Goal: Task Accomplishment & Management: Manage account settings

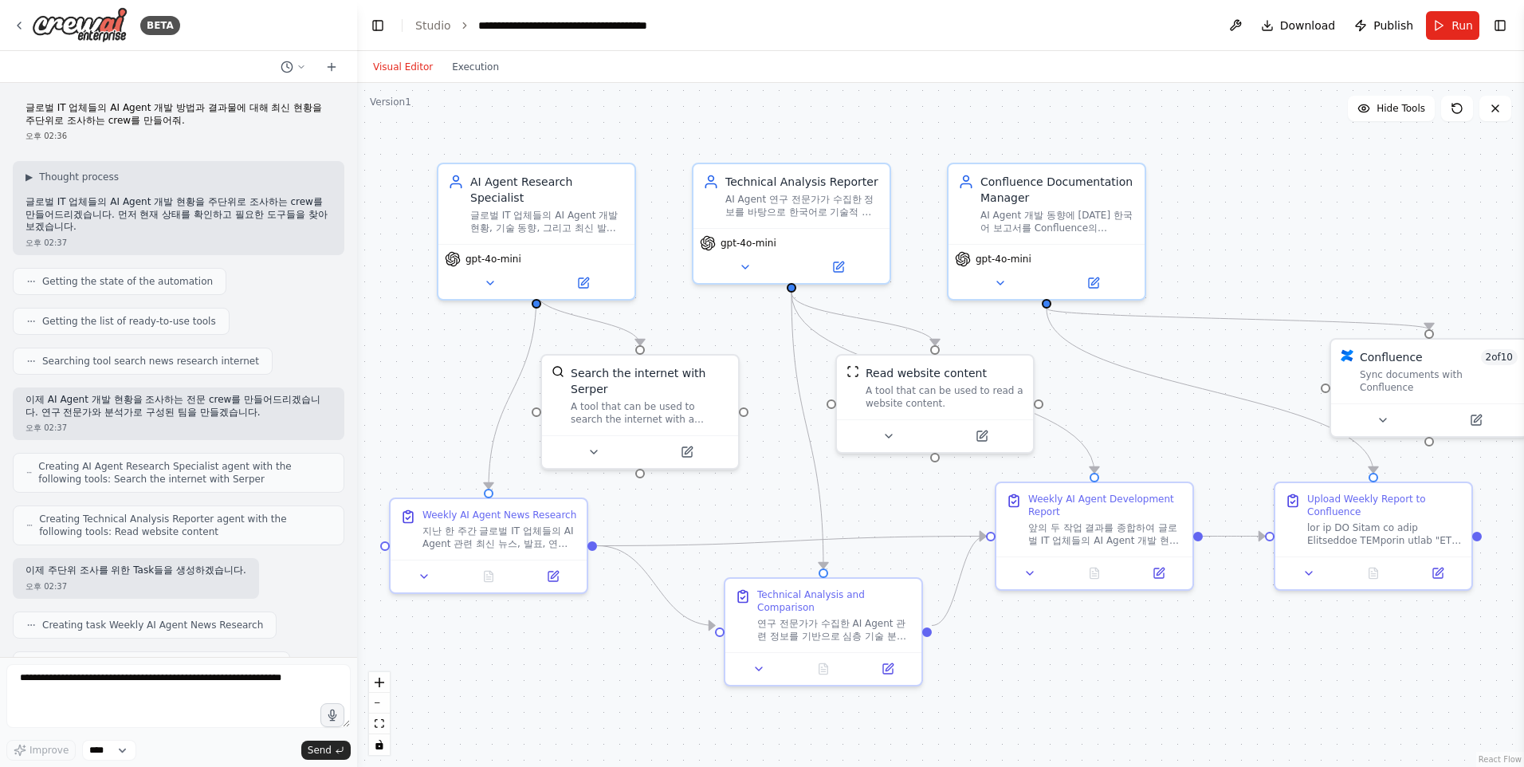
scroll to position [4230, 0]
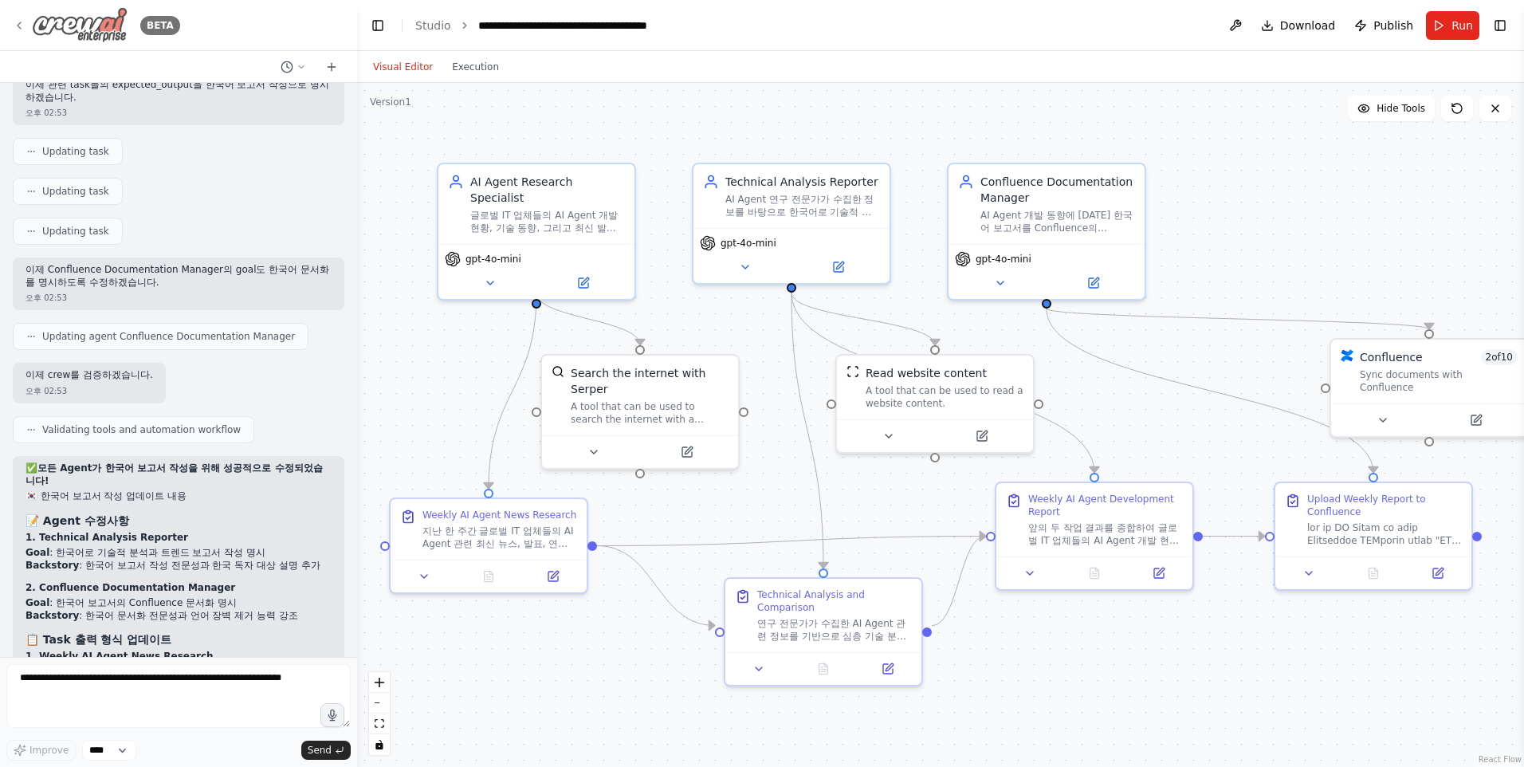
click at [100, 25] on img at bounding box center [80, 25] width 96 height 36
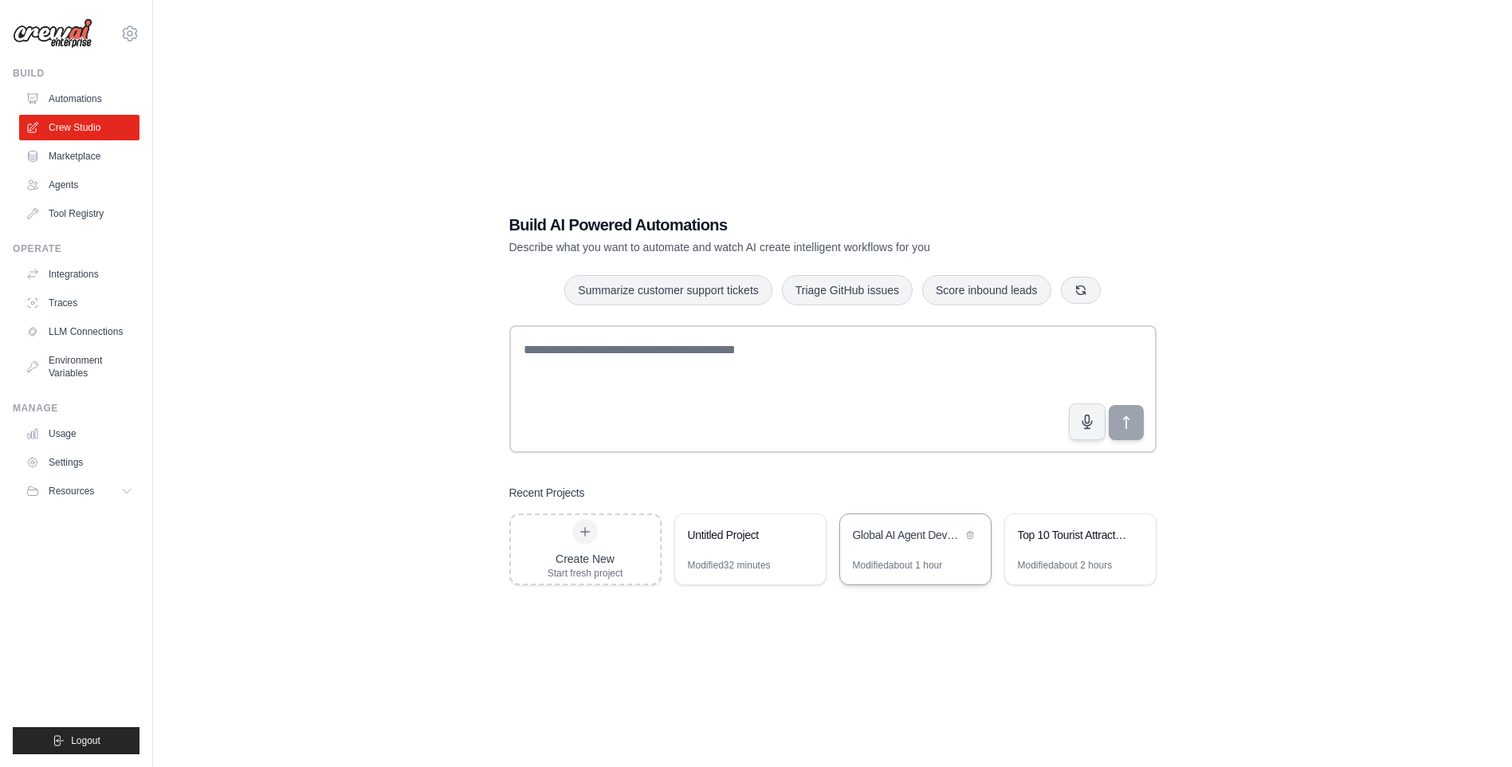
click at [895, 548] on div "Global AI Agent Development Weekly Monitor" at bounding box center [915, 536] width 151 height 45
click at [1111, 565] on div "Modified about 2 hours" at bounding box center [1065, 565] width 95 height 13
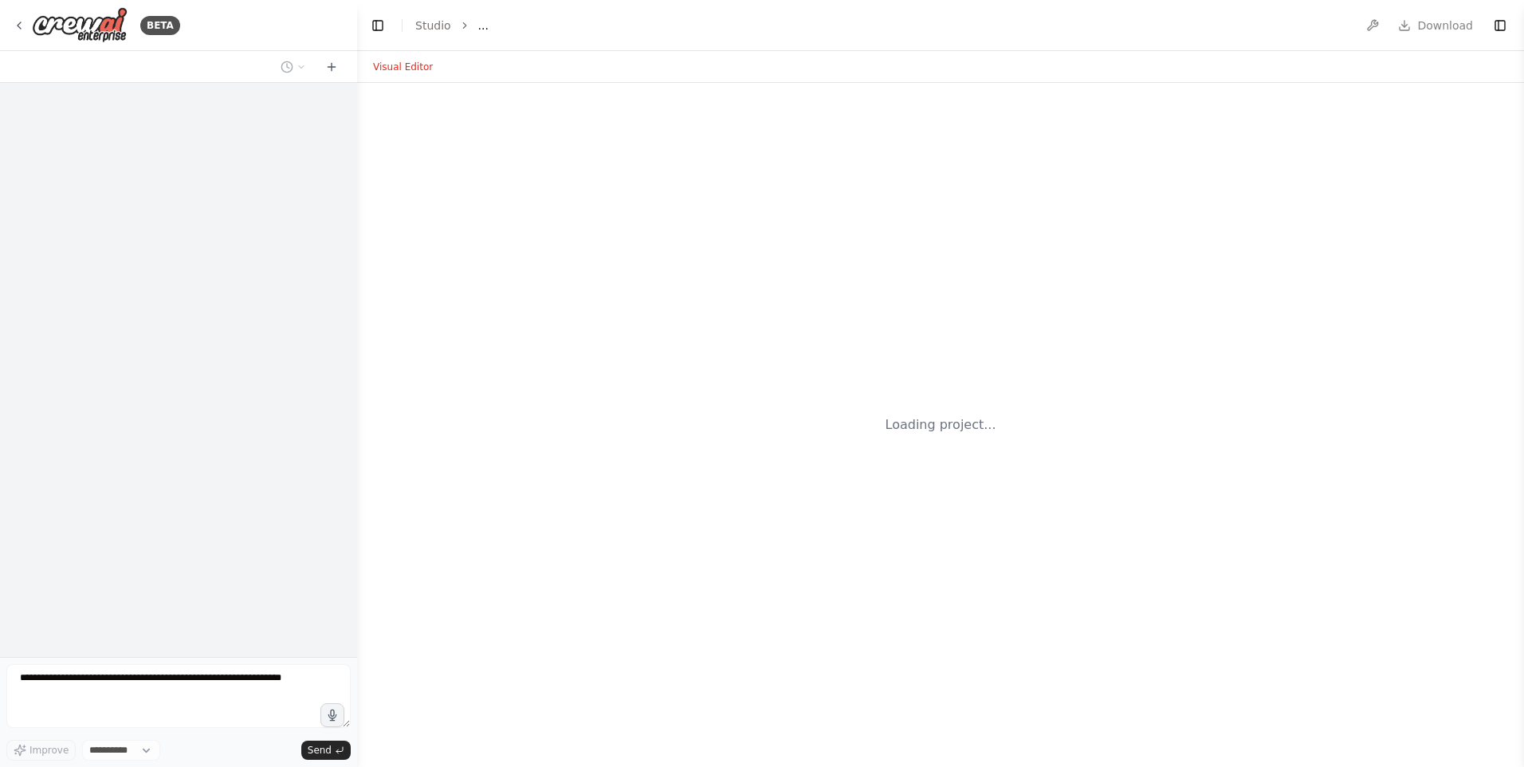
select select "****"
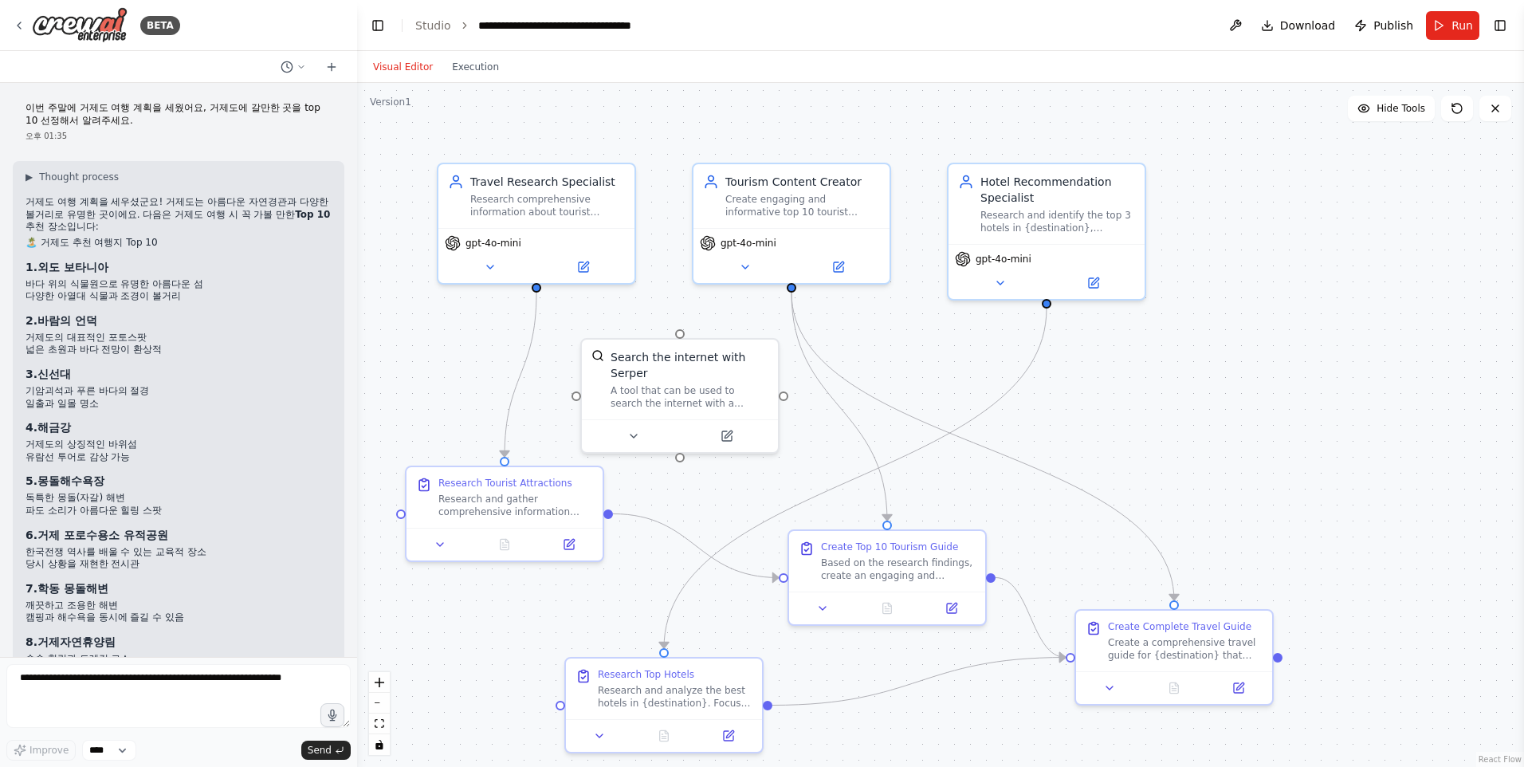
scroll to position [1532, 0]
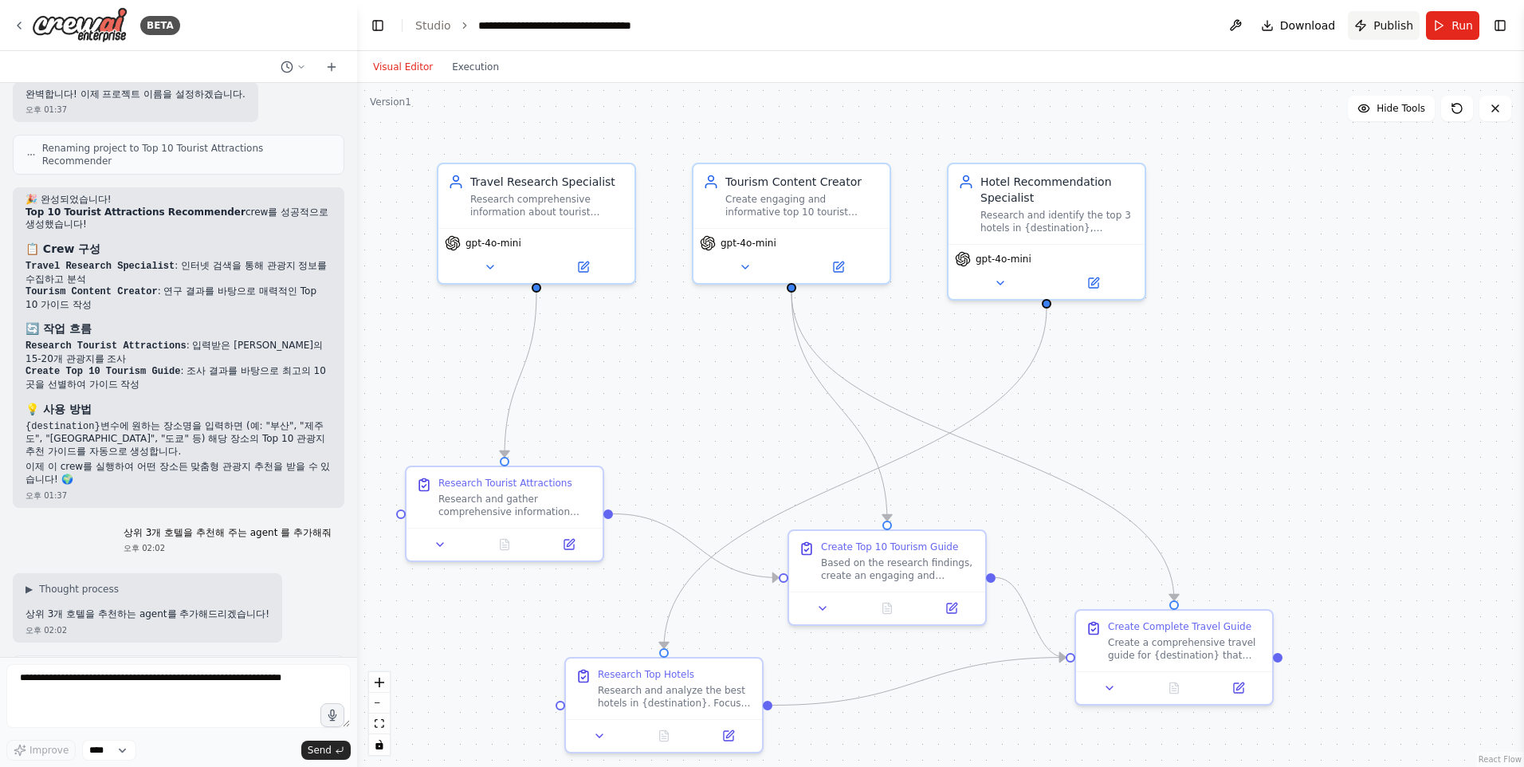
click at [1386, 28] on span "Publish" at bounding box center [1393, 26] width 40 height 16
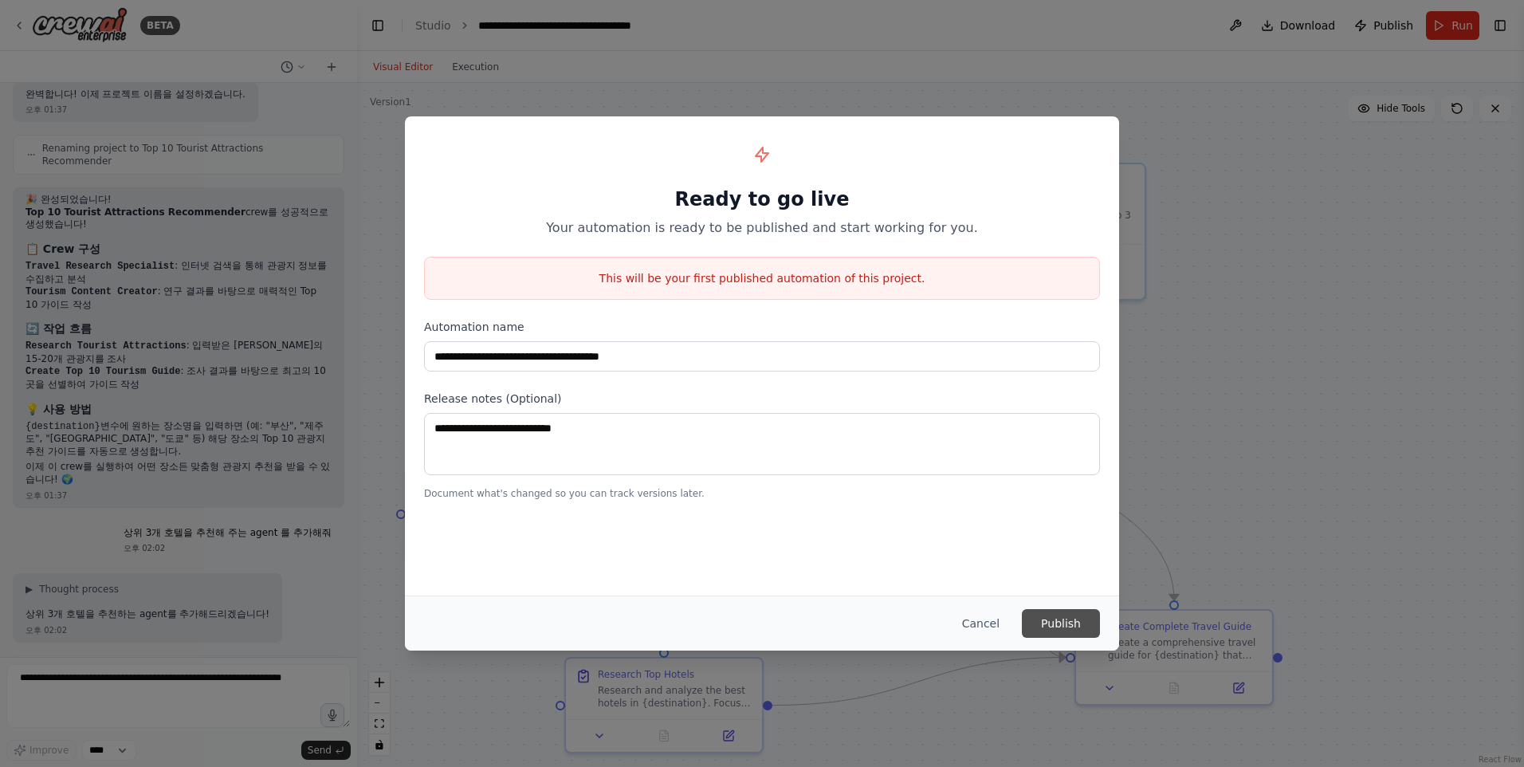
click at [1068, 630] on button "Publish" at bounding box center [1061, 623] width 78 height 29
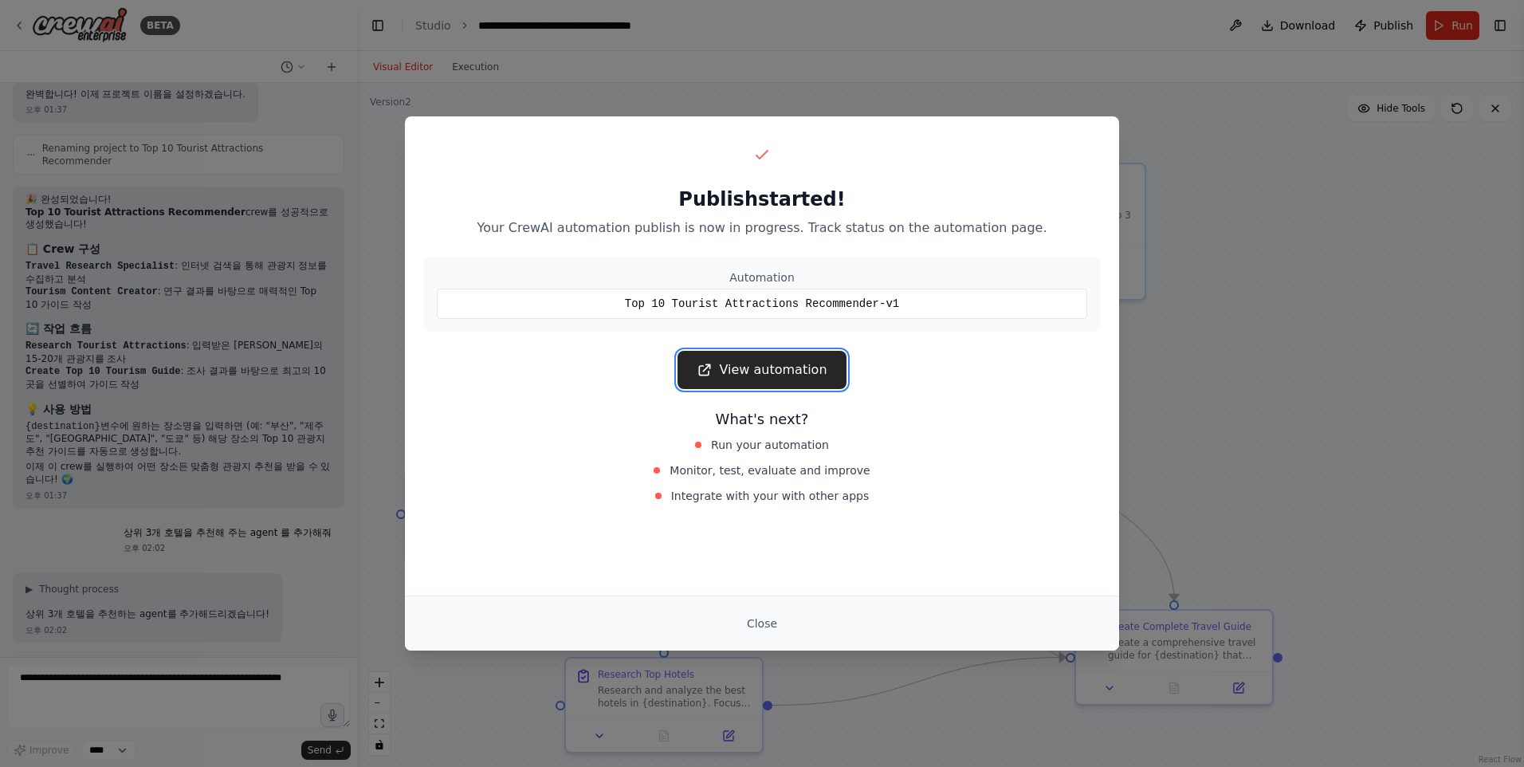
click at [789, 375] on link "View automation" at bounding box center [762, 370] width 168 height 38
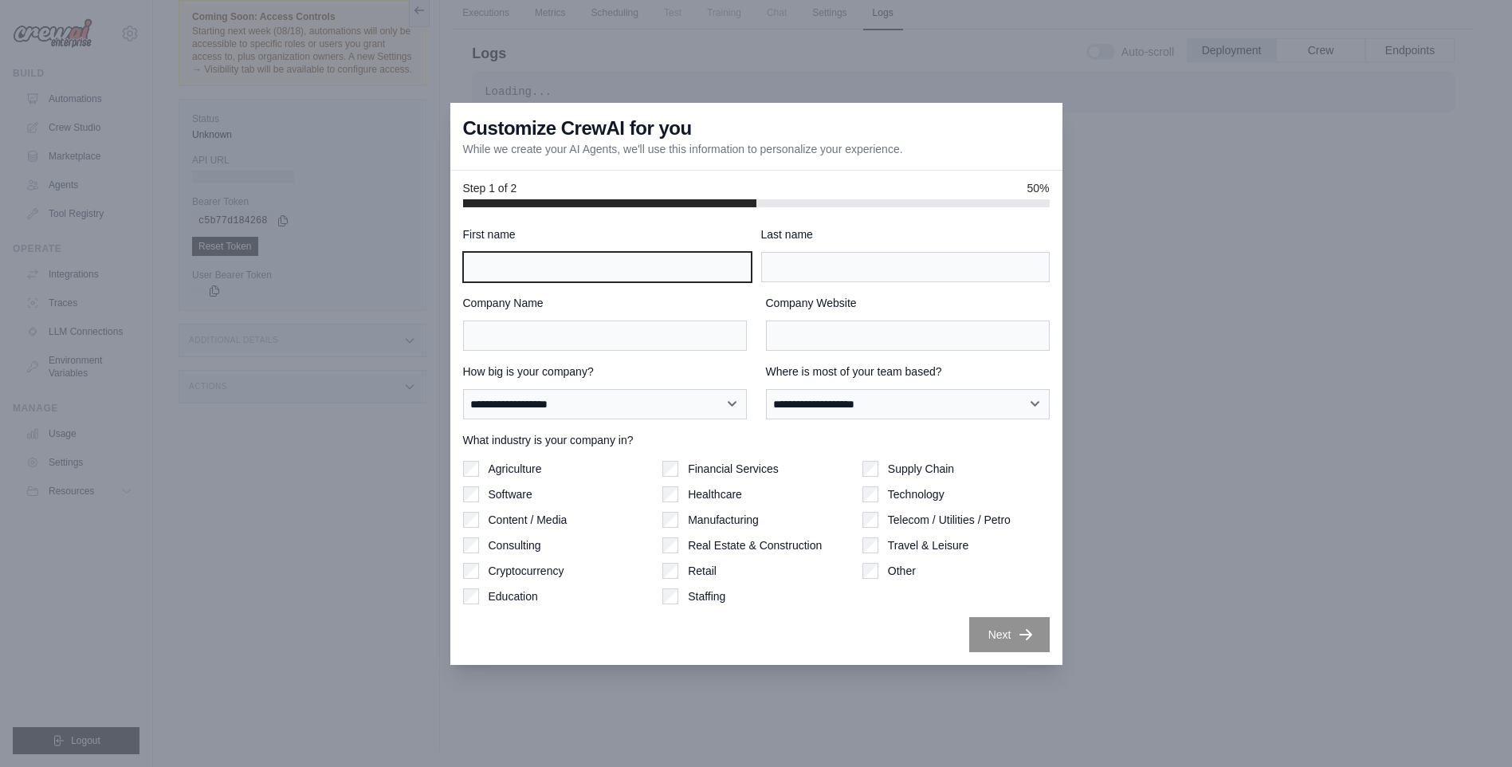
click at [600, 272] on input "First name" at bounding box center [607, 267] width 289 height 30
type input "*******"
type input "***"
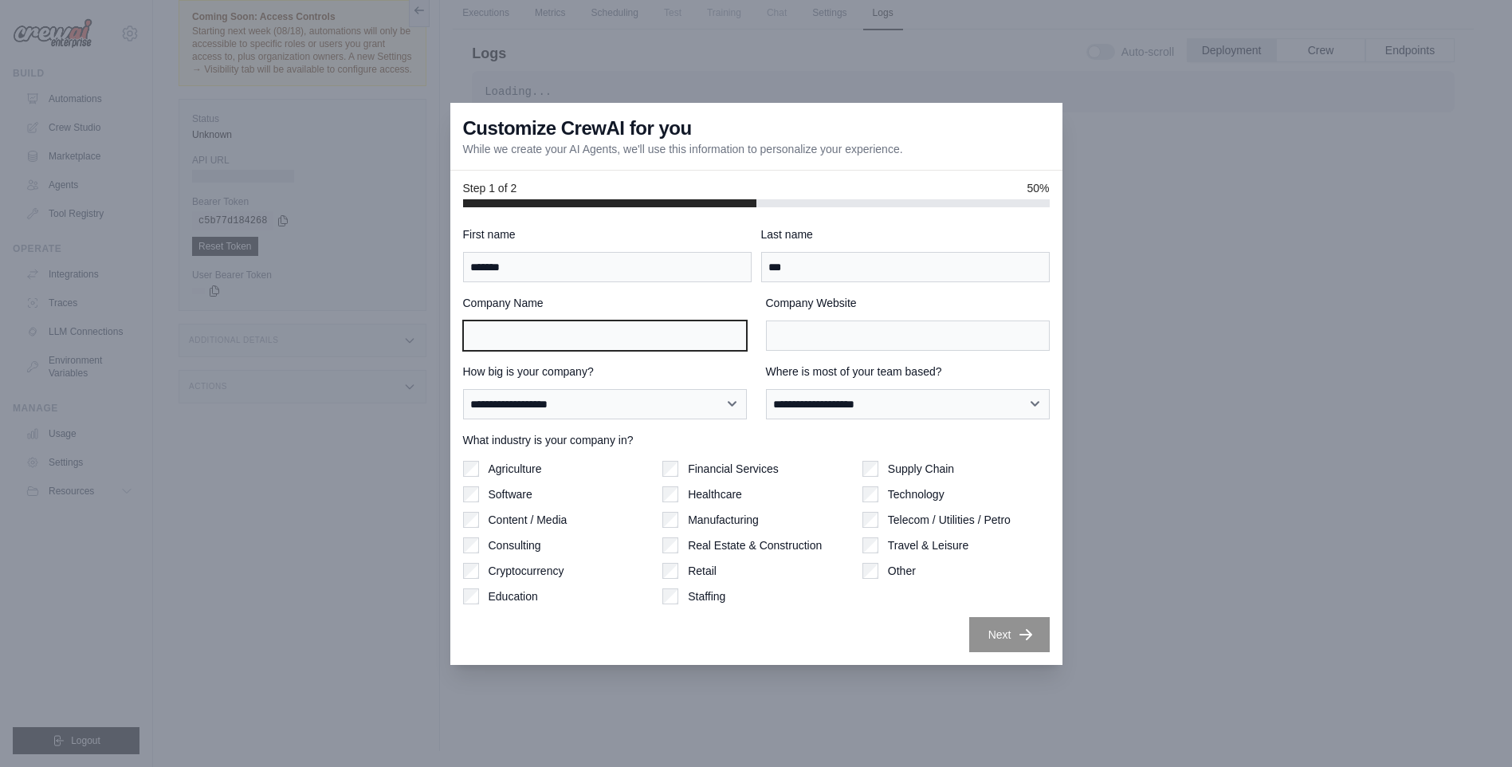
type input "**"
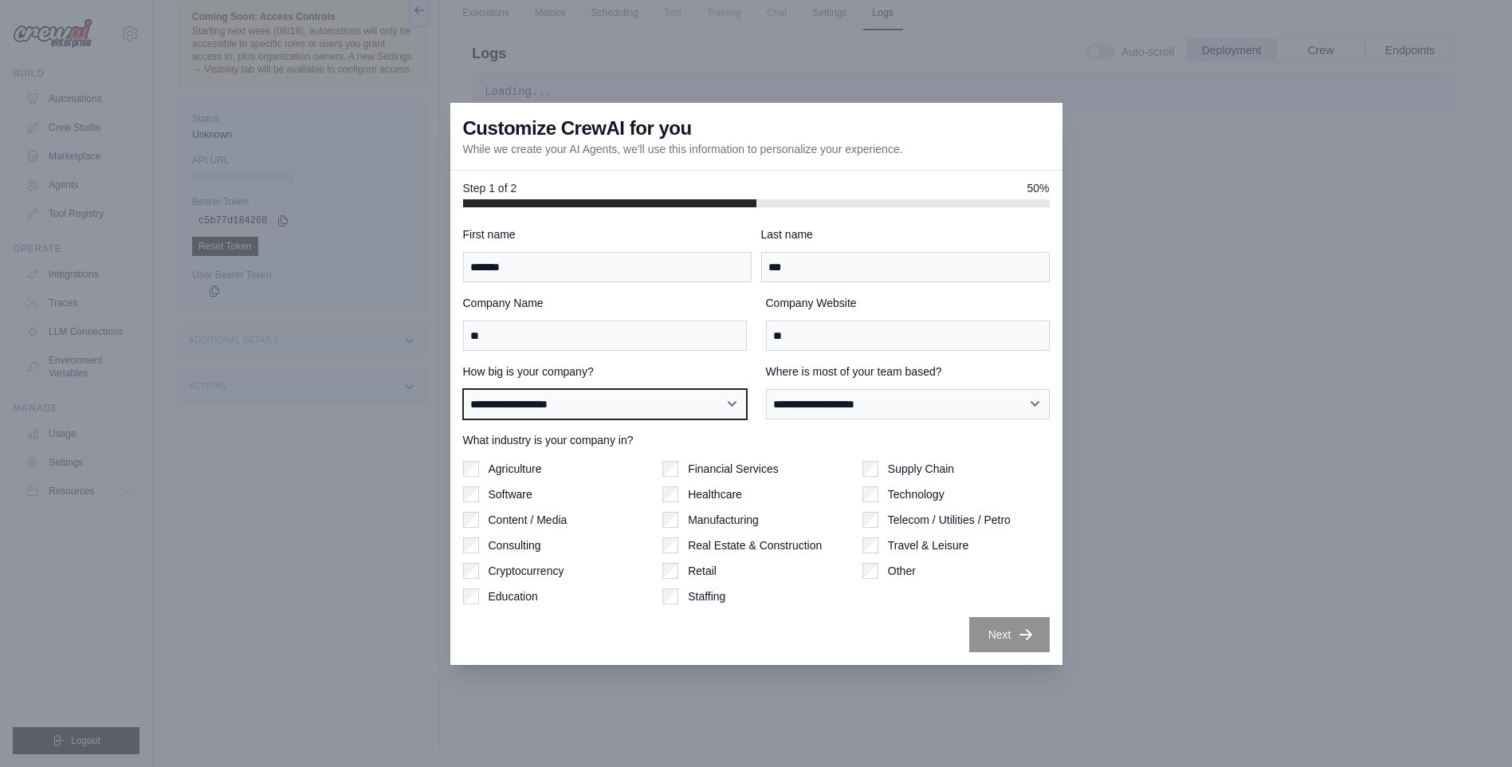
click at [657, 405] on select "**********" at bounding box center [605, 404] width 284 height 30
select select "**********"
click at [463, 389] on select "**********" at bounding box center [605, 404] width 284 height 30
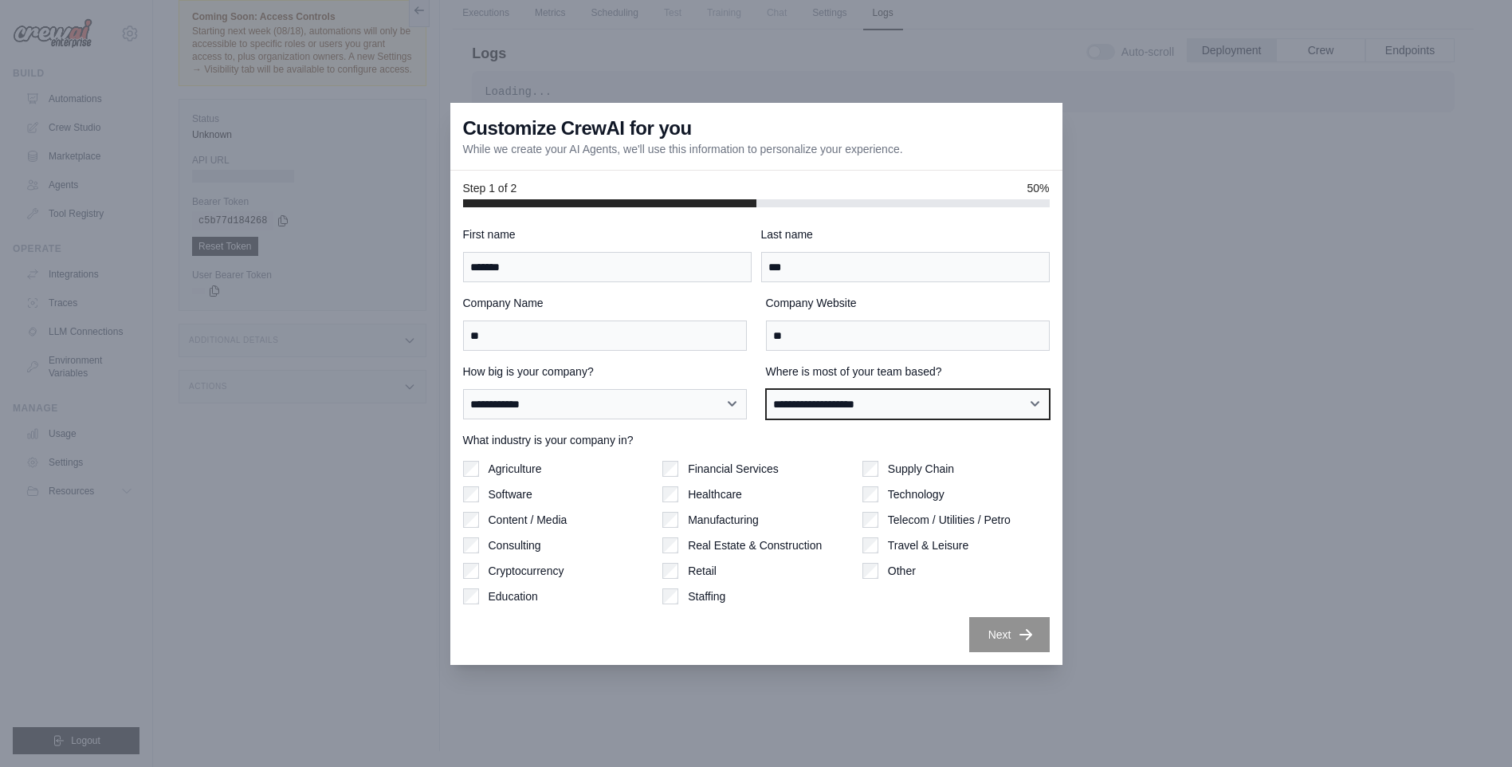
click at [857, 407] on select "**********" at bounding box center [908, 404] width 284 height 30
select select "**********"
click at [766, 389] on select "**********" at bounding box center [908, 404] width 284 height 30
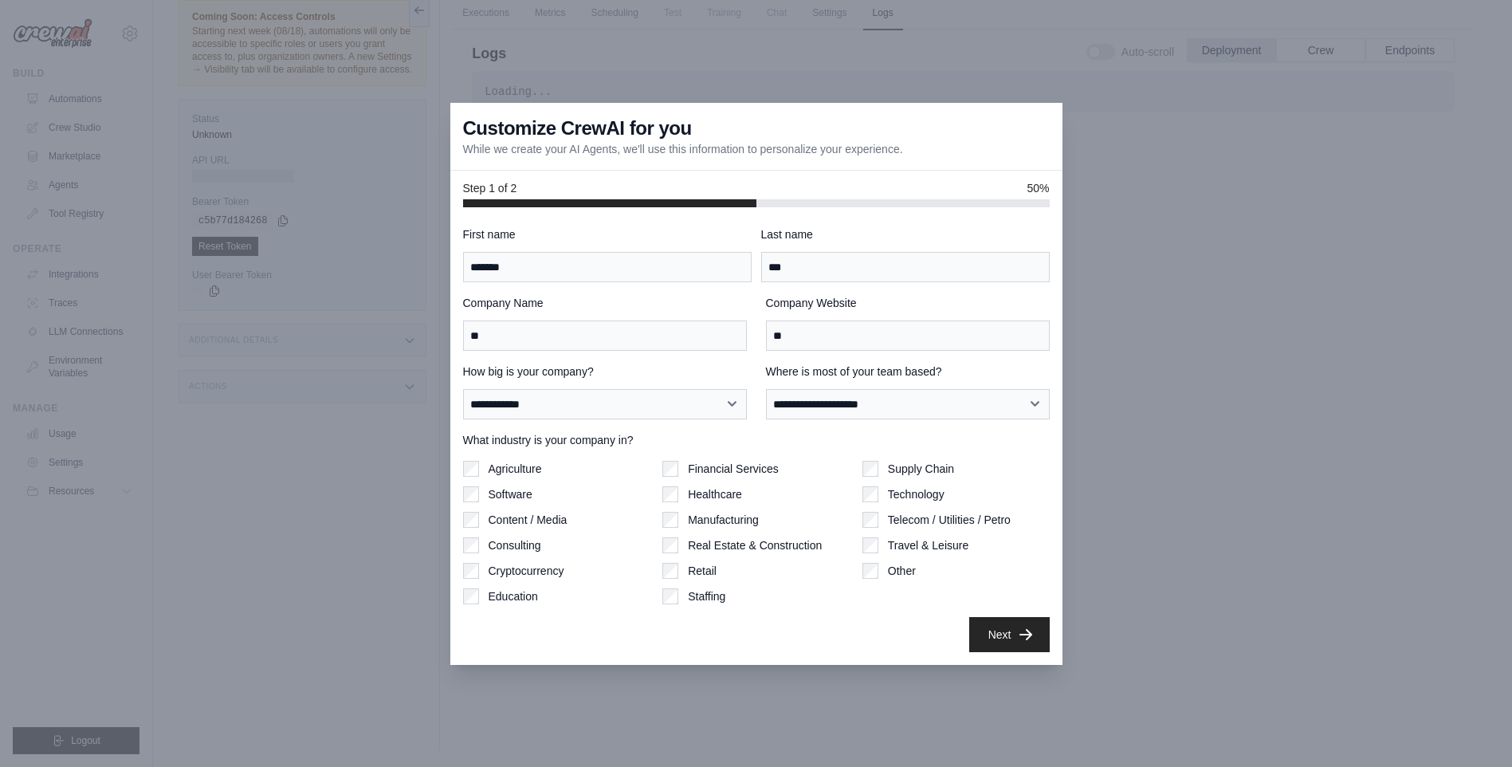
click at [882, 542] on div "Travel & Leisure" at bounding box center [955, 545] width 187 height 16
click at [679, 492] on div "Healthcare" at bounding box center [755, 494] width 187 height 16
click at [988, 630] on button "Next" at bounding box center [1009, 633] width 81 height 35
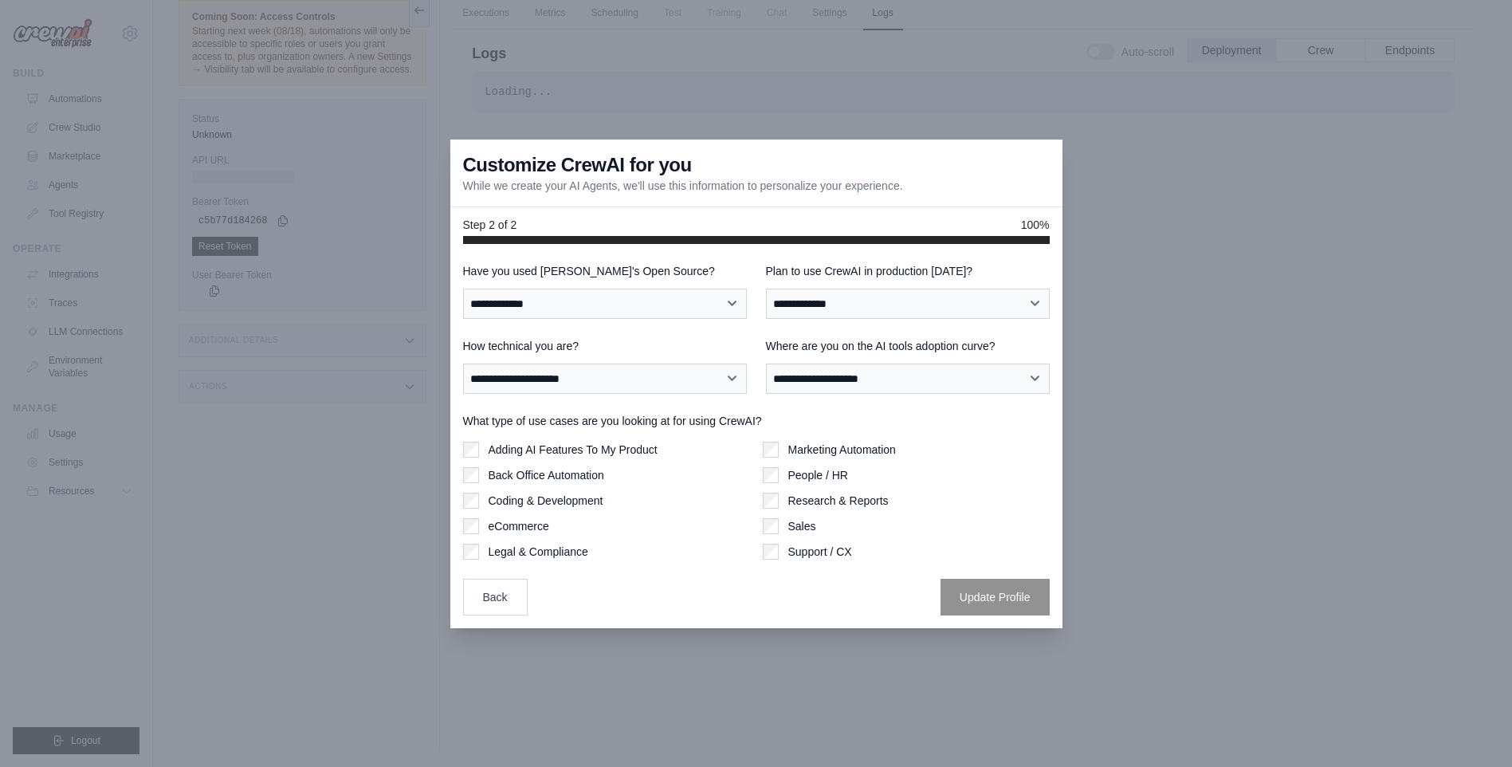
click at [674, 287] on div "**********" at bounding box center [605, 291] width 284 height 56
click at [737, 297] on select "**********" at bounding box center [605, 304] width 284 height 30
select select "**********"
click at [463, 289] on select "**********" at bounding box center [605, 304] width 284 height 30
click at [800, 293] on select "**********" at bounding box center [908, 304] width 284 height 30
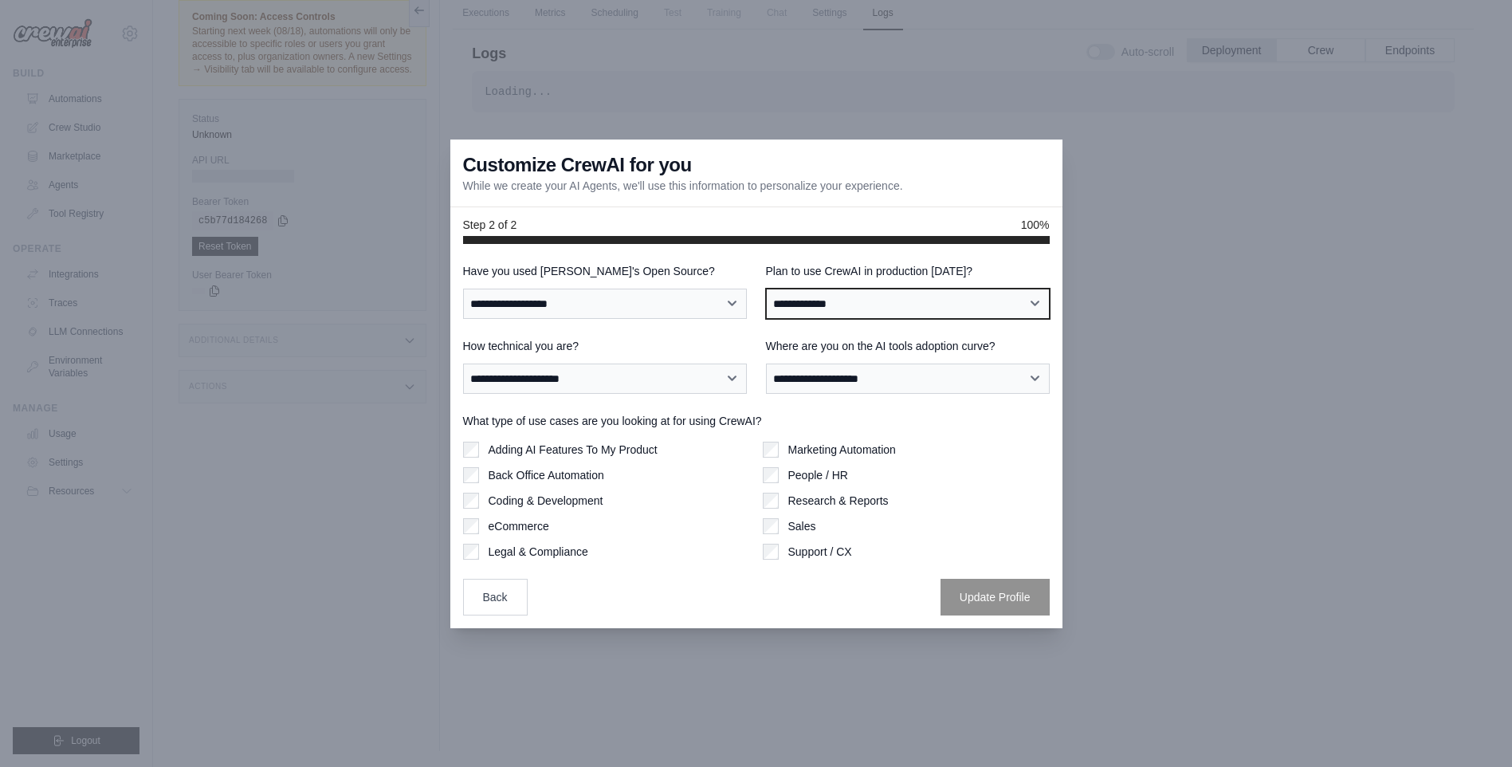
select select "****"
click at [766, 289] on select "**********" at bounding box center [908, 304] width 284 height 30
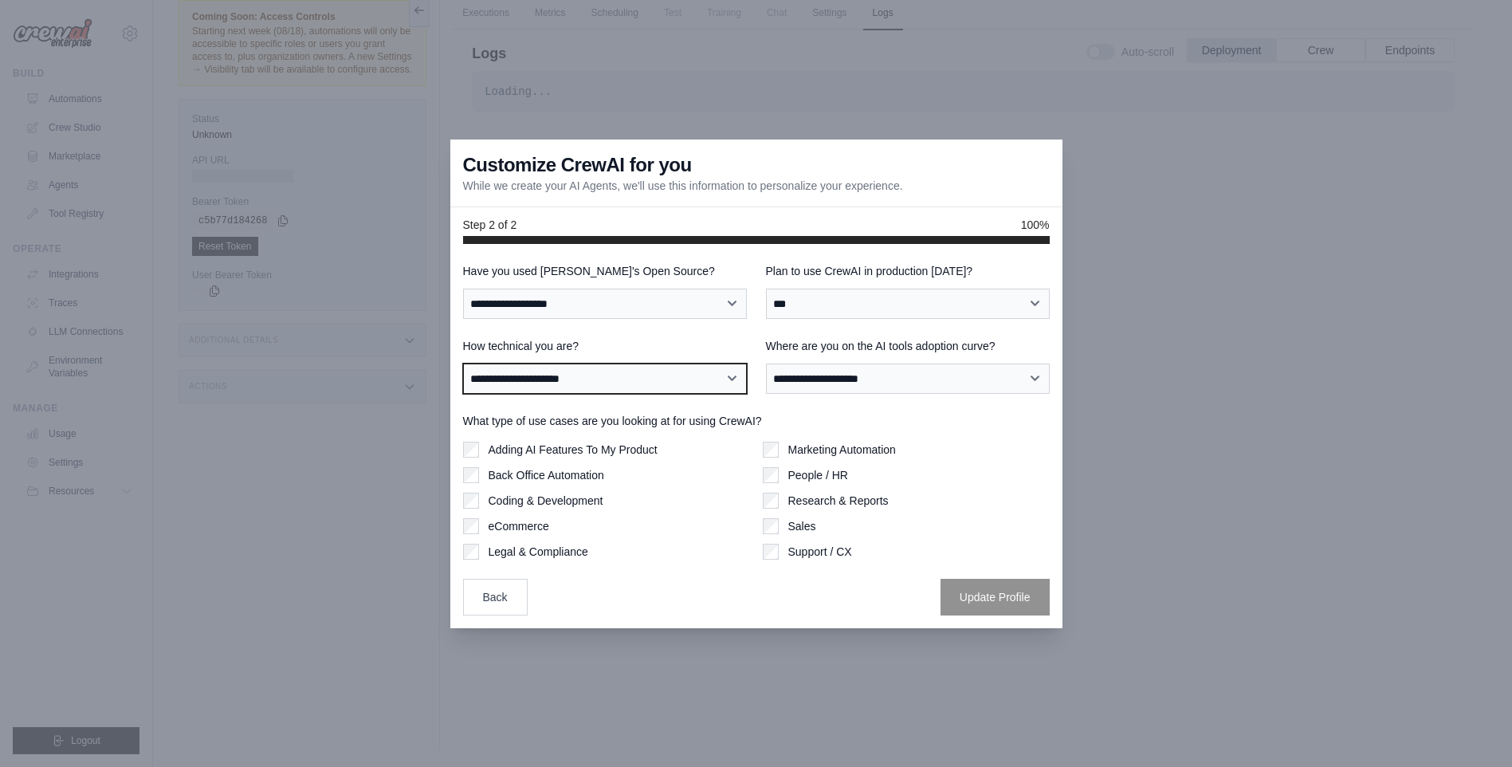
click at [663, 380] on select "**********" at bounding box center [605, 378] width 284 height 30
select select "**********"
click at [463, 363] on select "**********" at bounding box center [605, 378] width 284 height 30
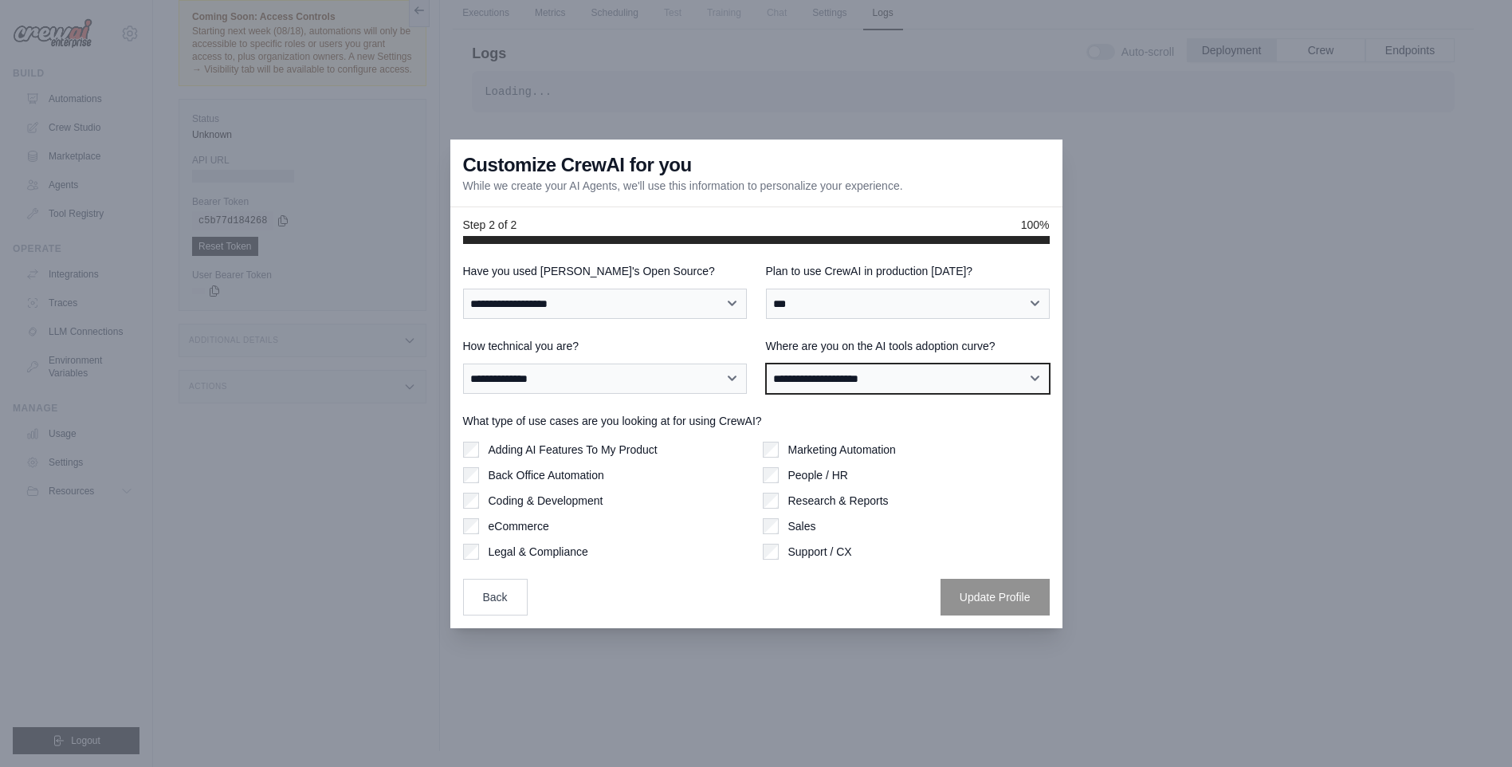
click at [814, 379] on select "**********" at bounding box center [908, 378] width 284 height 30
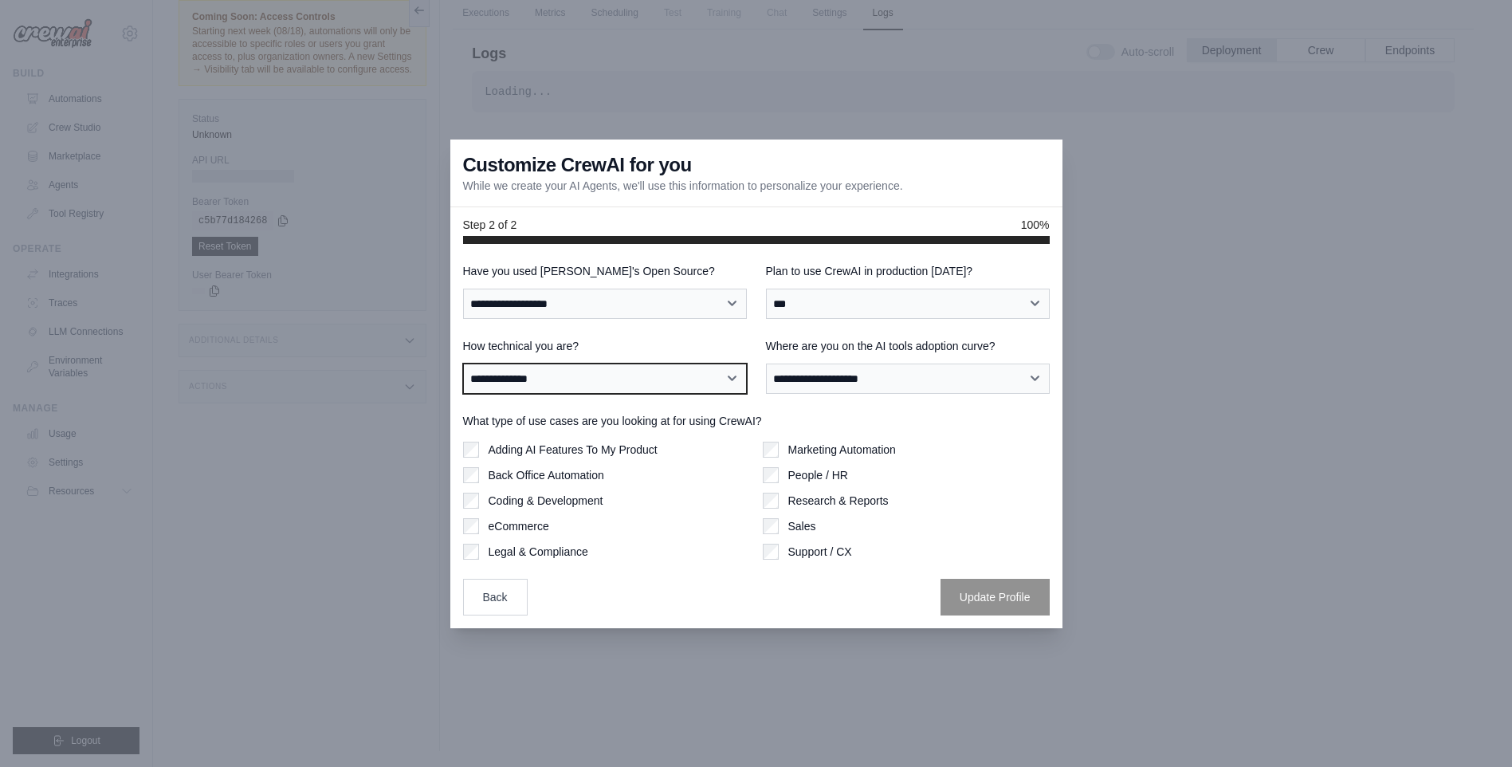
click at [689, 380] on select "**********" at bounding box center [605, 378] width 284 height 30
click at [463, 363] on select "**********" at bounding box center [605, 378] width 284 height 30
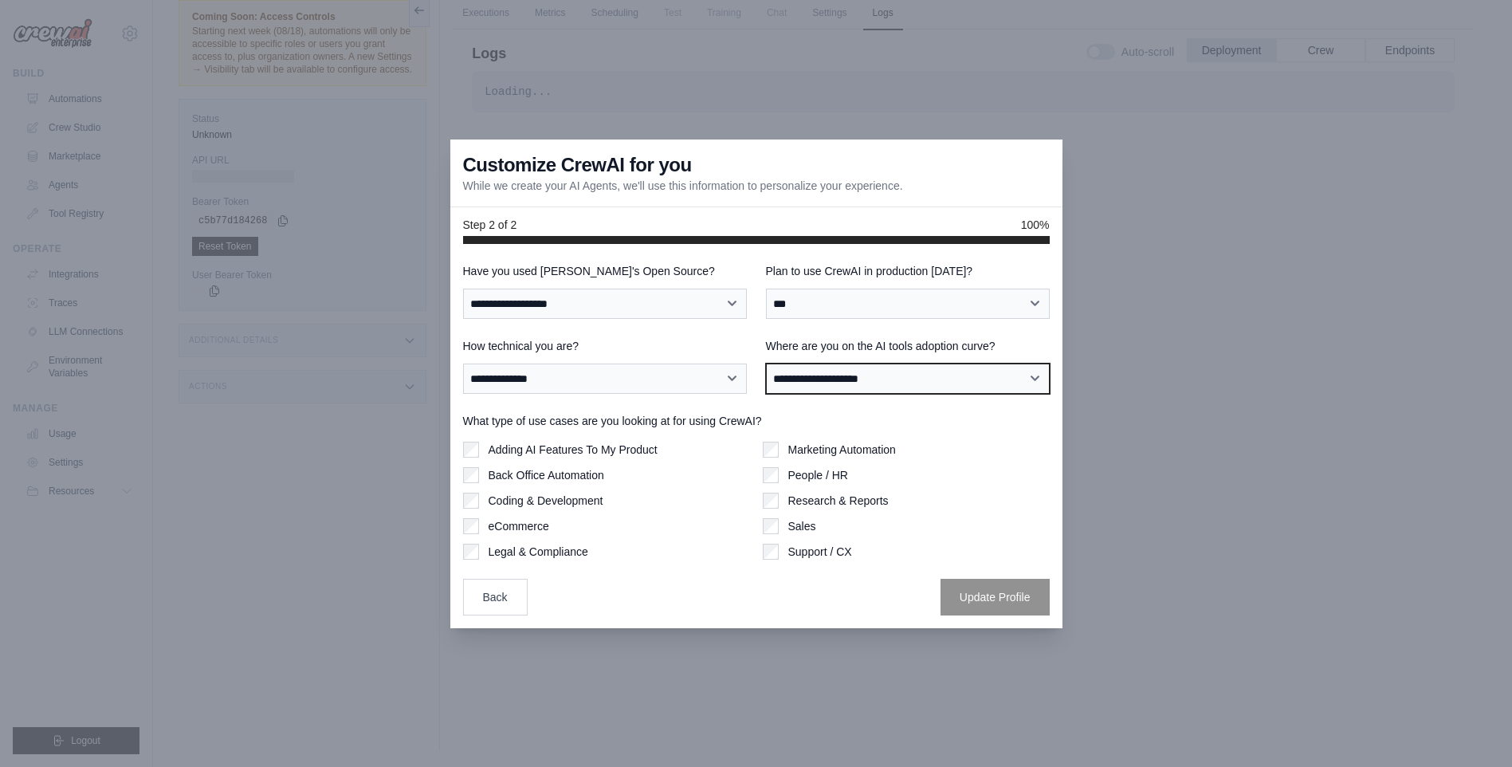
click at [855, 376] on select "**********" at bounding box center [908, 378] width 284 height 30
click at [766, 363] on select "**********" at bounding box center [908, 378] width 284 height 30
click at [855, 385] on select "**********" at bounding box center [908, 378] width 284 height 30
click at [856, 384] on select "**********" at bounding box center [908, 378] width 284 height 30
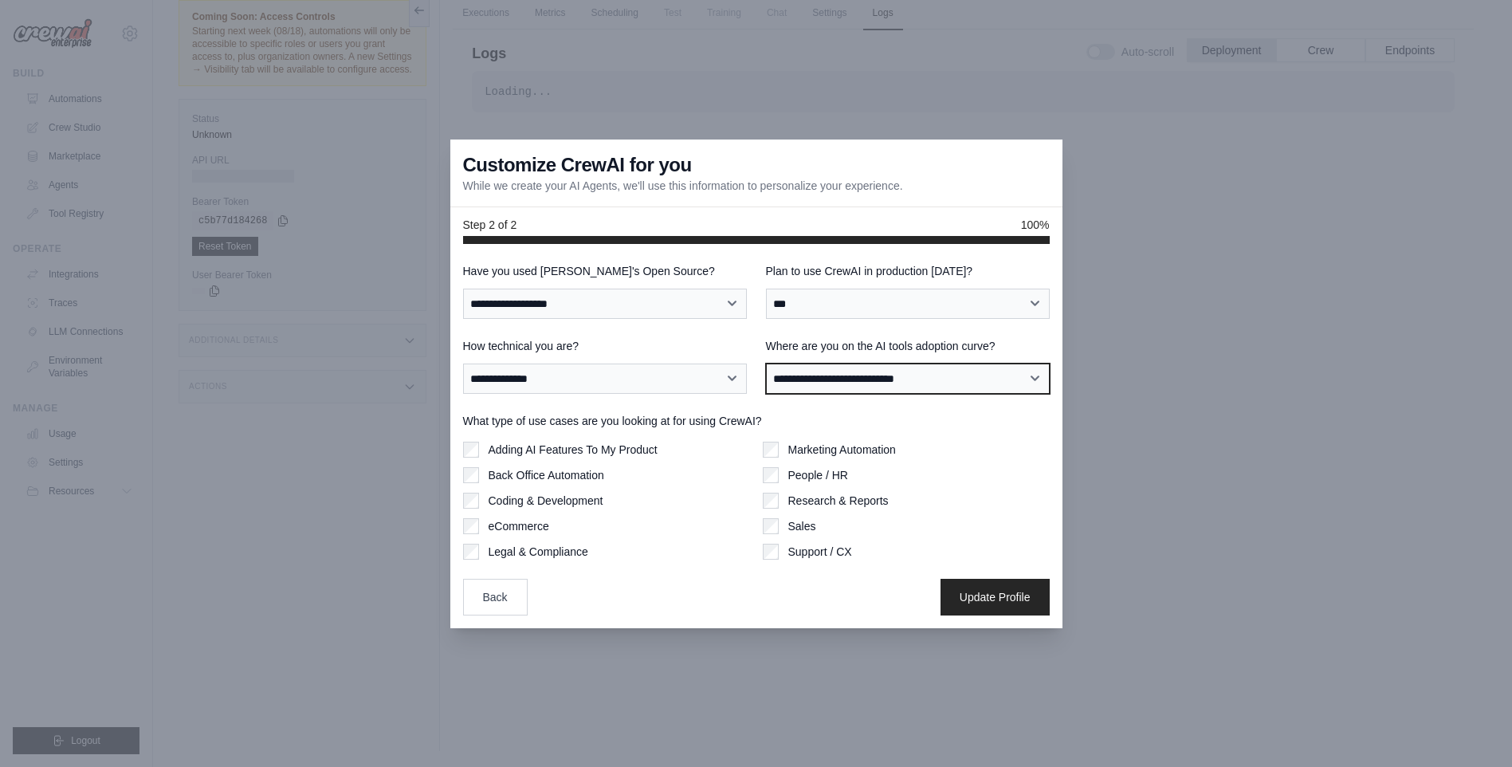
click at [766, 363] on select "**********" at bounding box center [908, 378] width 284 height 30
click at [820, 368] on select "**********" at bounding box center [908, 378] width 284 height 30
select select "**********"
click at [766, 363] on select "**********" at bounding box center [908, 378] width 284 height 30
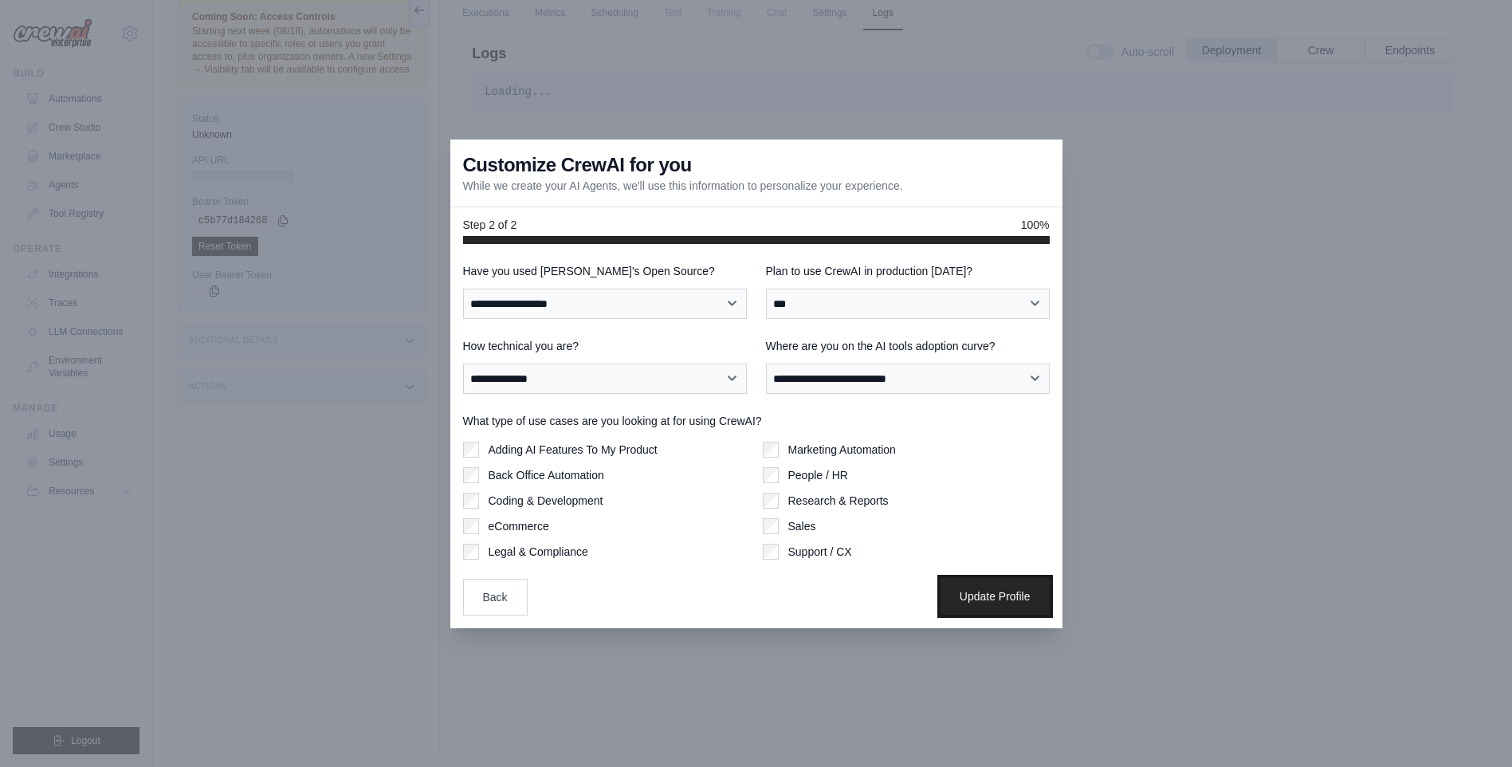
click at [961, 587] on button "Update Profile" at bounding box center [995, 596] width 109 height 37
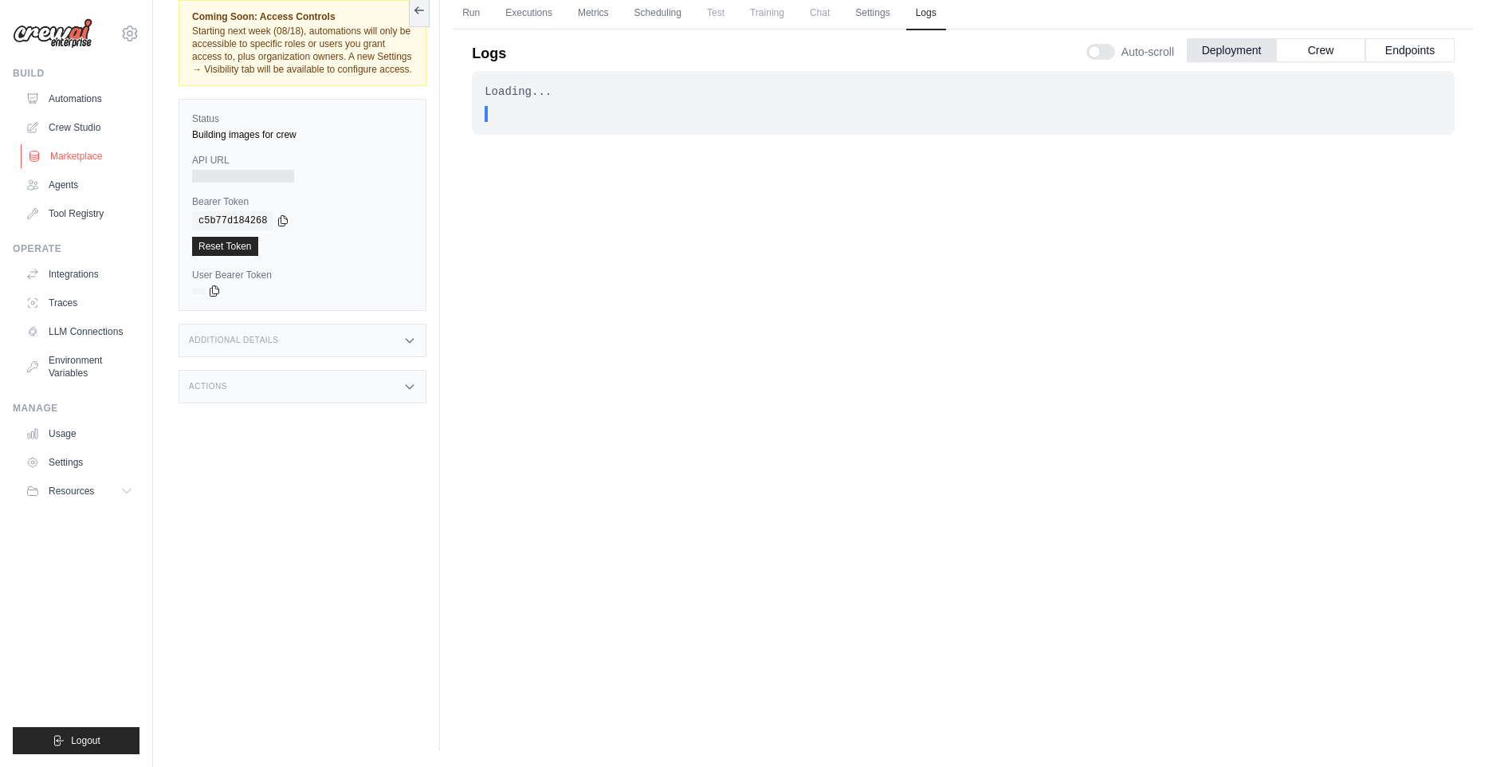
click at [83, 159] on link "Marketplace" at bounding box center [81, 156] width 120 height 26
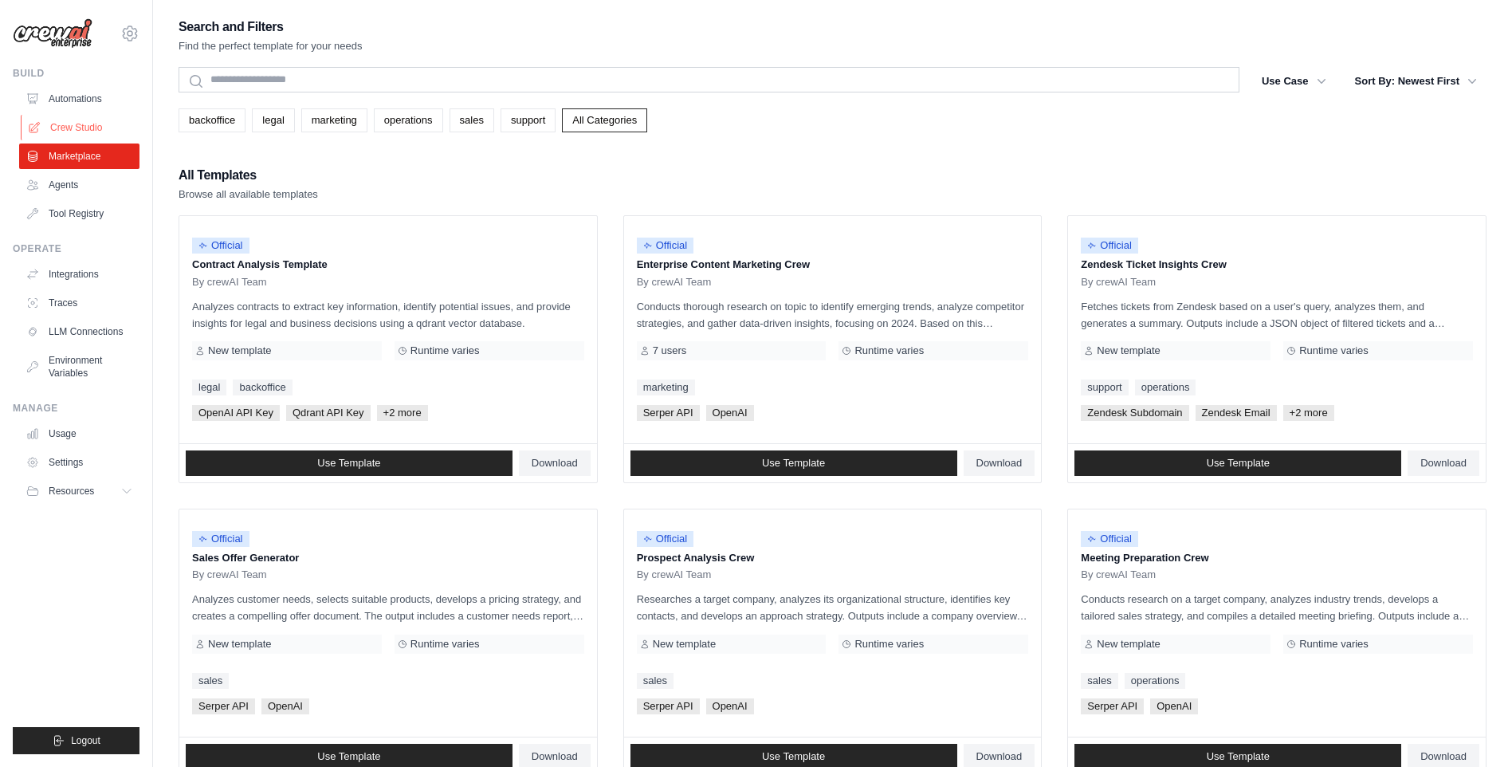
click at [62, 131] on link "Crew Studio" at bounding box center [81, 128] width 120 height 26
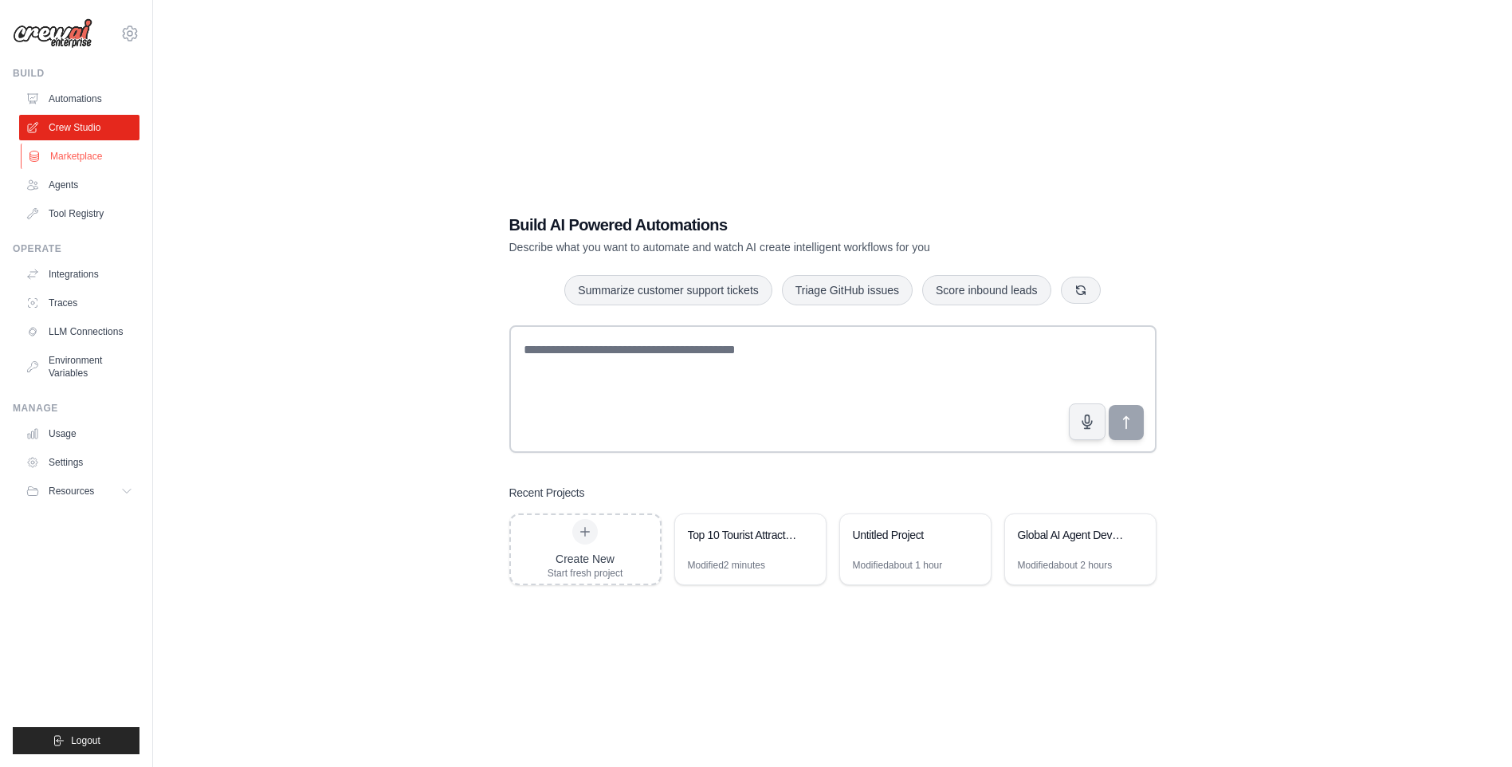
click at [77, 156] on link "Marketplace" at bounding box center [81, 156] width 120 height 26
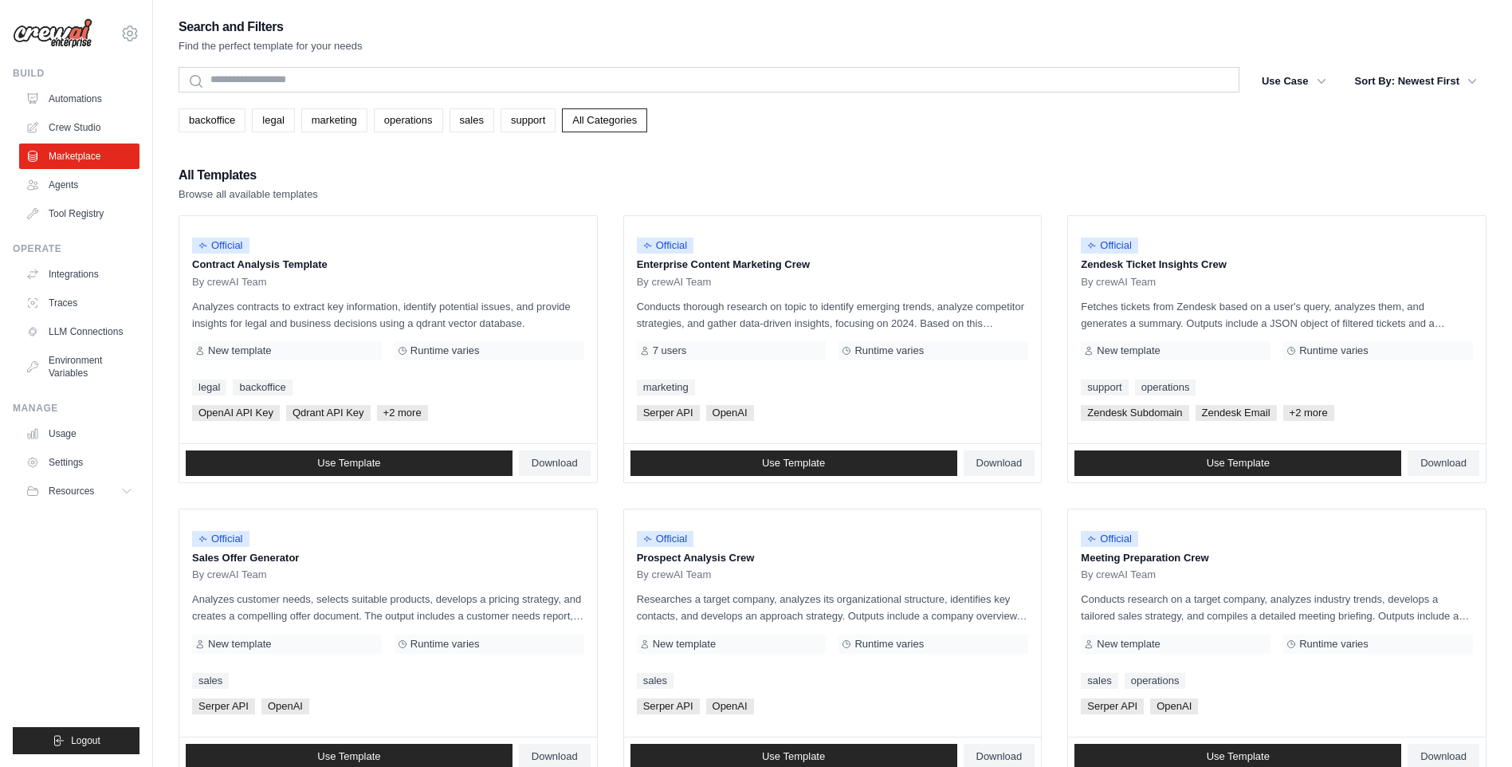
click at [64, 84] on div "Build Automations Crew Studio Marketplace Agents" at bounding box center [76, 146] width 127 height 159
click at [65, 96] on link "Automations" at bounding box center [81, 99] width 120 height 26
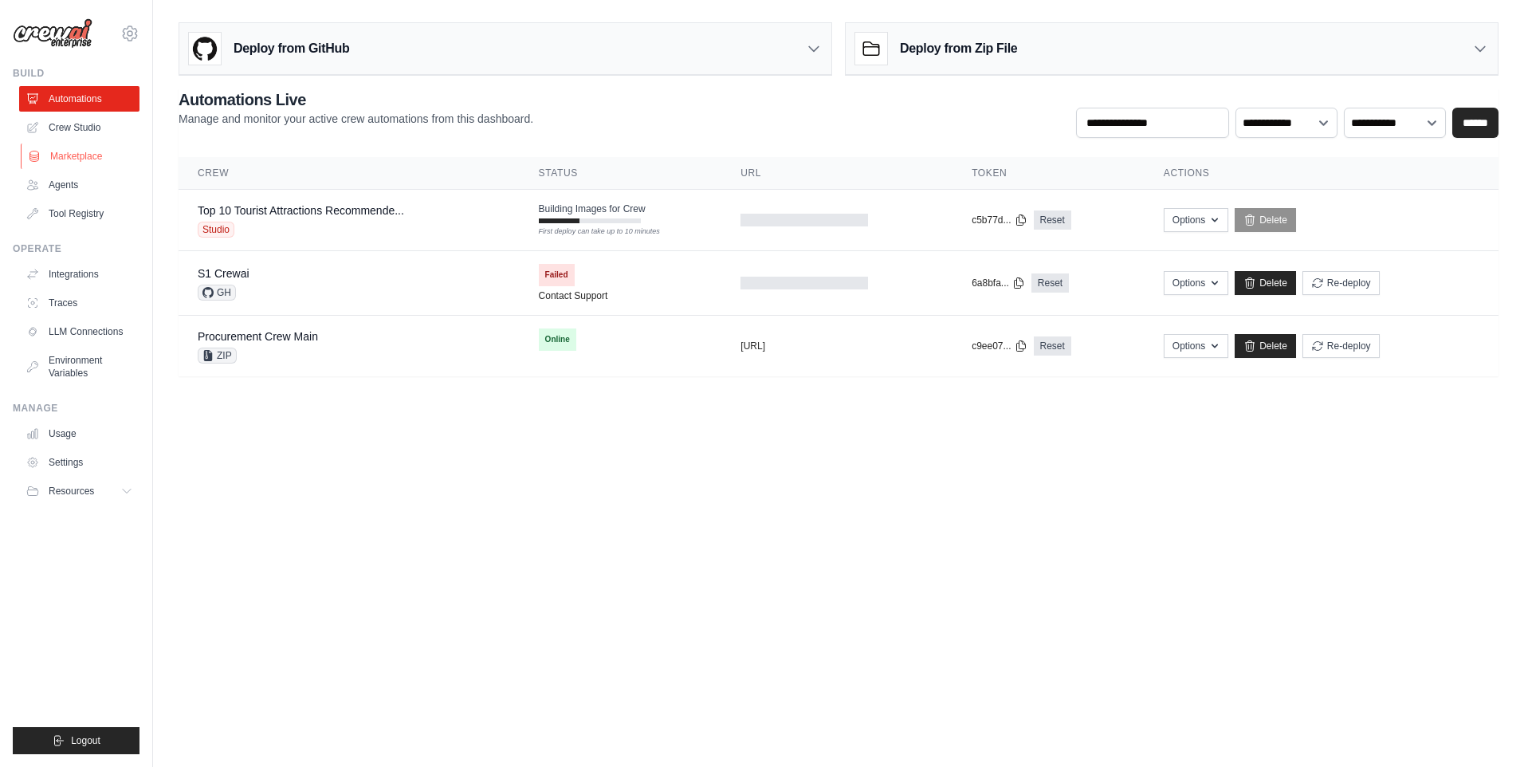
click at [60, 163] on link "Marketplace" at bounding box center [81, 156] width 120 height 26
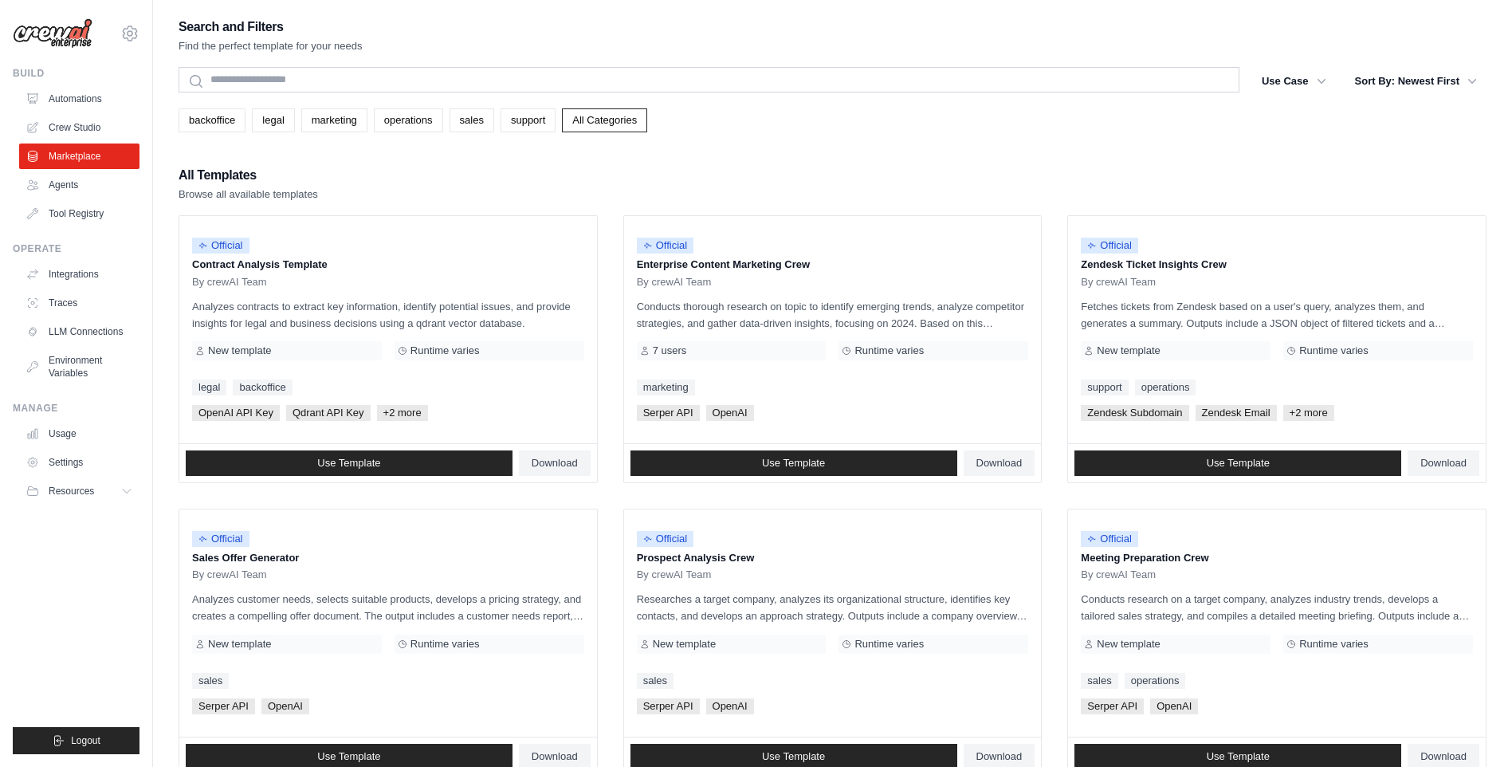
click at [615, 191] on div "All Templates Browse all available templates" at bounding box center [833, 183] width 1308 height 38
drag, startPoint x: 175, startPoint y: 173, endPoint x: 360, endPoint y: 194, distance: 187.0
click at [360, 194] on div "Search and Filters Find the perfect template for your needs Search Use Case bac…" at bounding box center [832, 729] width 1359 height 1426
drag, startPoint x: 360, startPoint y: 194, endPoint x: 595, endPoint y: 193, distance: 234.4
click at [595, 193] on div "All Templates Browse all available templates" at bounding box center [833, 183] width 1308 height 38
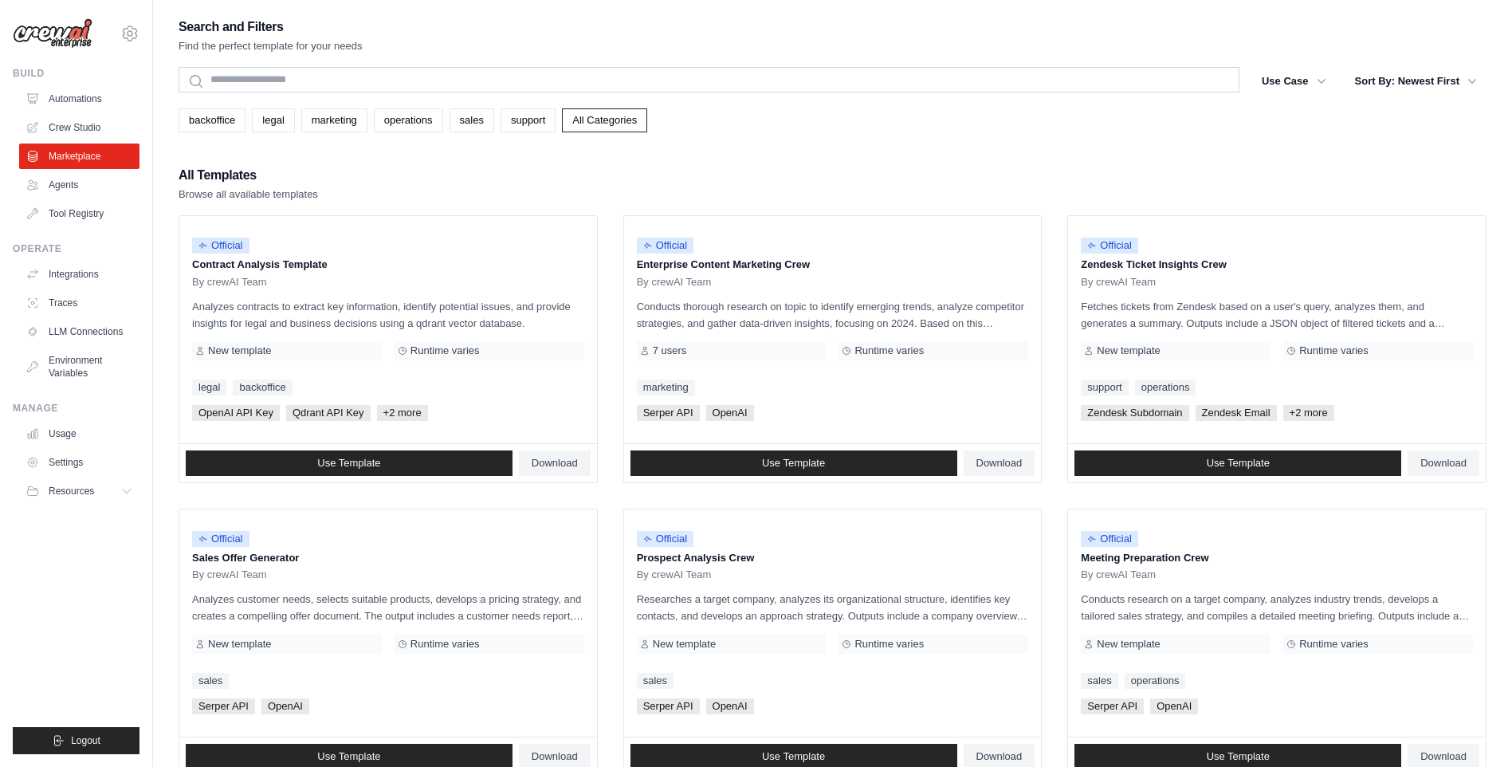
click at [344, 194] on div "All Templates Browse all available templates" at bounding box center [833, 183] width 1308 height 38
drag, startPoint x: 349, startPoint y: 197, endPoint x: 140, endPoint y: 167, distance: 211.0
click at [140, 167] on div "[DOMAIN_NAME][EMAIL_ADDRESS][PERSON_NAME][DOMAIN_NAME] Settings Build Automatio…" at bounding box center [756, 738] width 1512 height 1477
drag, startPoint x: 140, startPoint y: 167, endPoint x: 384, endPoint y: 167, distance: 243.9
click at [384, 167] on div "All Templates Browse all available templates" at bounding box center [833, 183] width 1308 height 38
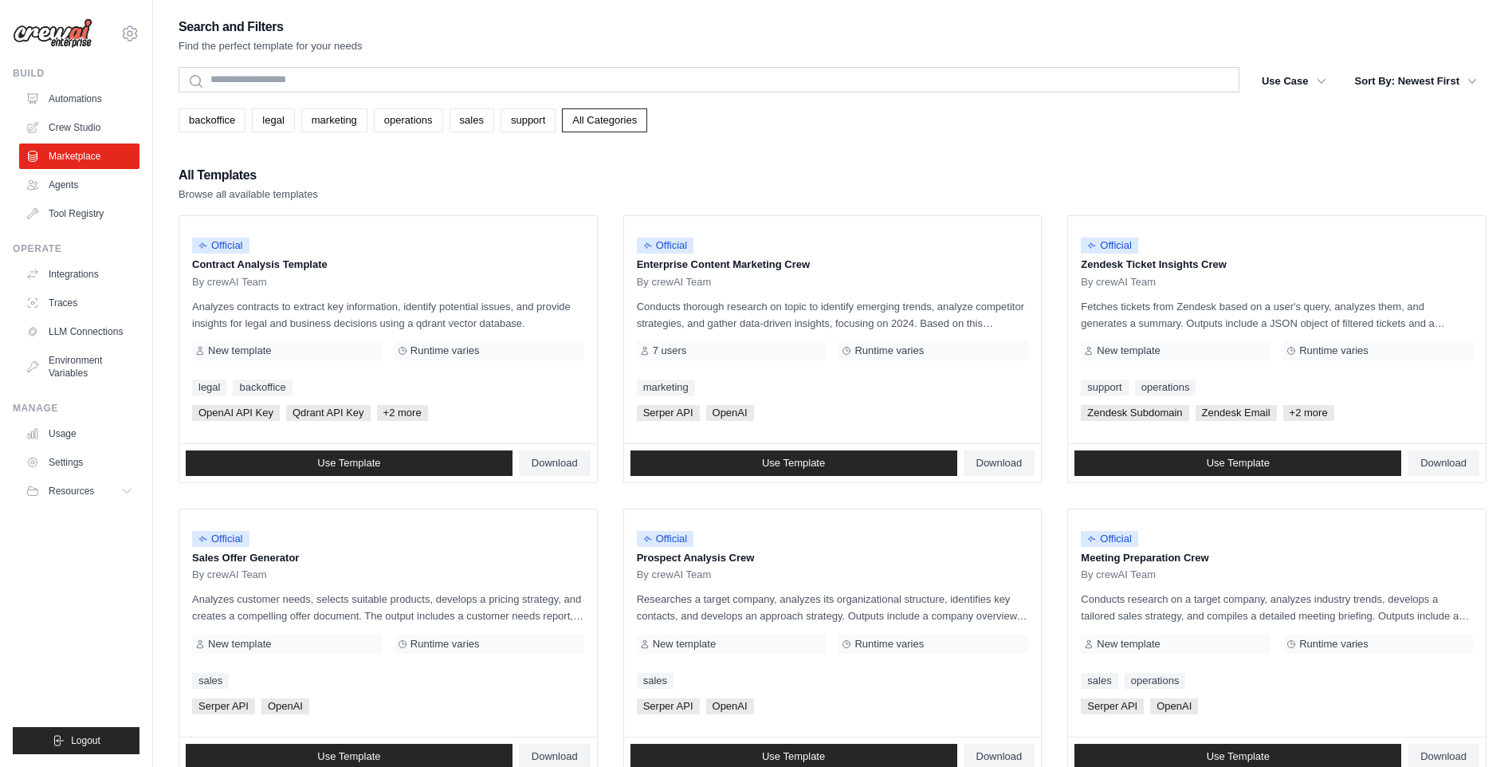
click at [378, 184] on div "All Templates Browse all available templates" at bounding box center [833, 183] width 1308 height 38
click at [318, 169] on h2 "All Templates" at bounding box center [248, 175] width 139 height 22
click at [394, 58] on div "Search and Filters Find the perfect template for your needs Search Use Case bac…" at bounding box center [833, 729] width 1308 height 1426
drag, startPoint x: 197, startPoint y: 265, endPoint x: 335, endPoint y: 265, distance: 137.9
click at [335, 265] on p "Contract Analysis Template" at bounding box center [388, 265] width 392 height 16
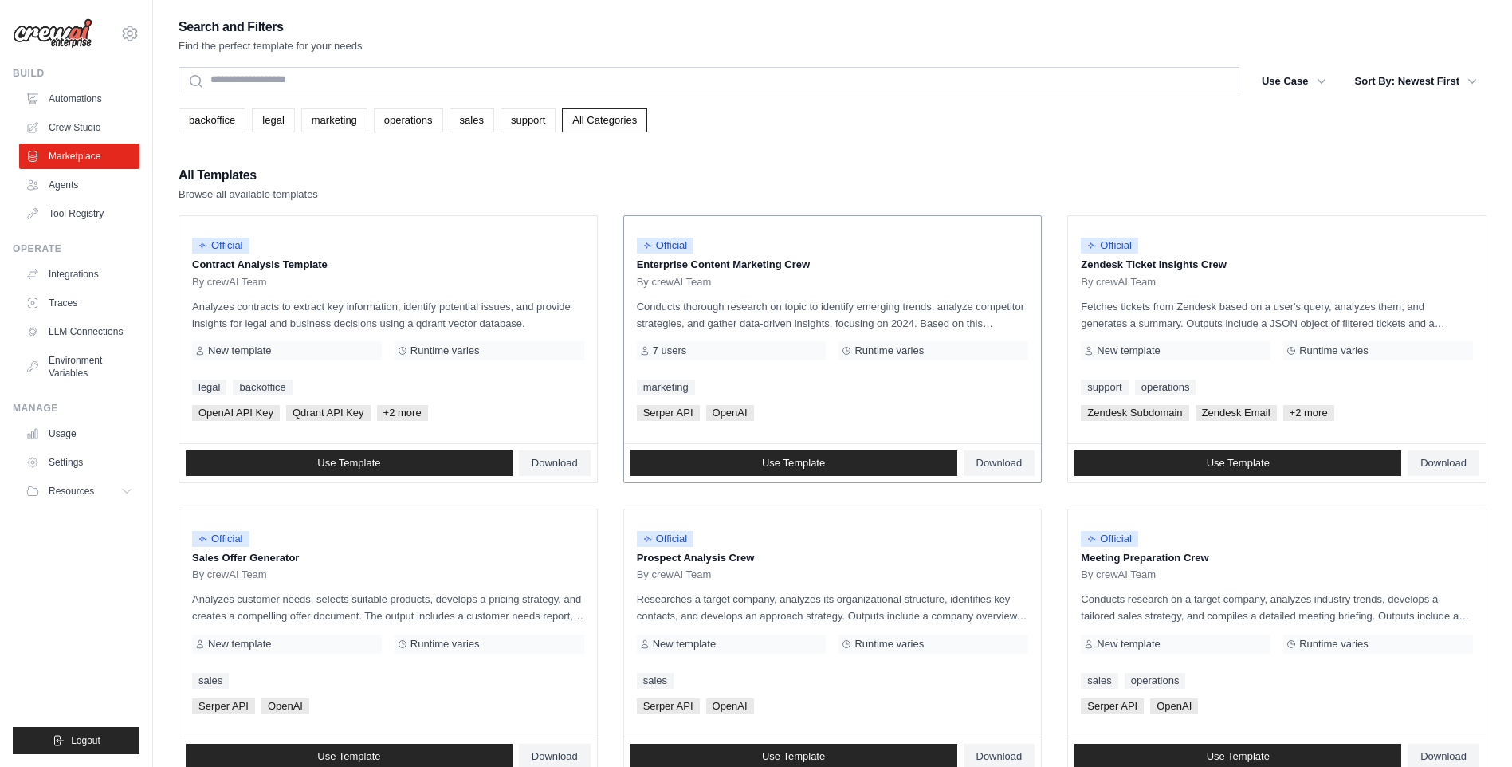
click at [810, 282] on div "By crewAI Team" at bounding box center [833, 282] width 392 height 13
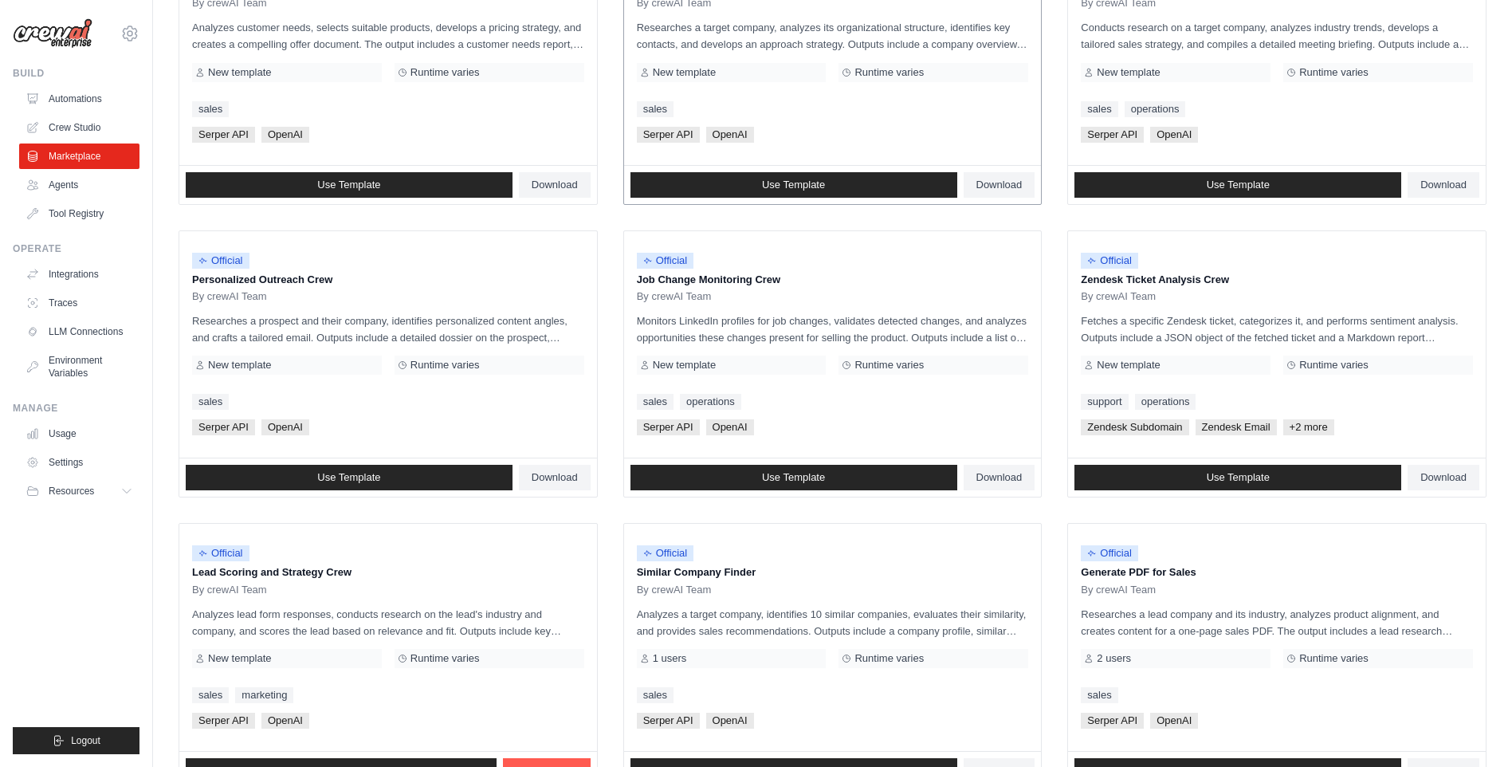
scroll to position [710, 0]
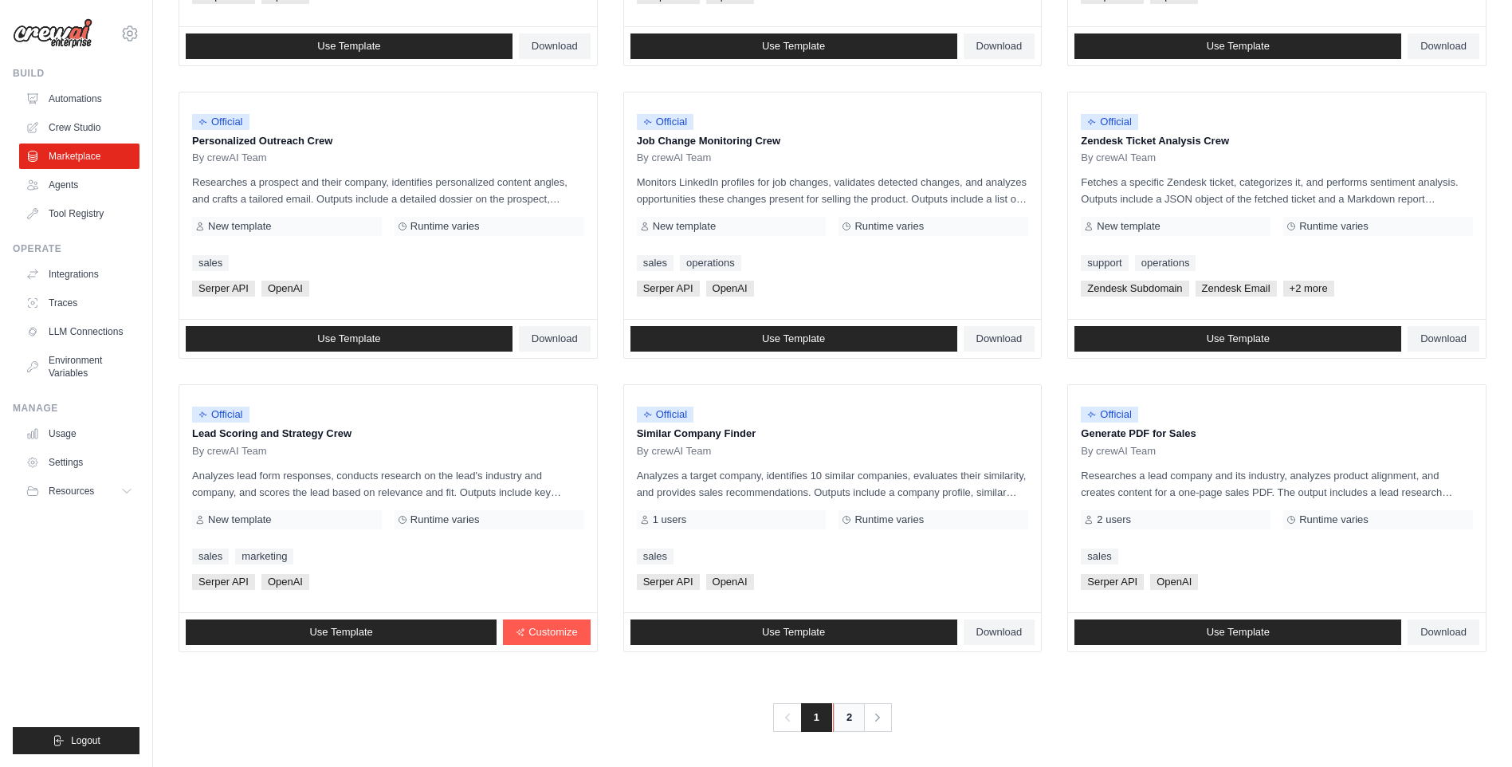
click at [845, 715] on link "2" at bounding box center [849, 717] width 32 height 29
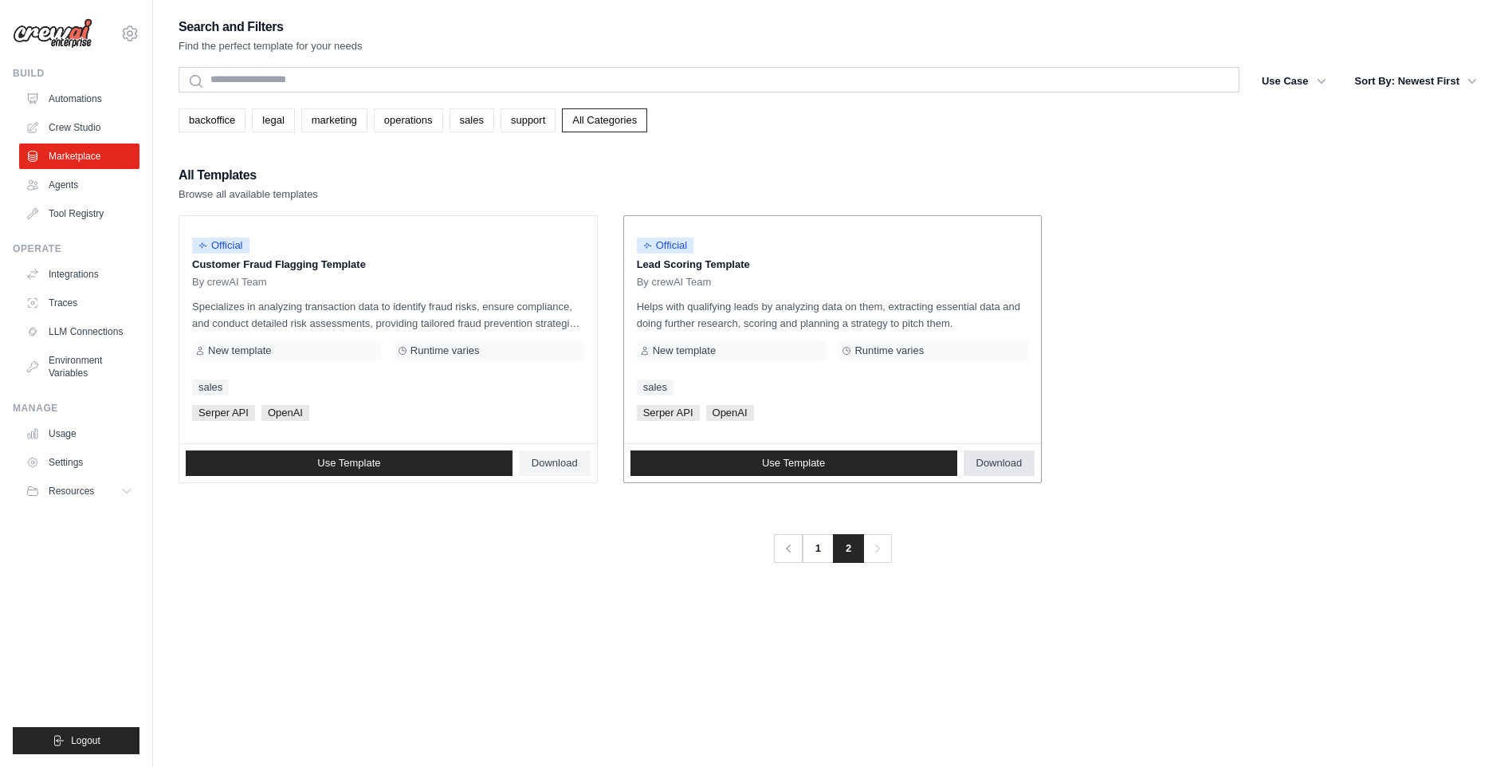
click at [1007, 459] on span "Download" at bounding box center [999, 463] width 46 height 13
click at [1203, 222] on ul "Official Customer Fraud Flagging Template By crewAI Team Specializes in analyzi…" at bounding box center [833, 349] width 1308 height 268
click at [74, 189] on link "Agents" at bounding box center [81, 185] width 120 height 26
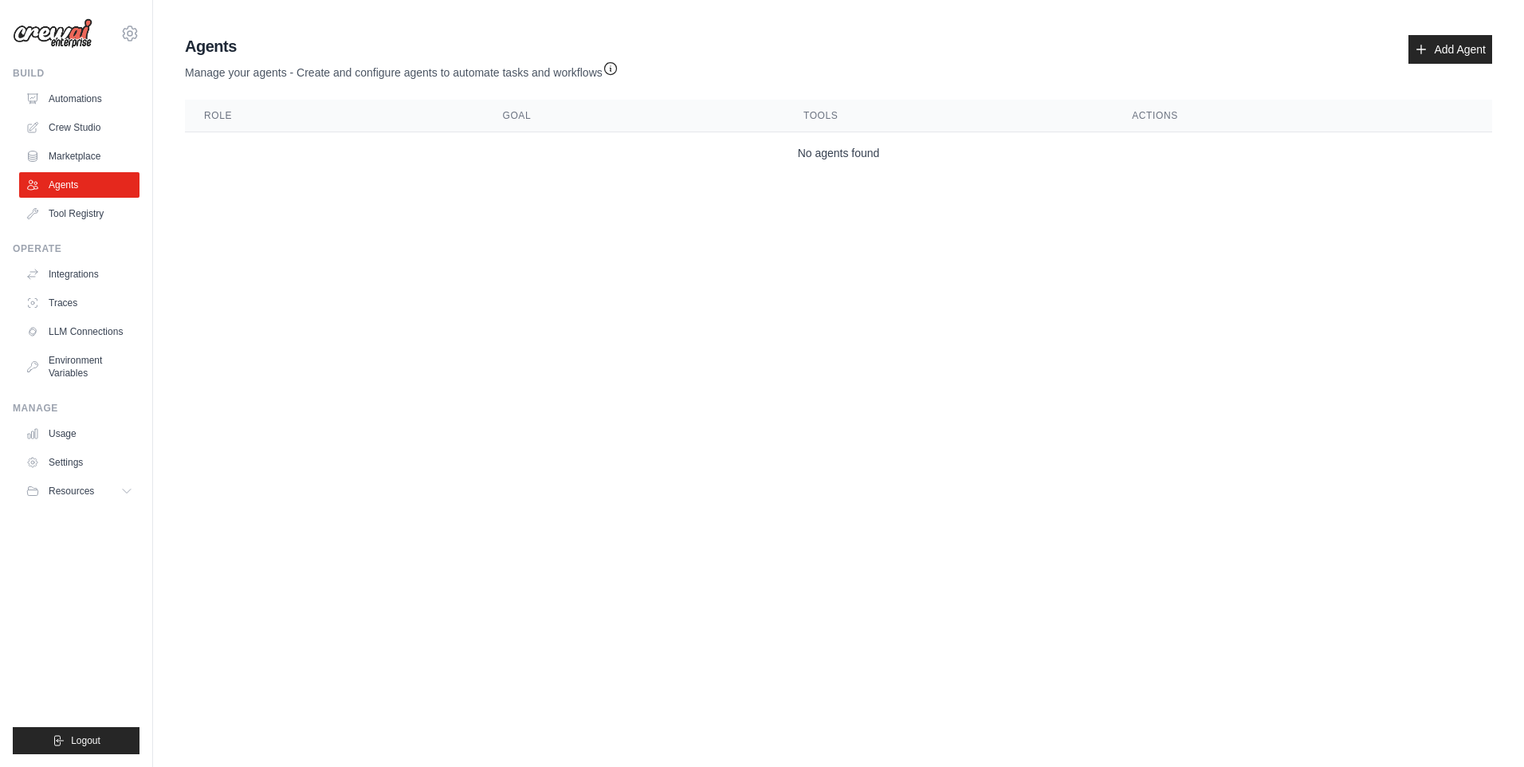
click at [326, 208] on main "Agent Usage Guide To use an agent in your CrewAI project, you can initialize it…" at bounding box center [838, 107] width 1371 height 215
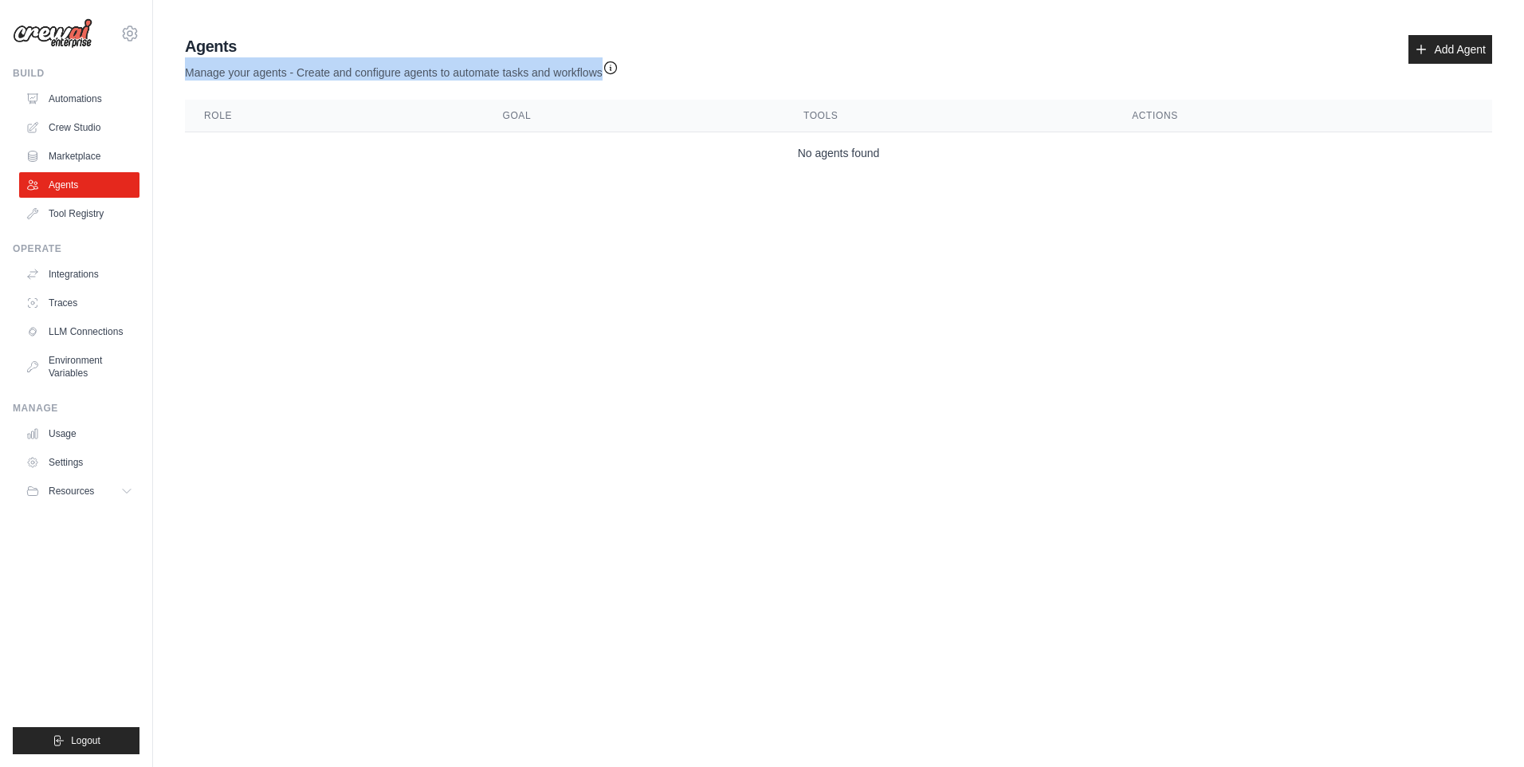
drag, startPoint x: 173, startPoint y: 72, endPoint x: 642, endPoint y: 72, distance: 468.7
click at [642, 72] on div "Agent Usage Guide To use an agent in your CrewAI project, you can initialize it…" at bounding box center [838, 104] width 1371 height 151
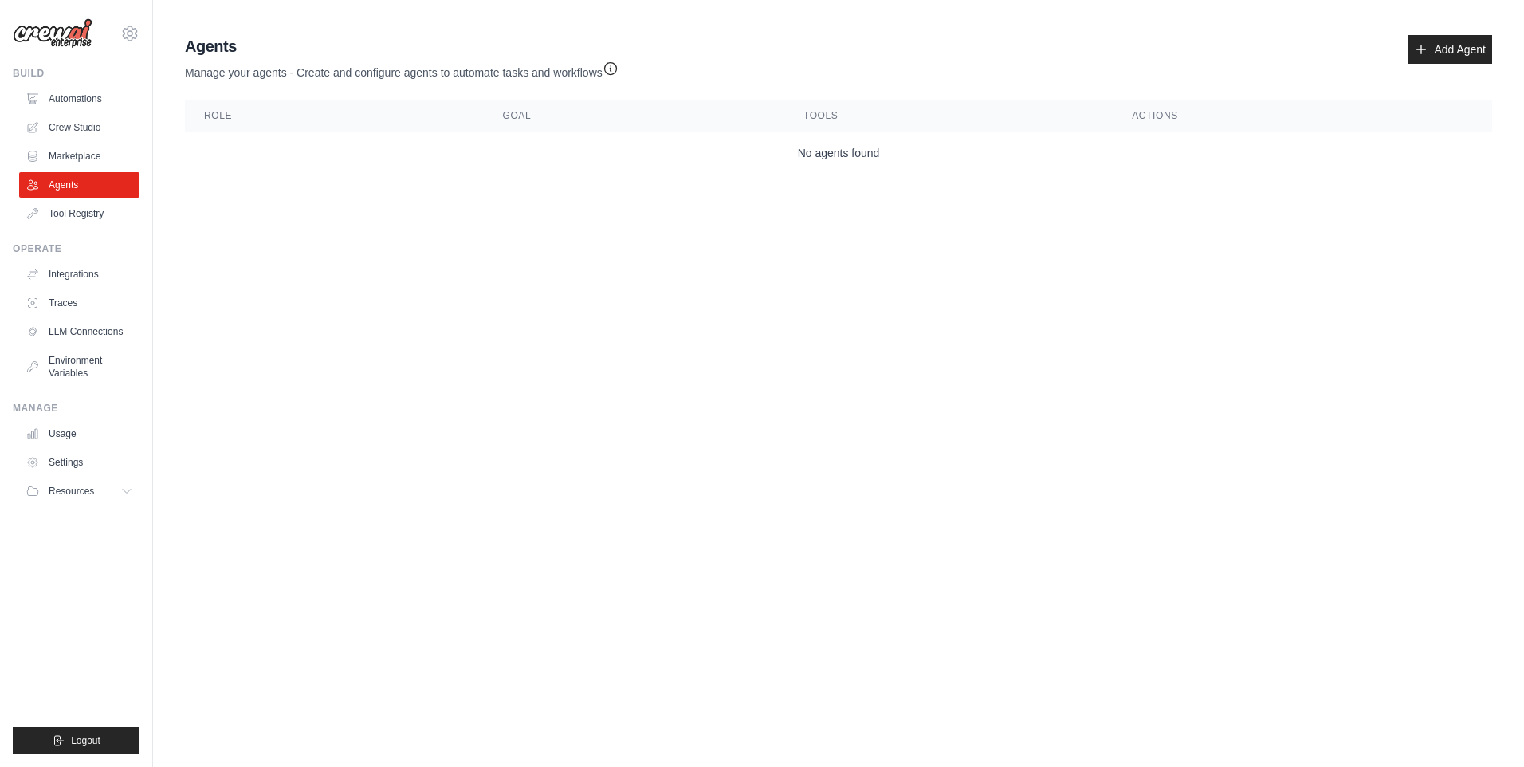
drag, startPoint x: 642, startPoint y: 72, endPoint x: 556, endPoint y: 198, distance: 152.6
click at [556, 198] on main "Agent Usage Guide To use an agent in your CrewAI project, you can initialize it…" at bounding box center [838, 107] width 1371 height 215
click at [548, 231] on body "[DOMAIN_NAME][EMAIL_ADDRESS][PERSON_NAME][DOMAIN_NAME] Settings Build Automatio…" at bounding box center [762, 383] width 1524 height 767
drag, startPoint x: 183, startPoint y: 50, endPoint x: 265, endPoint y: 54, distance: 82.2
click at [265, 54] on div "Agents Manage your agents - Create and configure agents to automate tasks and w…" at bounding box center [839, 104] width 1320 height 151
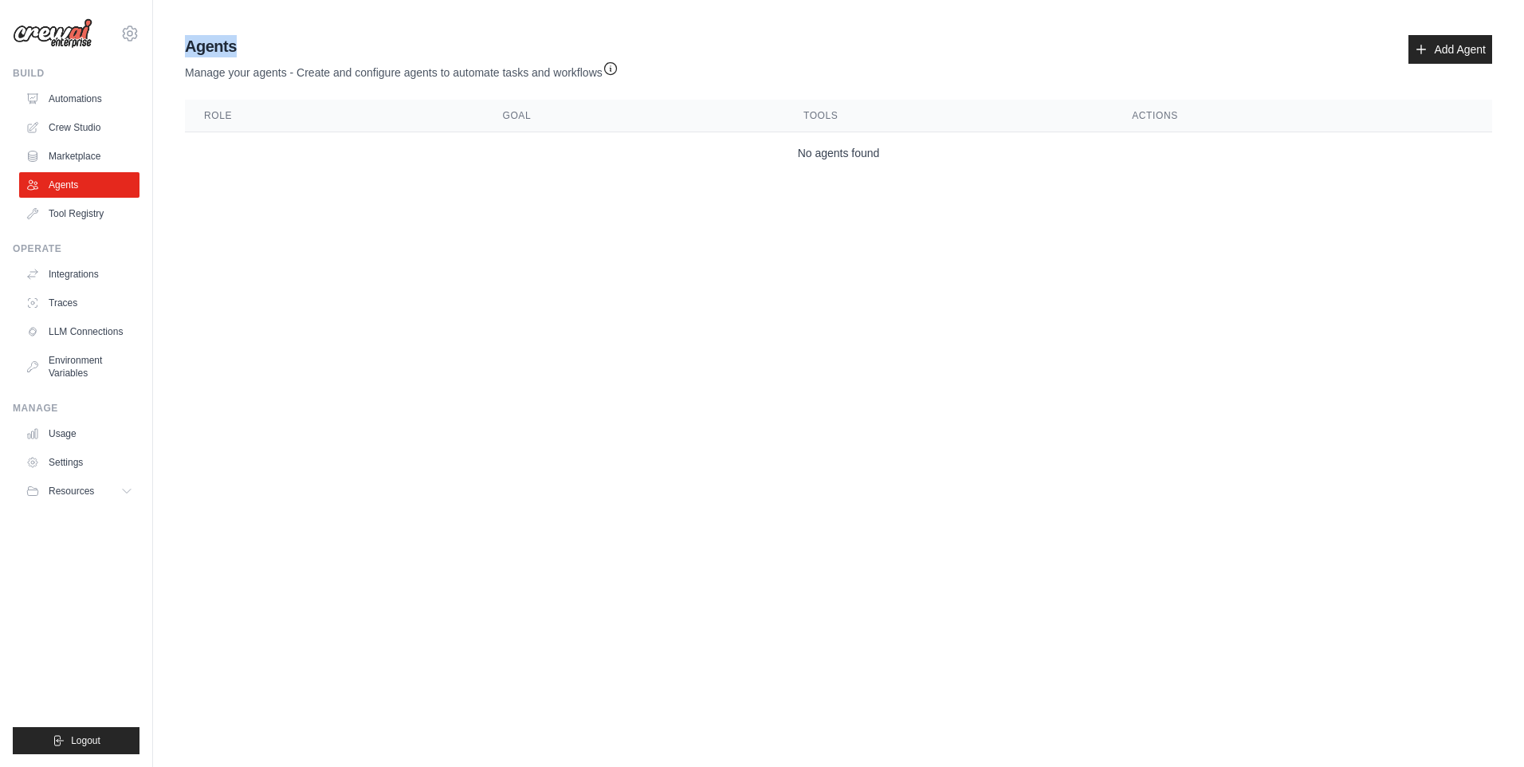
drag, startPoint x: 265, startPoint y: 54, endPoint x: 686, endPoint y: 79, distance: 421.6
click at [686, 79] on div "Agents Manage your agents - Create and configure agents to automate tasks and w…" at bounding box center [838, 57] width 1307 height 45
drag, startPoint x: 686, startPoint y: 79, endPoint x: 618, endPoint y: 217, distance: 154.0
click at [618, 217] on body "[DOMAIN_NAME][EMAIL_ADDRESS][PERSON_NAME][DOMAIN_NAME] Settings Build Automatio…" at bounding box center [762, 383] width 1524 height 767
click at [615, 225] on body "[DOMAIN_NAME][EMAIL_ADDRESS][PERSON_NAME][DOMAIN_NAME] Settings Build Automatio…" at bounding box center [762, 383] width 1524 height 767
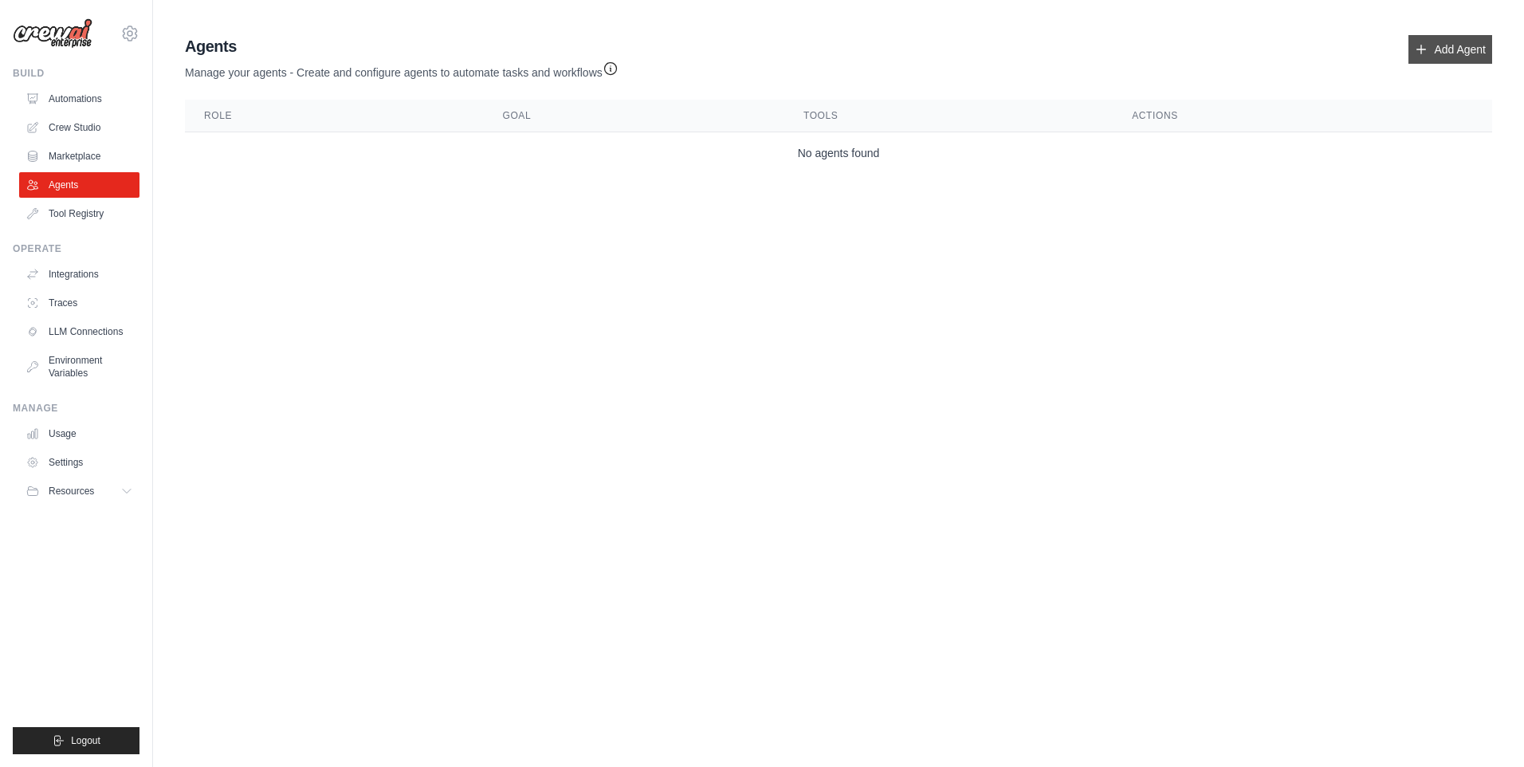
click at [1452, 59] on link "Add Agent" at bounding box center [1451, 49] width 84 height 29
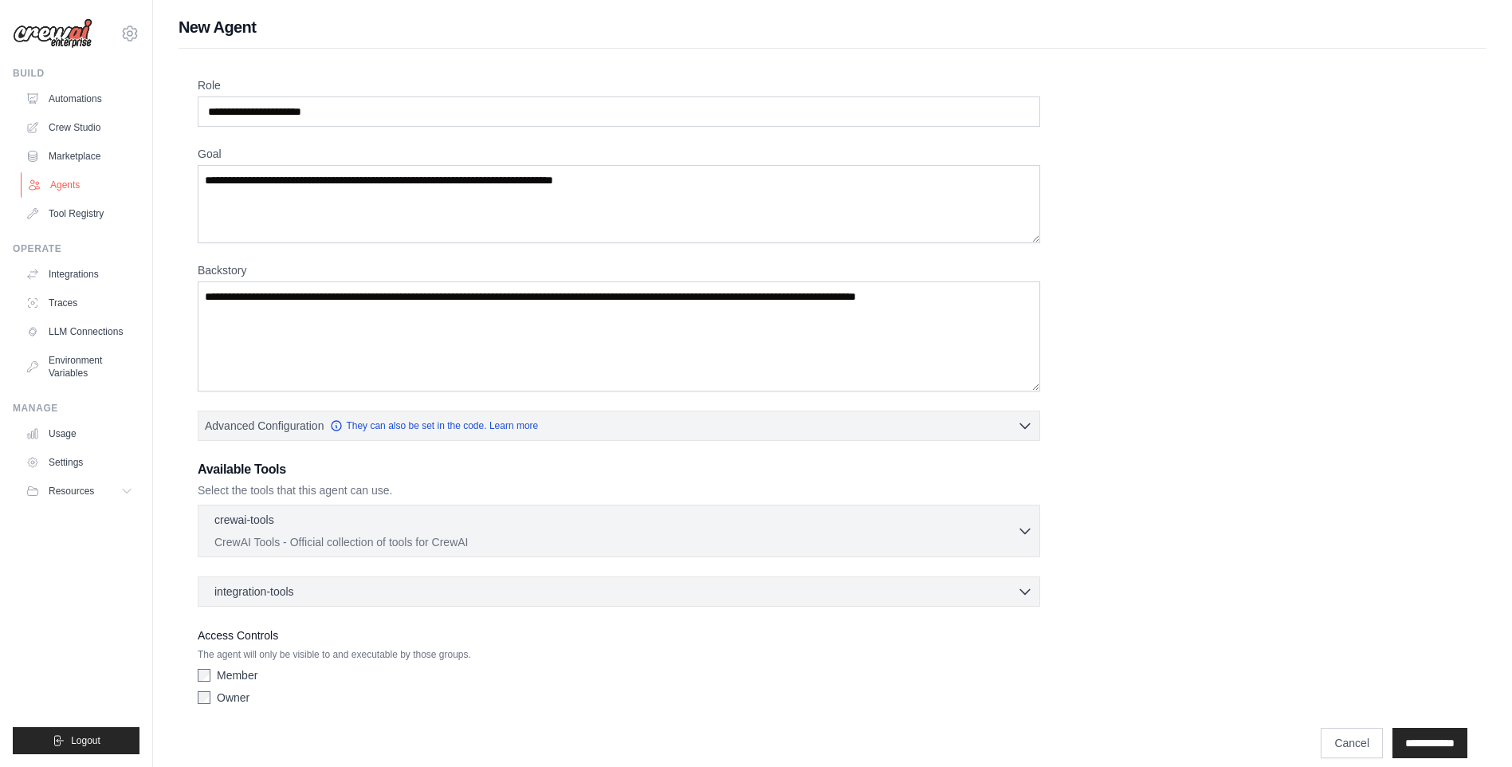
click at [46, 183] on link "Agents" at bounding box center [81, 185] width 120 height 26
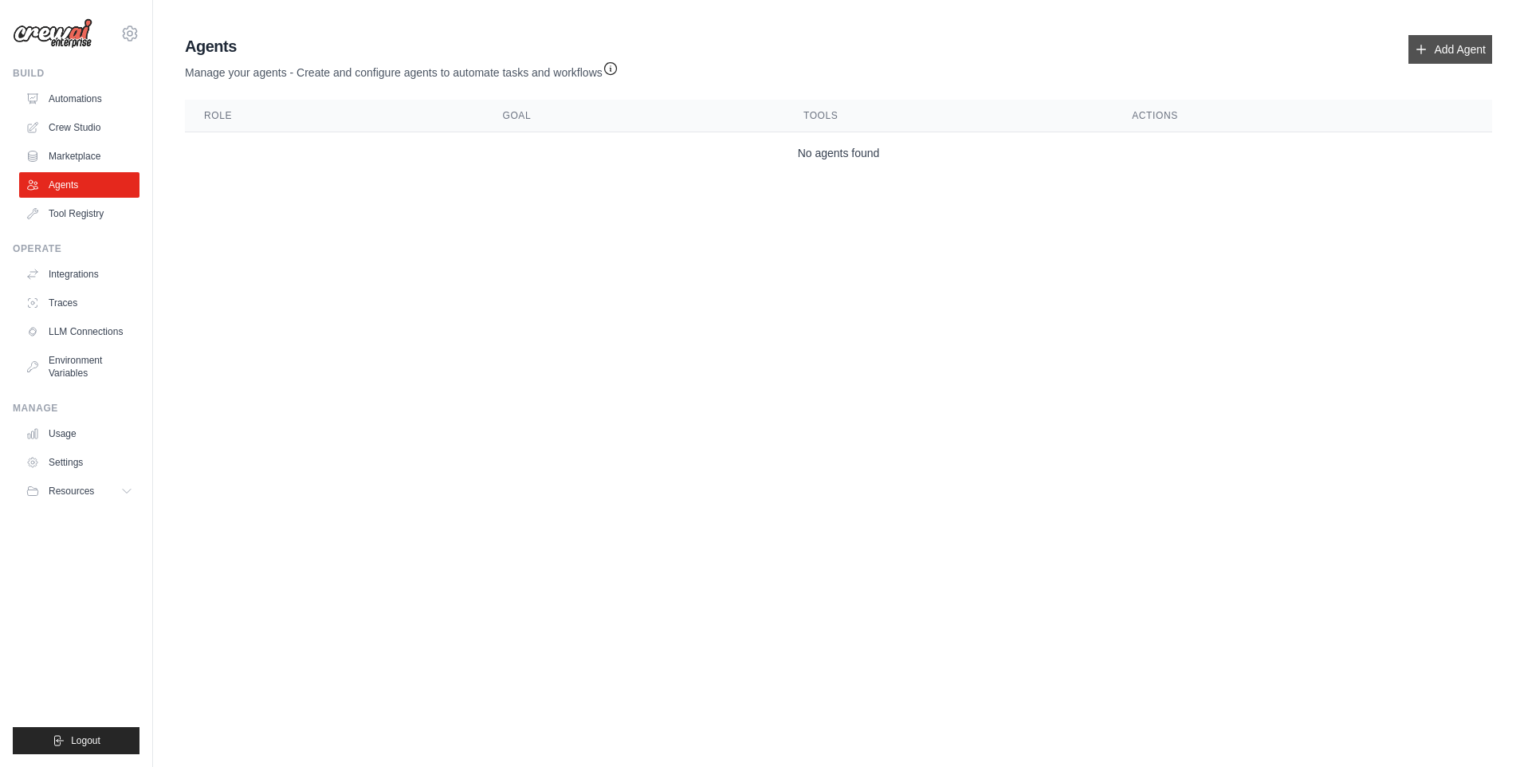
click at [1450, 49] on link "Add Agent" at bounding box center [1451, 49] width 84 height 29
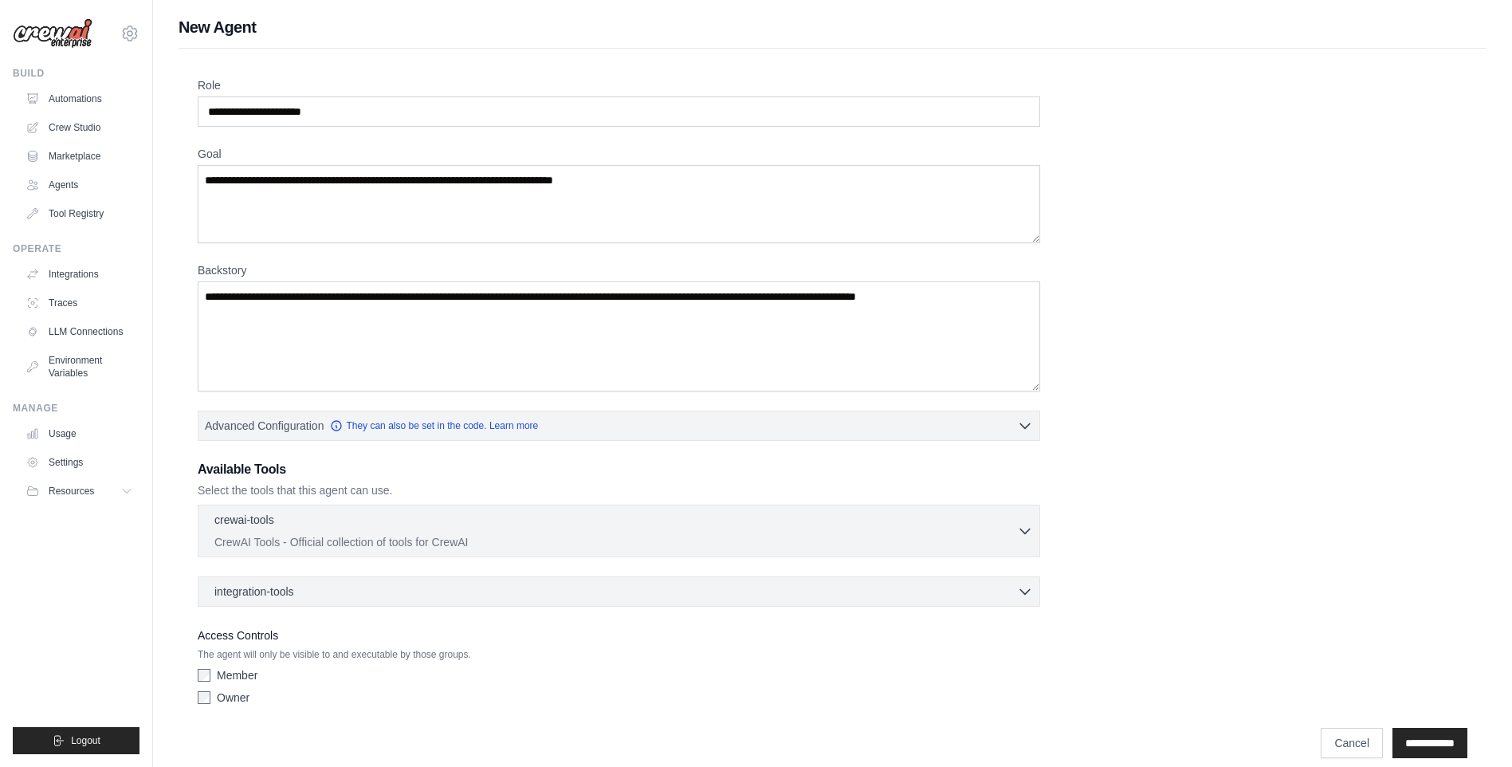
click at [215, 272] on label "Backstory" at bounding box center [619, 270] width 843 height 16
click at [215, 281] on textarea "Backstory" at bounding box center [619, 336] width 843 height 110
click at [215, 272] on label "Backstory" at bounding box center [619, 270] width 843 height 16
click at [215, 281] on textarea "Backstory" at bounding box center [619, 336] width 843 height 110
drag, startPoint x: 215, startPoint y: 272, endPoint x: 216, endPoint y: 86, distance: 185.7
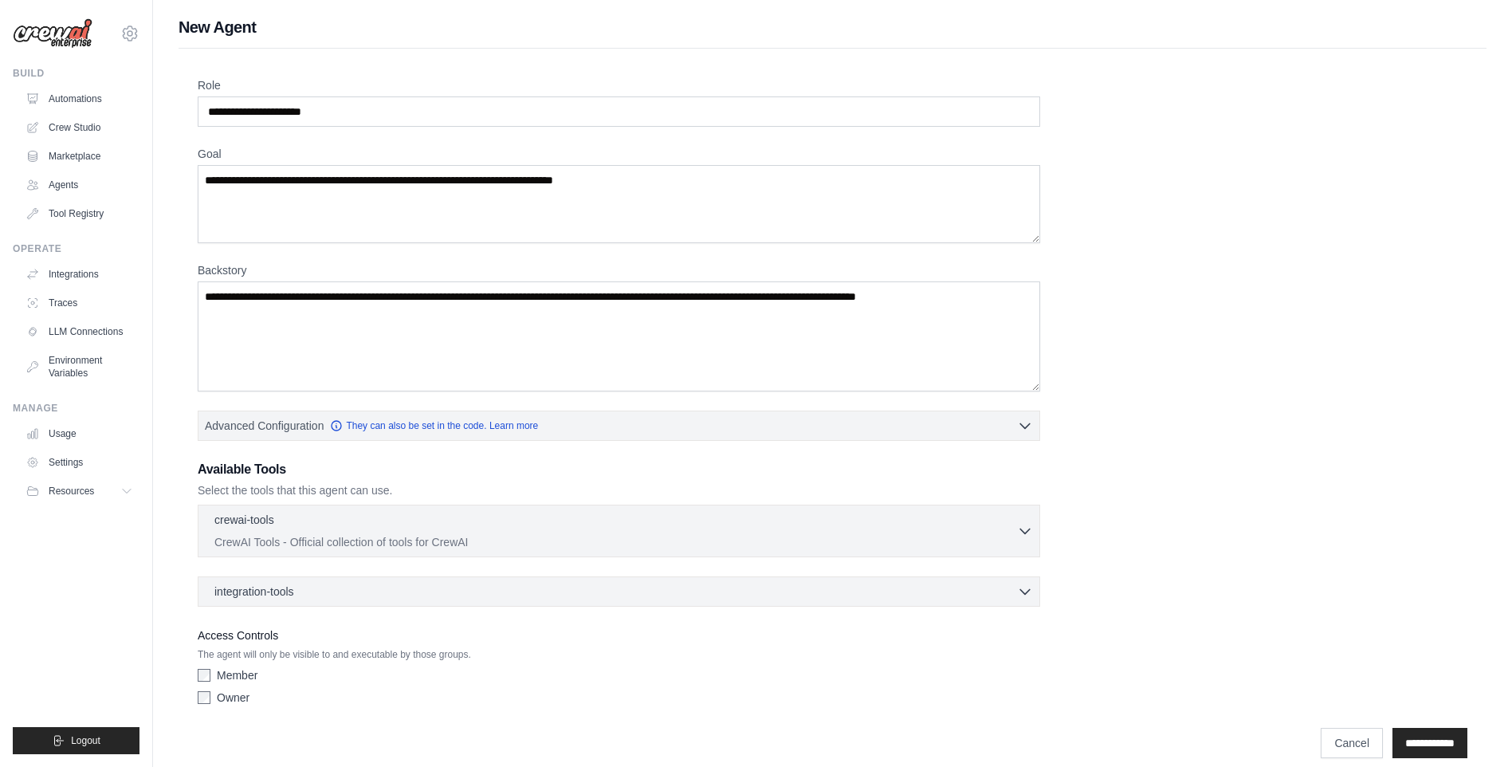
click at [217, 86] on label "Role" at bounding box center [619, 85] width 843 height 16
click at [217, 96] on input "Role" at bounding box center [619, 111] width 843 height 30
click at [216, 86] on label "Role" at bounding box center [619, 85] width 843 height 16
click at [216, 96] on input "Role" at bounding box center [619, 111] width 843 height 30
drag, startPoint x: 216, startPoint y: 86, endPoint x: 209, endPoint y: 153, distance: 67.3
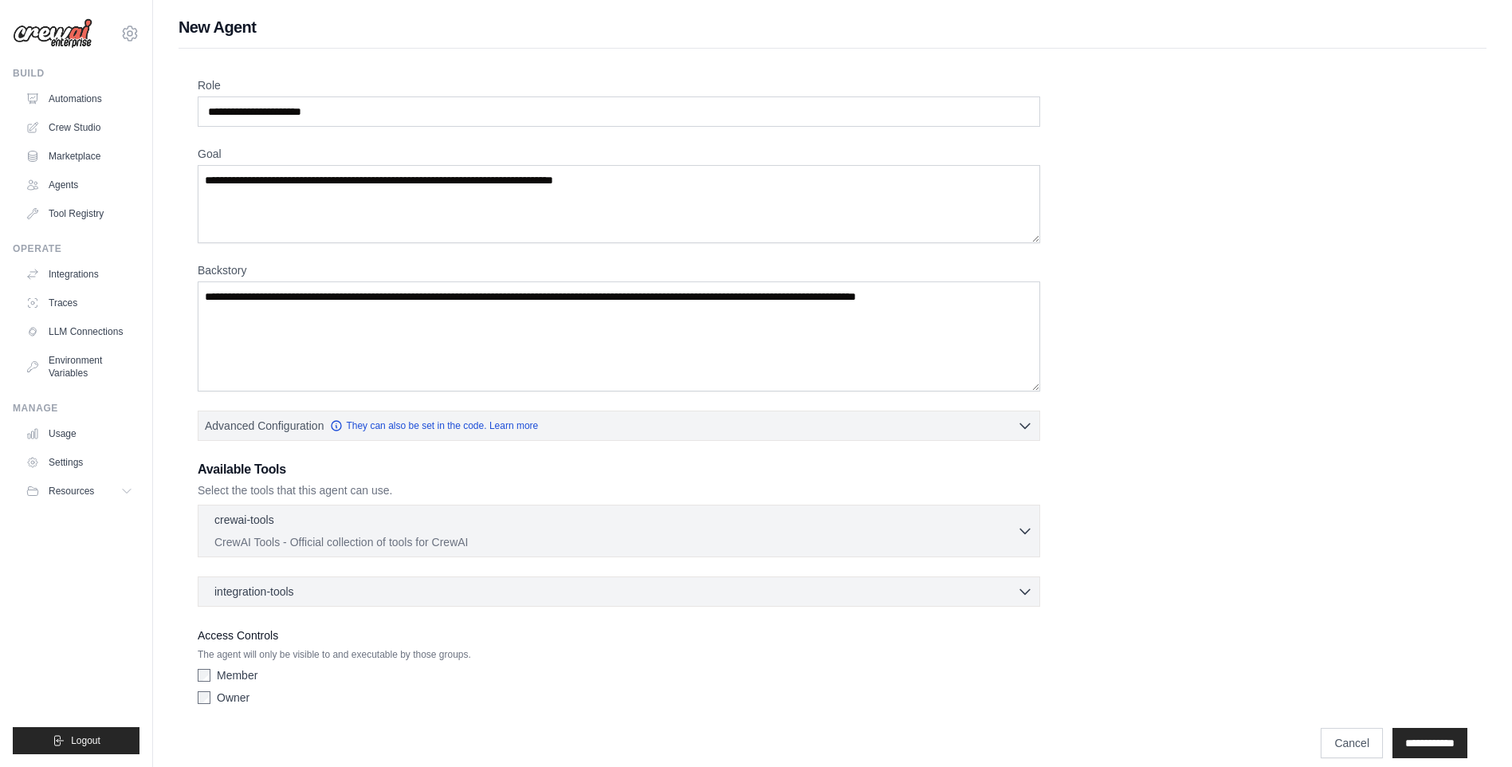
click at [209, 153] on label "Goal" at bounding box center [619, 154] width 843 height 16
click at [209, 165] on textarea "Goal" at bounding box center [619, 204] width 843 height 78
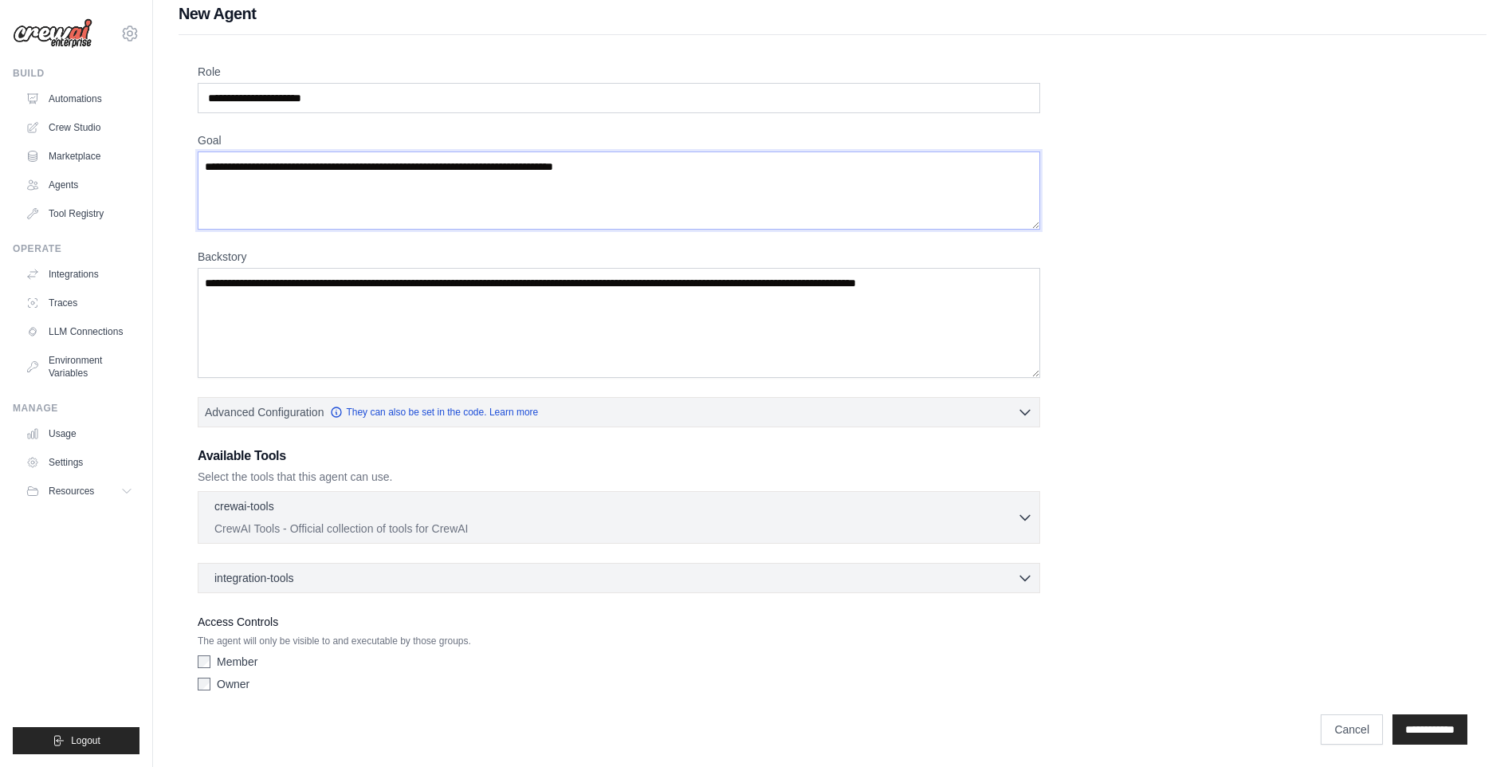
scroll to position [17, 0]
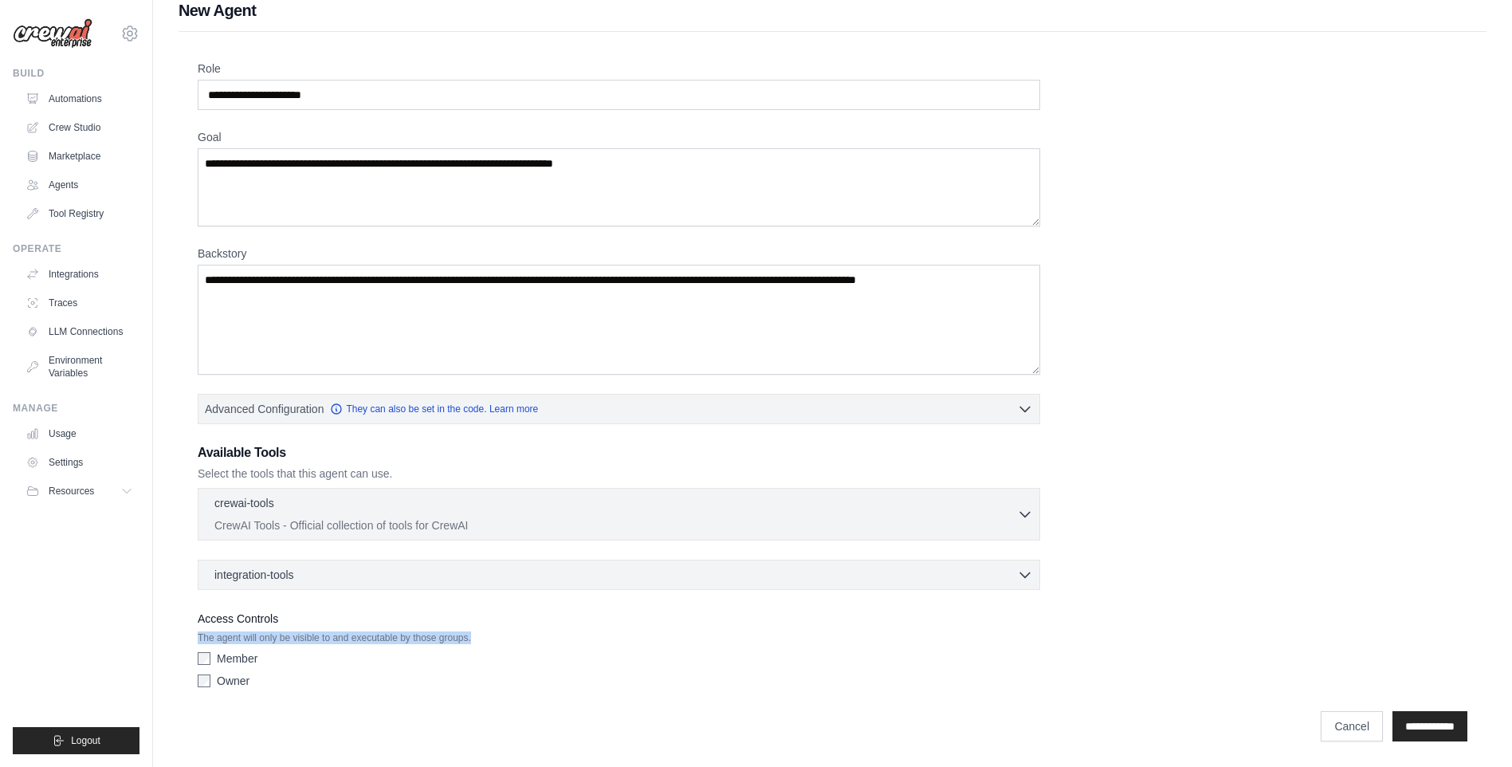
drag, startPoint x: 192, startPoint y: 635, endPoint x: 580, endPoint y: 635, distance: 387.4
click at [580, 635] on div "Role Goal [GEOGRAPHIC_DATA] Advanced Configuration They can also be set in the …" at bounding box center [833, 391] width 1308 height 719
drag, startPoint x: 580, startPoint y: 635, endPoint x: 414, endPoint y: 671, distance: 169.8
click at [415, 671] on div "Member Owner" at bounding box center [619, 672] width 843 height 45
click at [96, 219] on link "Tool Registry" at bounding box center [81, 214] width 120 height 26
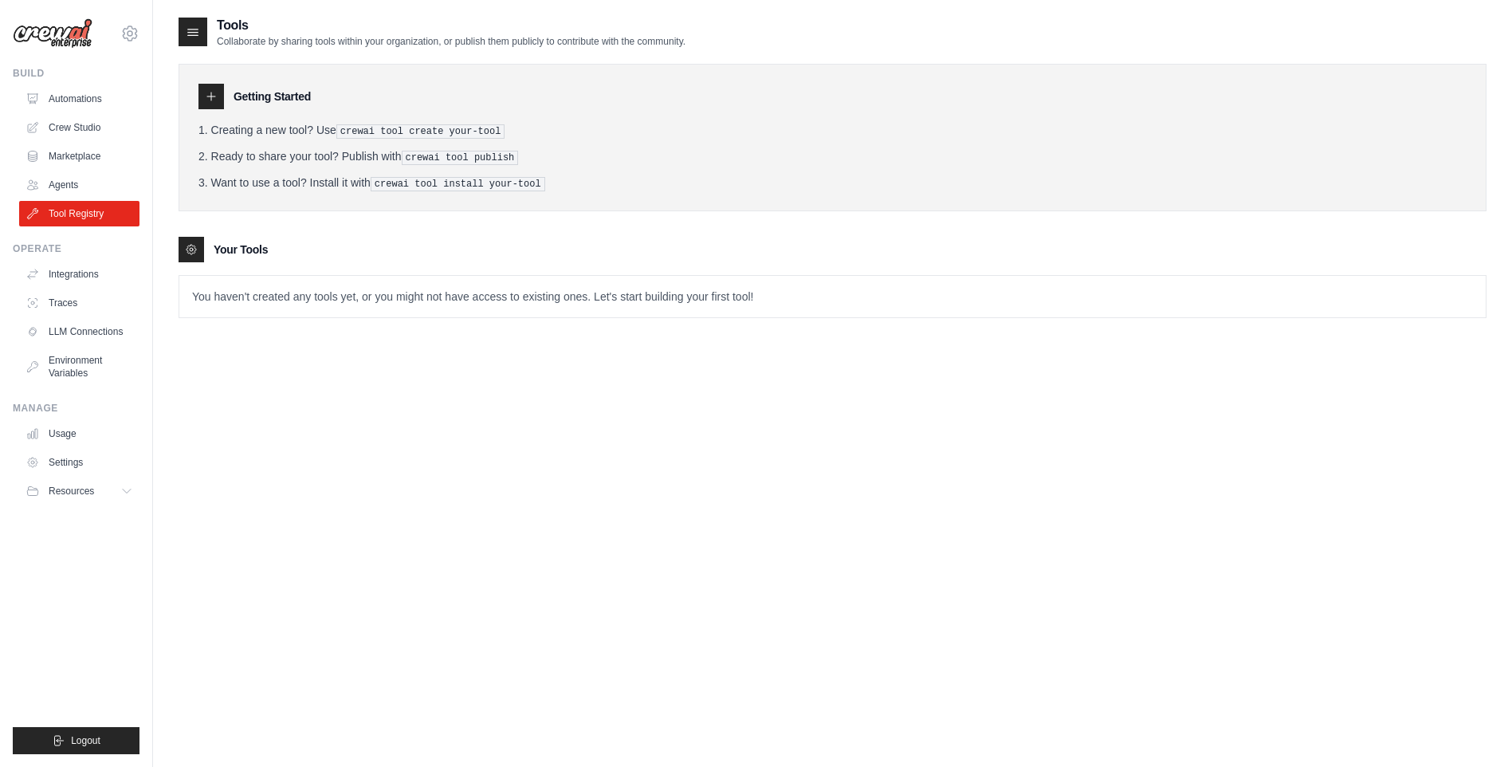
drag, startPoint x: 198, startPoint y: 135, endPoint x: 325, endPoint y: 136, distance: 126.8
click at [325, 136] on li "Creating a new tool? Use crewai tool create your-tool" at bounding box center [832, 130] width 1268 height 17
drag, startPoint x: 325, startPoint y: 136, endPoint x: 226, endPoint y: 166, distance: 103.2
click at [226, 166] on ol "Creating a new tool? Use crewai tool create your-tool Ready to share your tool?…" at bounding box center [832, 156] width 1268 height 69
drag, startPoint x: 208, startPoint y: 163, endPoint x: 397, endPoint y: 163, distance: 188.9
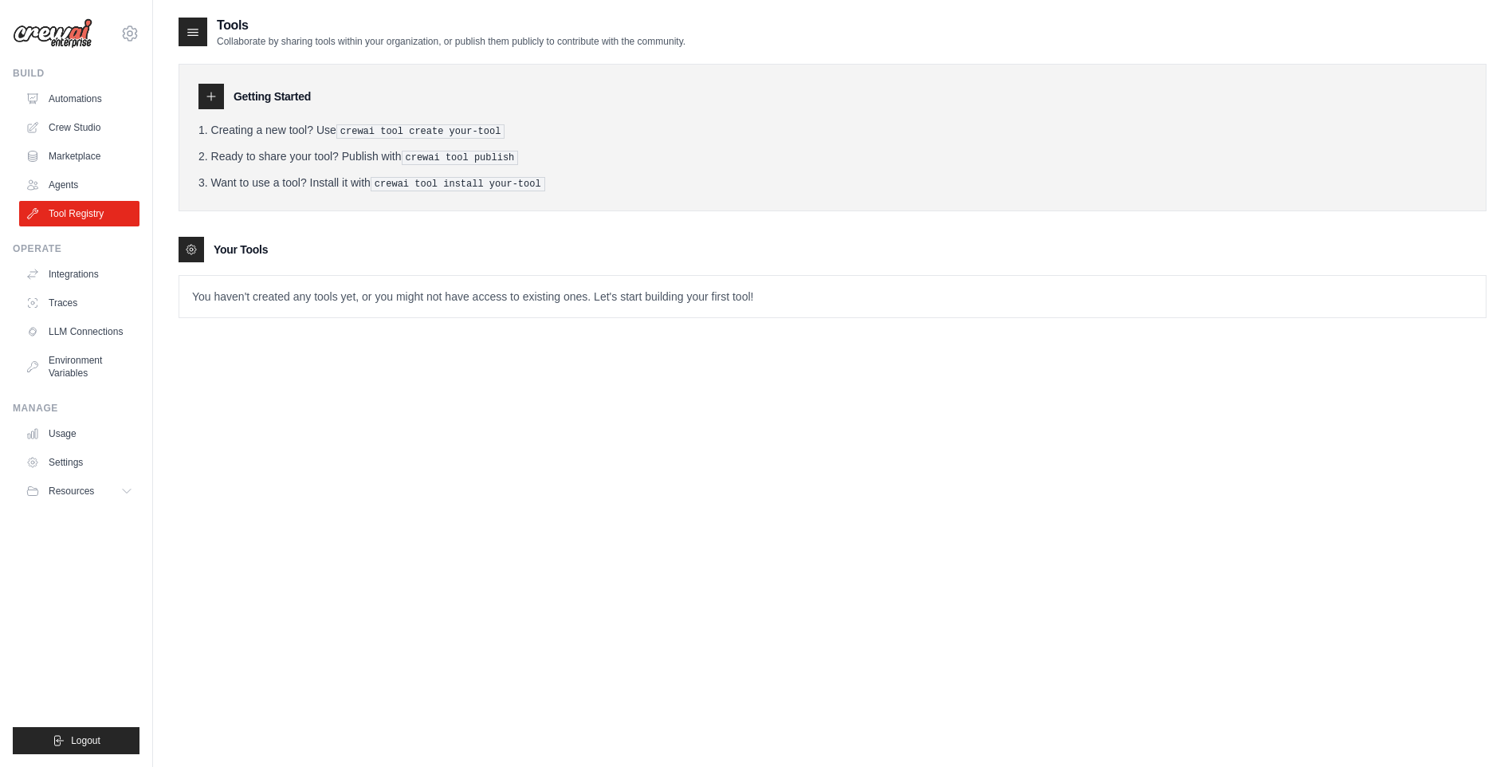
click at [397, 163] on li "Ready to share your tool? Publish with crewai tool publish" at bounding box center [832, 156] width 1268 height 17
drag, startPoint x: 397, startPoint y: 163, endPoint x: 310, endPoint y: 180, distance: 88.5
click at [310, 180] on li "Want to use a tool? Install it with crewai tool install your-tool" at bounding box center [832, 183] width 1268 height 17
drag, startPoint x: 195, startPoint y: 185, endPoint x: 384, endPoint y: 186, distance: 188.9
click at [384, 186] on div "Getting Started Creating a new tool? Use crewai tool create your-tool Ready to …" at bounding box center [833, 137] width 1308 height 147
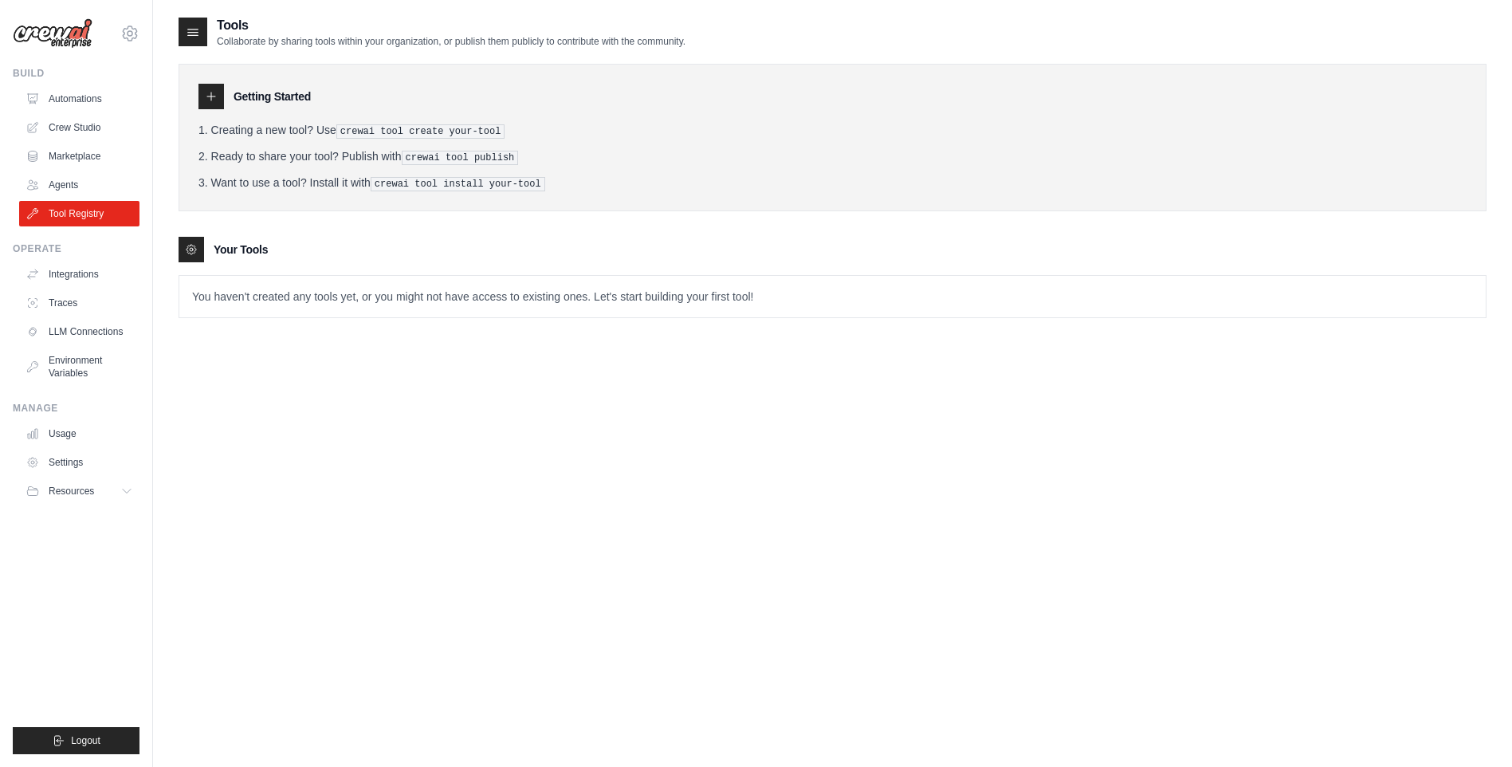
drag, startPoint x: 384, startPoint y: 186, endPoint x: 352, endPoint y: 196, distance: 33.5
click at [352, 195] on div "Getting Started Creating a new tool? Use crewai tool create your-tool Ready to …" at bounding box center [833, 137] width 1308 height 147
click at [350, 206] on div "Getting Started Creating a new tool? Use crewai tool create your-tool Ready to …" at bounding box center [833, 137] width 1308 height 147
click at [81, 285] on link "Integrations" at bounding box center [81, 274] width 120 height 26
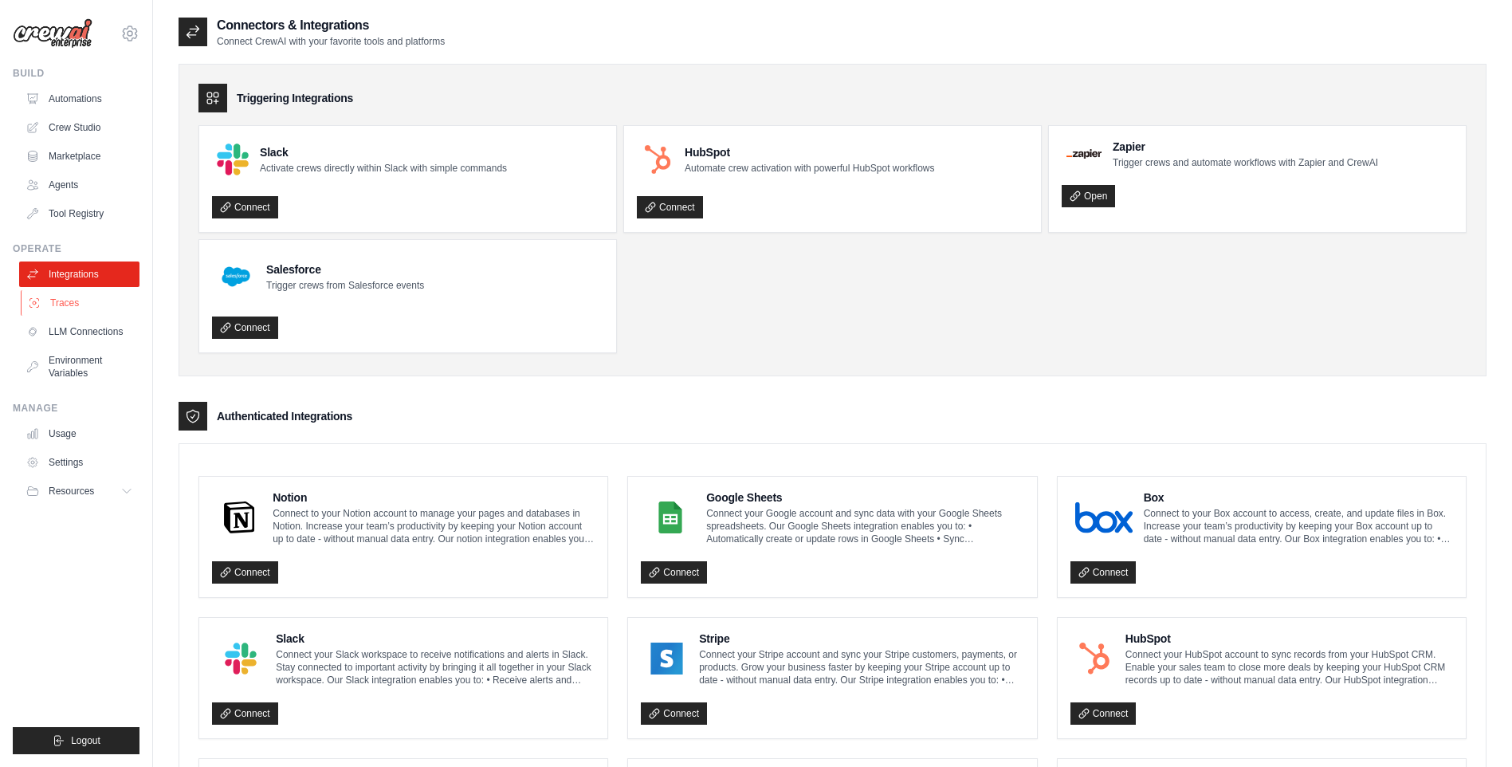
click at [77, 304] on link "Traces" at bounding box center [81, 303] width 120 height 26
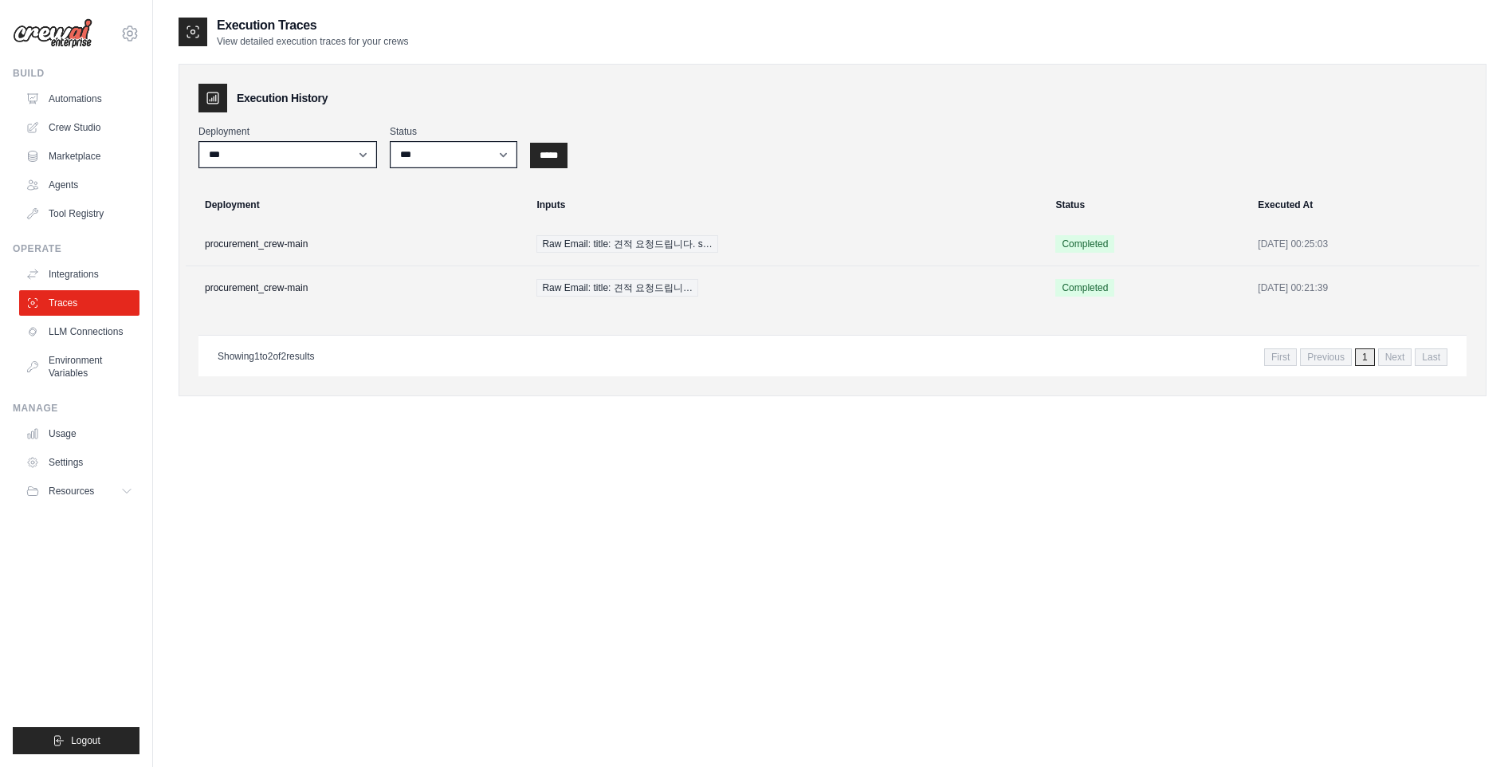
click at [234, 415] on div "**********" at bounding box center [833, 219] width 1308 height 406
click at [61, 102] on link "Automations" at bounding box center [81, 99] width 120 height 26
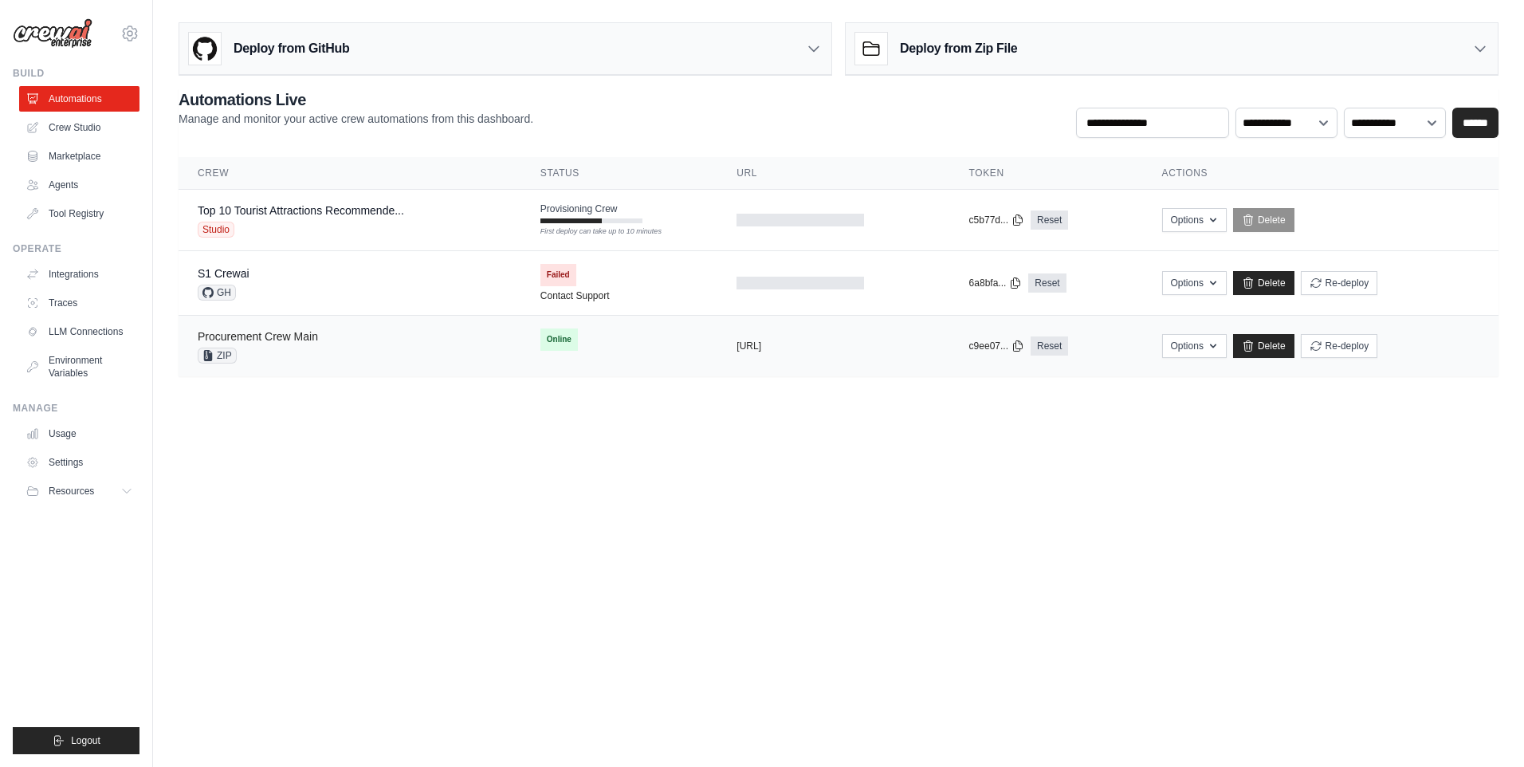
click at [249, 336] on link "Procurement Crew Main" at bounding box center [258, 336] width 120 height 13
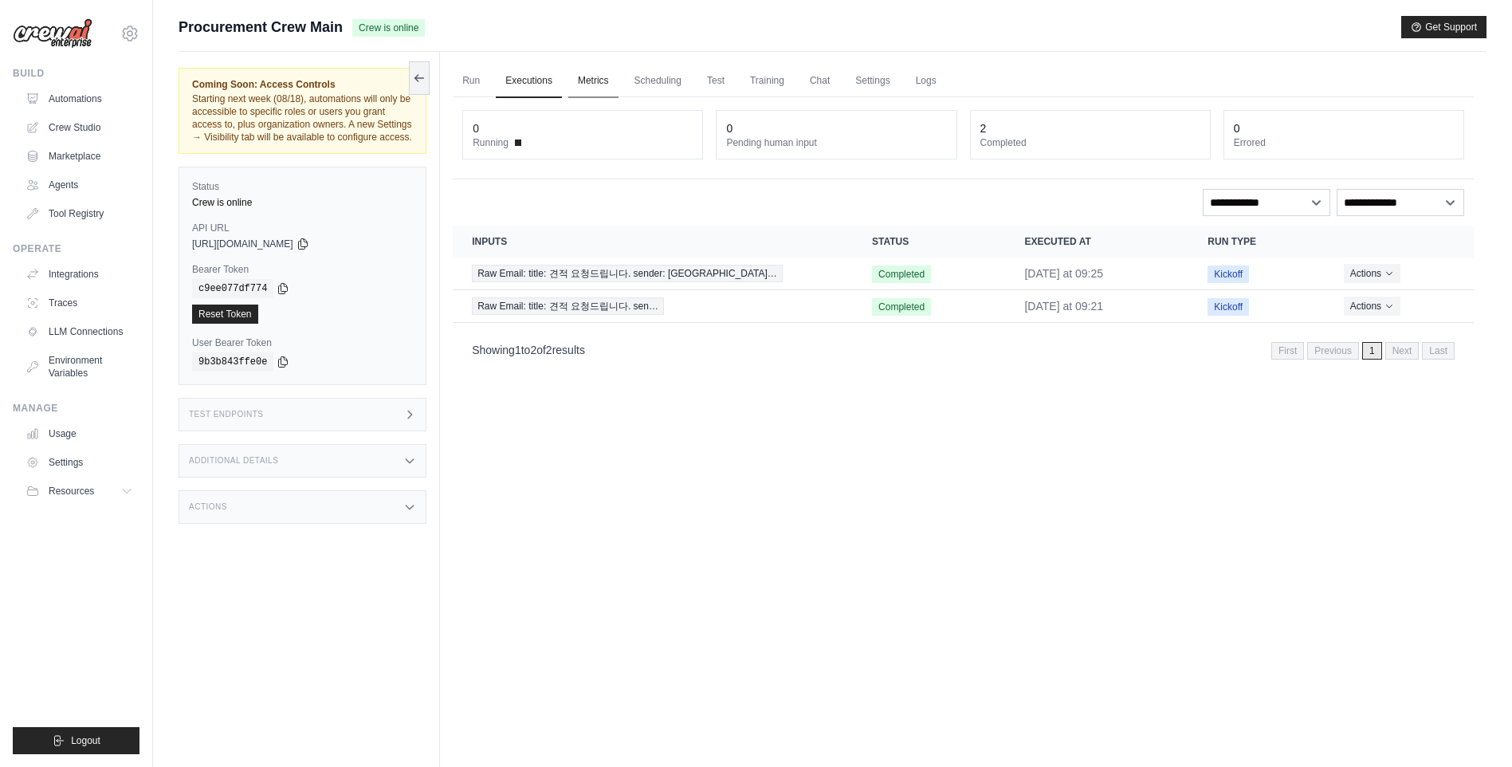
click at [593, 79] on link "Metrics" at bounding box center [593, 81] width 50 height 33
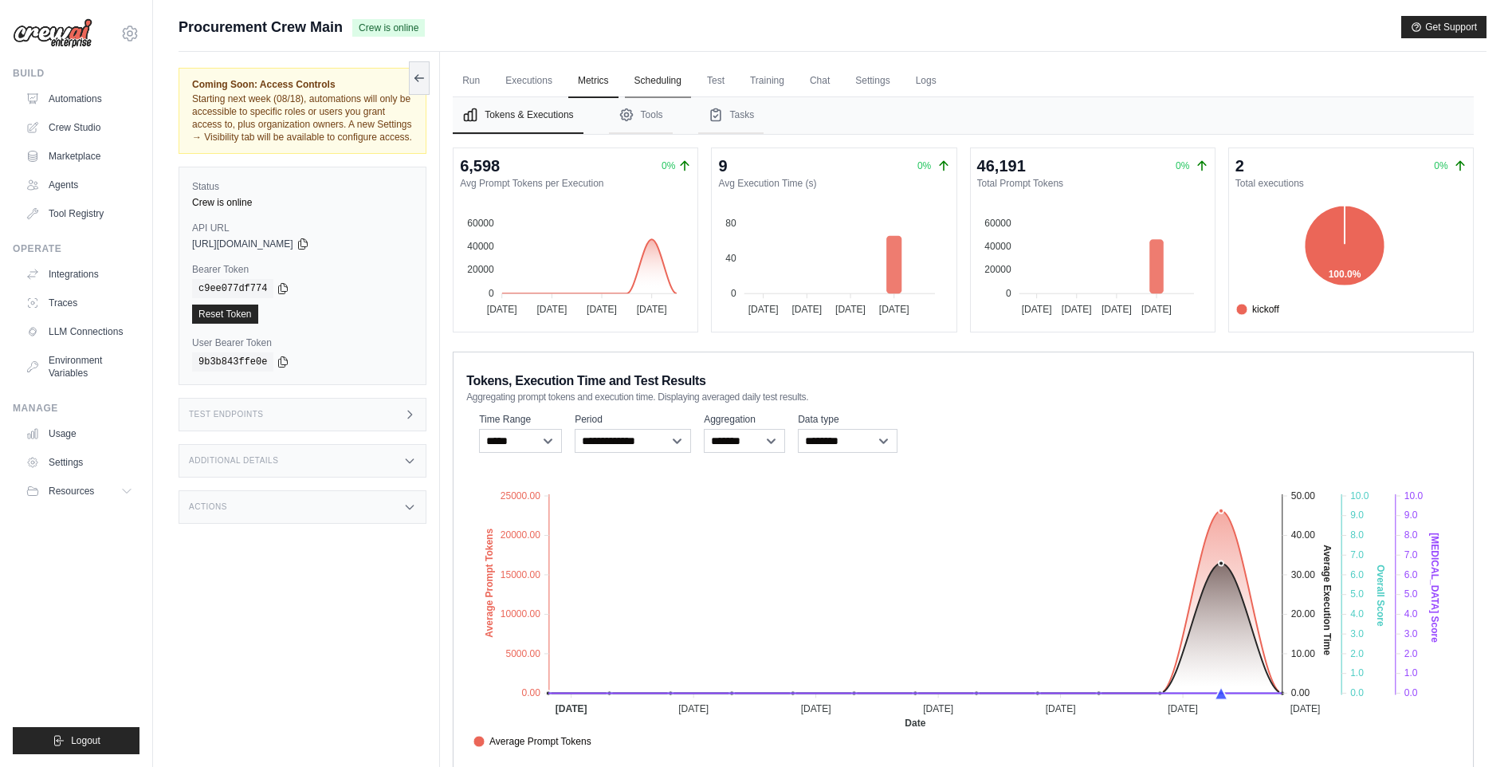
click at [650, 77] on link "Scheduling" at bounding box center [658, 81] width 66 height 33
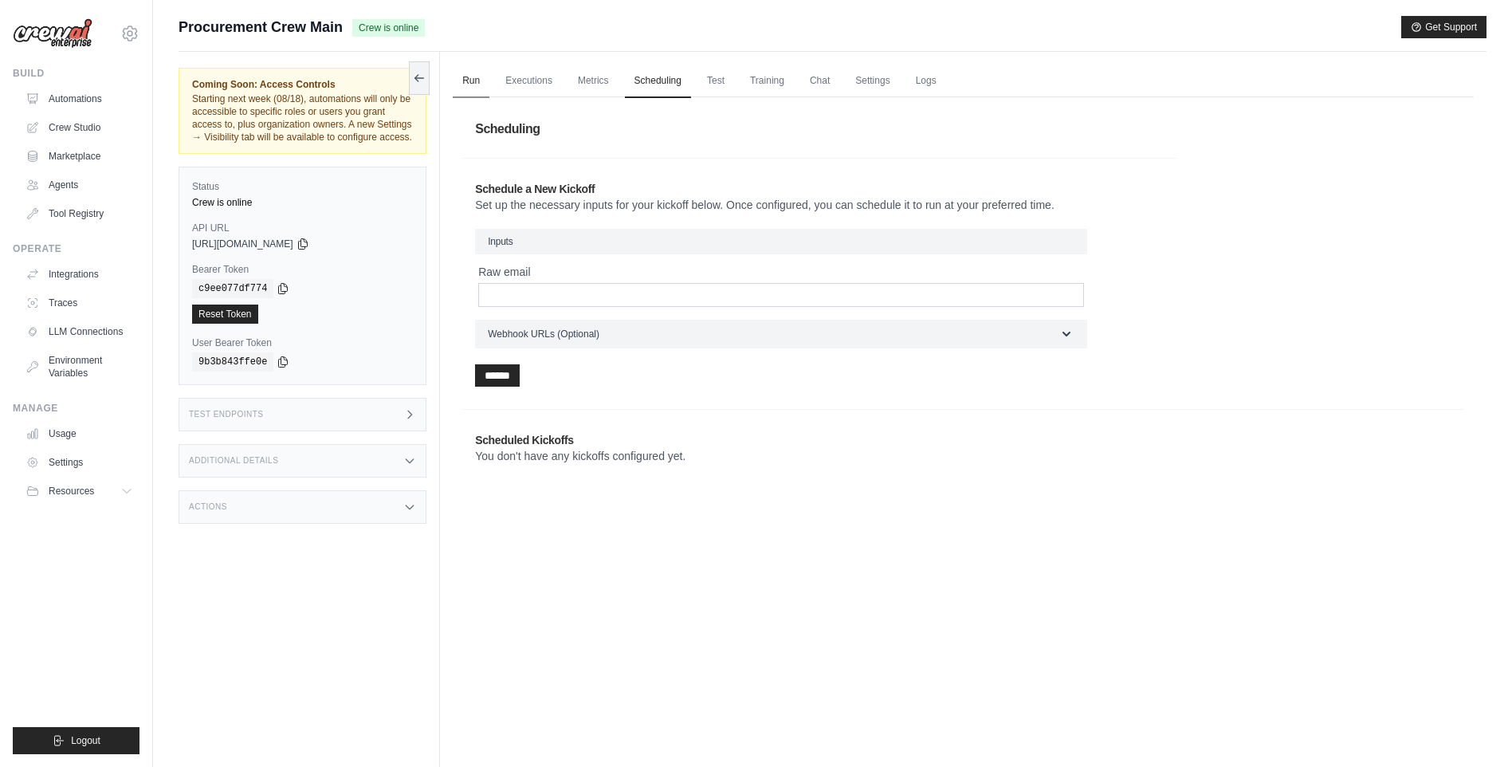
click at [458, 81] on link "Run" at bounding box center [471, 81] width 37 height 33
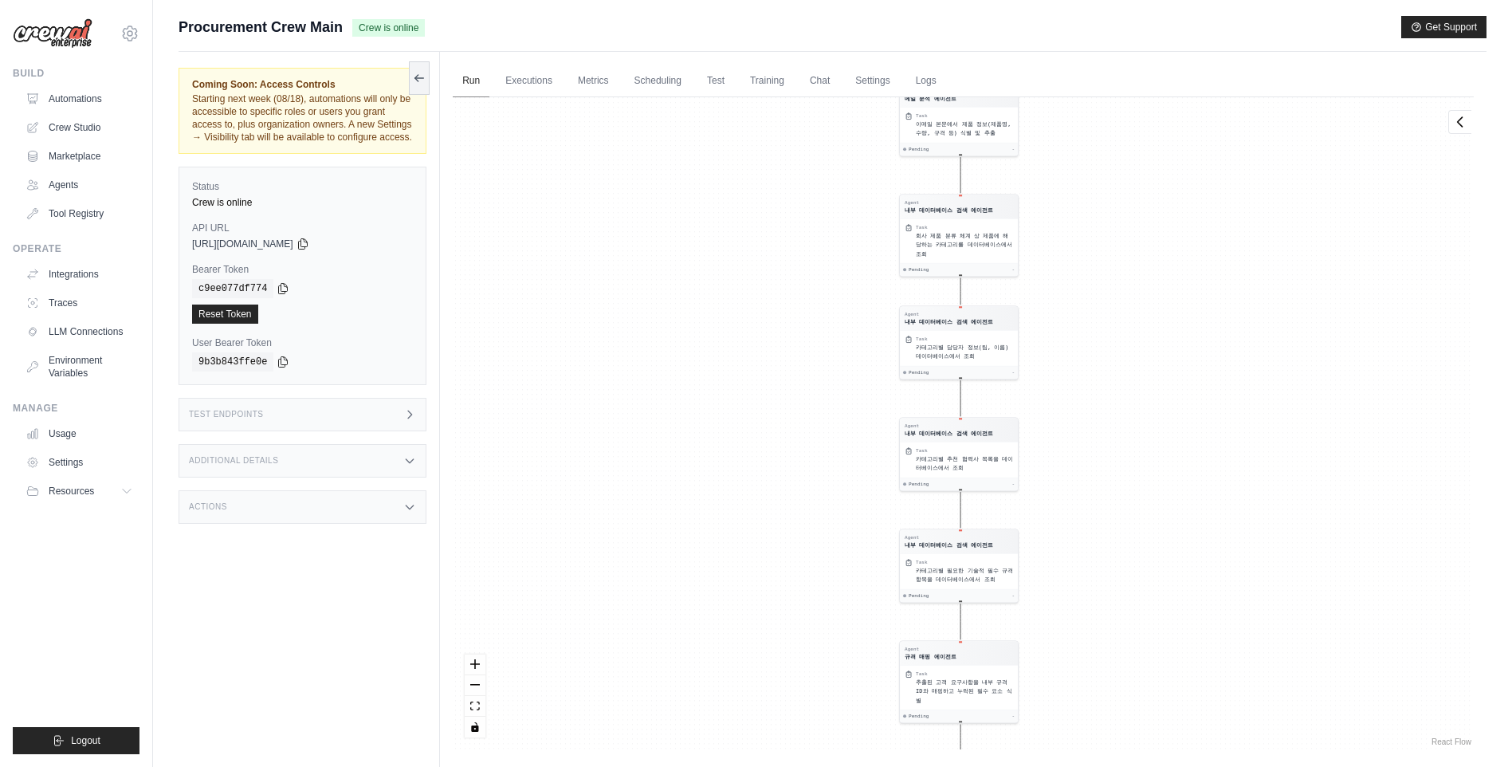
click at [463, 81] on link "Run" at bounding box center [471, 81] width 37 height 33
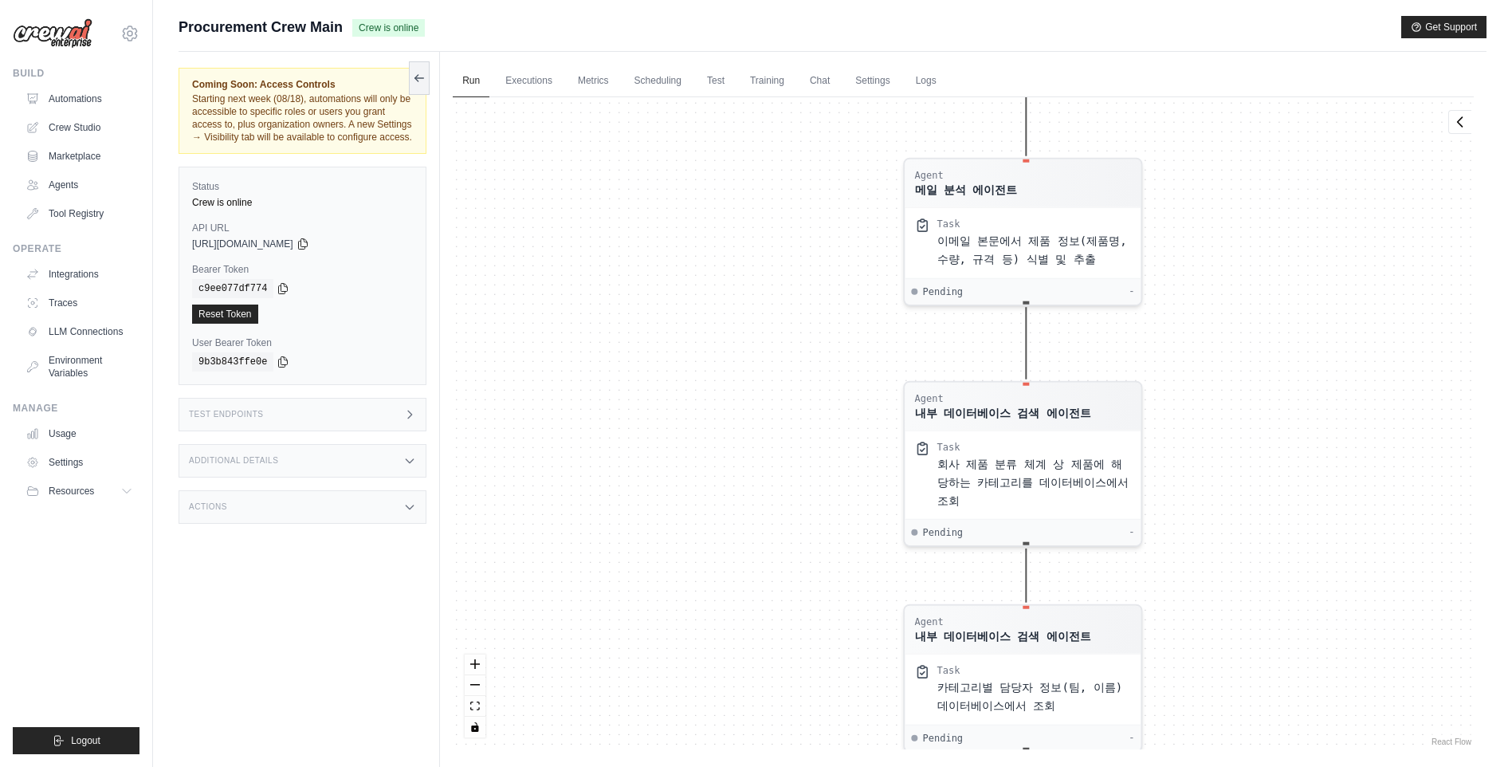
drag, startPoint x: 822, startPoint y: 253, endPoint x: 716, endPoint y: 572, distance: 336.0
click at [712, 603] on div "Agent 메일 분석 에이전트 Task "수신된 이메일 페이로드를 구조화된 필드로 파싱. * 이메일 페이로드 : raw Email " Pend…" at bounding box center [963, 423] width 1021 height 652
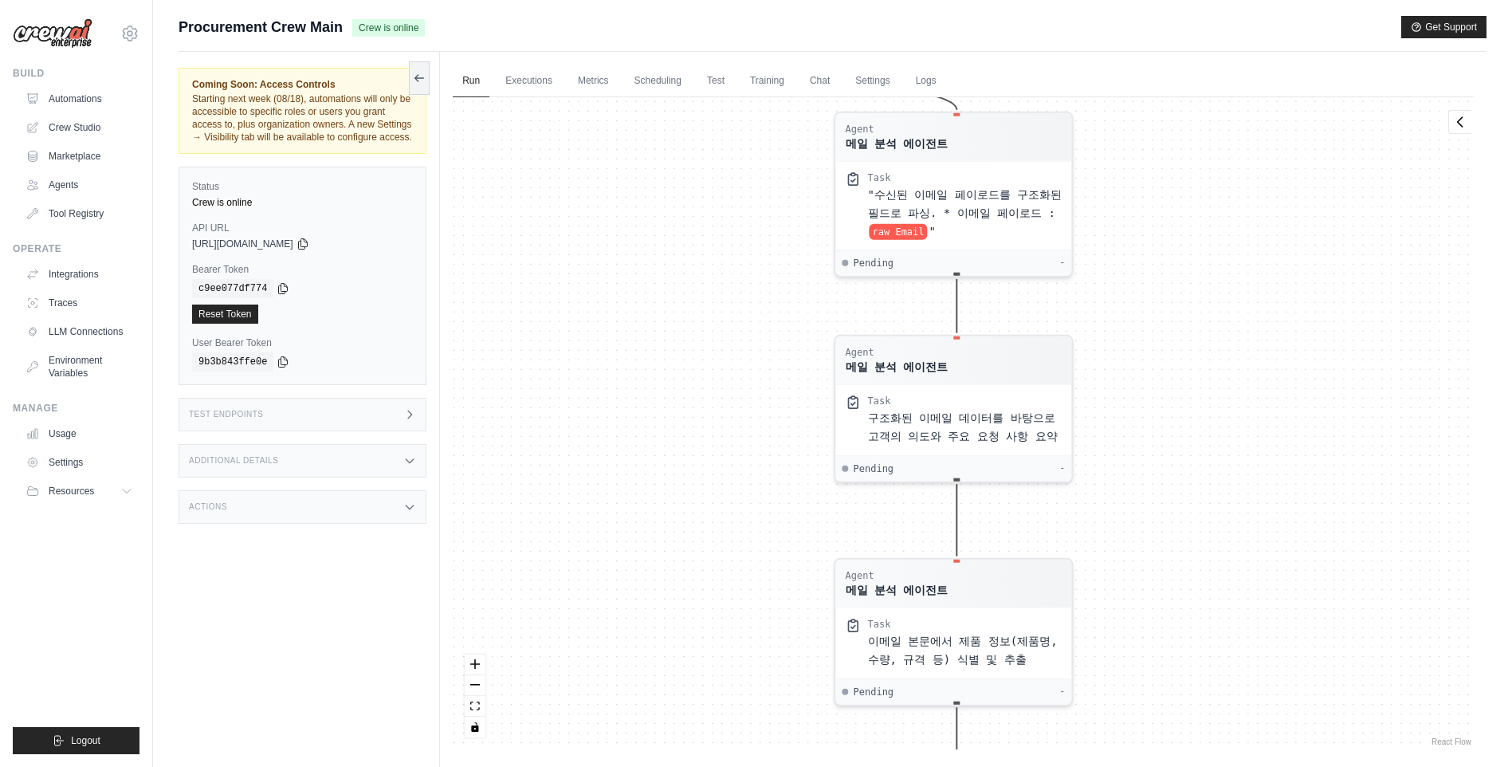
drag, startPoint x: 784, startPoint y: 227, endPoint x: 723, endPoint y: 587, distance: 364.6
click at [723, 587] on div "Agent 메일 분석 에이전트 Task "수신된 이메일 페이로드를 구조화된 필드로 파싱. * 이메일 페이로드 : raw Email " Pend…" at bounding box center [963, 423] width 1021 height 652
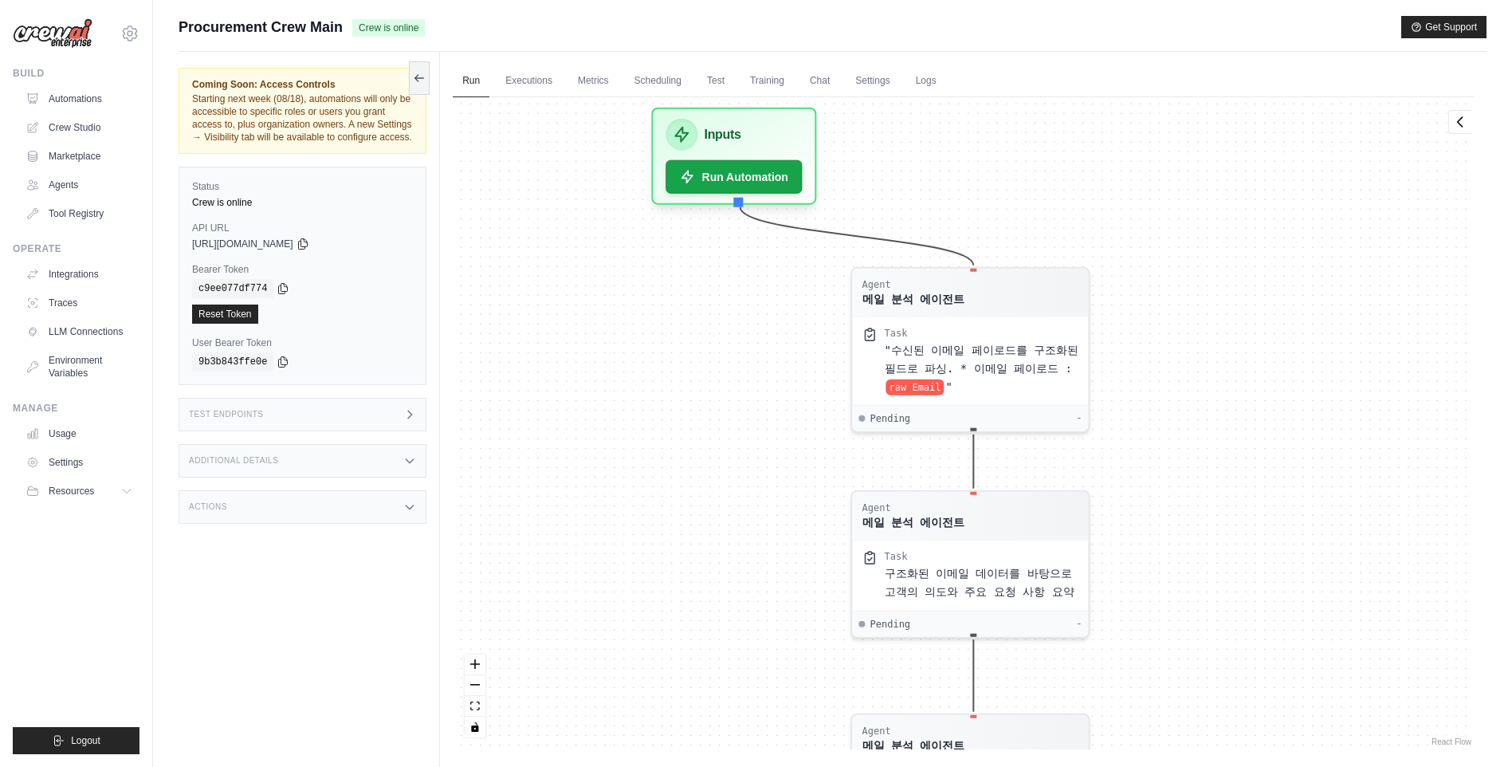
drag, startPoint x: 713, startPoint y: 305, endPoint x: 734, endPoint y: 450, distance: 146.6
click at [734, 450] on div "Agent 메일 분석 에이전트 Task "수신된 이메일 페이로드를 구조화된 필드로 파싱. * 이메일 페이로드 : raw Email " Pend…" at bounding box center [963, 423] width 1021 height 652
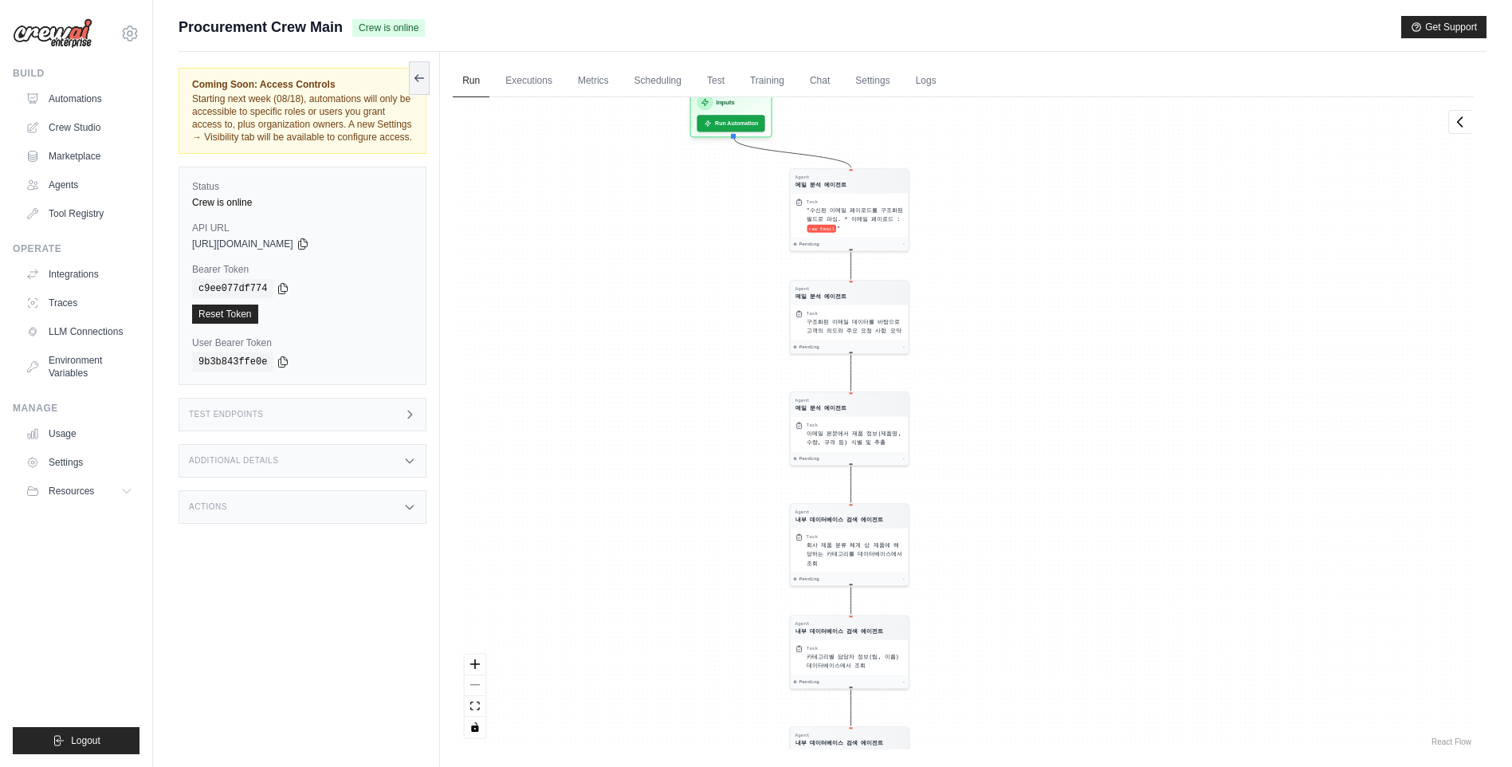
drag, startPoint x: 554, startPoint y: 367, endPoint x: 563, endPoint y: 226, distance: 141.4
click at [563, 226] on div "Agent 메일 분석 에이전트 Task "수신된 이메일 페이로드를 구조화된 필드로 파싱. * 이메일 페이로드 : raw Email " Pend…" at bounding box center [963, 423] width 1021 height 652
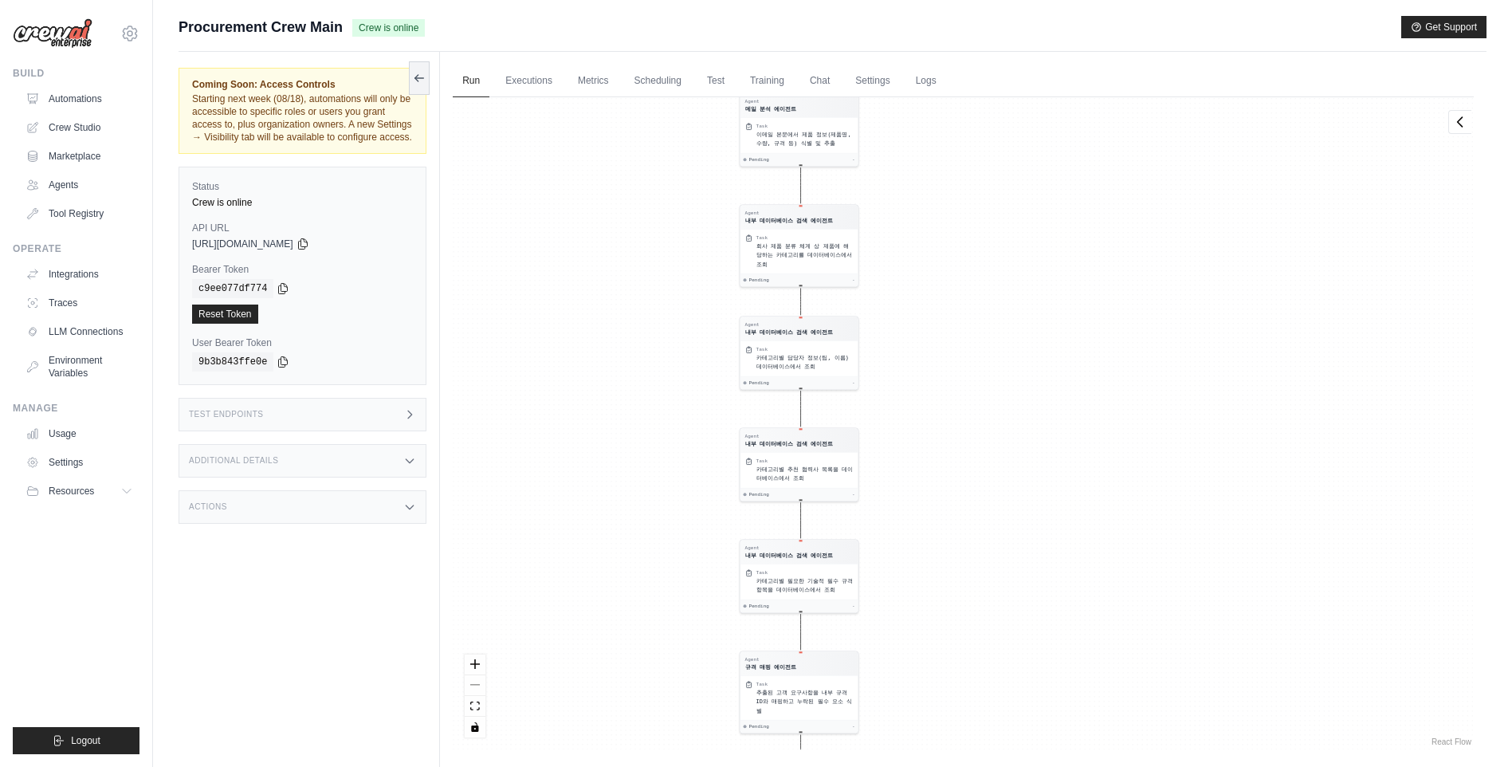
drag, startPoint x: 624, startPoint y: 478, endPoint x: 574, endPoint y: 192, distance: 290.5
click at [574, 192] on div "Agent 메일 분석 에이전트 Task "수신된 이메일 페이로드를 구조화된 필드로 파싱. * 이메일 페이로드 : raw Email " Pend…" at bounding box center [963, 423] width 1021 height 652
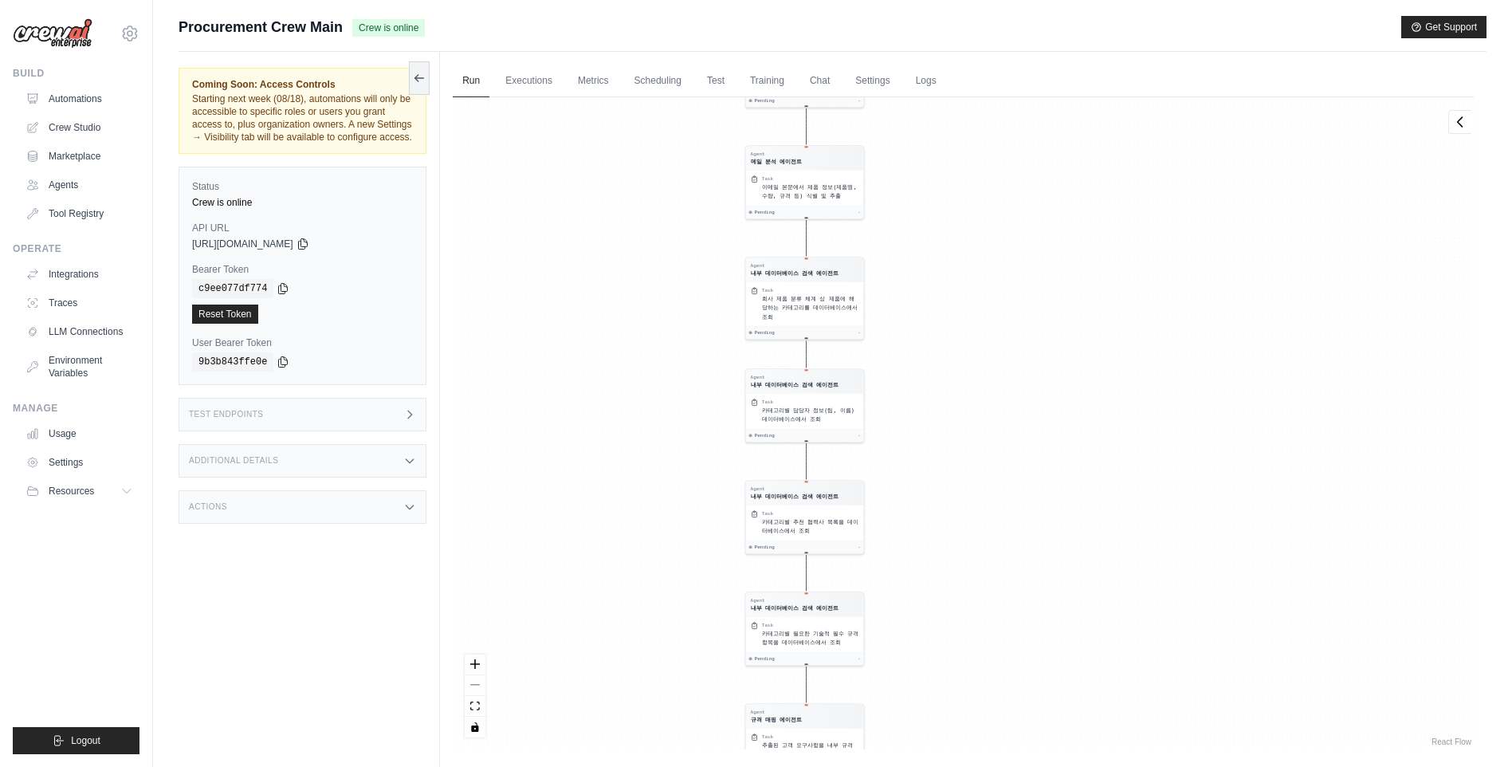
drag, startPoint x: 598, startPoint y: 548, endPoint x: 603, endPoint y: 605, distance: 56.9
click at [603, 605] on div "Agent 메일 분석 에이전트 Task "수신된 이메일 페이로드를 구조화된 필드로 파싱. * 이메일 페이로드 : raw Email " Pend…" at bounding box center [963, 423] width 1021 height 652
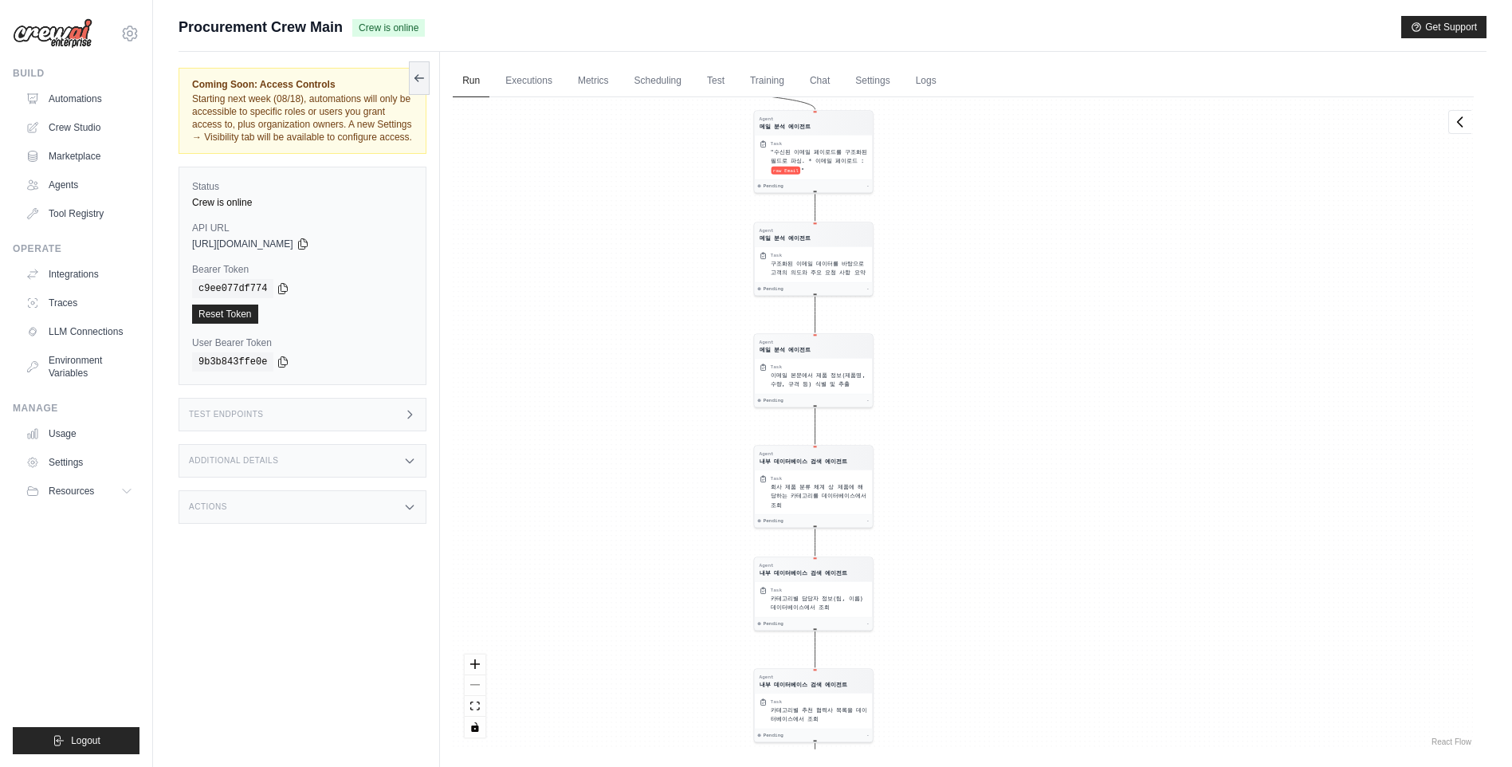
drag, startPoint x: 568, startPoint y: 316, endPoint x: 573, endPoint y: 587, distance: 270.3
click at [573, 587] on div "Agent 메일 분석 에이전트 Task "수신된 이메일 페이로드를 구조화된 필드로 파싱. * 이메일 페이로드 : raw Email " Pend…" at bounding box center [963, 423] width 1021 height 652
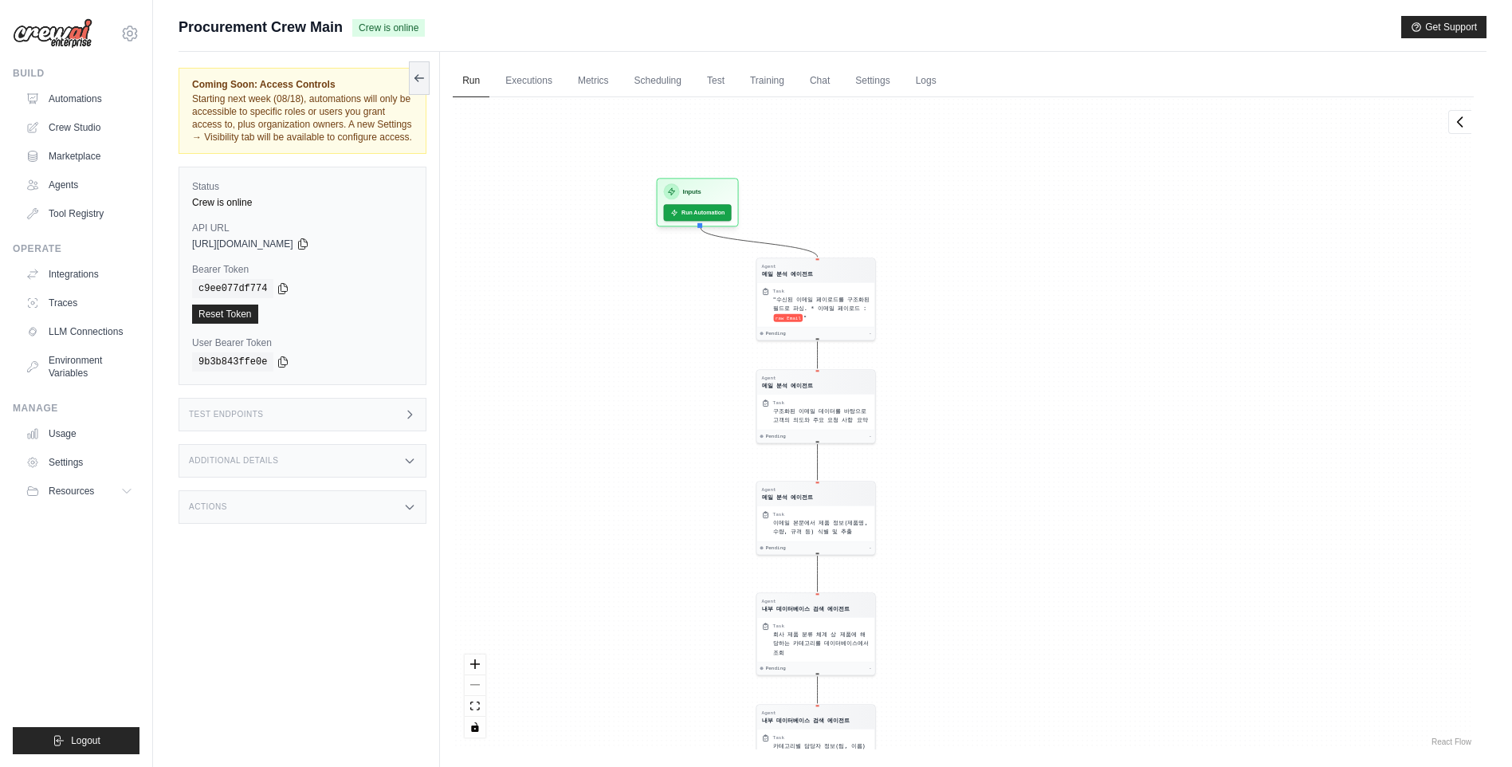
drag, startPoint x: 608, startPoint y: 399, endPoint x: 614, endPoint y: 464, distance: 65.6
click at [614, 464] on div "Agent 메일 분석 에이전트 Task "수신된 이메일 페이로드를 구조화된 필드로 파싱. * 이메일 페이로드 : raw Email " Pend…" at bounding box center [963, 423] width 1021 height 652
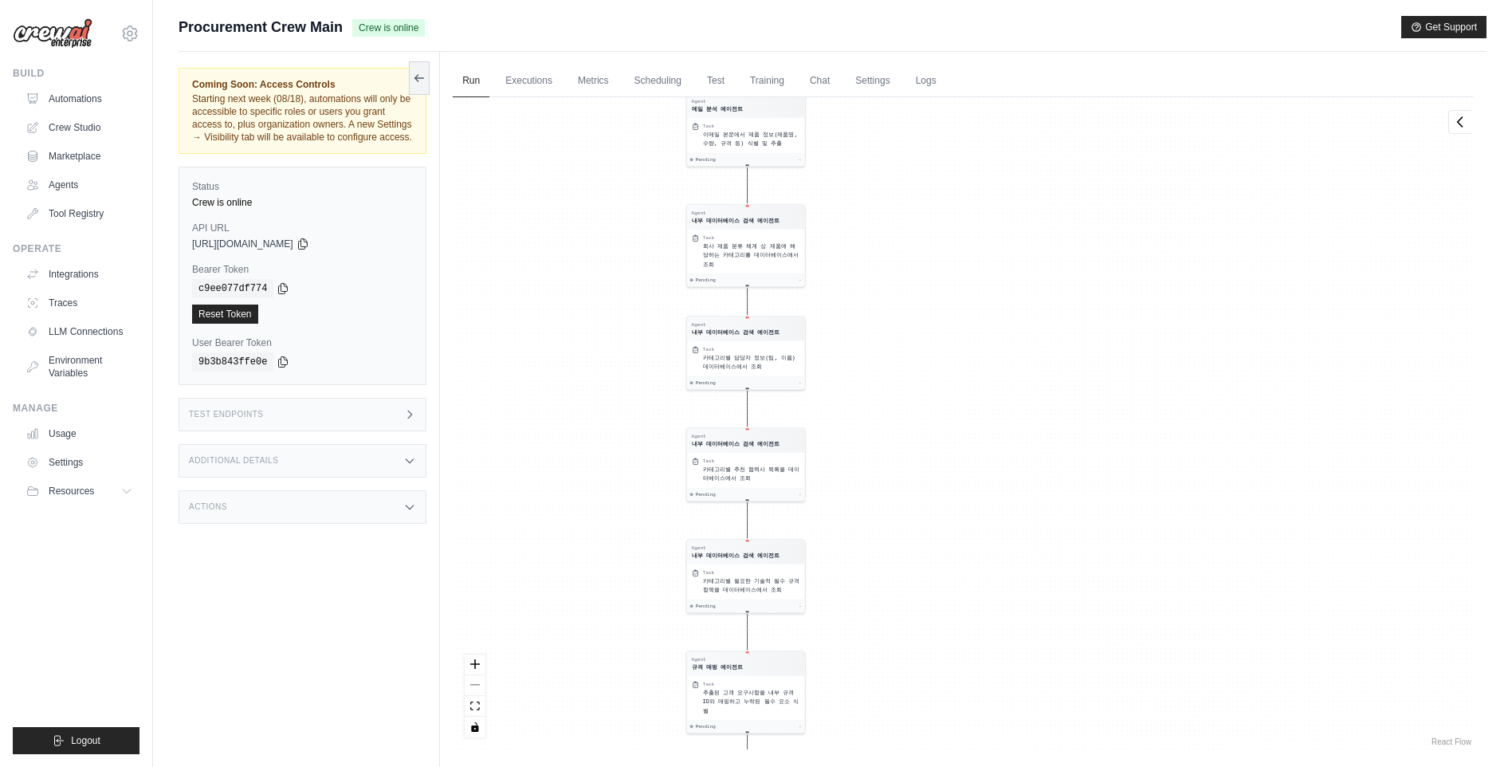
drag, startPoint x: 638, startPoint y: 635, endPoint x: 569, endPoint y: 266, distance: 374.6
click at [569, 266] on div "Agent 메일 분석 에이전트 Task "수신된 이메일 페이로드를 구조화된 필드로 파싱. * 이메일 페이로드 : raw Email " Pend…" at bounding box center [963, 423] width 1021 height 652
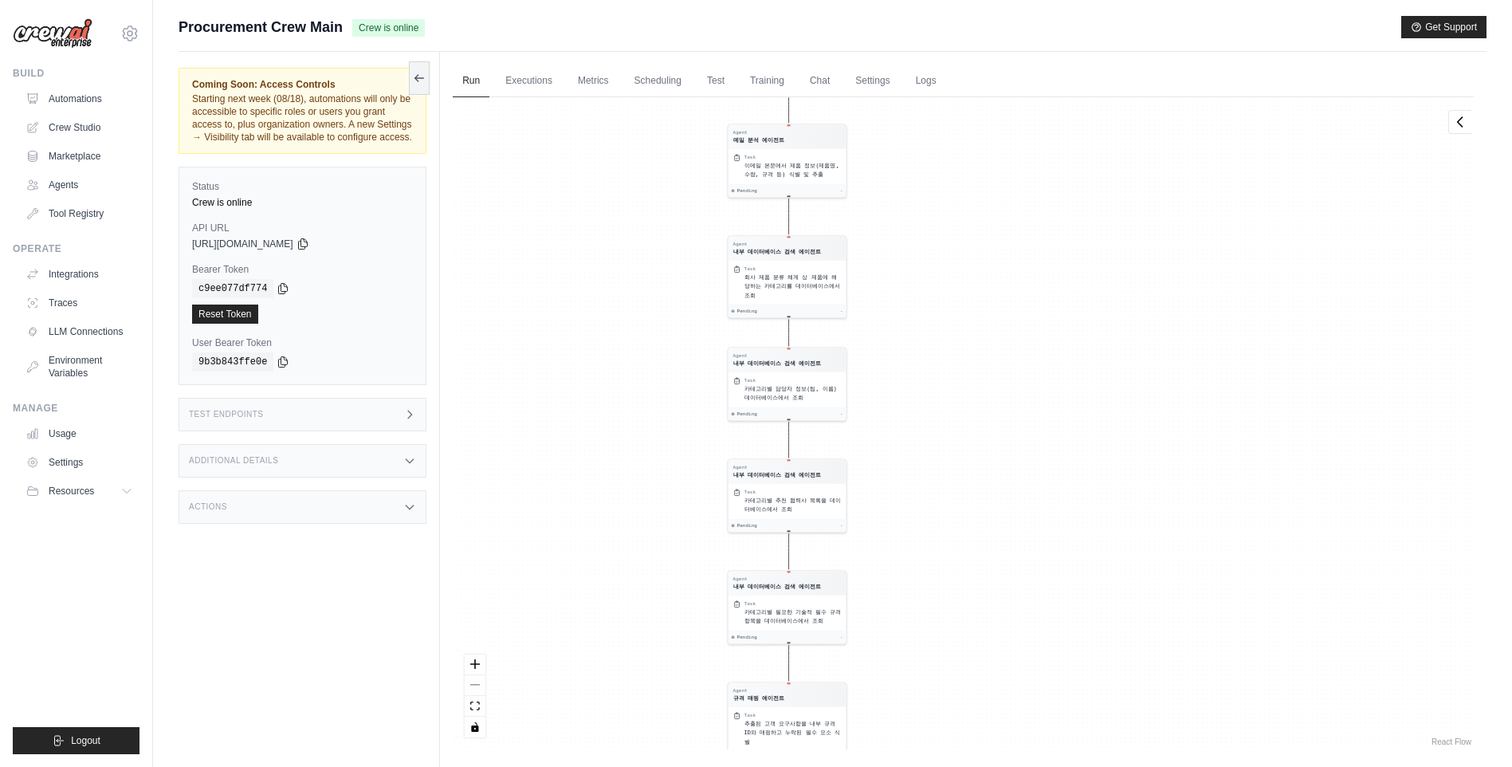
drag, startPoint x: 598, startPoint y: 633, endPoint x: 639, endPoint y: 664, distance: 51.8
click at [639, 664] on div "Agent 메일 분석 에이전트 Task "수신된 이메일 페이로드를 구조화된 필드로 파싱. * 이메일 페이로드 : raw Email " Pend…" at bounding box center [963, 423] width 1021 height 652
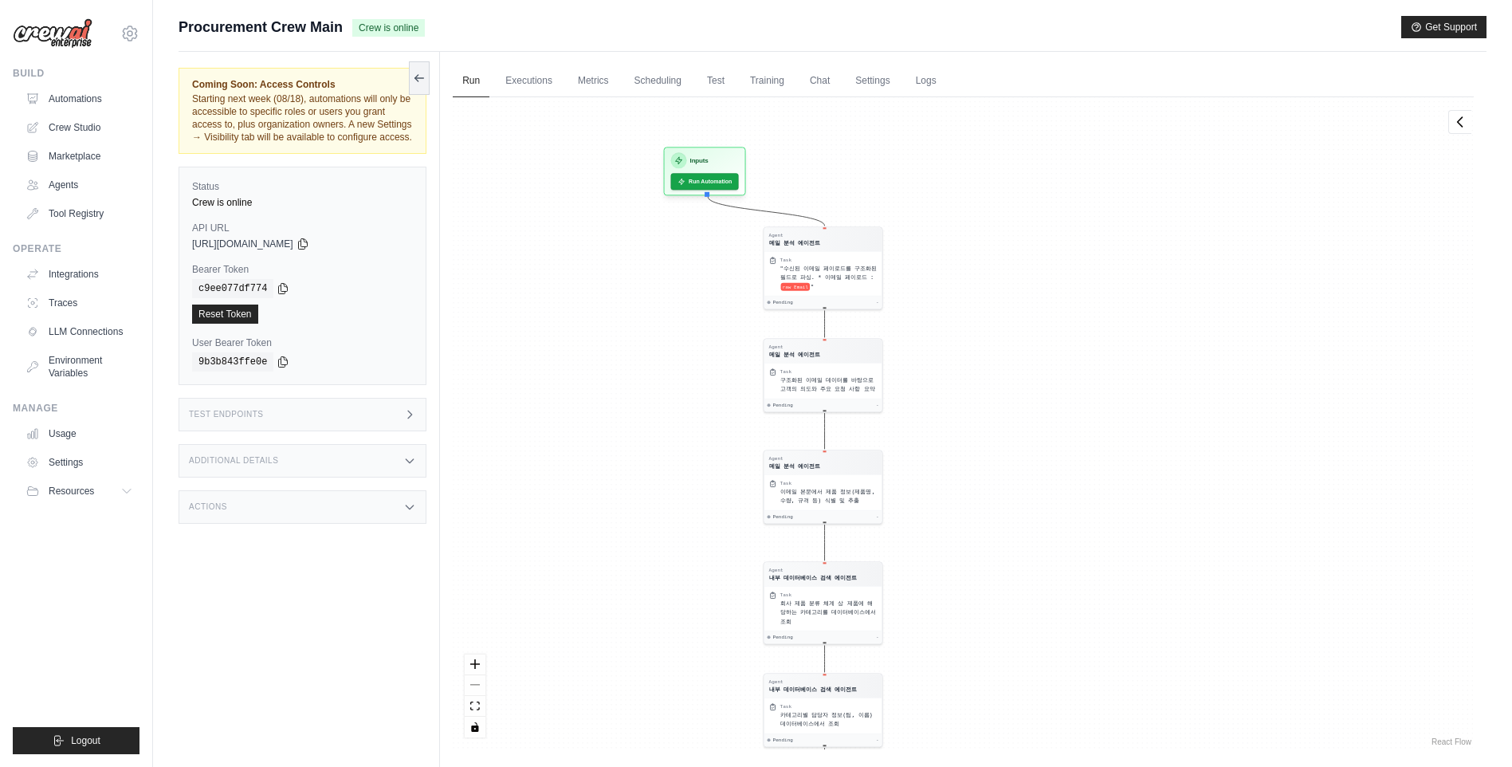
drag, startPoint x: 645, startPoint y: 363, endPoint x: 661, endPoint y: 618, distance: 254.8
click at [661, 618] on div "Agent 메일 분석 에이전트 Task "수신된 이메일 페이로드를 구조화된 필드로 파싱. * 이메일 페이로드 : raw Email " Pend…" at bounding box center [963, 423] width 1021 height 652
drag, startPoint x: 637, startPoint y: 411, endPoint x: 637, endPoint y: 430, distance: 19.1
click at [637, 430] on div "Agent 메일 분석 에이전트 Task "수신된 이메일 페이로드를 구조화된 필드로 파싱. * 이메일 페이로드 : raw Email " Pend…" at bounding box center [963, 423] width 1021 height 652
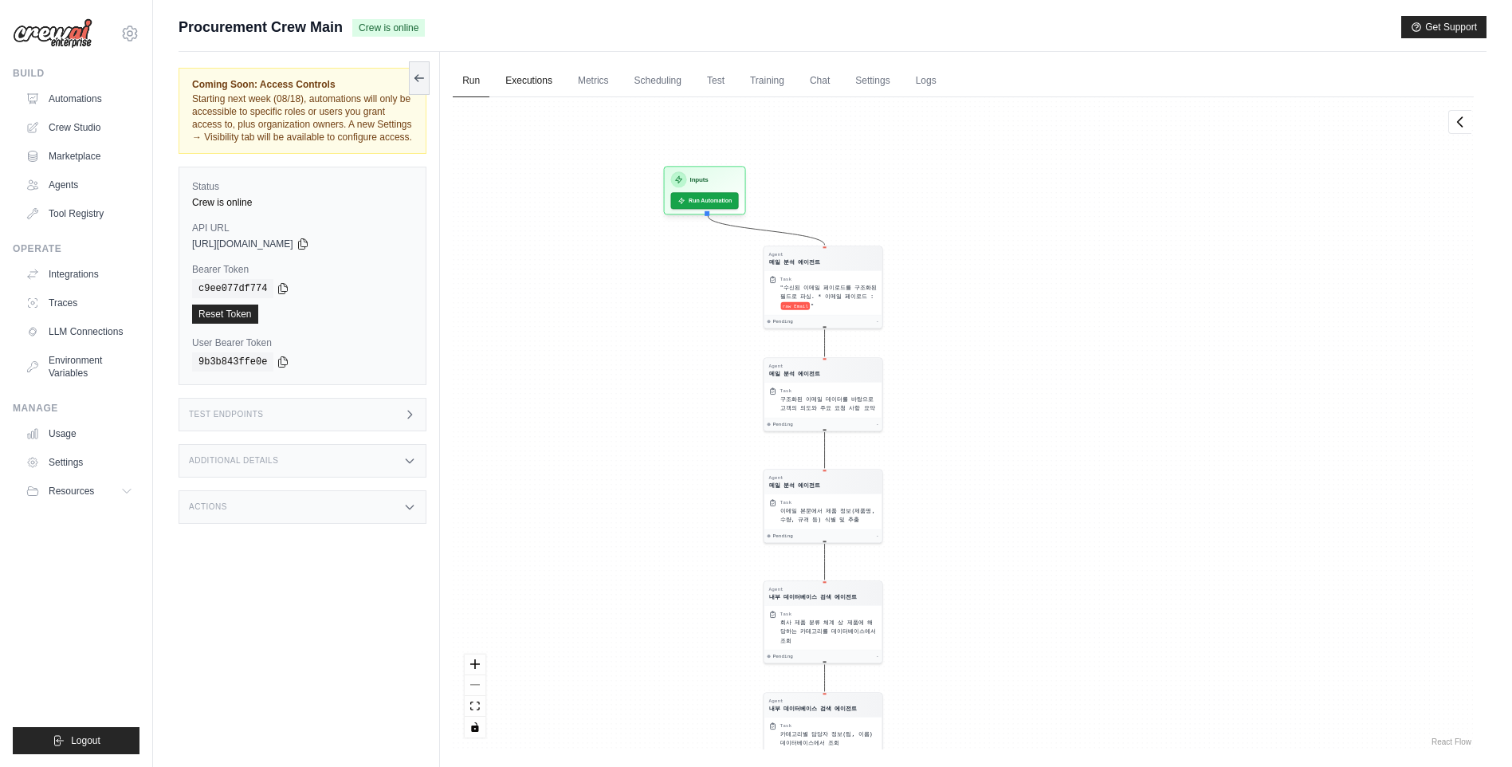
click at [554, 91] on link "Executions" at bounding box center [529, 81] width 66 height 33
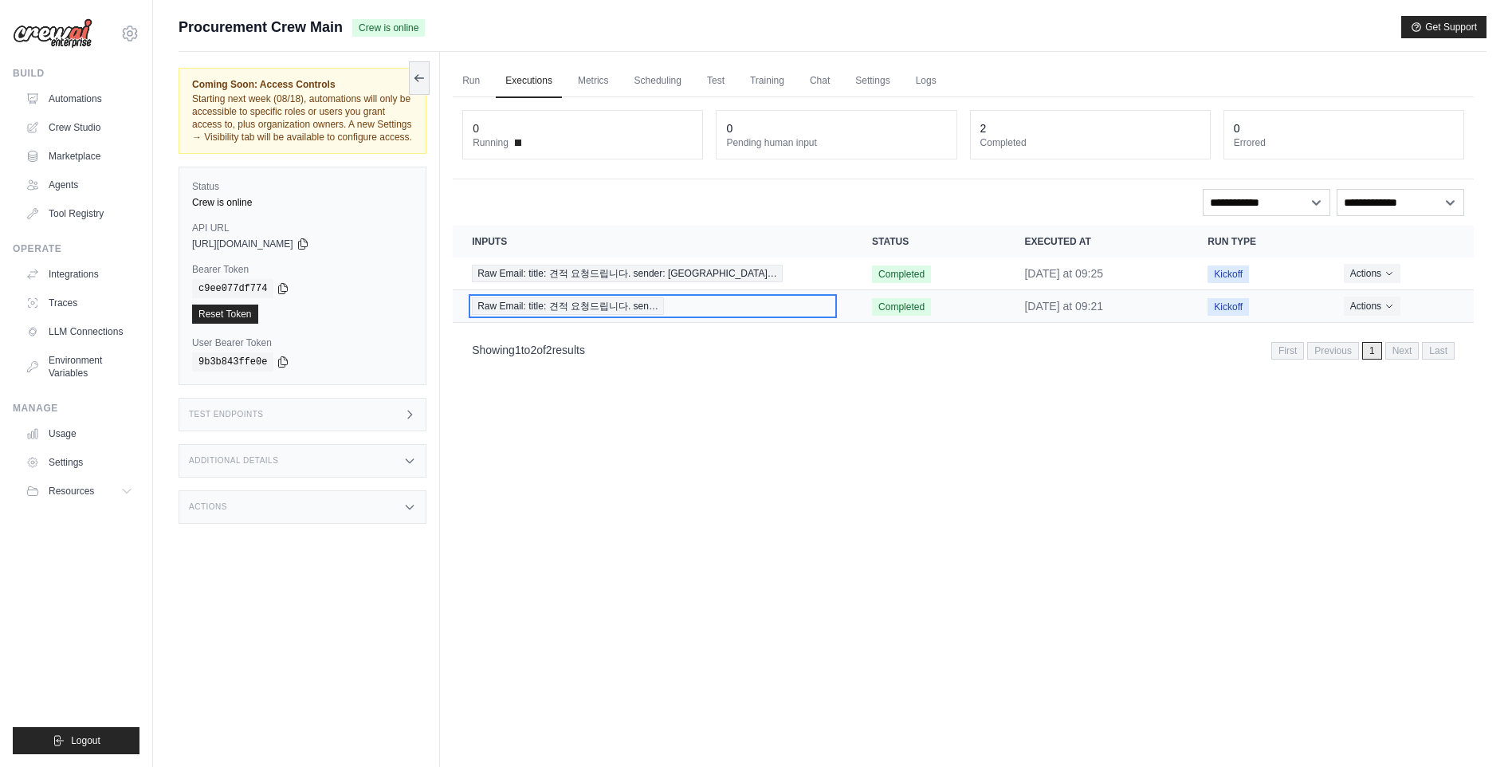
click at [641, 306] on span "Raw Email: title: 견적 요청드립니다. sen…" at bounding box center [568, 306] width 192 height 18
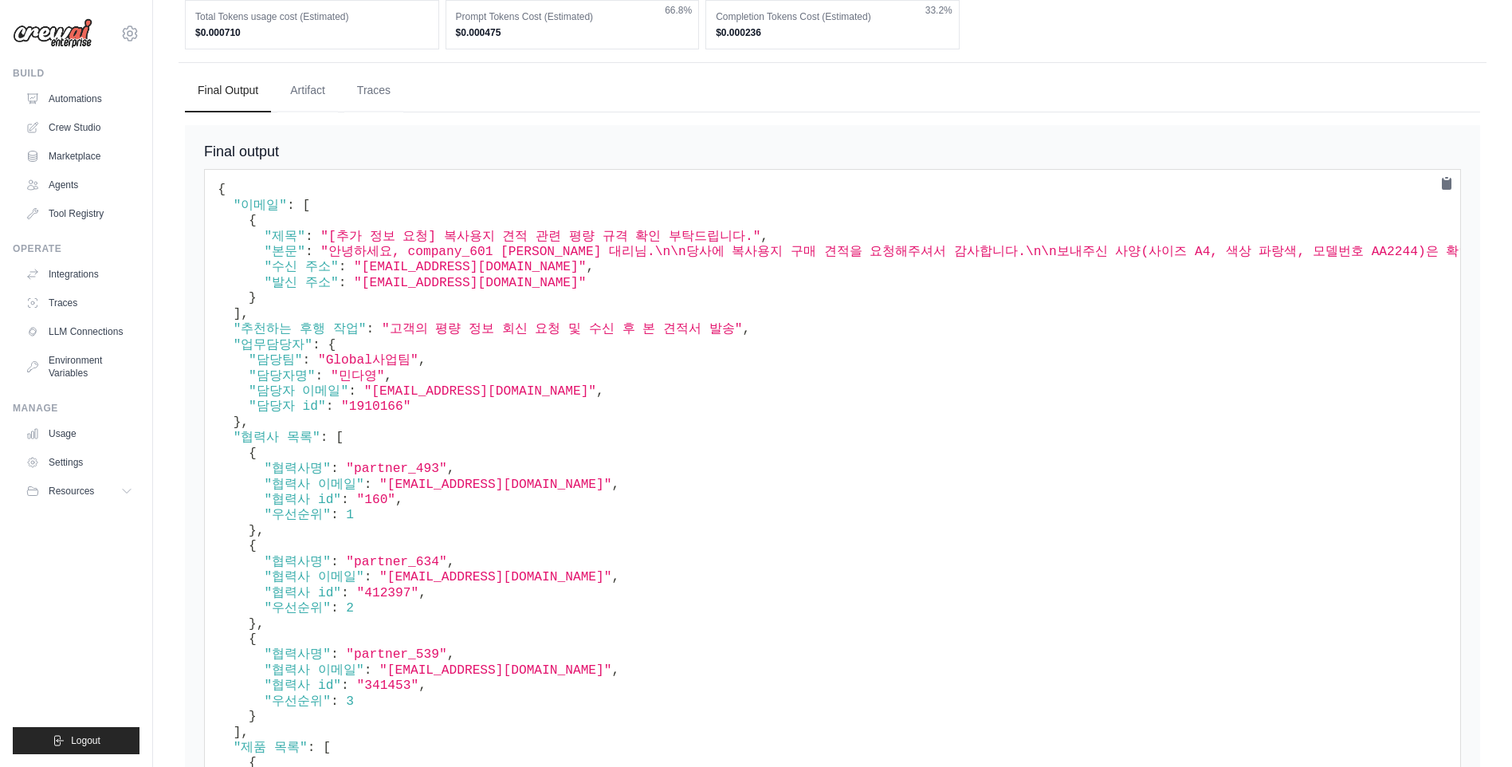
scroll to position [705, 0]
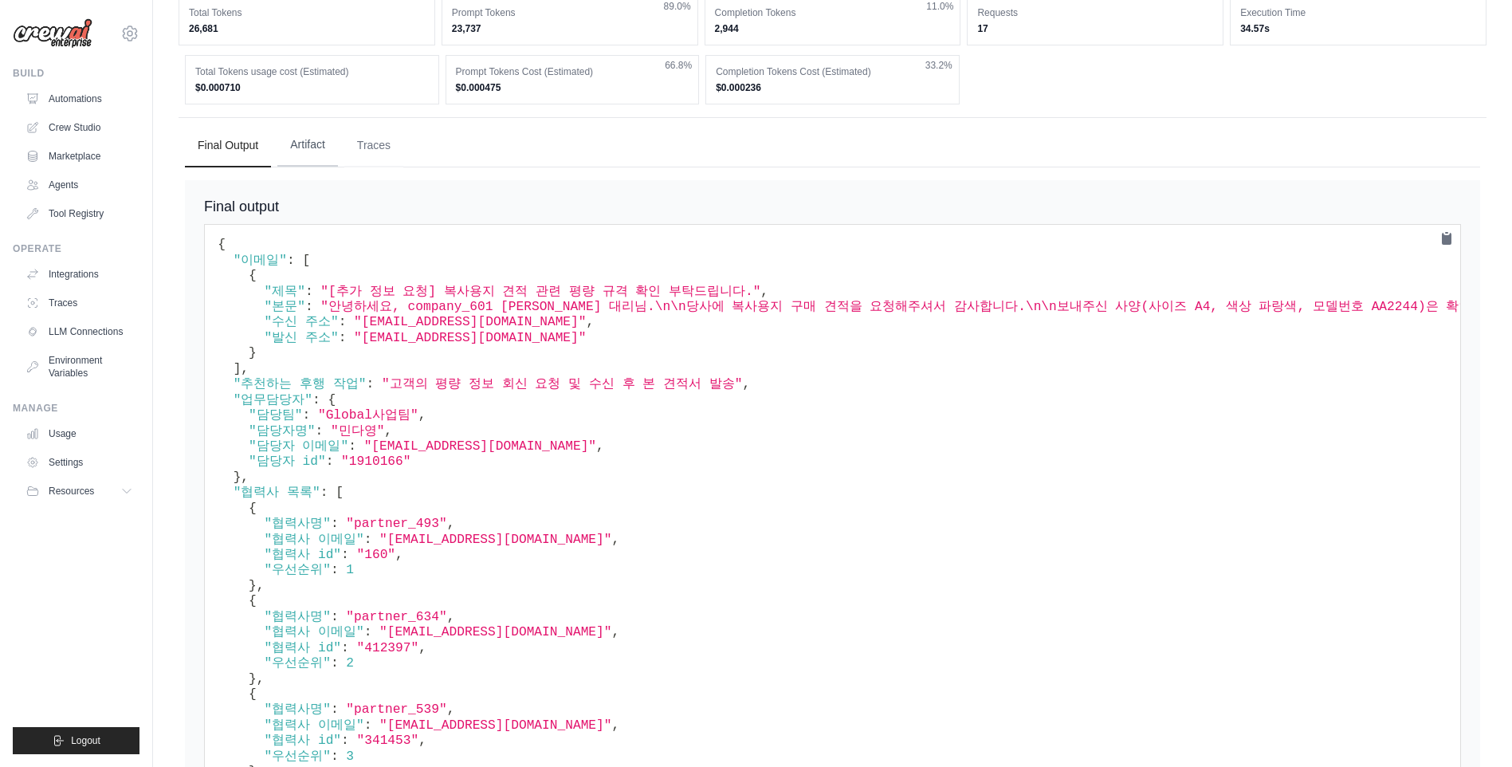
click at [321, 147] on button "Artifact" at bounding box center [307, 145] width 61 height 43
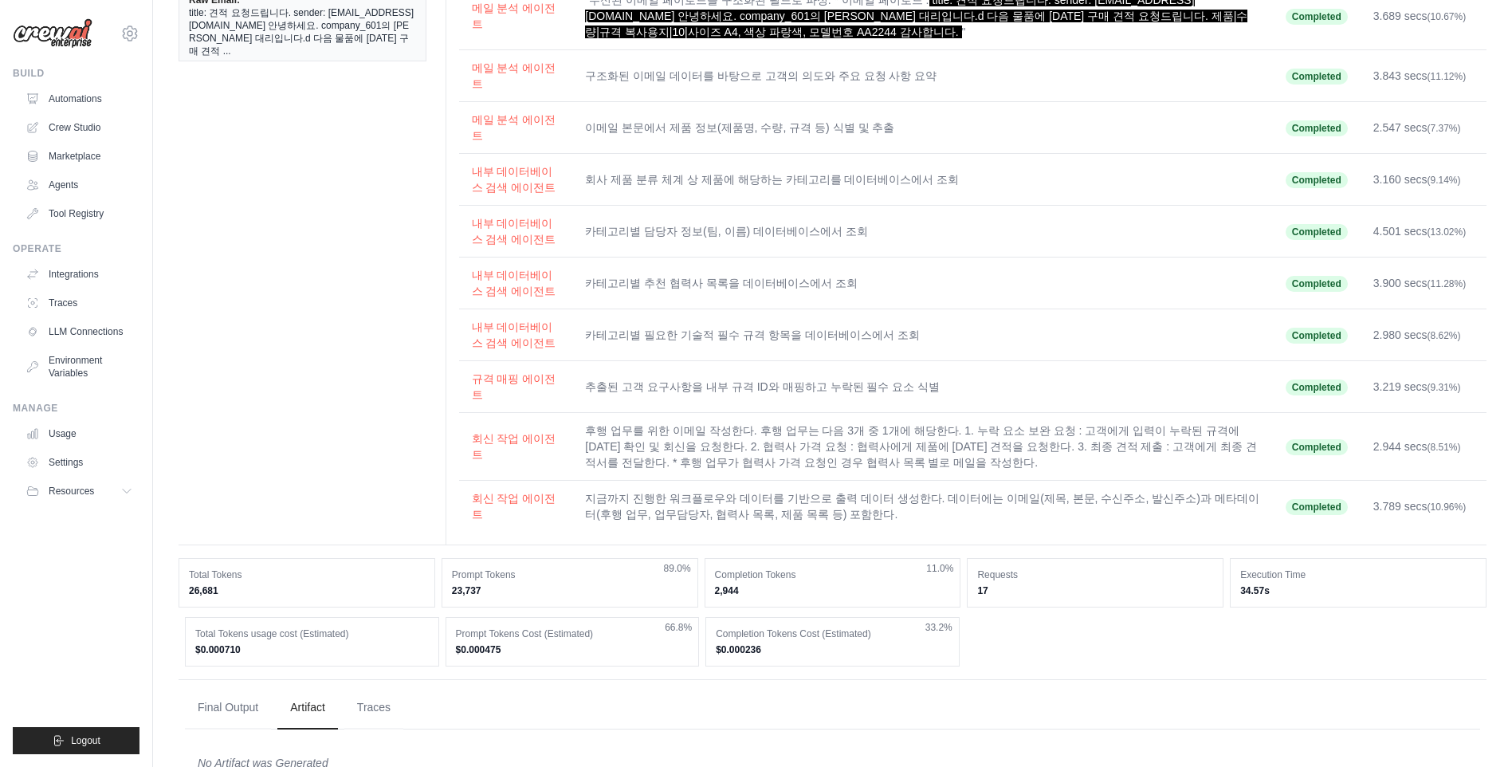
scroll to position [186, 0]
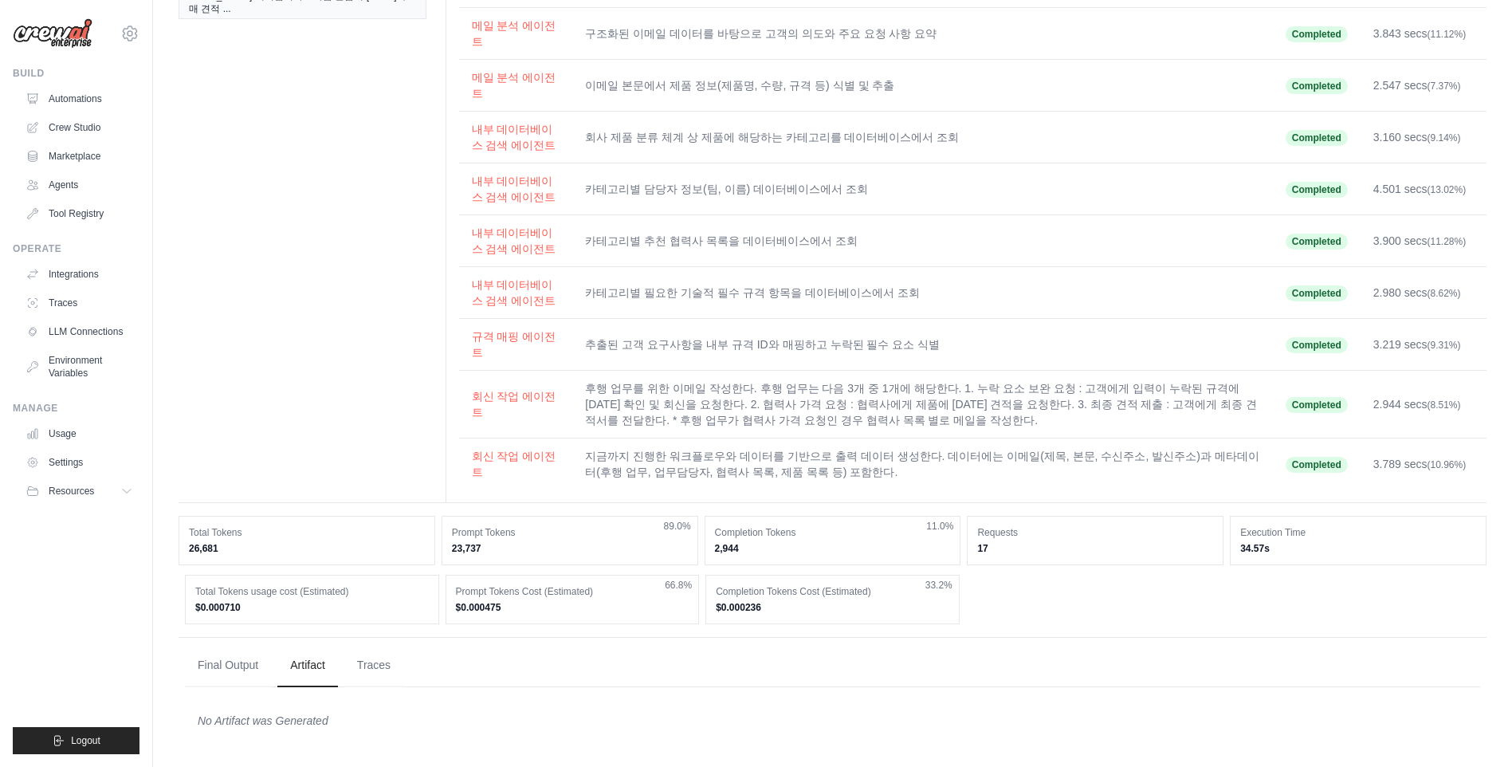
drag, startPoint x: 206, startPoint y: 593, endPoint x: 351, endPoint y: 599, distance: 145.2
click at [351, 599] on div "Total Tokens usage cost (Estimated) $0.000710" at bounding box center [312, 599] width 254 height 49
drag, startPoint x: 351, startPoint y: 599, endPoint x: 541, endPoint y: 612, distance: 191.0
click at [541, 612] on dd "$0.000475" at bounding box center [573, 607] width 234 height 13
click at [377, 666] on button "Traces" at bounding box center [373, 664] width 59 height 43
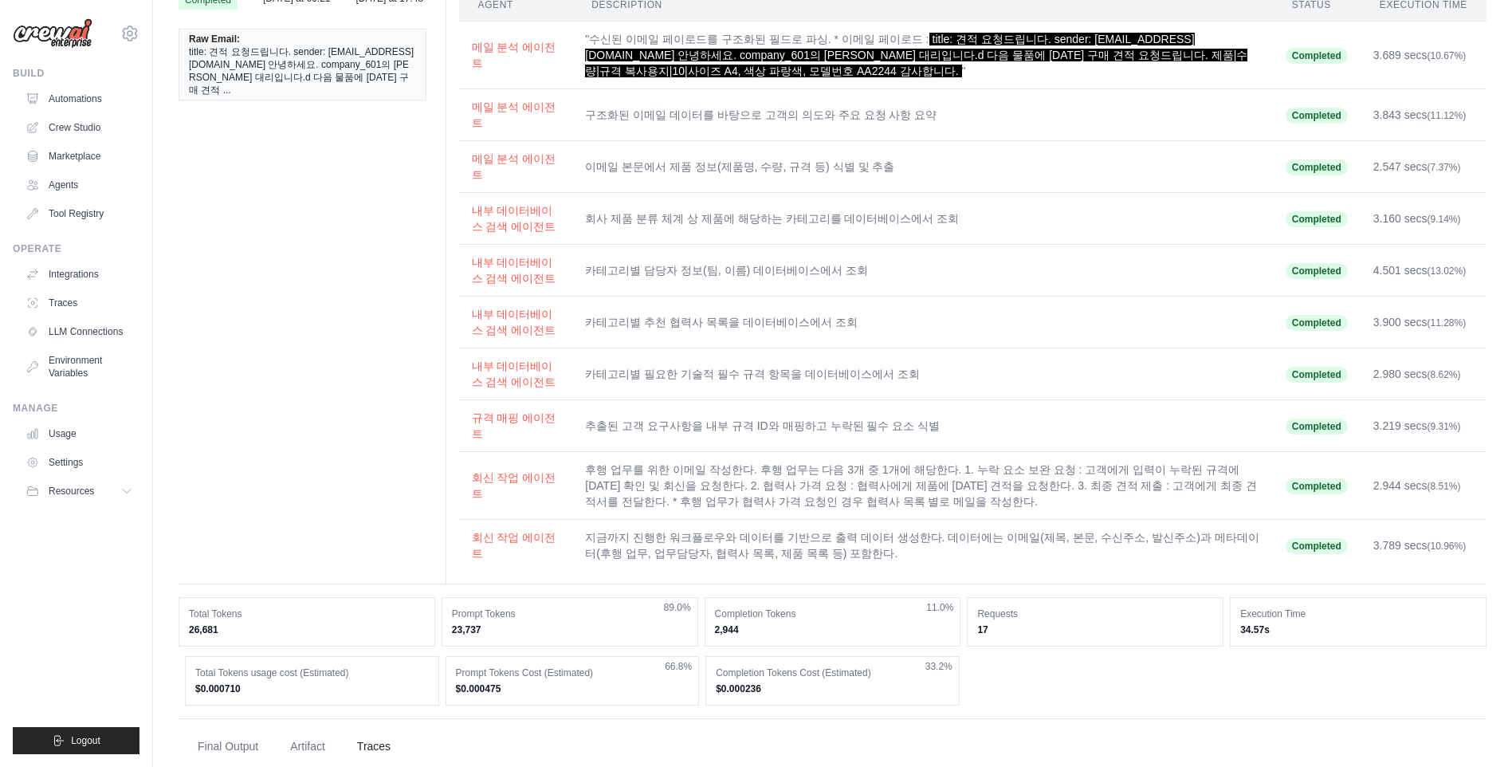
scroll to position [0, 0]
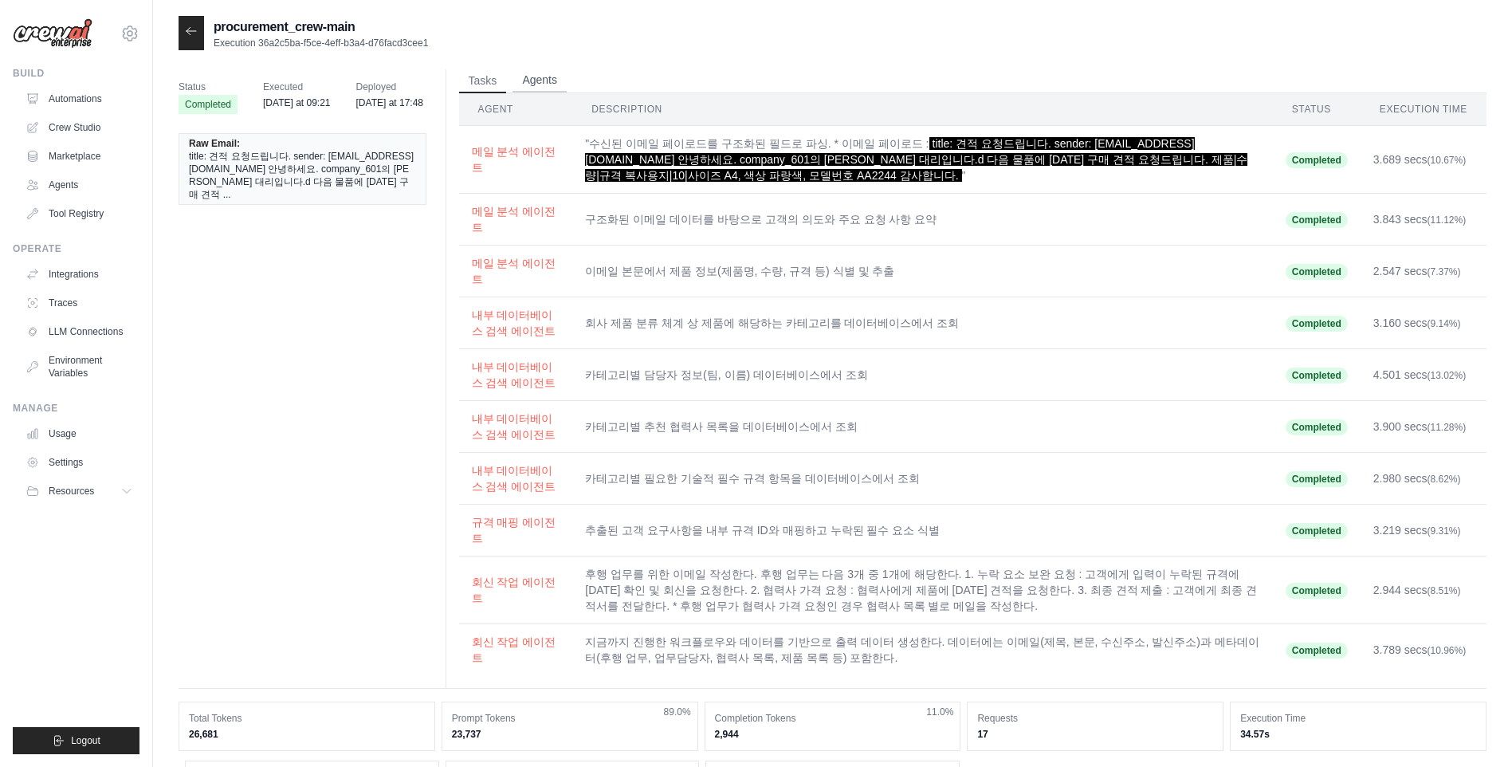
click at [536, 82] on button "Agents" at bounding box center [540, 81] width 54 height 24
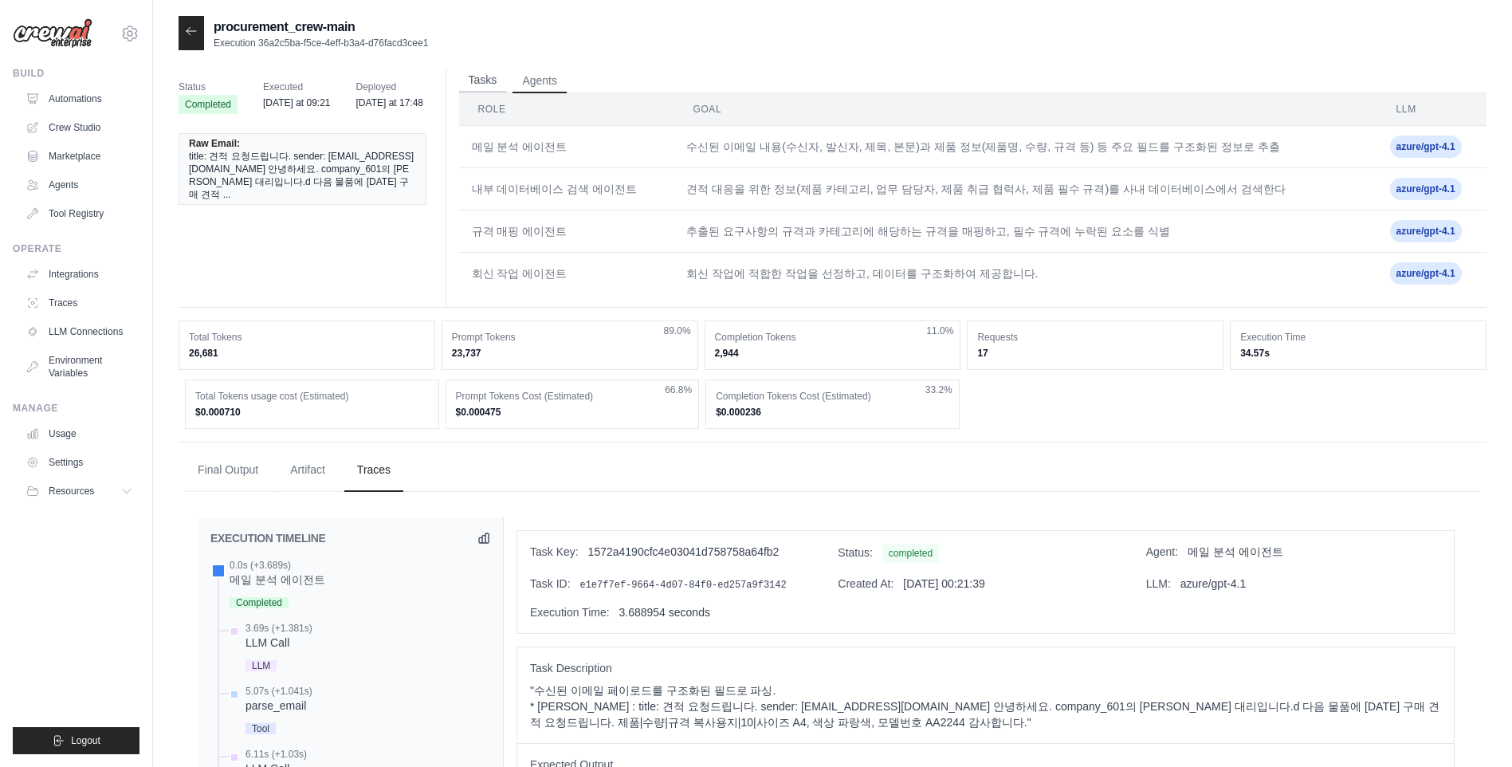
click at [481, 81] on button "Tasks" at bounding box center [483, 81] width 48 height 24
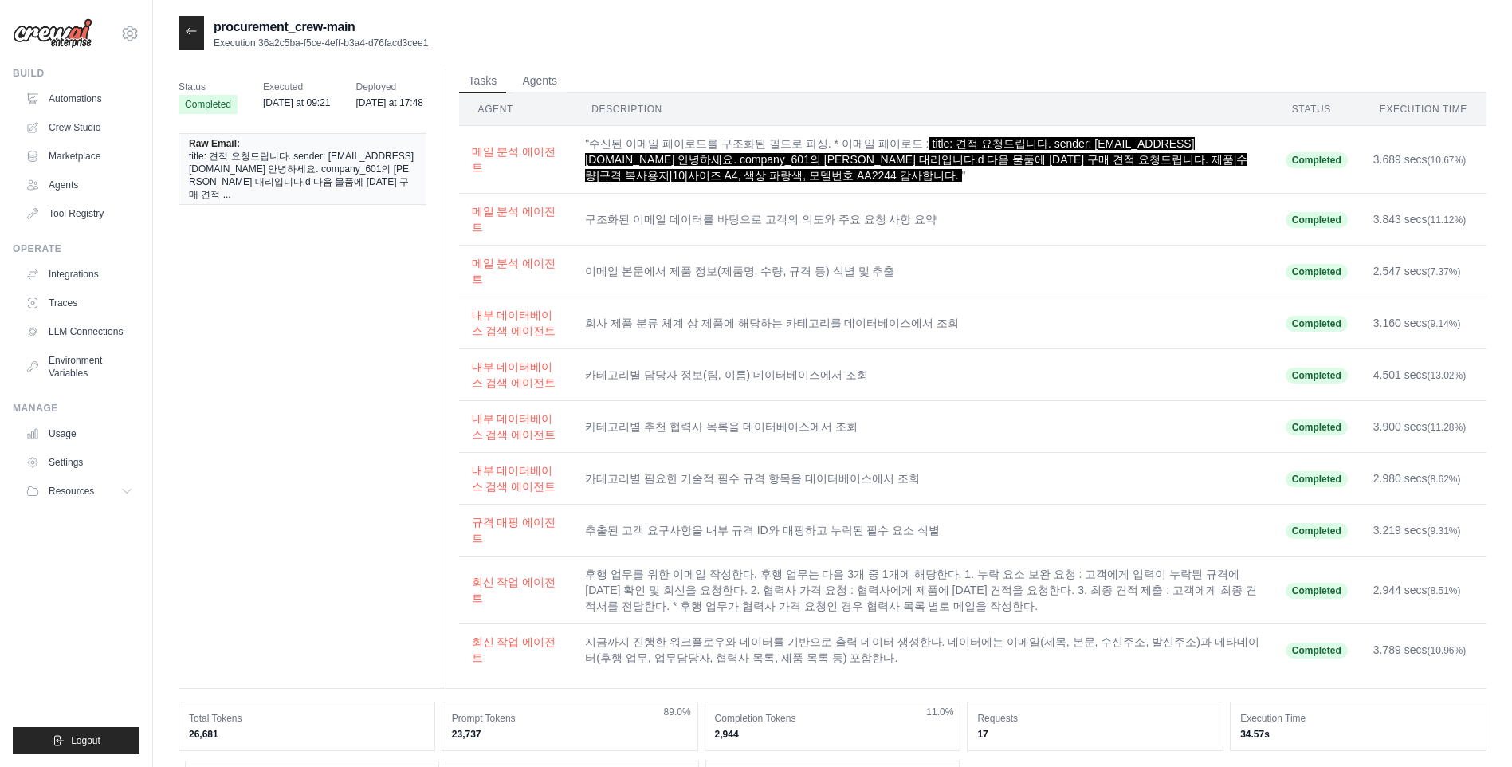
click at [198, 34] on div at bounding box center [192, 33] width 26 height 34
click at [194, 33] on icon at bounding box center [191, 31] width 13 height 13
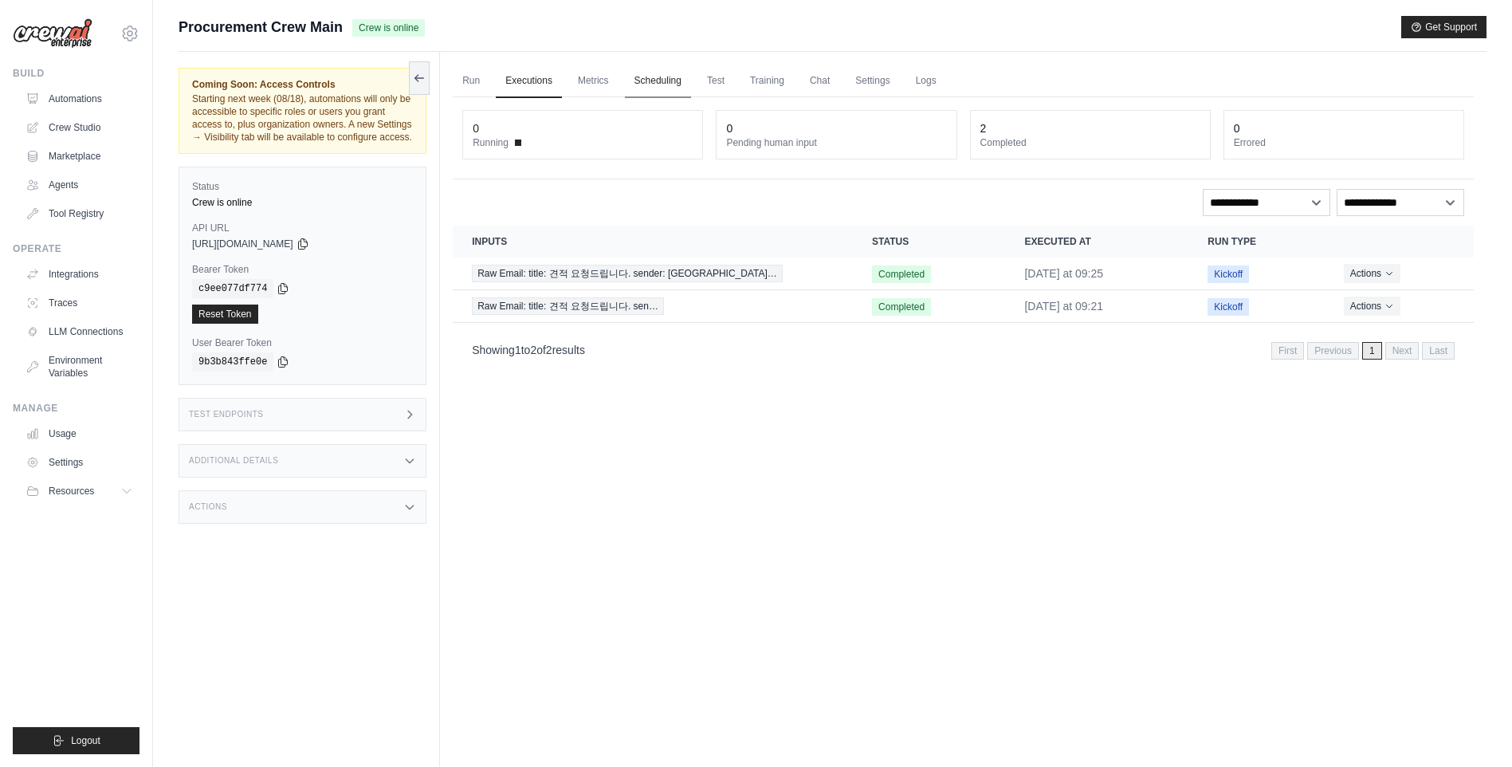
click at [658, 82] on link "Scheduling" at bounding box center [658, 81] width 66 height 33
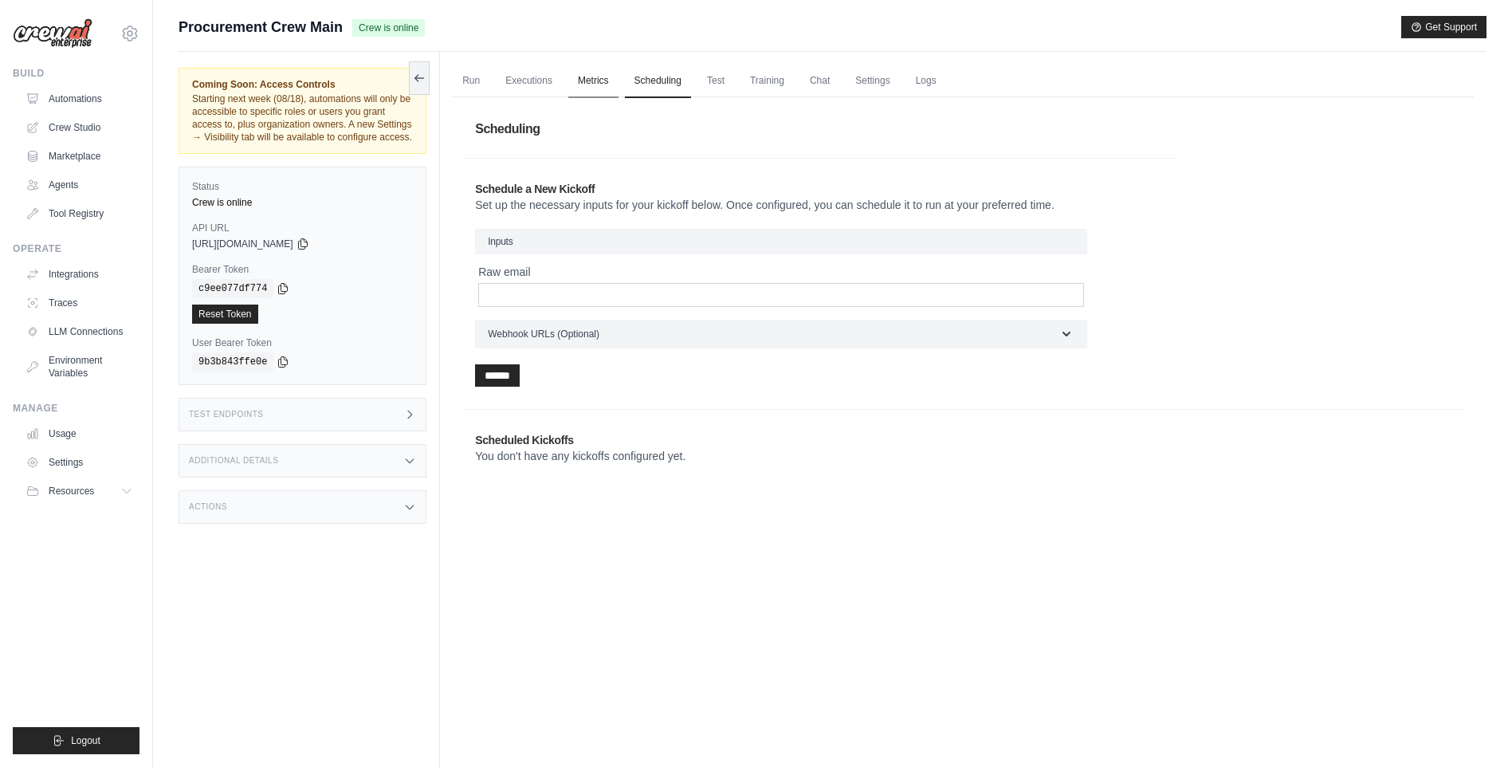
click at [603, 79] on link "Metrics" at bounding box center [593, 81] width 50 height 33
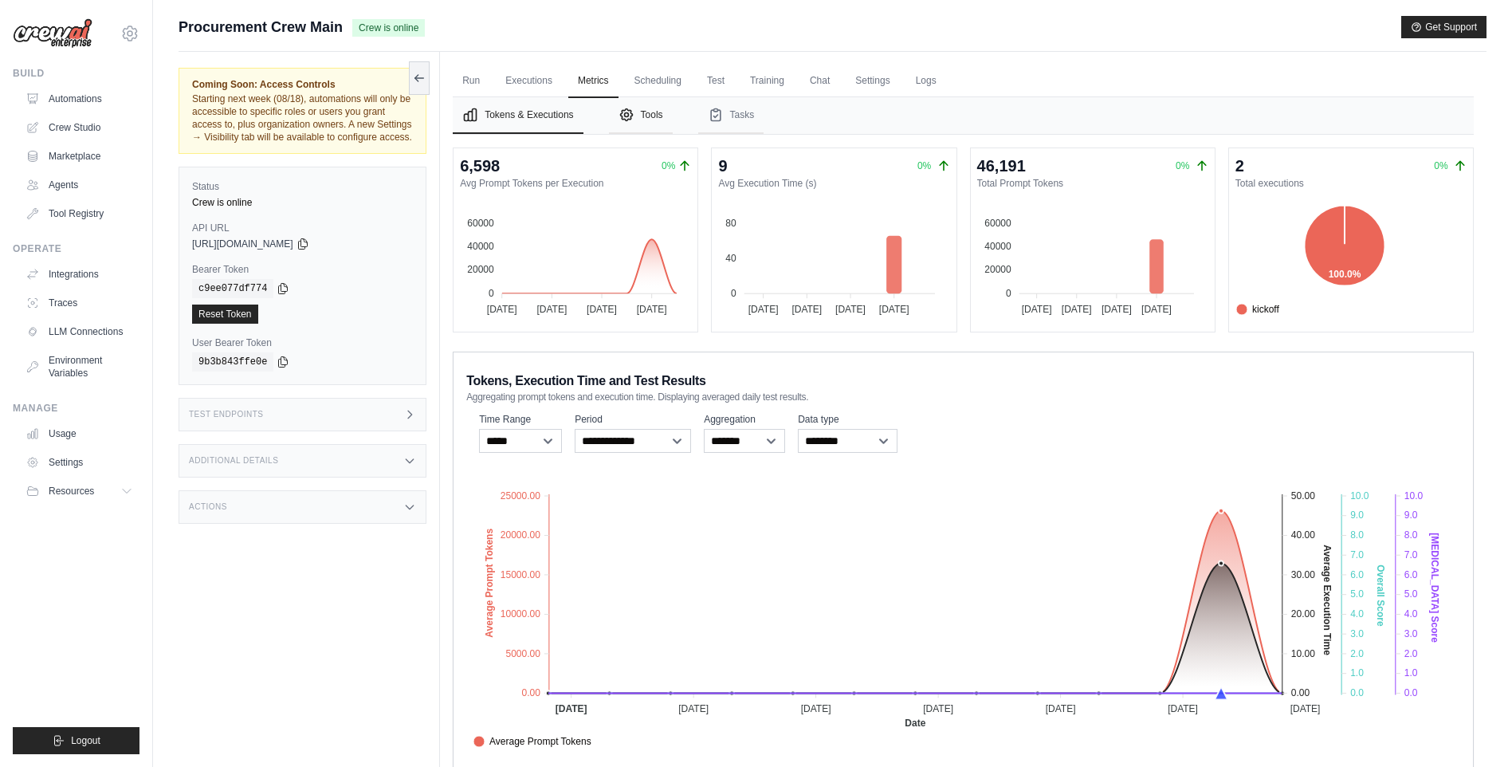
click at [653, 120] on button "Tools" at bounding box center [641, 115] width 64 height 37
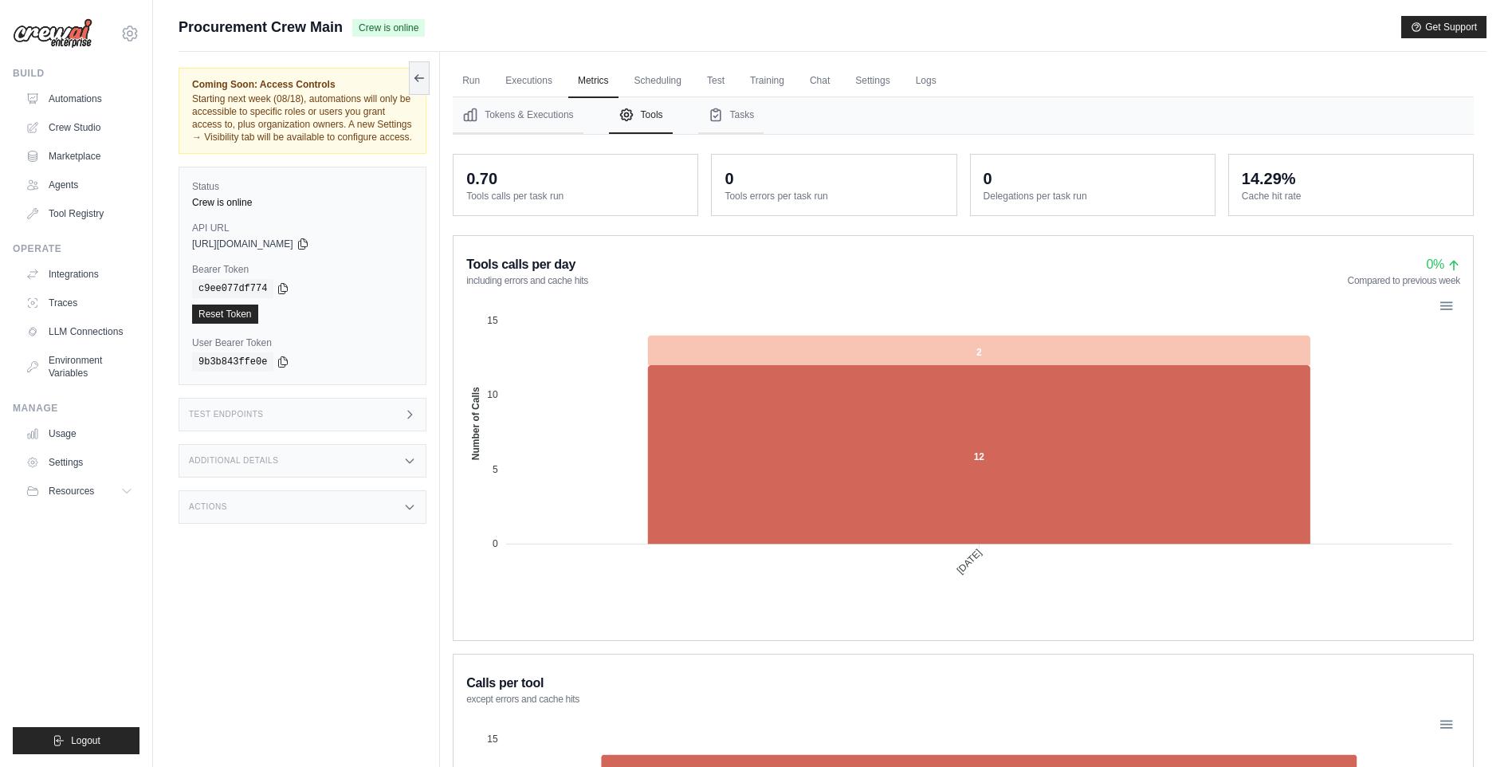
drag, startPoint x: 173, startPoint y: 36, endPoint x: 348, endPoint y: 44, distance: 175.5
drag, startPoint x: 348, startPoint y: 44, endPoint x: 343, endPoint y: 51, distance: 9.1
click at [343, 51] on div "Submit a support request Describe your issue or question * Please be specific a…" at bounding box center [833, 34] width 1308 height 36
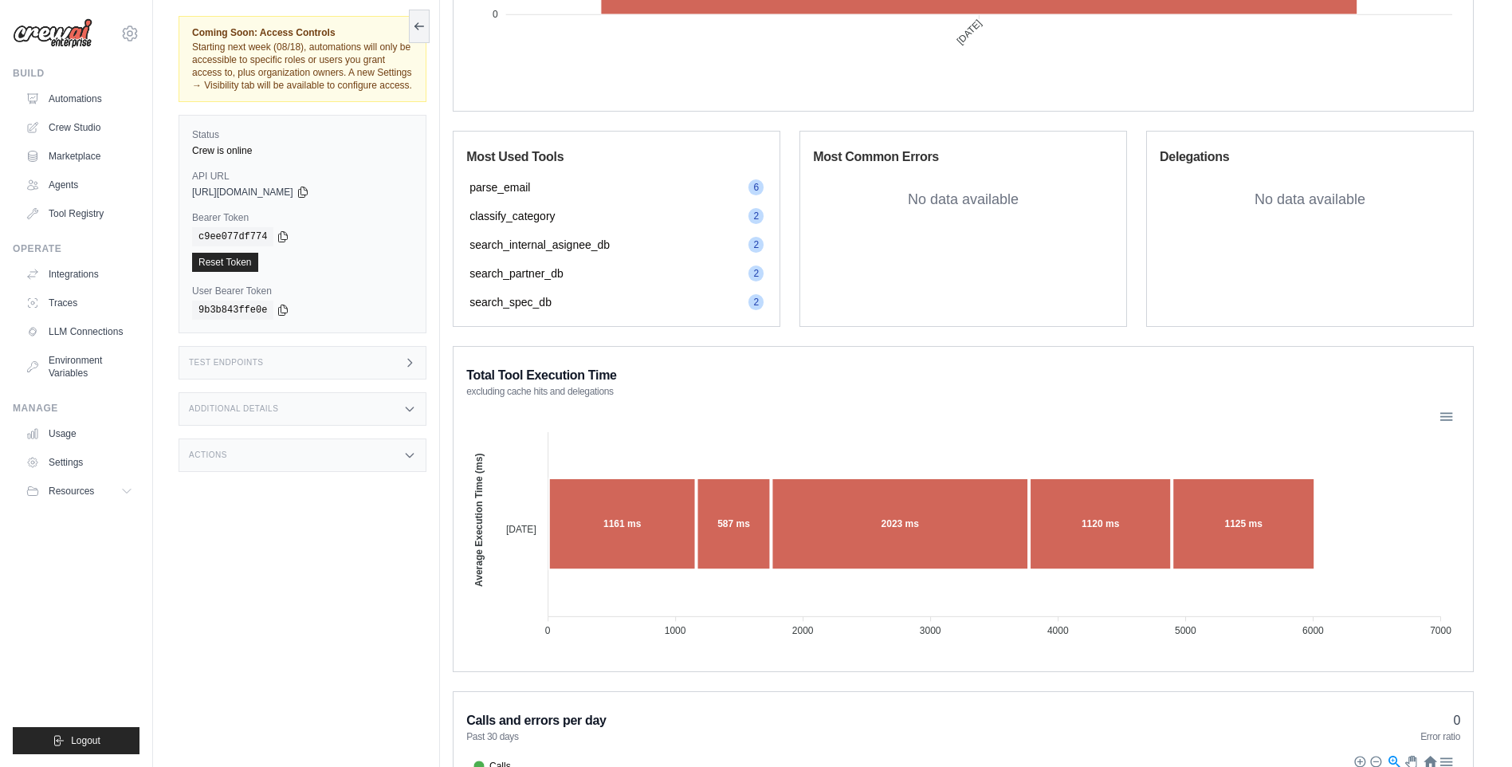
scroll to position [957, 0]
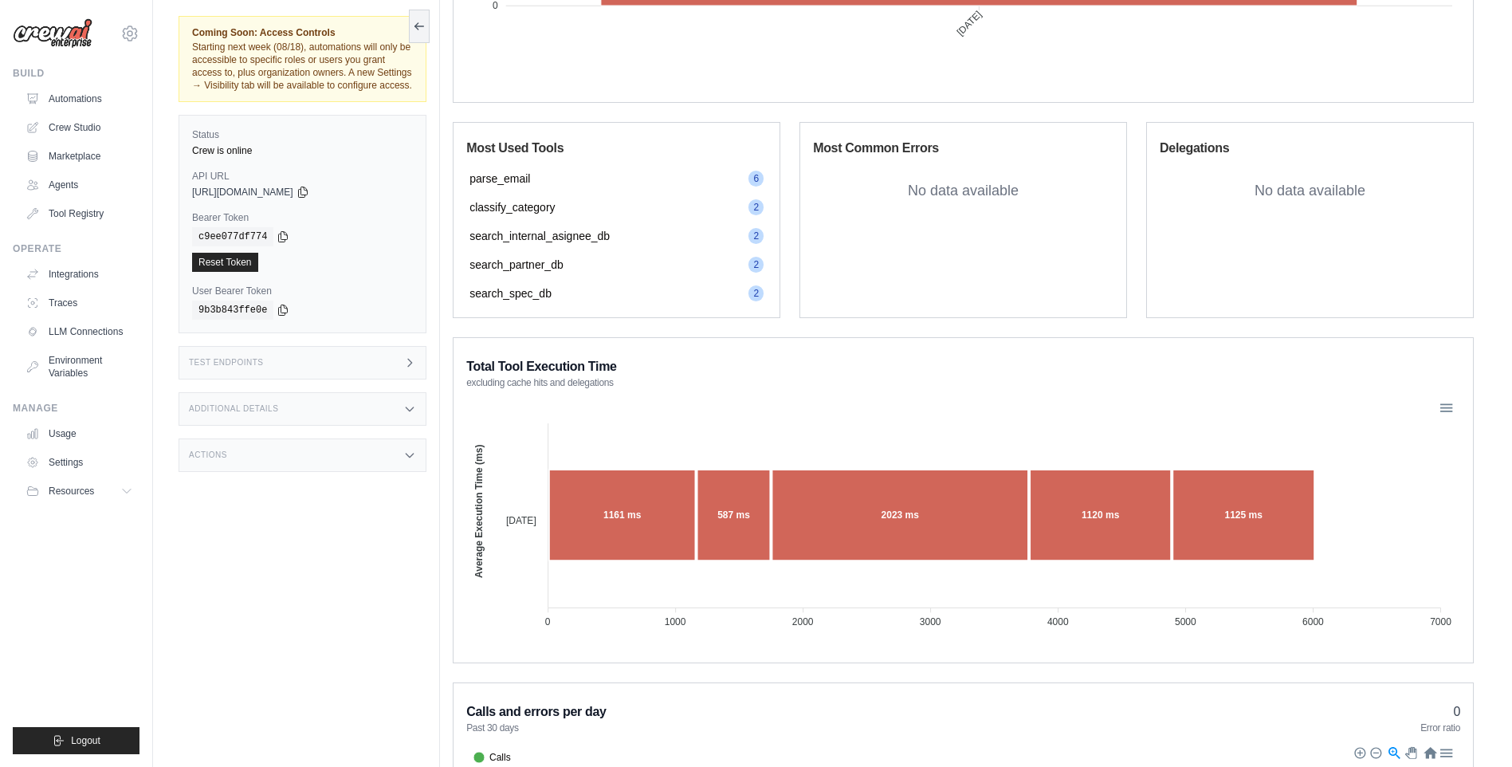
drag, startPoint x: 473, startPoint y: 183, endPoint x: 576, endPoint y: 297, distance: 154.6
click at [576, 297] on div "parse_email 6 parse_email classify_category 2 classify_category search_internal…" at bounding box center [616, 235] width 301 height 137
drag, startPoint x: 576, startPoint y: 297, endPoint x: 540, endPoint y: 297, distance: 35.9
click at [540, 297] on span "search_spec_db" at bounding box center [511, 293] width 82 height 16
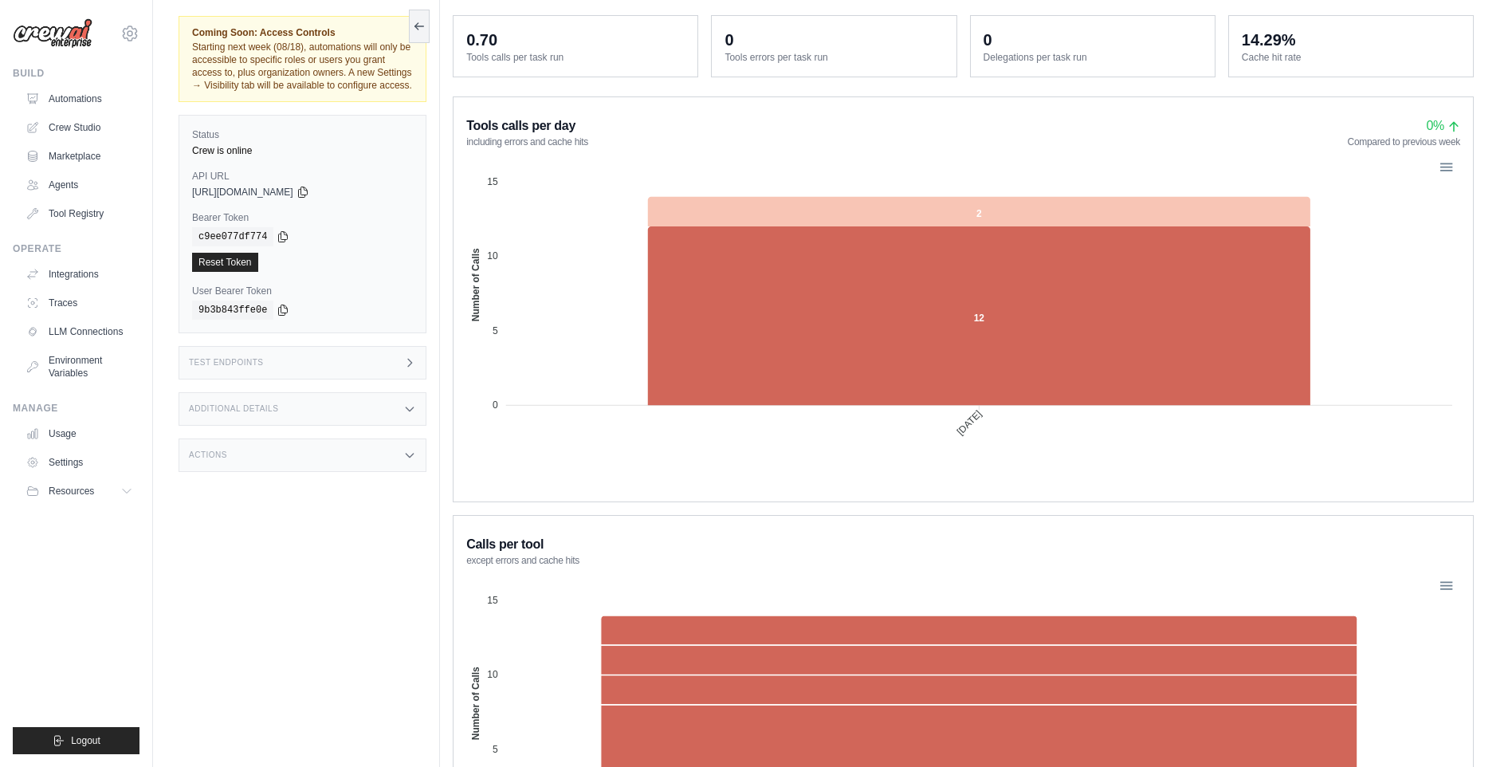
scroll to position [0, 0]
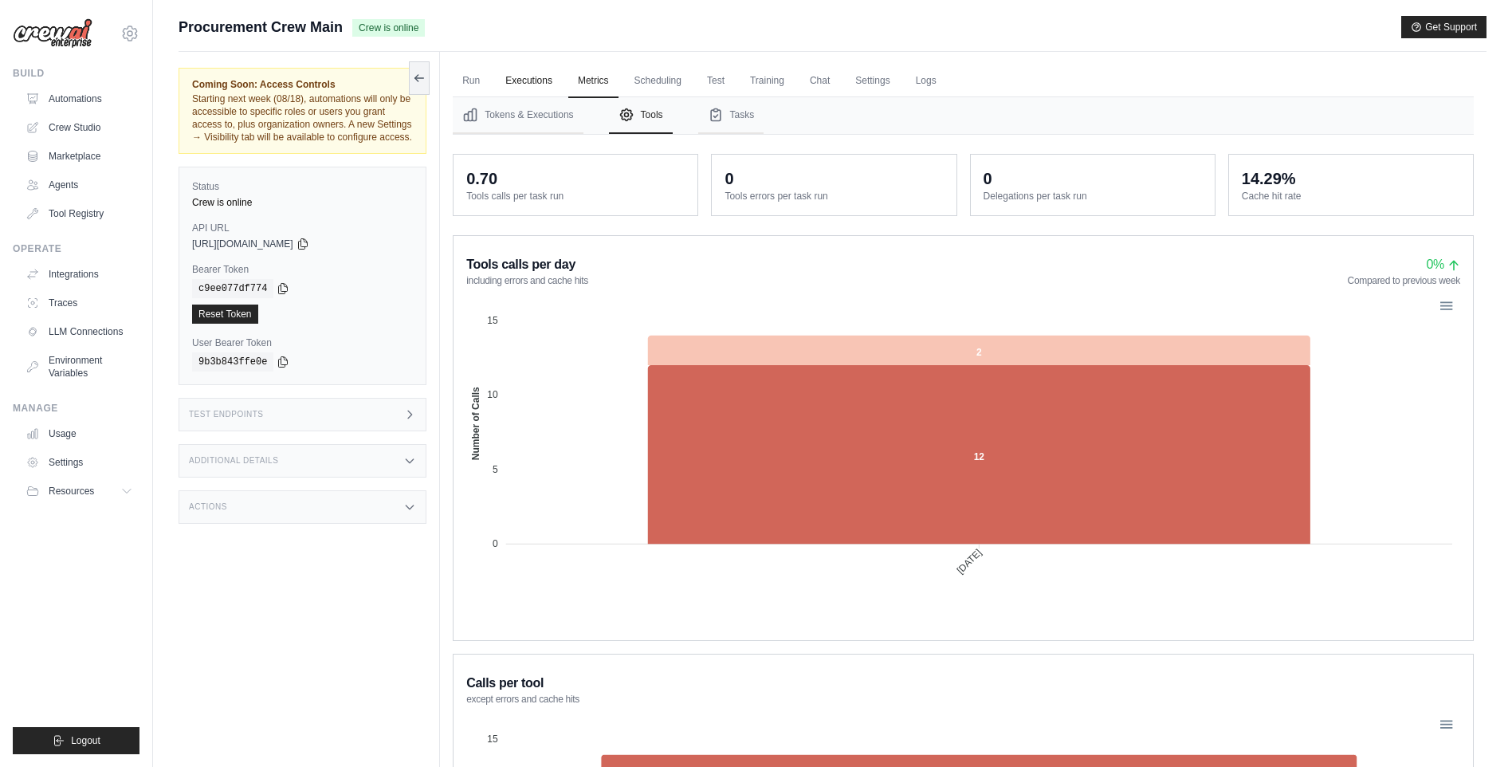
click at [526, 84] on link "Executions" at bounding box center [529, 81] width 66 height 33
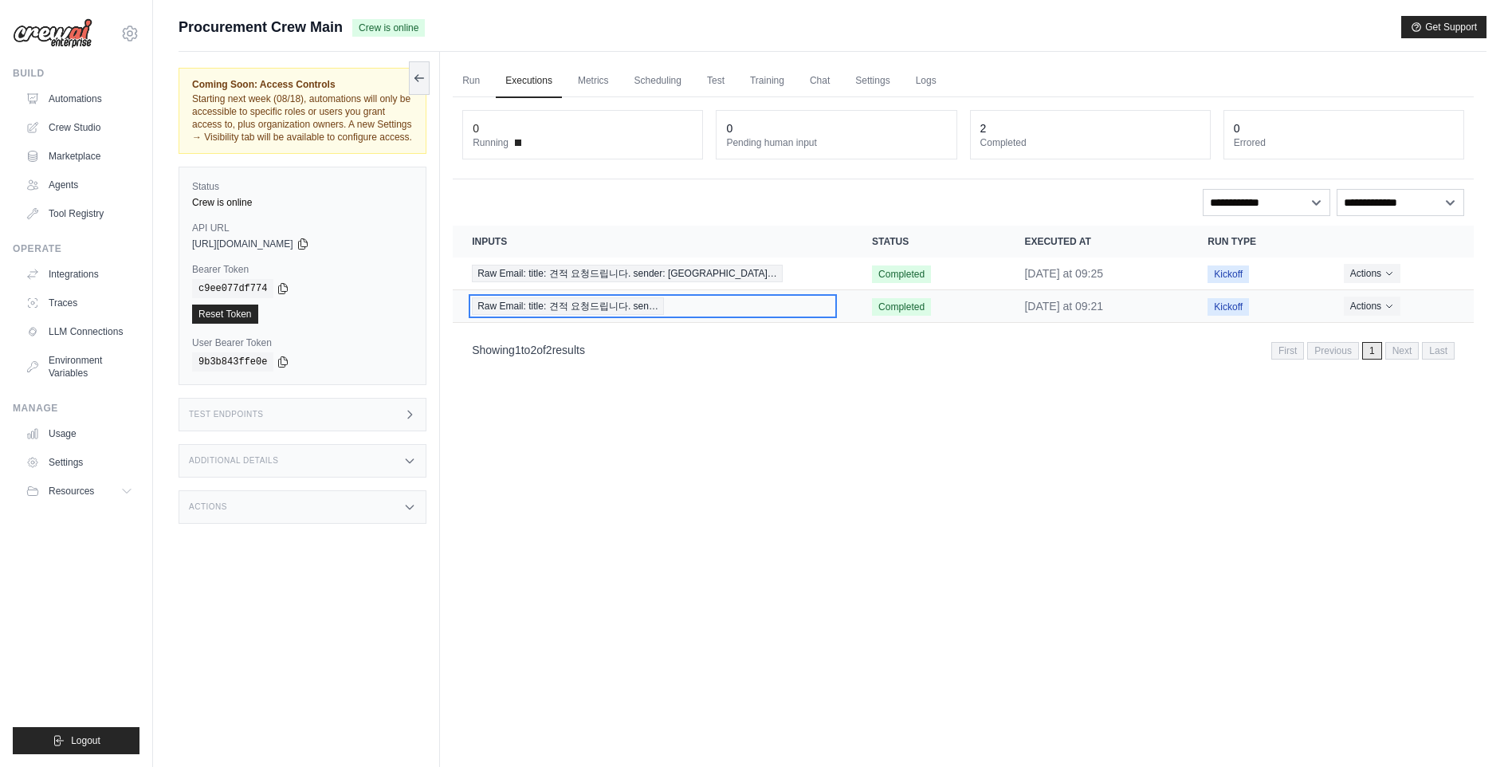
click at [587, 304] on span "Raw Email: title: 견적 요청드립니다. sen…" at bounding box center [568, 306] width 192 height 18
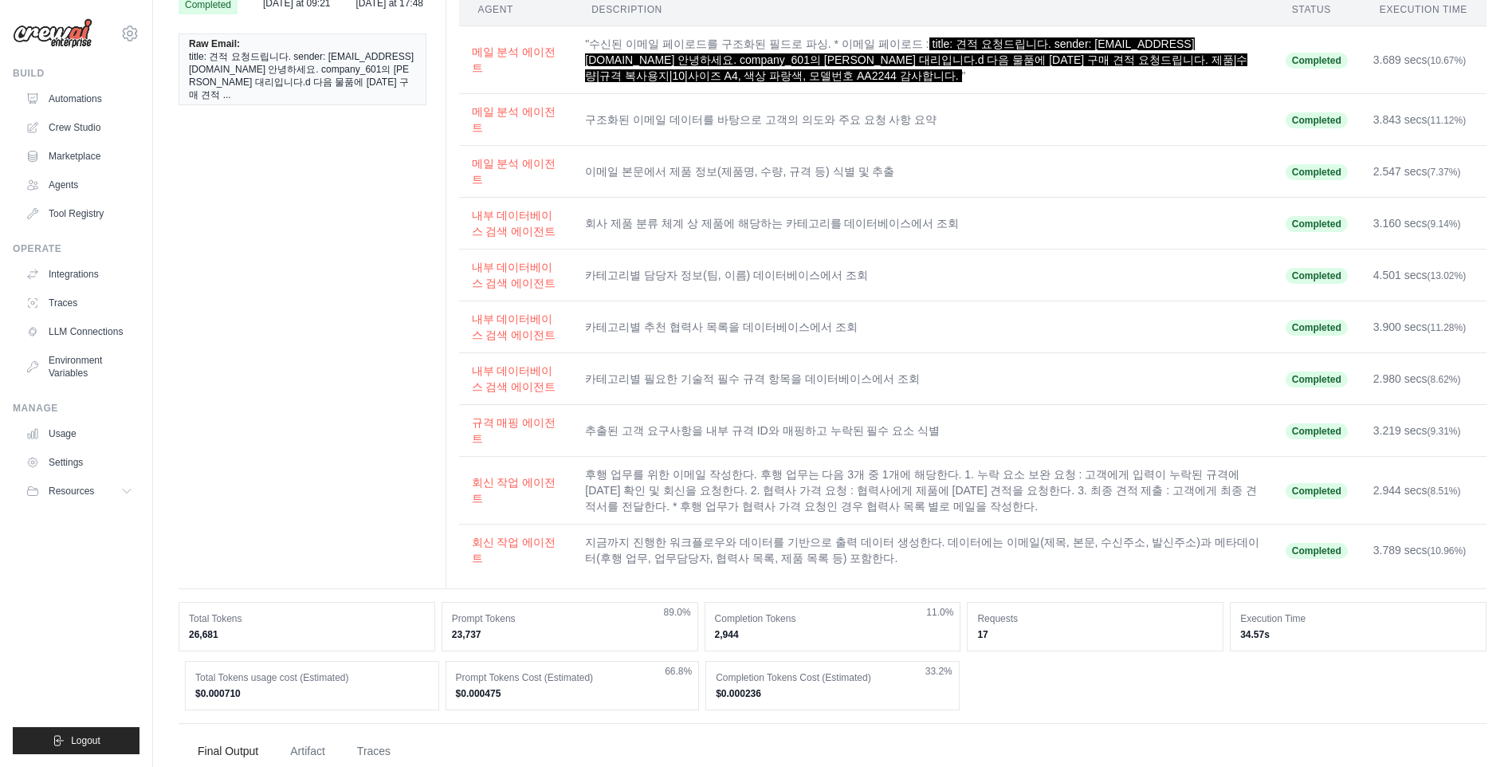
scroll to position [399, 0]
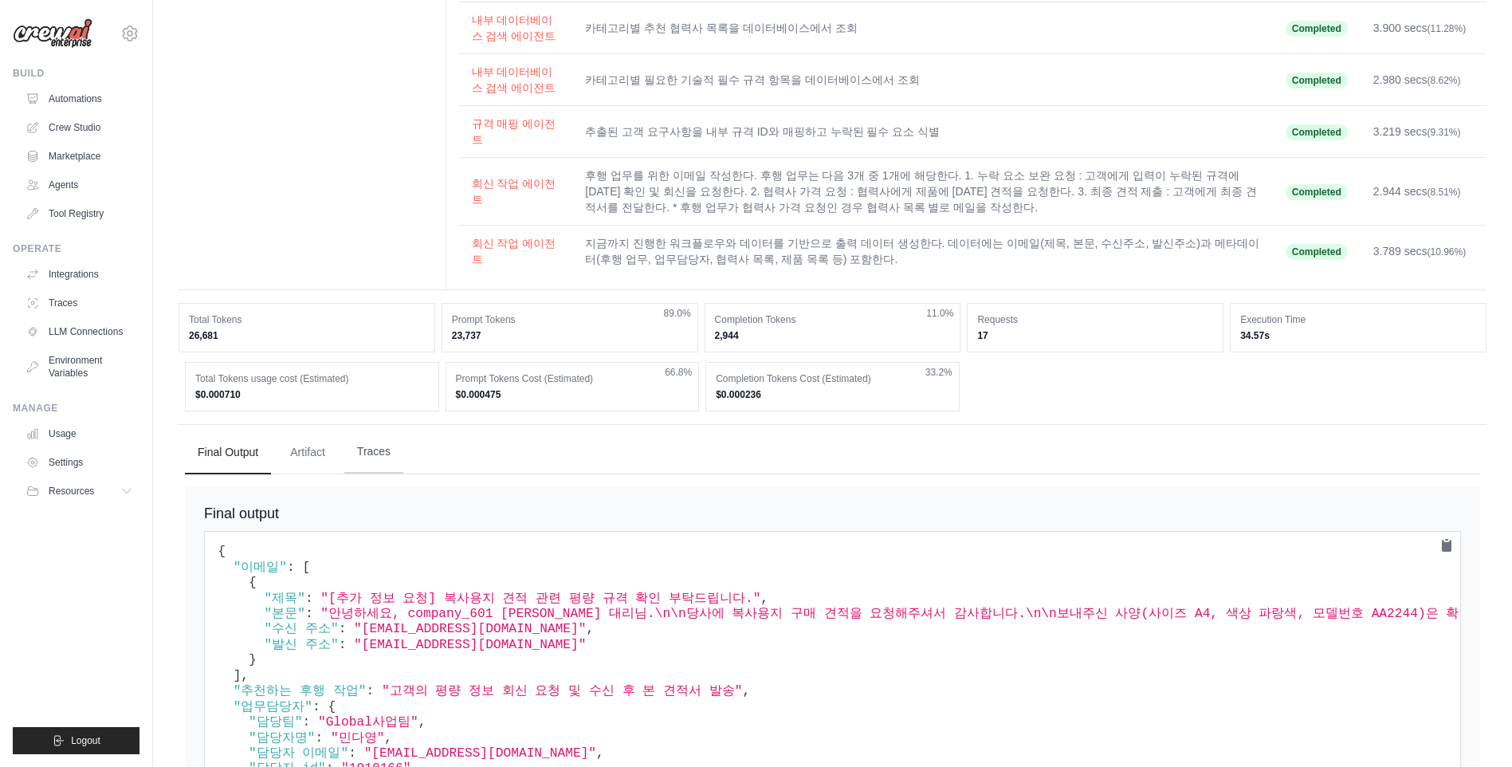
click at [403, 453] on button "Traces" at bounding box center [373, 451] width 59 height 43
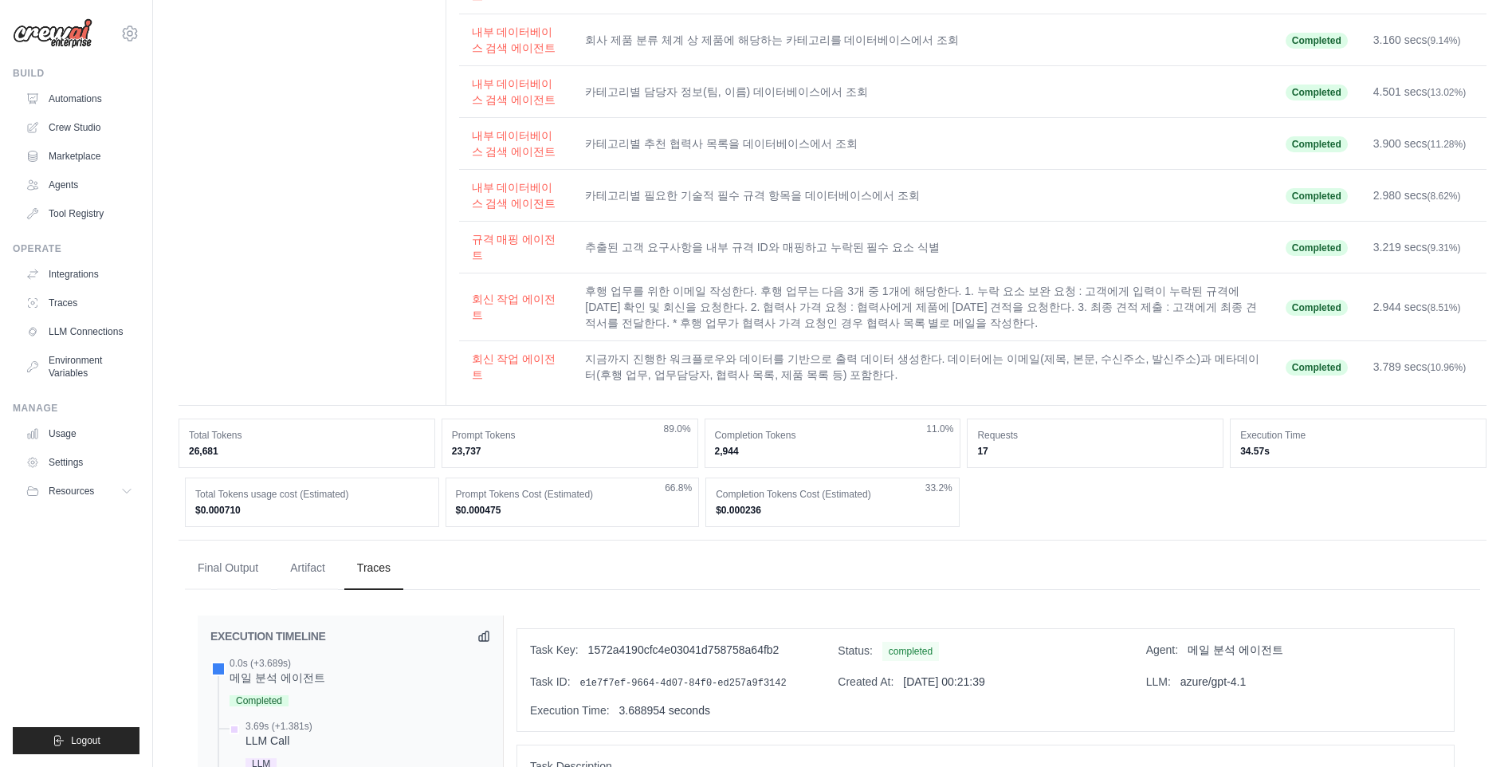
scroll to position [0, 0]
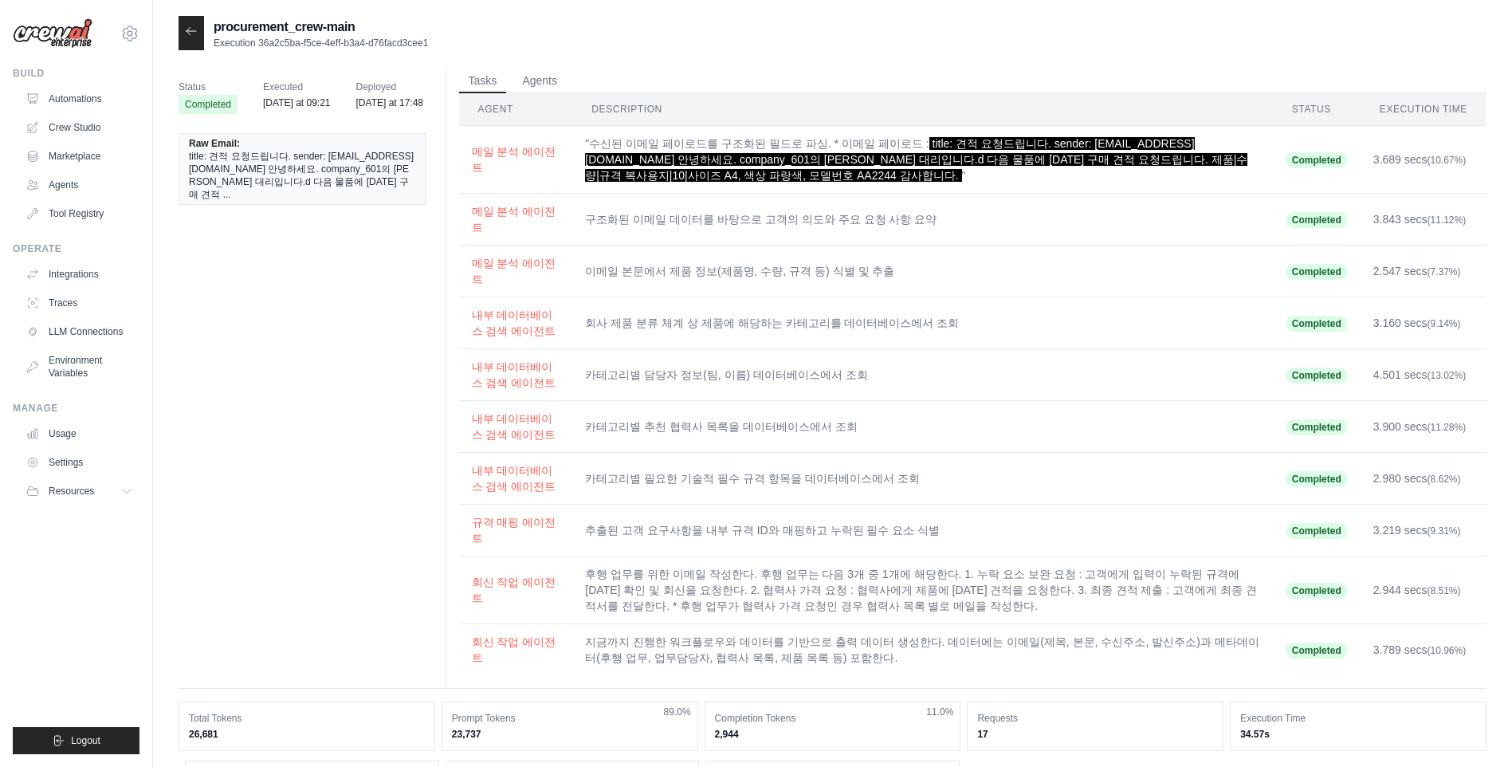
click at [985, 96] on th "Description" at bounding box center [922, 109] width 700 height 33
click at [190, 37] on icon at bounding box center [191, 31] width 13 height 13
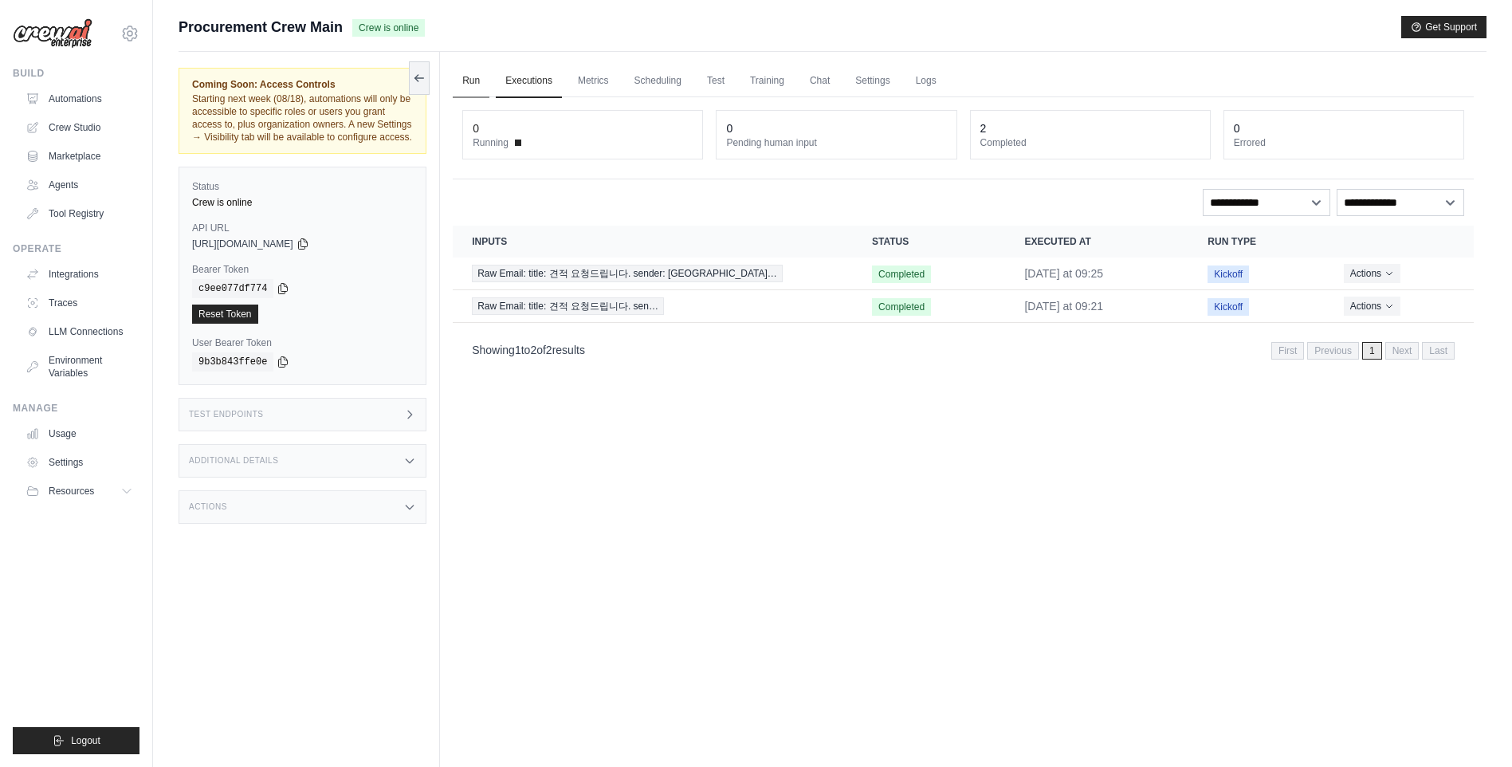
click at [473, 77] on link "Run" at bounding box center [471, 81] width 37 height 33
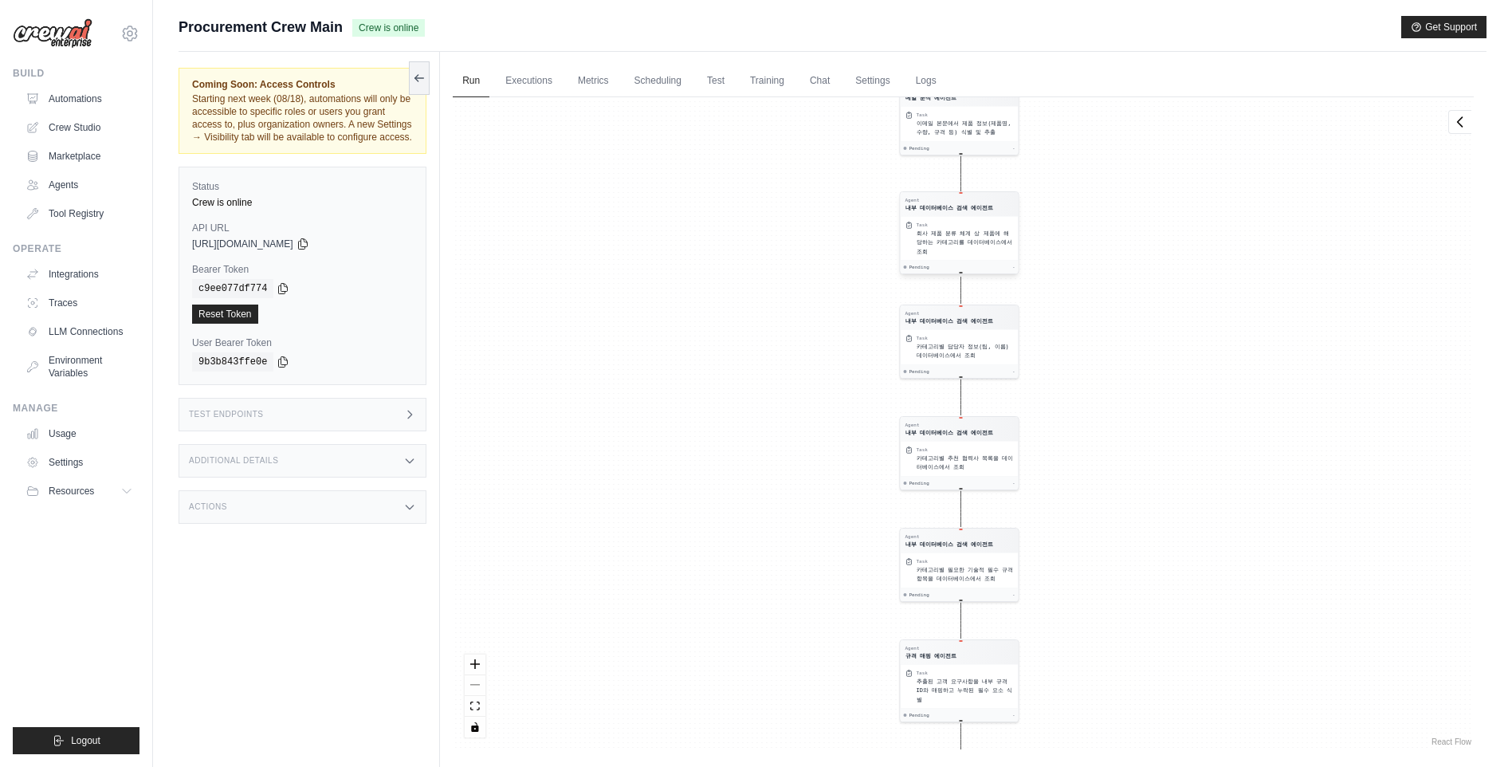
click at [946, 247] on div "회사 제품 분류 체계 상 제품에 해당하는 카테고리를 데이터베이스에서 조회" at bounding box center [965, 242] width 97 height 27
click at [960, 195] on div "Agent 내부 데이터베이스 검색 에이전트" at bounding box center [960, 204] width 118 height 24
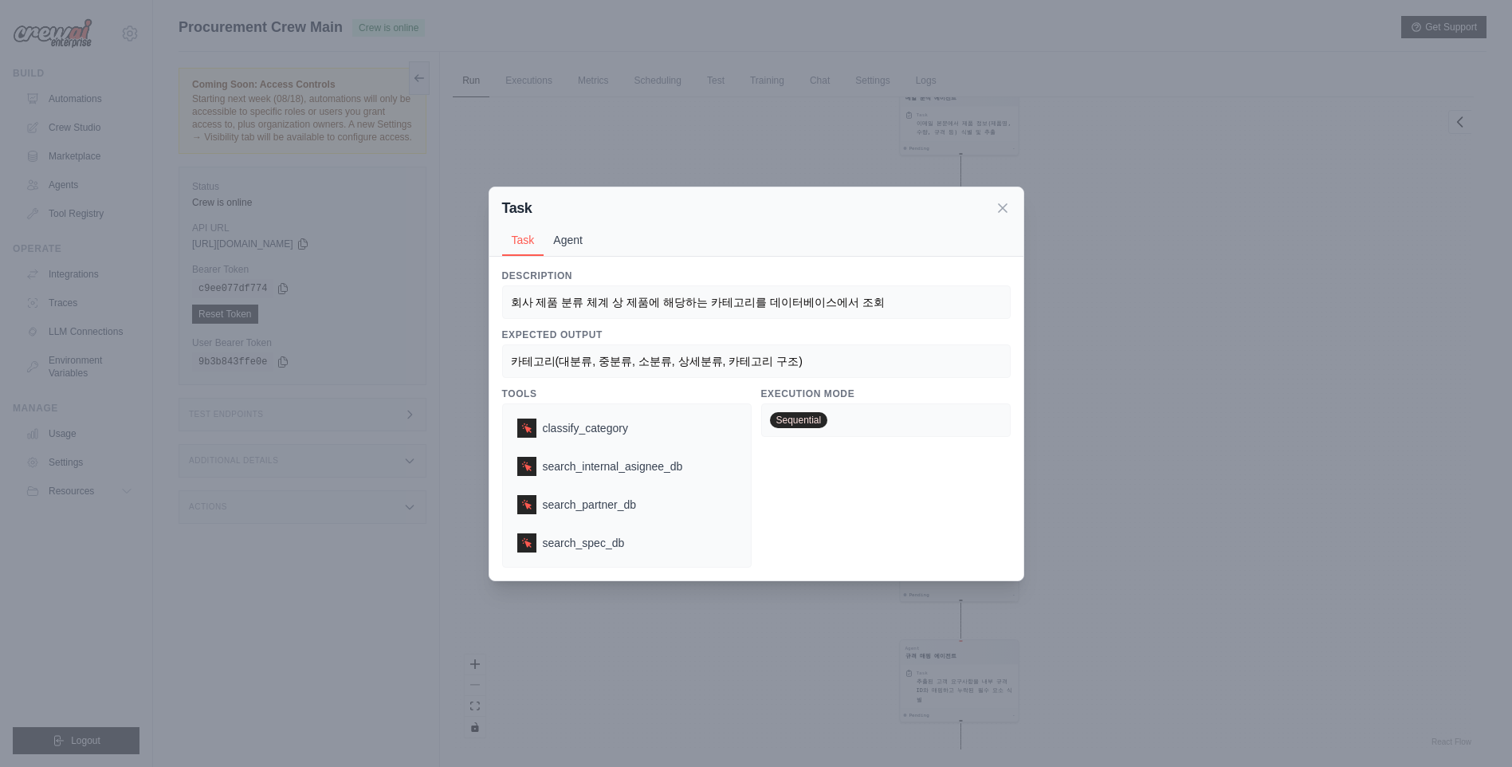
click at [581, 238] on button "Agent" at bounding box center [568, 240] width 49 height 30
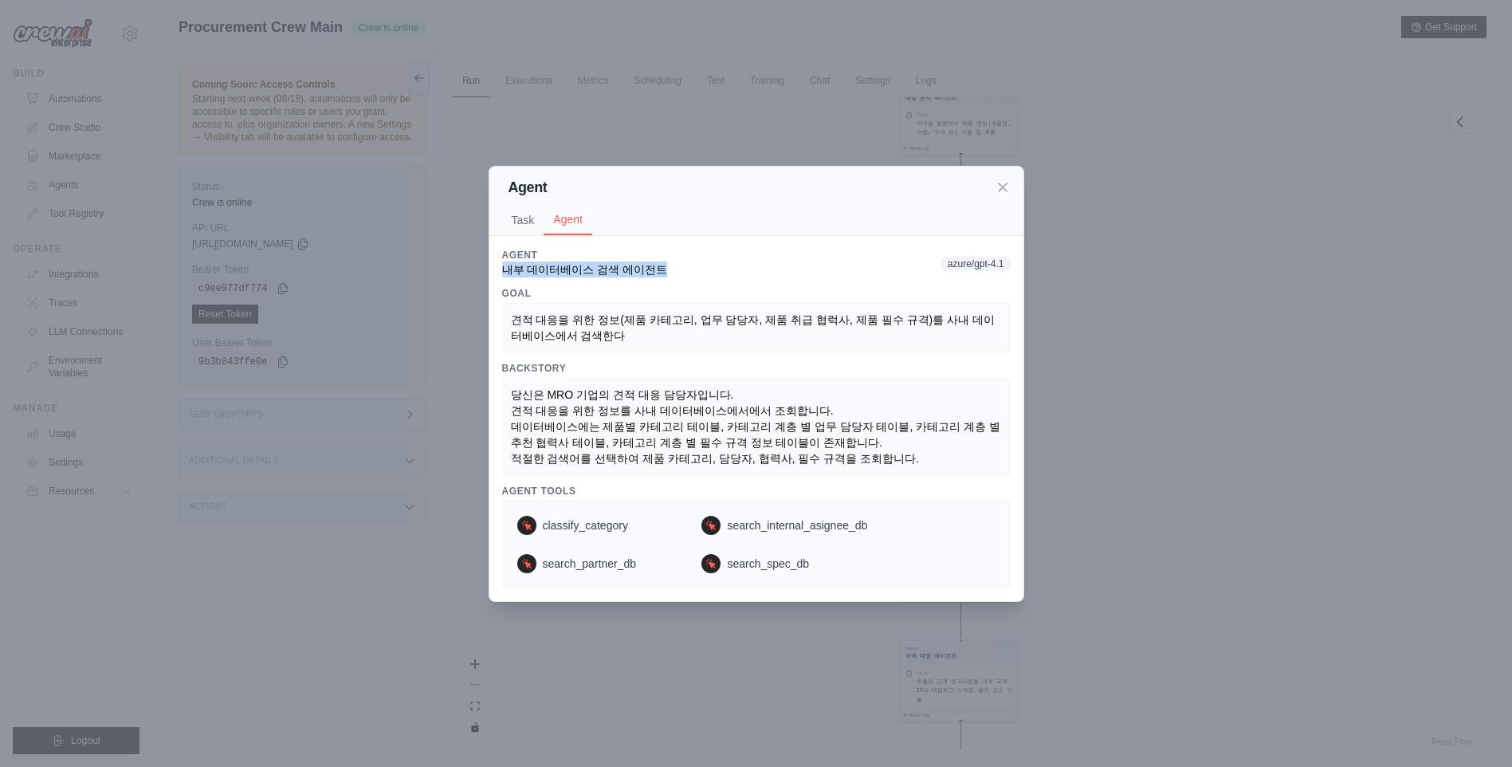
drag, startPoint x: 494, startPoint y: 269, endPoint x: 722, endPoint y: 269, distance: 228.0
click at [722, 269] on div "Description 회사 제품 분류 체계 상 제품에 해당하는 카테고리를 데이터베이스에서 조회 Expected Output 카테고리(대분류, …" at bounding box center [756, 418] width 534 height 365
click at [528, 223] on button "Task" at bounding box center [523, 220] width 42 height 30
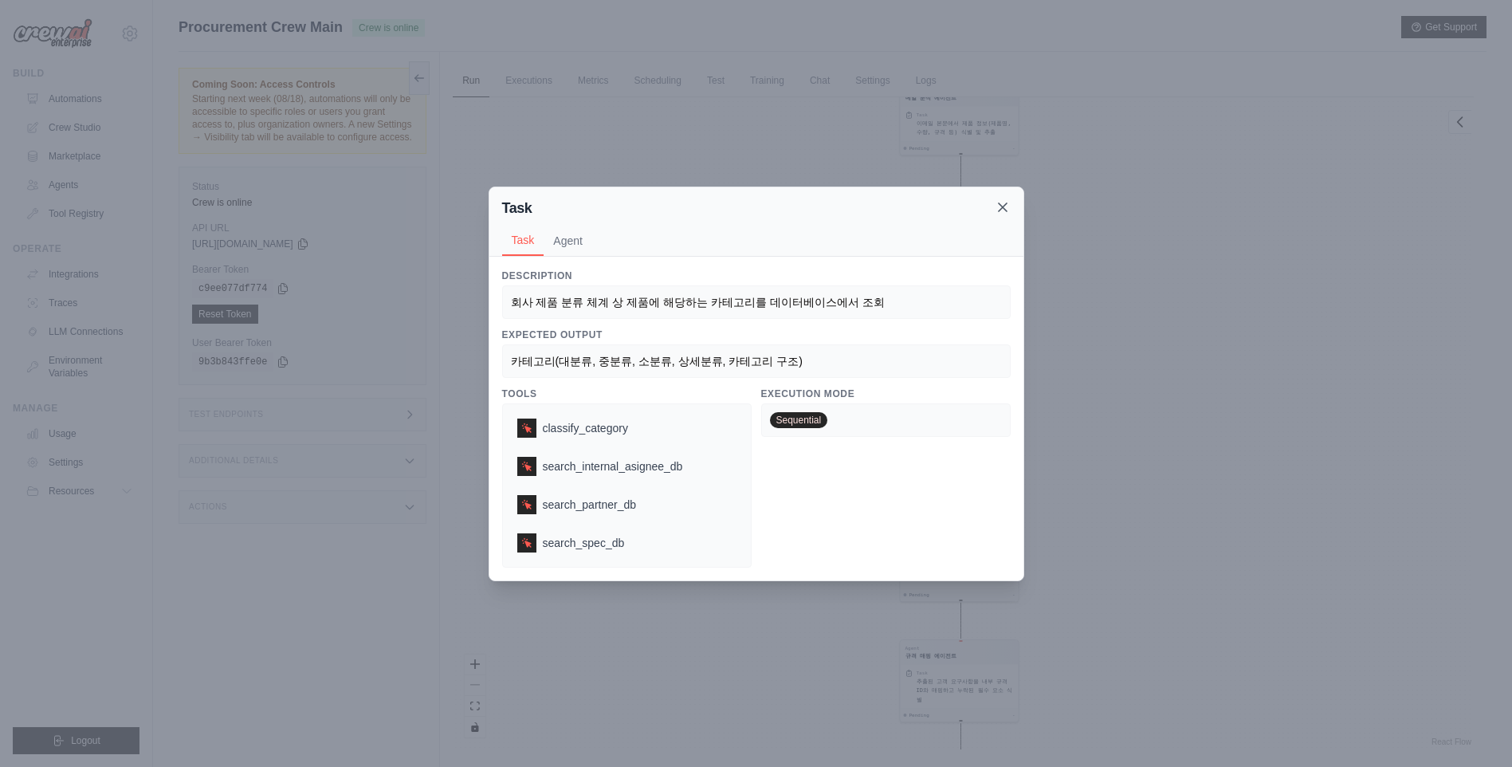
click at [996, 207] on icon at bounding box center [1003, 207] width 16 height 16
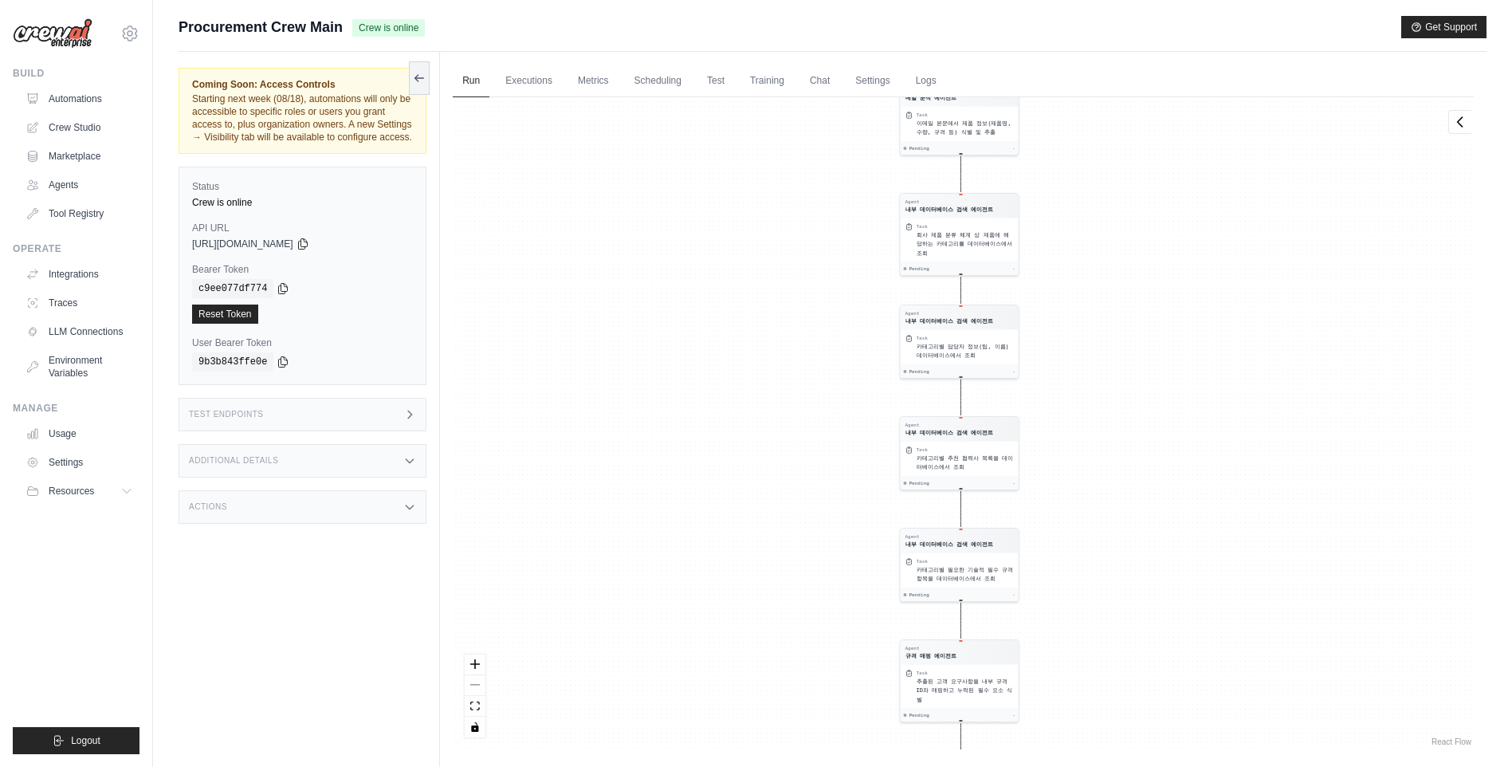
click at [176, 25] on div "Submit a support request Describe your issue or question * Please be specific a…" at bounding box center [832, 417] width 1359 height 803
drag, startPoint x: 226, startPoint y: 26, endPoint x: 356, endPoint y: 29, distance: 130.8
click at [356, 29] on div "Procurement Crew Main Crew is online" at bounding box center [302, 27] width 246 height 22
drag, startPoint x: 356, startPoint y: 29, endPoint x: 265, endPoint y: 37, distance: 92.0
click at [265, 37] on span "Procurement Crew Main" at bounding box center [261, 27] width 164 height 22
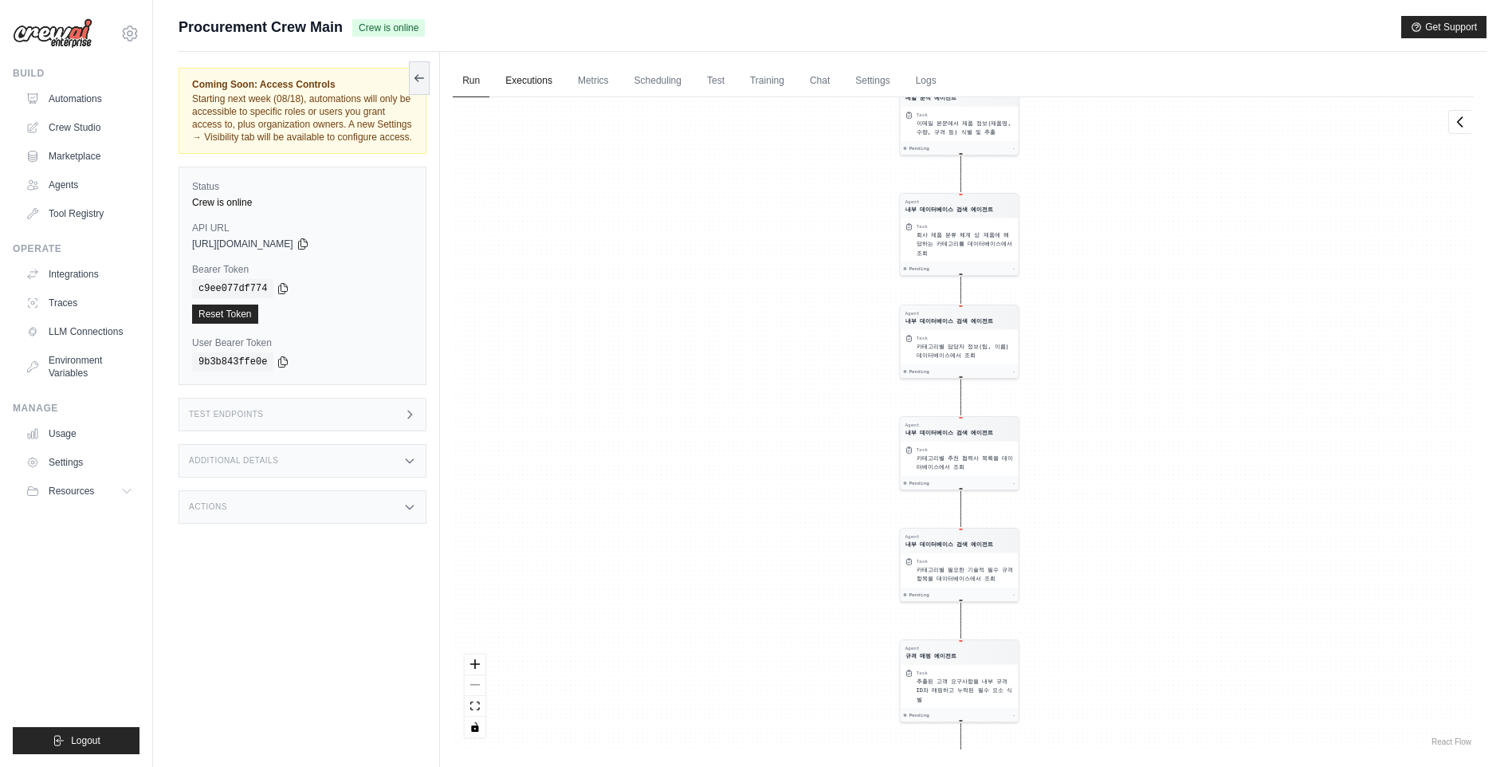
click at [549, 88] on link "Executions" at bounding box center [529, 81] width 66 height 33
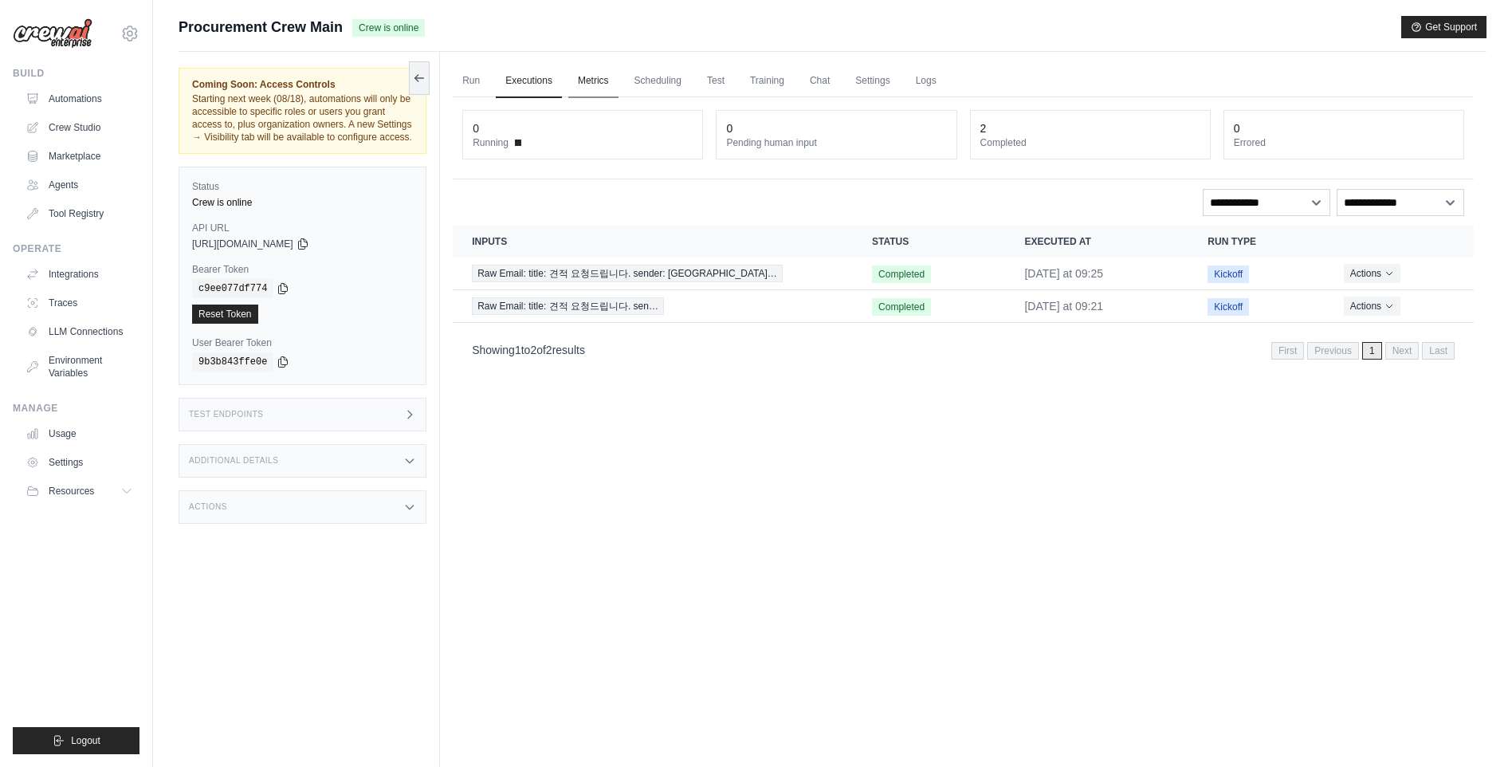
click at [602, 79] on link "Metrics" at bounding box center [593, 81] width 50 height 33
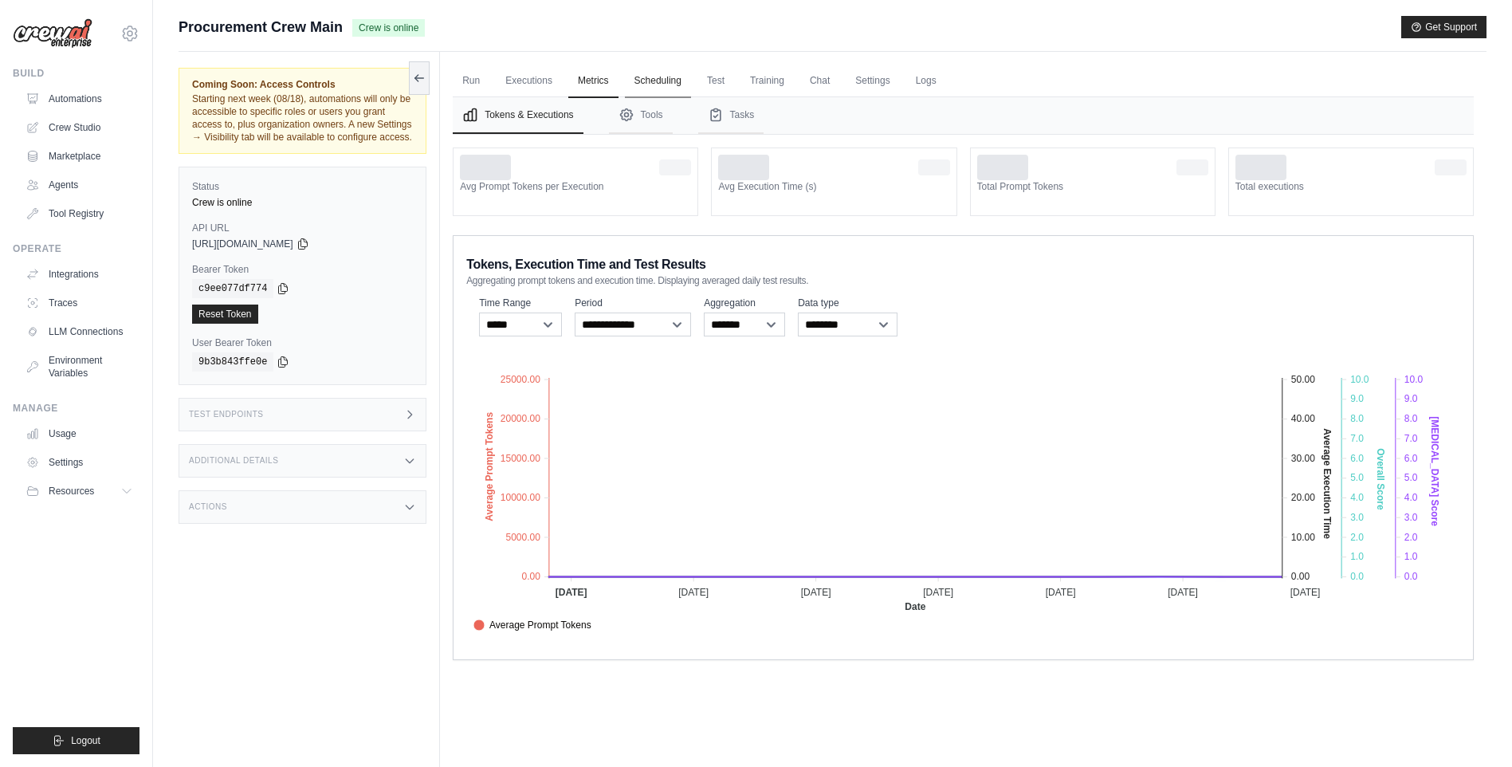
click at [670, 81] on link "Scheduling" at bounding box center [658, 81] width 66 height 33
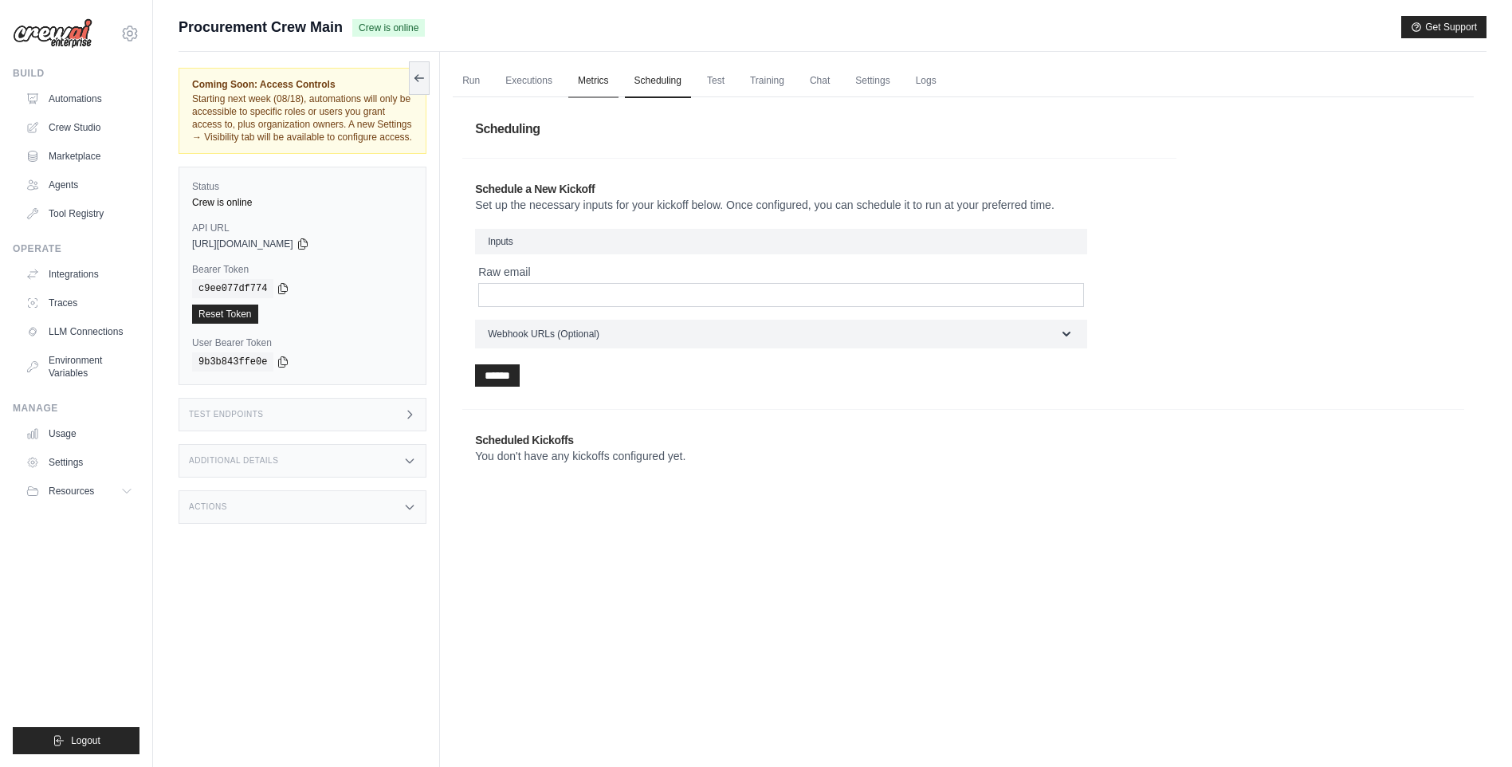
click at [572, 74] on link "Metrics" at bounding box center [593, 81] width 50 height 33
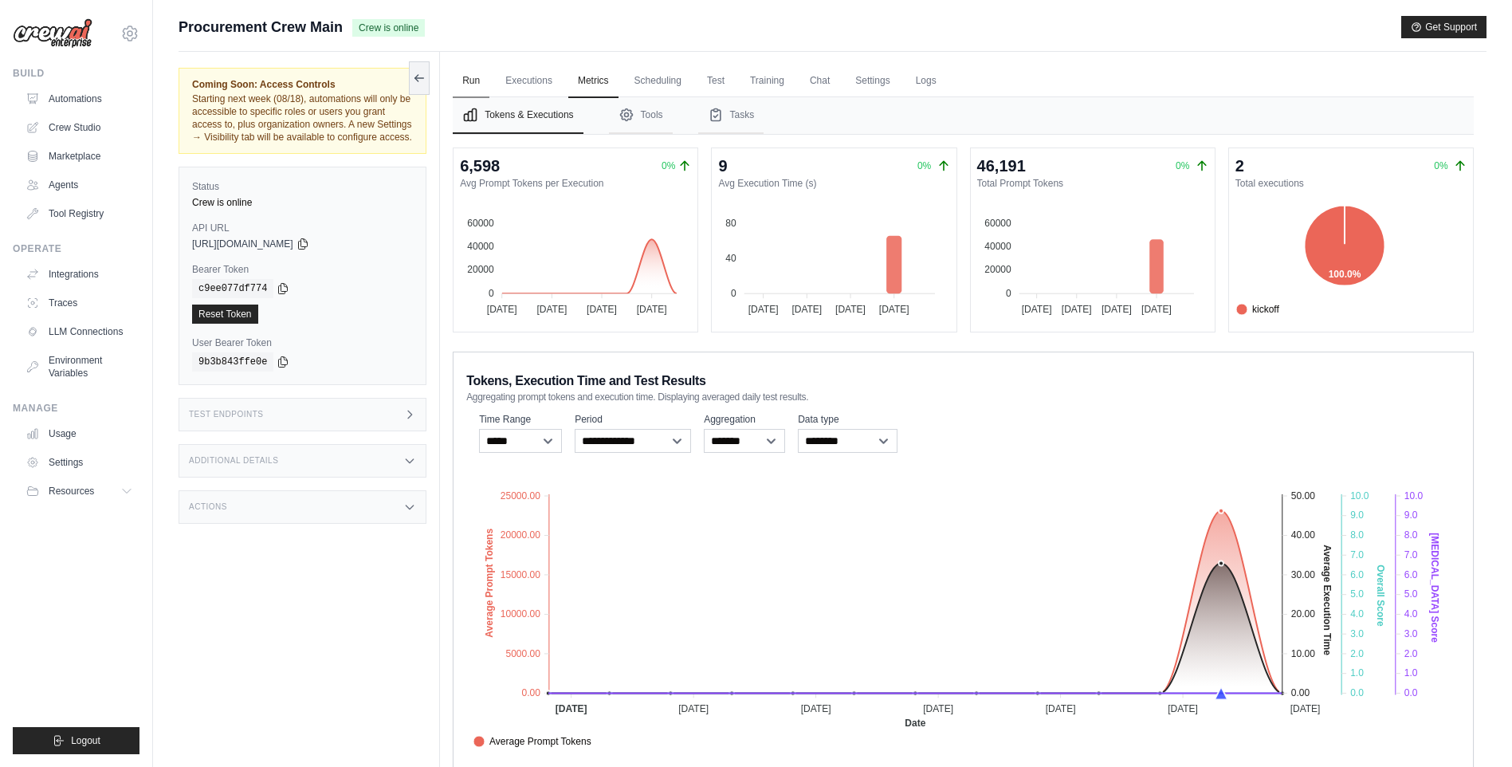
click at [472, 81] on link "Run" at bounding box center [471, 81] width 37 height 33
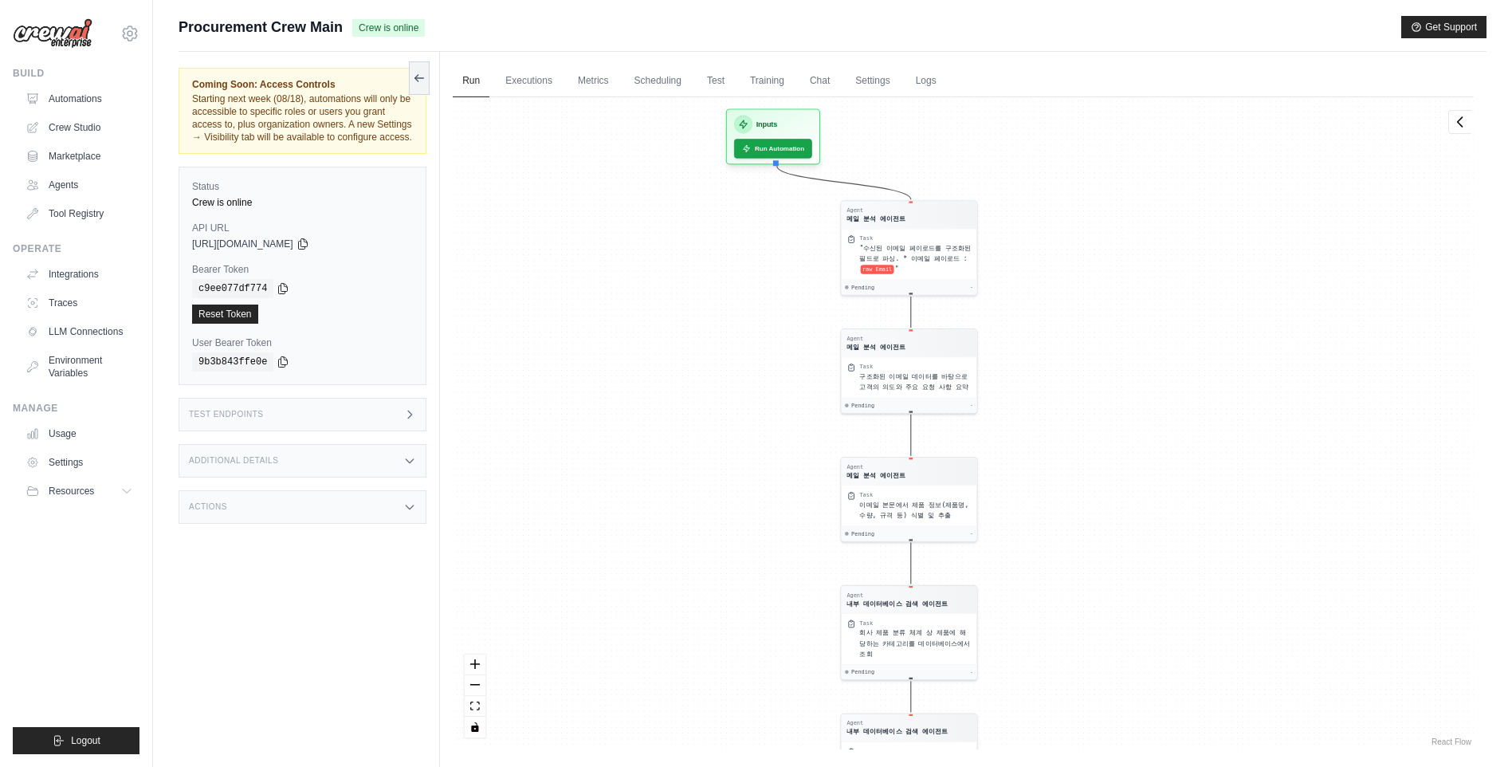
drag, startPoint x: 788, startPoint y: 216, endPoint x: 712, endPoint y: 615, distance: 406.5
click at [713, 616] on div "Agent 메일 분석 에이전트 Task "수신된 이메일 페이로드를 구조화된 필드로 파싱. * 이메일 페이로드 : raw Email " Pend…" at bounding box center [963, 423] width 1021 height 652
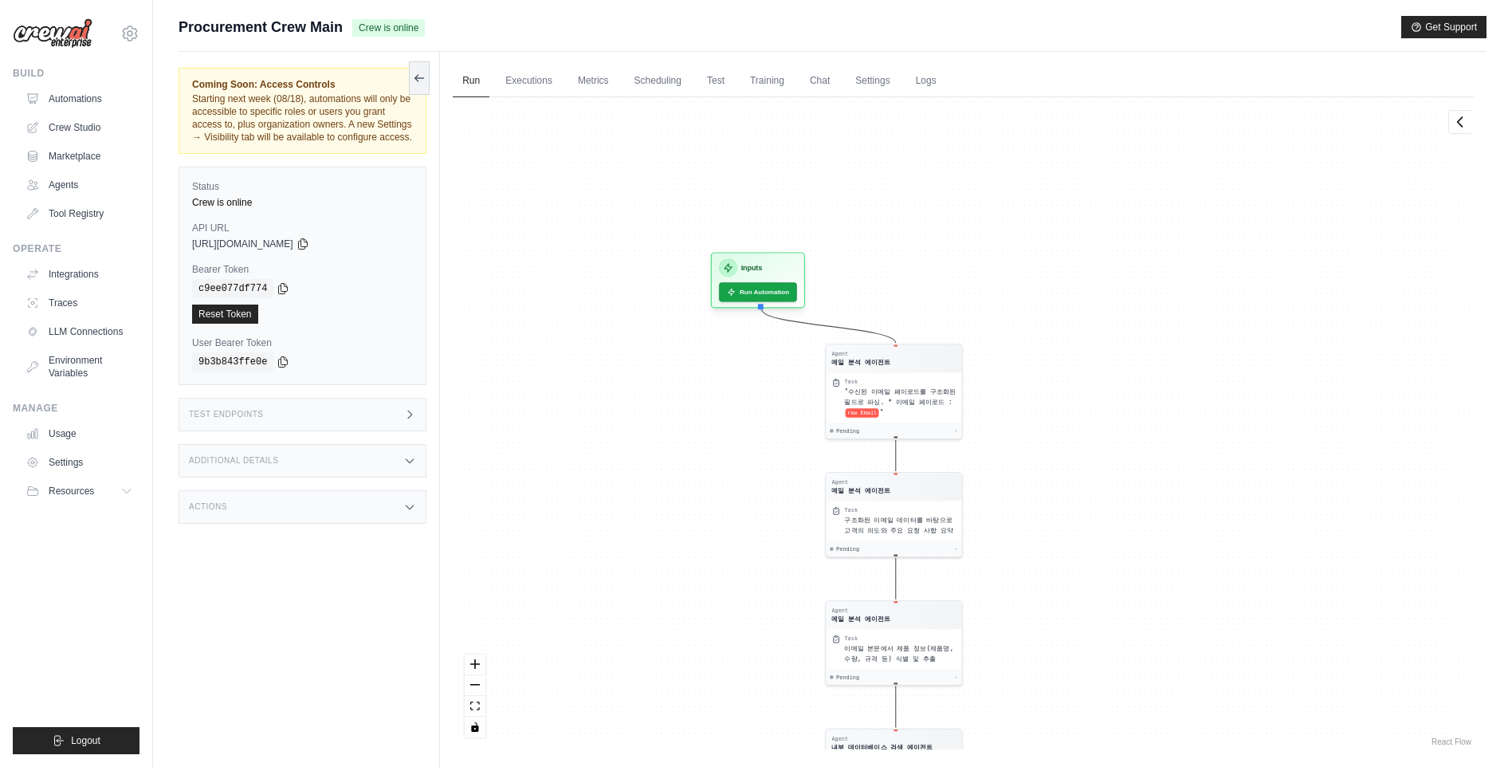
drag, startPoint x: 702, startPoint y: 363, endPoint x: 687, endPoint y: 490, distance: 128.4
click at [687, 490] on div "Agent 메일 분석 에이전트 Task "수신된 이메일 페이로드를 구조화된 필드로 파싱. * 이메일 페이로드 : raw Email " Pend…" at bounding box center [963, 423] width 1021 height 652
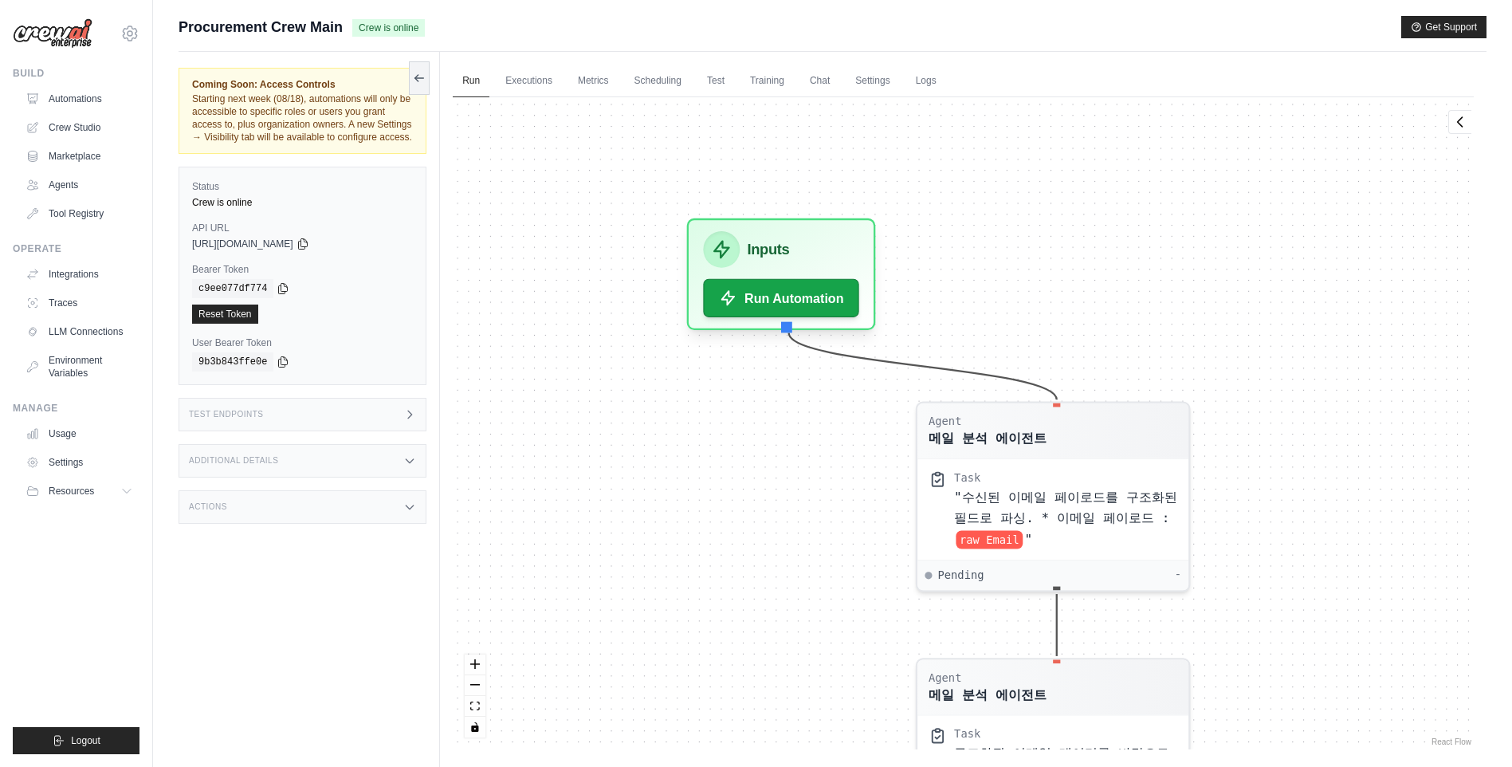
drag, startPoint x: 761, startPoint y: 343, endPoint x: 713, endPoint y: 507, distance: 171.0
click at [715, 516] on div "Agent 메일 분석 에이전트 Task "수신된 이메일 페이로드를 구조화된 필드로 파싱. * 이메일 페이로드 : raw Email " Pend…" at bounding box center [963, 423] width 1021 height 652
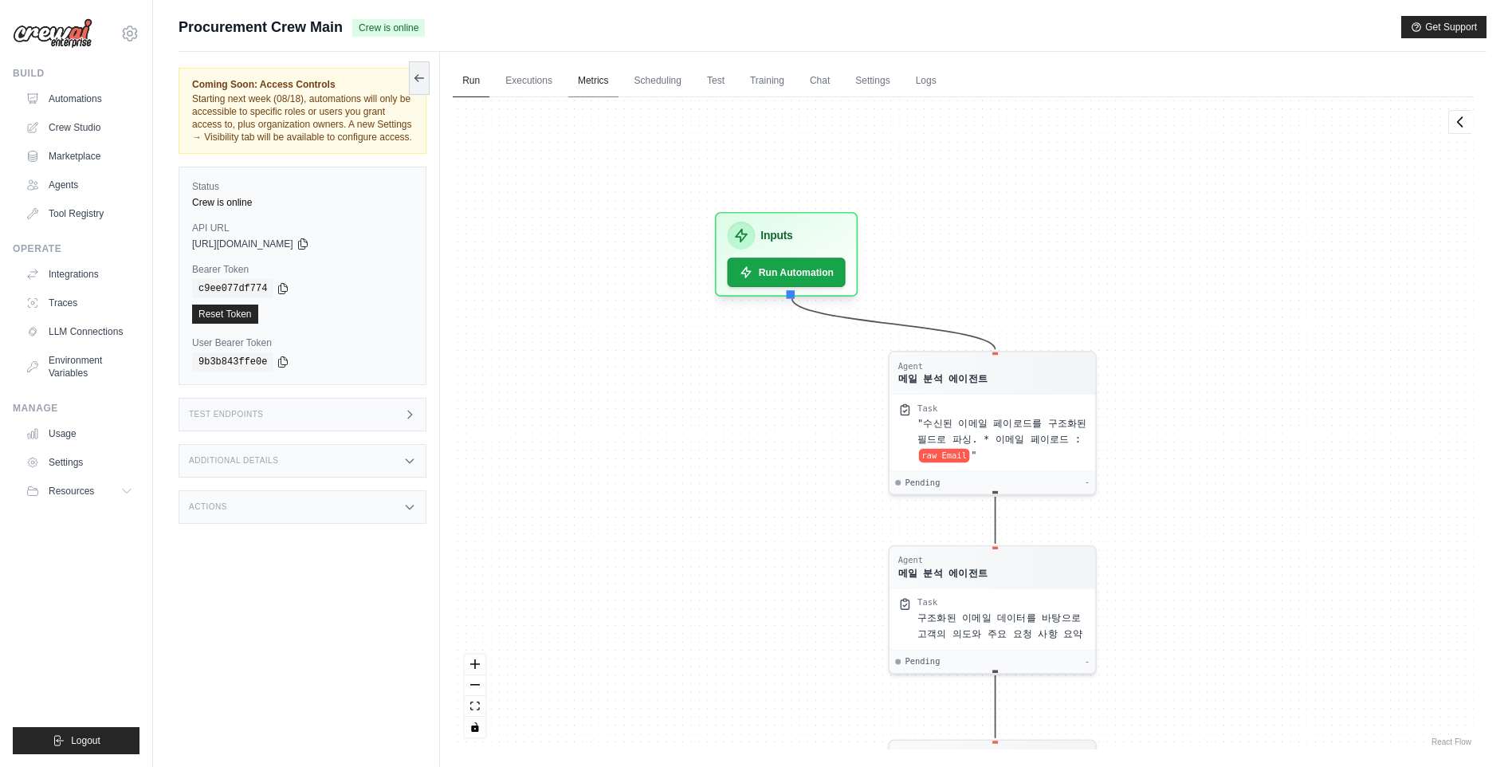
click at [608, 88] on link "Metrics" at bounding box center [593, 81] width 50 height 33
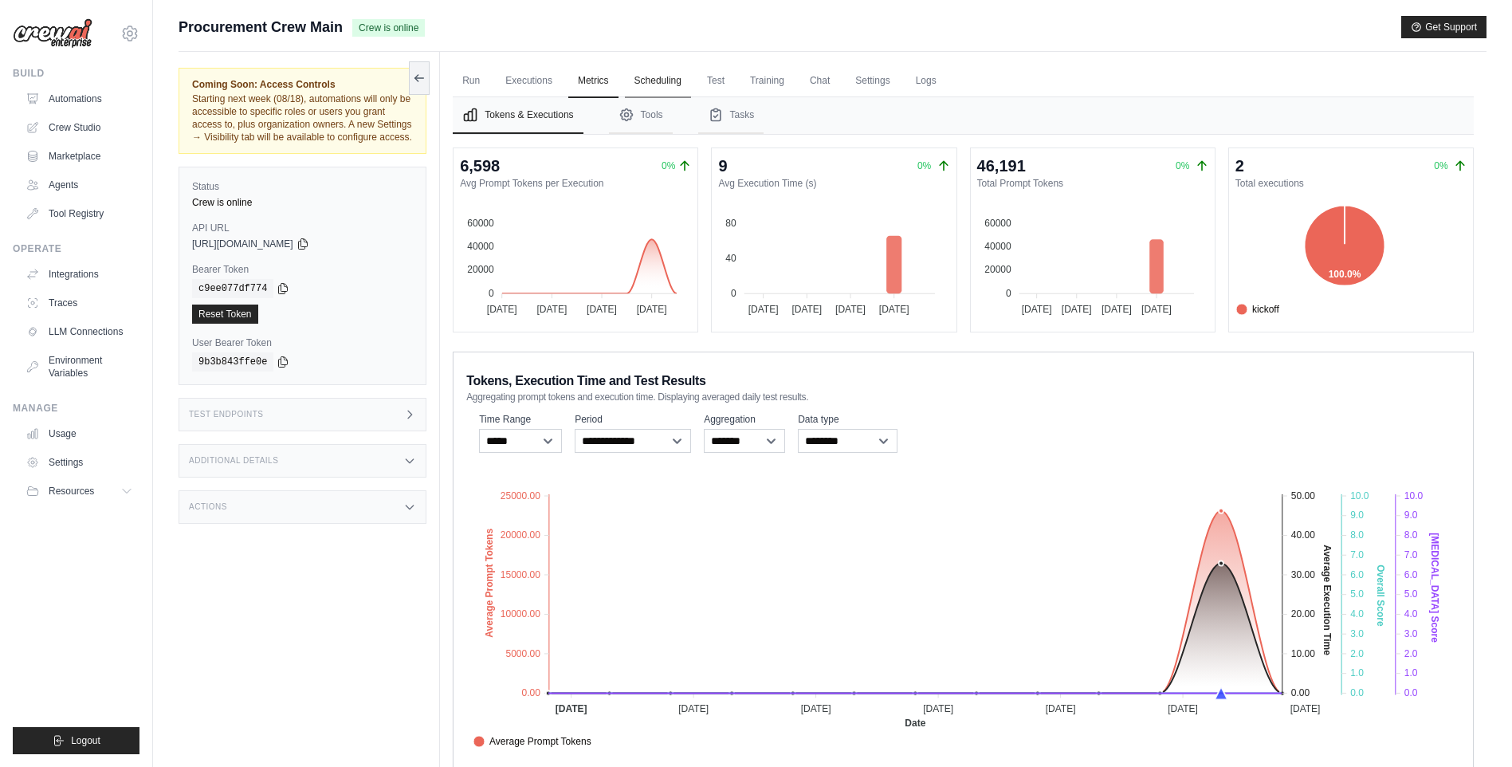
click at [651, 83] on link "Scheduling" at bounding box center [658, 81] width 66 height 33
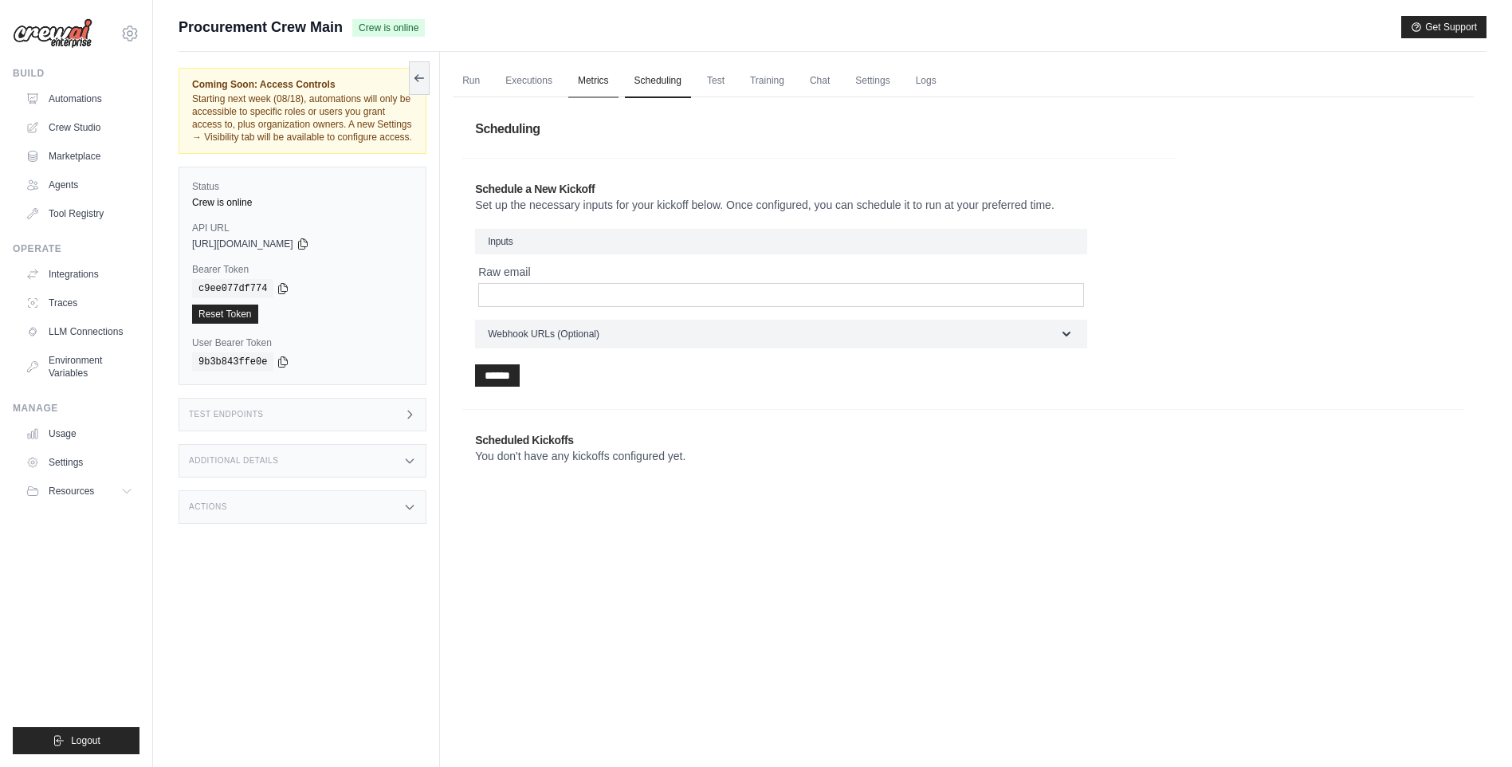
click at [603, 79] on link "Metrics" at bounding box center [593, 81] width 50 height 33
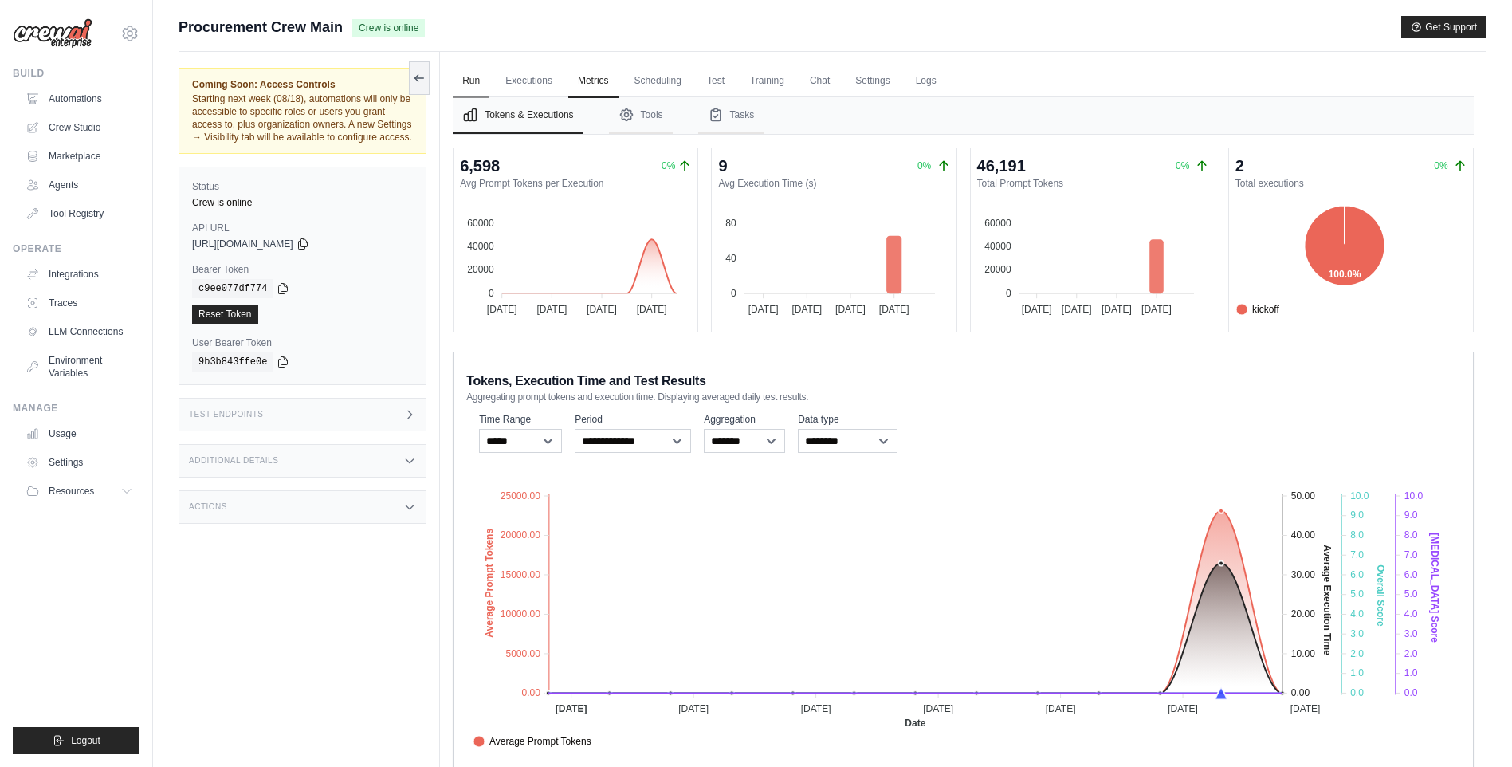
click at [478, 80] on link "Run" at bounding box center [471, 81] width 37 height 33
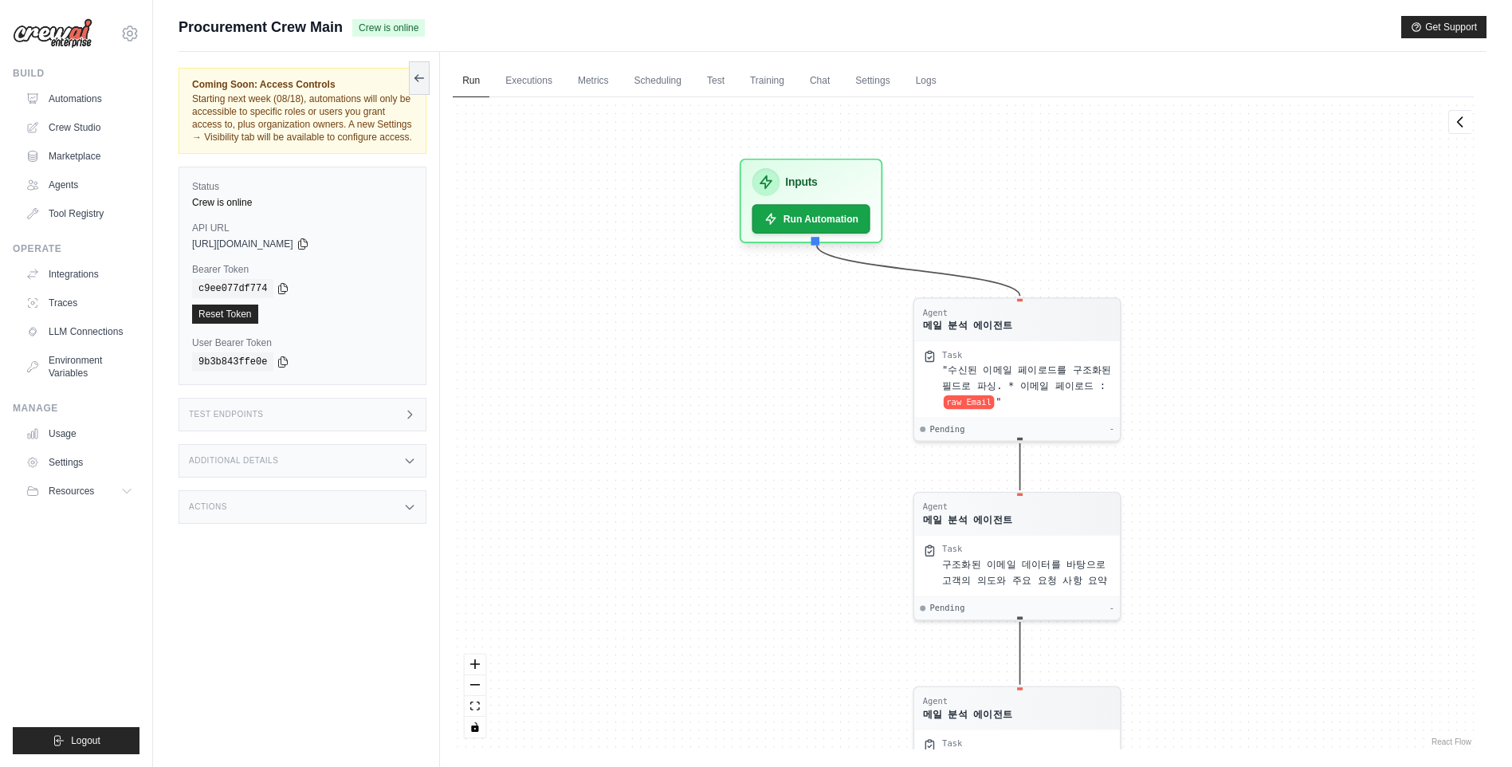
drag, startPoint x: 678, startPoint y: 379, endPoint x: 703, endPoint y: 325, distance: 59.2
click at [703, 325] on div "Agent 메일 분석 에이전트 Task "수신된 이메일 페이로드를 구조화된 필드로 파싱. * 이메일 페이로드 : raw Email " Pend…" at bounding box center [963, 423] width 1021 height 652
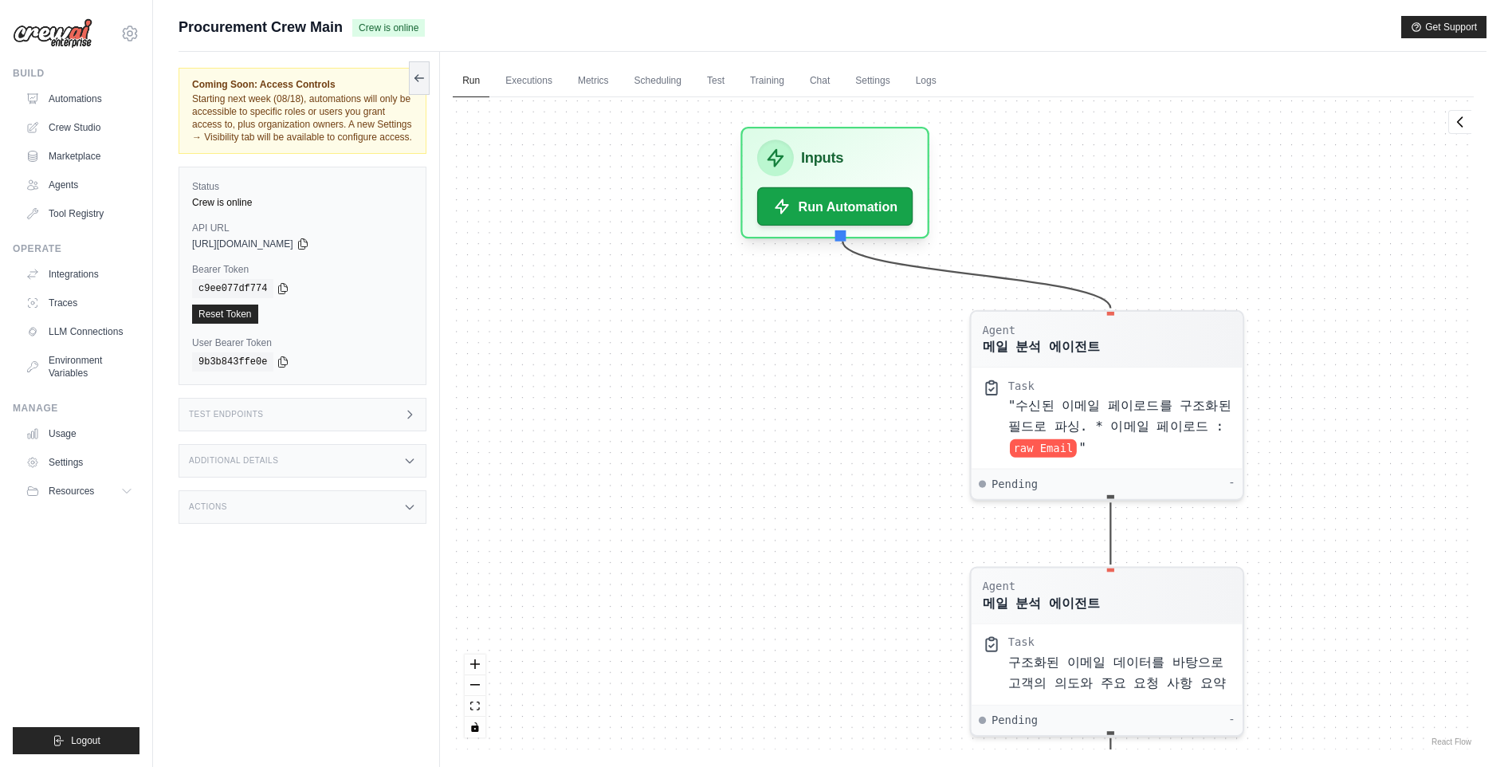
drag, startPoint x: 697, startPoint y: 316, endPoint x: 685, endPoint y: 338, distance: 24.6
click at [685, 338] on div "Agent 메일 분석 에이전트 Task "수신된 이메일 페이로드를 구조화된 필드로 파싱. * 이메일 페이로드 : raw Email " Pend…" at bounding box center [963, 423] width 1021 height 652
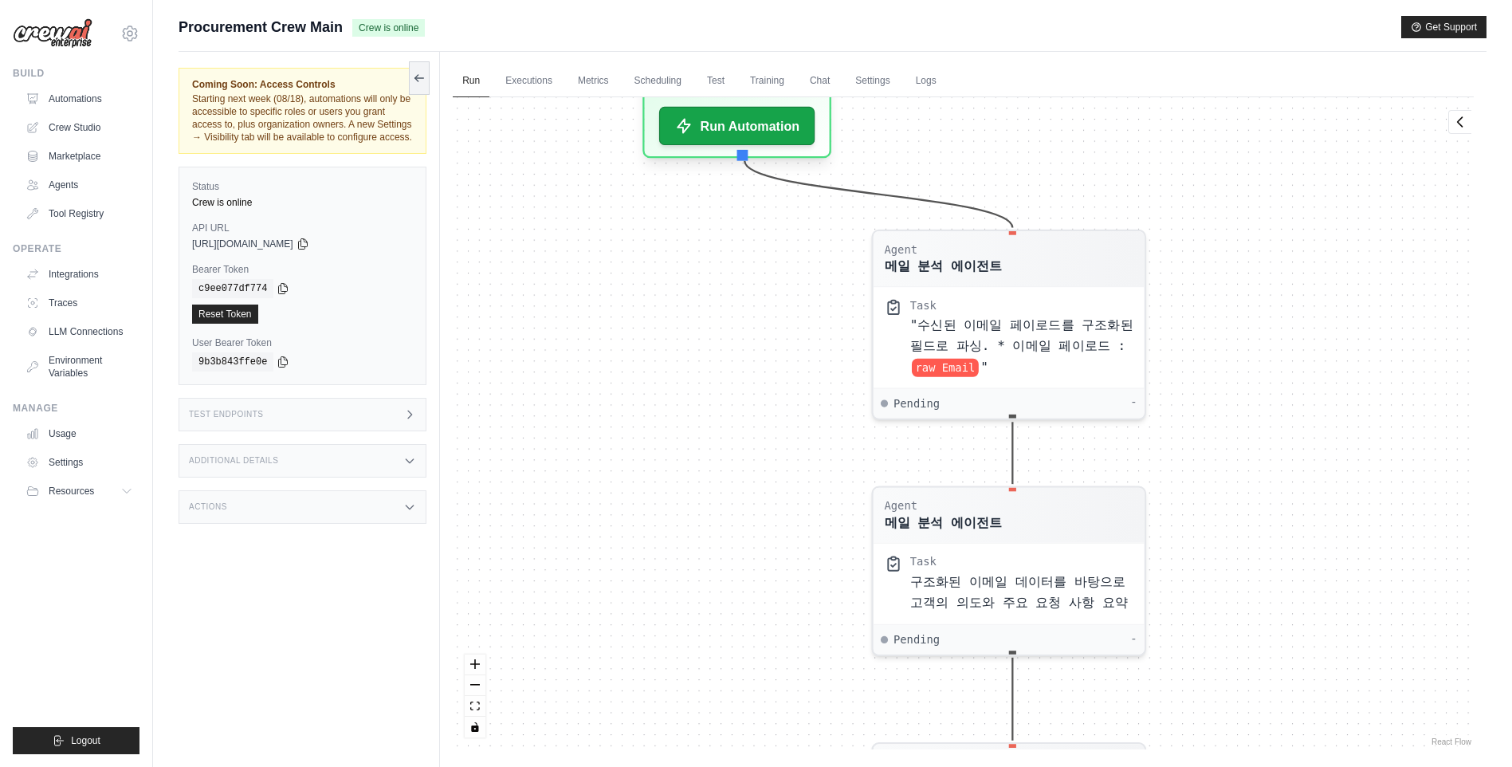
drag, startPoint x: 800, startPoint y: 481, endPoint x: 706, endPoint y: 403, distance: 121.8
click at [705, 403] on div "Agent 메일 분석 에이전트 Task "수신된 이메일 페이로드를 구조화된 필드로 파싱. * 이메일 페이로드 : raw Email " Pend…" at bounding box center [963, 423] width 1021 height 652
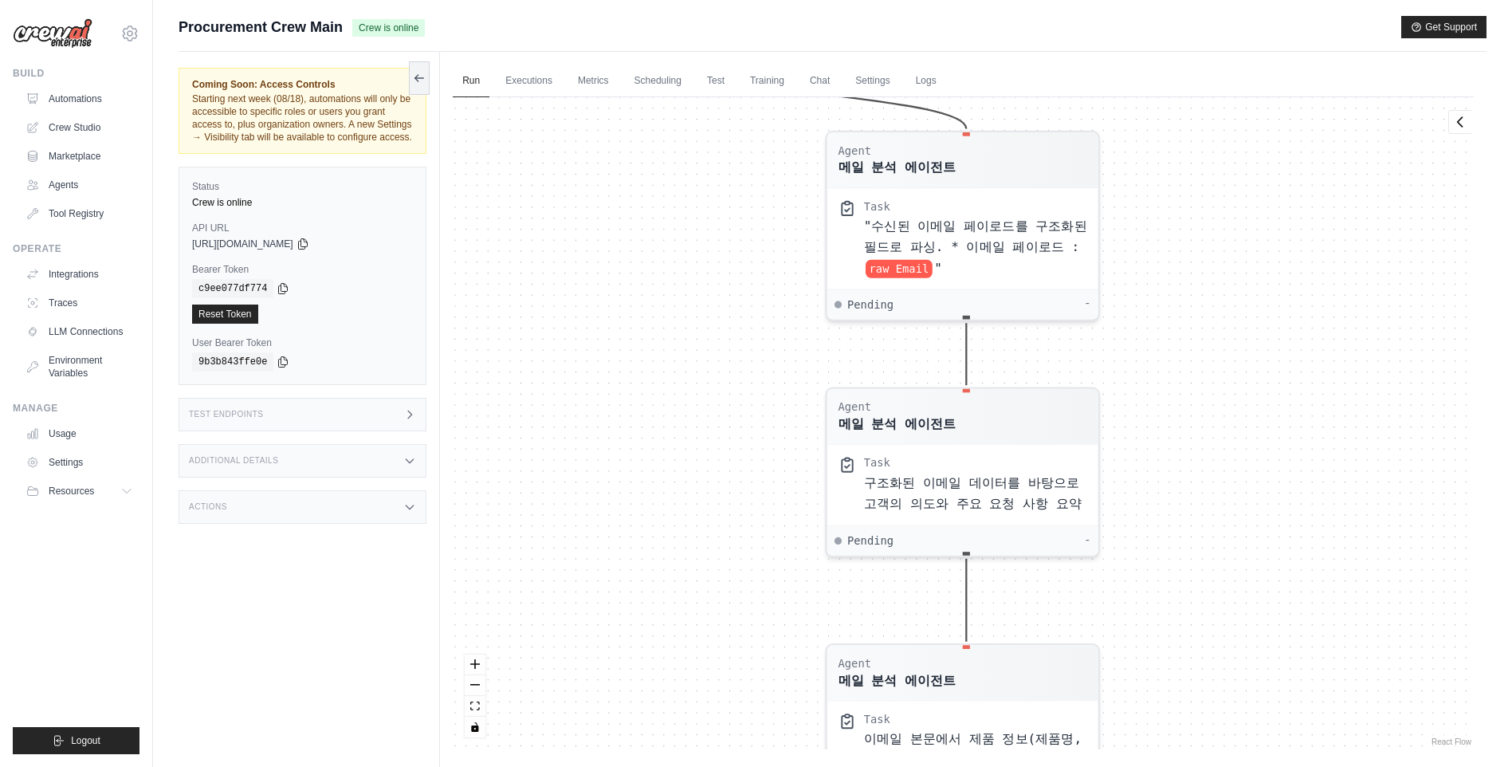
drag, startPoint x: 811, startPoint y: 426, endPoint x: 765, endPoint y: 328, distance: 108.8
click at [765, 328] on div "Agent 메일 분석 에이전트 Task "수신된 이메일 페이로드를 구조화된 필드로 파싱. * 이메일 페이로드 : raw Email " Pend…" at bounding box center [963, 423] width 1021 height 652
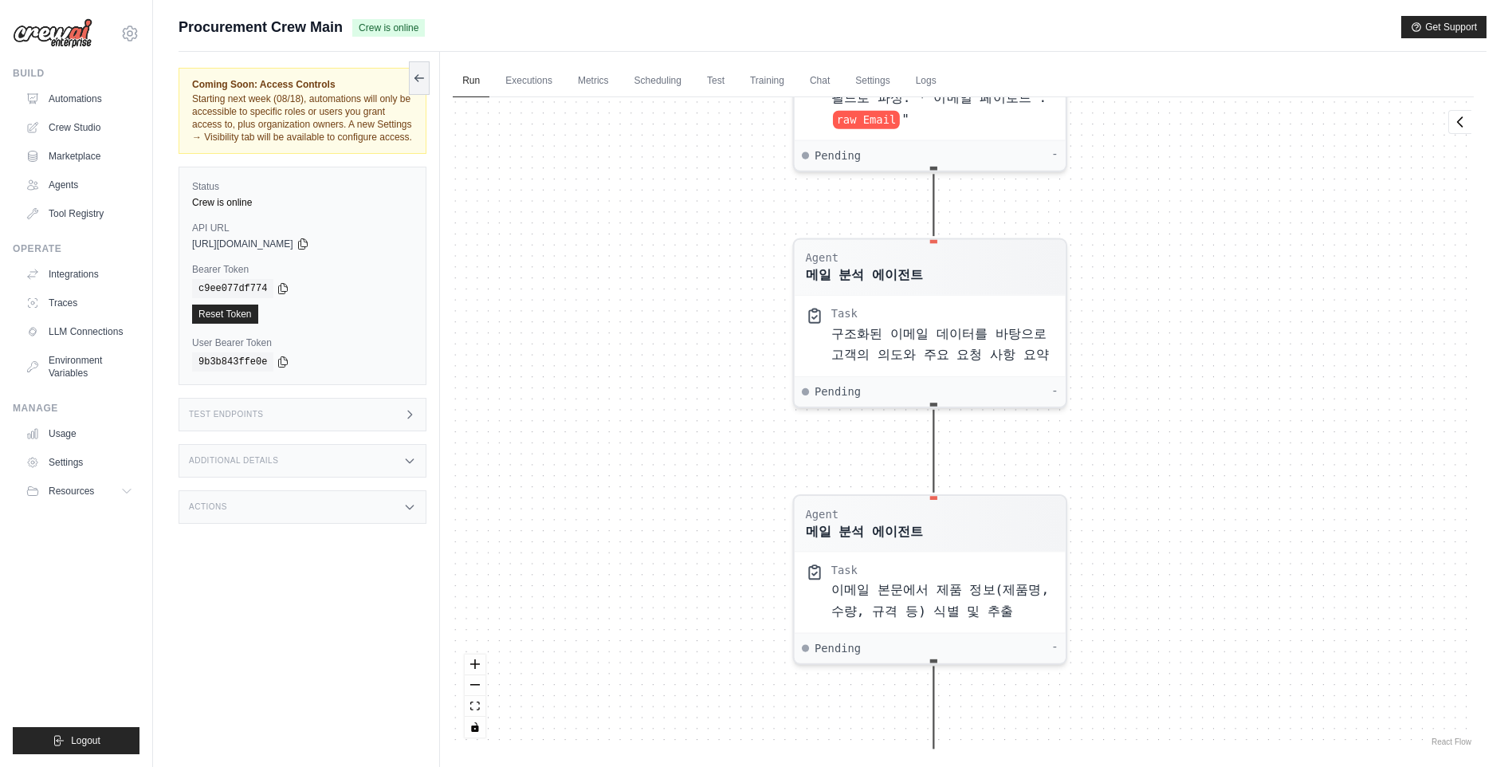
drag, startPoint x: 756, startPoint y: 552, endPoint x: 724, endPoint y: 403, distance: 152.6
click at [724, 403] on div "Agent 메일 분석 에이전트 Task "수신된 이메일 페이로드를 구조화된 필드로 파싱. * 이메일 페이로드 : raw Email " Pend…" at bounding box center [963, 423] width 1021 height 652
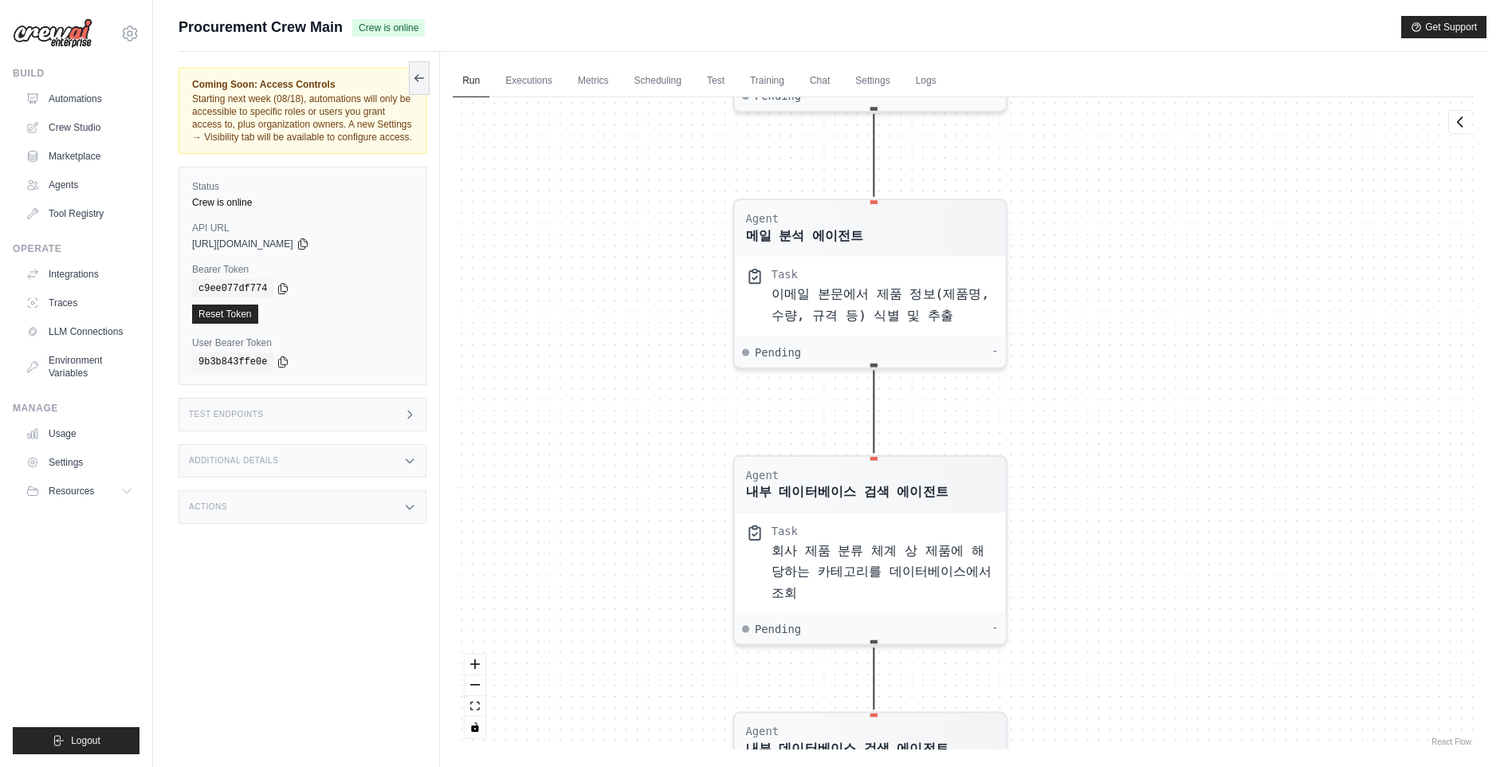
drag, startPoint x: 733, startPoint y: 639, endPoint x: 671, endPoint y: 315, distance: 329.6
click at [671, 315] on div "Agent 메일 분석 에이전트 Task "수신된 이메일 페이로드를 구조화된 필드로 파싱. * 이메일 페이로드 : raw Email " Pend…" at bounding box center [963, 423] width 1021 height 652
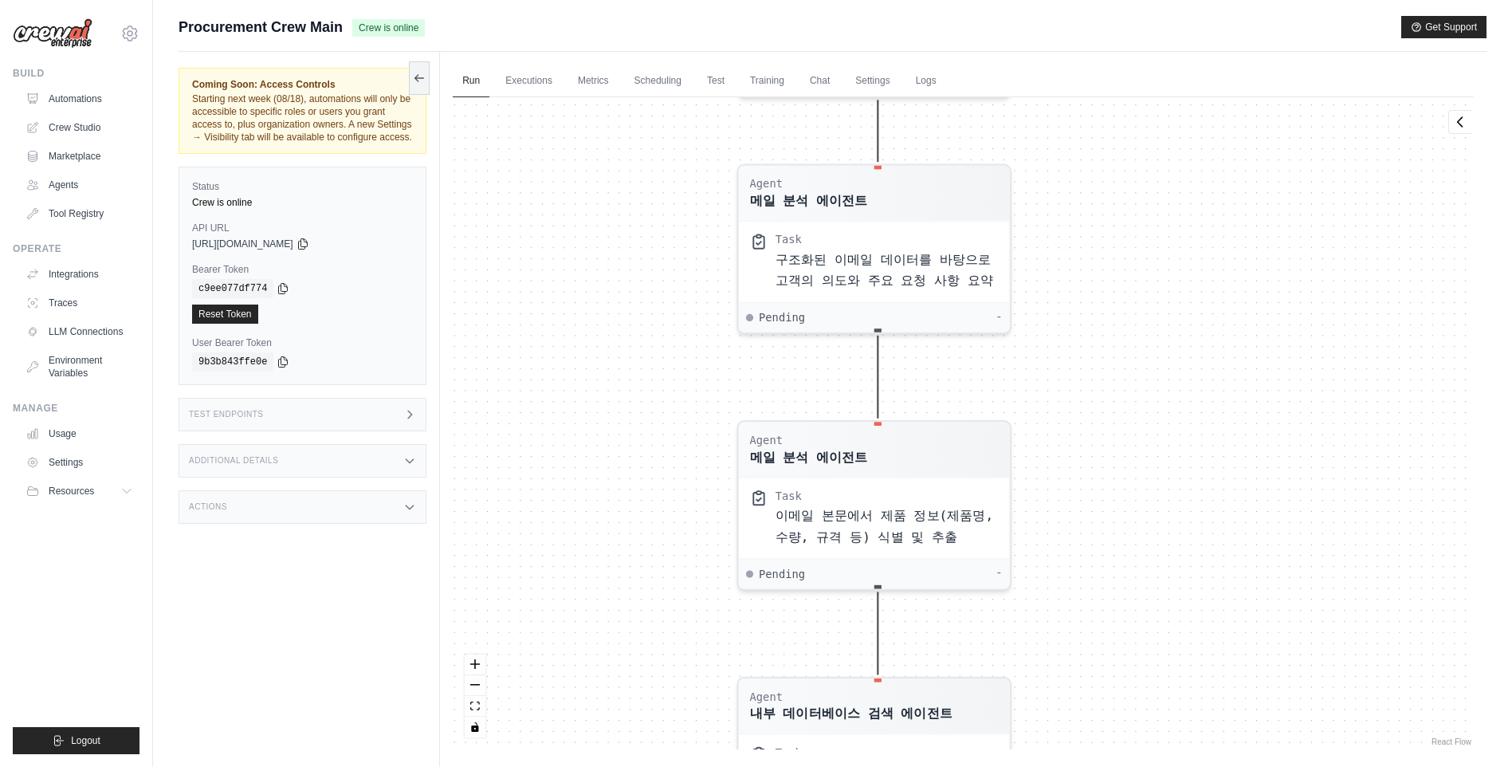
drag, startPoint x: 589, startPoint y: 369, endPoint x: 587, endPoint y: 590, distance: 220.8
click at [590, 594] on div "Agent 메일 분석 에이전트 Task "수신된 이메일 페이로드를 구조화된 필드로 파싱. * 이메일 페이로드 : raw Email " Pend…" at bounding box center [963, 423] width 1021 height 652
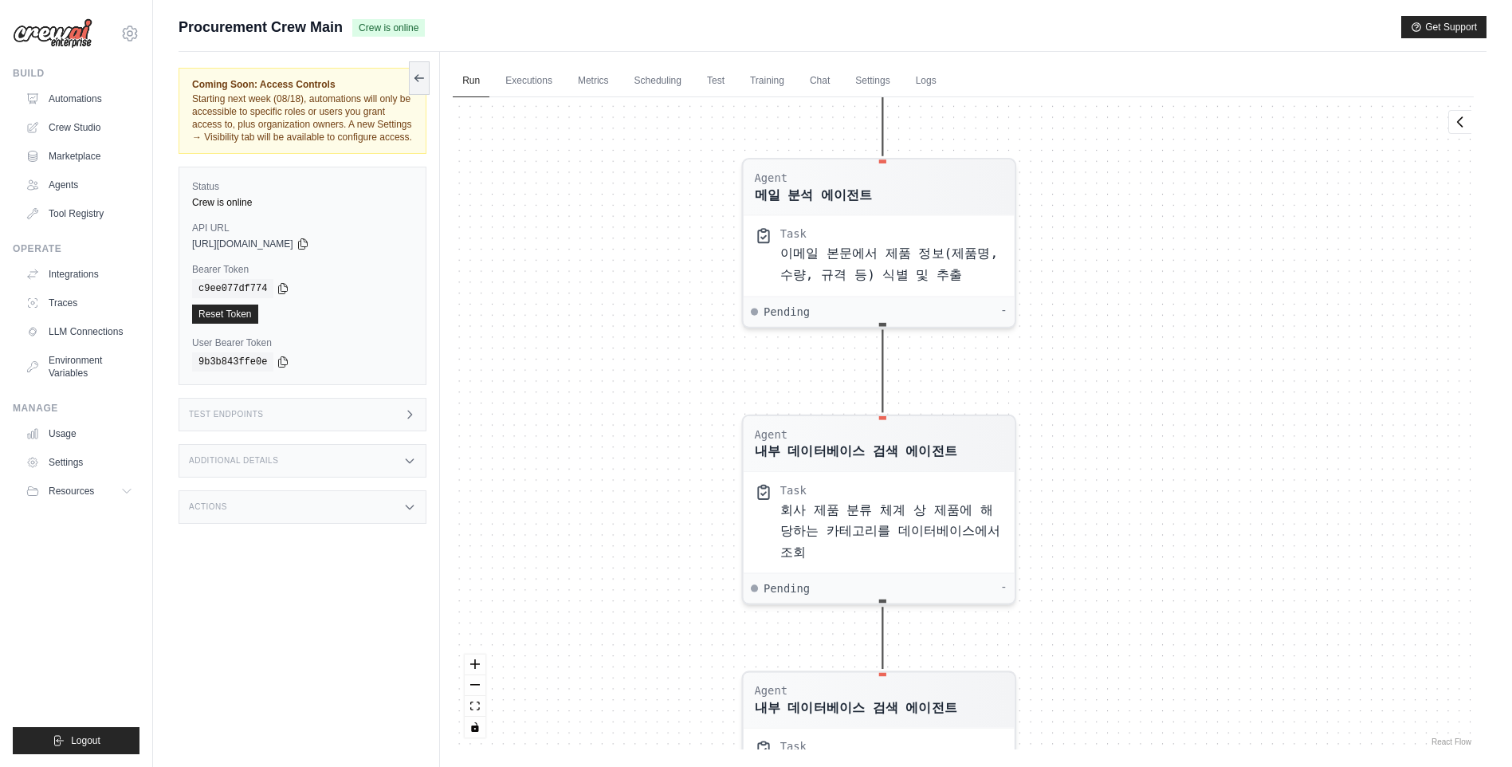
drag, startPoint x: 666, startPoint y: 539, endPoint x: 673, endPoint y: 281, distance: 257.6
click at [673, 278] on div "Agent 메일 분석 에이전트 Task "수신된 이메일 페이로드를 구조화된 필드로 파싱. * 이메일 페이로드 : raw Email " Pend…" at bounding box center [963, 423] width 1021 height 652
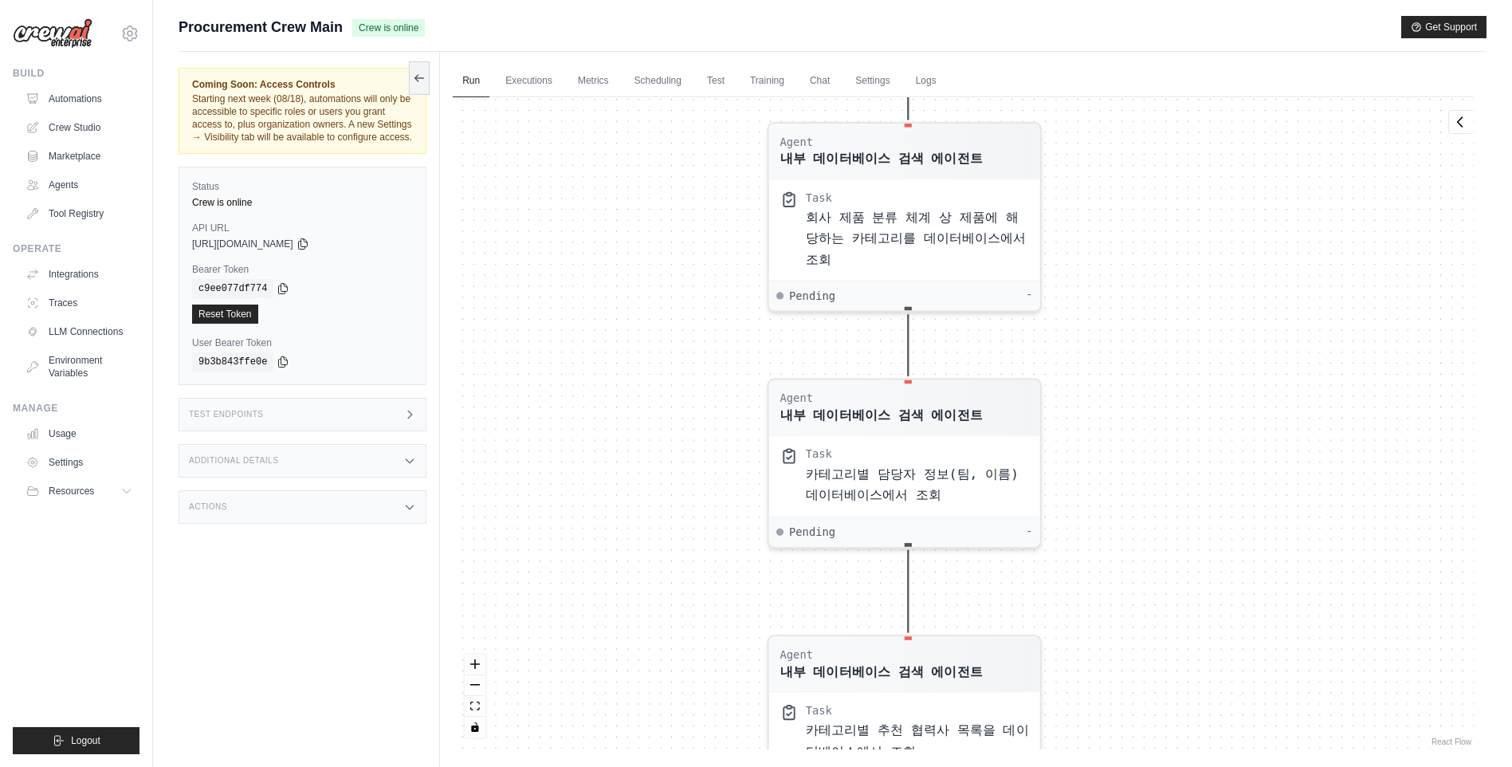
drag, startPoint x: 652, startPoint y: 532, endPoint x: 678, endPoint y: 249, distance: 285.0
click at [678, 249] on div "Agent 메일 분석 에이전트 Task "수신된 이메일 페이로드를 구조화된 필드로 파싱. * 이메일 페이로드 : raw Email " Pend…" at bounding box center [963, 423] width 1021 height 652
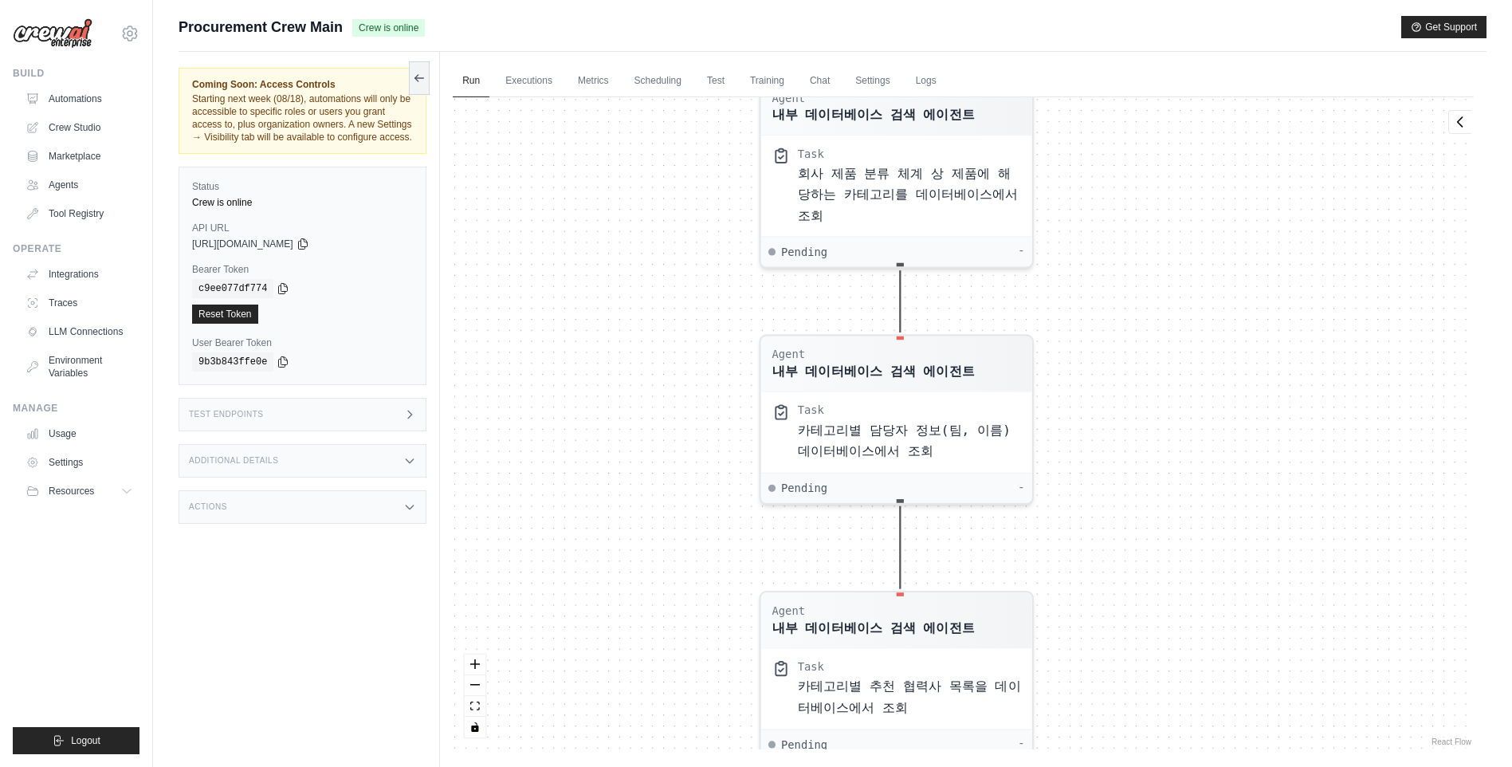
drag, startPoint x: 657, startPoint y: 450, endPoint x: 639, endPoint y: 351, distance: 101.2
click at [639, 351] on div "Agent 메일 분석 에이전트 Task "수신된 이메일 페이로드를 구조화된 필드로 파싱. * 이메일 페이로드 : raw Email " Pend…" at bounding box center [963, 423] width 1021 height 652
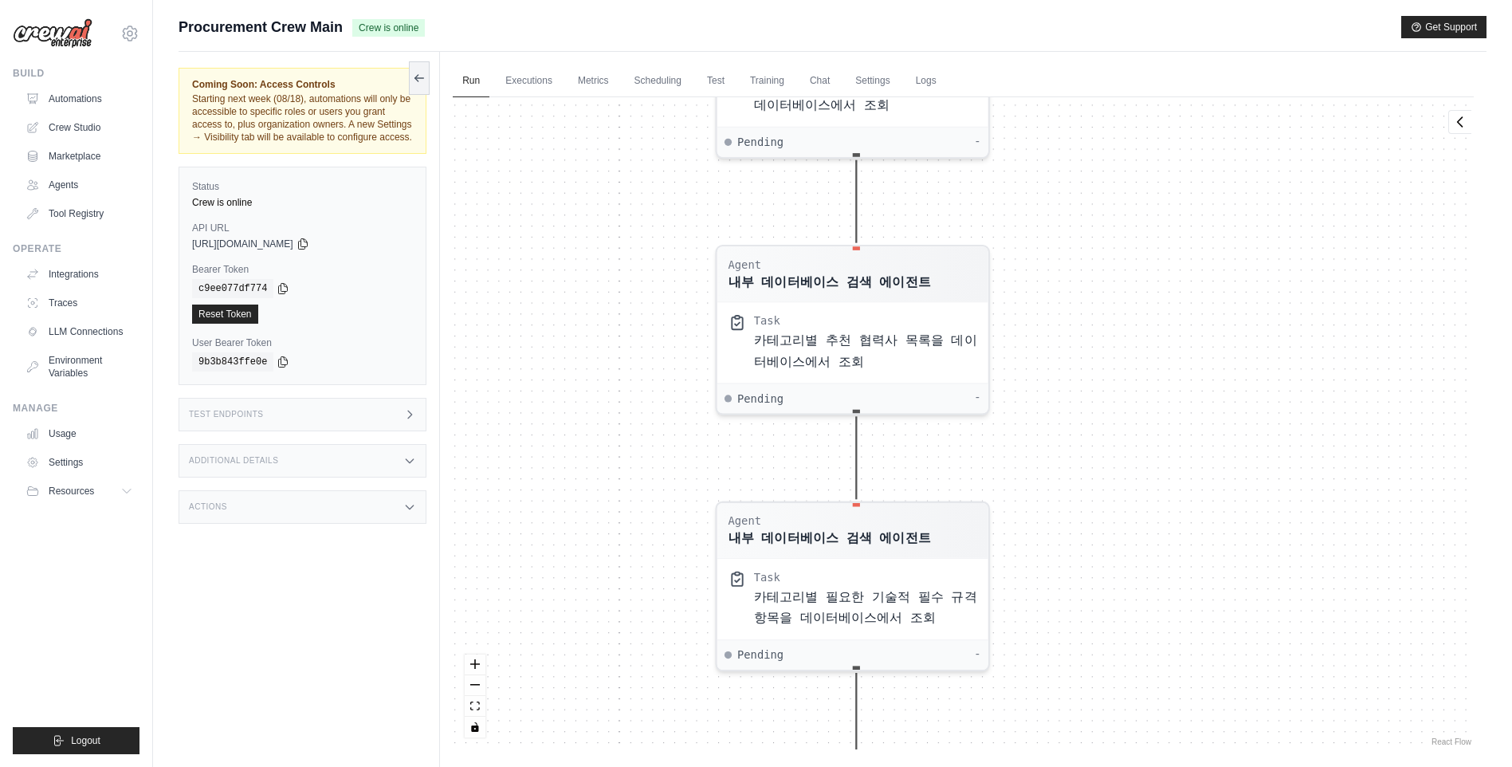
drag, startPoint x: 687, startPoint y: 492, endPoint x: 663, endPoint y: 312, distance: 181.7
click at [663, 312] on div "Agent 메일 분석 에이전트 Task "수신된 이메일 페이로드를 구조화된 필드로 파싱. * 이메일 페이로드 : raw Email " Pend…" at bounding box center [963, 423] width 1021 height 652
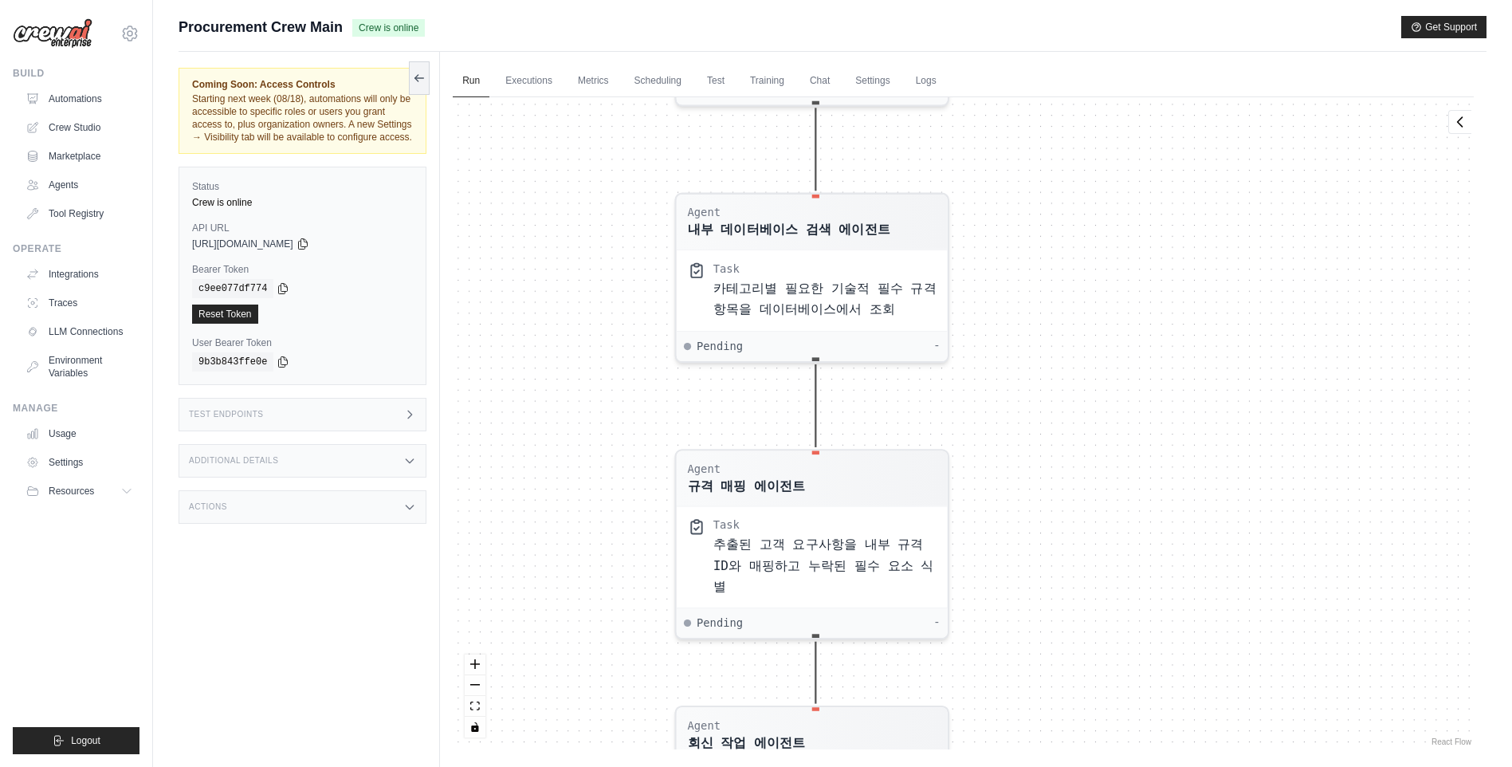
drag, startPoint x: 670, startPoint y: 601, endPoint x: 635, endPoint y: 320, distance: 283.5
click at [635, 320] on div "Agent 메일 분석 에이전트 Task "수신된 이메일 페이로드를 구조화된 필드로 파싱. * 이메일 페이로드 : raw Email " Pend…" at bounding box center [963, 423] width 1021 height 652
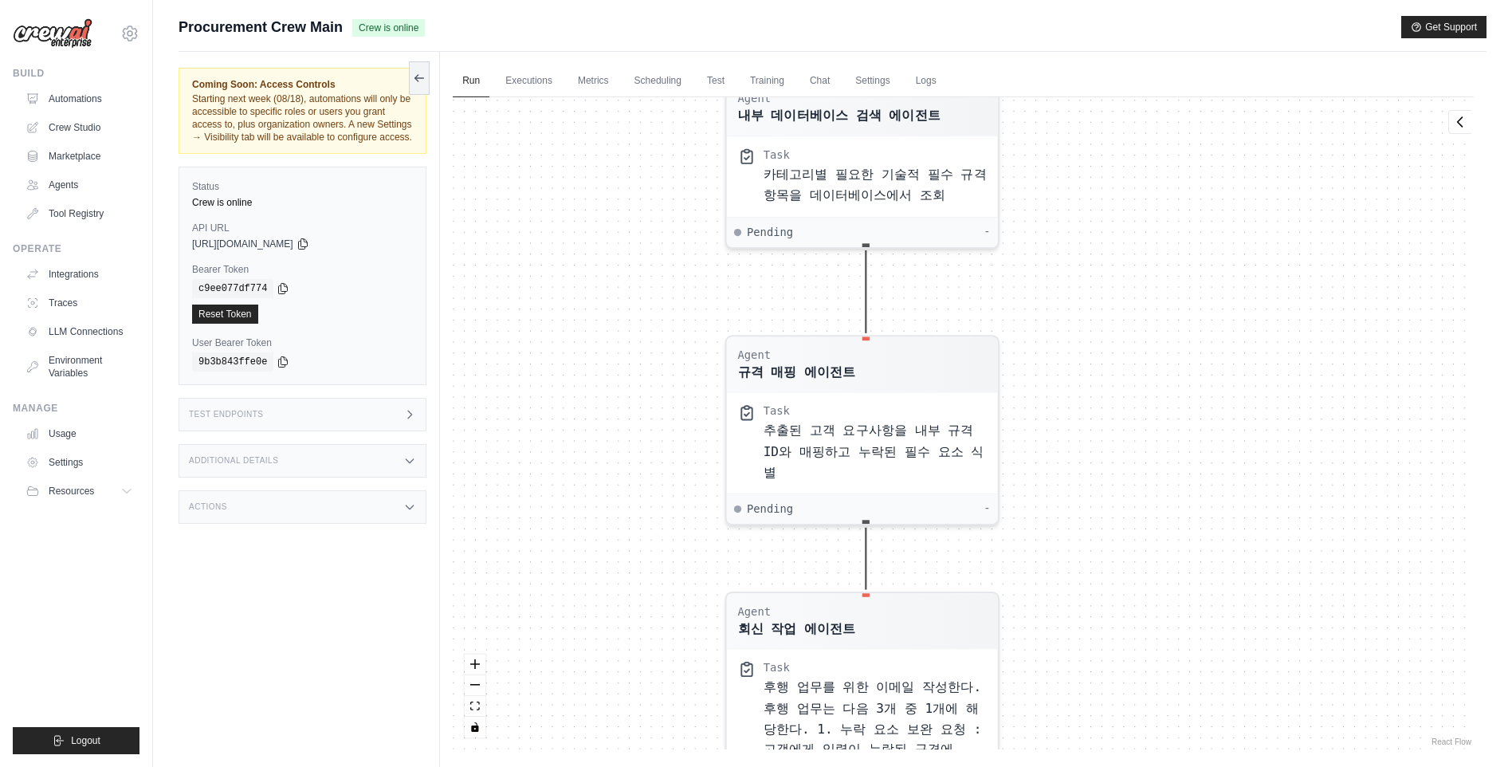
drag, startPoint x: 575, startPoint y: 595, endPoint x: 641, endPoint y: 619, distance: 70.4
click at [639, 621] on div "Agent 메일 분석 에이전트 Task "수신된 이메일 페이로드를 구조화된 필드로 파싱. * 이메일 페이로드 : raw Email " Pend…" at bounding box center [963, 423] width 1021 height 652
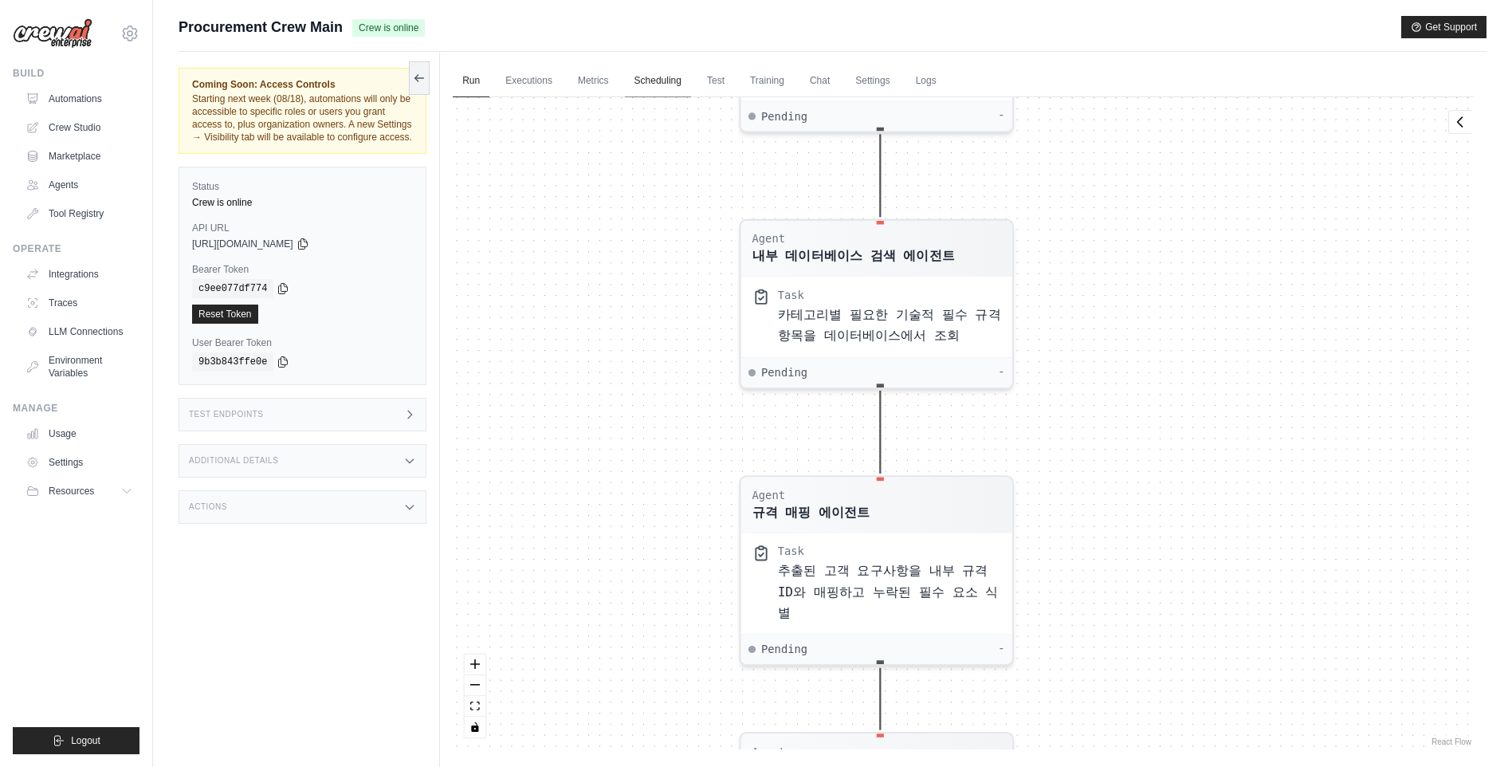
click at [671, 89] on link "Scheduling" at bounding box center [658, 81] width 66 height 33
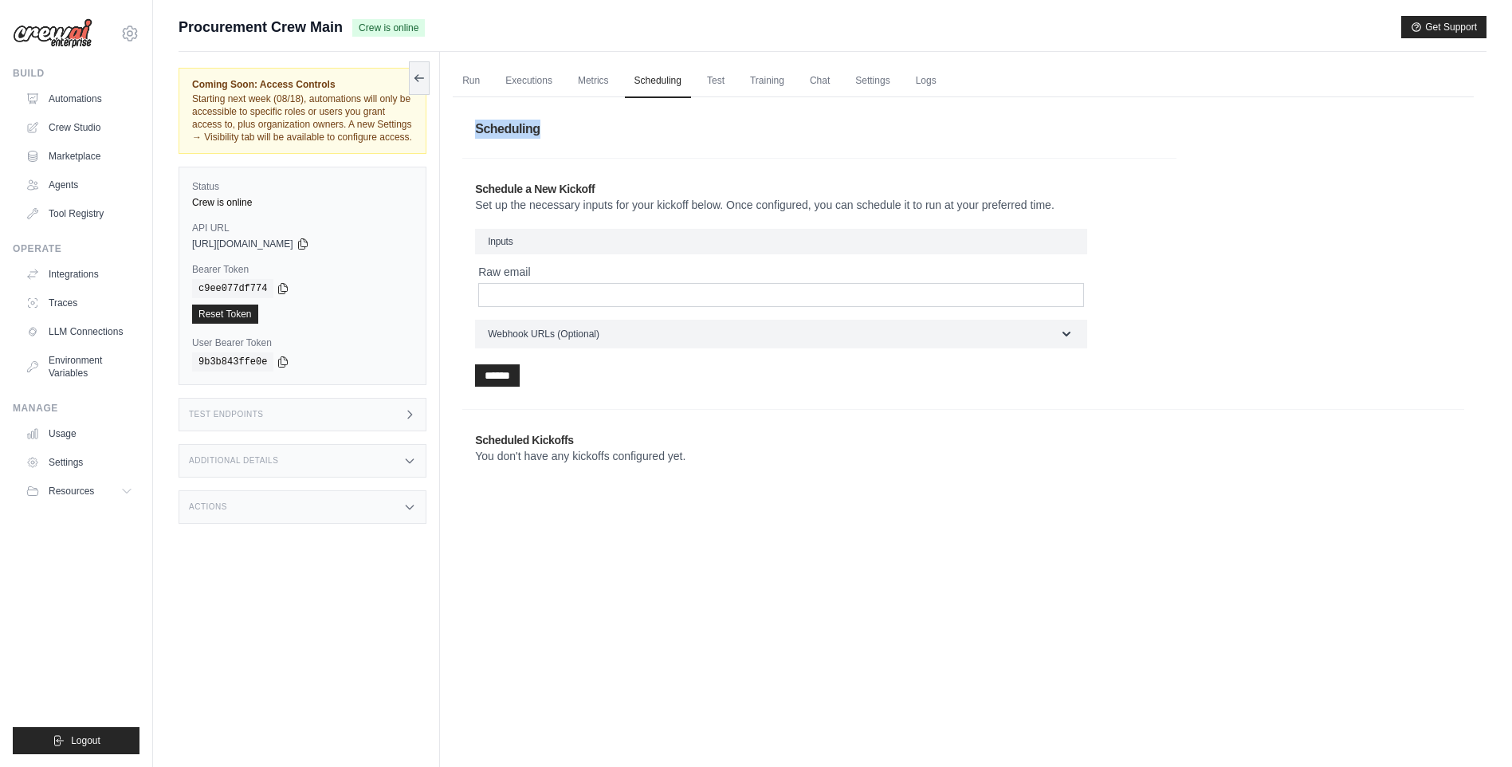
drag, startPoint x: 478, startPoint y: 131, endPoint x: 558, endPoint y: 128, distance: 79.7
click at [558, 128] on h1 "Scheduling" at bounding box center [963, 129] width 1002 height 45
drag, startPoint x: 558, startPoint y: 128, endPoint x: 531, endPoint y: 206, distance: 82.7
click at [533, 206] on p "Set up the necessary inputs for your kickoff below. Once configured, you can sc…" at bounding box center [819, 205] width 689 height 16
drag, startPoint x: 485, startPoint y: 192, endPoint x: 660, endPoint y: 198, distance: 175.5
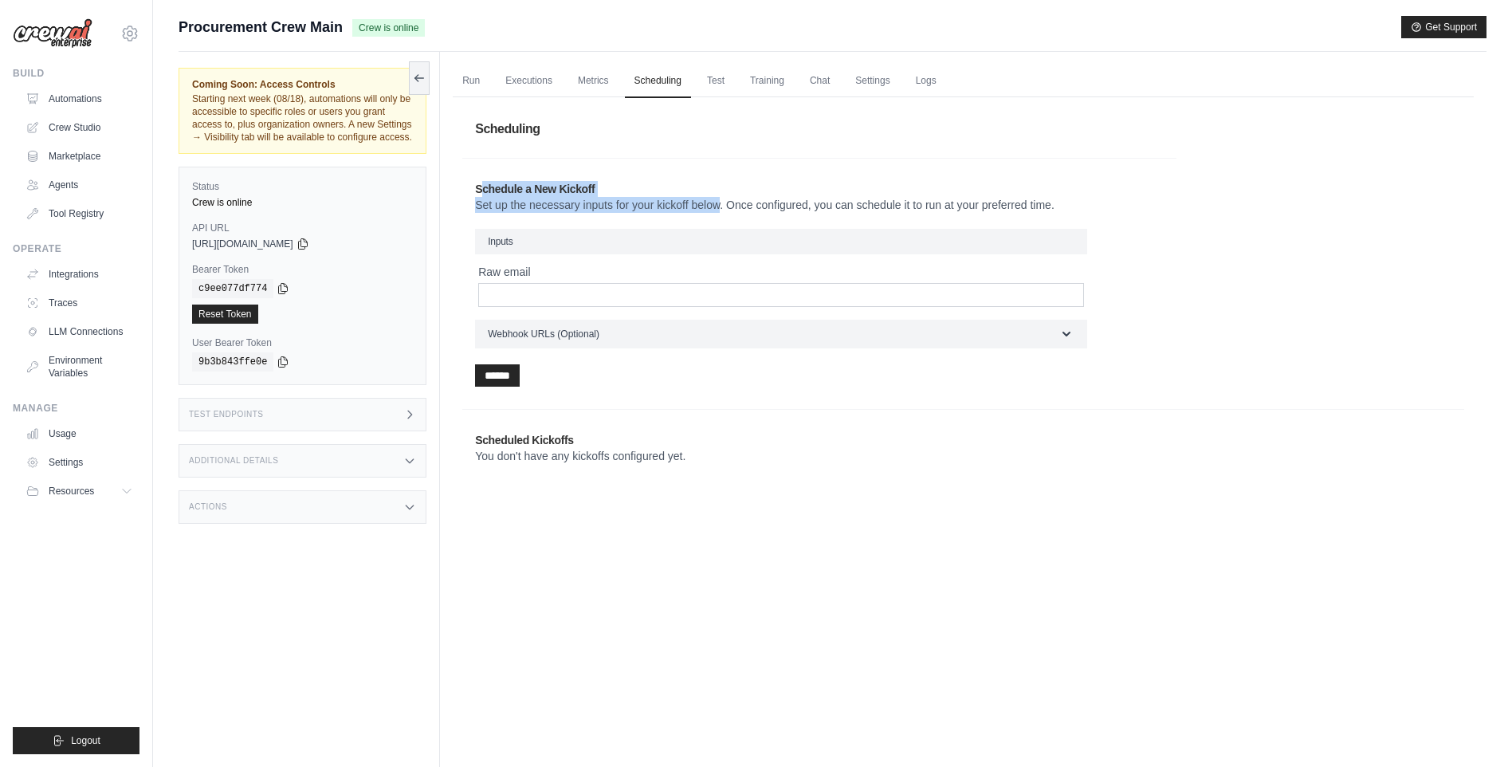
click at [660, 198] on header "Schedule a New Kickoff Set up the necessary inputs for your kickoff below. Once…" at bounding box center [819, 197] width 689 height 32
drag, startPoint x: 660, startPoint y: 198, endPoint x: 519, endPoint y: 196, distance: 141.1
click at [521, 196] on h2 "Schedule a New Kickoff" at bounding box center [819, 189] width 689 height 16
drag, startPoint x: 476, startPoint y: 191, endPoint x: 1126, endPoint y: 213, distance: 650.0
click at [1126, 213] on div "Schedule a New Kickoff Set up the necessary inputs for your kickoff below. Once…" at bounding box center [819, 283] width 714 height 231
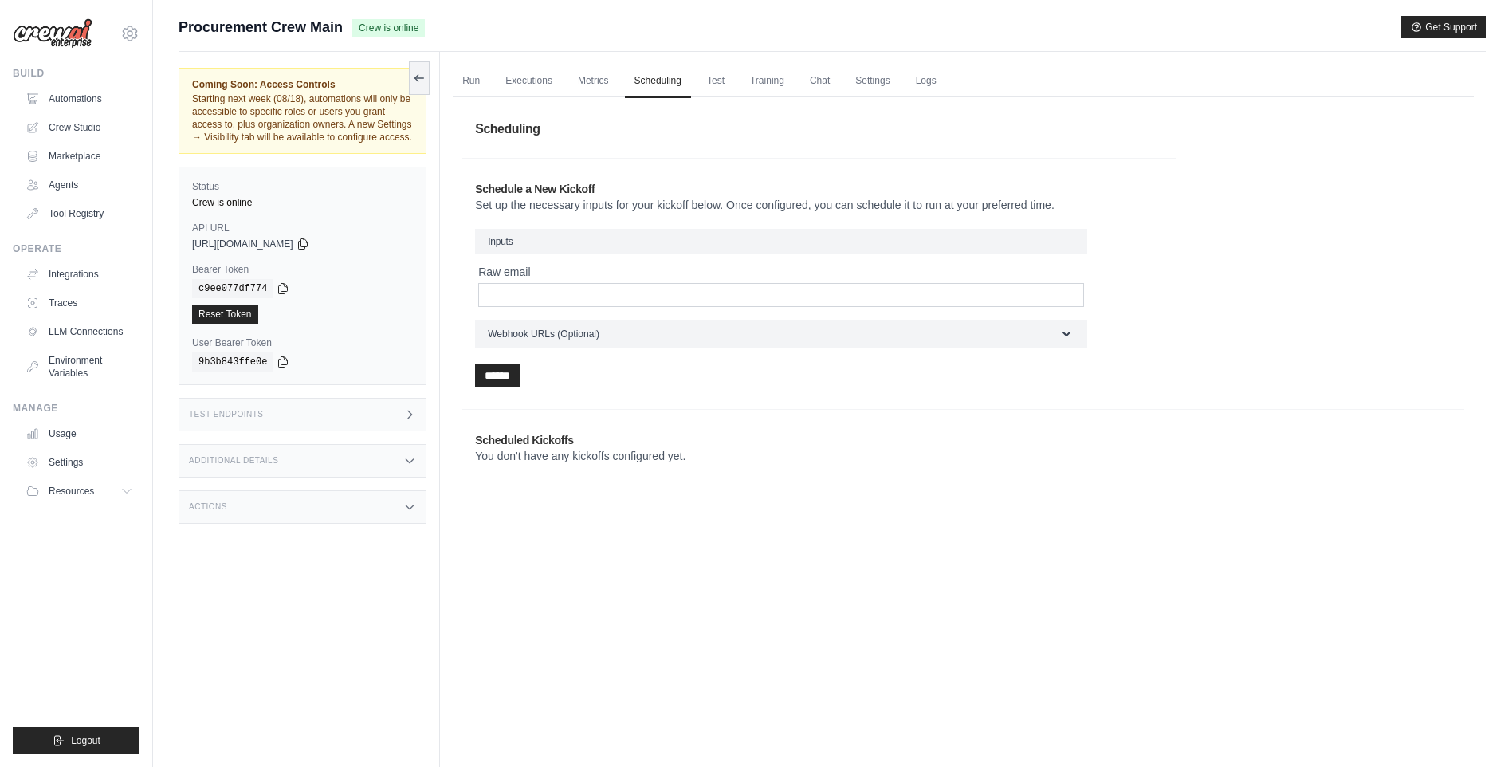
drag, startPoint x: 1126, startPoint y: 213, endPoint x: 1154, endPoint y: 255, distance: 51.1
click at [1154, 255] on div "Schedule a New Kickoff Set up the necessary inputs for your kickoff below. Once…" at bounding box center [819, 283] width 714 height 231
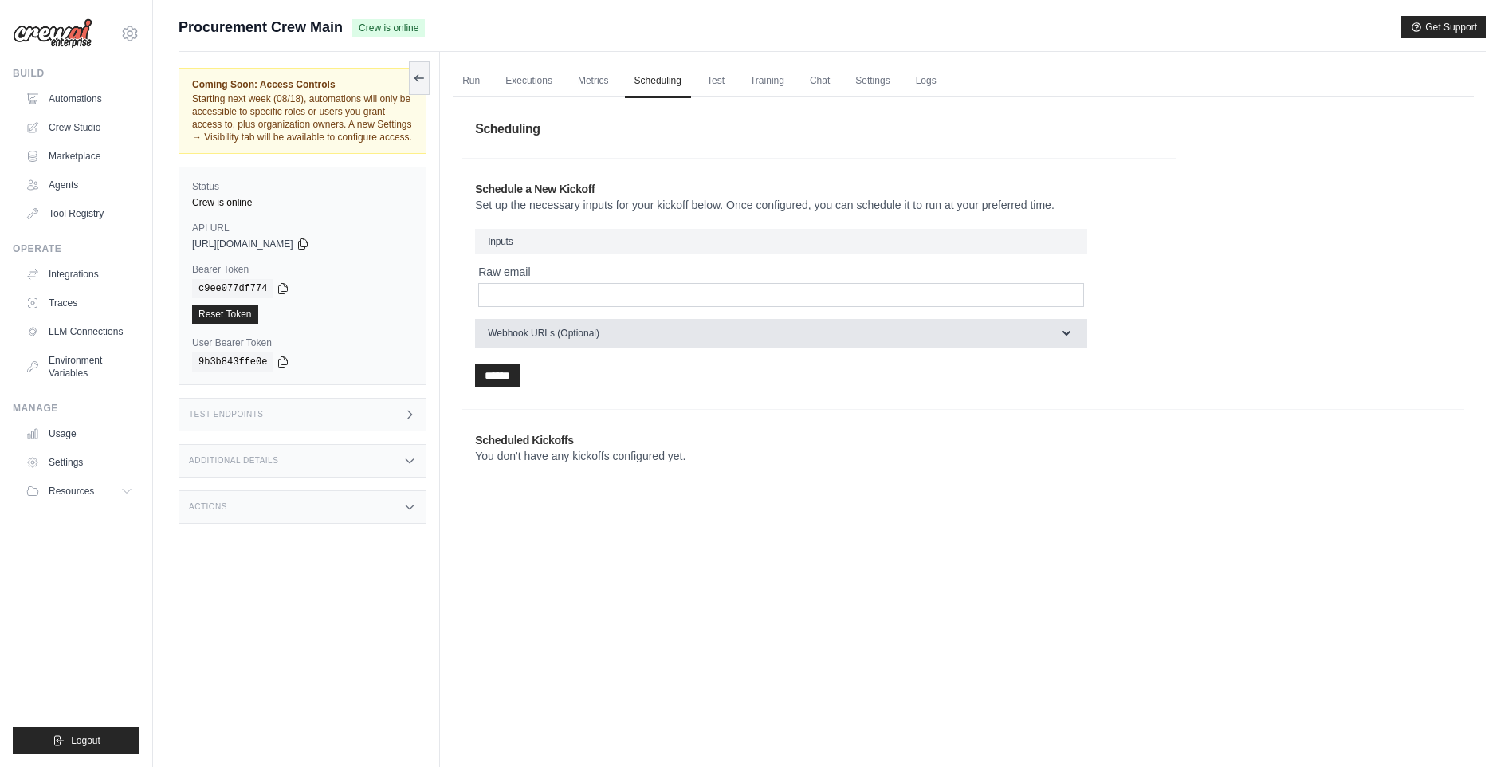
click at [1079, 328] on button "Webhook URLs (Optional)" at bounding box center [781, 333] width 612 height 29
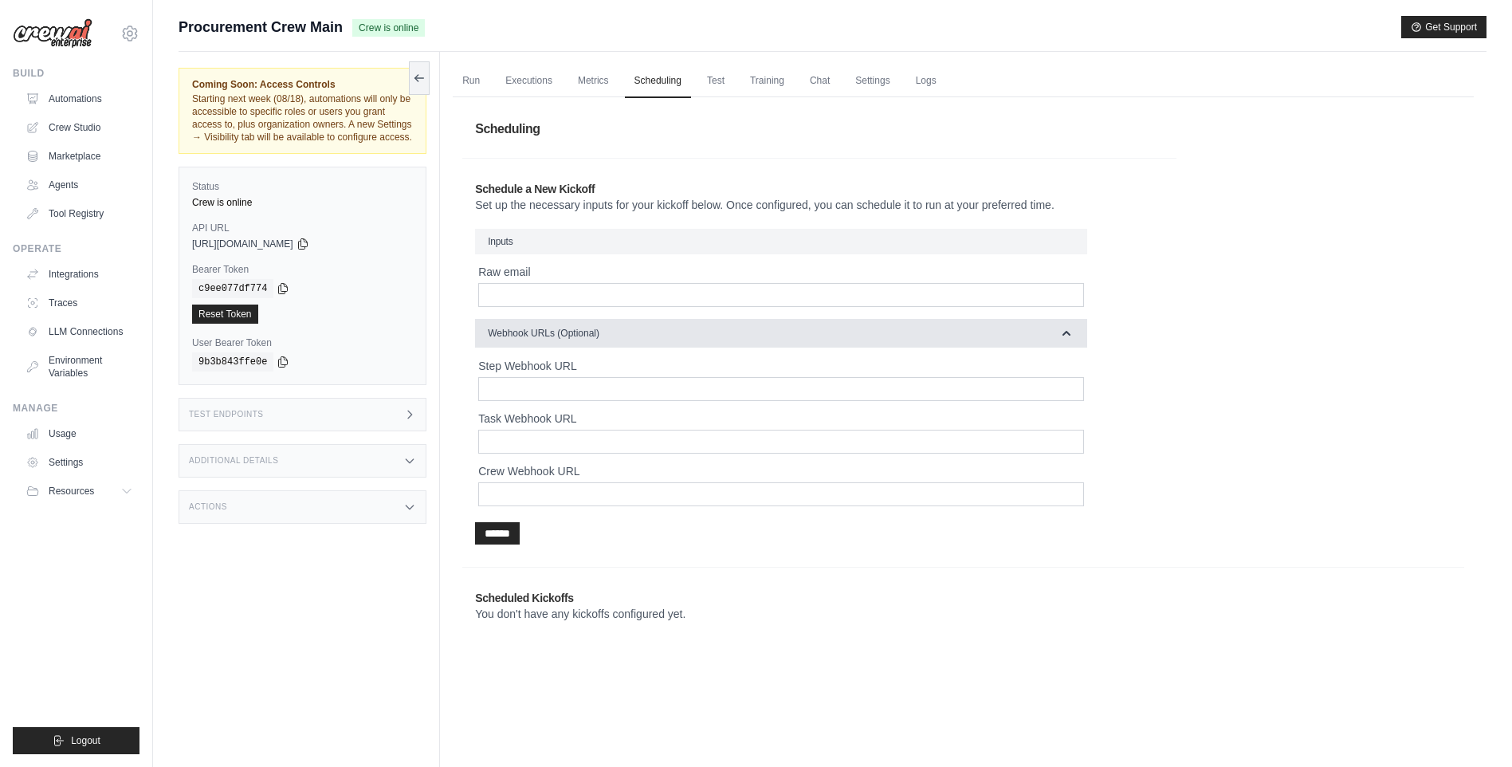
click at [1079, 328] on button "Webhook URLs (Optional)" at bounding box center [781, 333] width 612 height 29
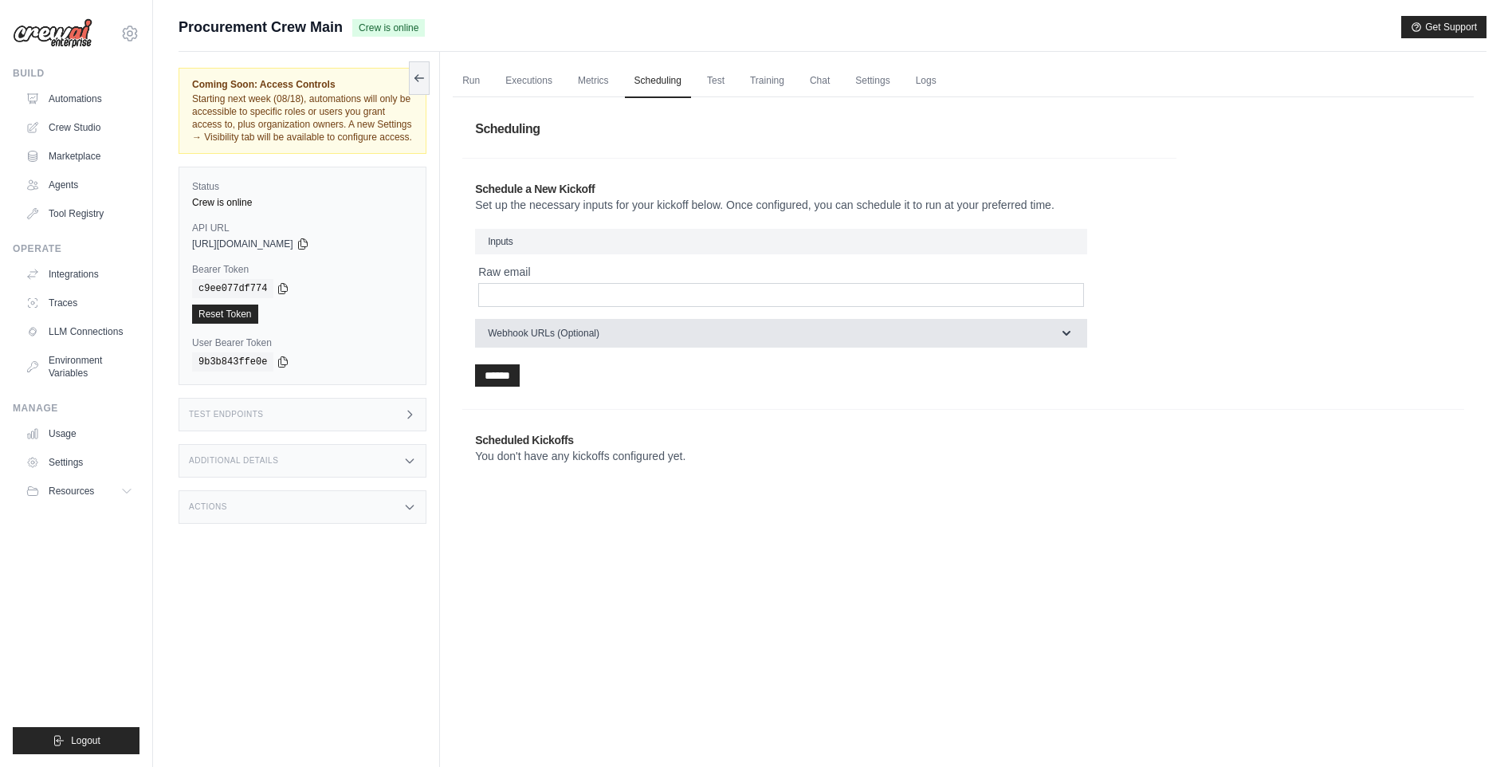
click at [1075, 331] on icon "button" at bounding box center [1067, 333] width 16 height 16
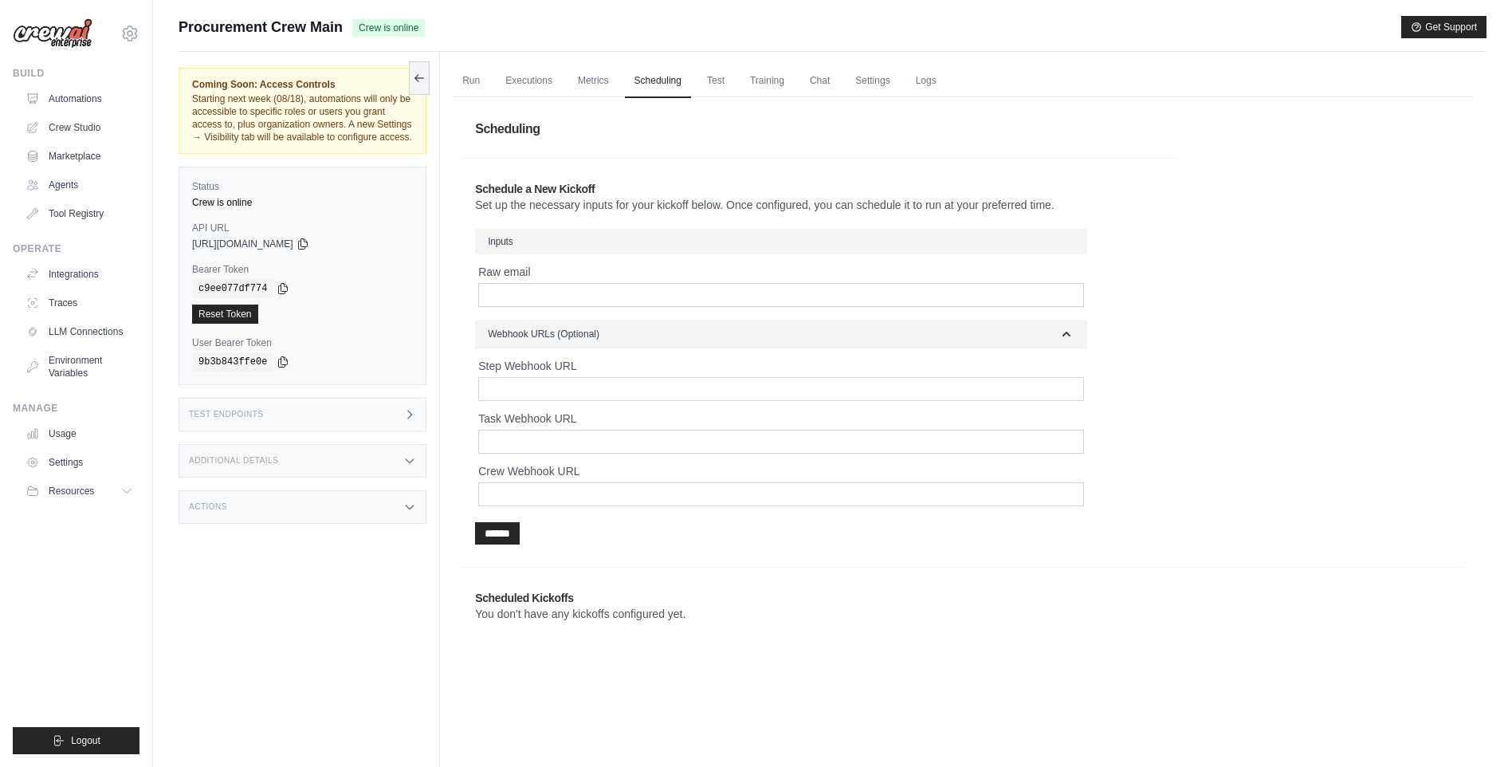
click at [427, 598] on div "Coming Soon: Access Controls Starting next week (08/18), automations will only …" at bounding box center [309, 435] width 261 height 767
drag, startPoint x: 485, startPoint y: 603, endPoint x: 741, endPoint y: 635, distance: 258.0
click at [741, 635] on section "Scheduled Kickoffs You don't have any kickoffs configured yet. ​ Schedule" at bounding box center [963, 605] width 1002 height 77
drag, startPoint x: 741, startPoint y: 635, endPoint x: 721, endPoint y: 655, distance: 27.6
click at [721, 664] on div "Run Executions Metrics Scheduling Test Training Chat Settings Logs 0 Running 0 …" at bounding box center [963, 435] width 1047 height 767
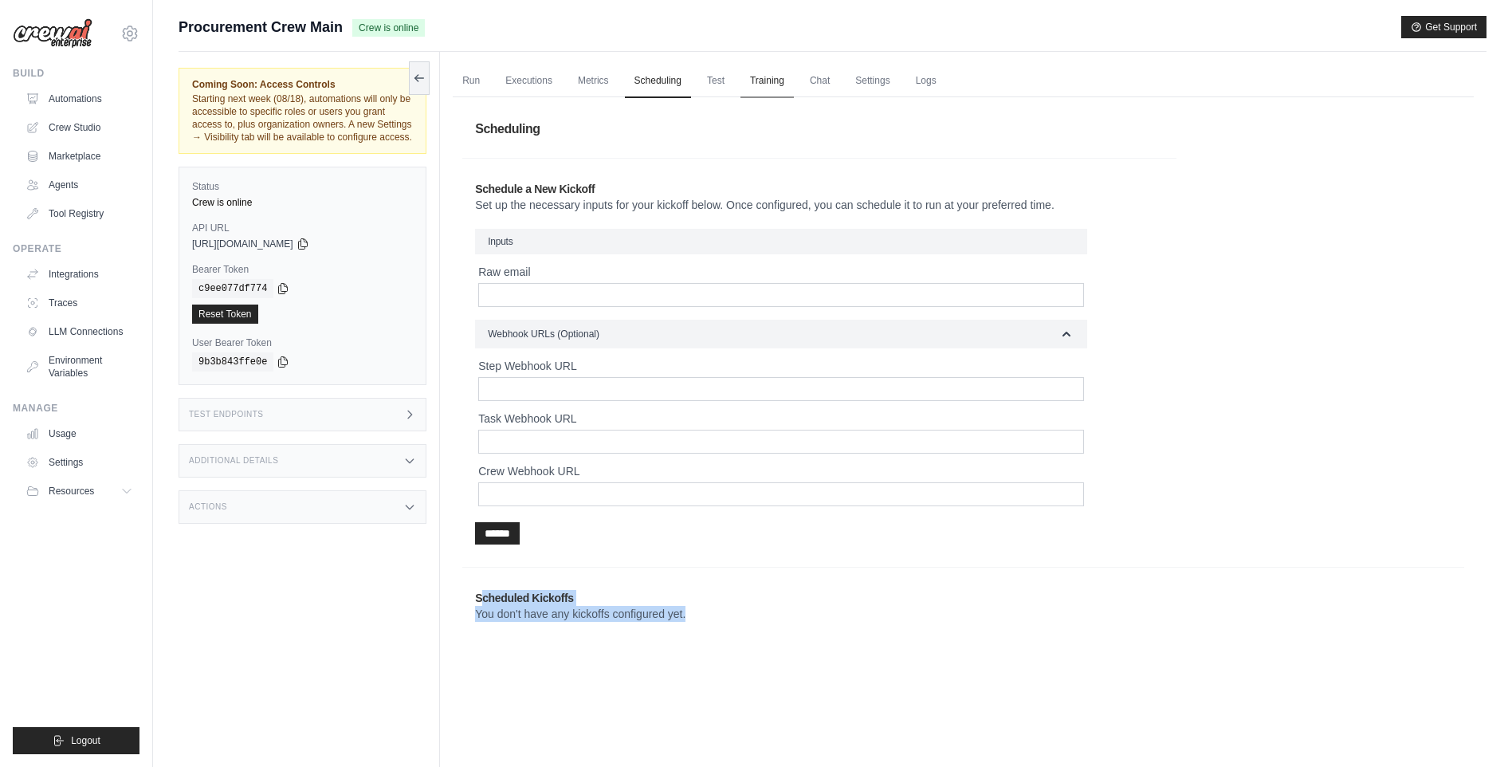
click at [781, 85] on link "Training" at bounding box center [767, 81] width 53 height 33
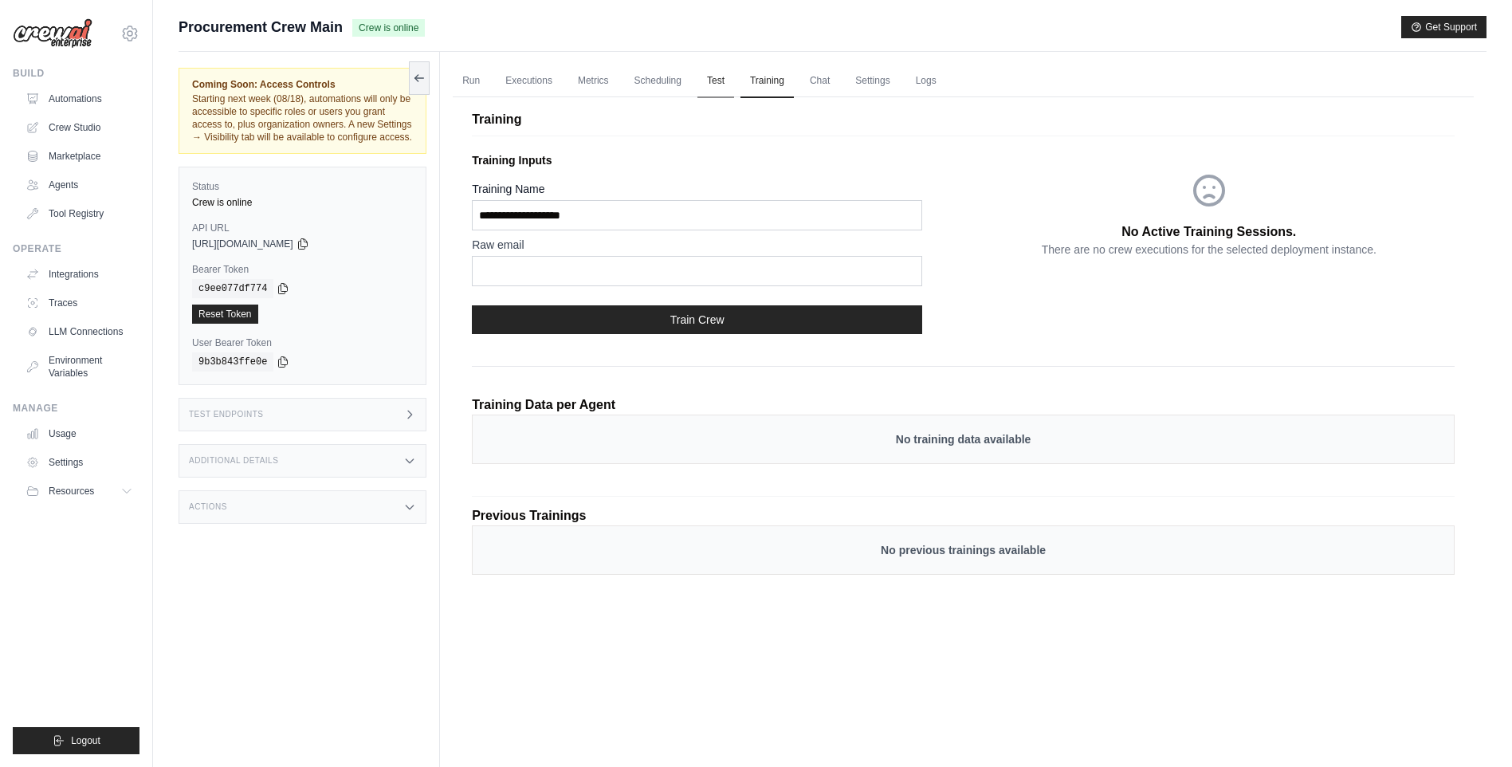
click at [725, 80] on link "Test" at bounding box center [715, 81] width 37 height 33
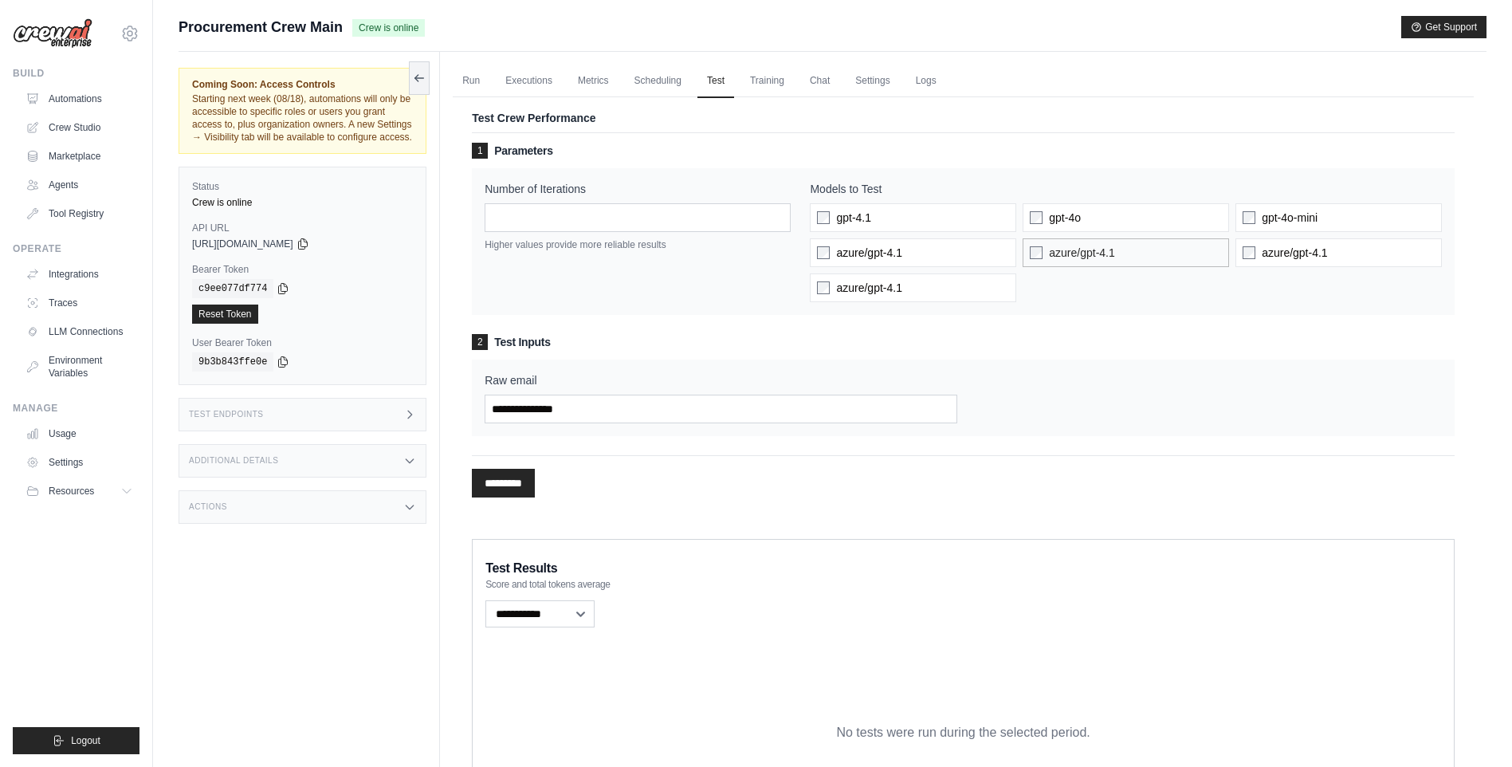
click at [1038, 243] on label "azure/gpt-4.1" at bounding box center [1126, 252] width 206 height 29
click at [1038, 245] on label "azure/gpt-4.1" at bounding box center [1126, 252] width 206 height 29
click at [850, 387] on label "Raw email" at bounding box center [721, 380] width 472 height 16
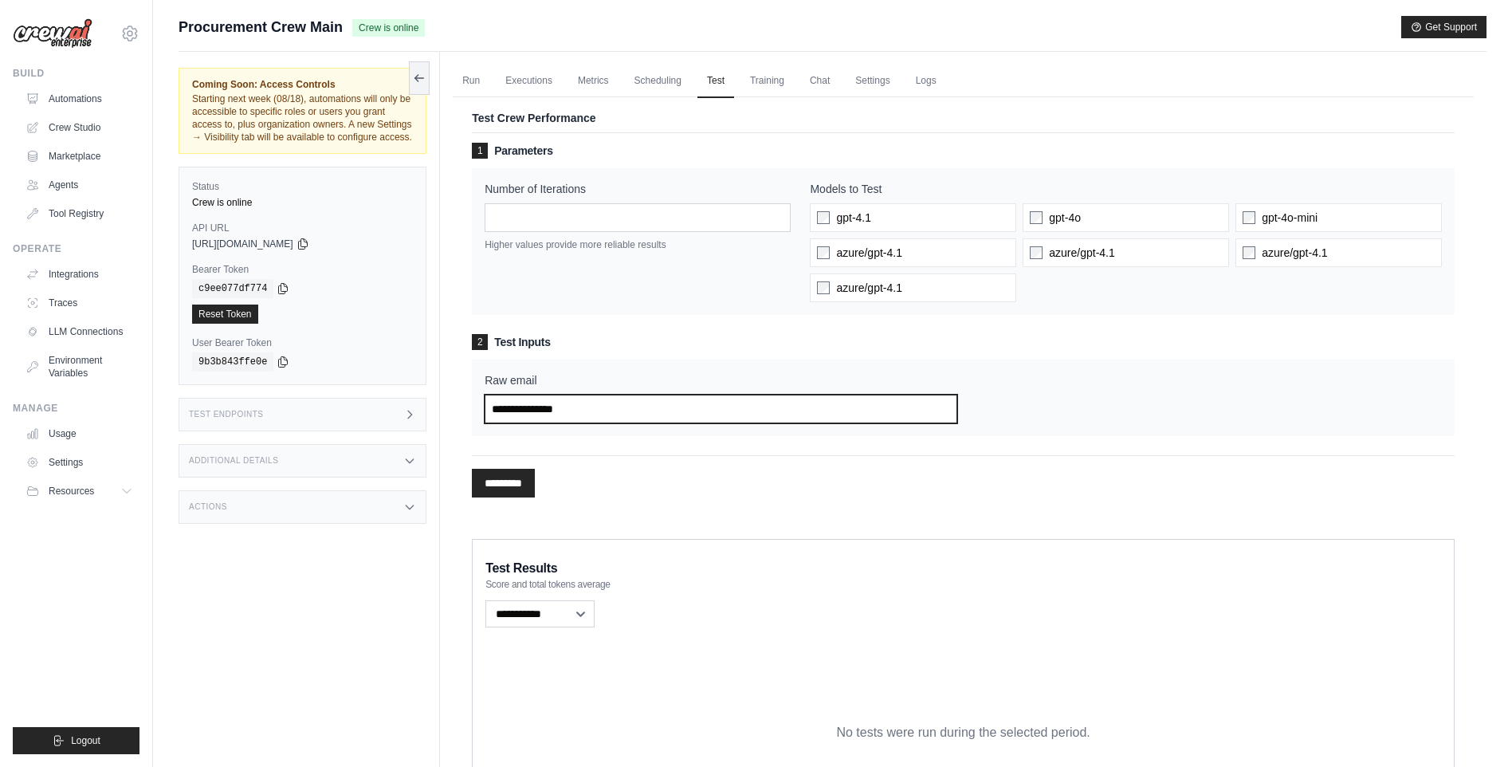
click at [850, 395] on input "Raw email" at bounding box center [721, 409] width 472 height 29
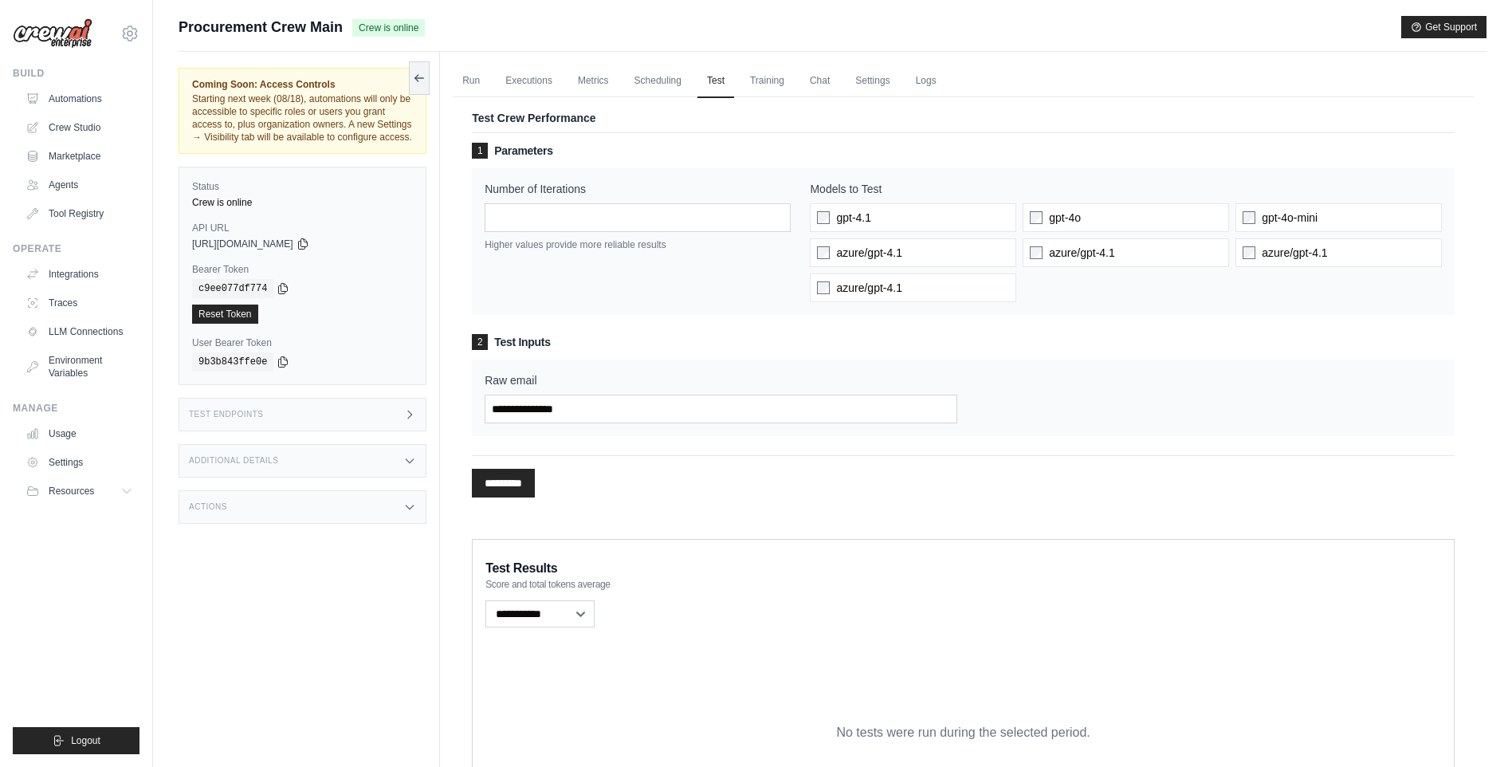
click at [842, 358] on div "2 Test Inputs Raw email" at bounding box center [963, 385] width 983 height 102
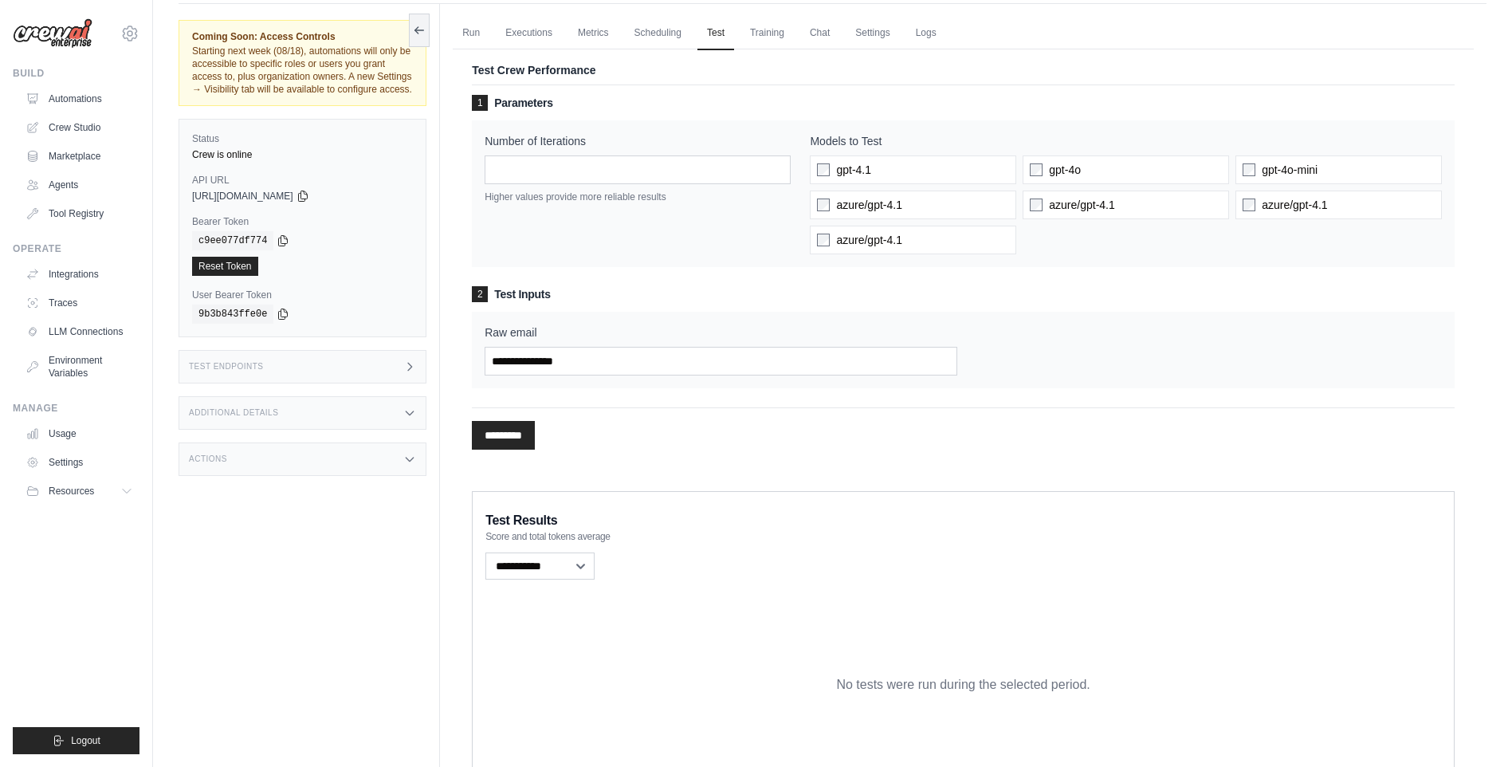
scroll to position [129, 0]
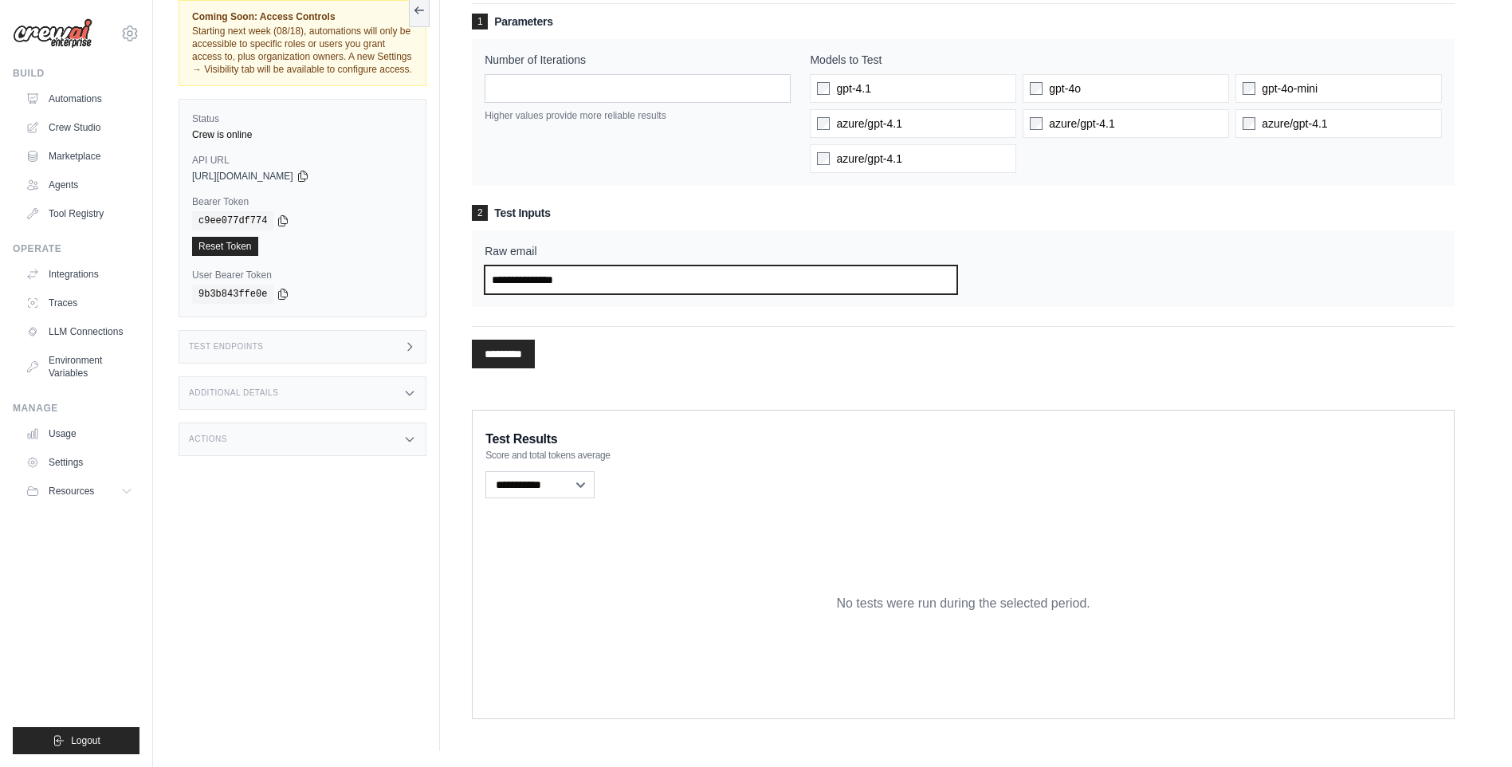
click at [709, 280] on input "Raw email" at bounding box center [721, 279] width 472 height 29
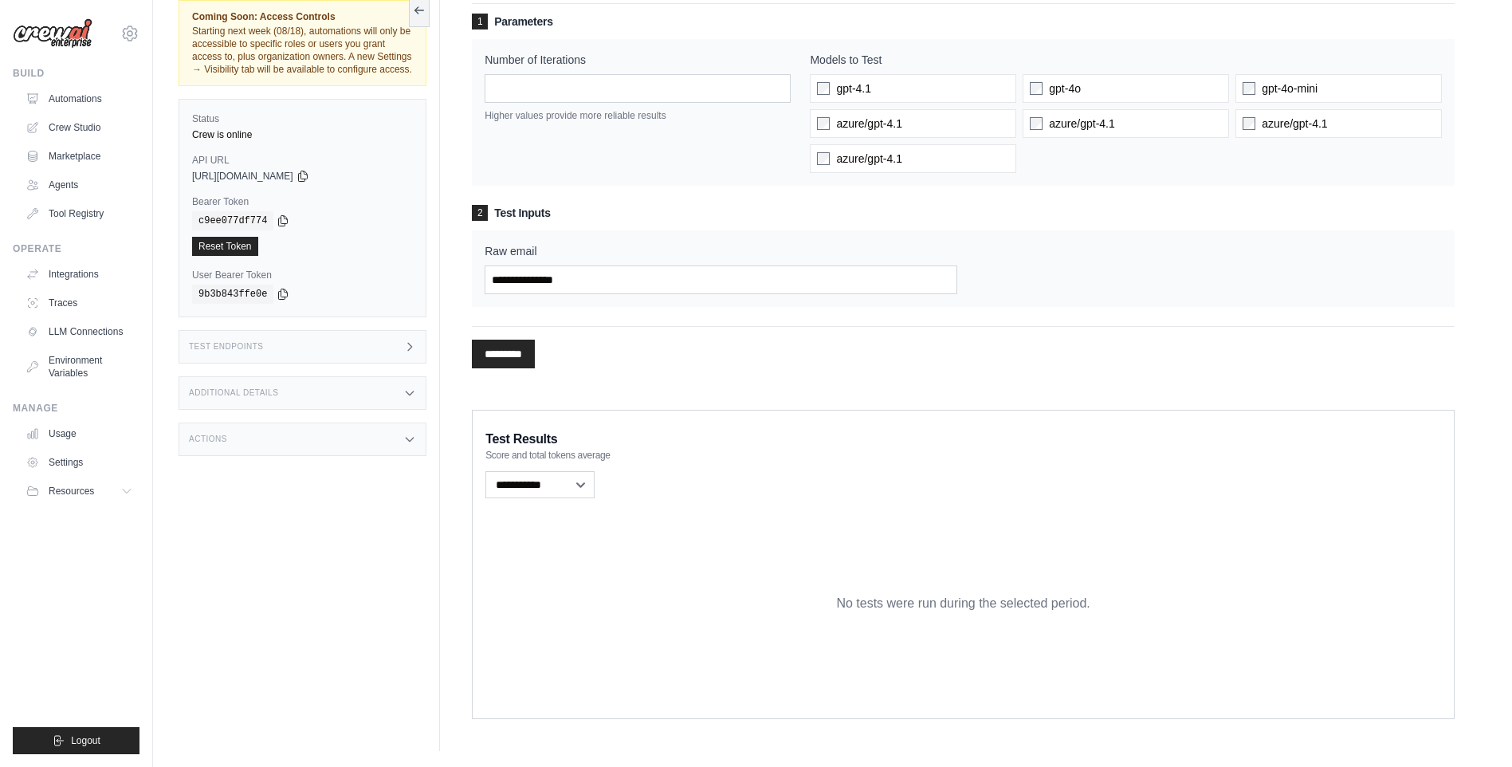
click at [991, 350] on div "********* Processing..." at bounding box center [963, 347] width 983 height 42
click at [584, 477] on select "**********" at bounding box center [539, 484] width 109 height 27
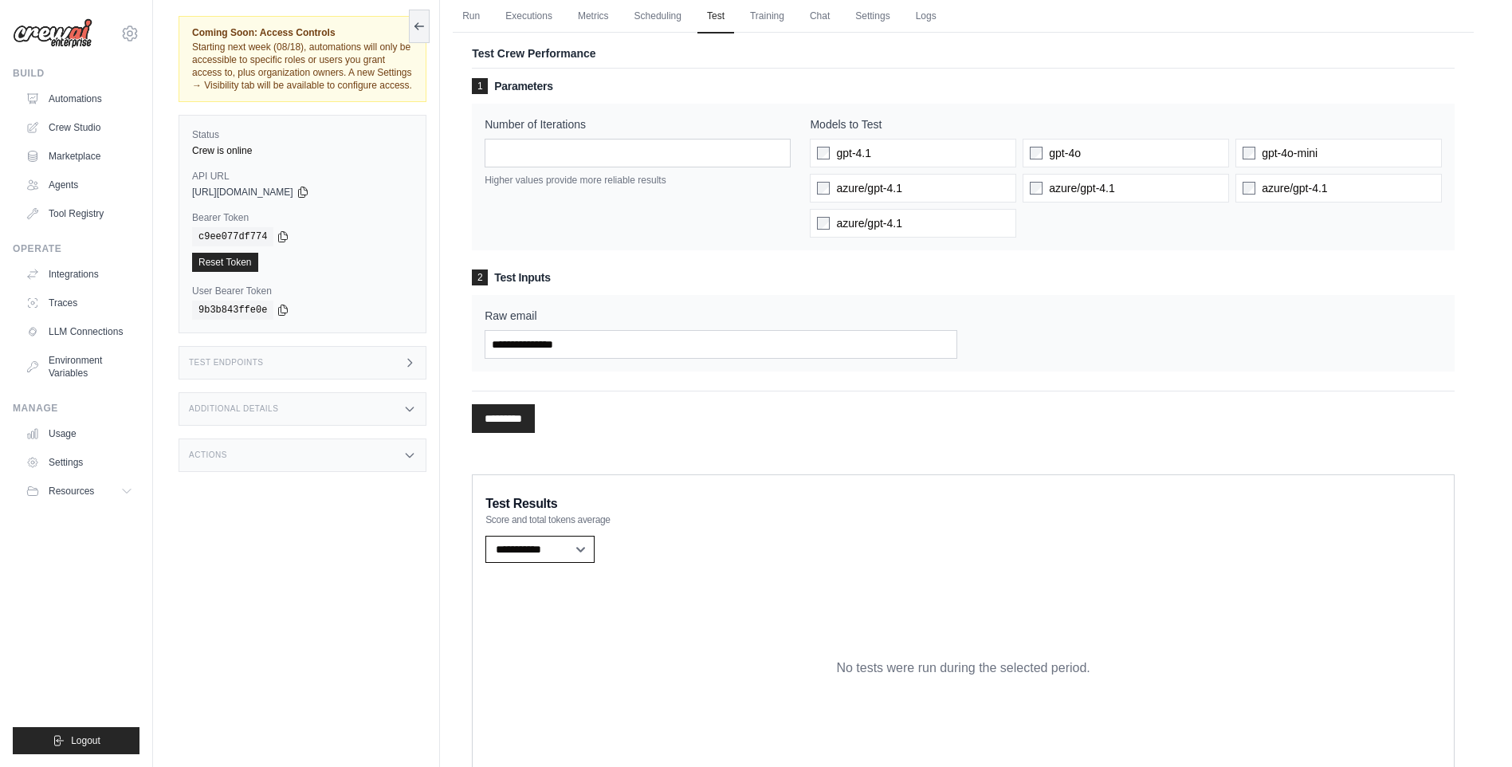
scroll to position [0, 0]
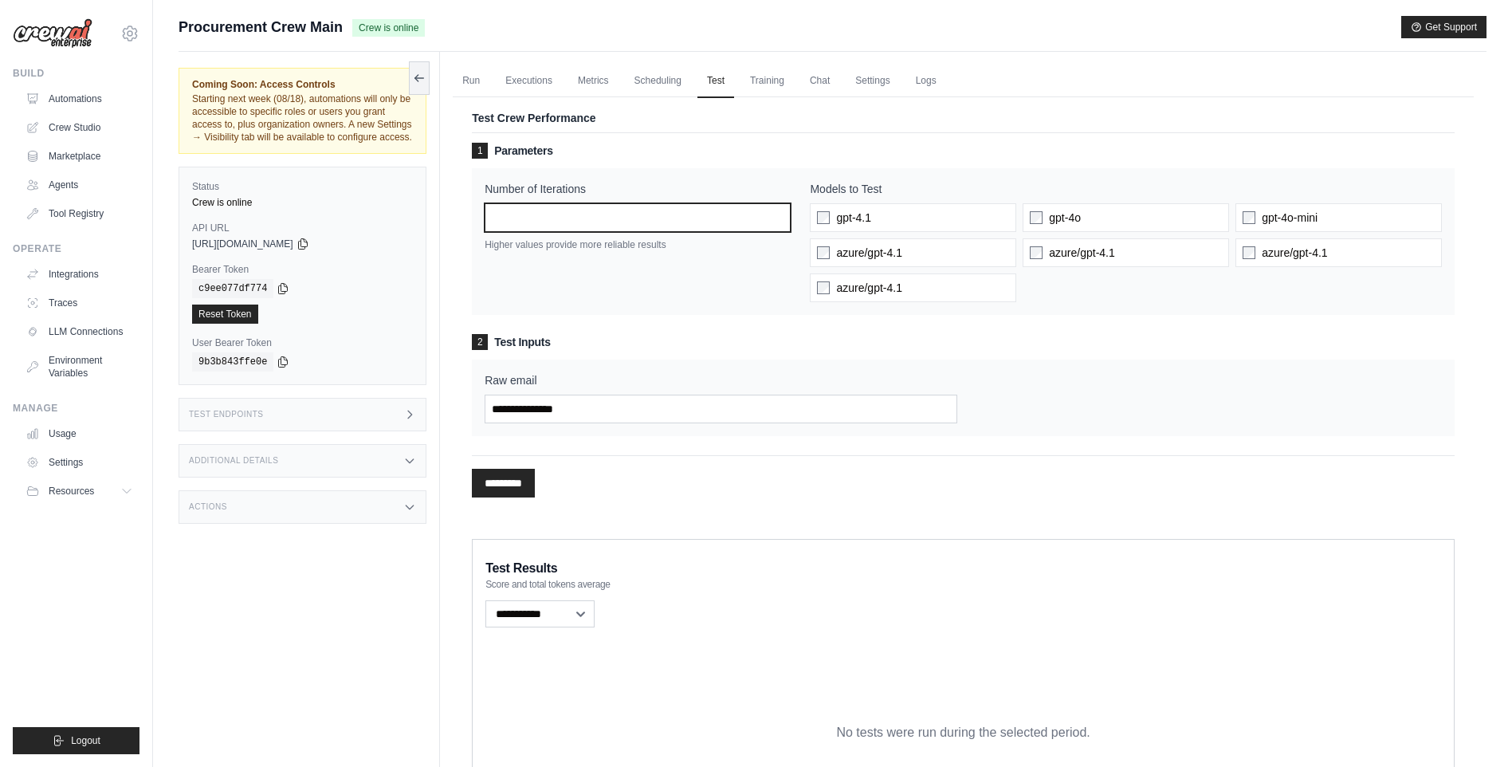
click at [506, 225] on input "*" at bounding box center [638, 217] width 306 height 29
click at [777, 221] on input "*" at bounding box center [638, 217] width 306 height 29
click at [778, 211] on input "*" at bounding box center [638, 217] width 306 height 29
click at [778, 210] on input "*" at bounding box center [638, 217] width 306 height 29
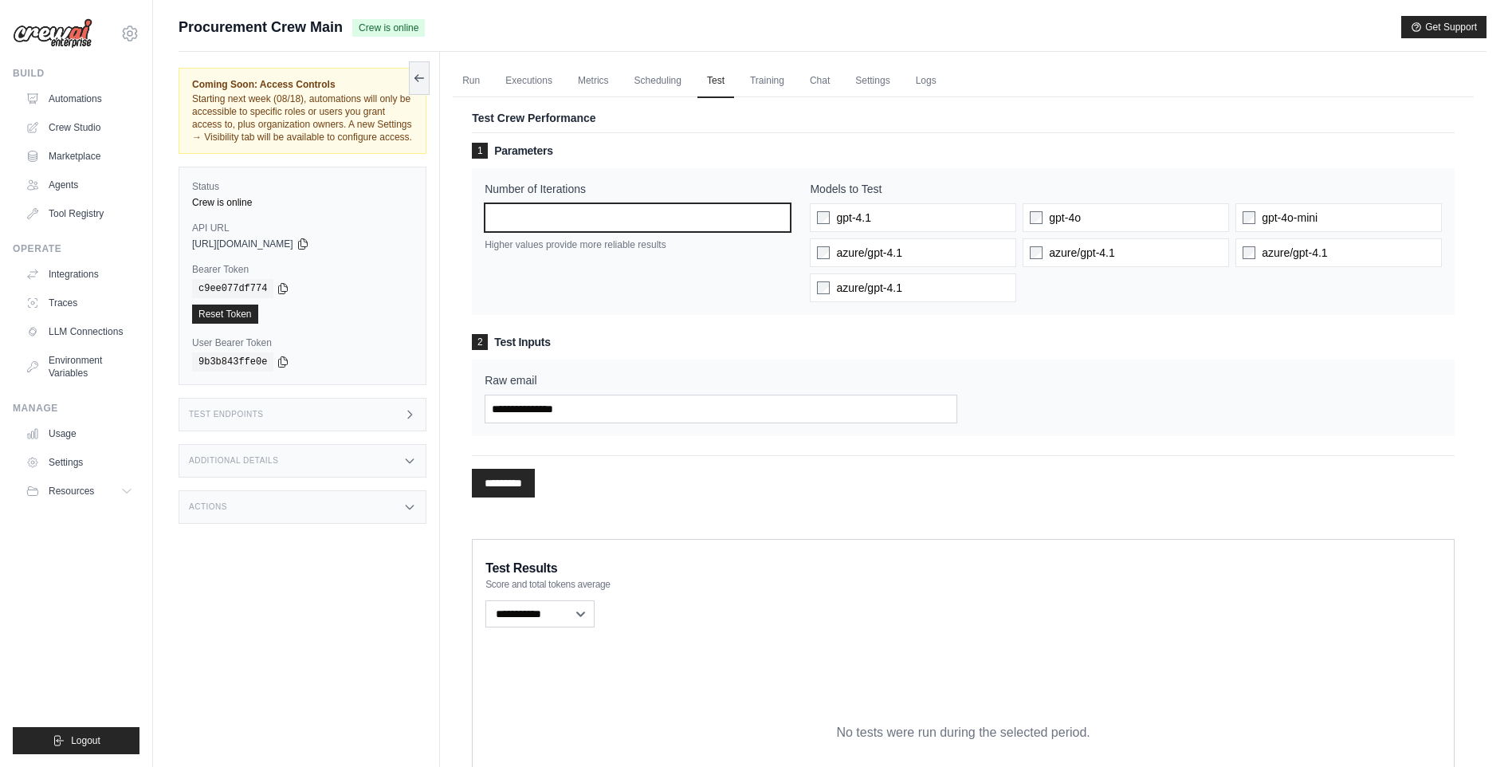
click at [778, 210] on input "*" at bounding box center [638, 217] width 306 height 29
click at [776, 222] on input "*" at bounding box center [638, 217] width 306 height 29
click at [777, 221] on input "*" at bounding box center [638, 217] width 306 height 29
click at [778, 219] on input "*" at bounding box center [638, 217] width 306 height 29
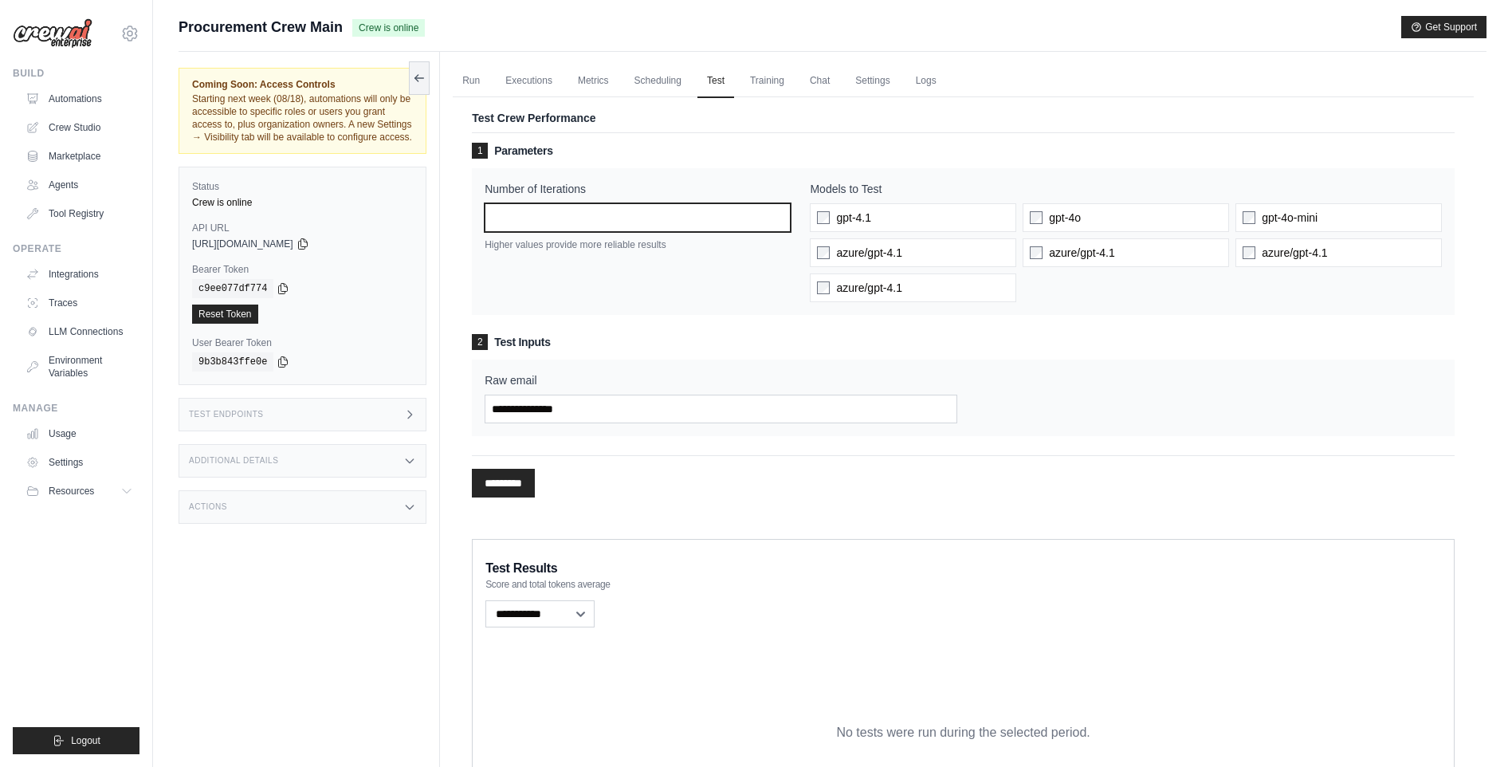
click at [778, 219] on input "*" at bounding box center [638, 217] width 306 height 29
type input "*"
click at [780, 216] on input "*" at bounding box center [638, 217] width 306 height 29
click at [729, 254] on div "Number of Iterations * Higher values provide more reliable results" at bounding box center [638, 241] width 306 height 121
click at [766, 91] on link "Training" at bounding box center [767, 81] width 53 height 33
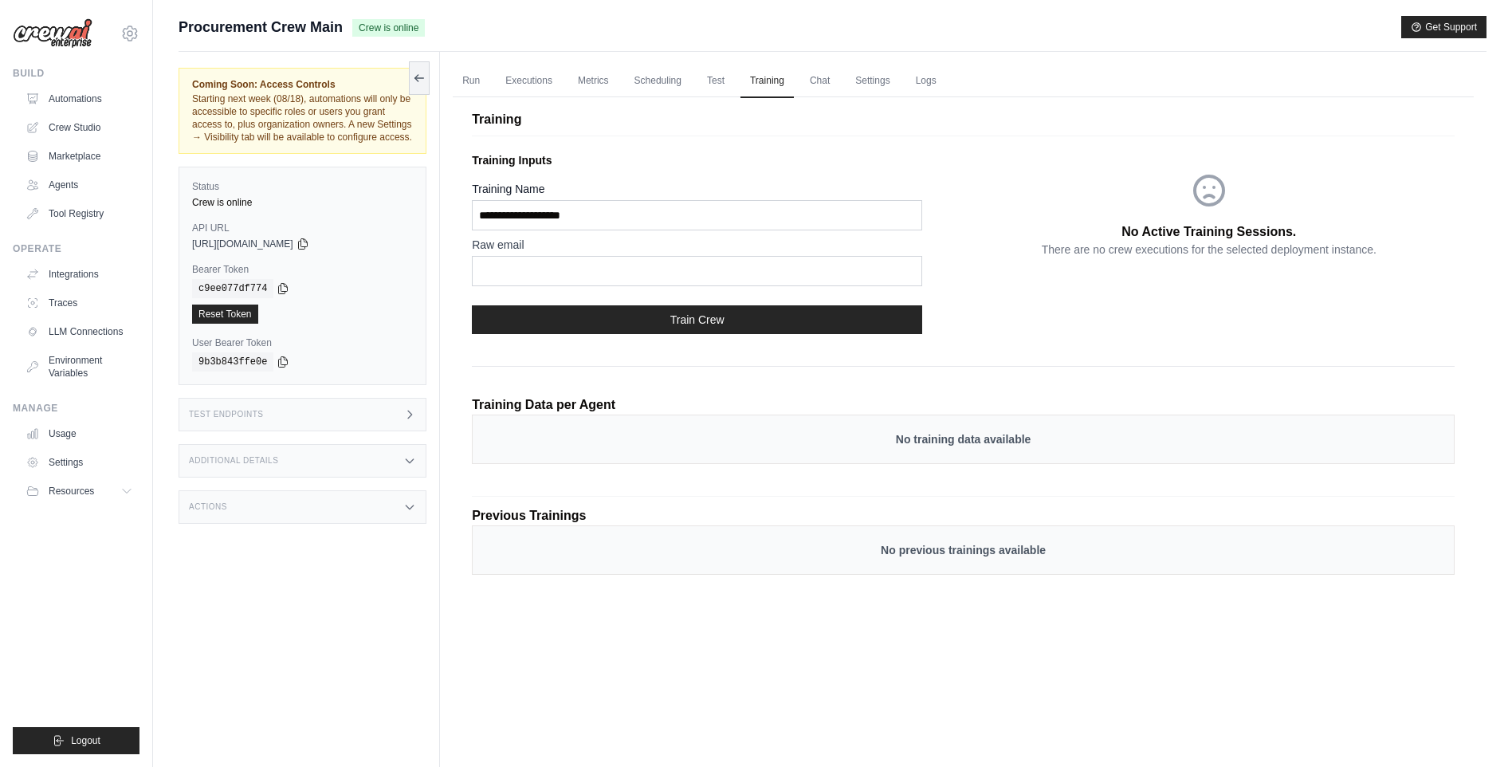
click at [536, 450] on div "No training data available" at bounding box center [963, 439] width 983 height 49
click at [839, 81] on link "Chat" at bounding box center [819, 81] width 39 height 33
click at [824, 80] on link "Chat" at bounding box center [819, 81] width 39 height 33
click at [74, 105] on link "Automations" at bounding box center [81, 99] width 120 height 26
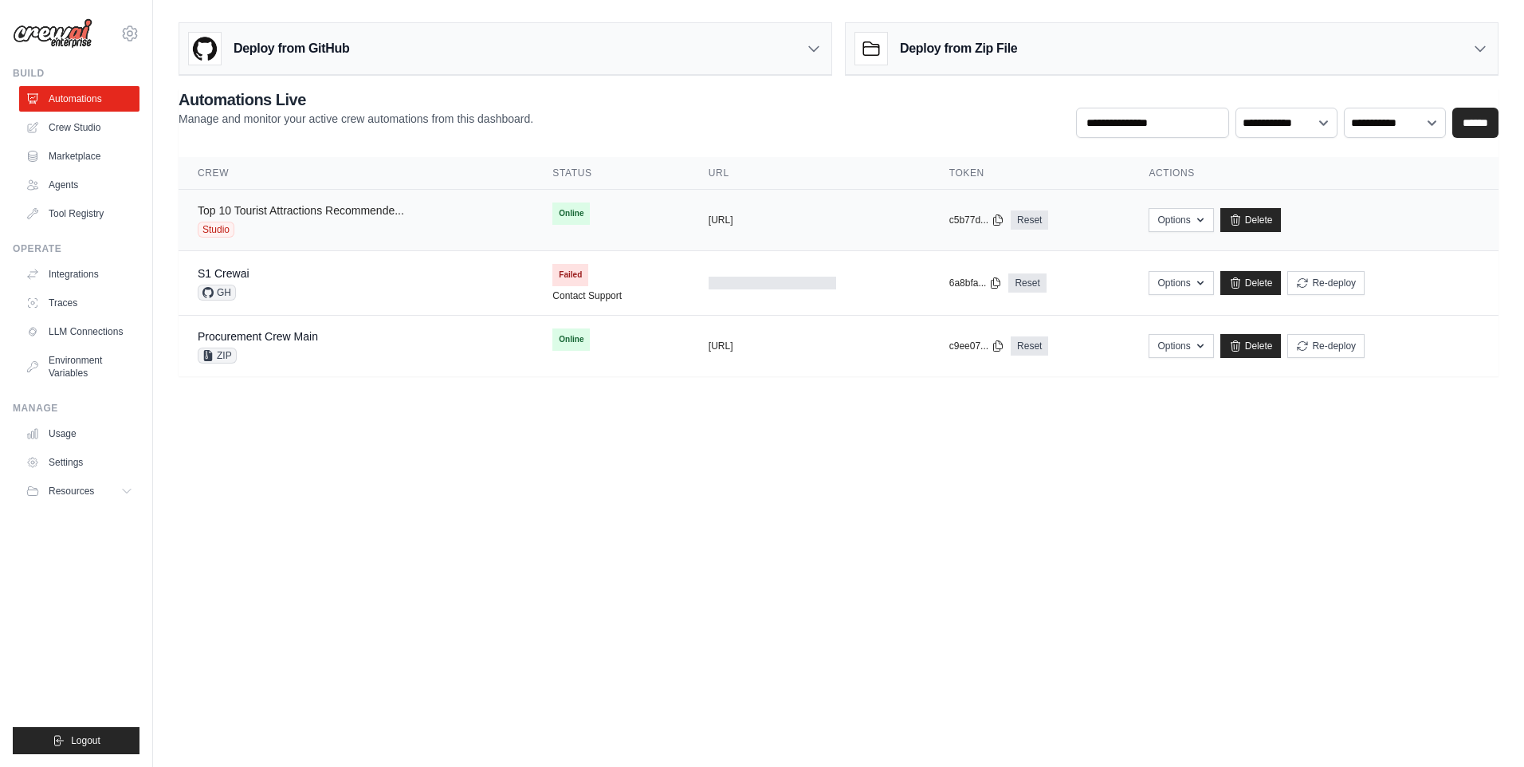
click at [340, 217] on link "Top 10 Tourist Attractions Recommende..." at bounding box center [301, 210] width 206 height 13
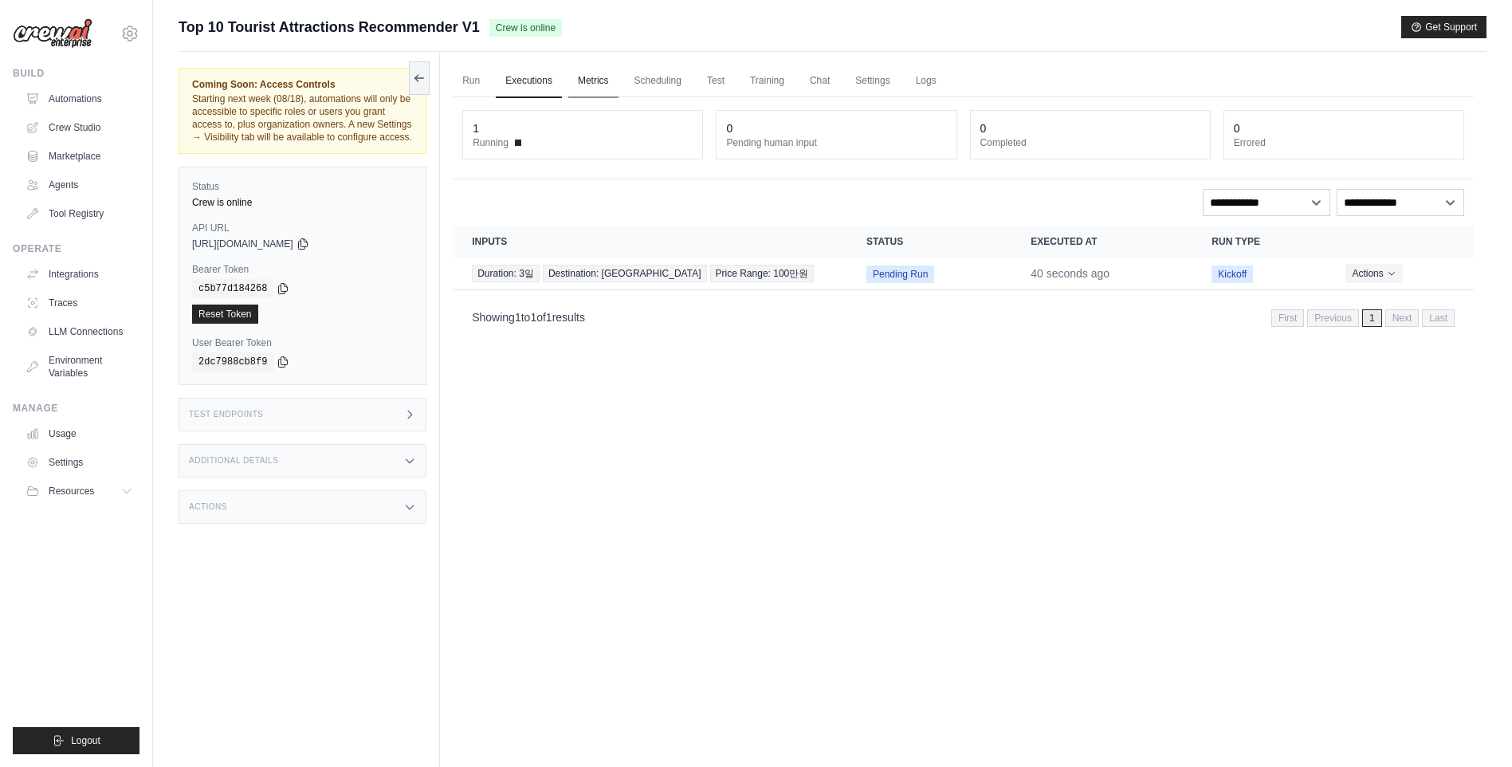
click at [612, 78] on link "Metrics" at bounding box center [593, 81] width 50 height 33
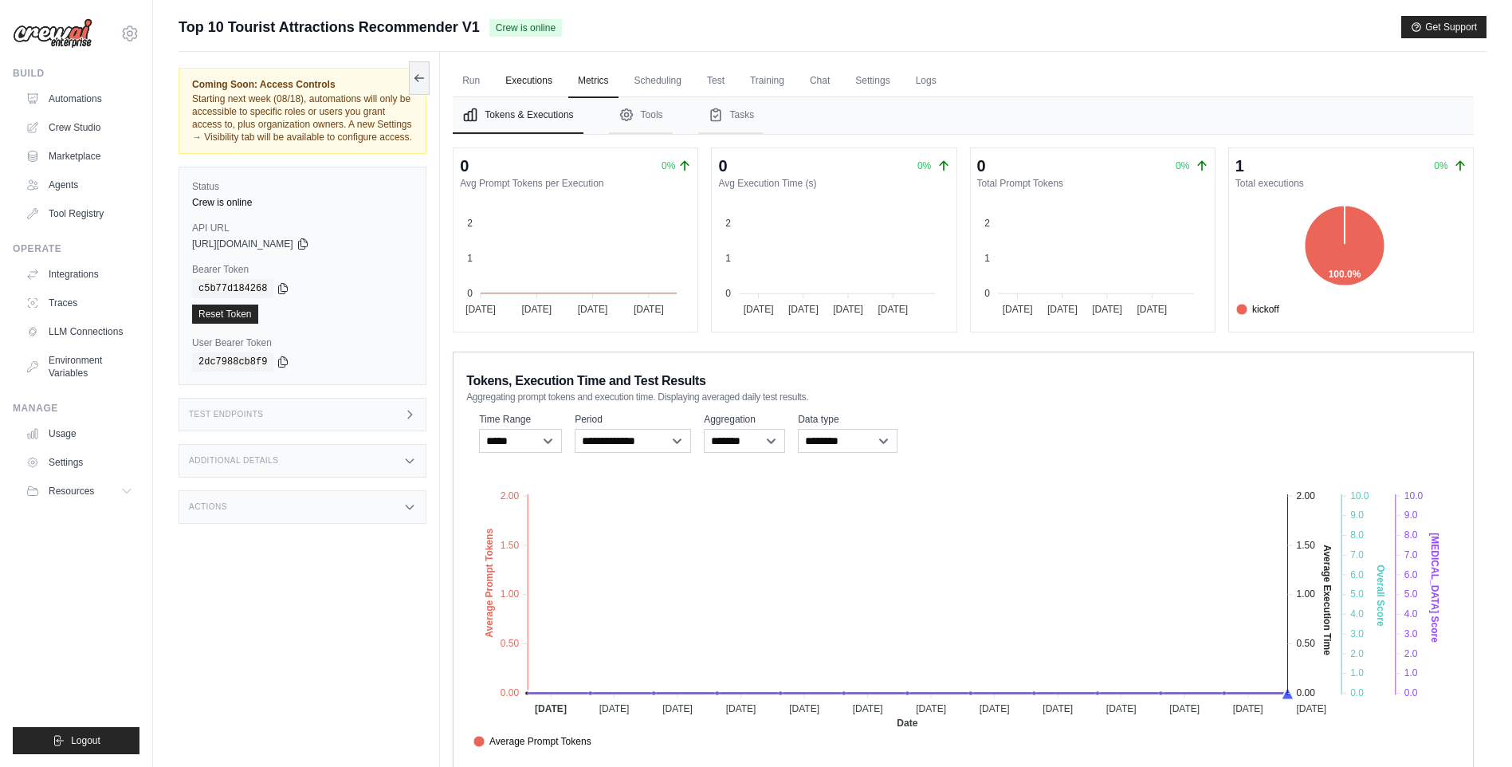
click at [523, 80] on link "Executions" at bounding box center [529, 81] width 66 height 33
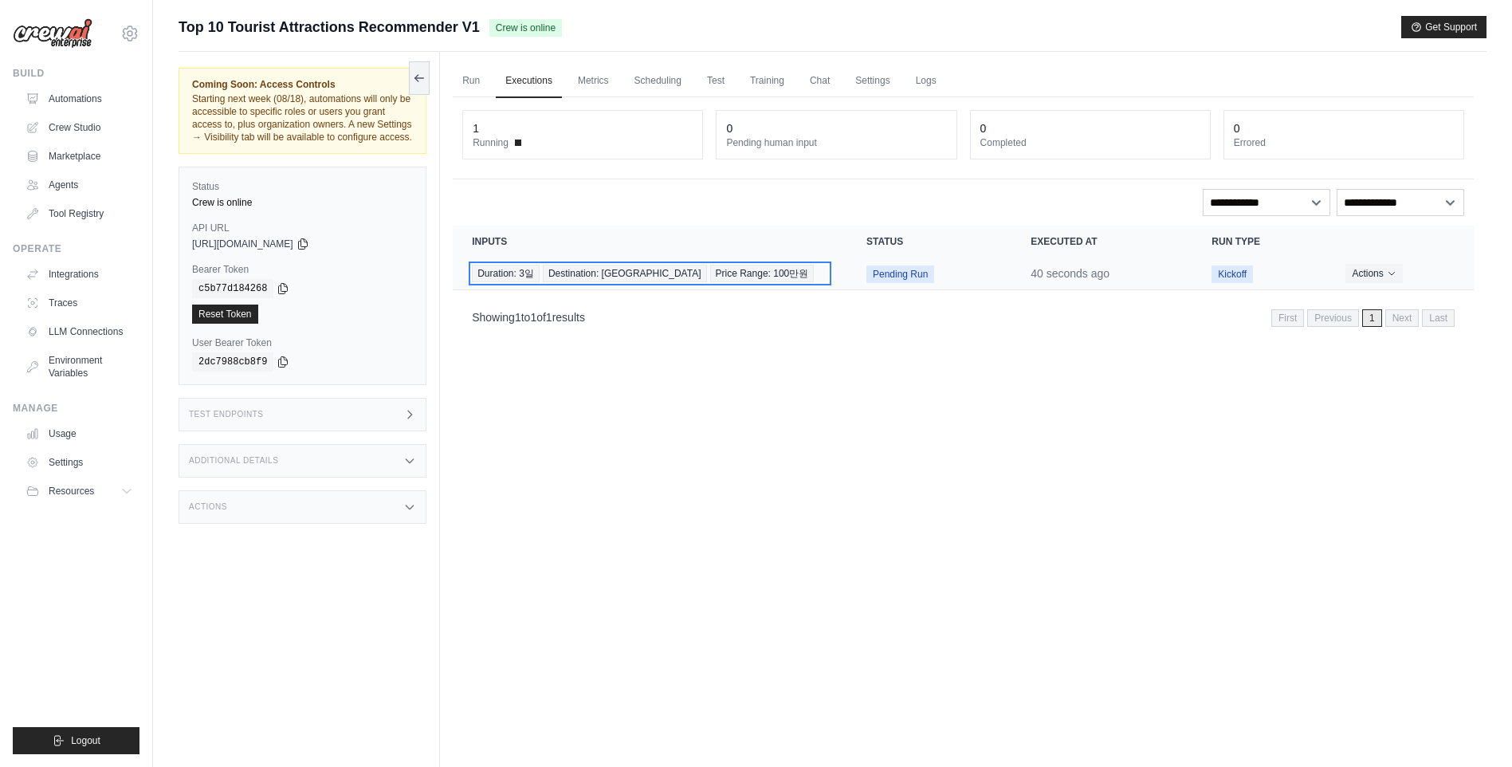
click at [710, 273] on span "Price Range: 100만원" at bounding box center [762, 274] width 104 height 18
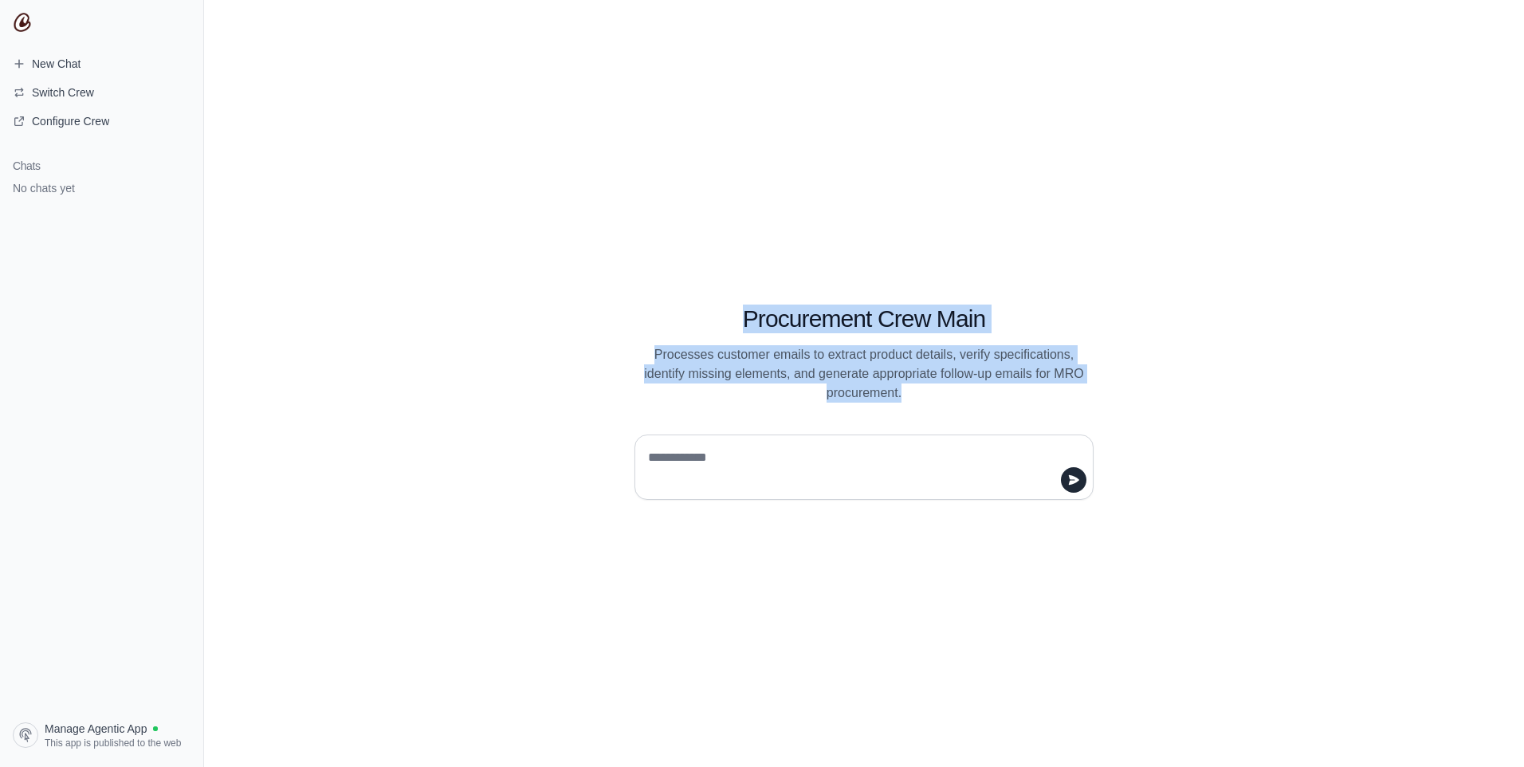
drag, startPoint x: 745, startPoint y: 316, endPoint x: 897, endPoint y: 429, distance: 189.2
click at [897, 429] on div "Procurement Crew Main Processes customer emails to extract product details, ver…" at bounding box center [864, 384] width 612 height 232
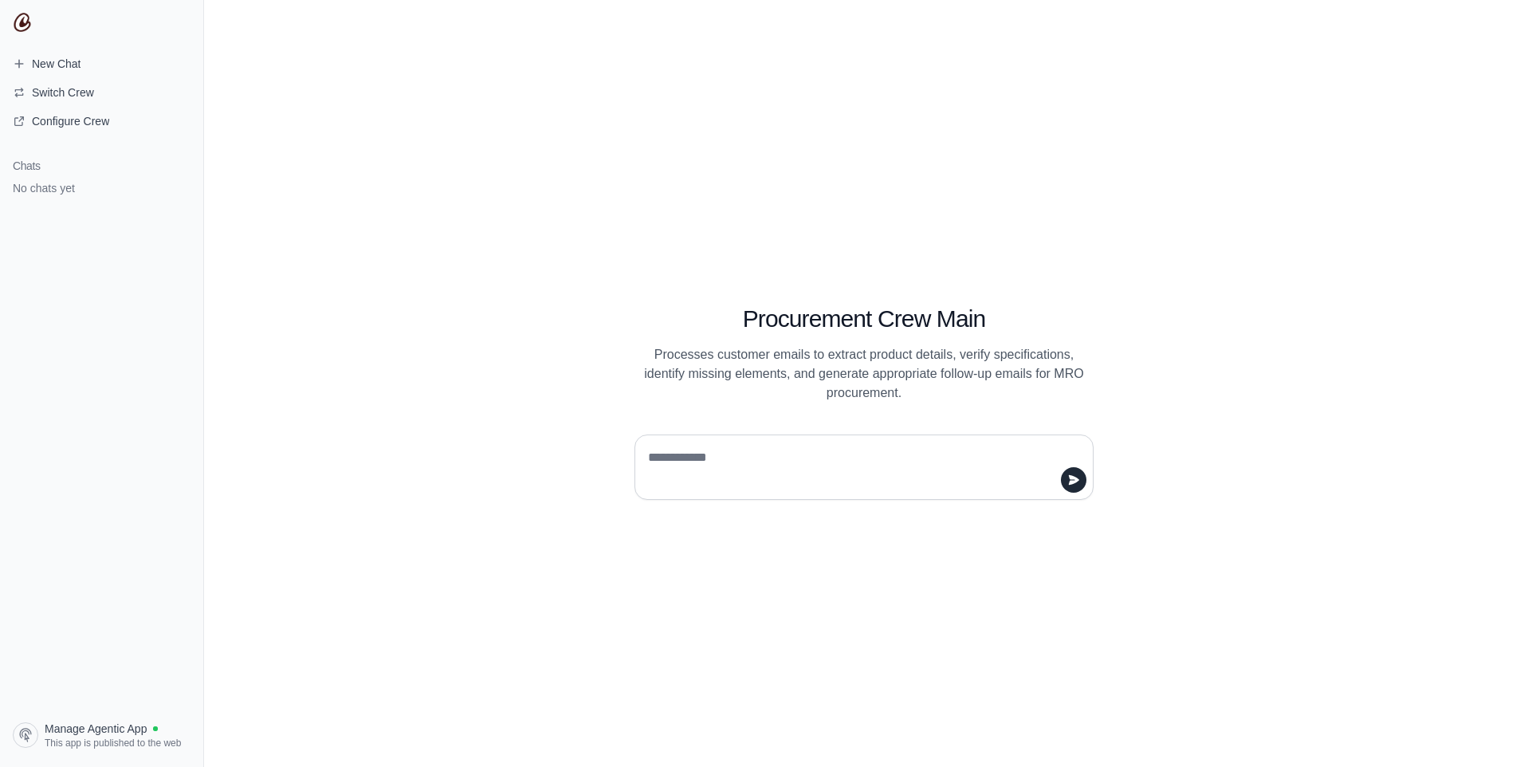
drag, startPoint x: 897, startPoint y: 429, endPoint x: 839, endPoint y: 404, distance: 63.2
click at [839, 404] on div "Procurement Crew Main Processes customer emails to extract product details, ver…" at bounding box center [864, 384] width 612 height 232
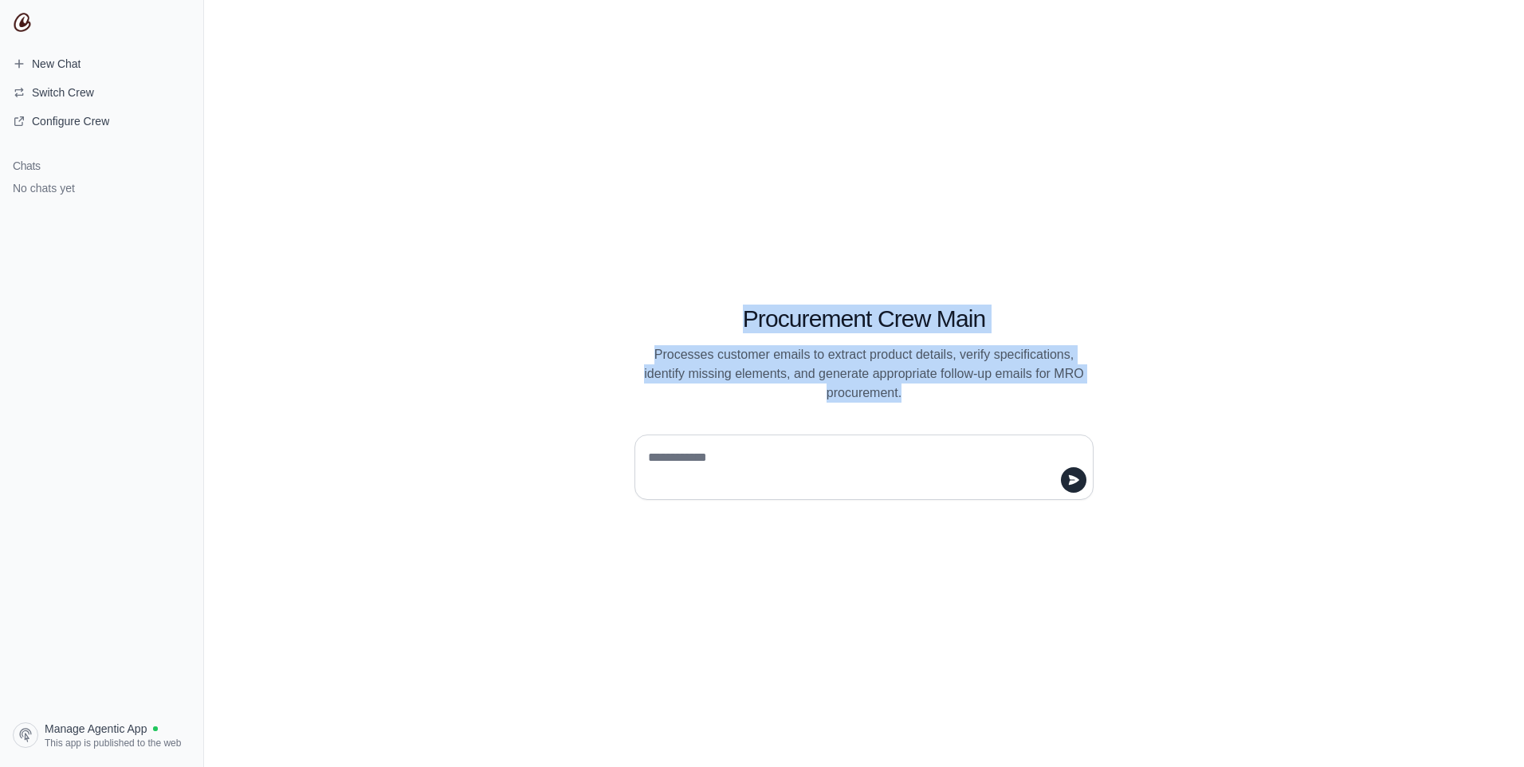
drag, startPoint x: 737, startPoint y: 314, endPoint x: 925, endPoint y: 408, distance: 209.6
click at [925, 408] on div "Procurement Crew Main Processes customer emails to extract product details, ver…" at bounding box center [864, 384] width 612 height 232
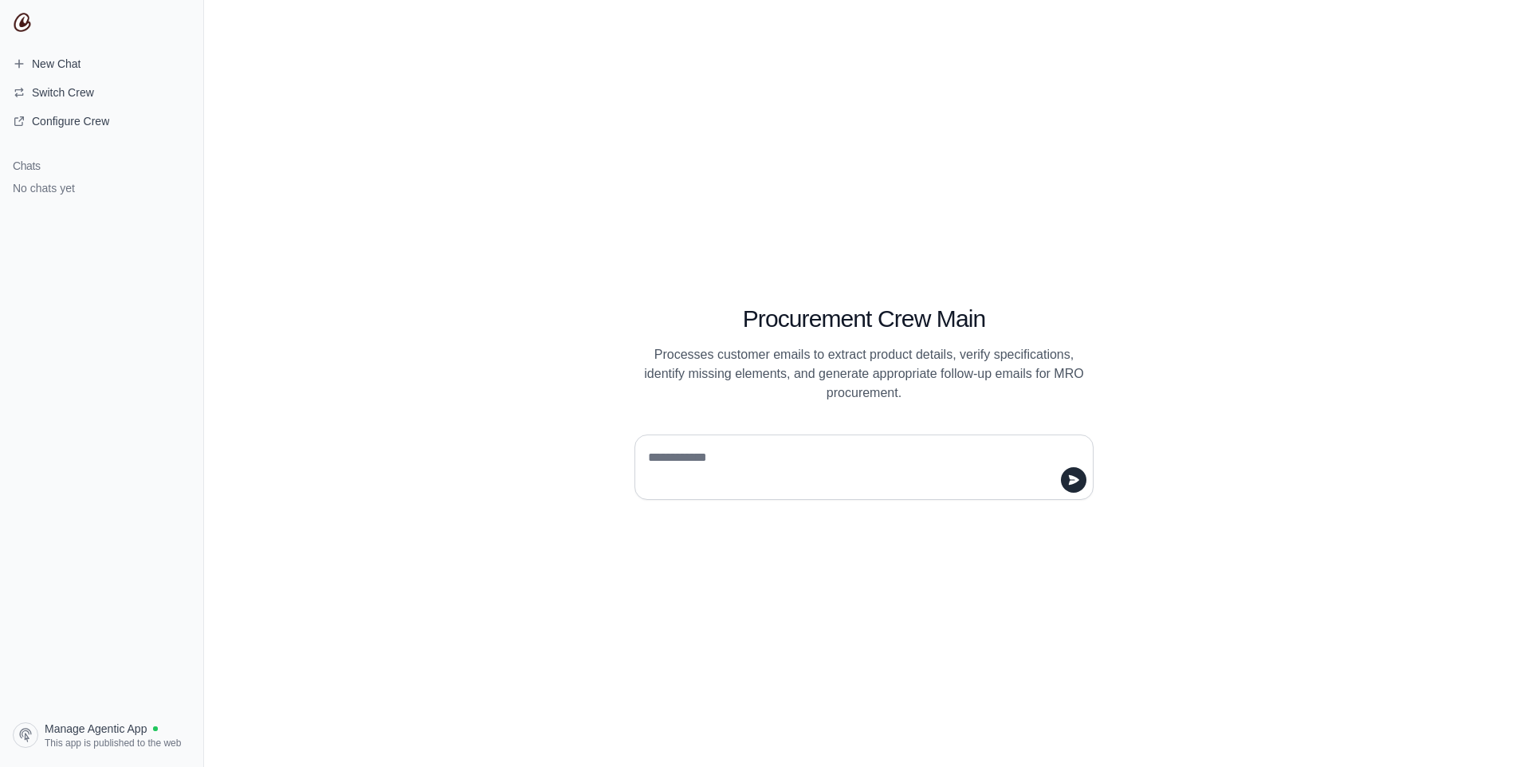
drag, startPoint x: 925, startPoint y: 408, endPoint x: 900, endPoint y: 410, distance: 24.8
click at [900, 410] on div "Procurement Crew Main Processes customer emails to extract product details, ver…" at bounding box center [864, 384] width 612 height 232
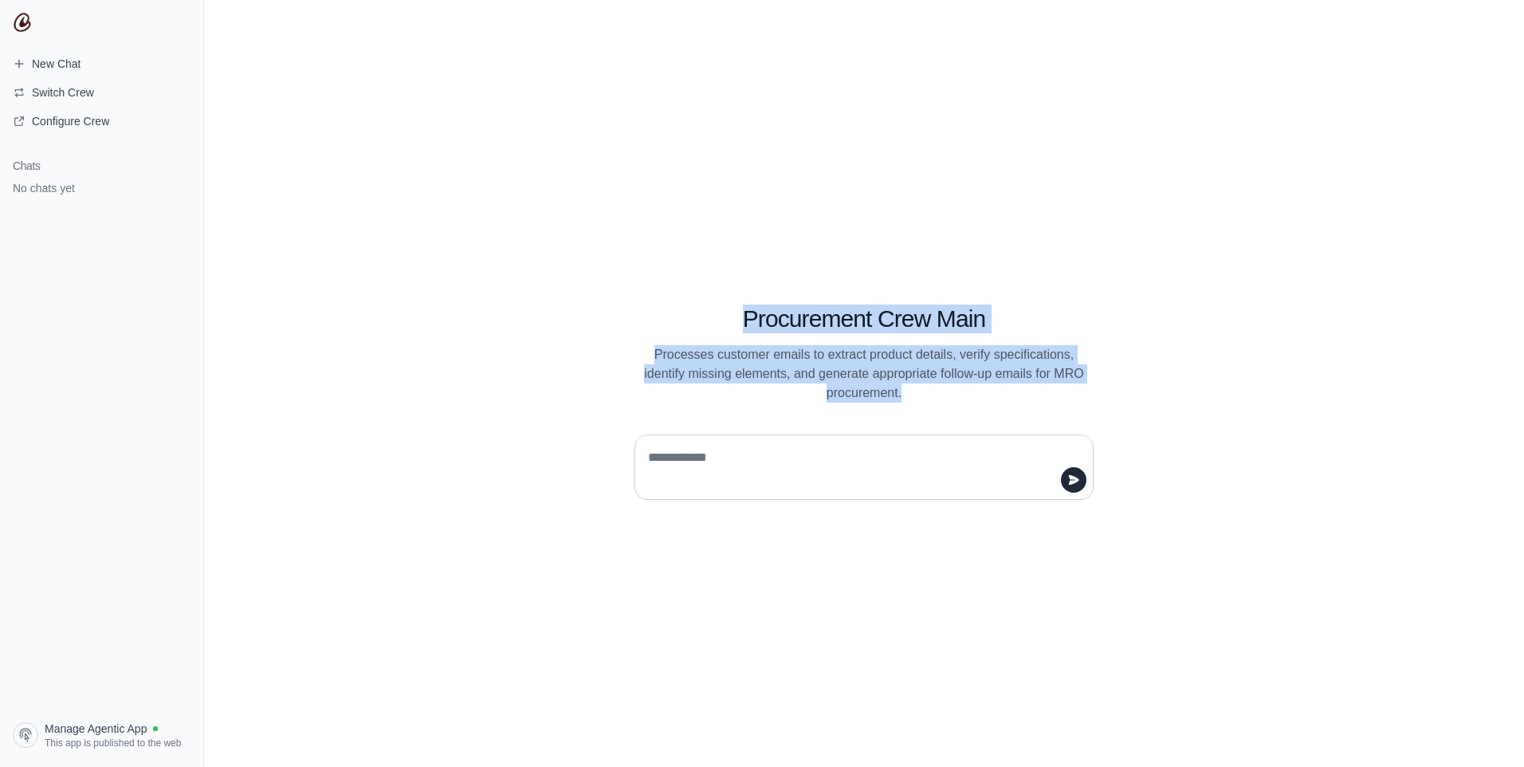
drag, startPoint x: 737, startPoint y: 321, endPoint x: 926, endPoint y: 405, distance: 206.6
click at [926, 405] on div "Procurement Crew Main Processes customer emails to extract product details, ver…" at bounding box center [864, 384] width 612 height 232
drag, startPoint x: 926, startPoint y: 405, endPoint x: 669, endPoint y: 383, distance: 258.4
click at [669, 383] on p "Processes customer emails to extract product details, verify specifications, id…" at bounding box center [864, 373] width 459 height 57
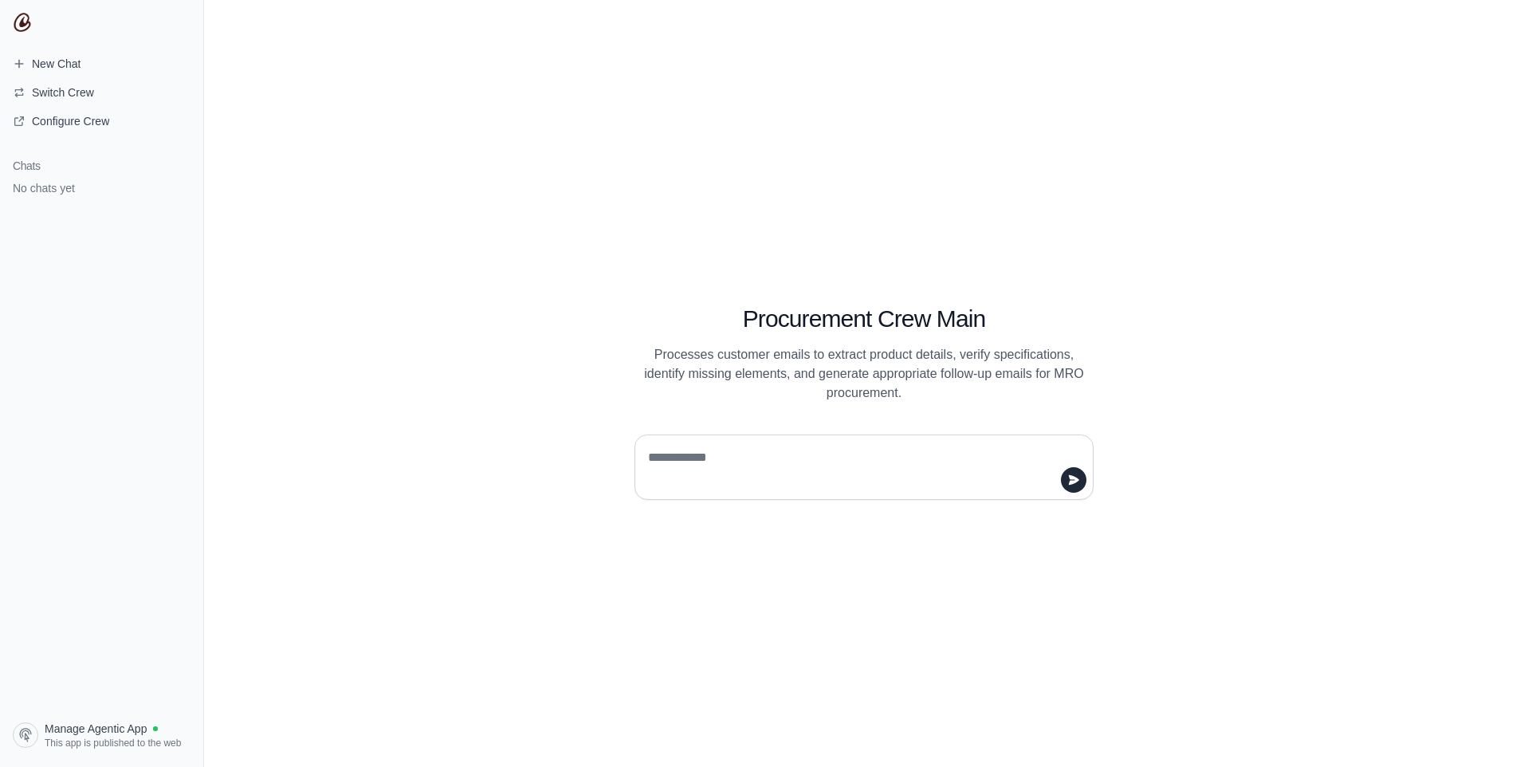
click at [411, 181] on div "Procurement Crew Main Processes customer emails to extract product details, ver…" at bounding box center [864, 383] width 1320 height 767
click at [699, 487] on textarea at bounding box center [859, 467] width 429 height 45
type textarea "*"
type textarea "*****"
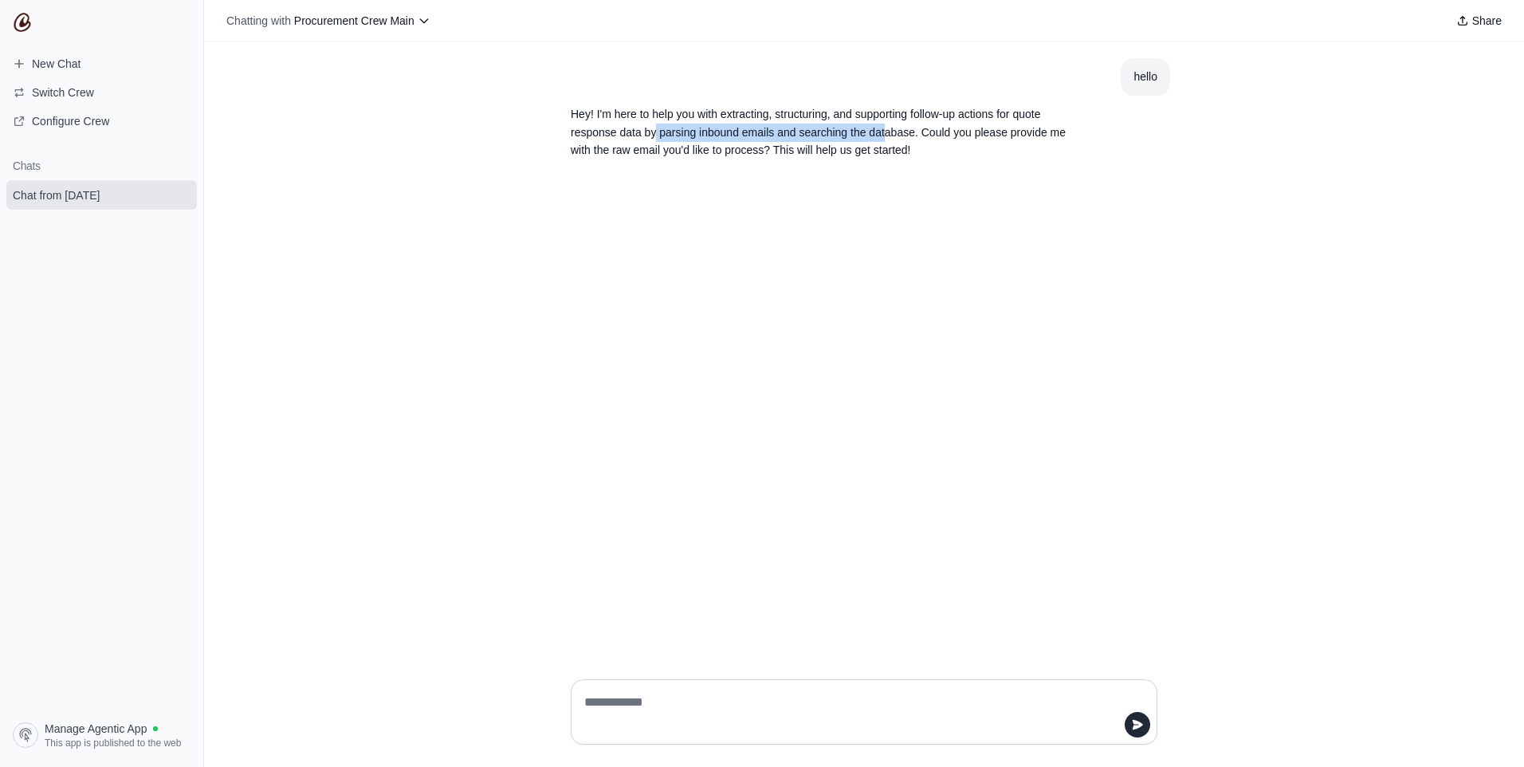
drag, startPoint x: 658, startPoint y: 138, endPoint x: 902, endPoint y: 133, distance: 244.8
click at [902, 133] on p "Hey! I'm here to help you with extracting, structuring, and supporting follow-u…" at bounding box center [826, 132] width 510 height 54
drag, startPoint x: 902, startPoint y: 133, endPoint x: 883, endPoint y: 172, distance: 43.5
click at [883, 172] on div "hello Hey! I'm here to help you with extracting, structuring, and supporting fo…" at bounding box center [864, 354] width 1320 height 624
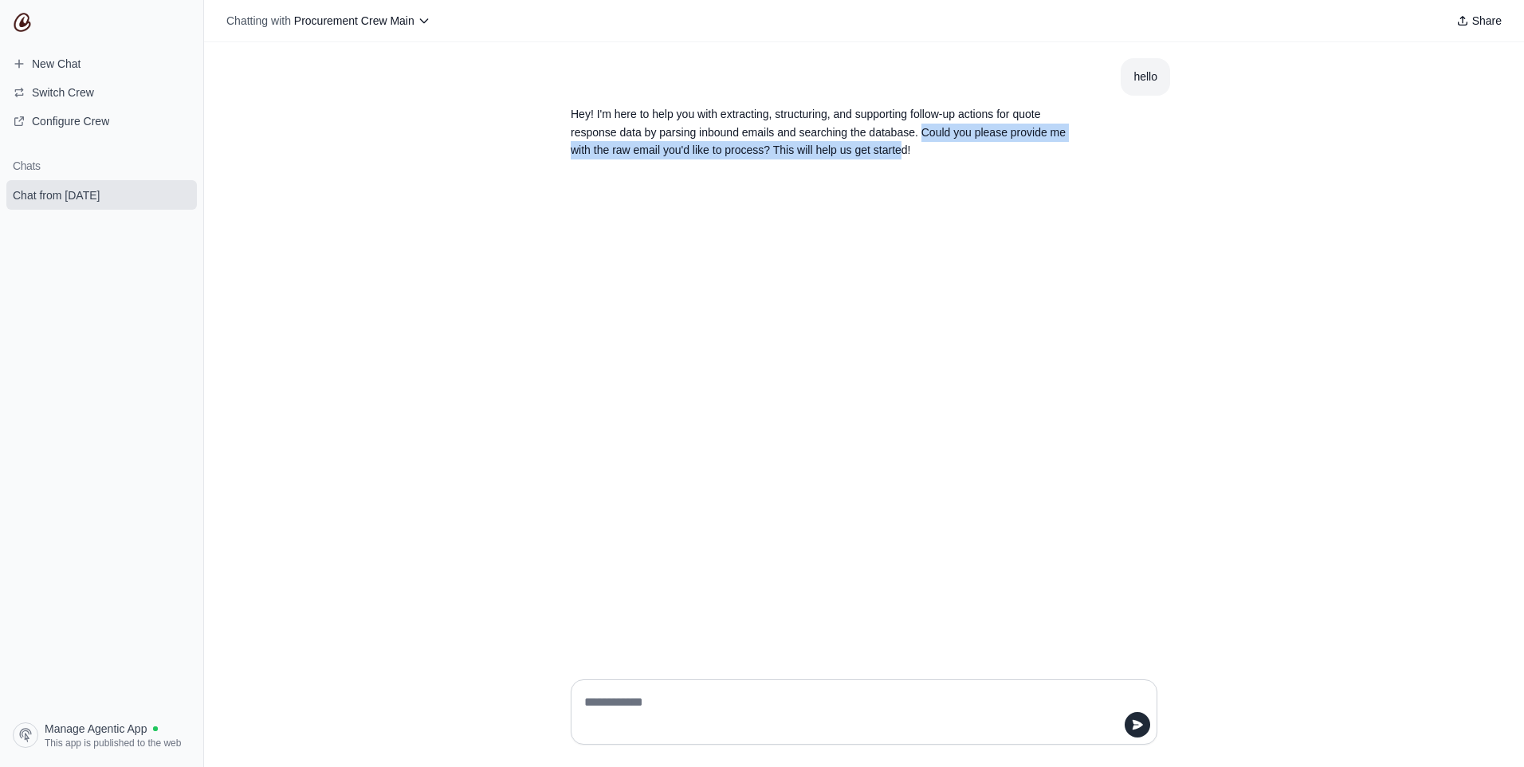
drag, startPoint x: 941, startPoint y: 139, endPoint x: 947, endPoint y: 161, distance: 22.4
click at [947, 161] on section "Hey! I'm here to help you with extracting, structuring, and supporting follow-u…" at bounding box center [826, 132] width 536 height 73
drag, startPoint x: 947, startPoint y: 161, endPoint x: 654, endPoint y: 177, distance: 293.8
click at [654, 177] on div "hello Hey! I'm here to help you with extracting, structuring, and supporting fo…" at bounding box center [864, 354] width 1320 height 624
click at [596, 243] on div "hello Hey! I'm here to help you with extracting, structuring, and supporting fo…" at bounding box center [864, 354] width 1320 height 624
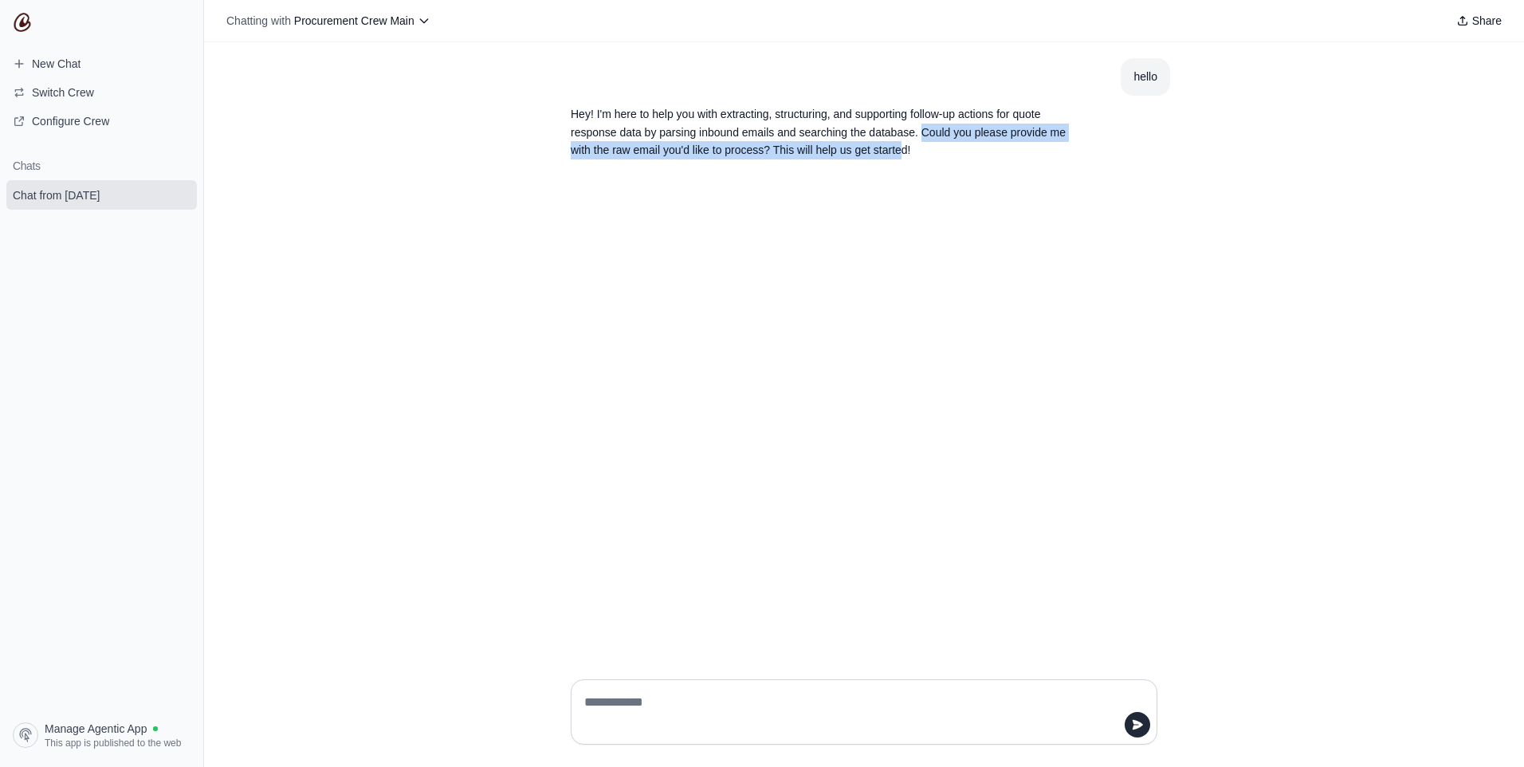
click at [581, 228] on div "hello Hey! I'm here to help you with extracting, structuring, and supporting fo…" at bounding box center [864, 354] width 1320 height 624
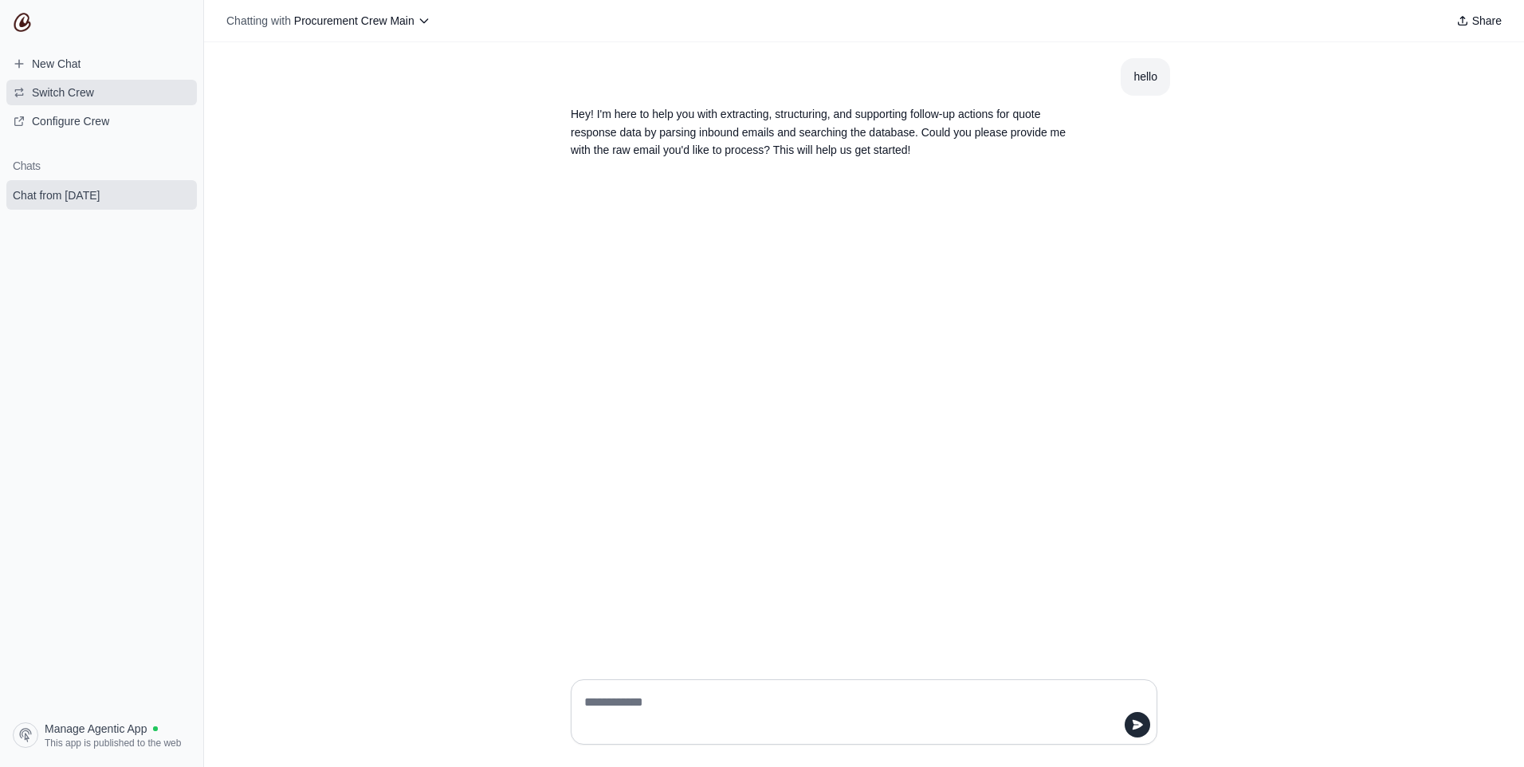
click at [69, 88] on span "Switch Crew" at bounding box center [63, 92] width 62 height 16
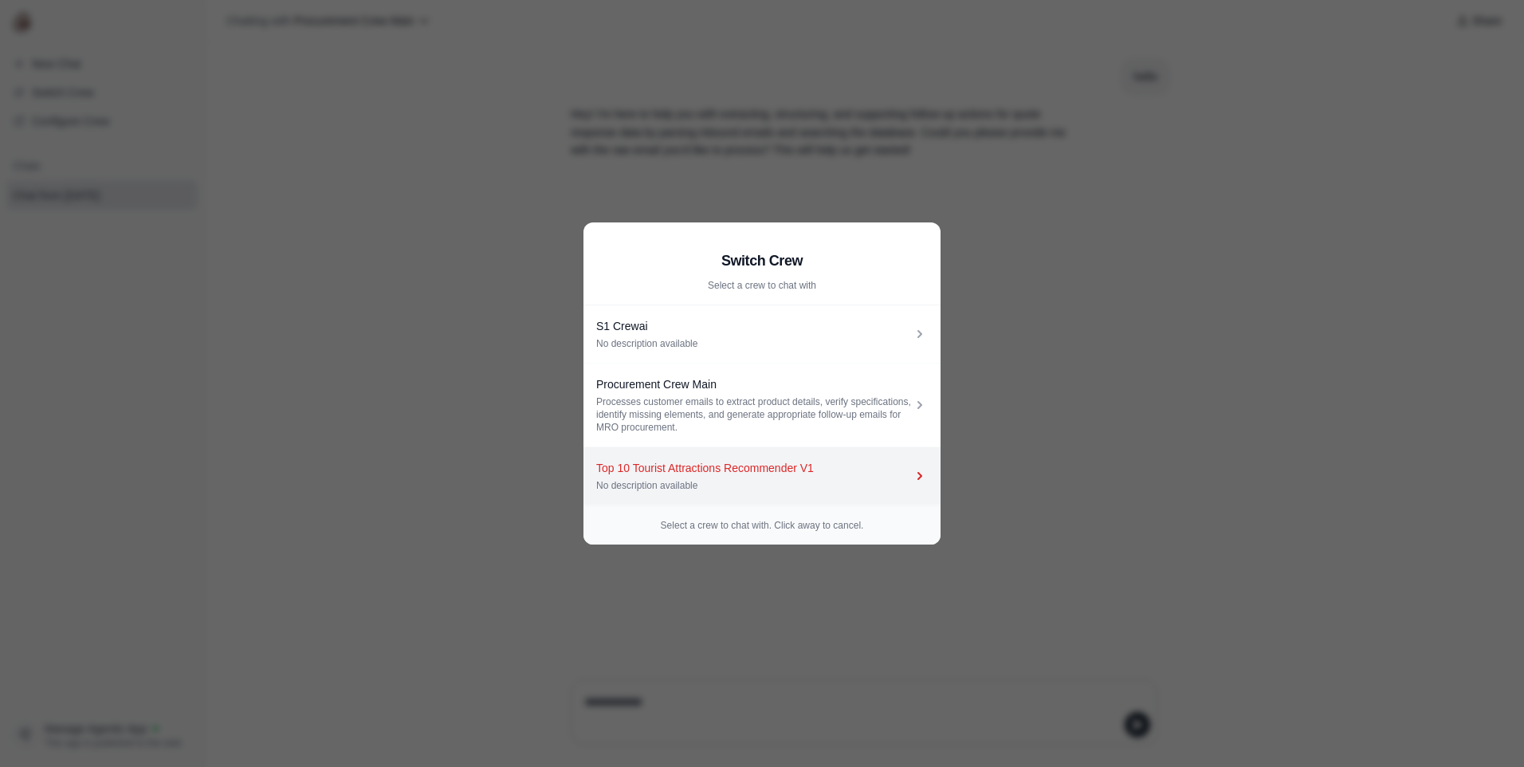
click at [690, 473] on div "Top 10 Tourist Attractions Recommender V1" at bounding box center [754, 468] width 316 height 16
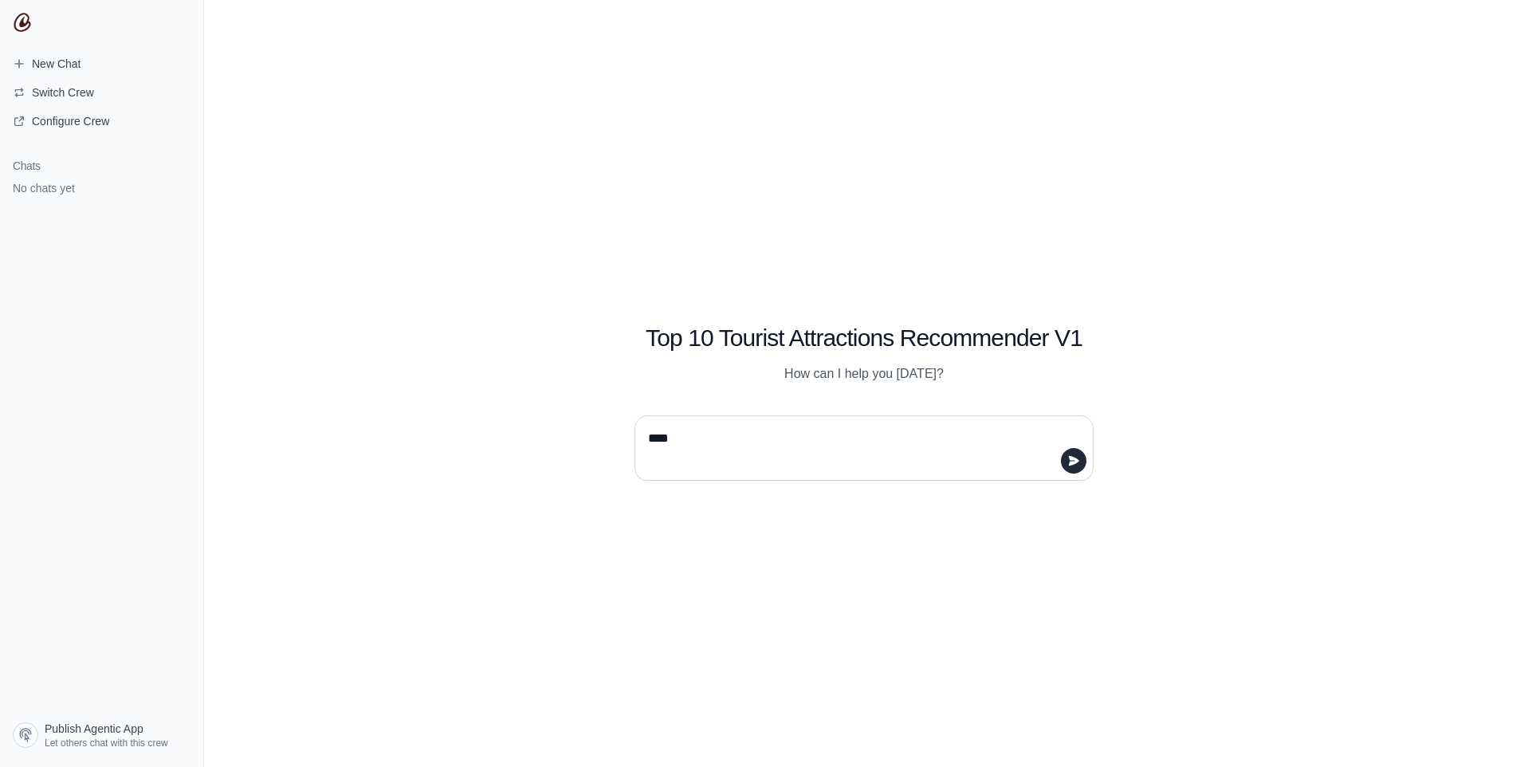
type textarea "*****"
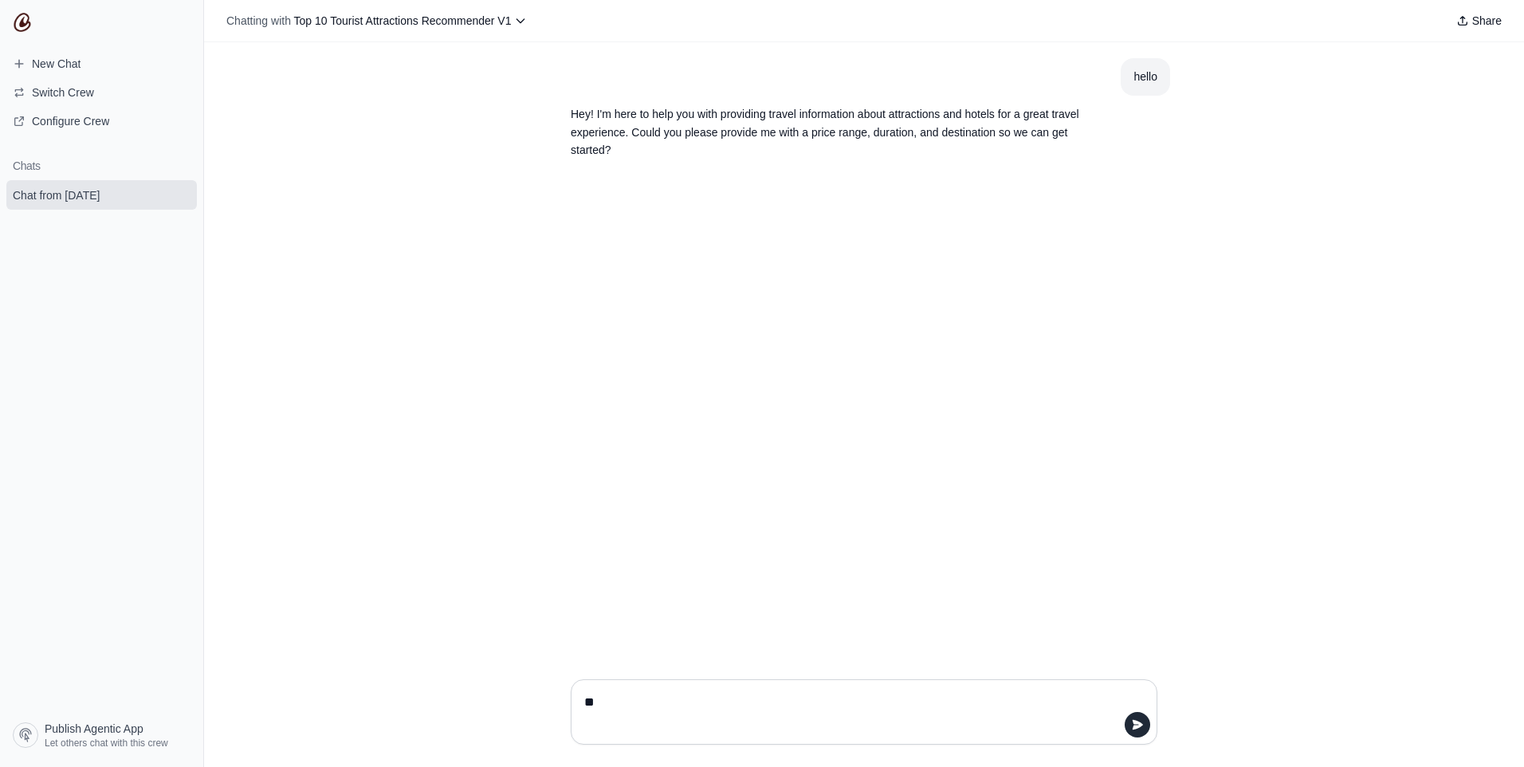
type textarea "*"
drag, startPoint x: 742, startPoint y: 709, endPoint x: 564, endPoint y: 696, distance: 178.2
click at [564, 696] on div "**********" at bounding box center [864, 711] width 612 height 91
click at [861, 699] on textarea "**********" at bounding box center [859, 712] width 556 height 45
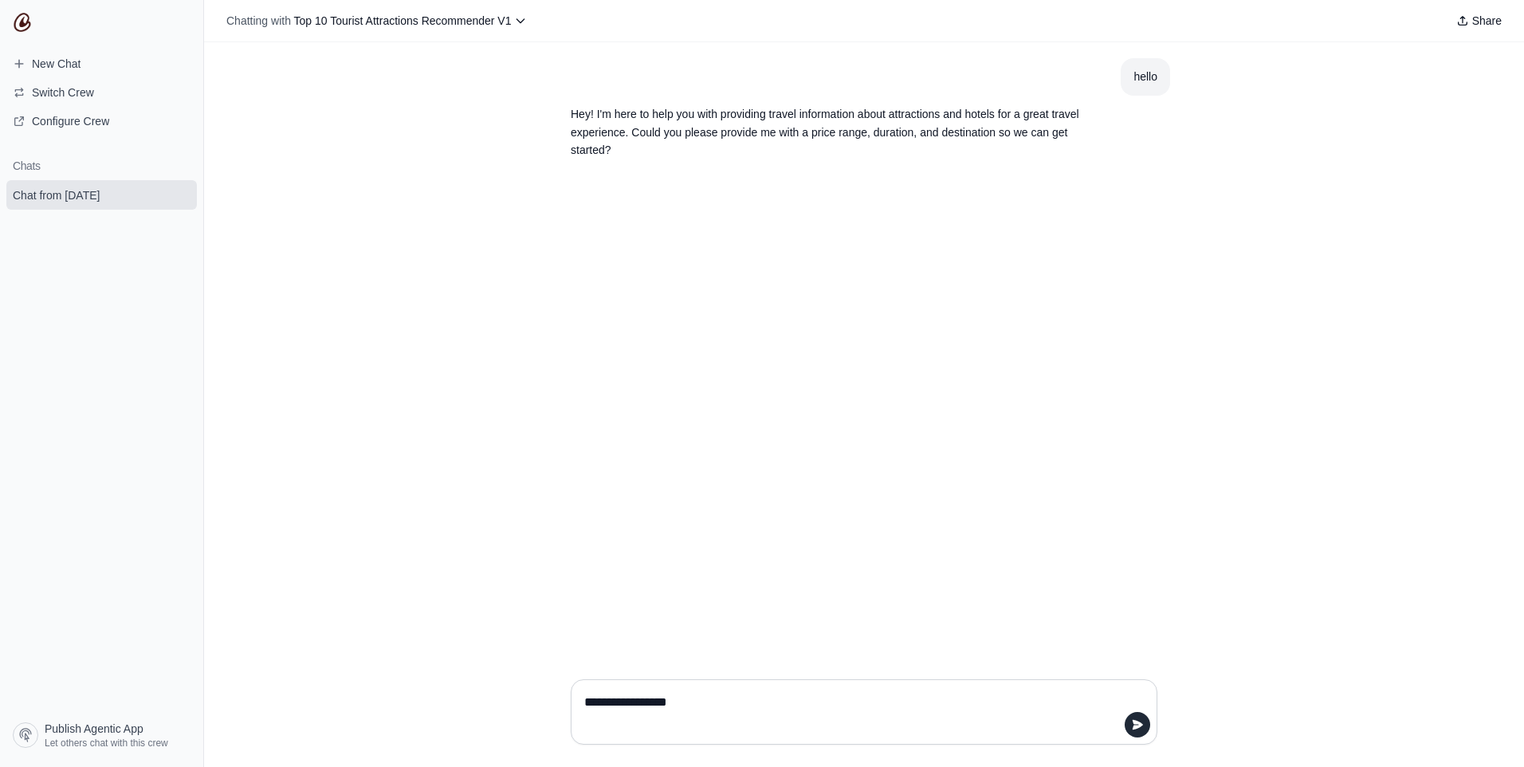
type textarea "**********"
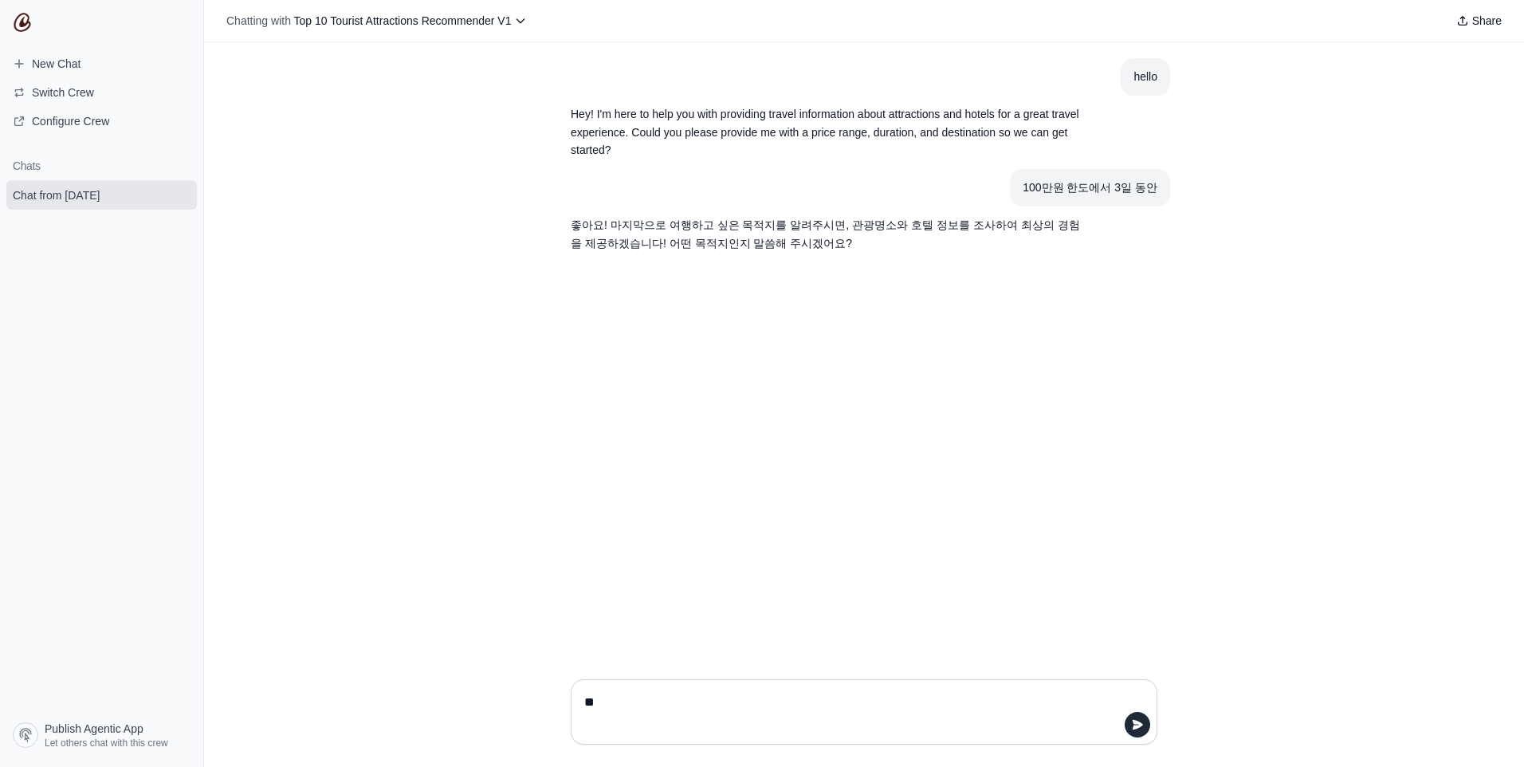
type textarea "*"
type textarea "******"
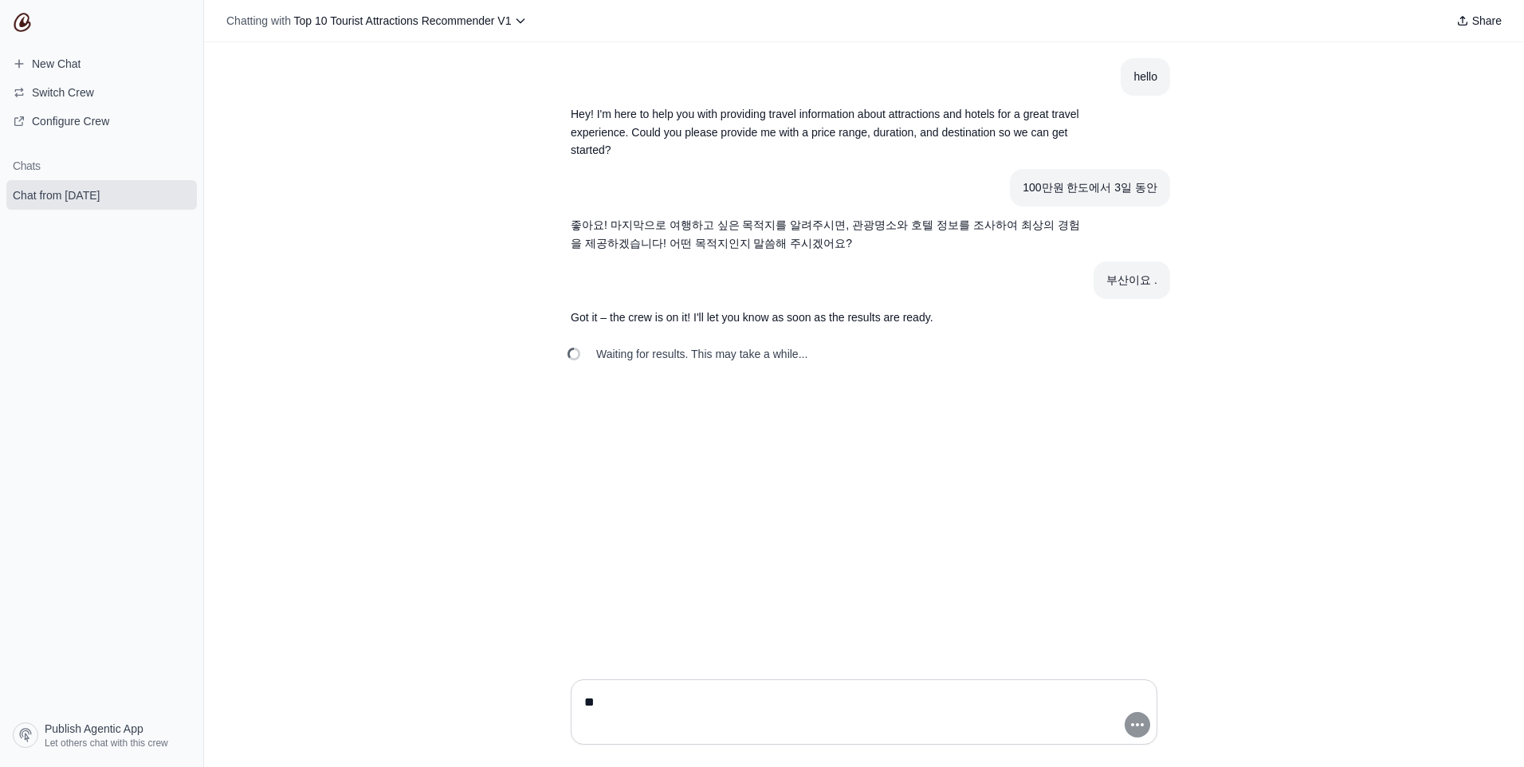
type textarea "*"
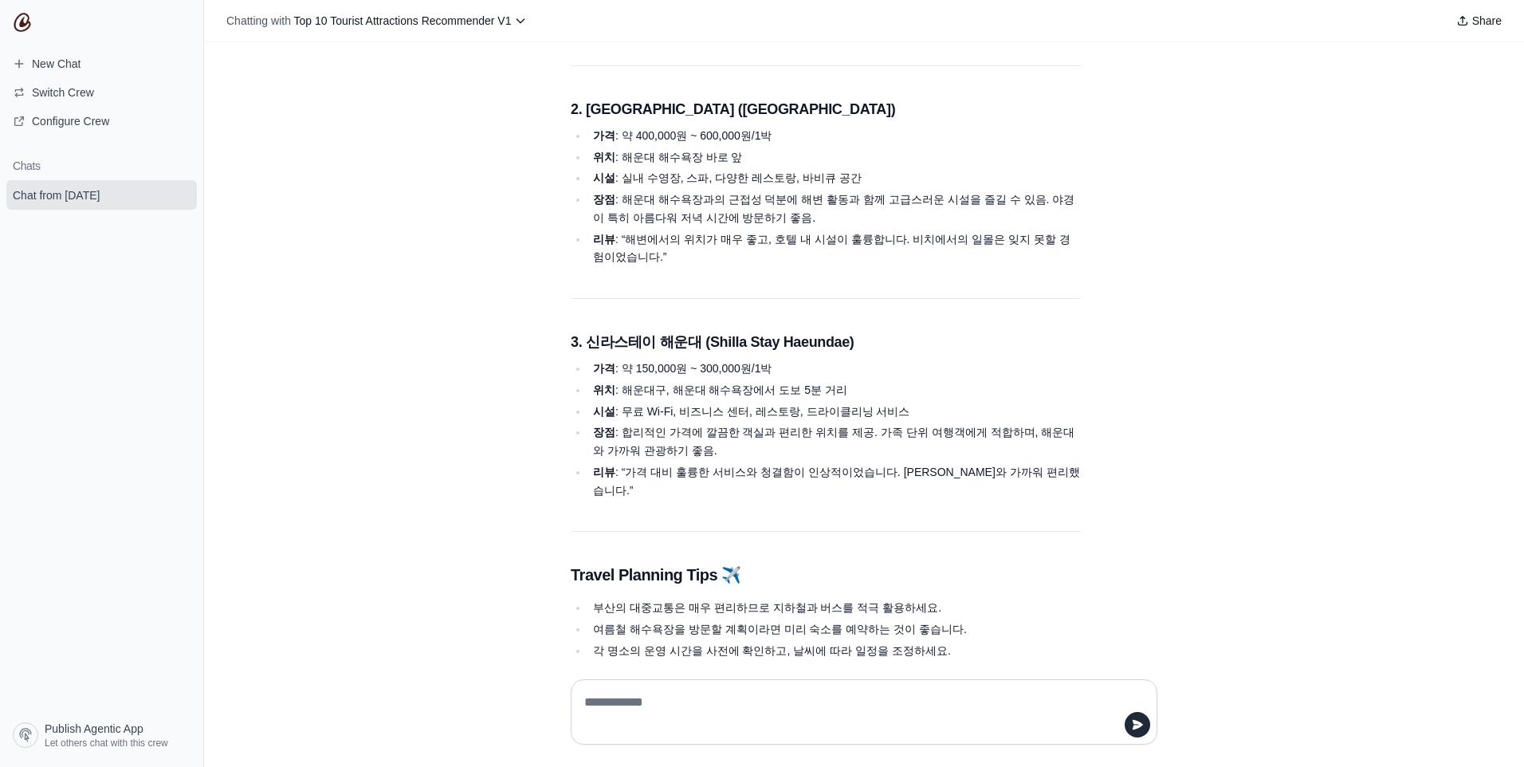
scroll to position [2894, 0]
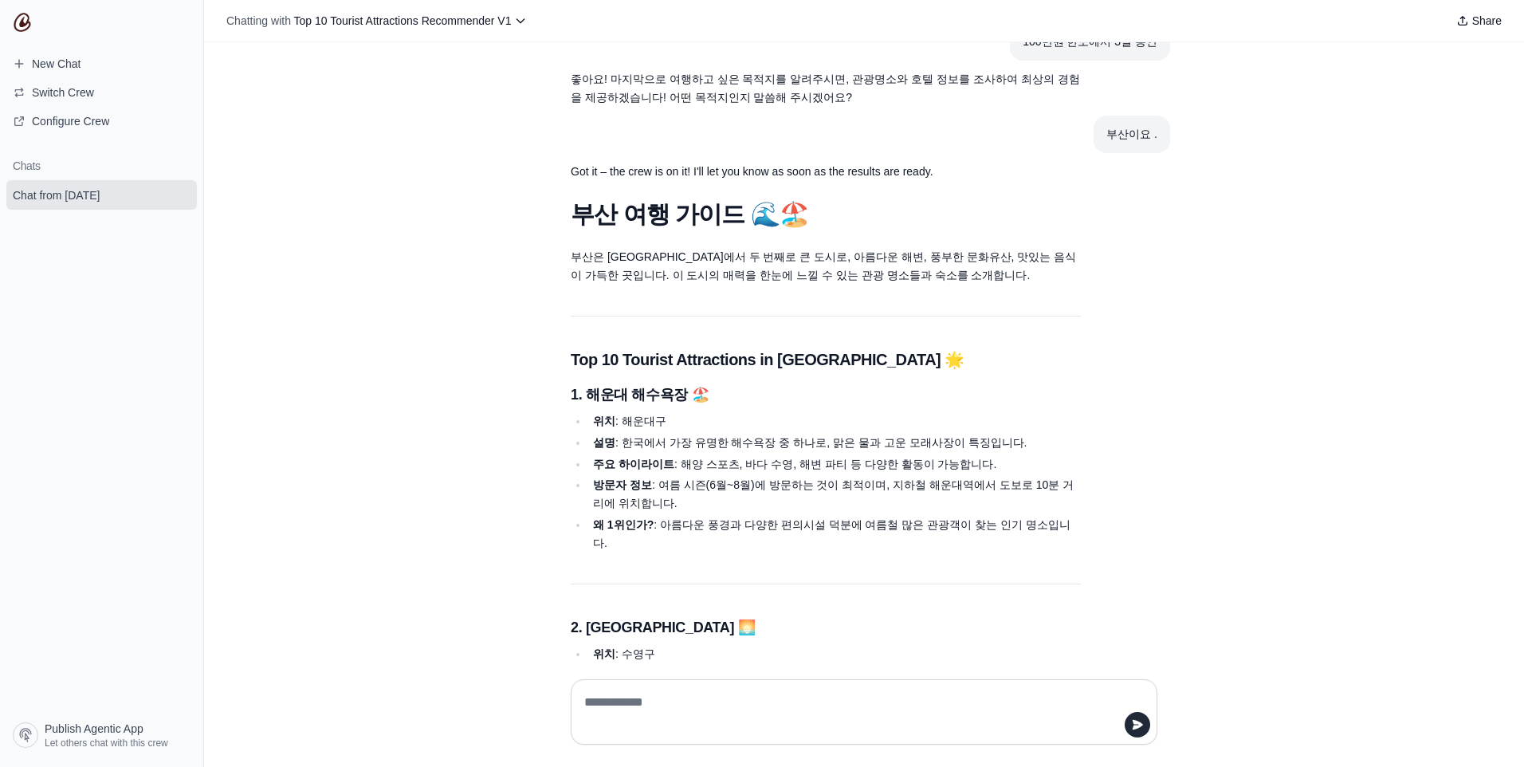
scroll to position [159, 0]
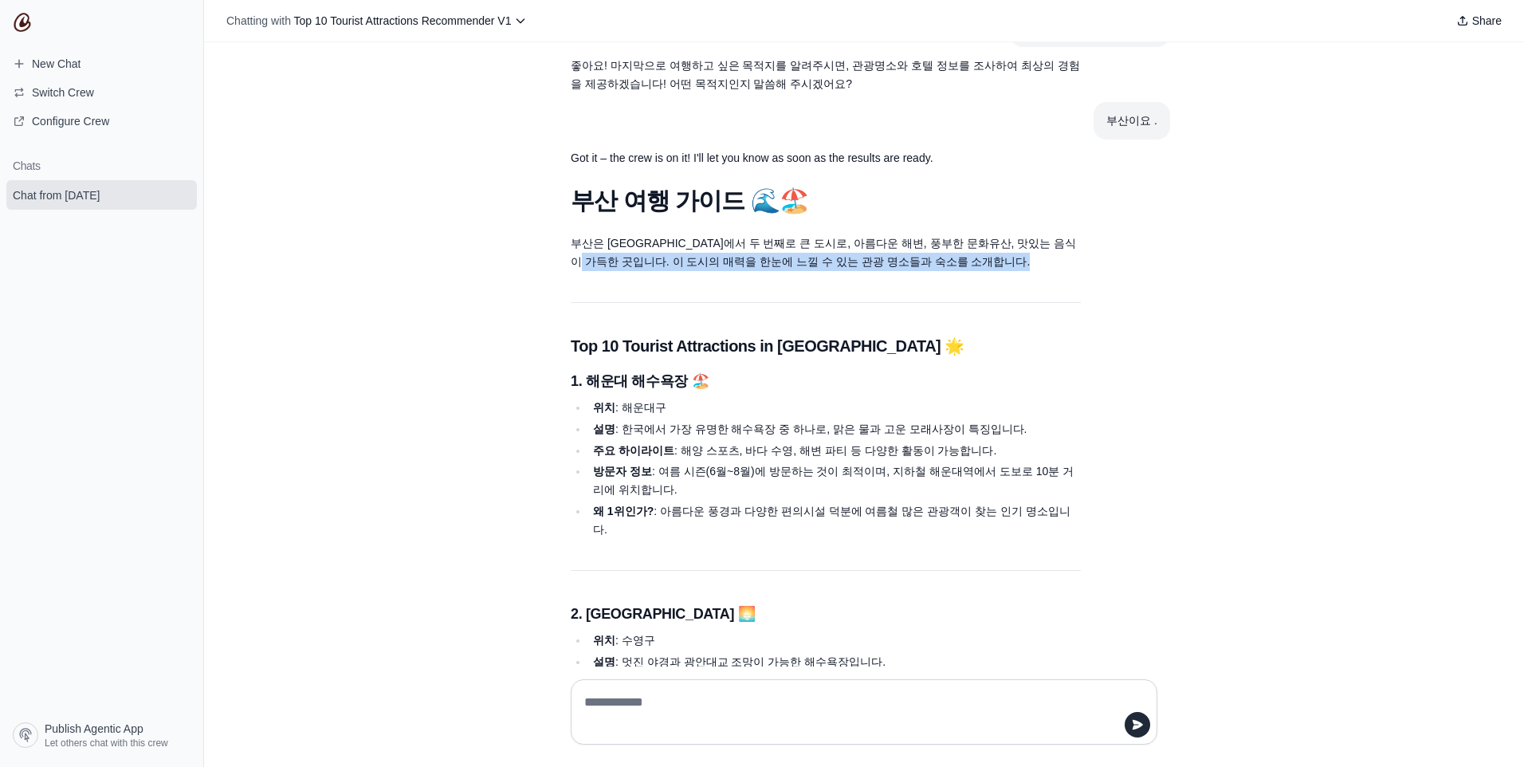
drag, startPoint x: 579, startPoint y: 261, endPoint x: 862, endPoint y: 271, distance: 284.0
drag, startPoint x: 862, startPoint y: 271, endPoint x: 696, endPoint y: 422, distance: 224.6
click at [701, 423] on li "설명 : 한국에서 가장 유명한 해수욕장 중 하나로, 맑은 물과 고운 모래사장이 특징입니다." at bounding box center [834, 429] width 493 height 18
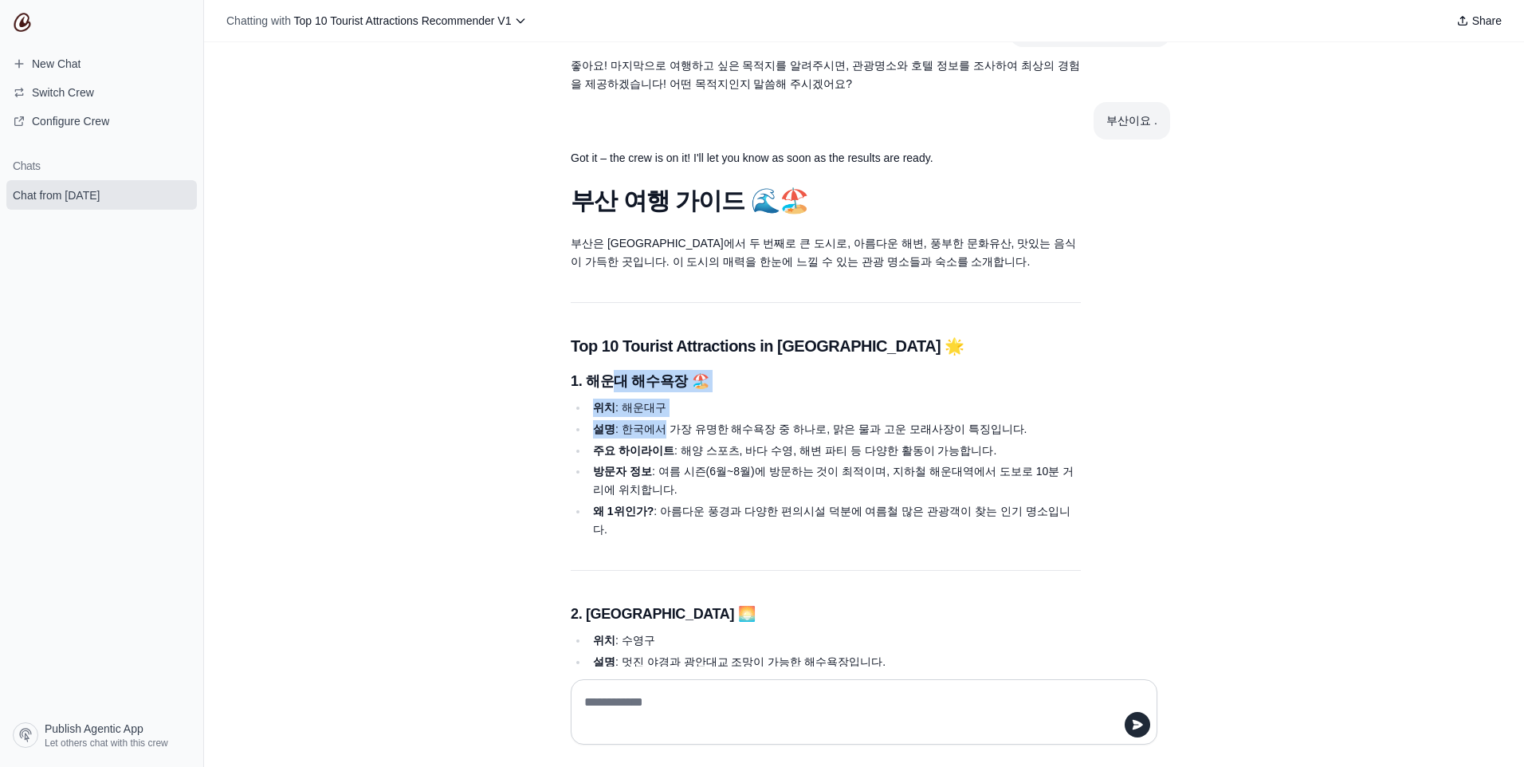
drag, startPoint x: 602, startPoint y: 385, endPoint x: 652, endPoint y: 419, distance: 60.8
drag, startPoint x: 652, startPoint y: 419, endPoint x: 623, endPoint y: 500, distance: 85.7
click at [622, 505] on strong "왜 1위인가?" at bounding box center [623, 511] width 61 height 13
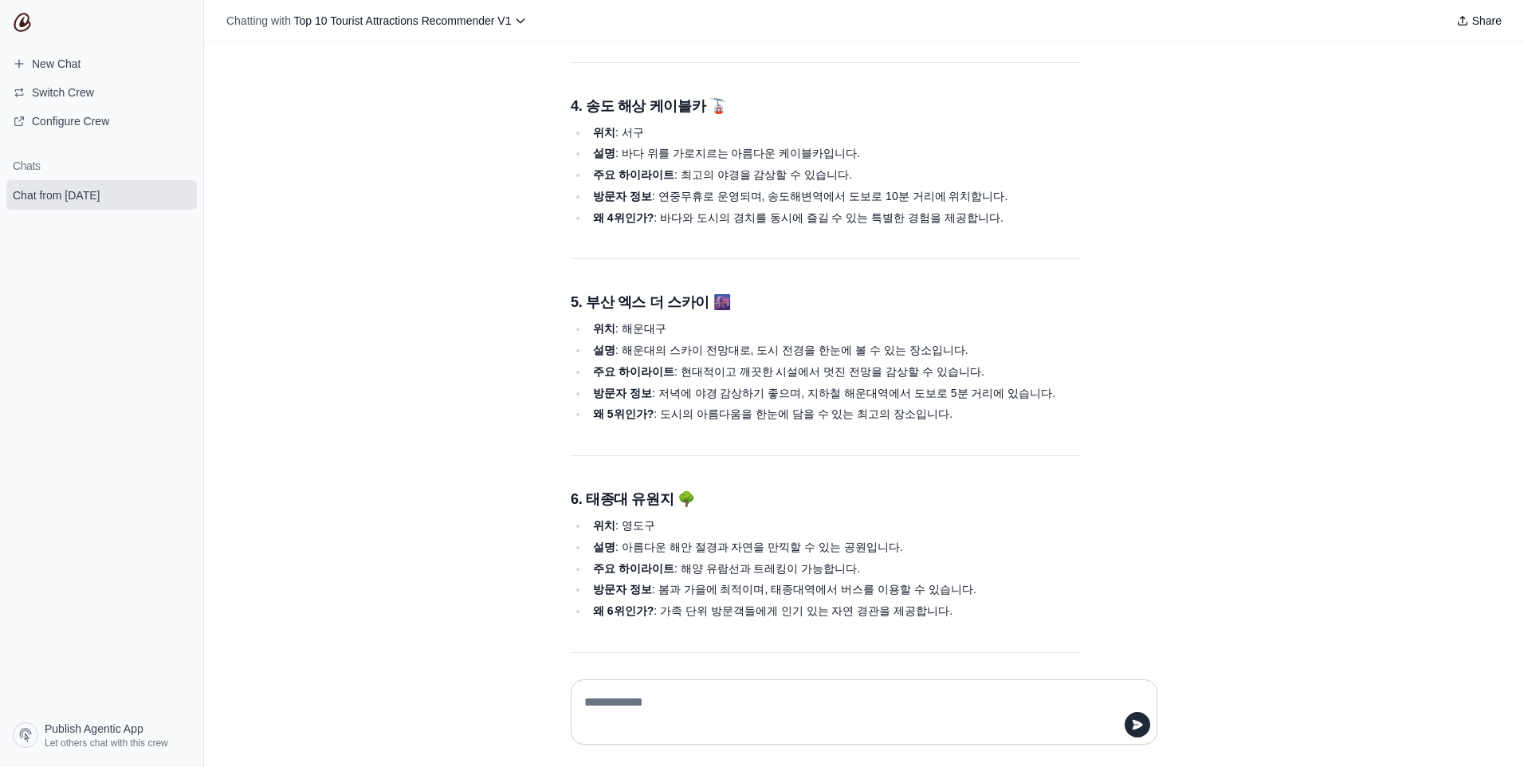
scroll to position [1116, 0]
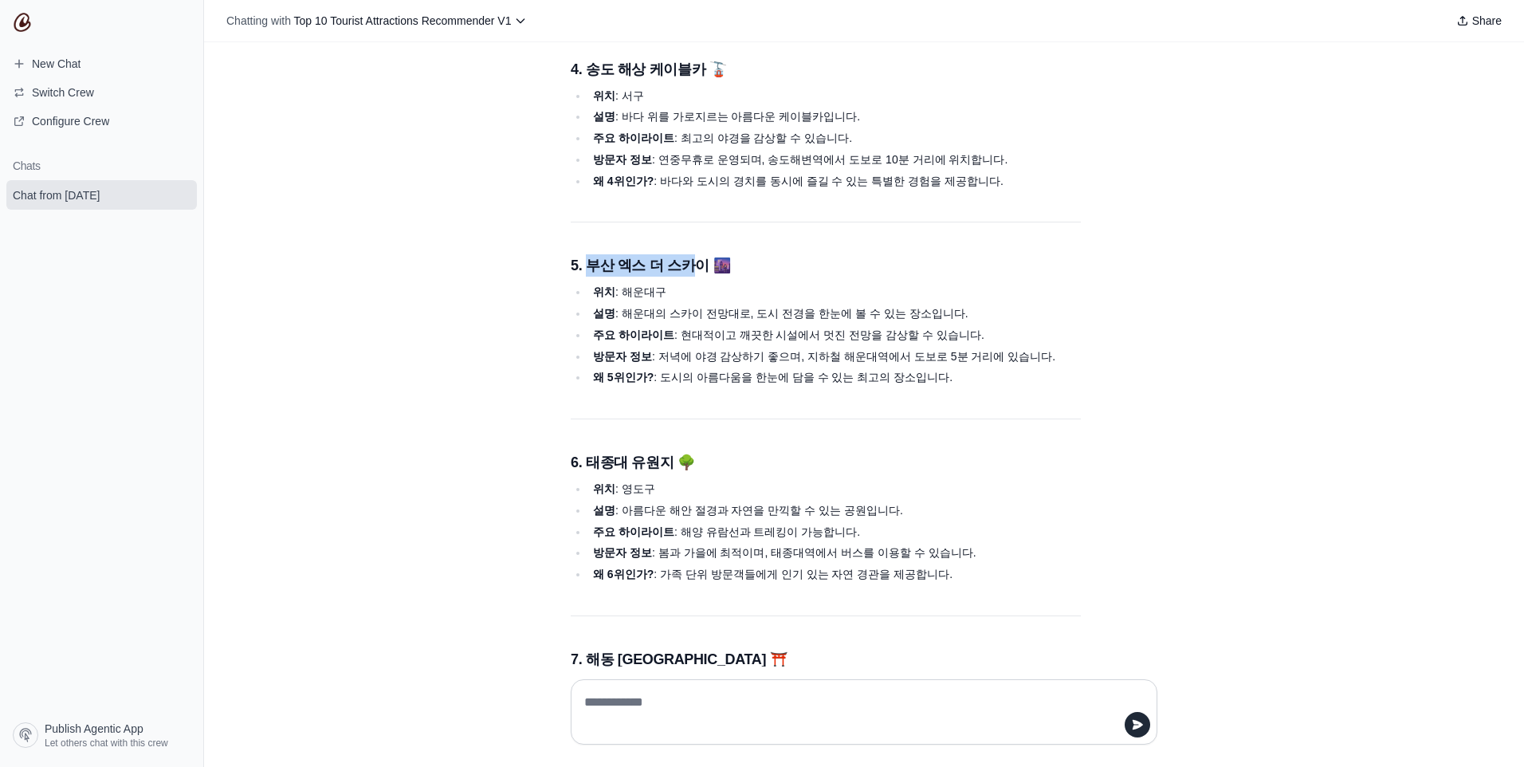
drag, startPoint x: 585, startPoint y: 234, endPoint x: 685, endPoint y: 233, distance: 99.6
click at [685, 254] on h3 "5. 부산 엑스 더 스카이 🌆" at bounding box center [826, 265] width 510 height 22
drag, startPoint x: 685, startPoint y: 233, endPoint x: 639, endPoint y: 319, distance: 97.3
click at [639, 350] on strong "방문자 정보" at bounding box center [622, 356] width 59 height 13
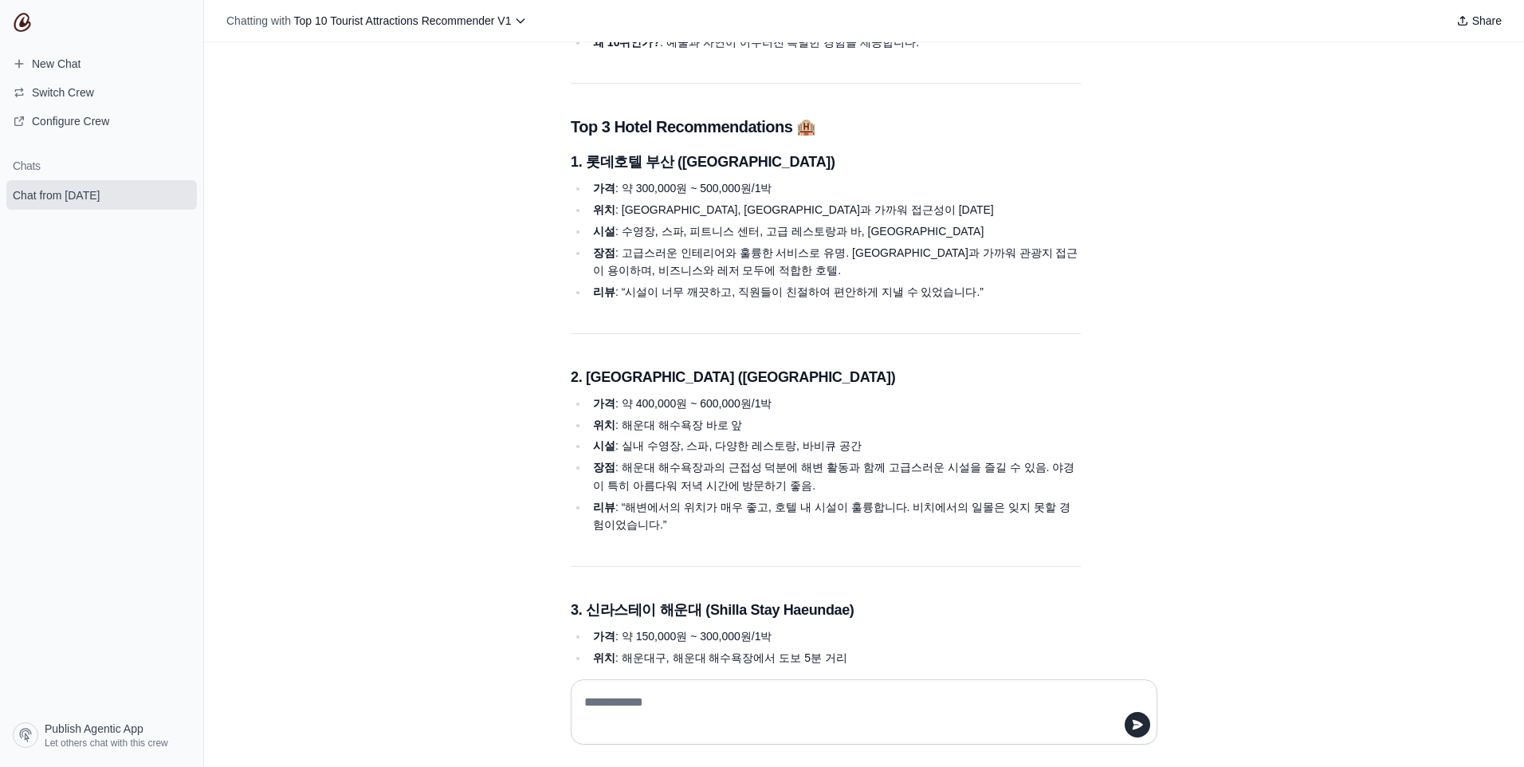
scroll to position [2551, 0]
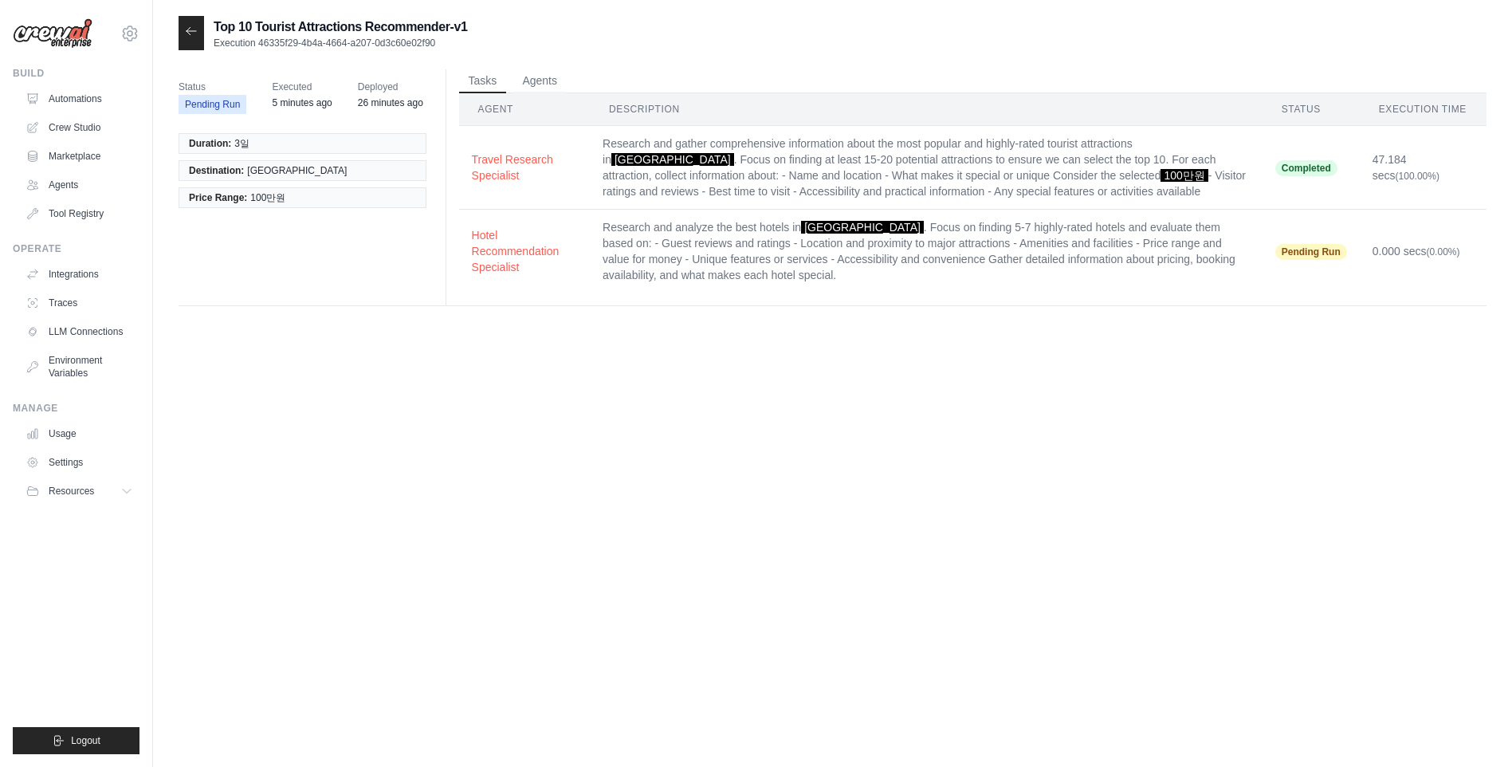
click at [196, 34] on icon at bounding box center [191, 31] width 13 height 13
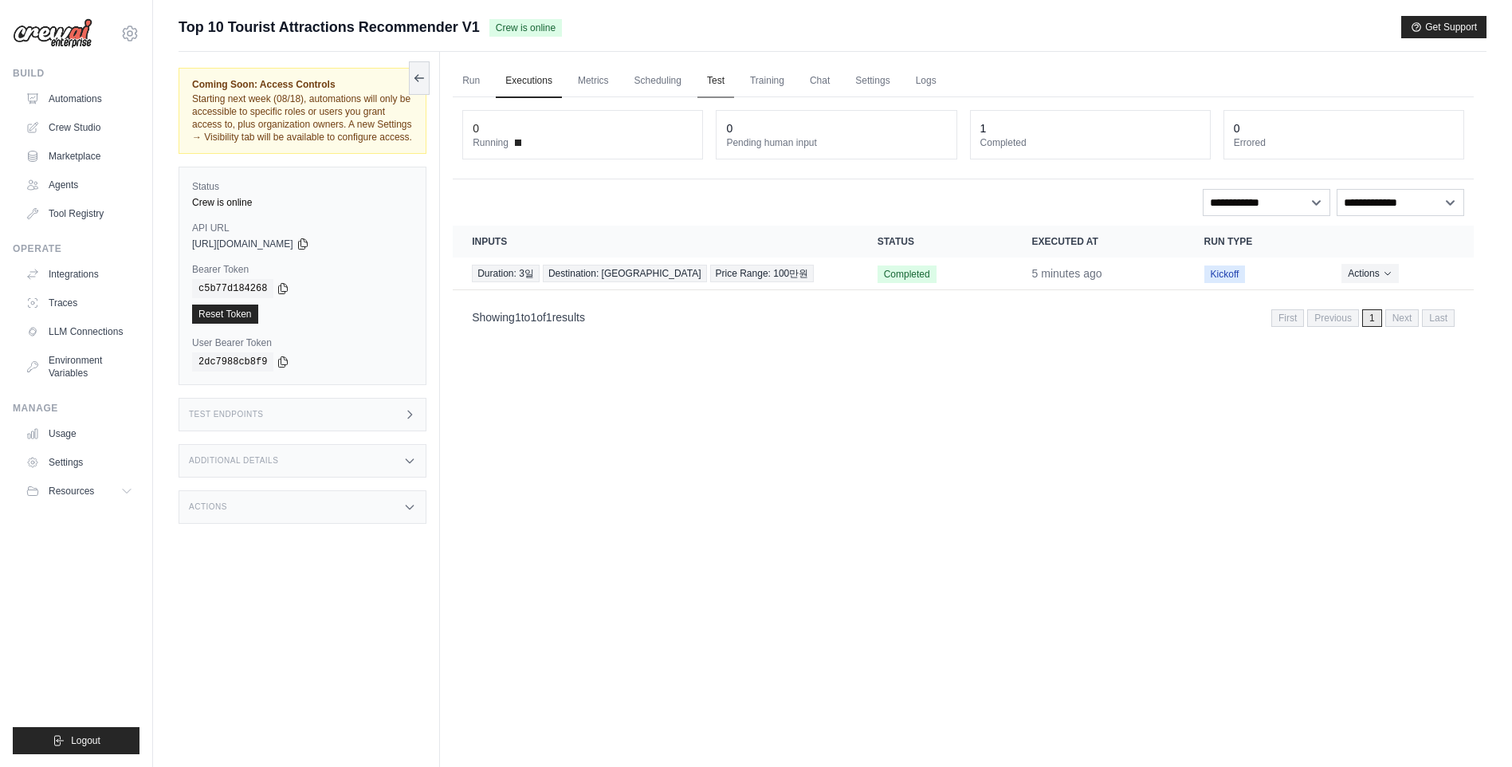
click at [733, 82] on link "Test" at bounding box center [715, 81] width 37 height 33
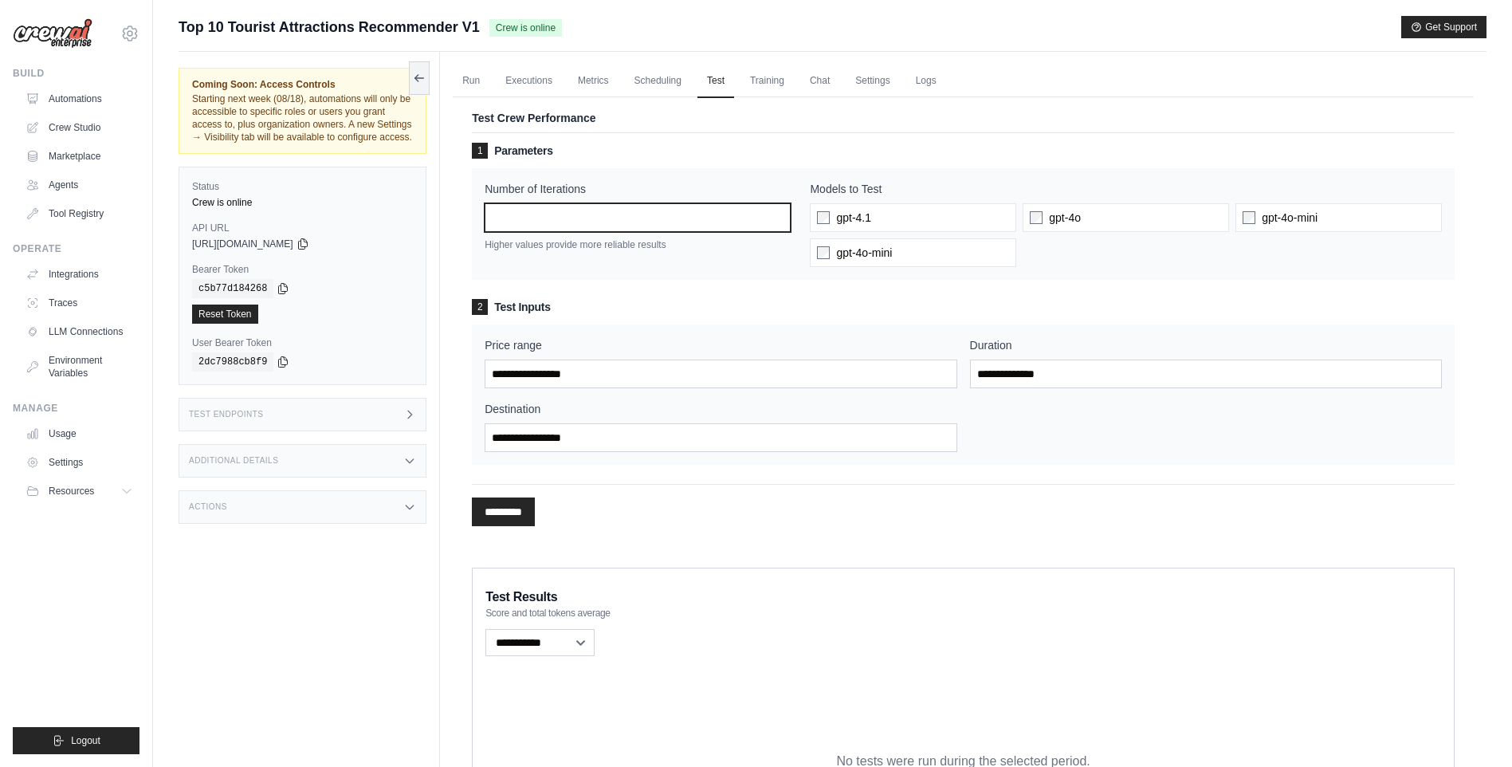
drag, startPoint x: 570, startPoint y: 216, endPoint x: 391, endPoint y: 214, distance: 179.4
click at [391, 214] on div "Coming Soon: Access Controls Starting next week (08/18), automations will only …" at bounding box center [833, 480] width 1308 height 857
type input "*"
click at [1260, 218] on label "gpt-4o-mini" at bounding box center [1339, 217] width 206 height 29
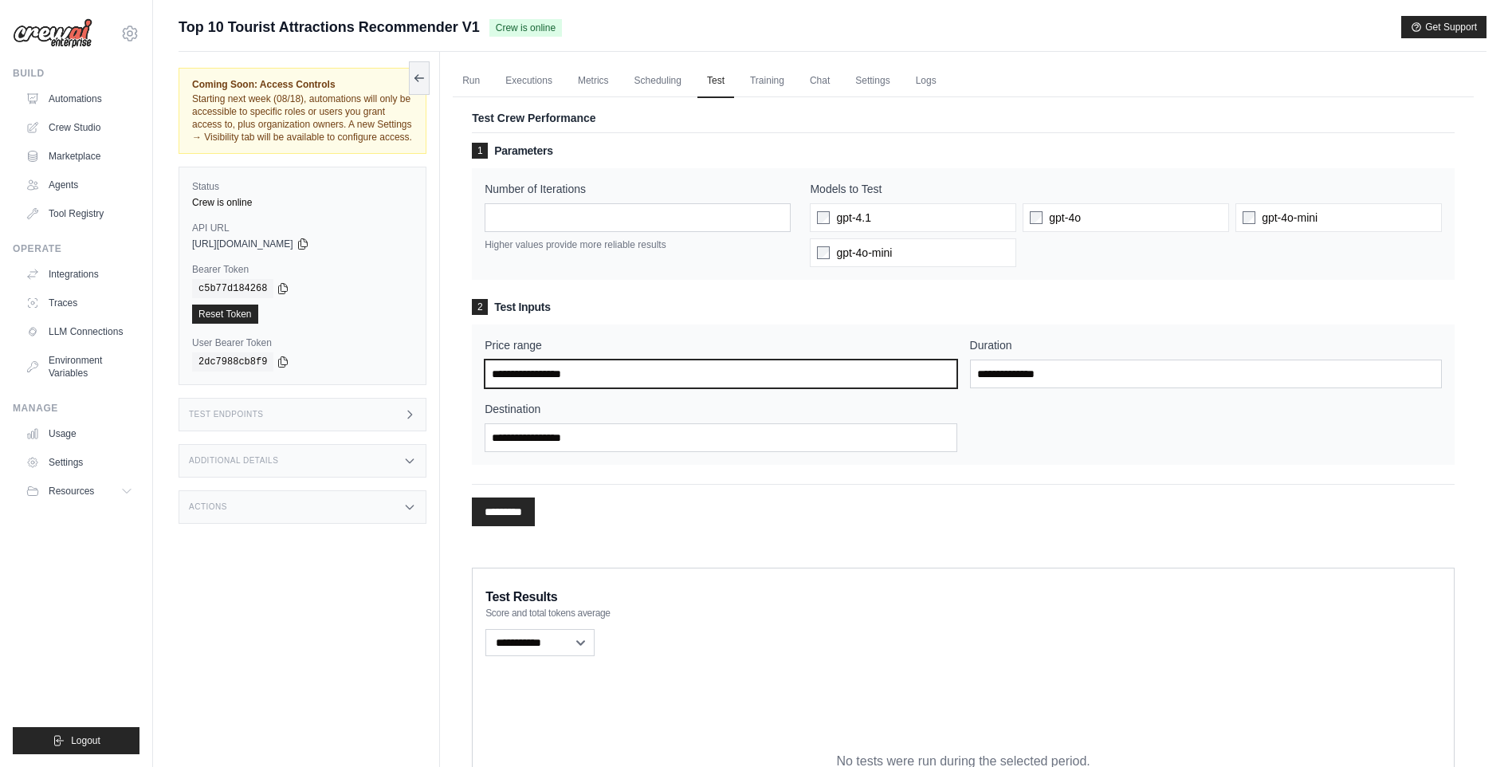
click at [740, 369] on input "Price range" at bounding box center [721, 374] width 472 height 29
type input "***"
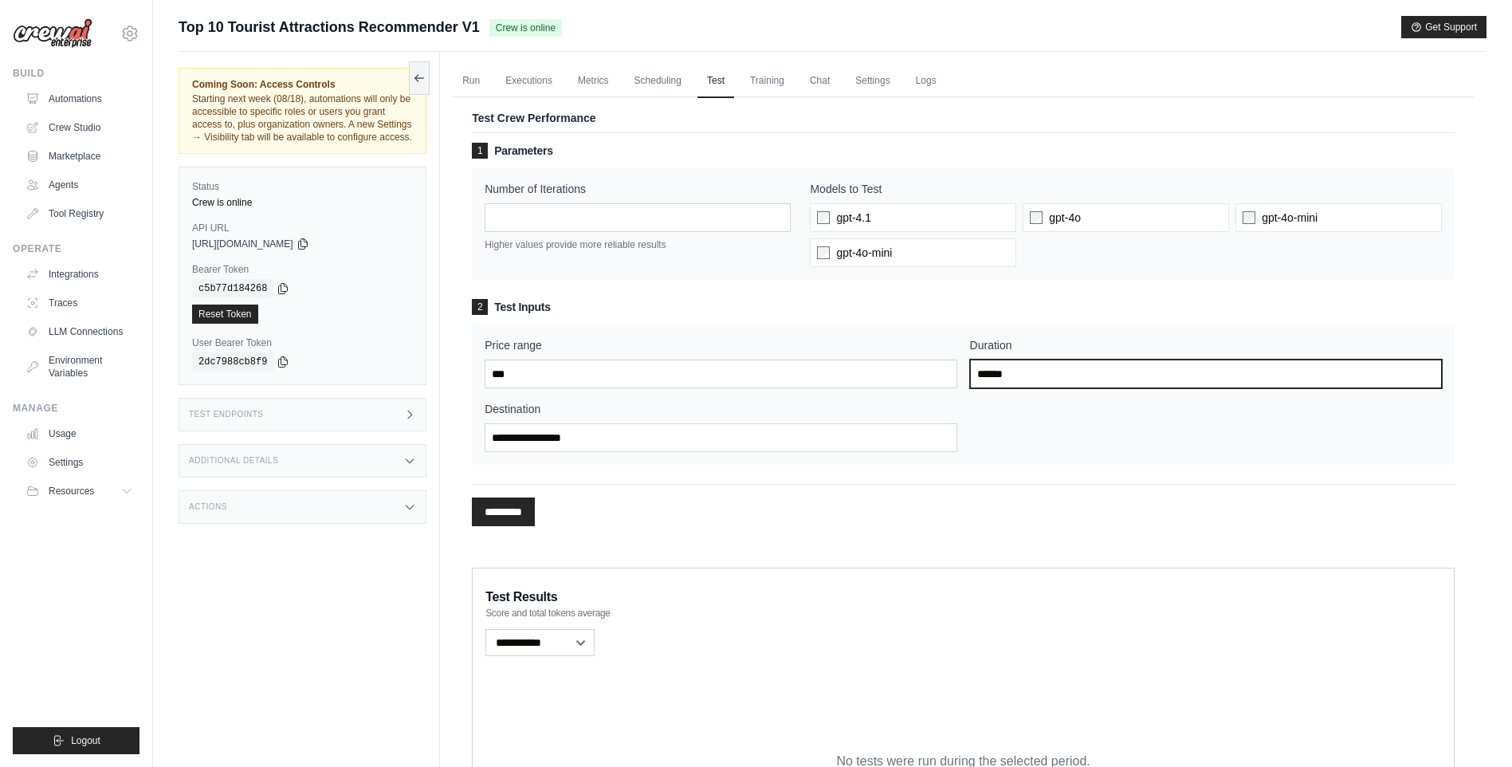
type input "******"
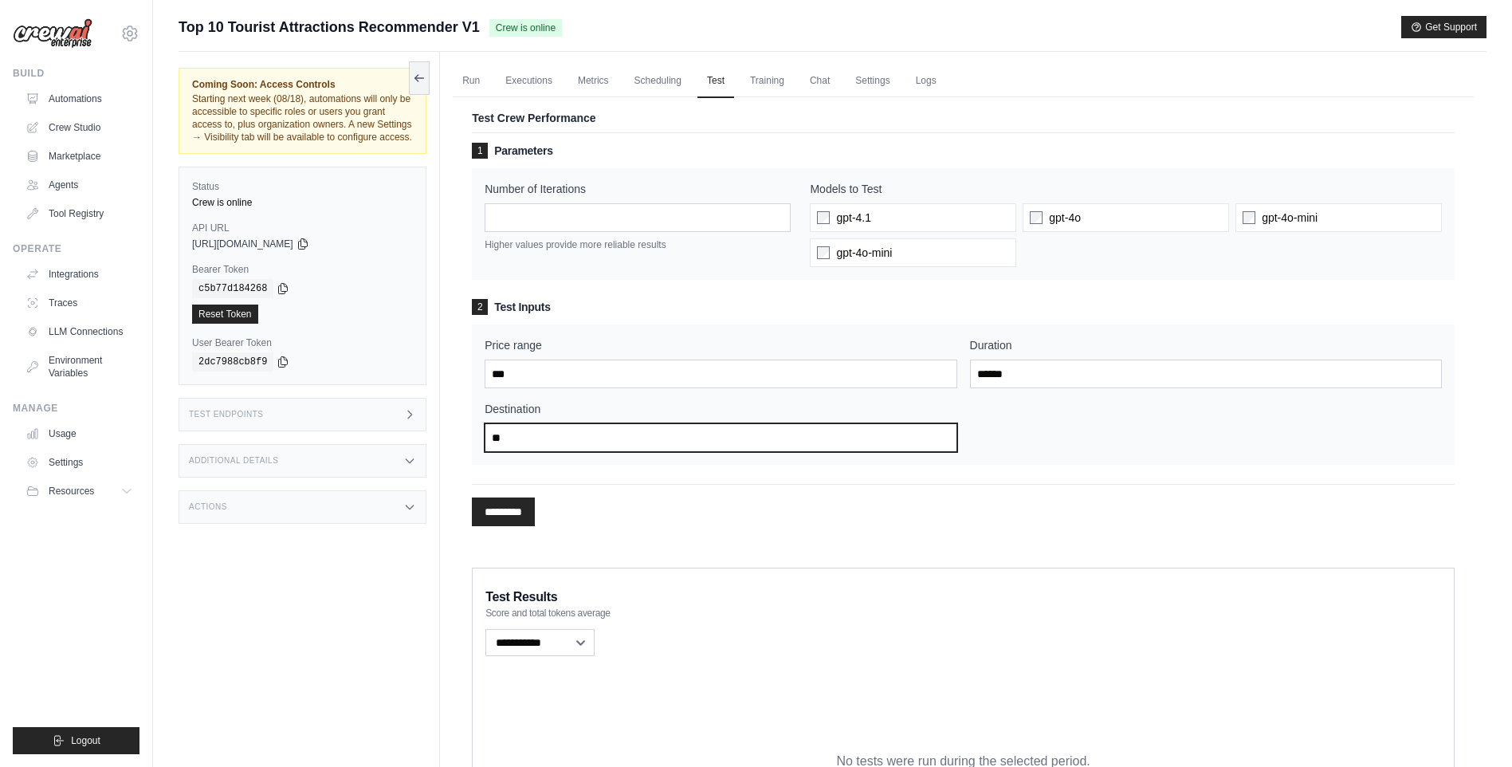
type input "*"
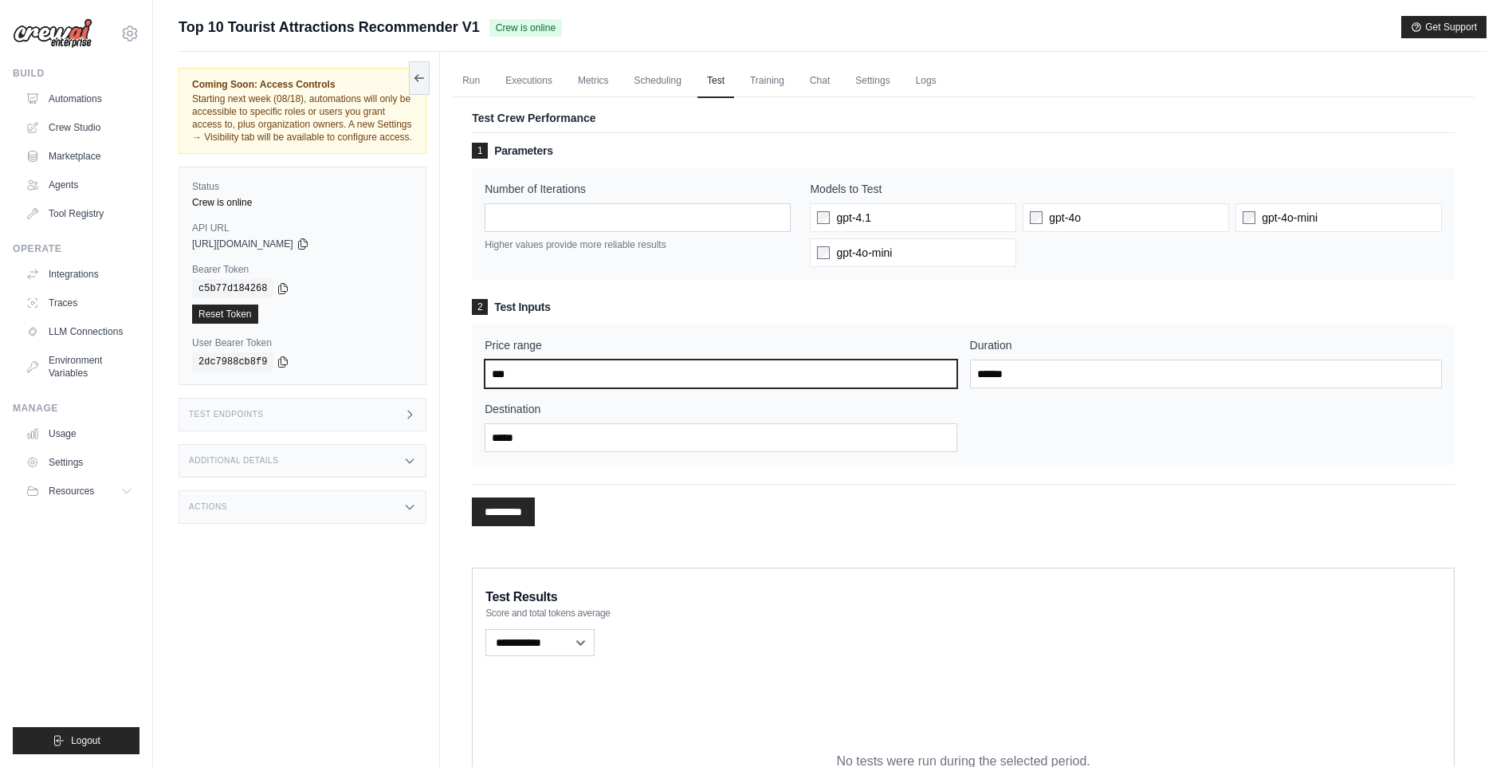
click at [741, 372] on input "***" at bounding box center [721, 374] width 472 height 29
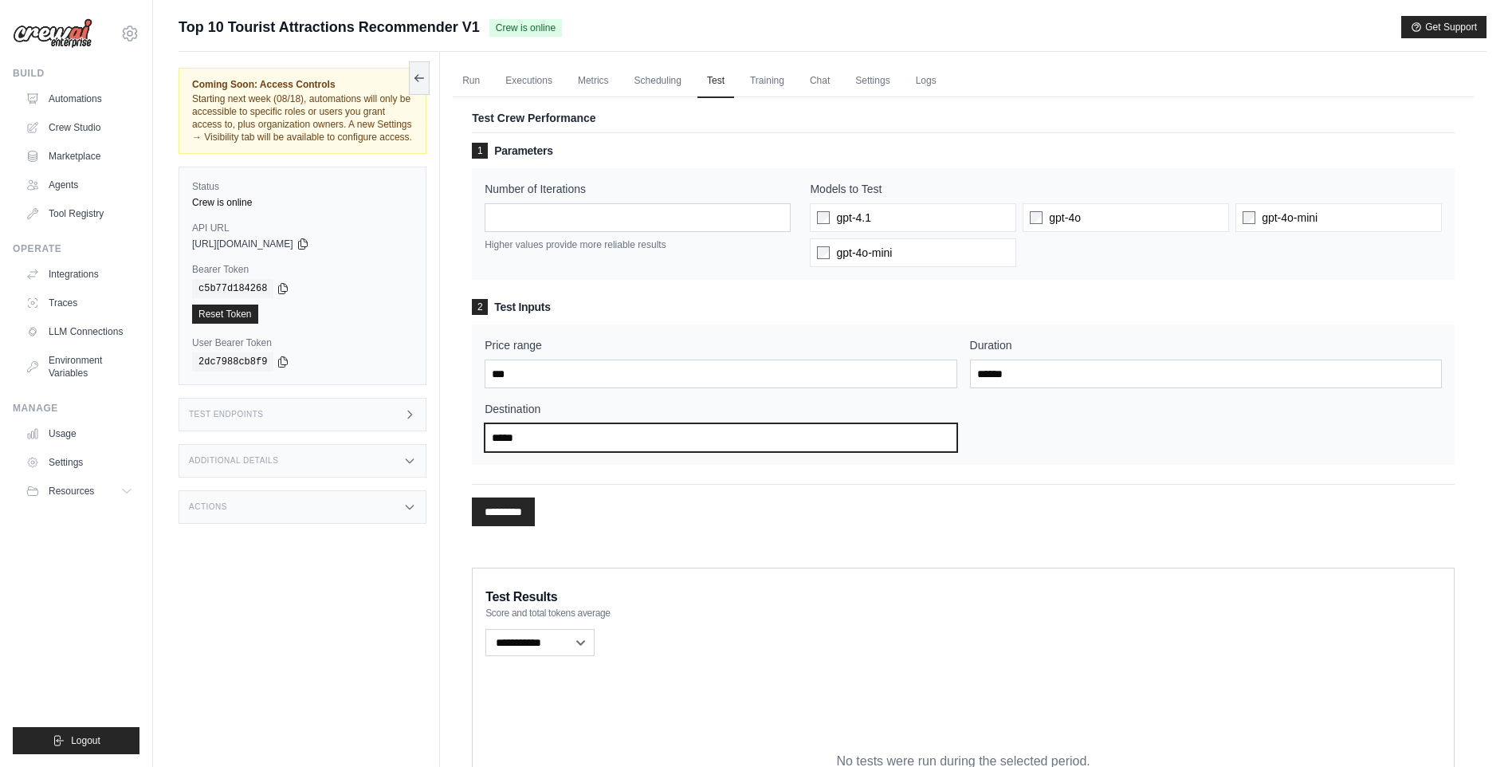
drag, startPoint x: 526, startPoint y: 437, endPoint x: 391, endPoint y: 432, distance: 134.8
click at [391, 432] on div "Coming Soon: Access Controls Starting next week (08/18), automations will only …" at bounding box center [833, 480] width 1308 height 857
type input "**"
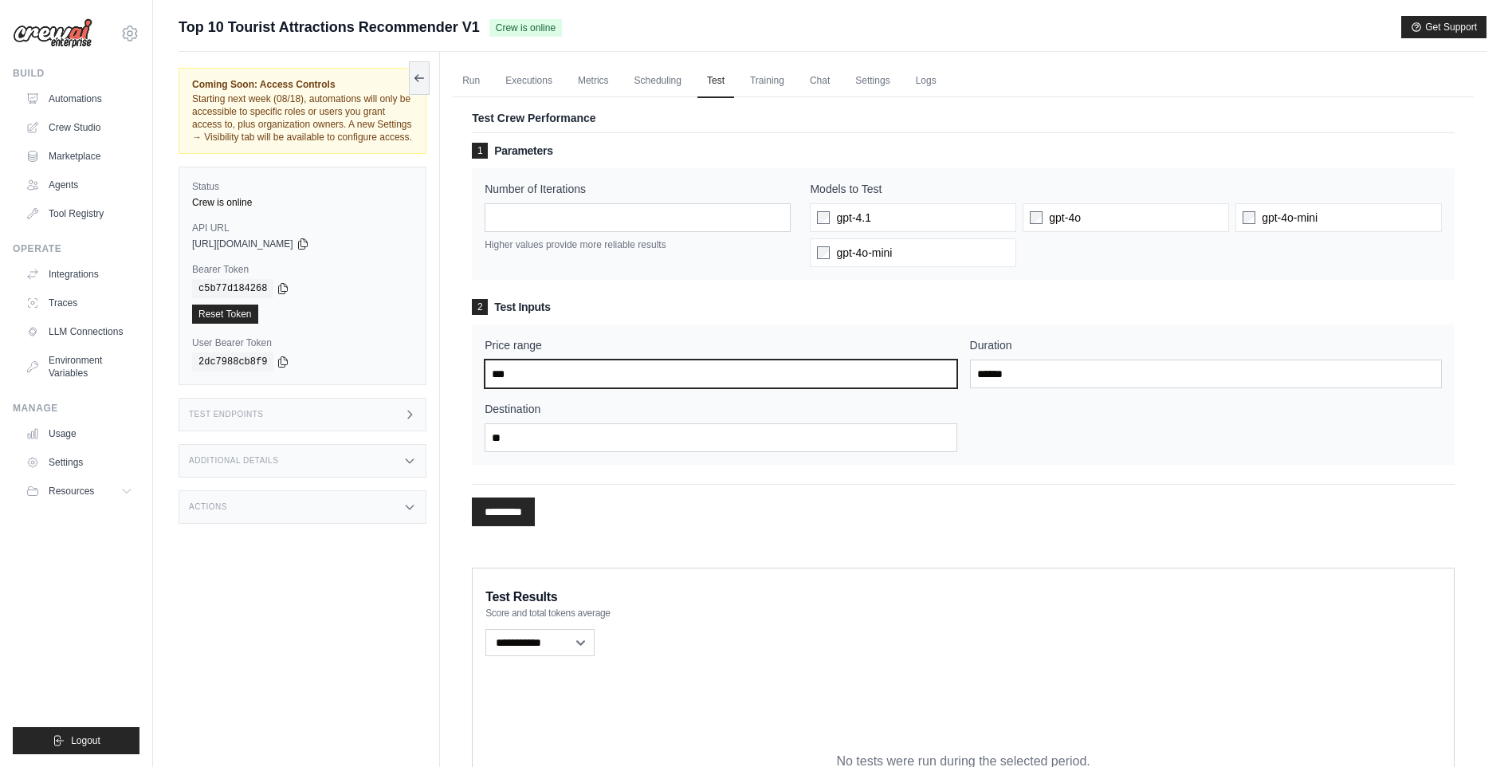
click at [580, 383] on input "***" at bounding box center [721, 374] width 472 height 29
type input "*****"
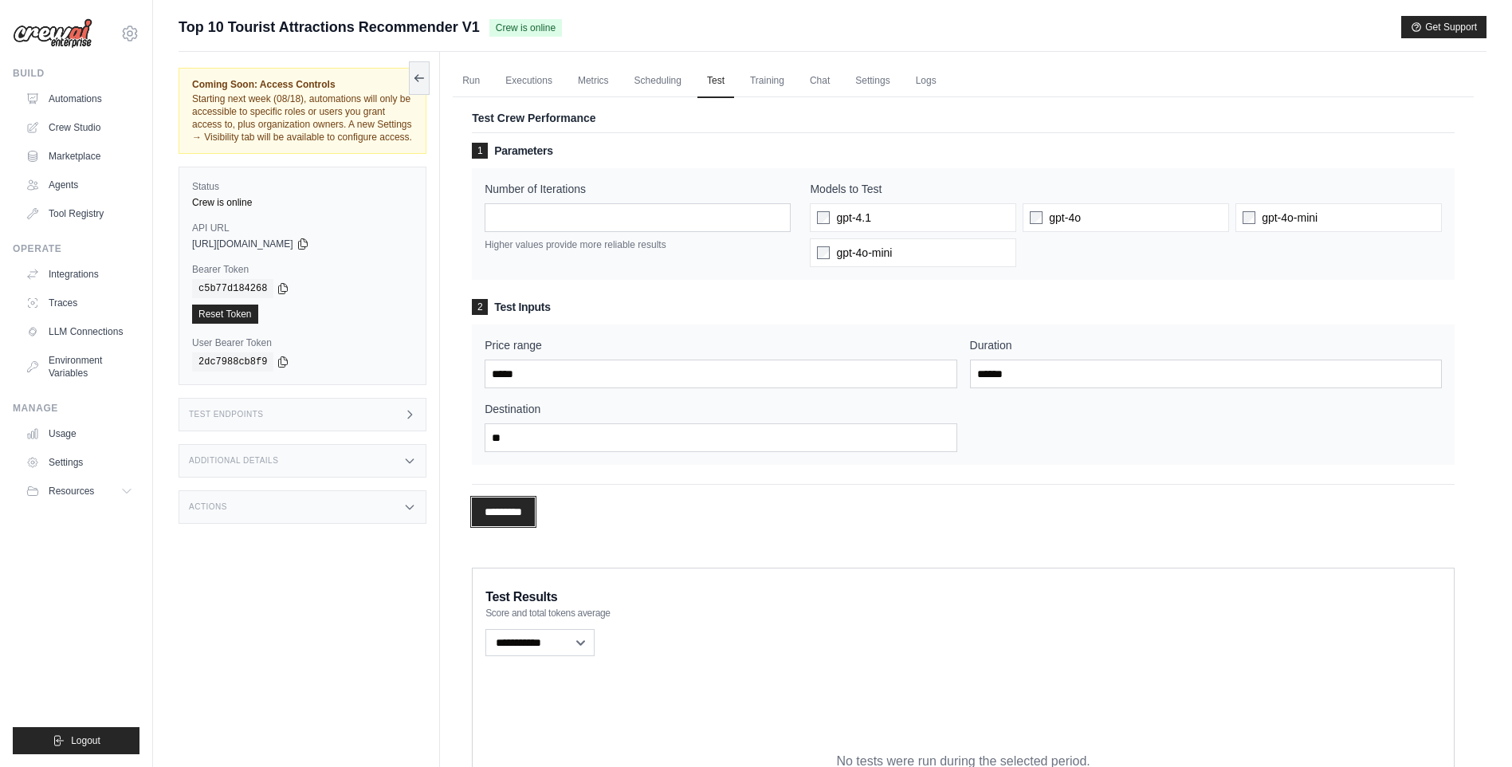
click at [509, 509] on input "*********" at bounding box center [503, 511] width 63 height 29
click at [540, 82] on link "Executions" at bounding box center [529, 81] width 66 height 33
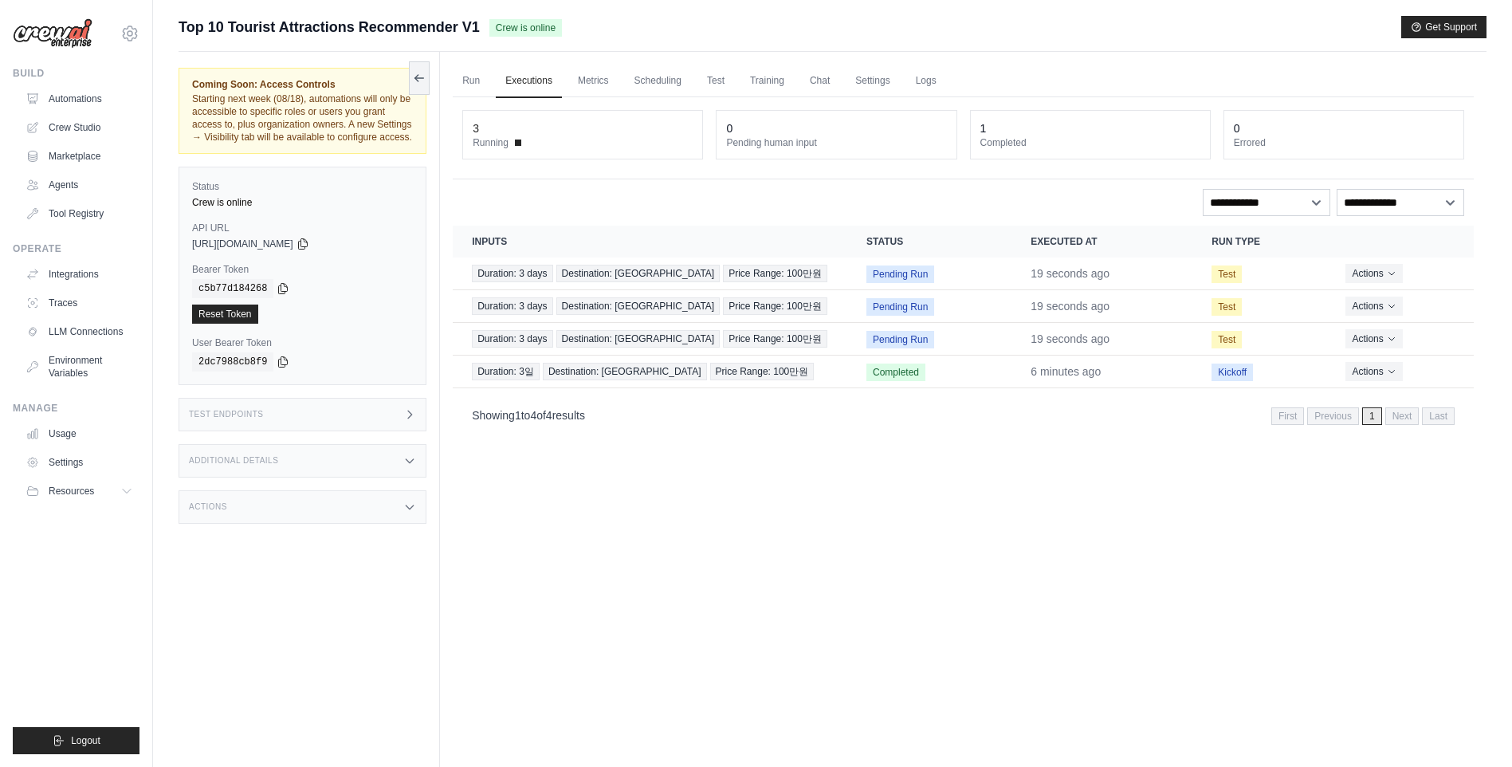
click at [788, 514] on div "Run Executions Metrics Scheduling Test Training Chat Settings Logs 3 Running 0 …" at bounding box center [963, 435] width 1047 height 767
click at [784, 543] on div "Run Executions Metrics Scheduling Test Training Chat Settings Logs 3 Running 0 …" at bounding box center [963, 435] width 1047 height 767
click at [716, 85] on link "Test" at bounding box center [715, 81] width 37 height 33
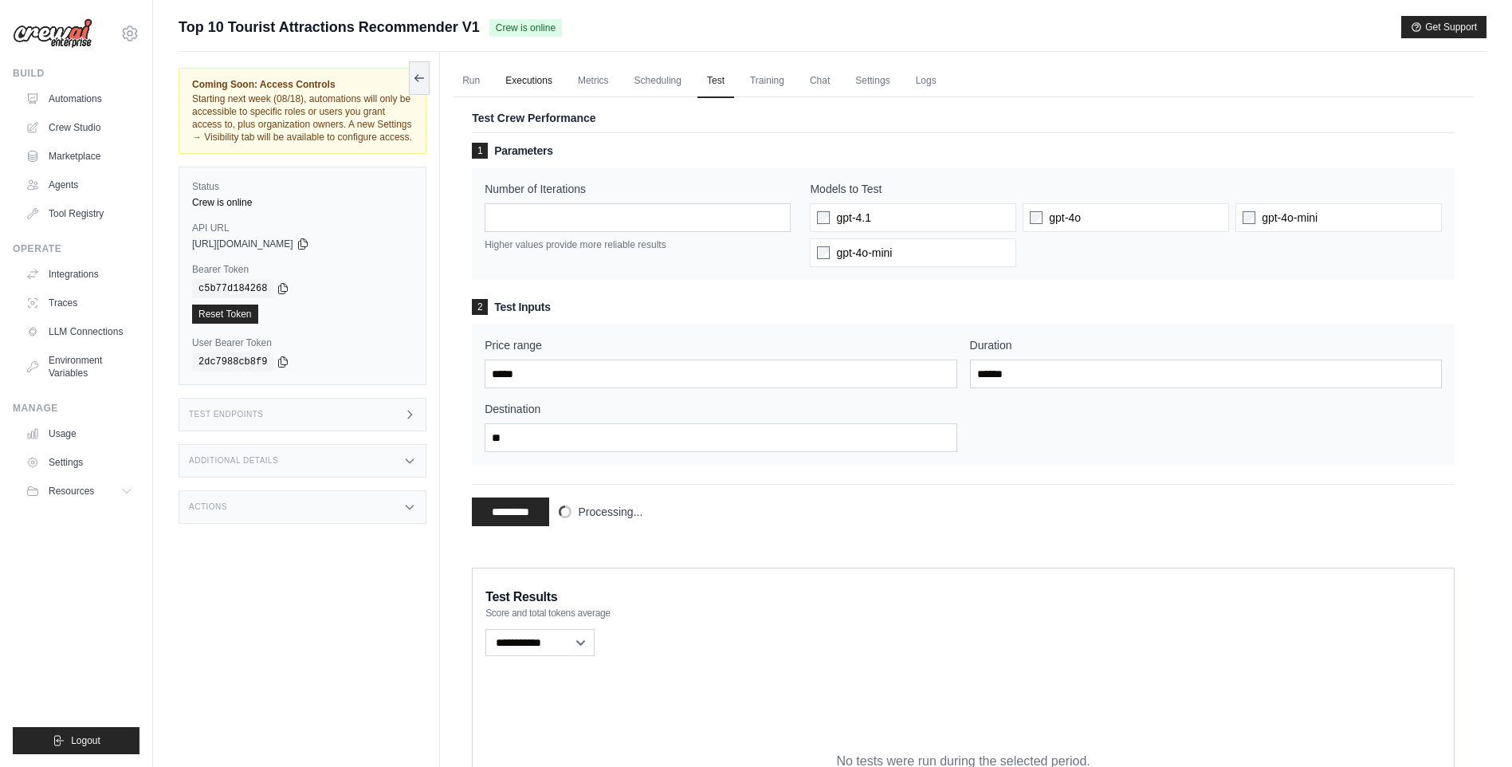
click at [535, 77] on link "Executions" at bounding box center [529, 81] width 66 height 33
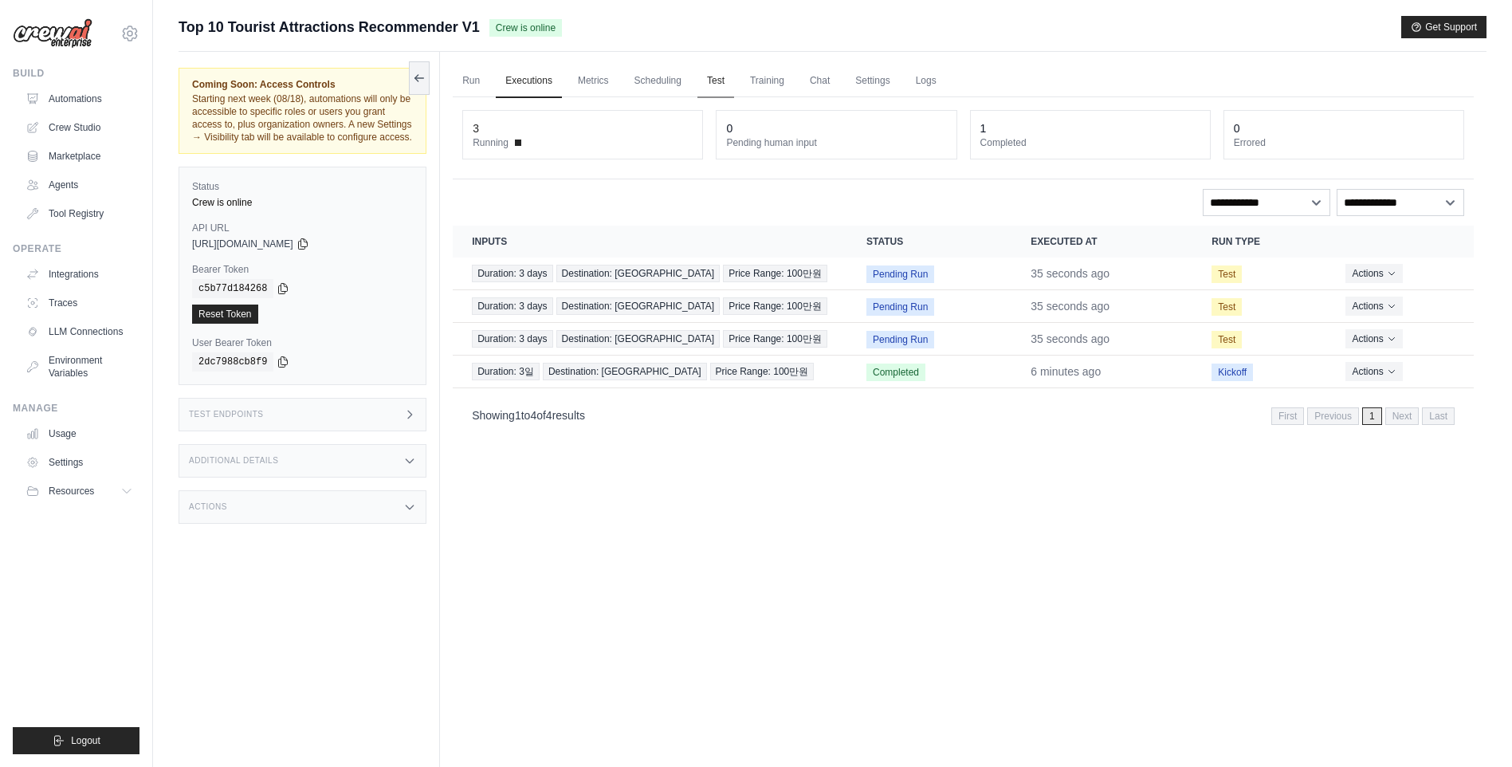
click at [725, 80] on link "Test" at bounding box center [715, 81] width 37 height 33
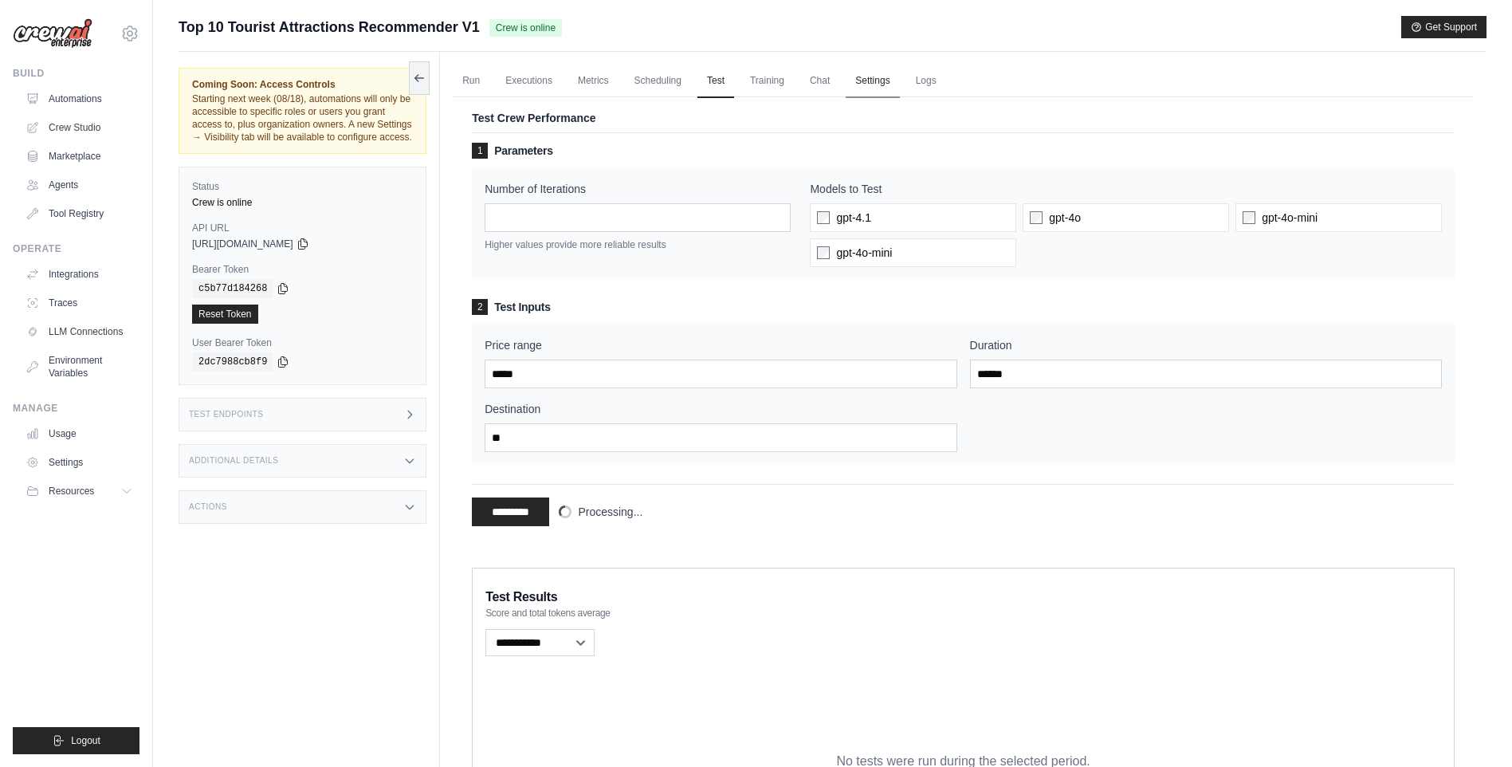
click at [894, 81] on link "Settings" at bounding box center [872, 81] width 53 height 33
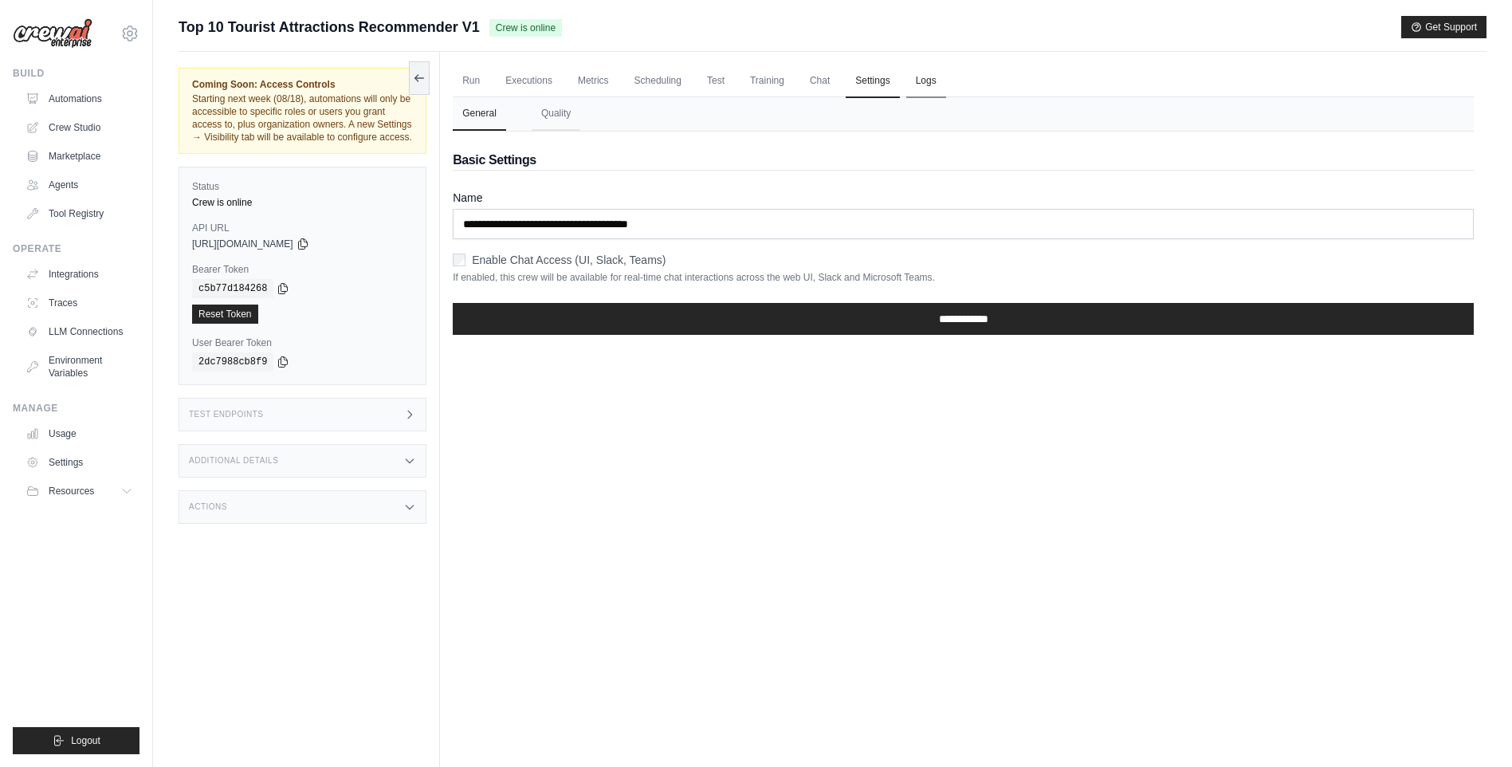
click at [943, 78] on link "Logs" at bounding box center [926, 81] width 40 height 33
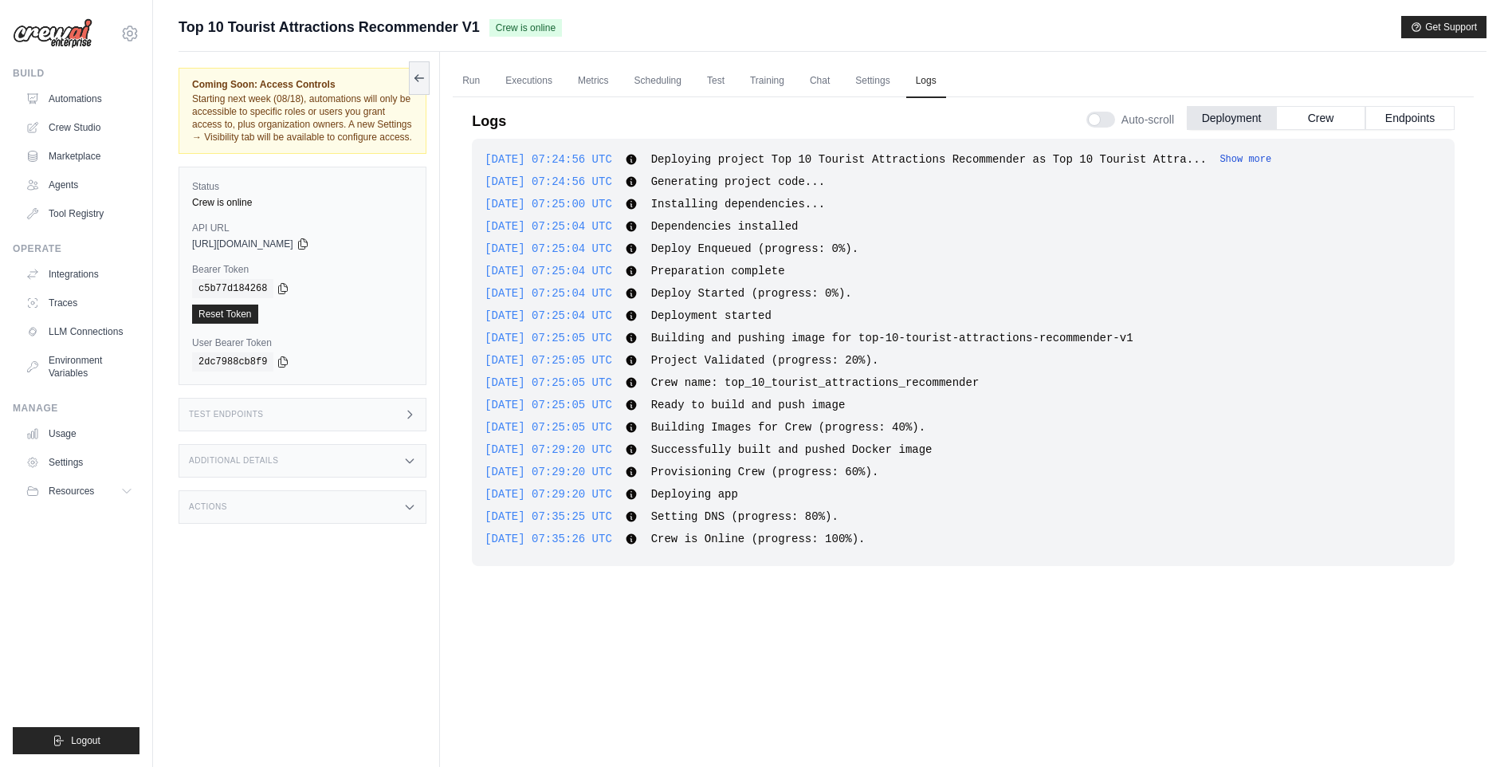
click at [1220, 159] on button "Show more" at bounding box center [1246, 159] width 52 height 13
click at [1167, 242] on div "[DATE] 07:25:04 UTC Deploy Enqueued (progress: 0%). Show more Show less" at bounding box center [963, 249] width 957 height 16
drag, startPoint x: 733, startPoint y: 379, endPoint x: 985, endPoint y: 381, distance: 252.7
click at [985, 381] on div "[DATE] 07:25:05 UTC Crew name: top_10_tourist_attractions_recommender Show more…" at bounding box center [963, 383] width 957 height 16
drag, startPoint x: 985, startPoint y: 381, endPoint x: 818, endPoint y: 505, distance: 208.1
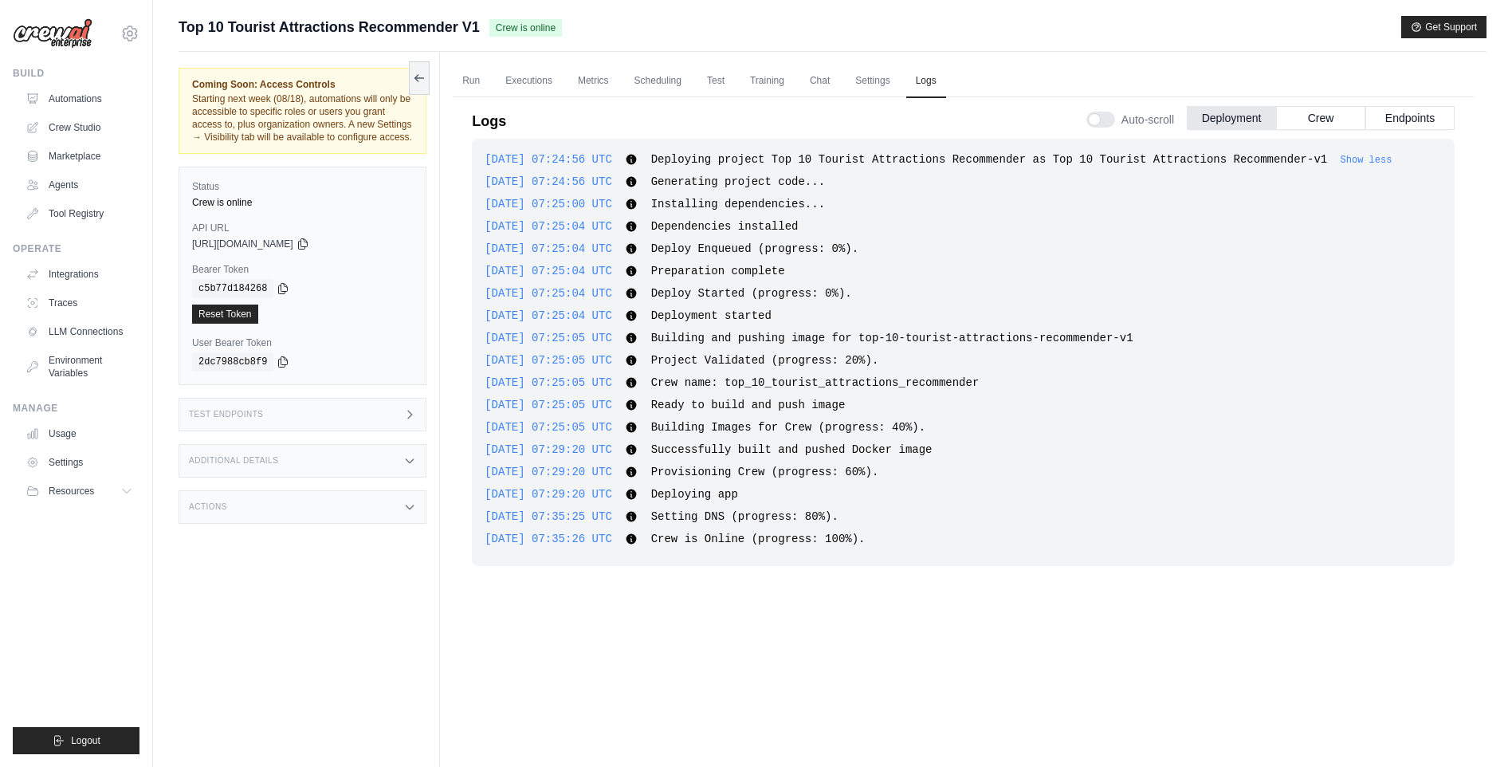
click at [818, 505] on div "[DATE] 07:24:56 UTC Deploying project Top 10 Tourist Attractions Recommender as…" at bounding box center [963, 352] width 983 height 427
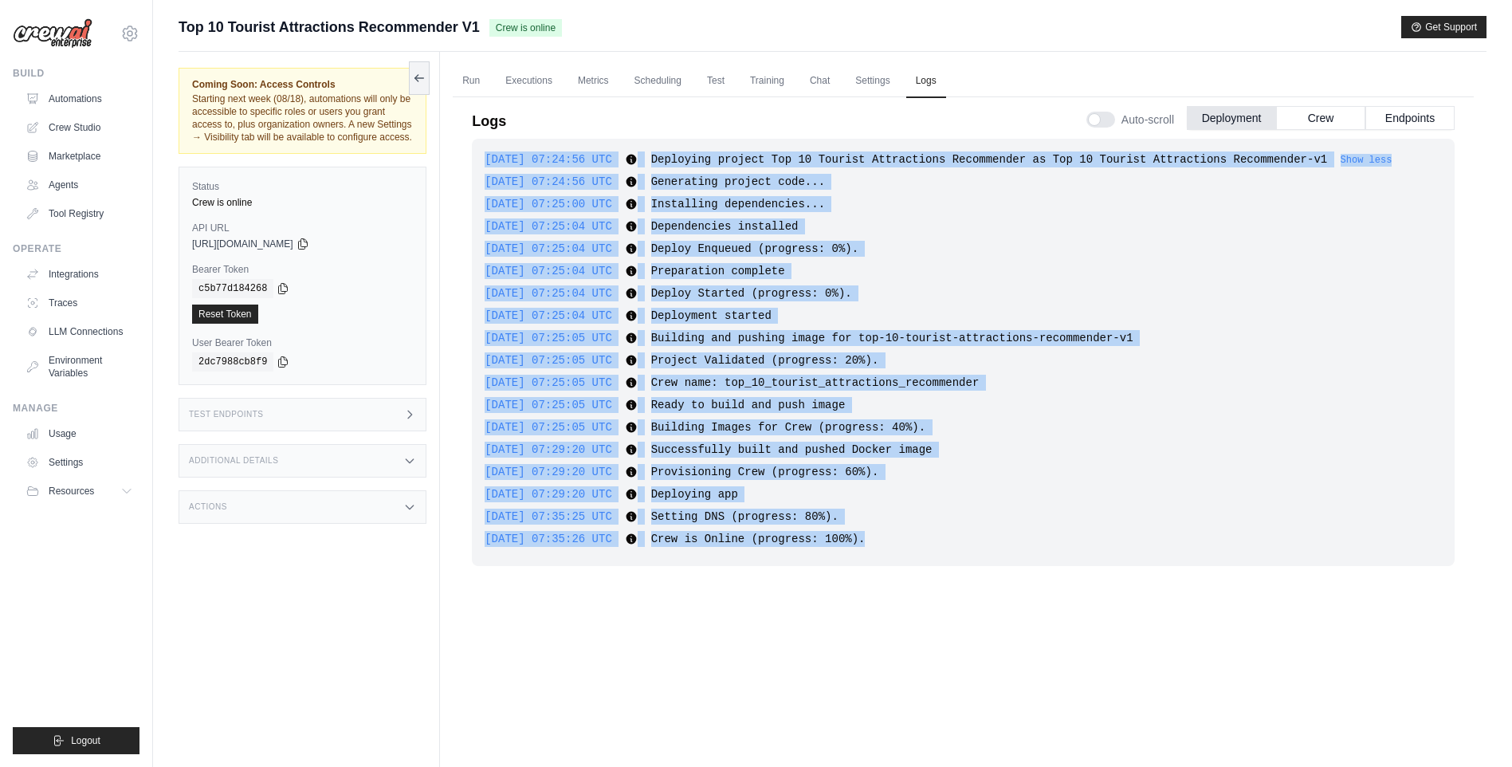
drag, startPoint x: 862, startPoint y: 541, endPoint x: 488, endPoint y: 151, distance: 541.2
click at [488, 151] on div "[DATE] 07:24:56 UTC Deploying project Top 10 Tourist Attractions Recommender as…" at bounding box center [963, 352] width 983 height 427
click at [814, 295] on span "Deploy Started (progress: 0%)." at bounding box center [751, 293] width 201 height 13
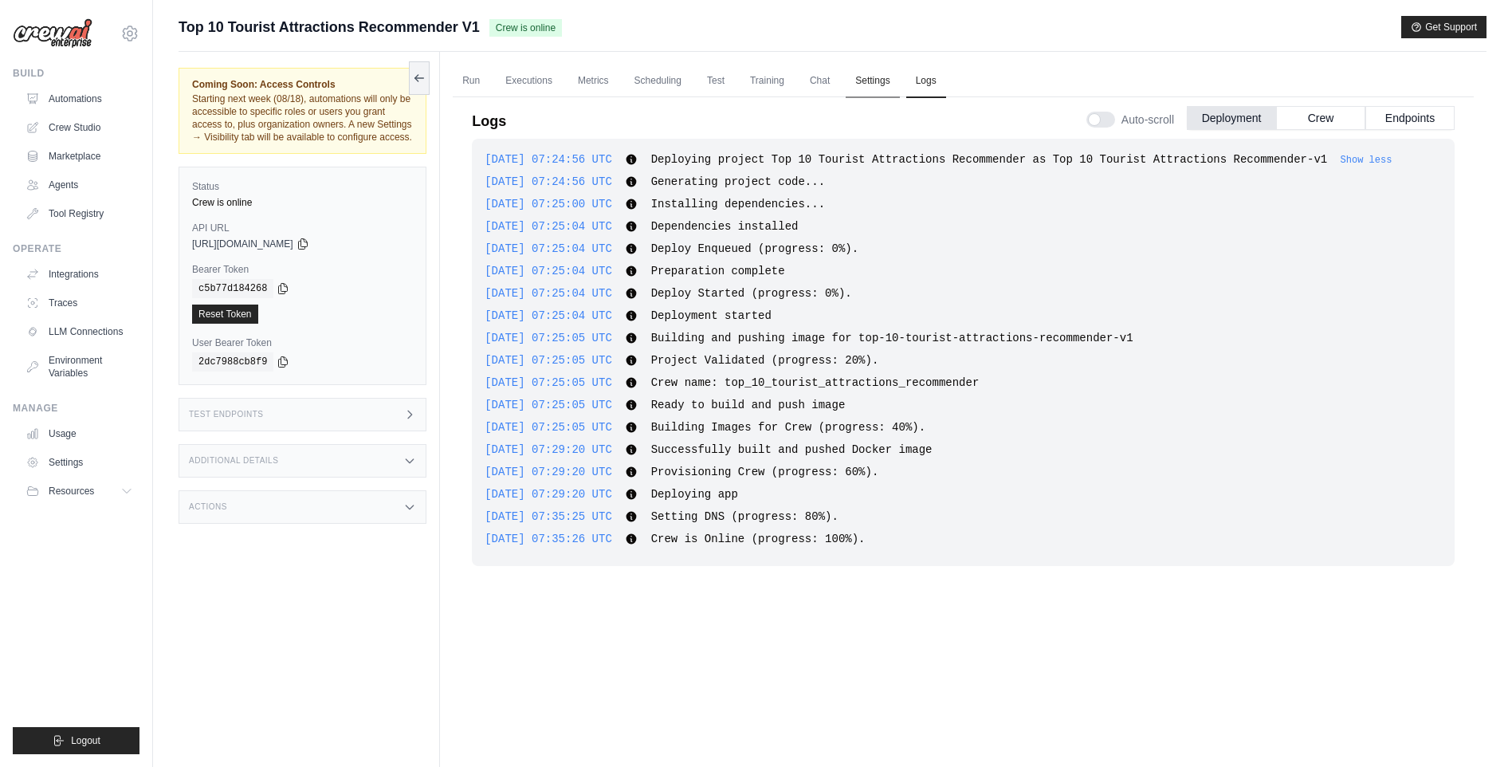
click at [886, 77] on link "Settings" at bounding box center [872, 81] width 53 height 33
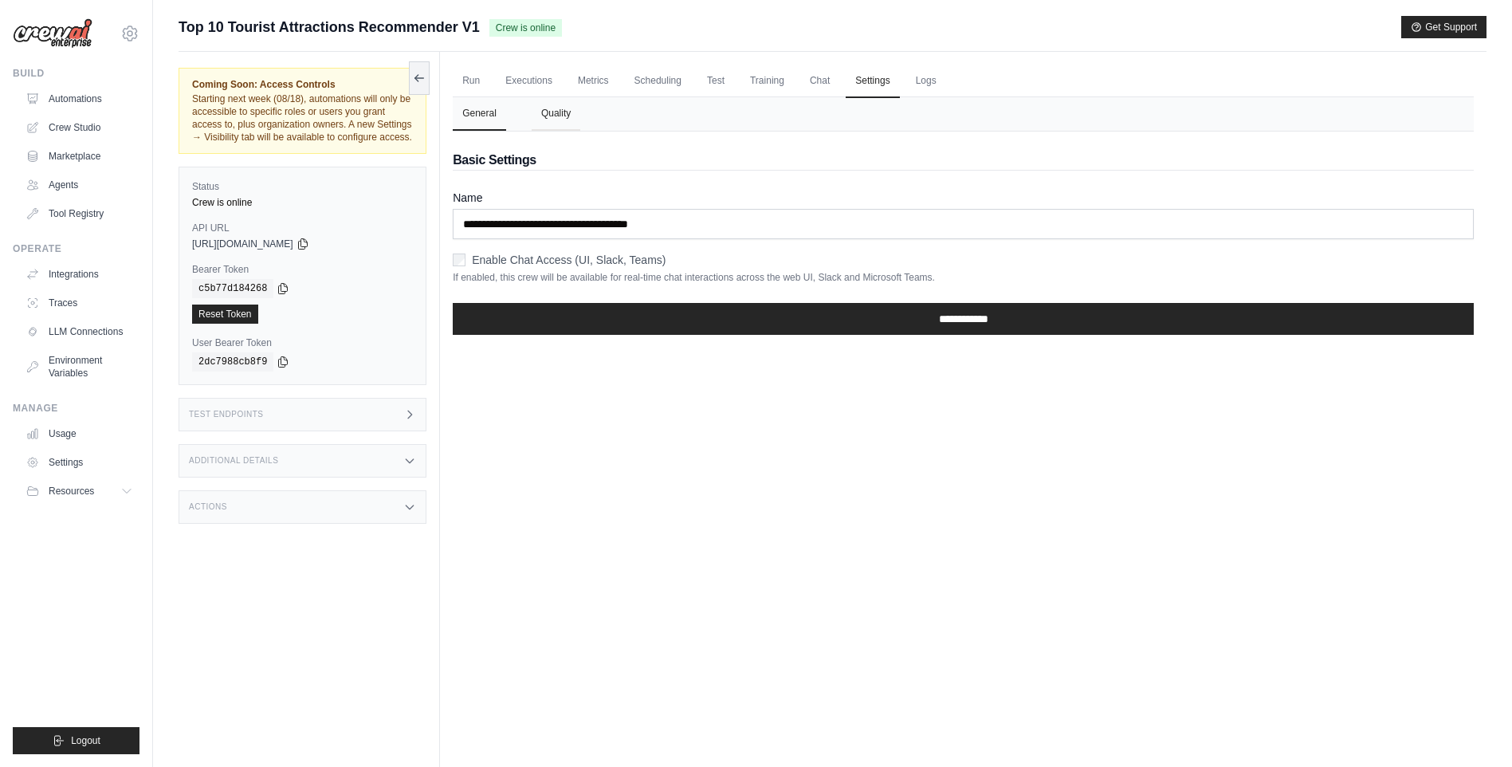
click at [544, 113] on button "Quality" at bounding box center [556, 113] width 49 height 33
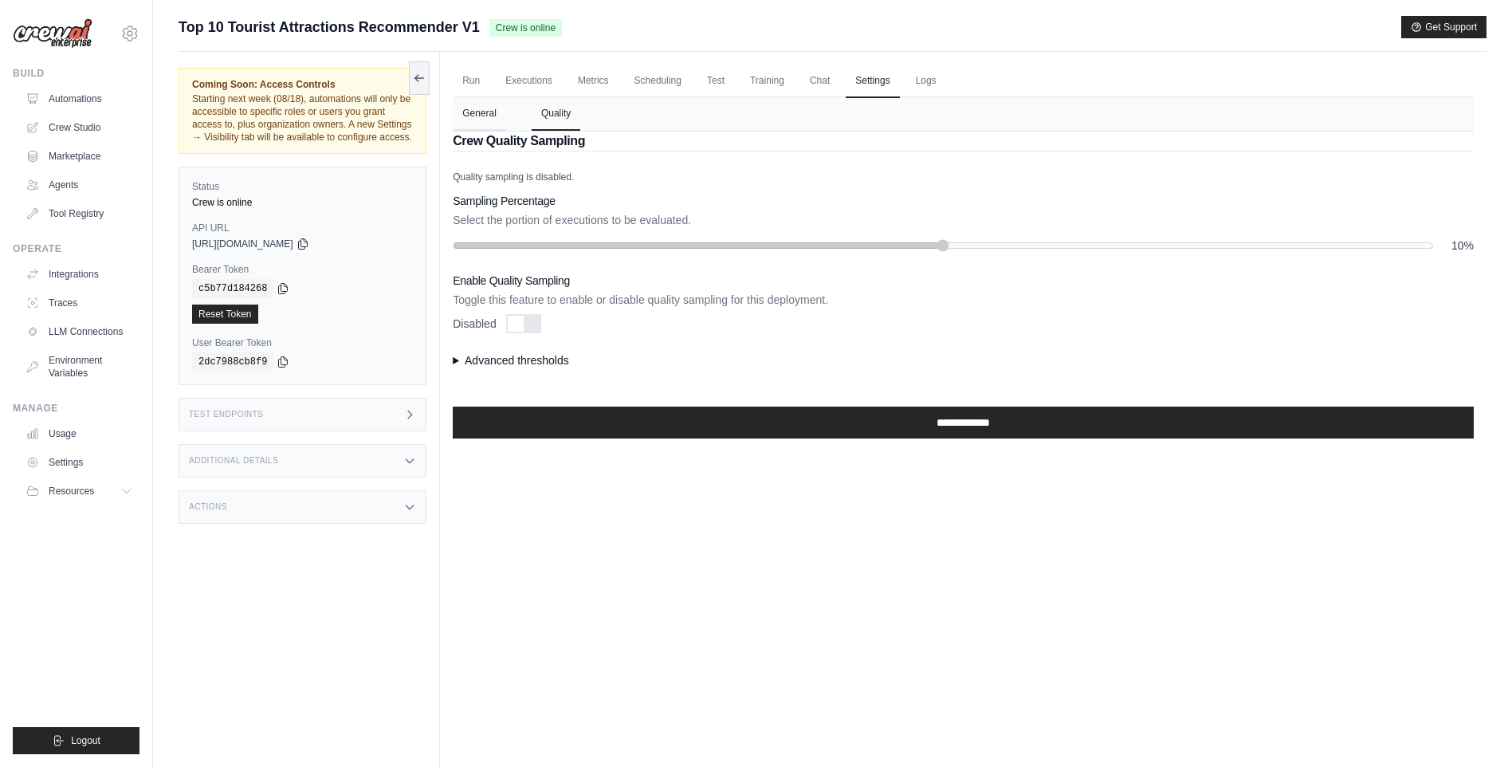
click at [497, 120] on button "General" at bounding box center [479, 113] width 53 height 33
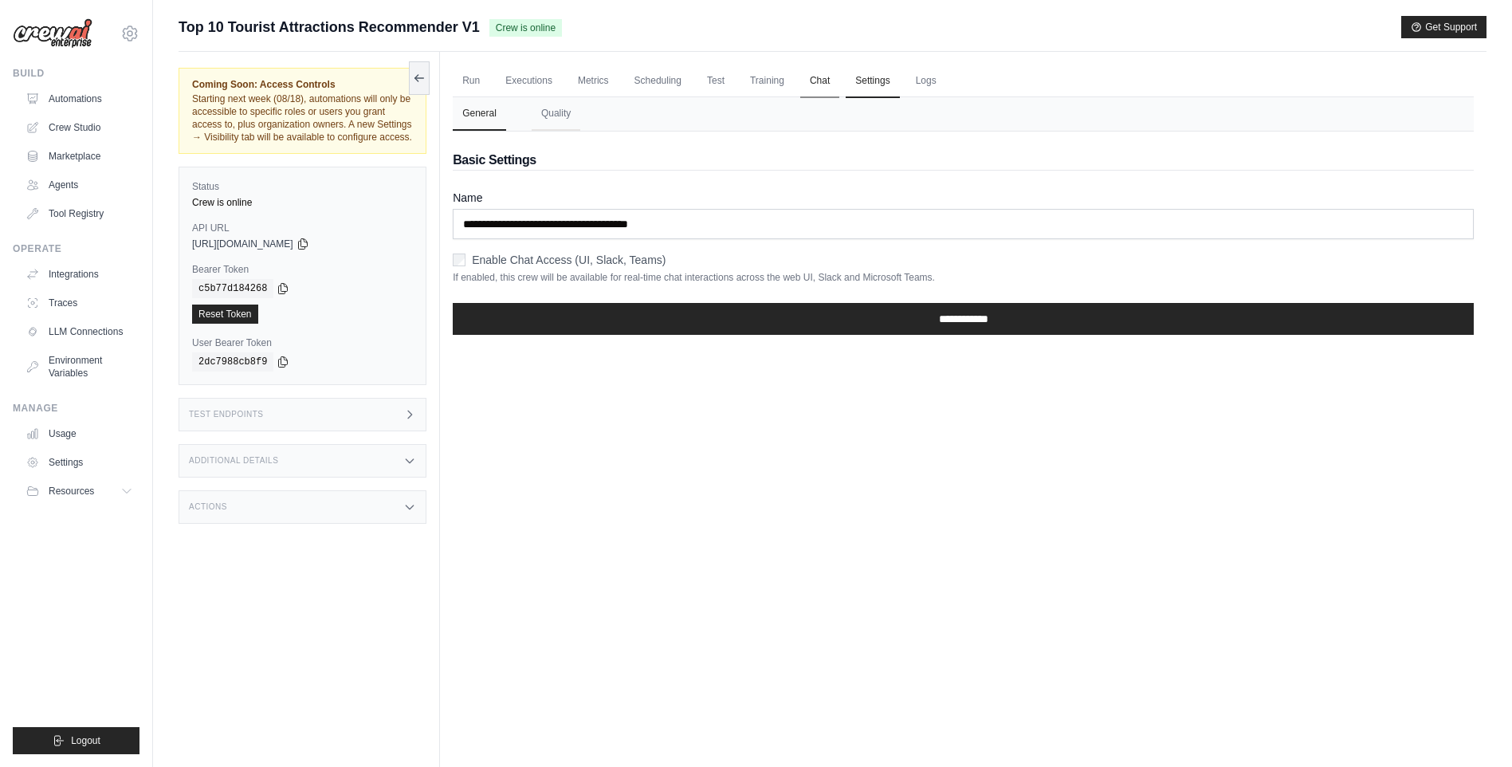
click at [830, 81] on link "Chat" at bounding box center [819, 81] width 39 height 33
click at [561, 113] on button "Quality" at bounding box center [556, 113] width 49 height 33
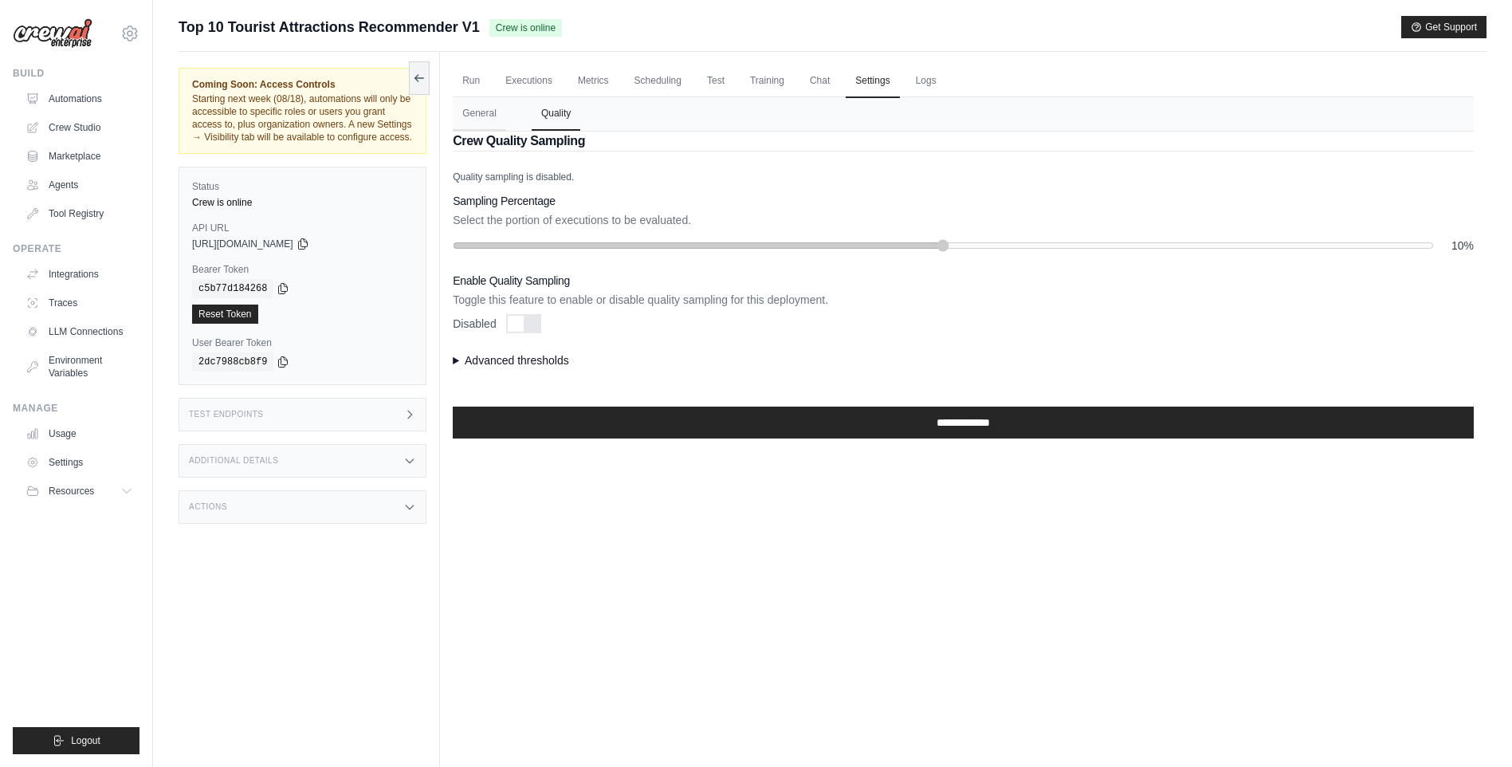
click at [1373, 303] on p "Toggle this feature to enable or disable quality sampling for this deployment." at bounding box center [963, 300] width 1021 height 16
click at [458, 362] on summary "Advanced thresholds" at bounding box center [963, 360] width 1021 height 16
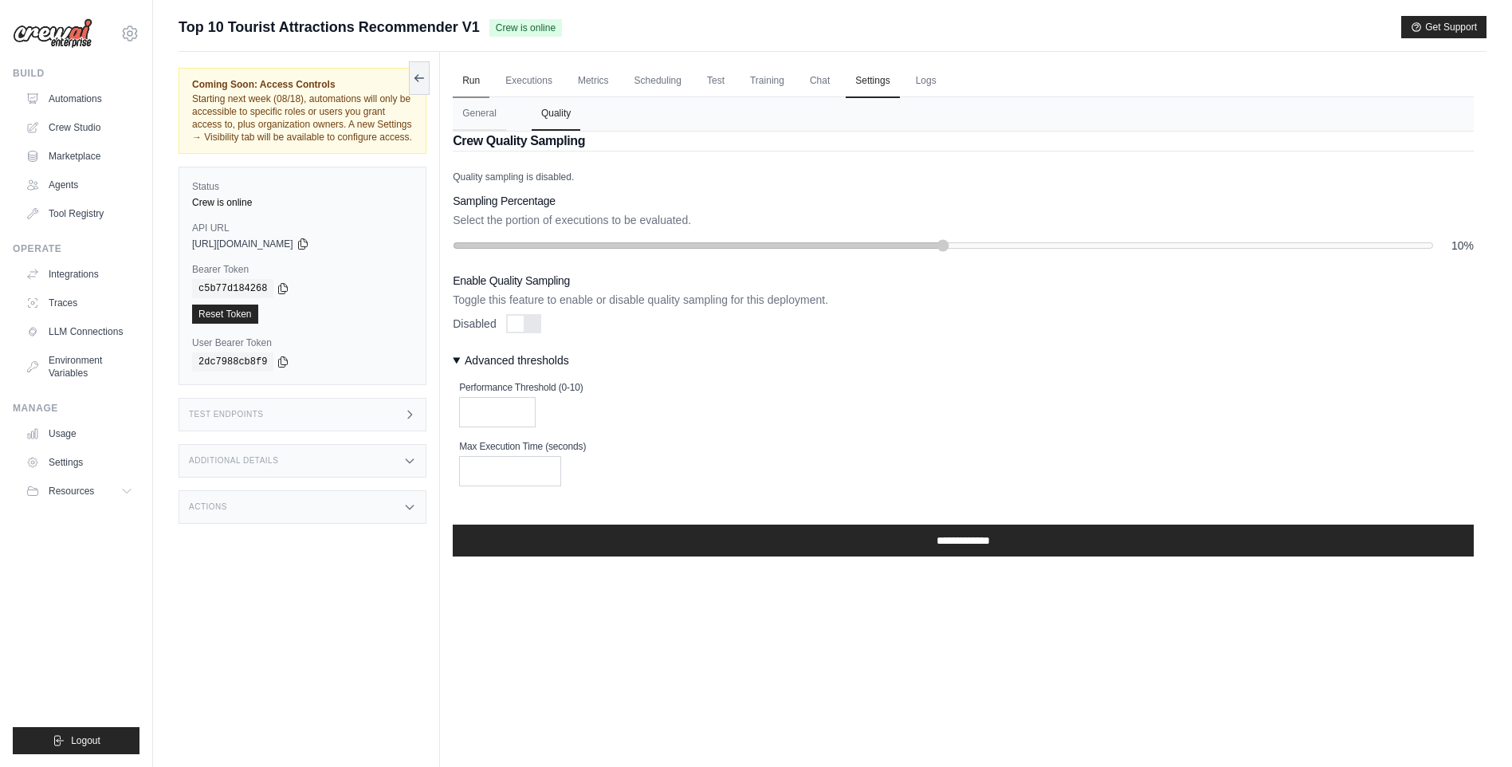
click at [464, 82] on link "Run" at bounding box center [471, 81] width 37 height 33
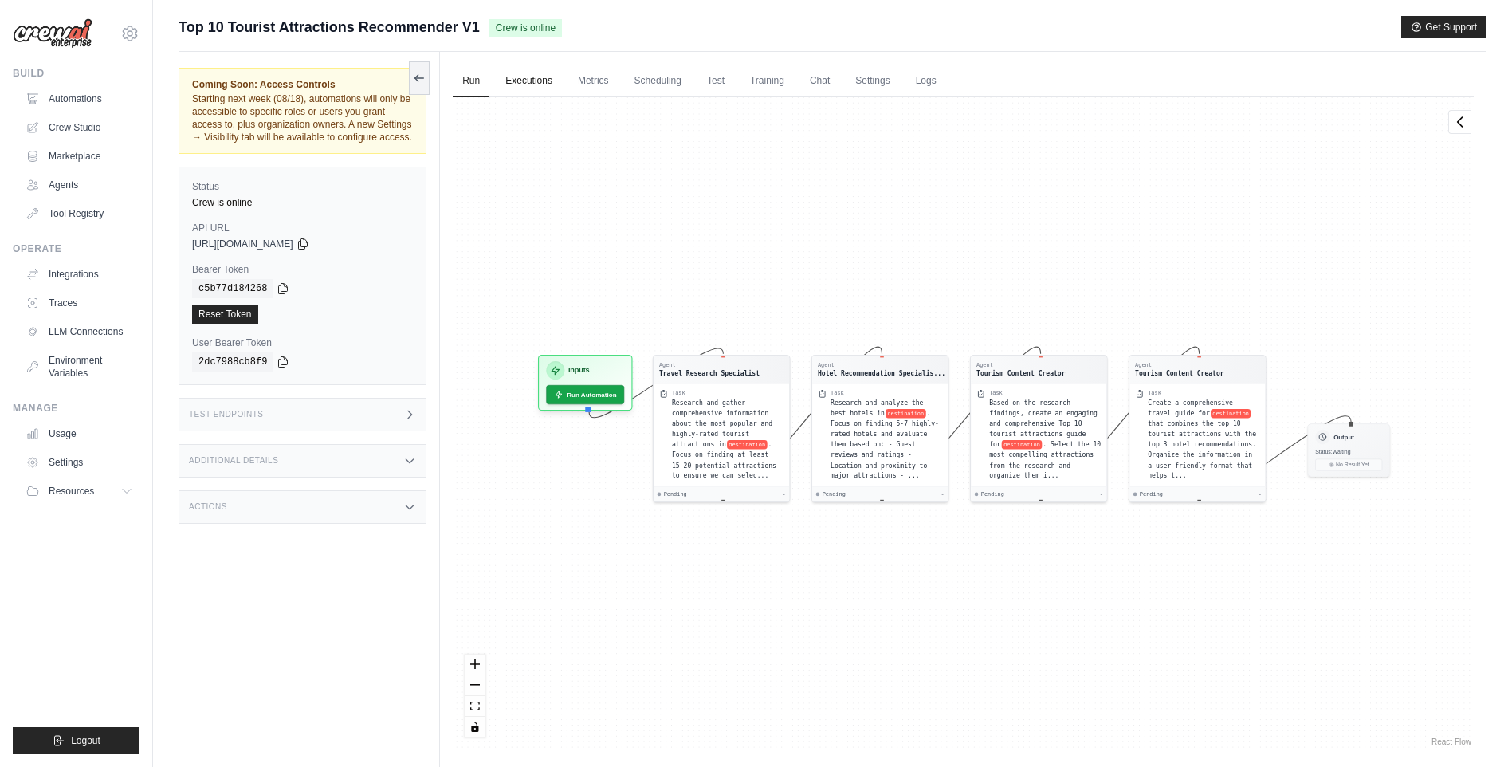
click at [558, 84] on link "Executions" at bounding box center [529, 81] width 66 height 33
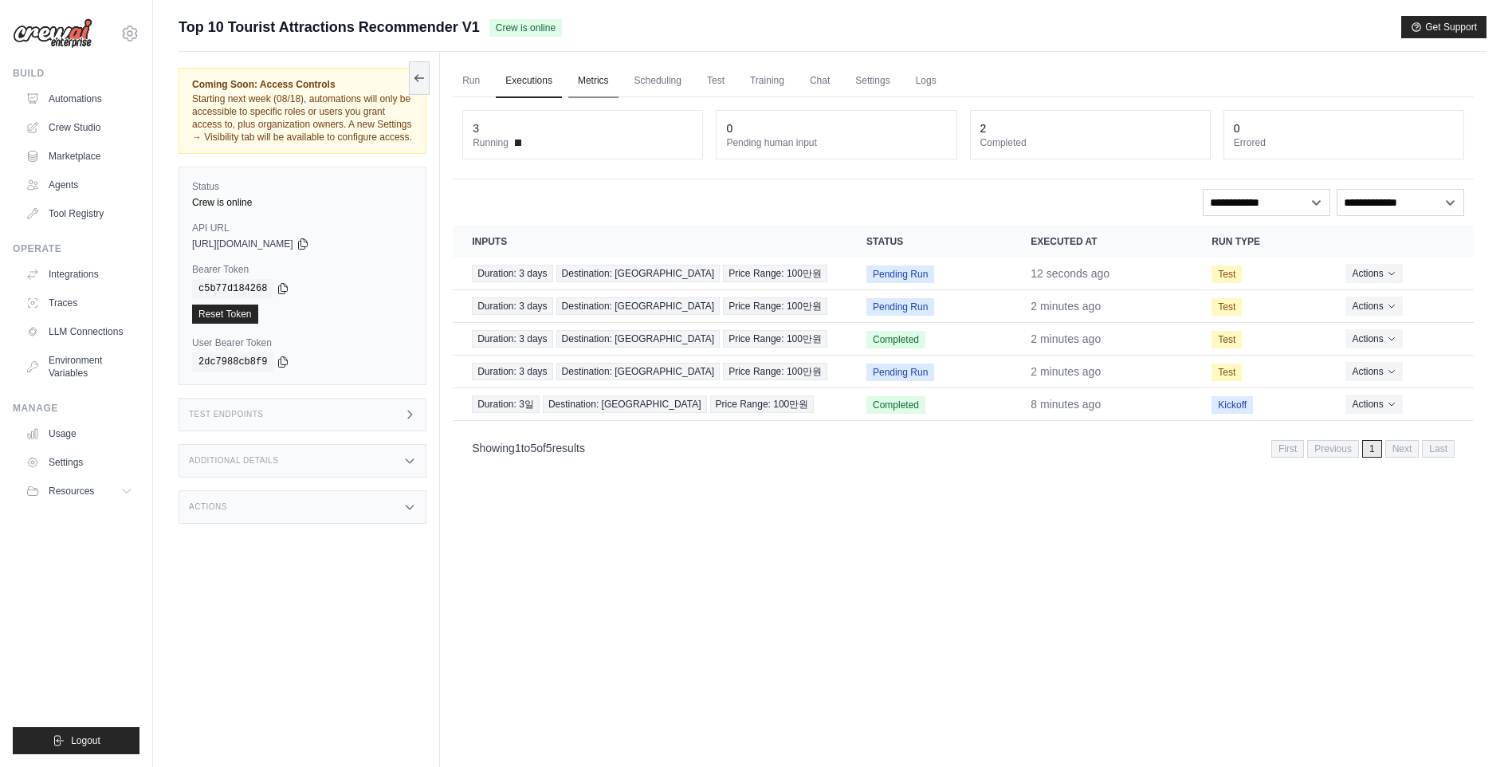
click at [615, 80] on link "Metrics" at bounding box center [593, 81] width 50 height 33
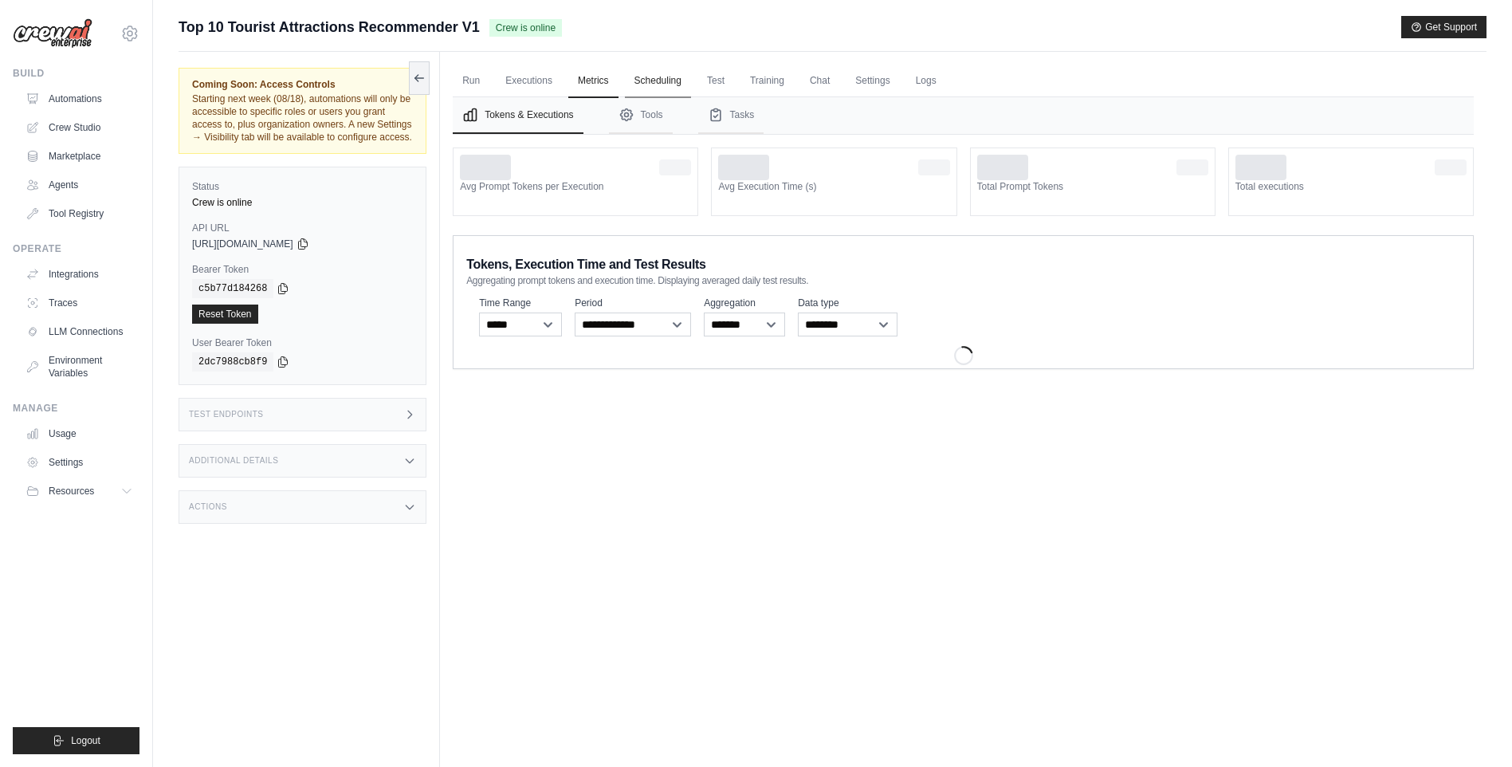
click at [682, 79] on link "Scheduling" at bounding box center [658, 81] width 66 height 33
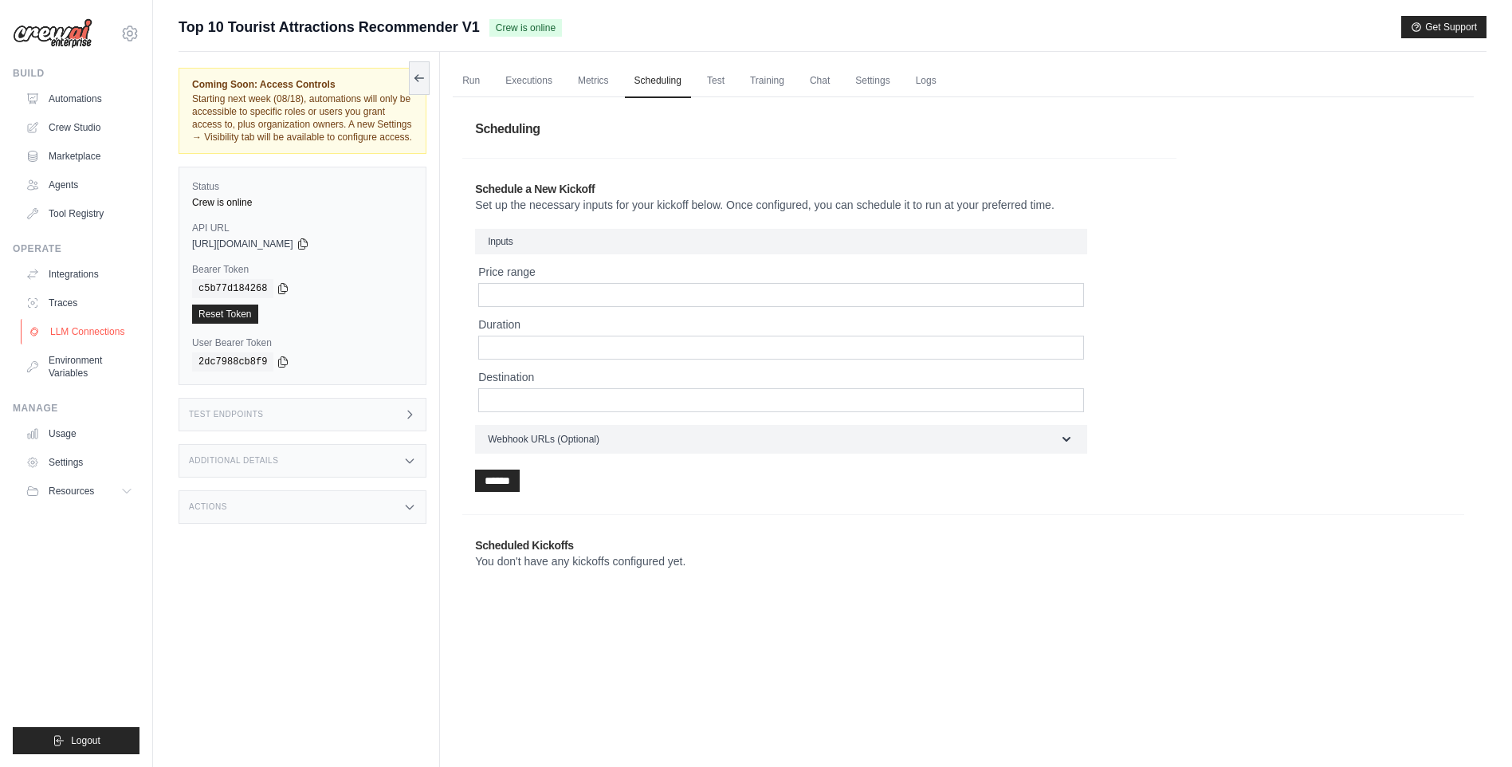
click at [102, 332] on link "LLM Connections" at bounding box center [81, 332] width 120 height 26
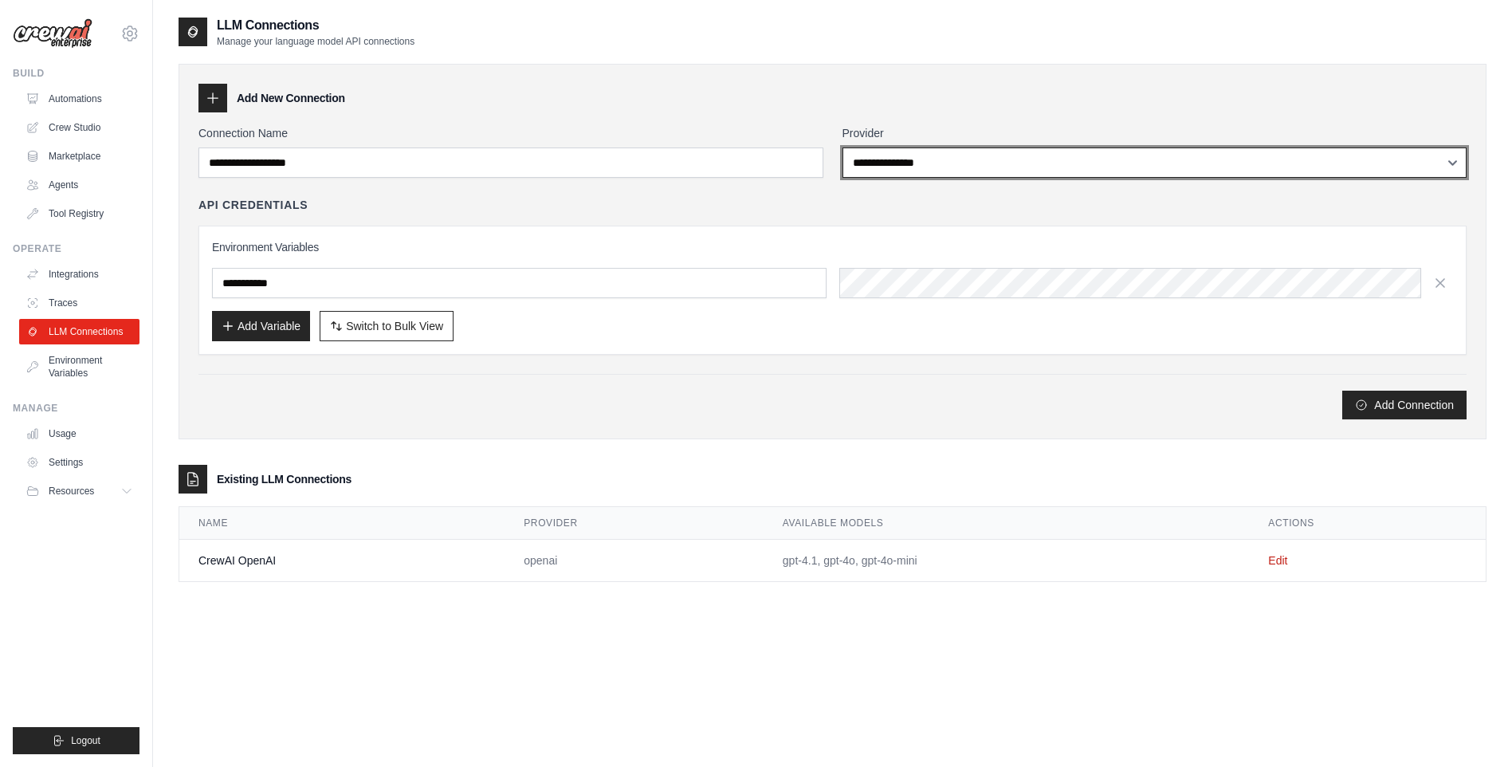
click at [1135, 155] on select "**********" at bounding box center [1155, 162] width 625 height 30
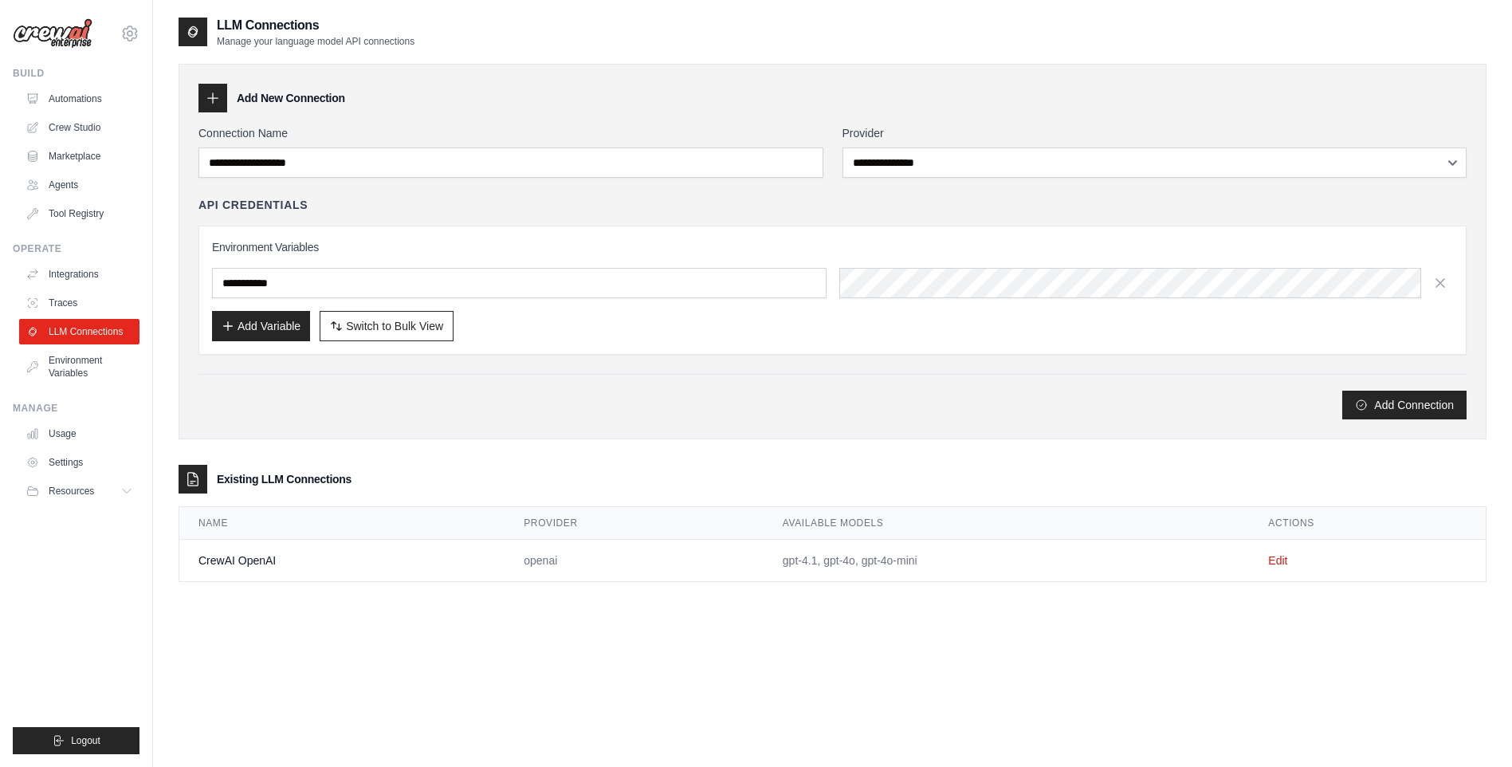
click at [687, 406] on div "Add Connection" at bounding box center [832, 405] width 1268 height 29
click at [267, 284] on input "text" at bounding box center [519, 283] width 615 height 30
click at [647, 400] on div "Add Connection" at bounding box center [832, 405] width 1268 height 29
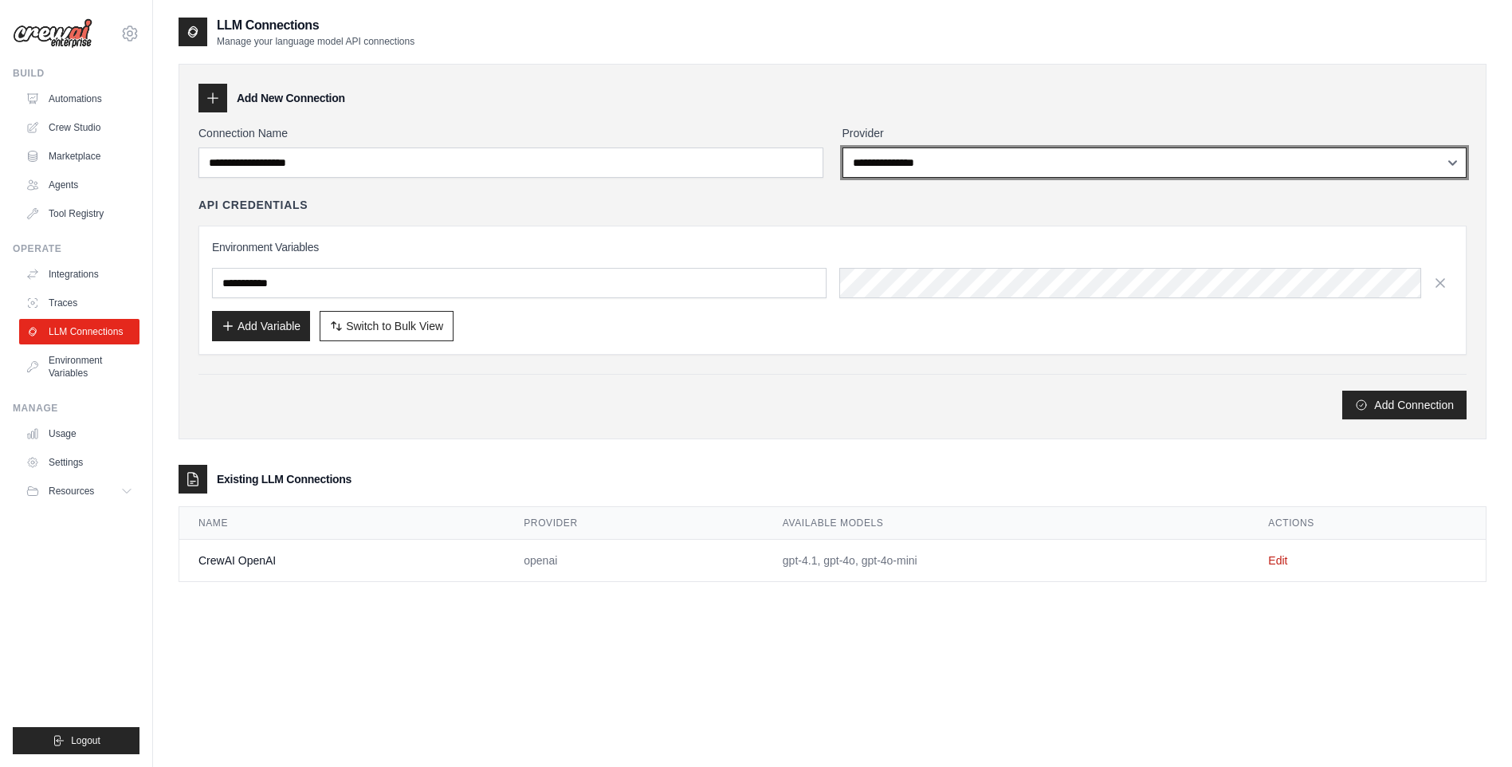
click at [1420, 165] on select "**********" at bounding box center [1155, 162] width 625 height 30
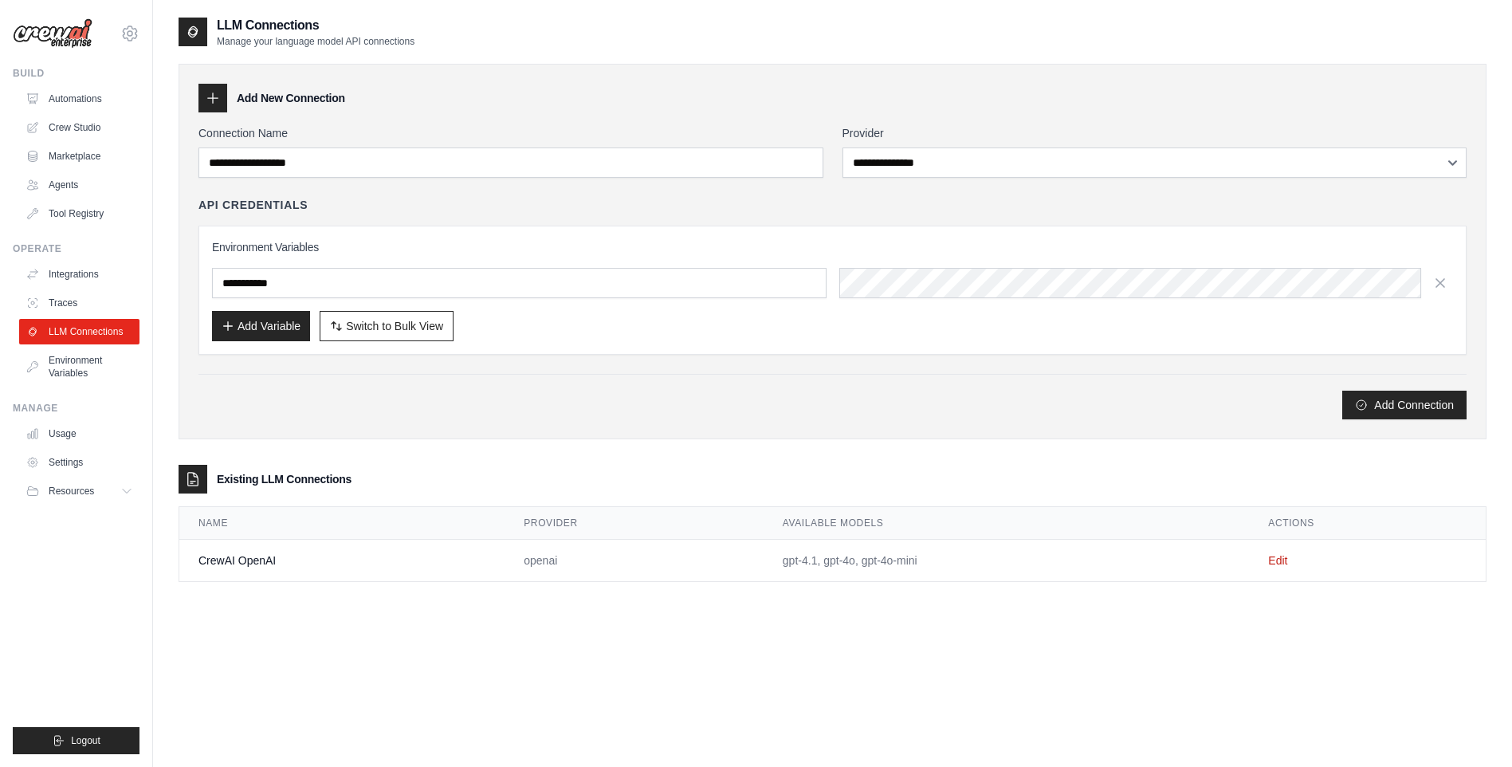
click at [681, 370] on div "**********" at bounding box center [832, 272] width 1268 height 294
drag, startPoint x: 269, startPoint y: 478, endPoint x: 429, endPoint y: 485, distance: 160.3
click at [429, 485] on div "Existing LLM Connections" at bounding box center [833, 479] width 1308 height 29
drag, startPoint x: 429, startPoint y: 485, endPoint x: 348, endPoint y: 564, distance: 112.7
click at [348, 564] on td "CrewAI OpenAI" at bounding box center [341, 561] width 325 height 42
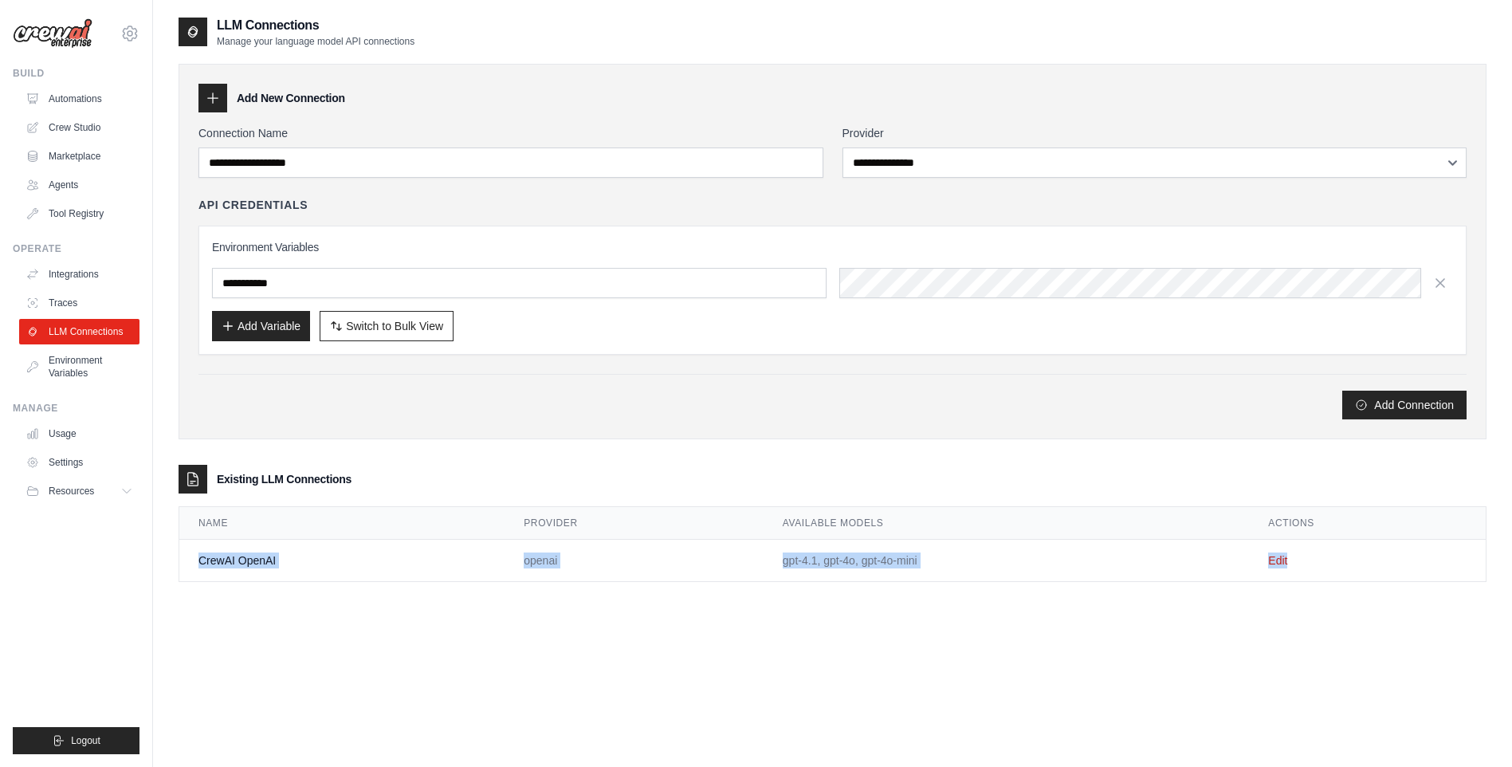
drag, startPoint x: 181, startPoint y: 564, endPoint x: 1369, endPoint y: 564, distance: 1188.5
click at [1369, 564] on tr "CrewAI OpenAI openai gpt-4.1, gpt-4o, gpt-4o-mini Edit" at bounding box center [832, 561] width 1306 height 42
click at [901, 650] on div "**********" at bounding box center [833, 399] width 1308 height 767
drag, startPoint x: 175, startPoint y: 564, endPoint x: 1134, endPoint y: 562, distance: 958.2
click at [1134, 562] on div "**********" at bounding box center [832, 399] width 1359 height 767
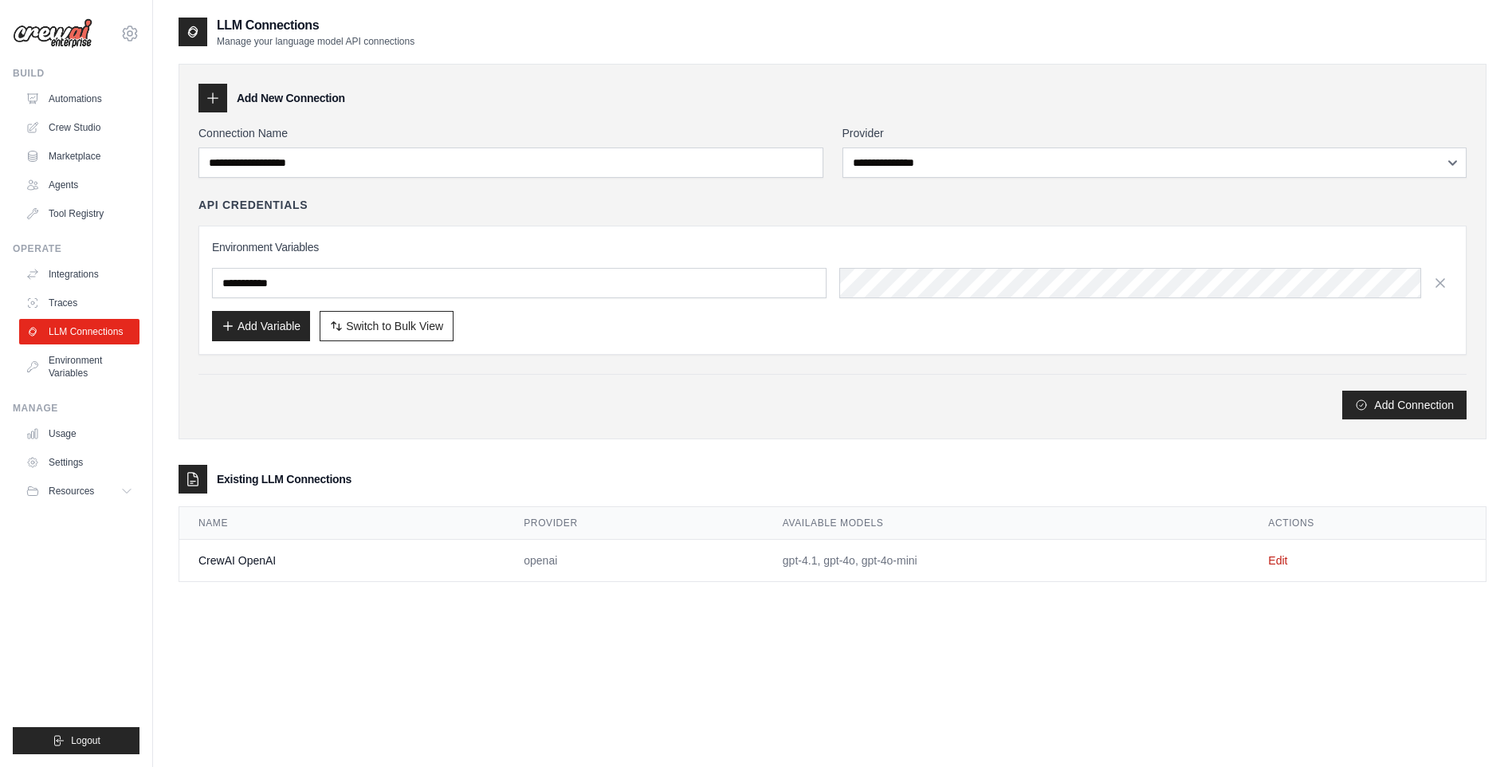
drag, startPoint x: 1134, startPoint y: 562, endPoint x: 801, endPoint y: 586, distance: 333.3
click at [801, 586] on div "**********" at bounding box center [833, 311] width 1308 height 591
drag, startPoint x: 302, startPoint y: 560, endPoint x: 192, endPoint y: 563, distance: 110.1
click at [192, 563] on td "CrewAI OpenAI" at bounding box center [341, 561] width 325 height 42
drag, startPoint x: 192, startPoint y: 563, endPoint x: 182, endPoint y: 606, distance: 44.3
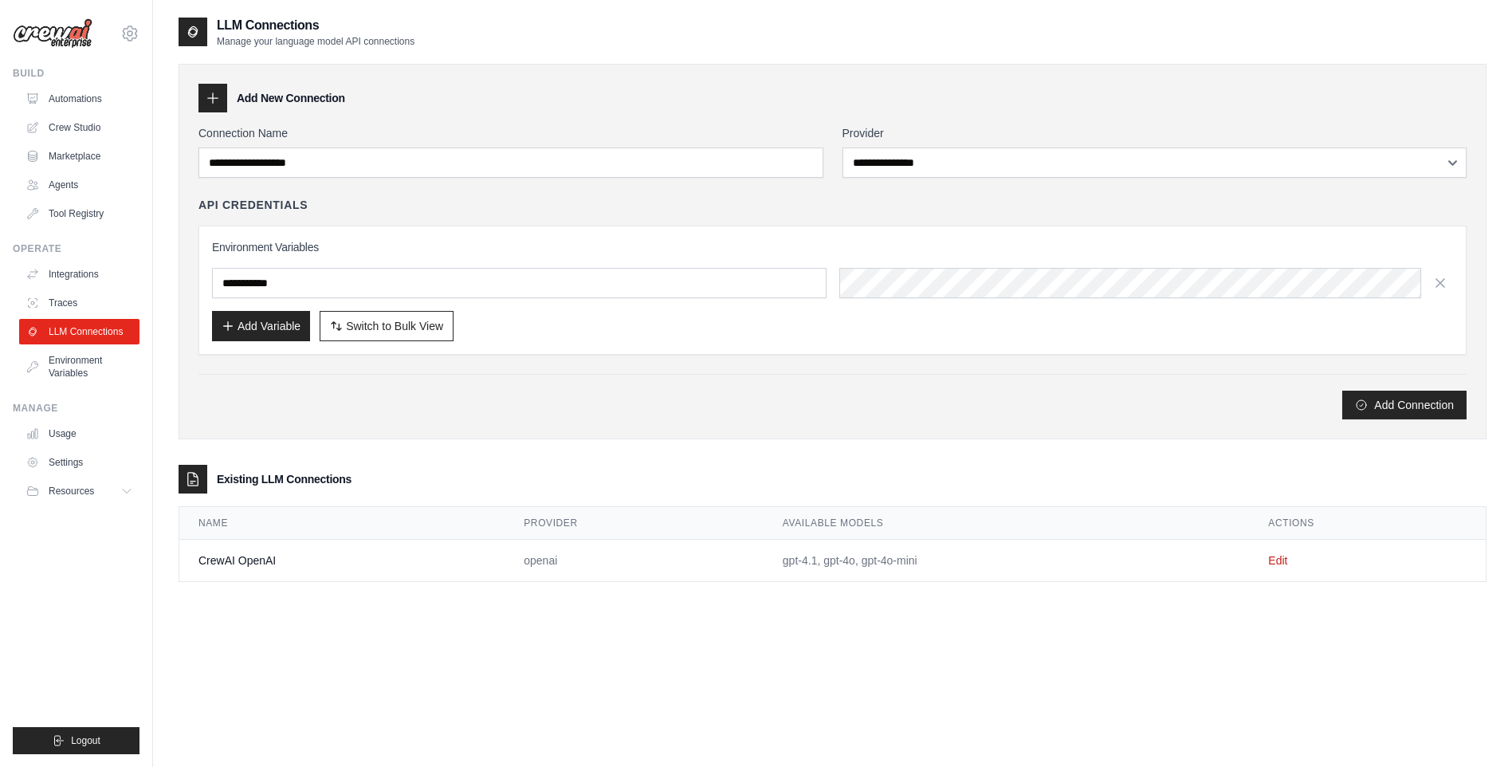
click at [182, 606] on div "**********" at bounding box center [833, 311] width 1308 height 591
click at [56, 367] on link "Environment Variables" at bounding box center [81, 367] width 120 height 38
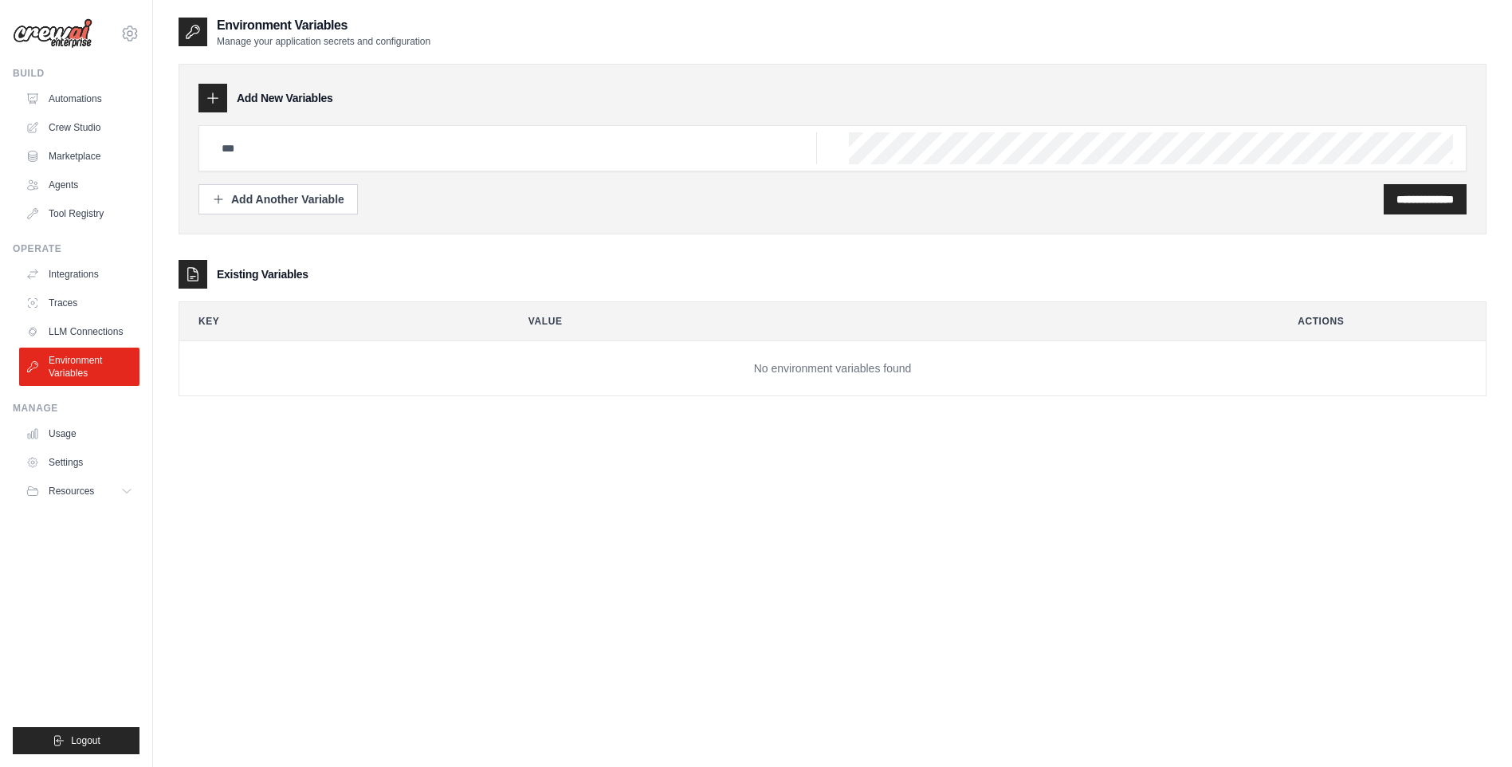
drag, startPoint x: 216, startPoint y: 41, endPoint x: 473, endPoint y: 44, distance: 257.5
click at [473, 44] on div "Environment Variables Manage your application secrets and configuration" at bounding box center [833, 32] width 1308 height 32
drag, startPoint x: 473, startPoint y: 44, endPoint x: 391, endPoint y: 53, distance: 82.6
click at [391, 53] on div "**********" at bounding box center [833, 222] width 1308 height 348
drag, startPoint x: 214, startPoint y: 46, endPoint x: 451, endPoint y: 38, distance: 237.7
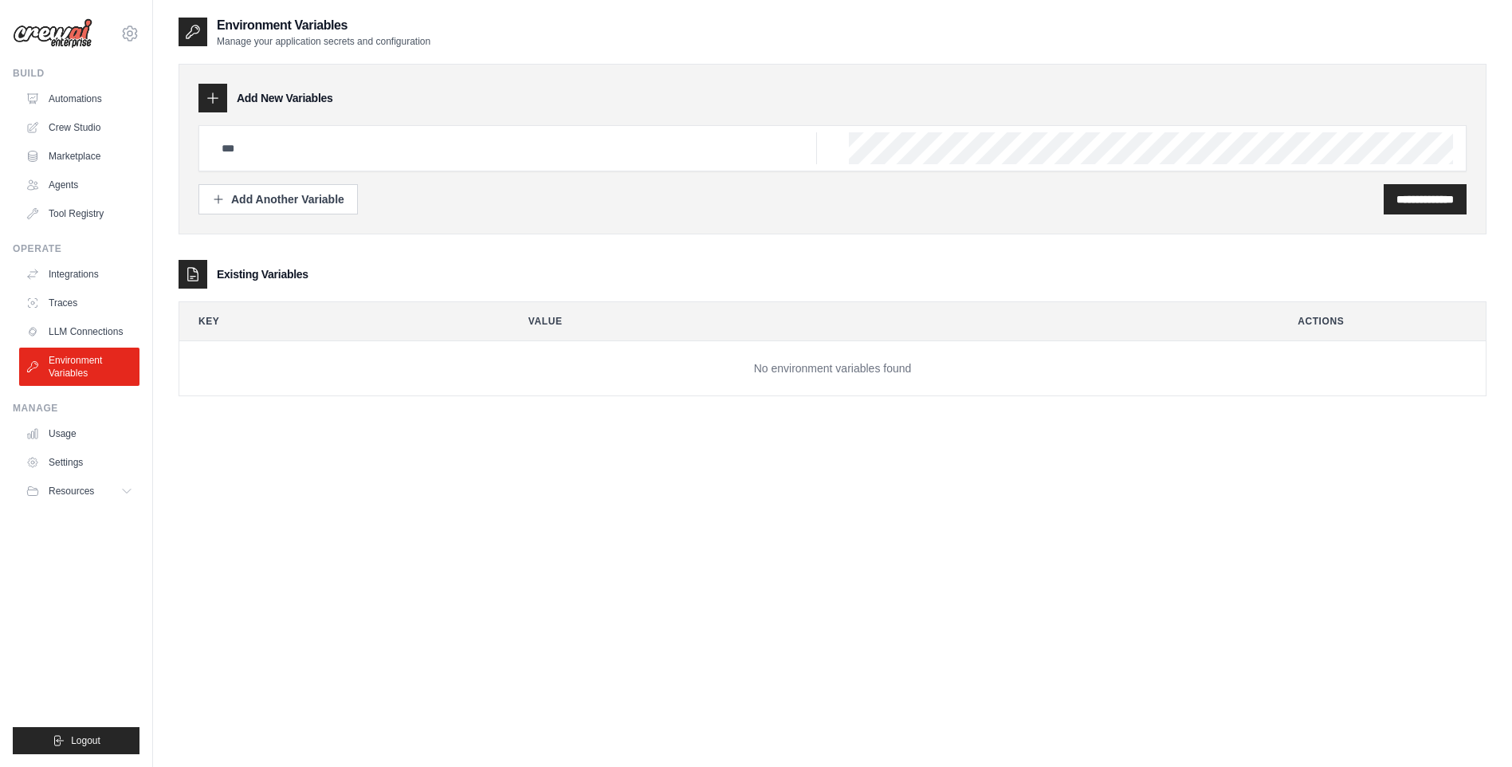
click at [451, 38] on div "Environment Variables Manage your application secrets and configuration" at bounding box center [833, 32] width 1308 height 32
drag, startPoint x: 451, startPoint y: 38, endPoint x: 415, endPoint y: 111, distance: 80.9
click at [415, 111] on div "Add New Variables" at bounding box center [832, 98] width 1268 height 29
drag, startPoint x: 220, startPoint y: 24, endPoint x: 458, endPoint y: 42, distance: 238.3
click at [458, 42] on div "Environment Variables Manage your application secrets and configuration" at bounding box center [833, 32] width 1308 height 32
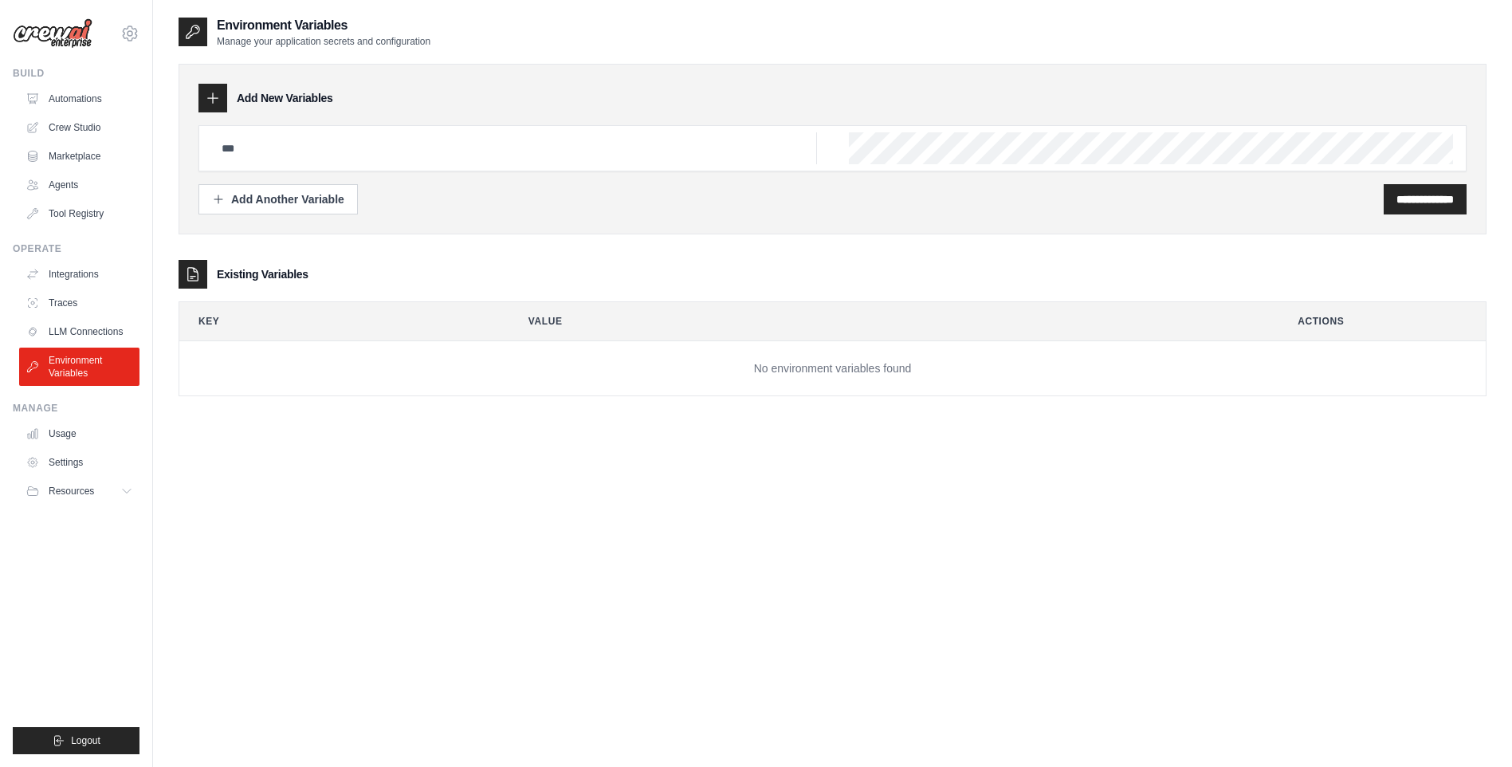
drag, startPoint x: 458, startPoint y: 42, endPoint x: 432, endPoint y: 61, distance: 31.9
click at [432, 61] on div "**********" at bounding box center [833, 222] width 1308 height 348
click at [62, 438] on link "Usage" at bounding box center [81, 434] width 120 height 26
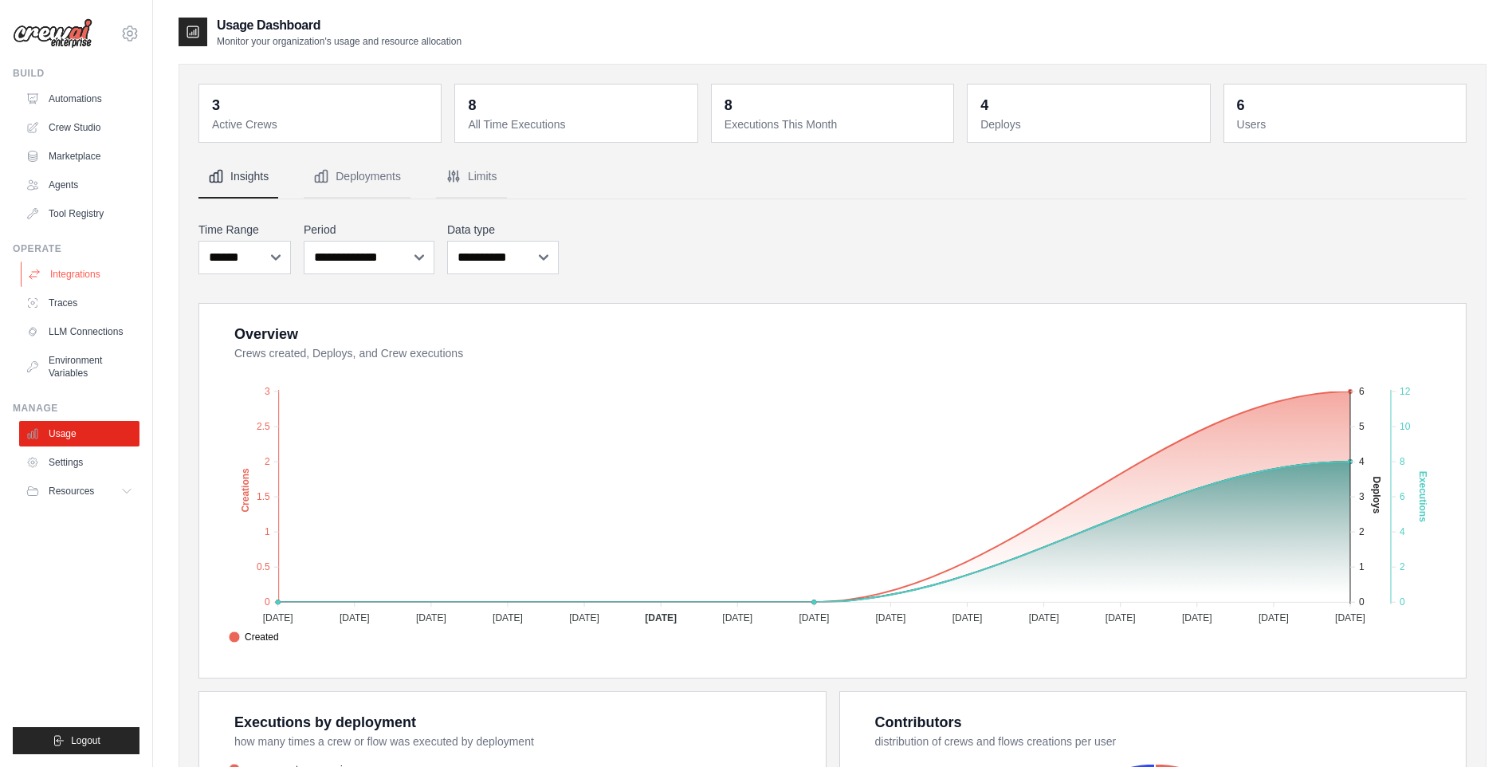
click at [89, 282] on link "Integrations" at bounding box center [81, 274] width 120 height 26
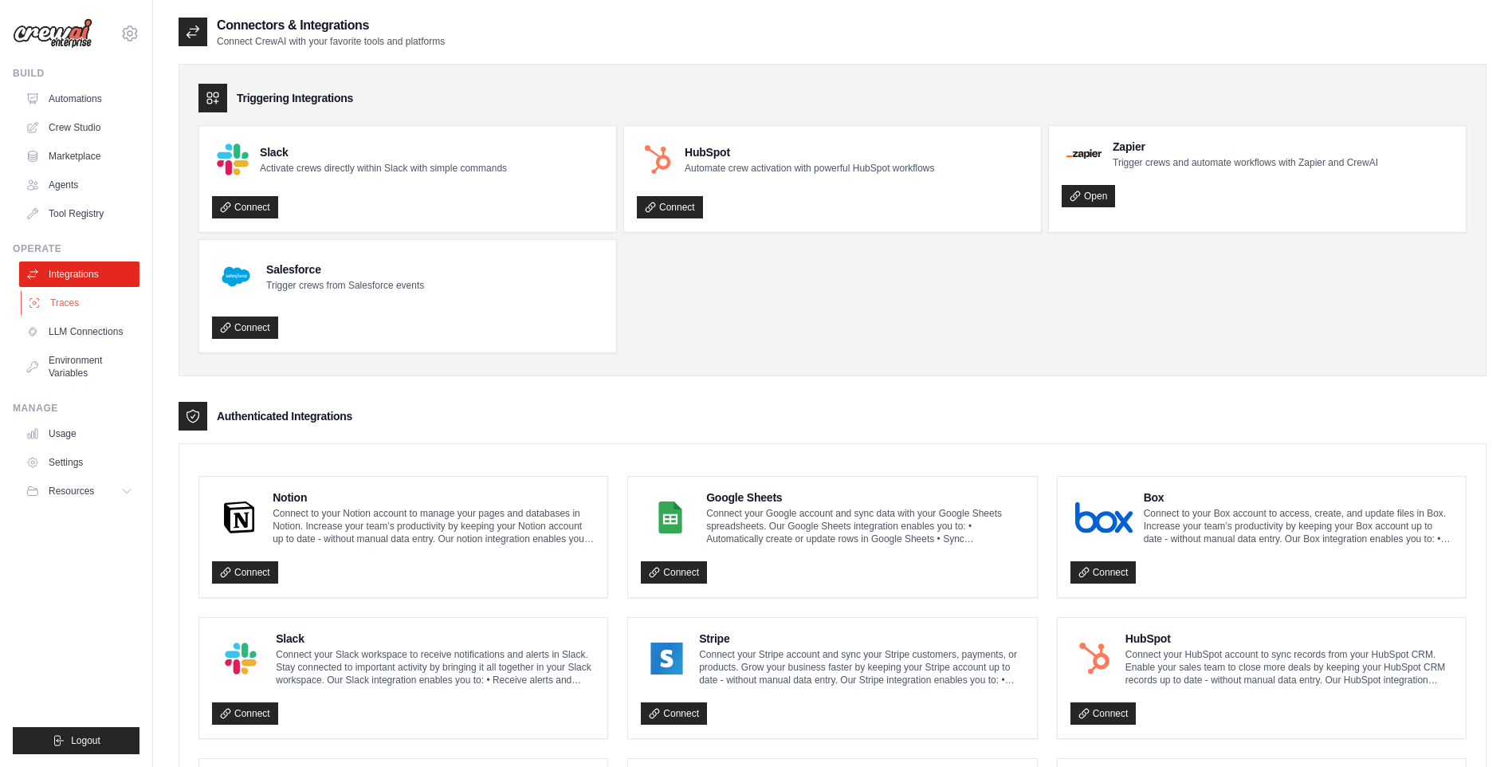
click at [83, 301] on link "Traces" at bounding box center [81, 303] width 120 height 26
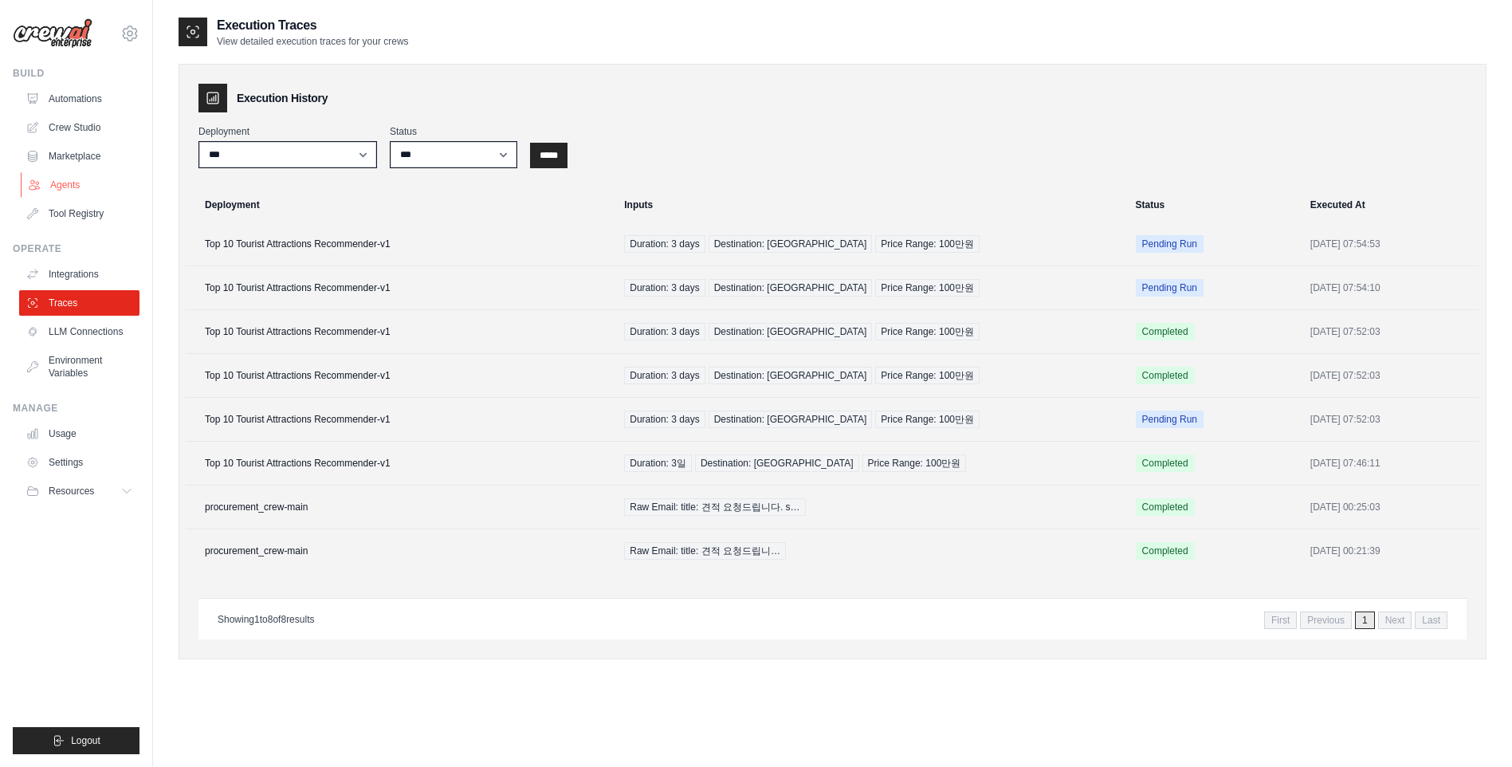
click at [86, 189] on link "Agents" at bounding box center [81, 185] width 120 height 26
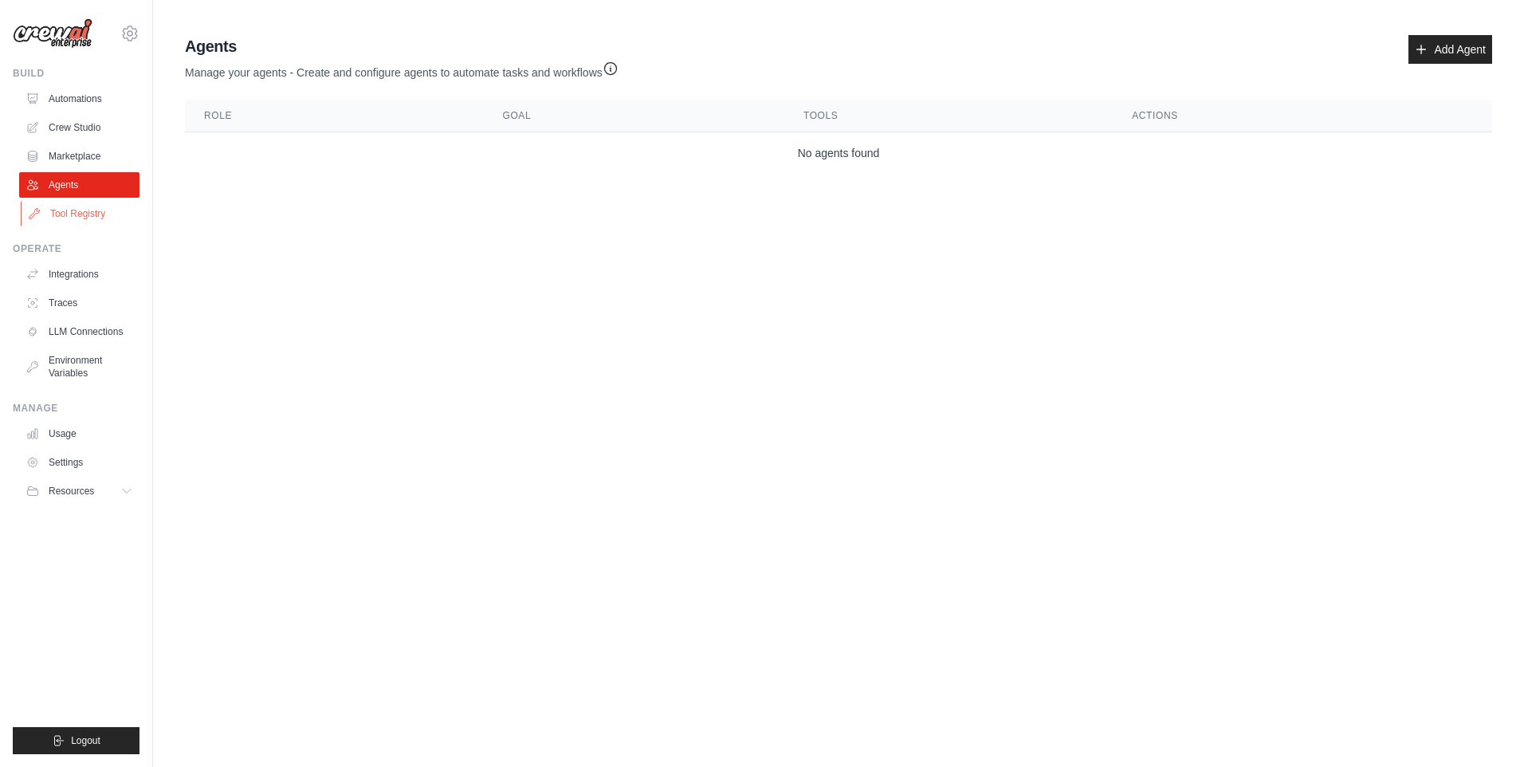
click at [86, 210] on link "Tool Registry" at bounding box center [81, 214] width 120 height 26
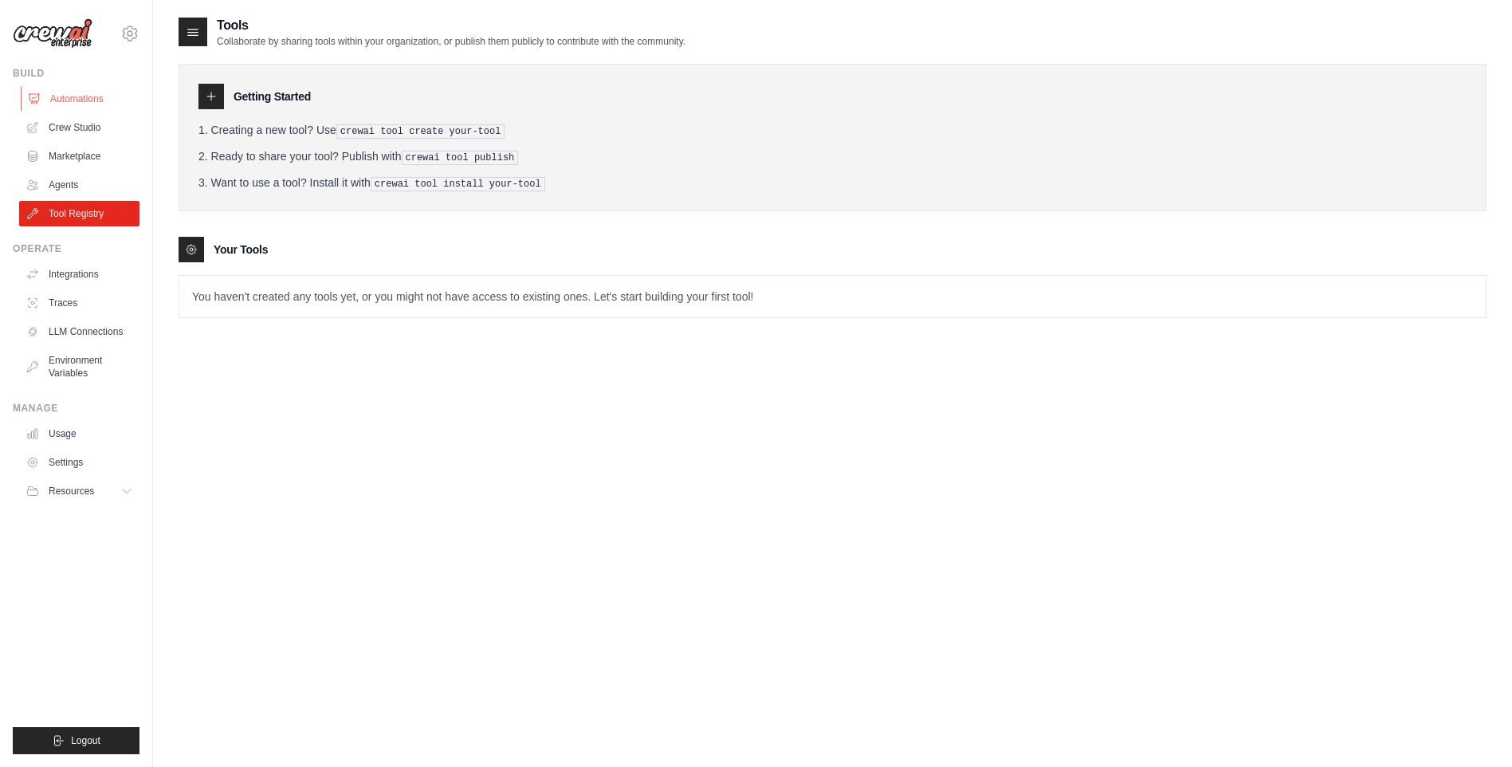
click at [86, 106] on link "Automations" at bounding box center [81, 99] width 120 height 26
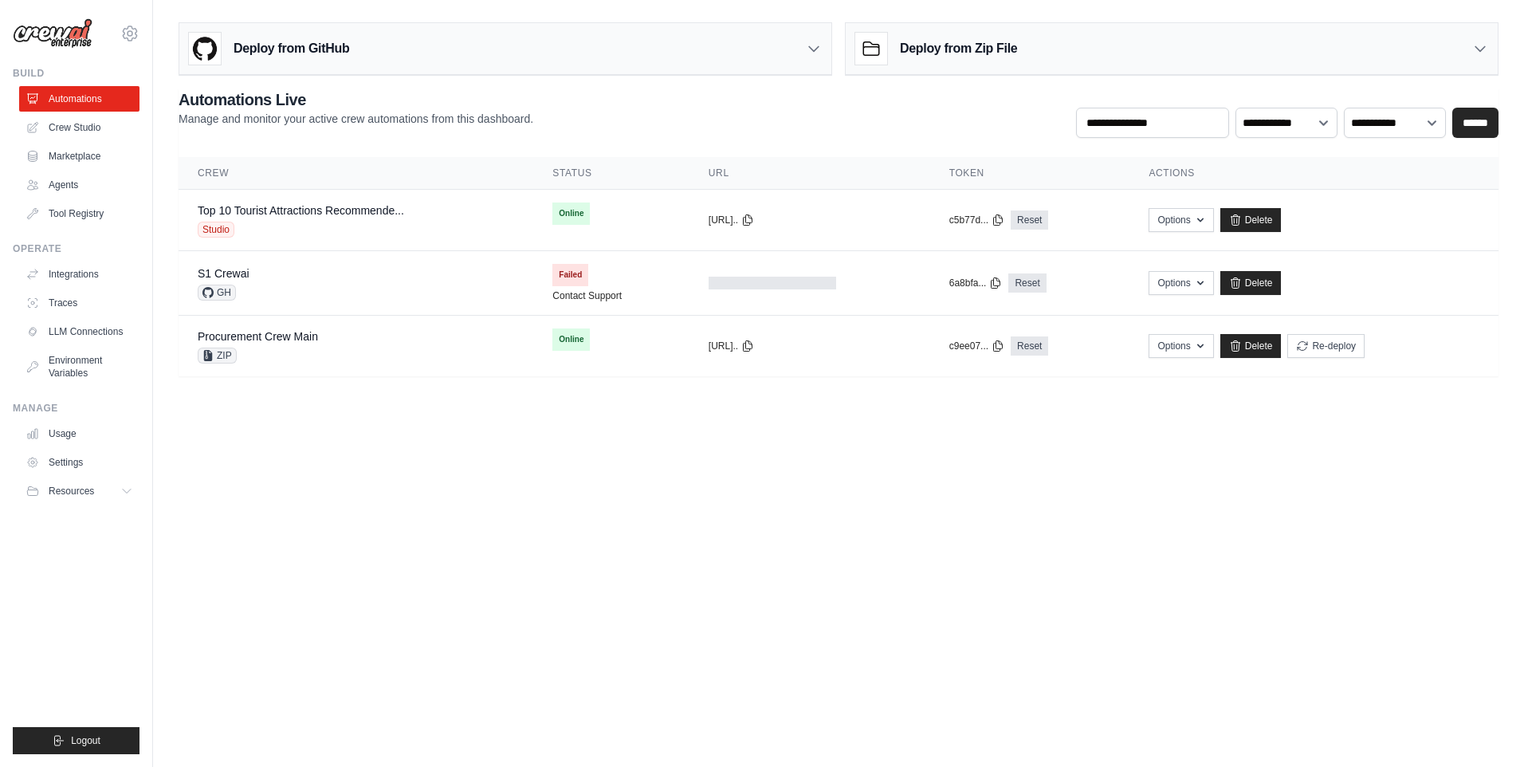
click at [83, 104] on link "Automations" at bounding box center [79, 99] width 120 height 26
click at [303, 210] on link "Top 10 Tourist Attractions Recommende..." at bounding box center [301, 210] width 206 height 13
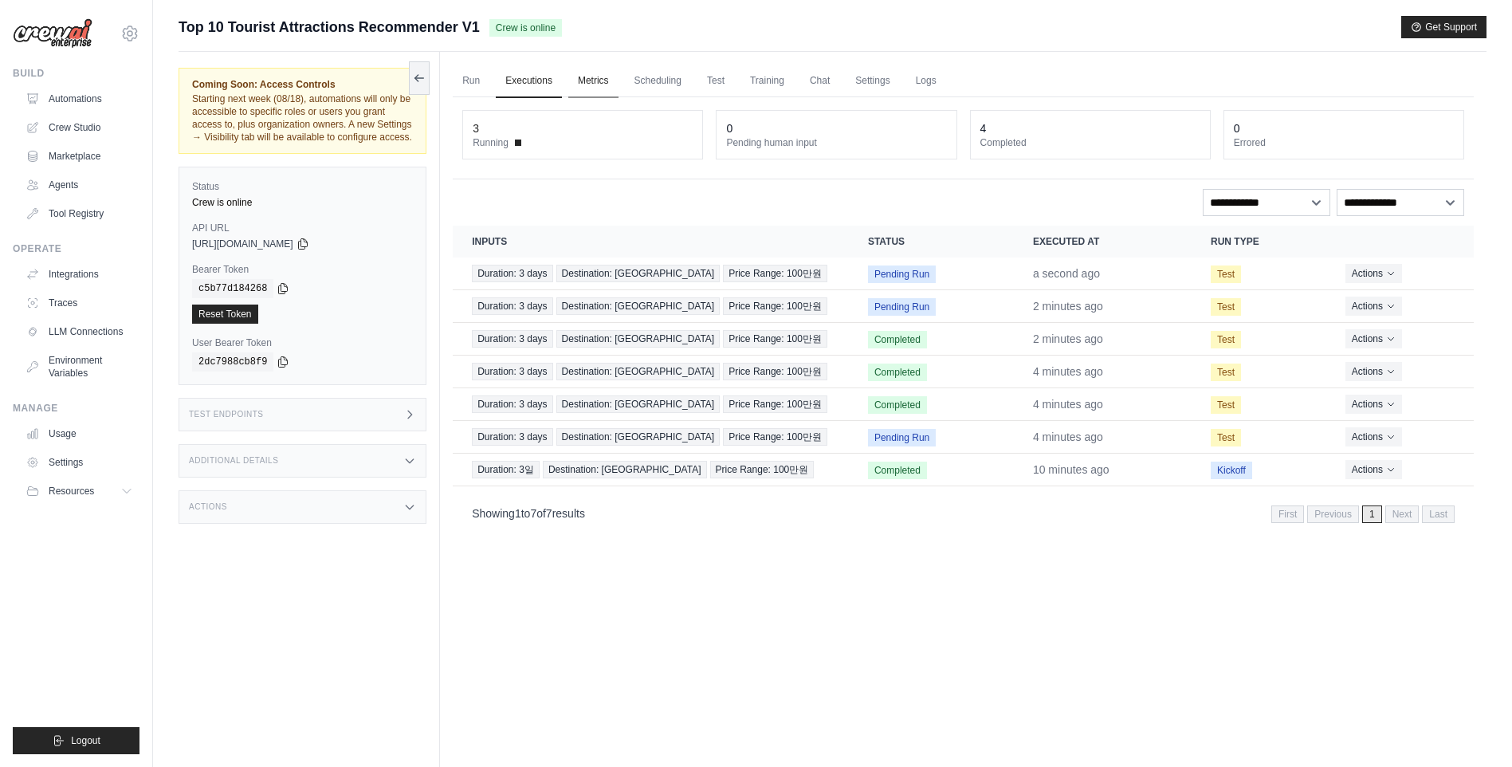
click at [585, 80] on link "Metrics" at bounding box center [593, 81] width 50 height 33
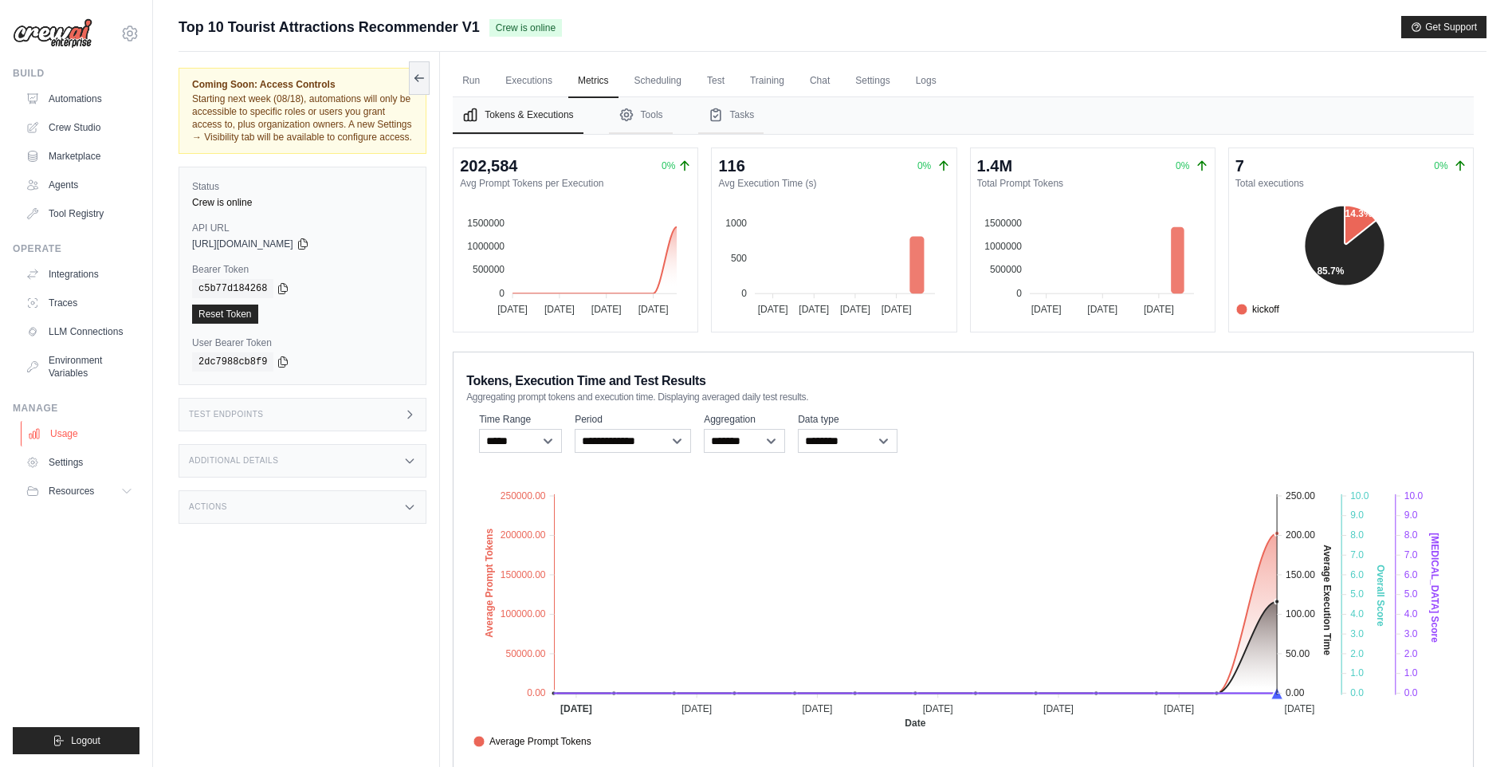
click at [73, 434] on link "Usage" at bounding box center [81, 434] width 120 height 26
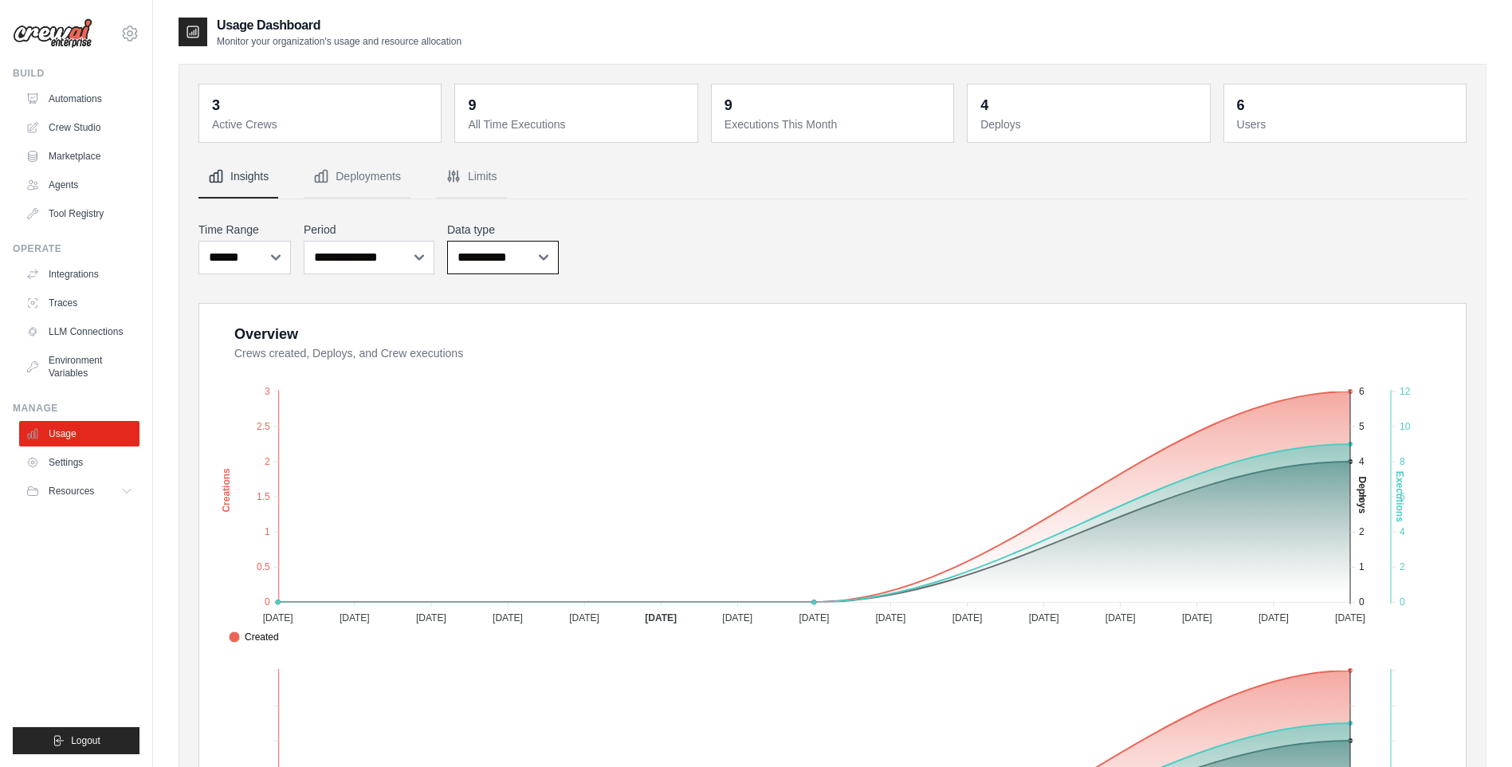
click at [542, 261] on select "**********" at bounding box center [503, 257] width 112 height 33
click at [657, 261] on div "**********" at bounding box center [832, 247] width 1268 height 59
click at [377, 171] on button "Deployments" at bounding box center [357, 176] width 107 height 43
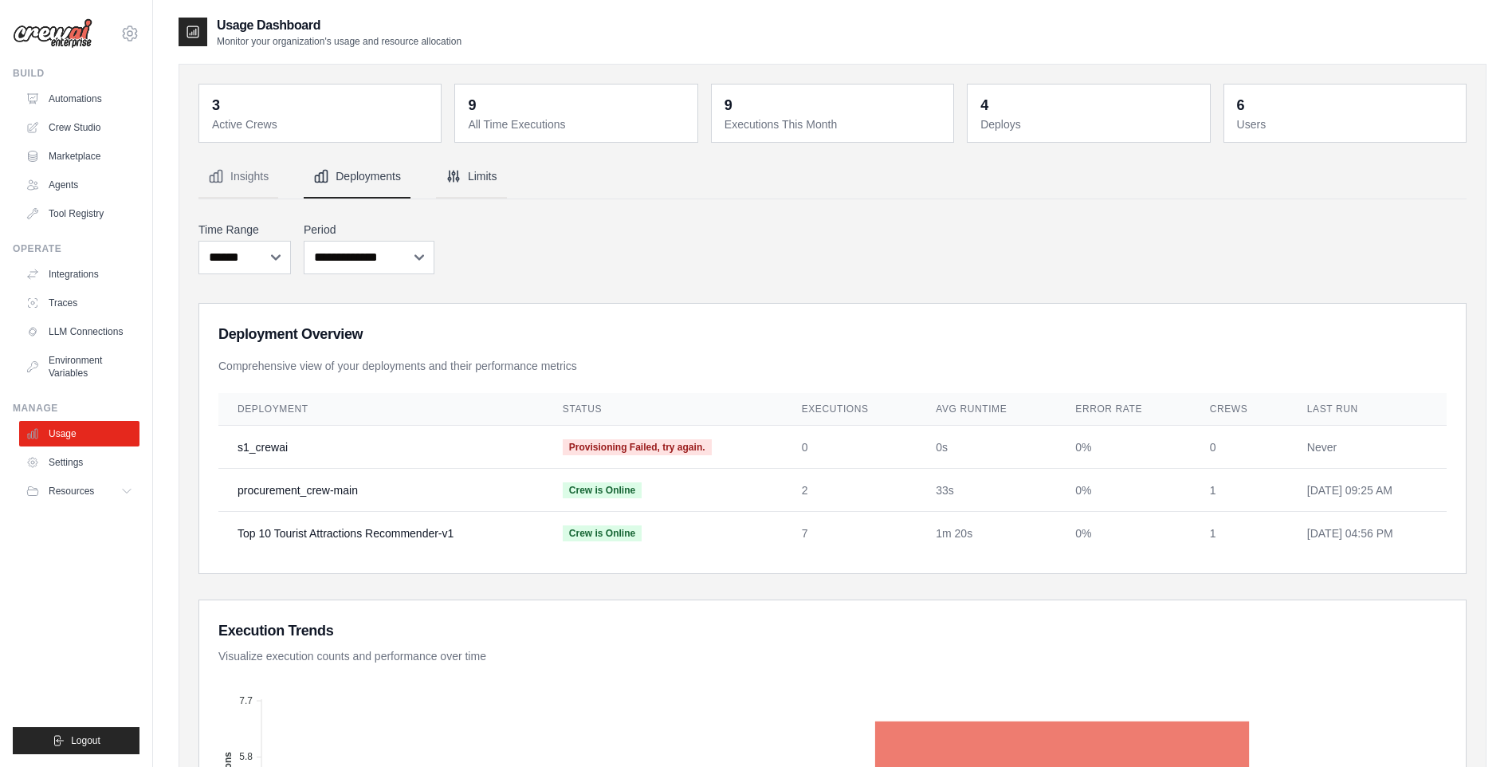
click at [480, 198] on button "Limits" at bounding box center [471, 176] width 71 height 43
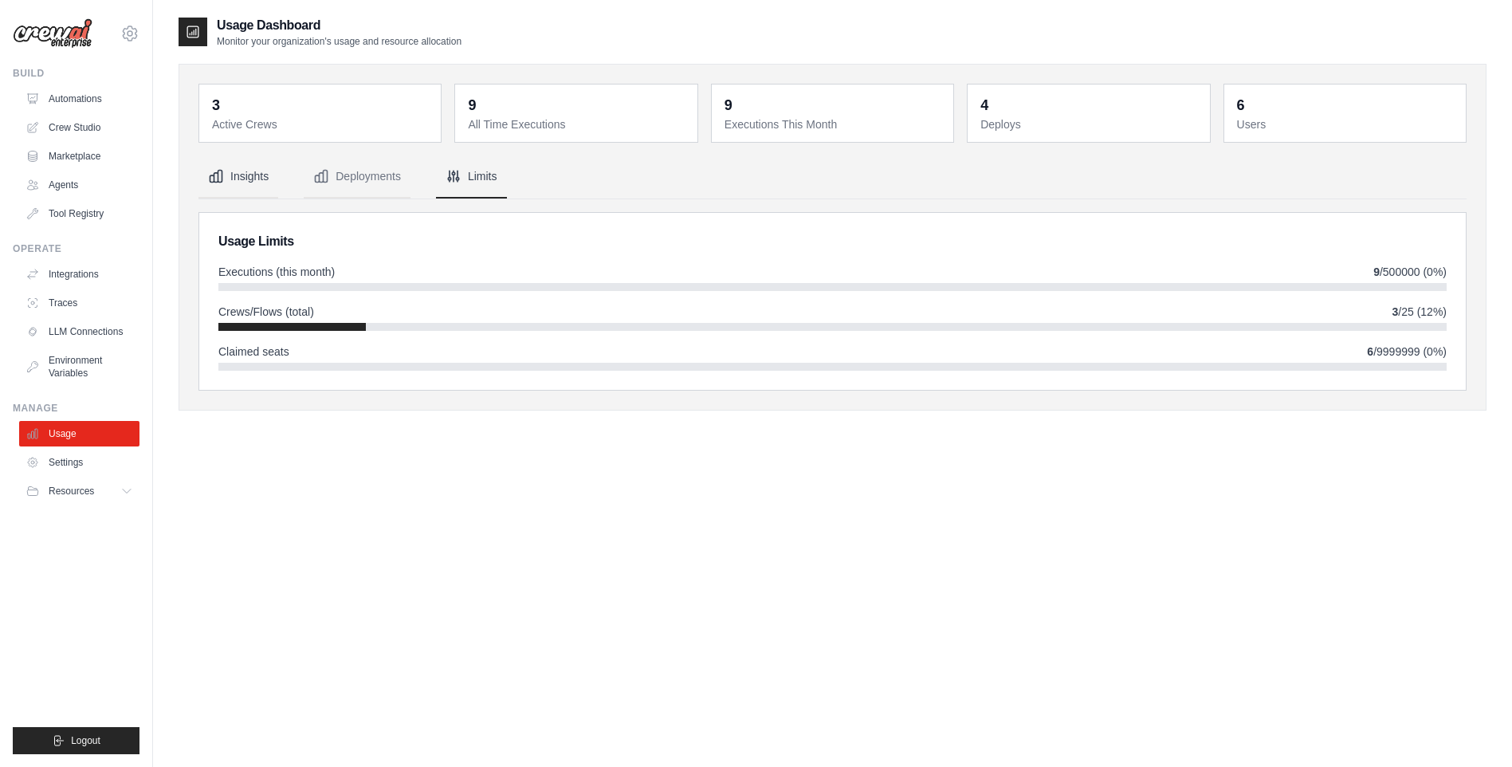
click at [242, 180] on button "Insights" at bounding box center [238, 176] width 80 height 43
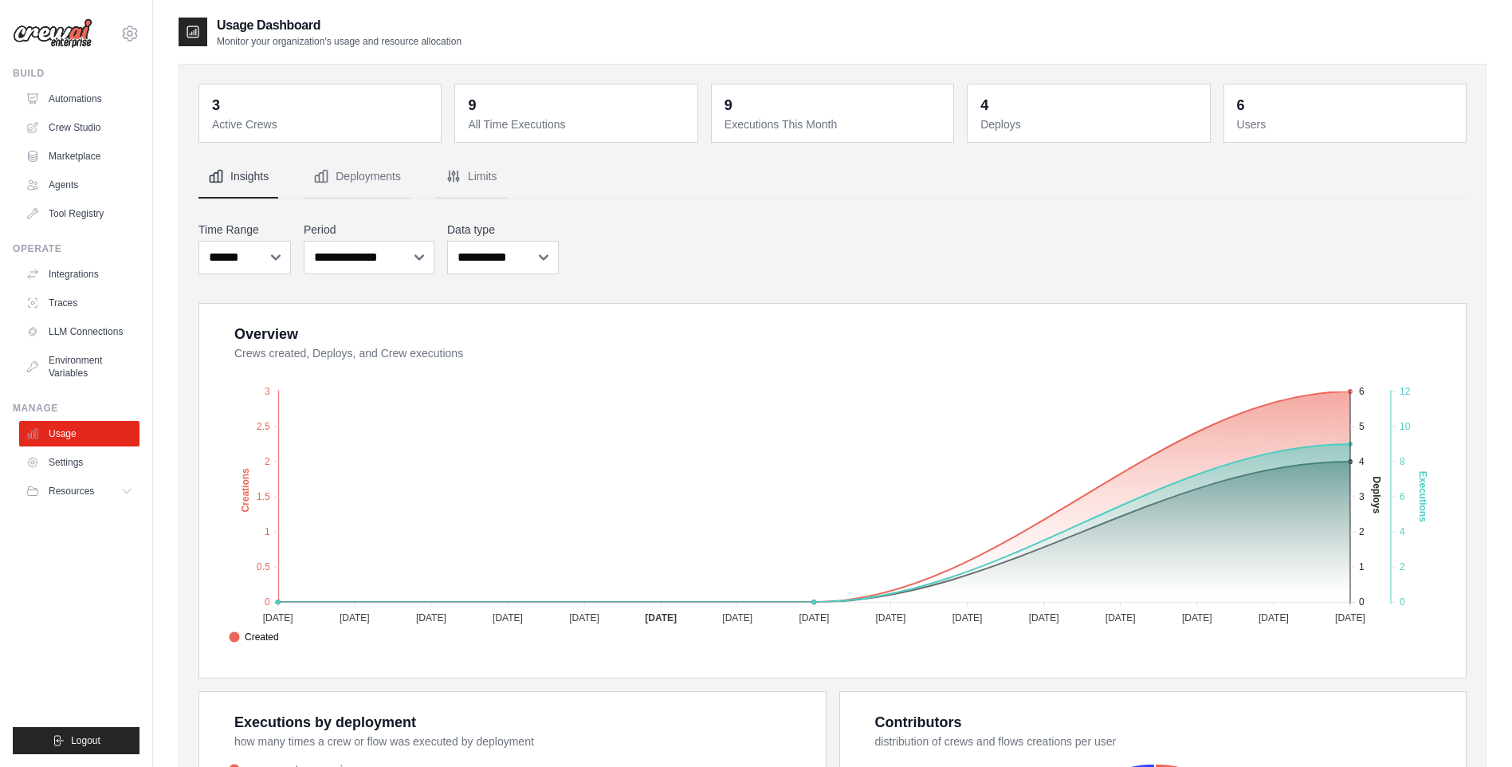
click at [359, 121] on dt "Active Crews" at bounding box center [321, 124] width 219 height 16
click at [209, 107] on div "3 Active Crews" at bounding box center [320, 113] width 222 height 38
click at [496, 108] on dd "9" at bounding box center [577, 105] width 219 height 22
click at [955, 114] on div "3 Active Crews 9 All Time Executions 9 Executions This Month 4 Deploys 6 Users" at bounding box center [832, 113] width 1268 height 59
drag, startPoint x: 1240, startPoint y: 108, endPoint x: 1231, endPoint y: 111, distance: 9.9
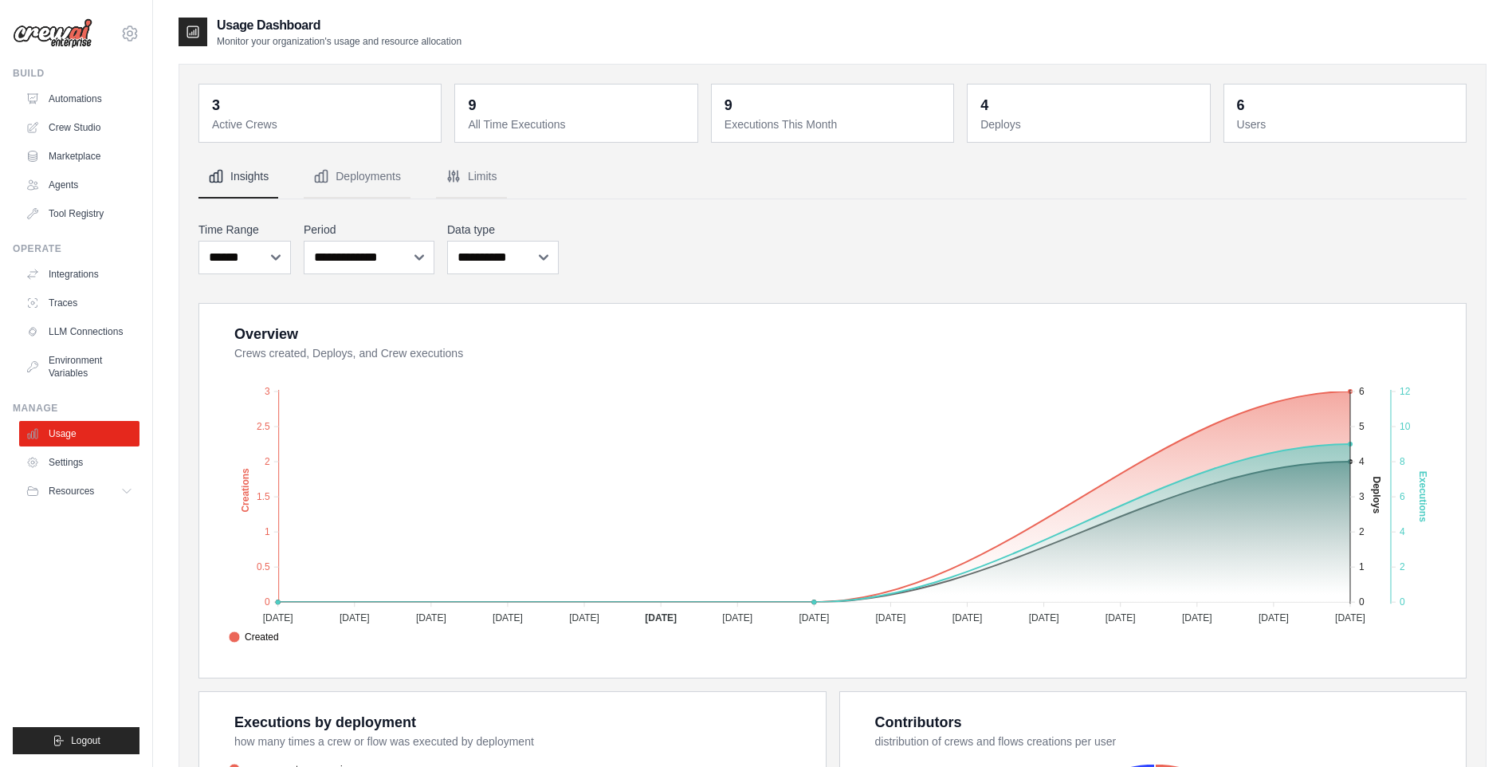
click at [1236, 108] on div "6 Users" at bounding box center [1345, 113] width 222 height 38
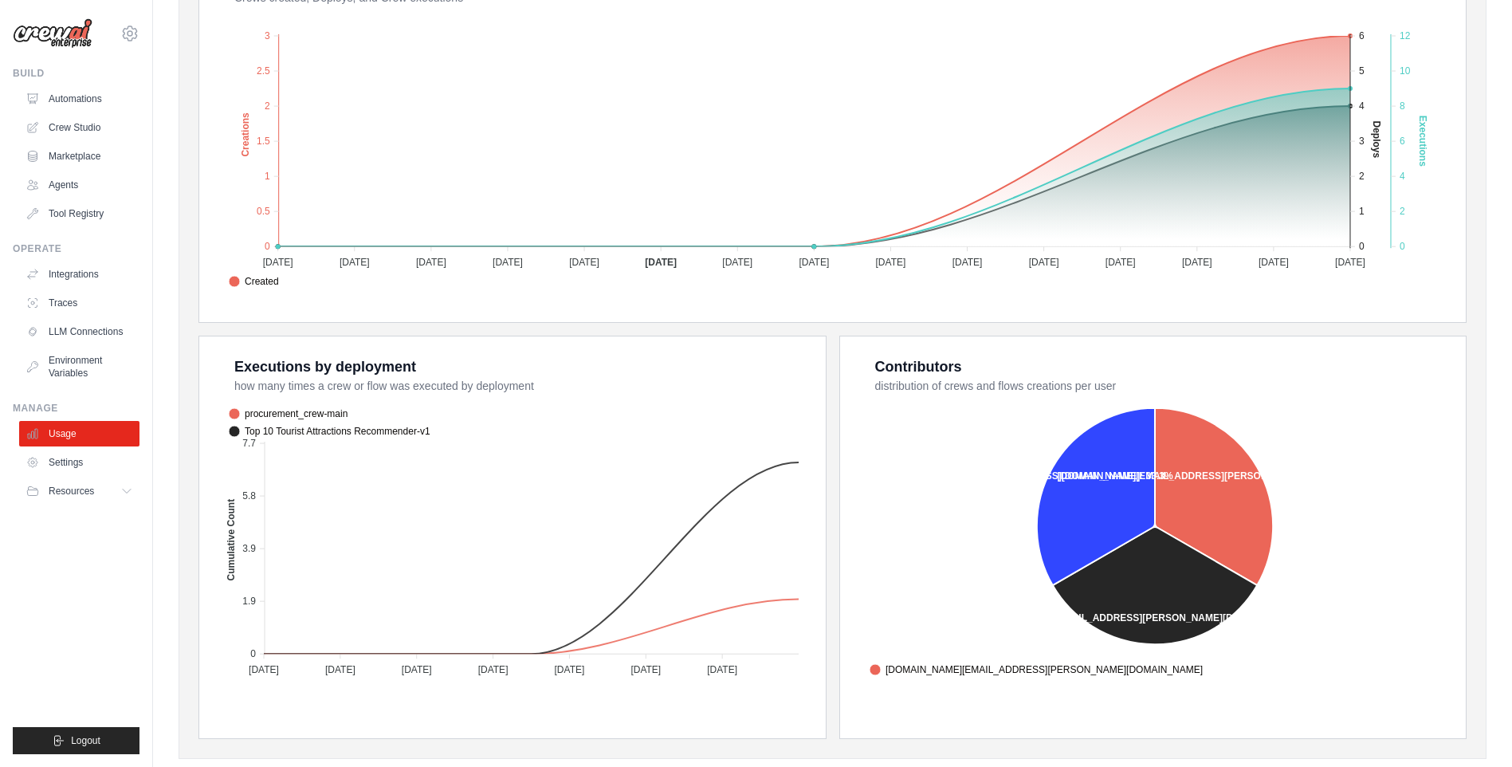
scroll to position [389, 0]
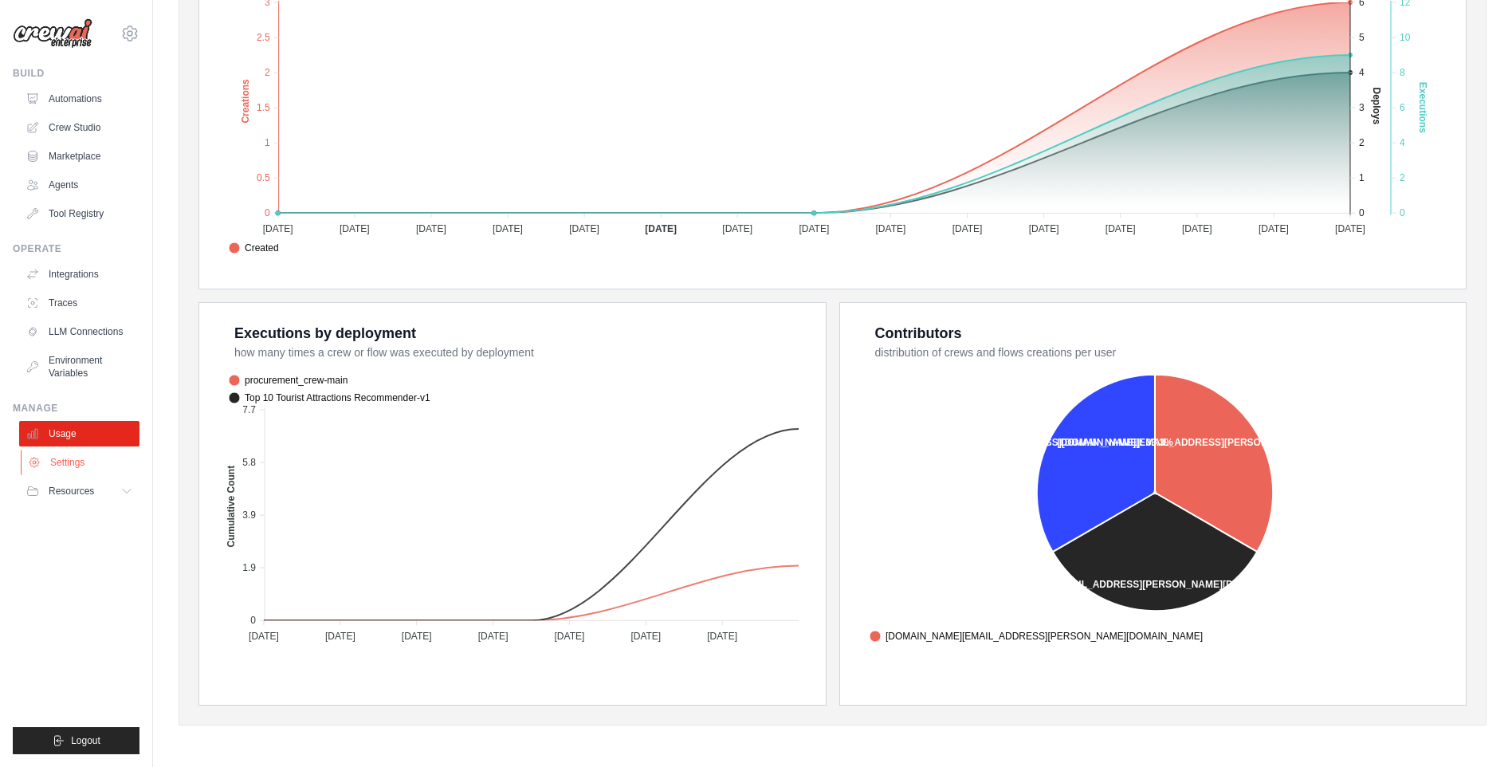
click at [75, 466] on link "Settings" at bounding box center [81, 463] width 120 height 26
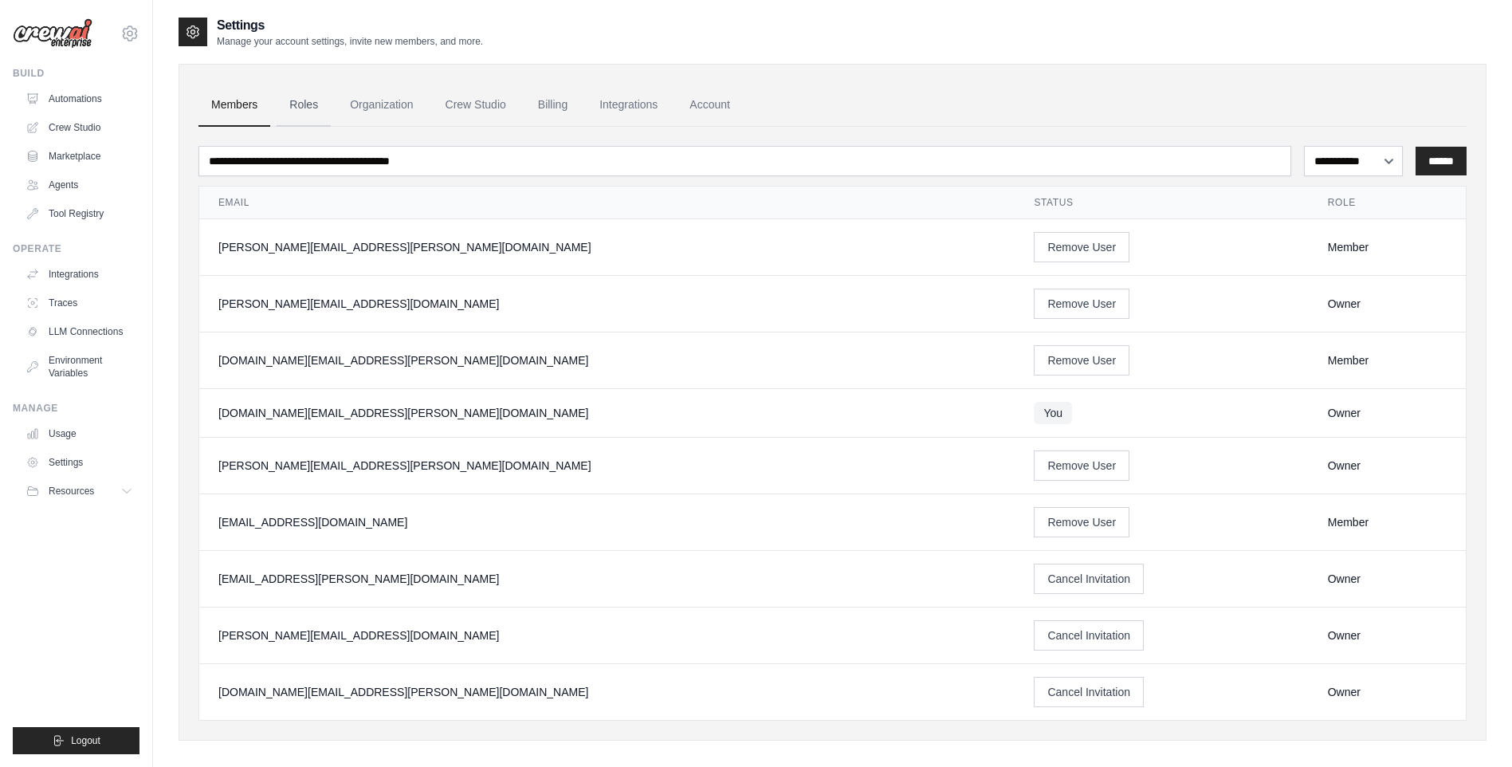
click at [292, 107] on link "Roles" at bounding box center [304, 105] width 54 height 43
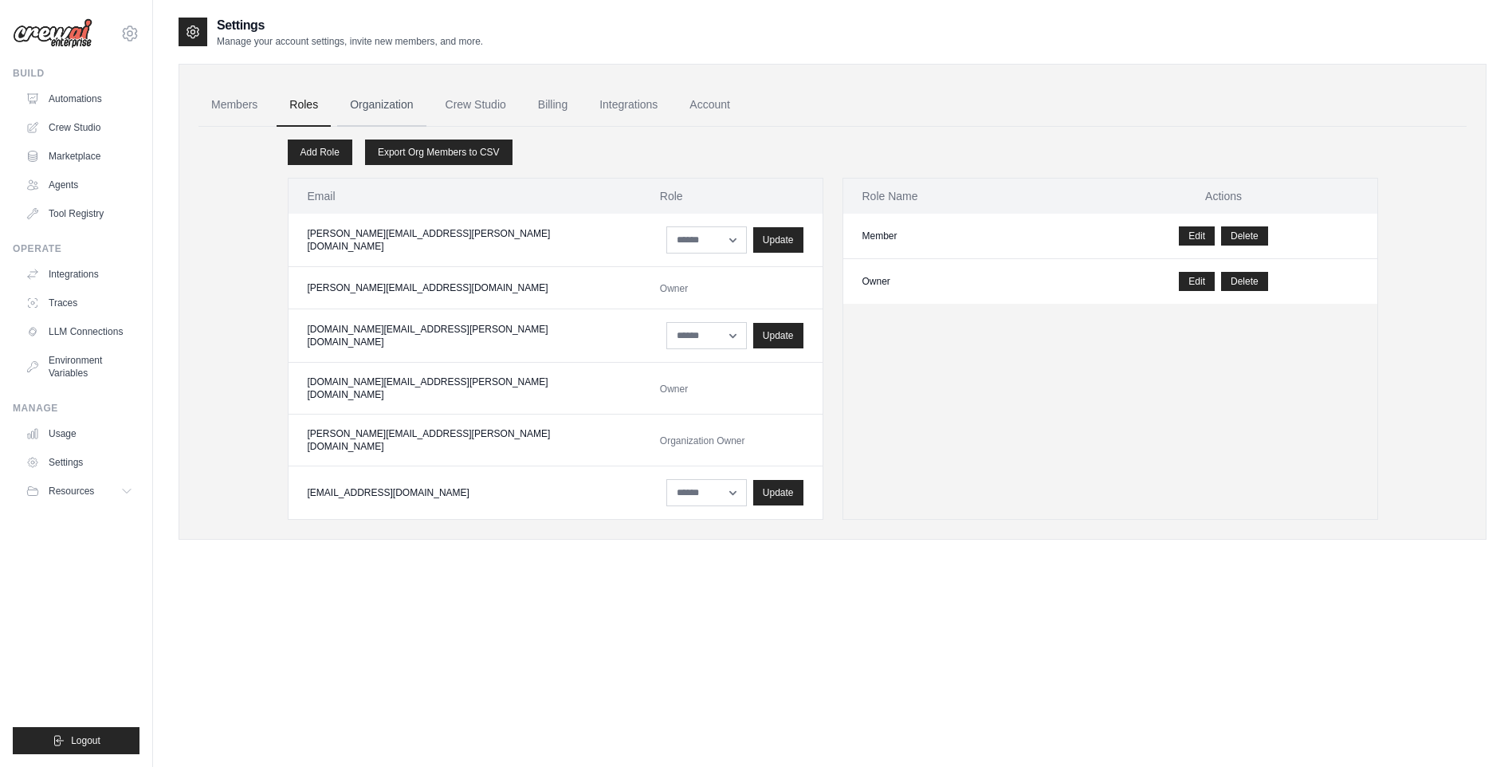
click at [381, 117] on link "Organization" at bounding box center [381, 105] width 88 height 43
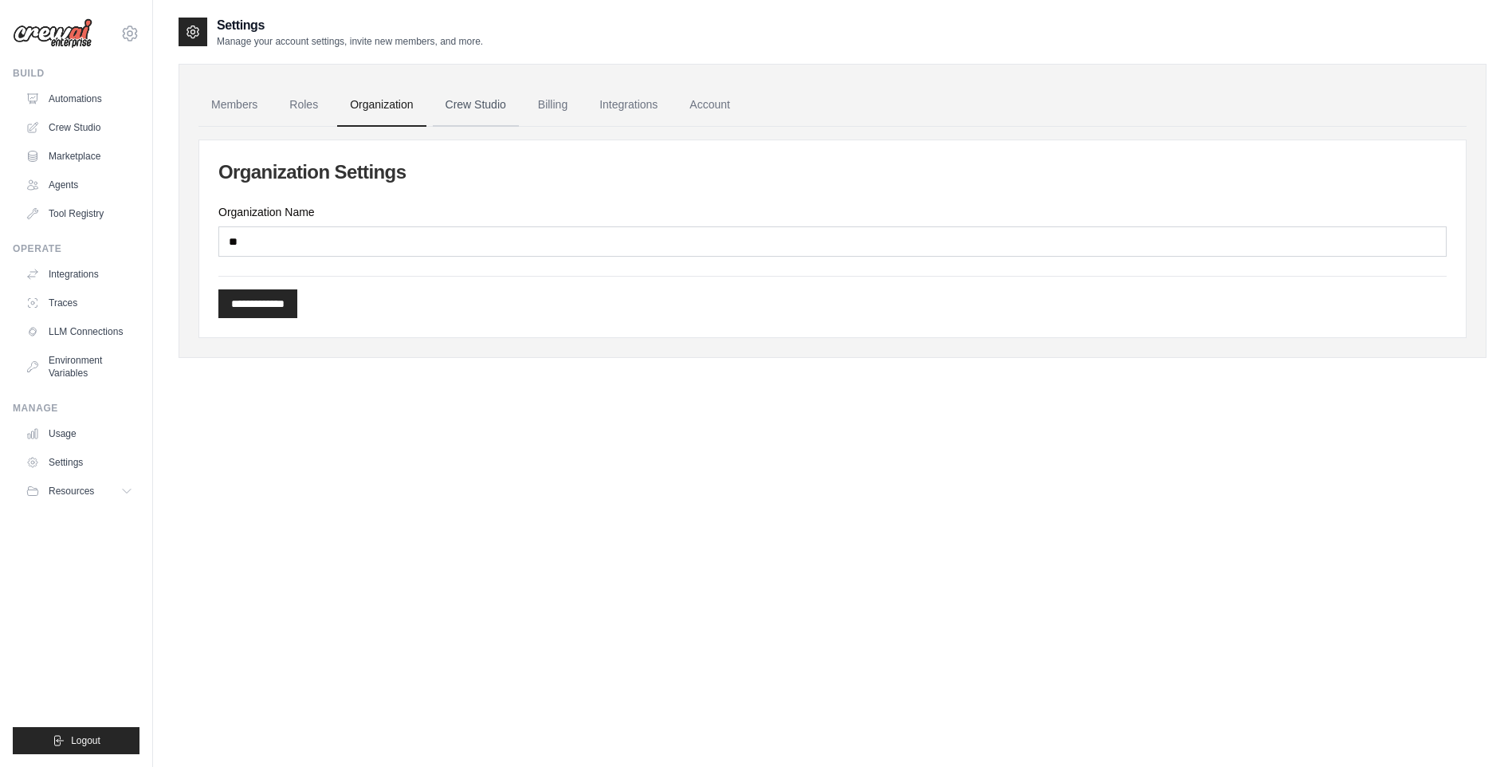
click at [481, 103] on link "Crew Studio" at bounding box center [476, 105] width 86 height 43
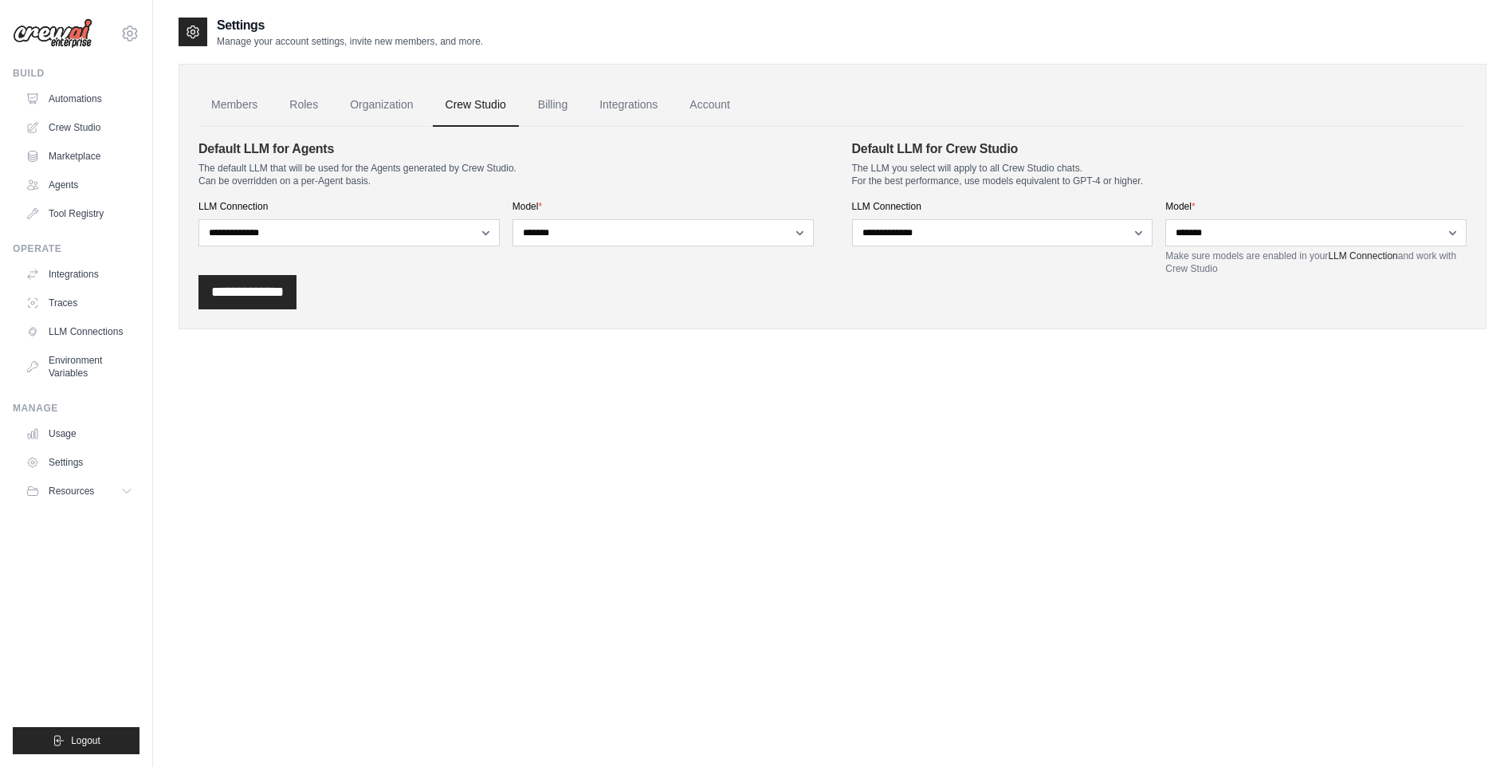
click at [398, 266] on div "**********" at bounding box center [505, 207] width 615 height 136
click at [392, 283] on div "**********" at bounding box center [832, 292] width 1268 height 34
click at [572, 104] on link "Billing" at bounding box center [552, 105] width 55 height 43
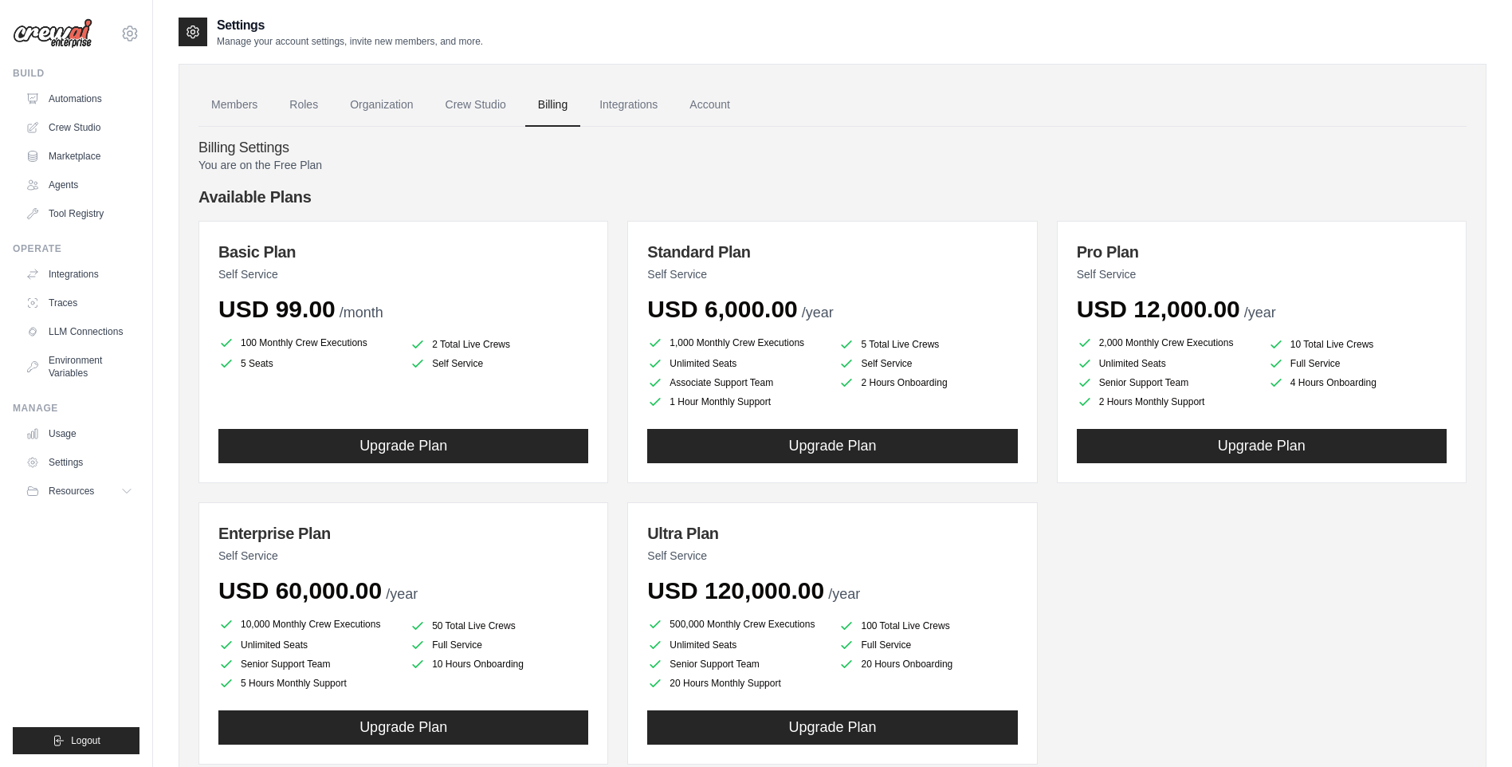
click at [664, 108] on link "Integrations" at bounding box center [629, 105] width 84 height 43
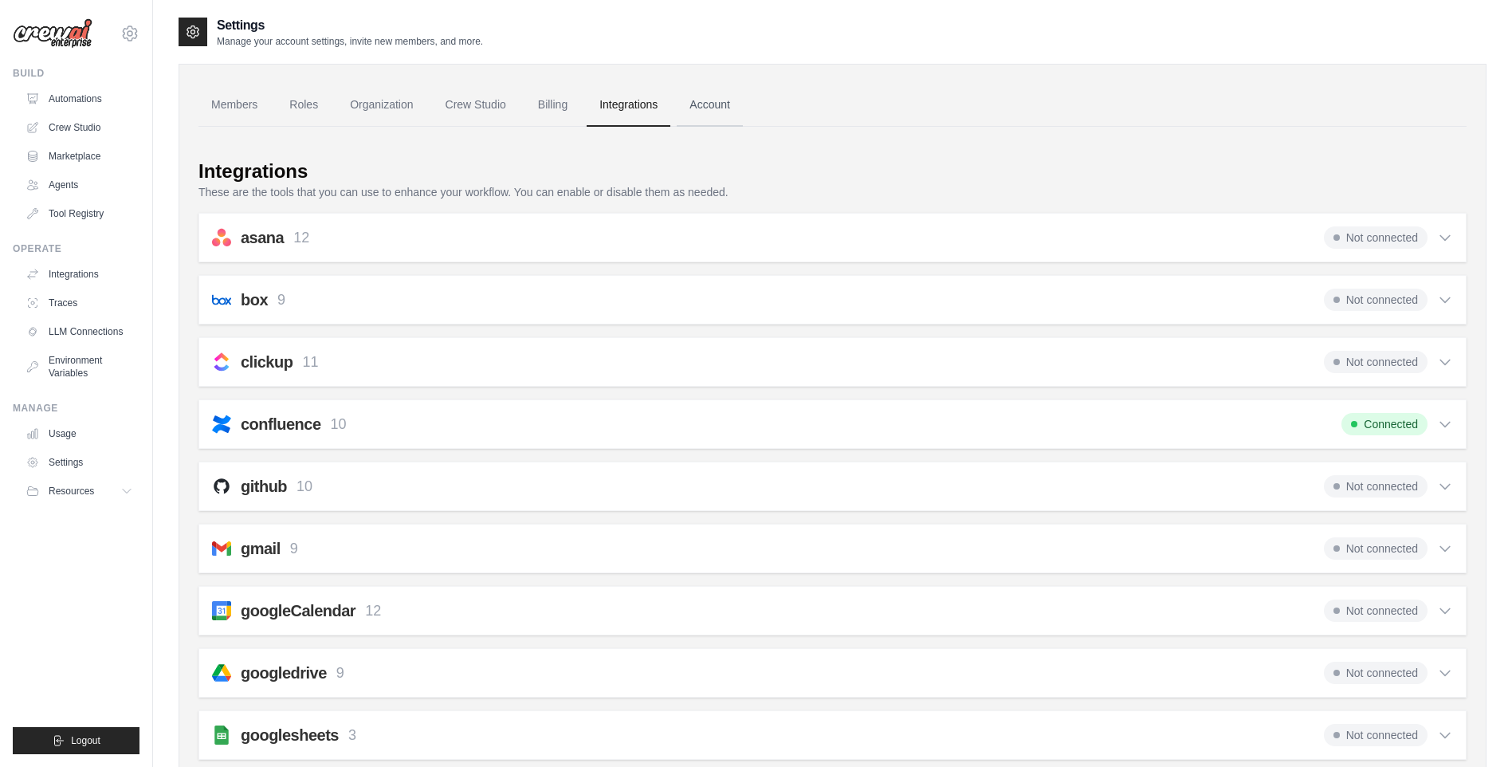
click at [736, 104] on link "Account" at bounding box center [710, 105] width 66 height 43
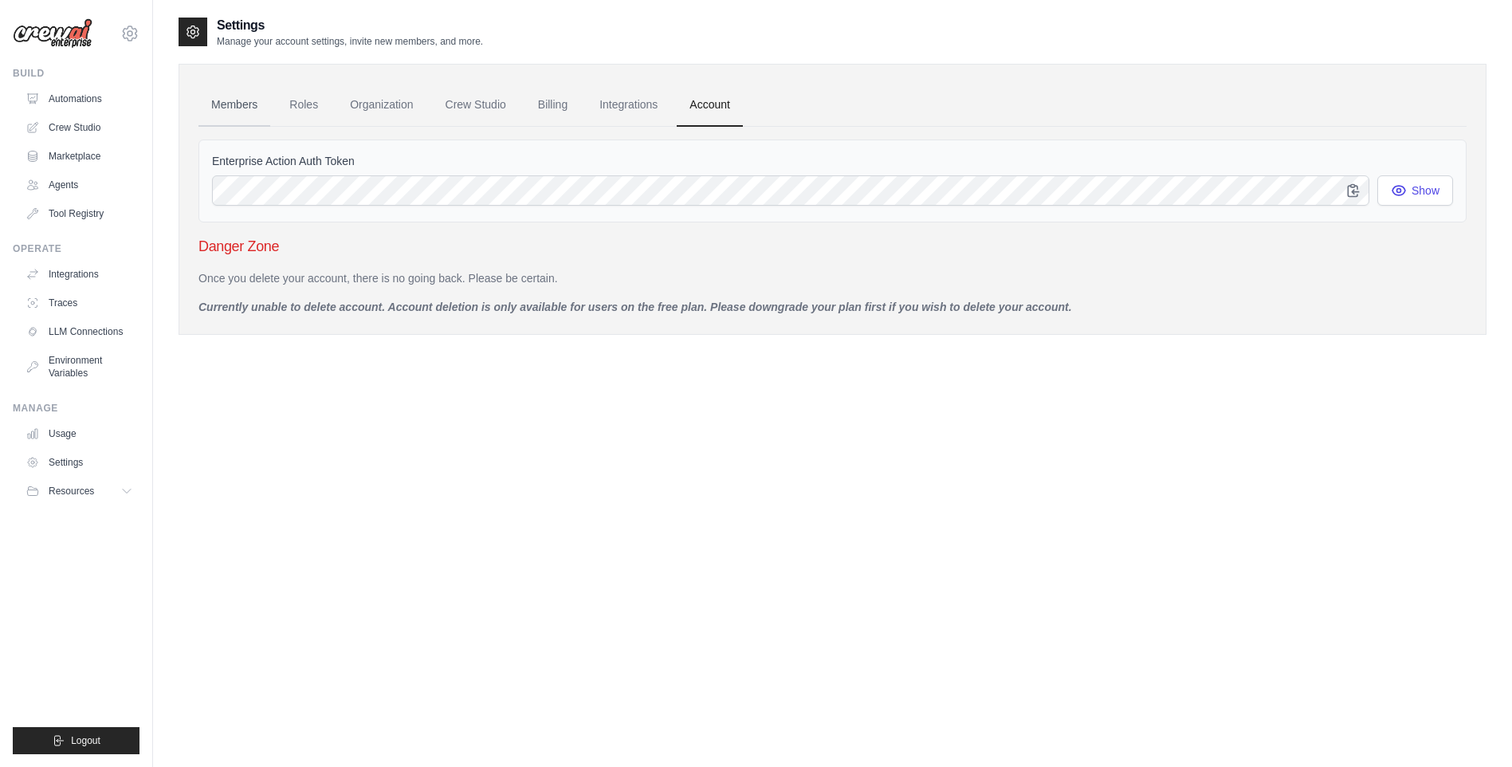
click at [253, 106] on link "Members" at bounding box center [234, 105] width 72 height 43
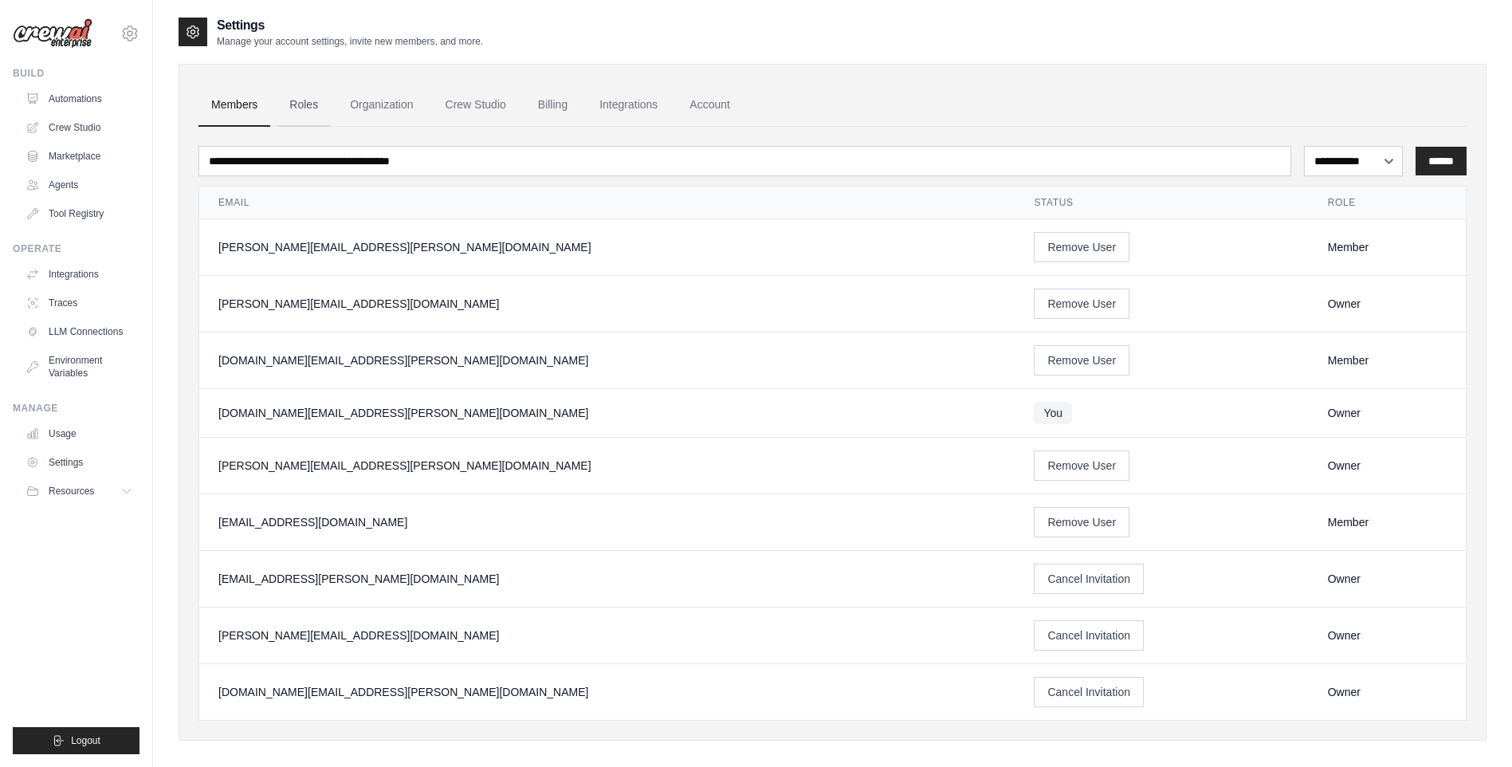
click at [316, 107] on link "Roles" at bounding box center [304, 105] width 54 height 43
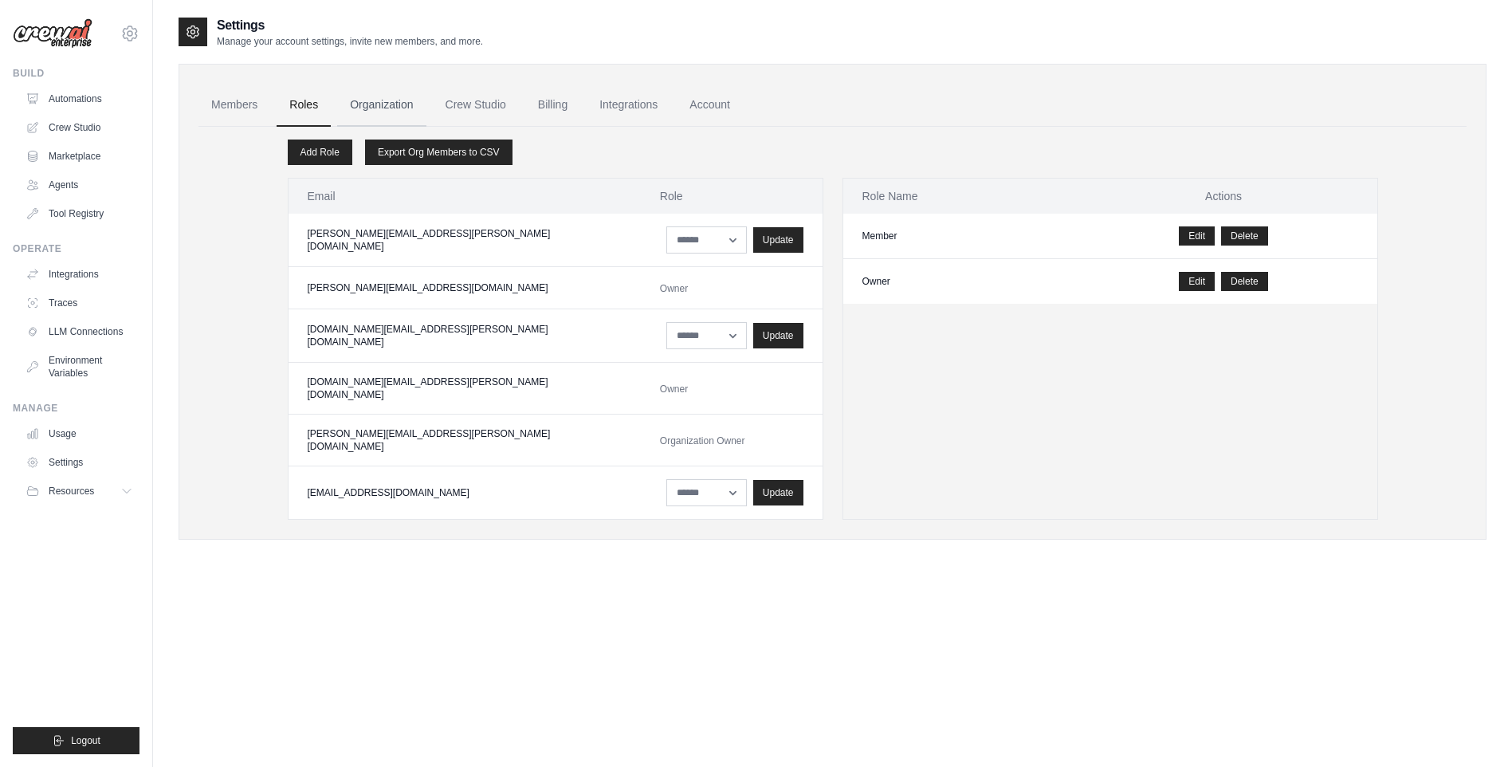
click at [398, 107] on link "Organization" at bounding box center [381, 105] width 88 height 43
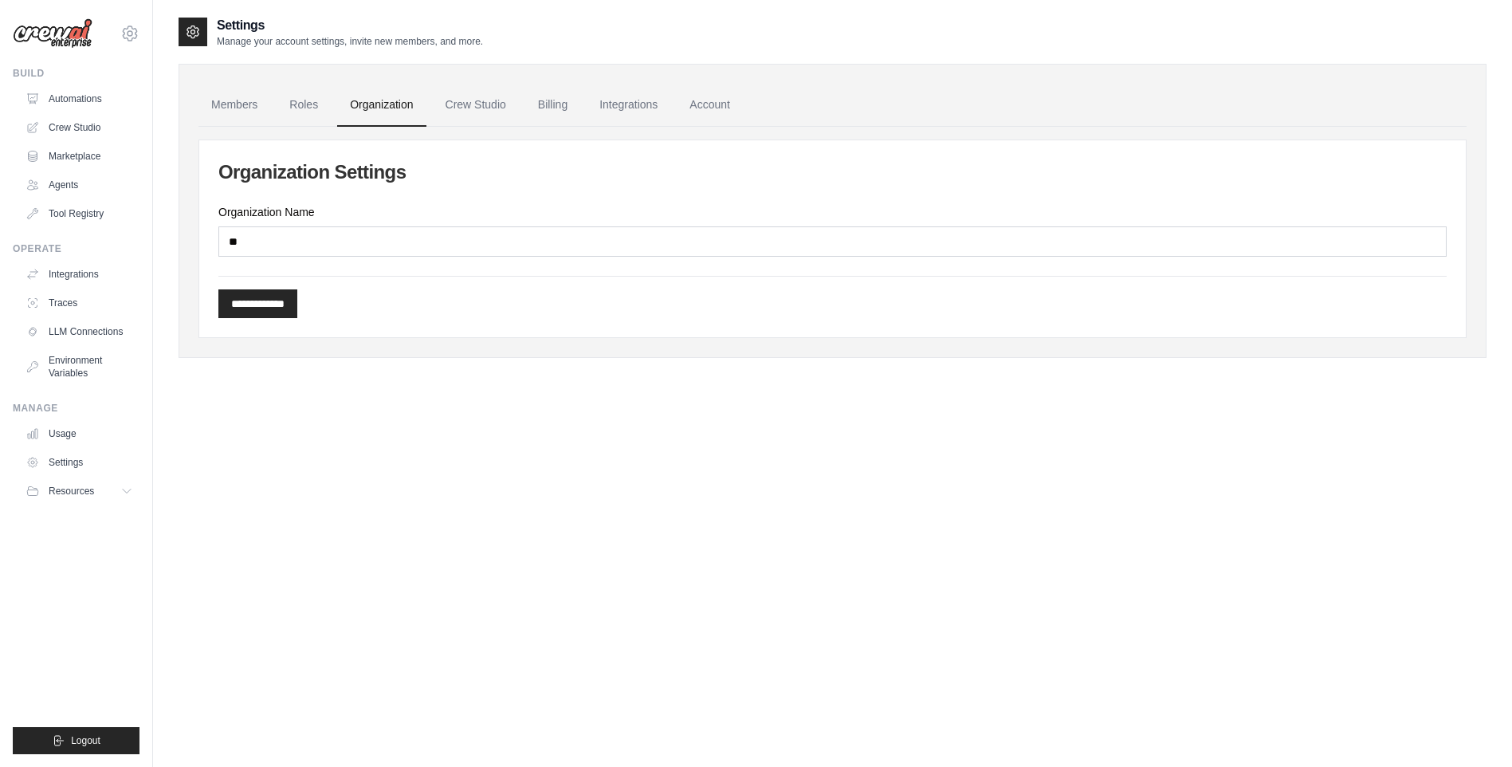
drag, startPoint x: 354, startPoint y: 371, endPoint x: 331, endPoint y: 338, distance: 40.0
click at [352, 370] on div "**********" at bounding box center [833, 199] width 1308 height 367
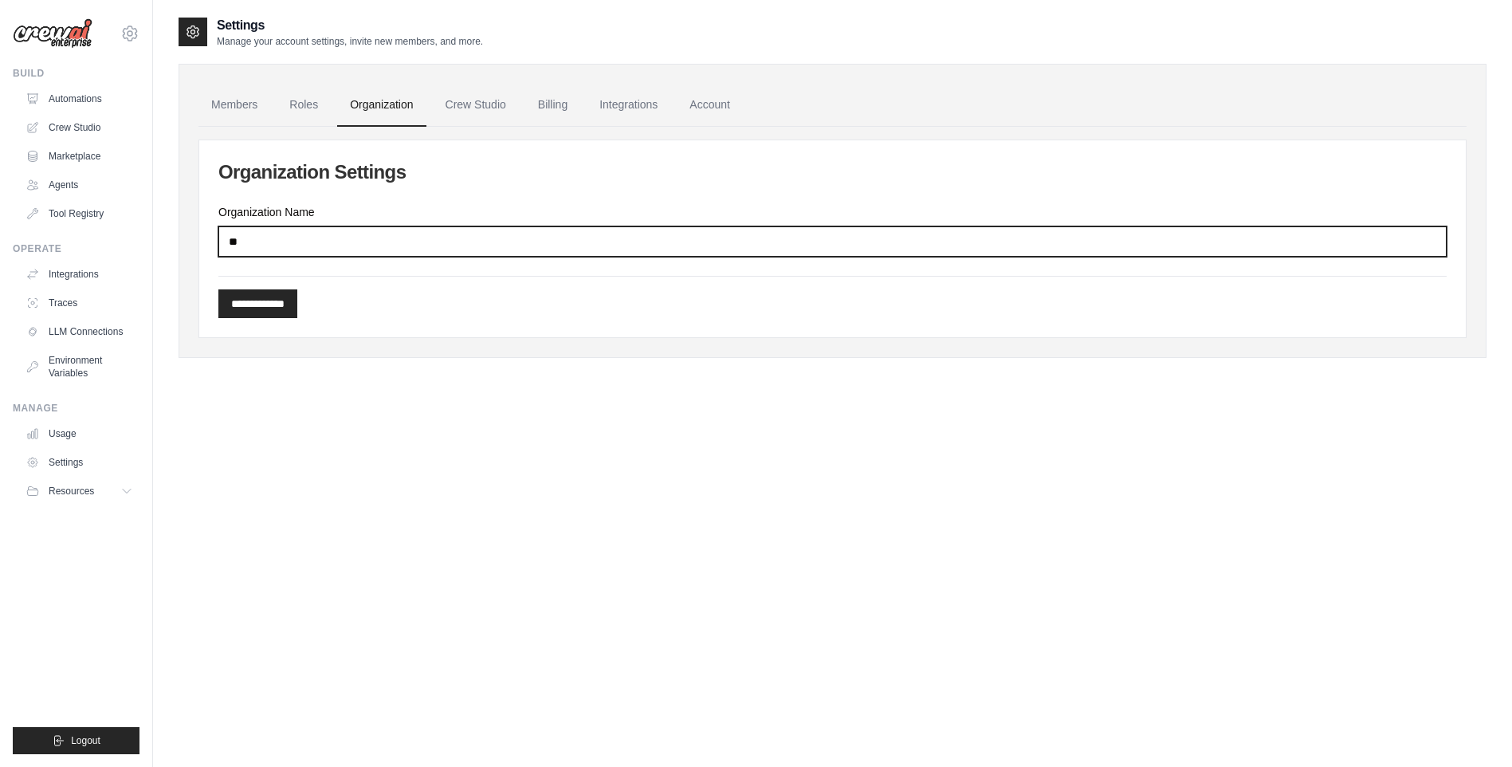
drag, startPoint x: 280, startPoint y: 249, endPoint x: 163, endPoint y: 246, distance: 116.4
click at [163, 246] on div "**********" at bounding box center [832, 399] width 1359 height 767
click at [252, 249] on input "**" at bounding box center [832, 241] width 1228 height 30
drag, startPoint x: 273, startPoint y: 246, endPoint x: 165, endPoint y: 246, distance: 108.4
click at [165, 246] on div "**********" at bounding box center [832, 399] width 1359 height 767
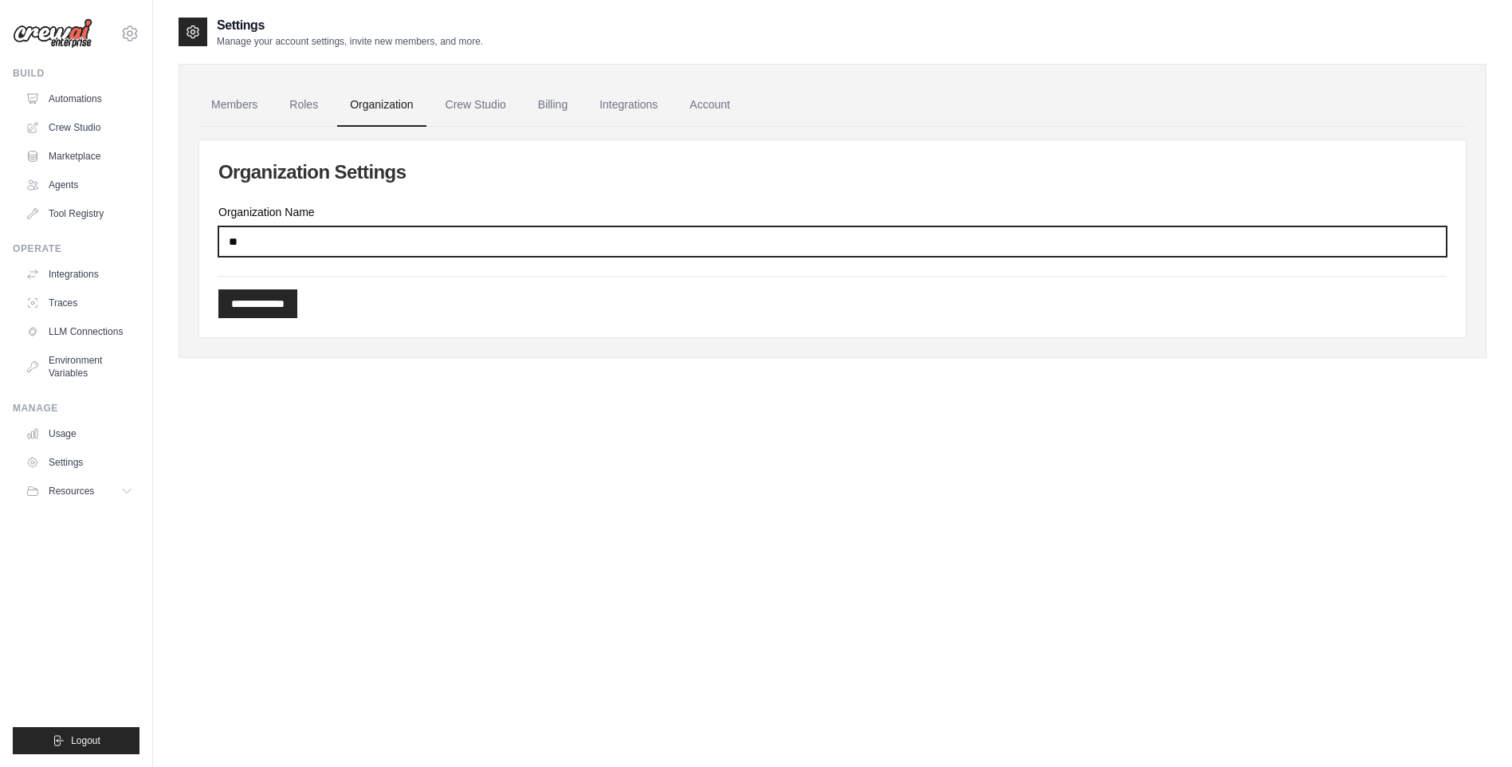
click at [248, 242] on input "**" at bounding box center [832, 241] width 1228 height 30
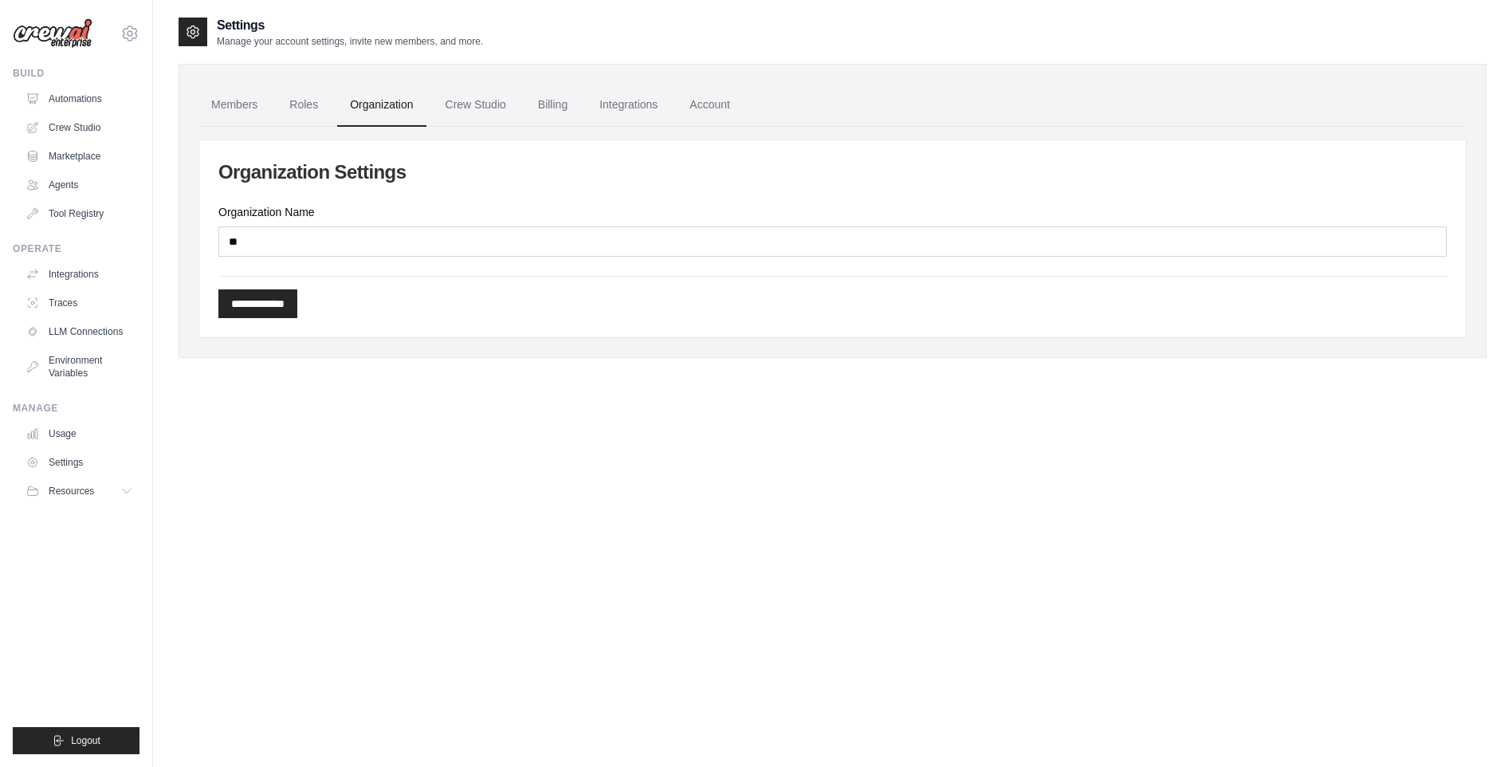
click at [365, 415] on div "**********" at bounding box center [833, 399] width 1308 height 767
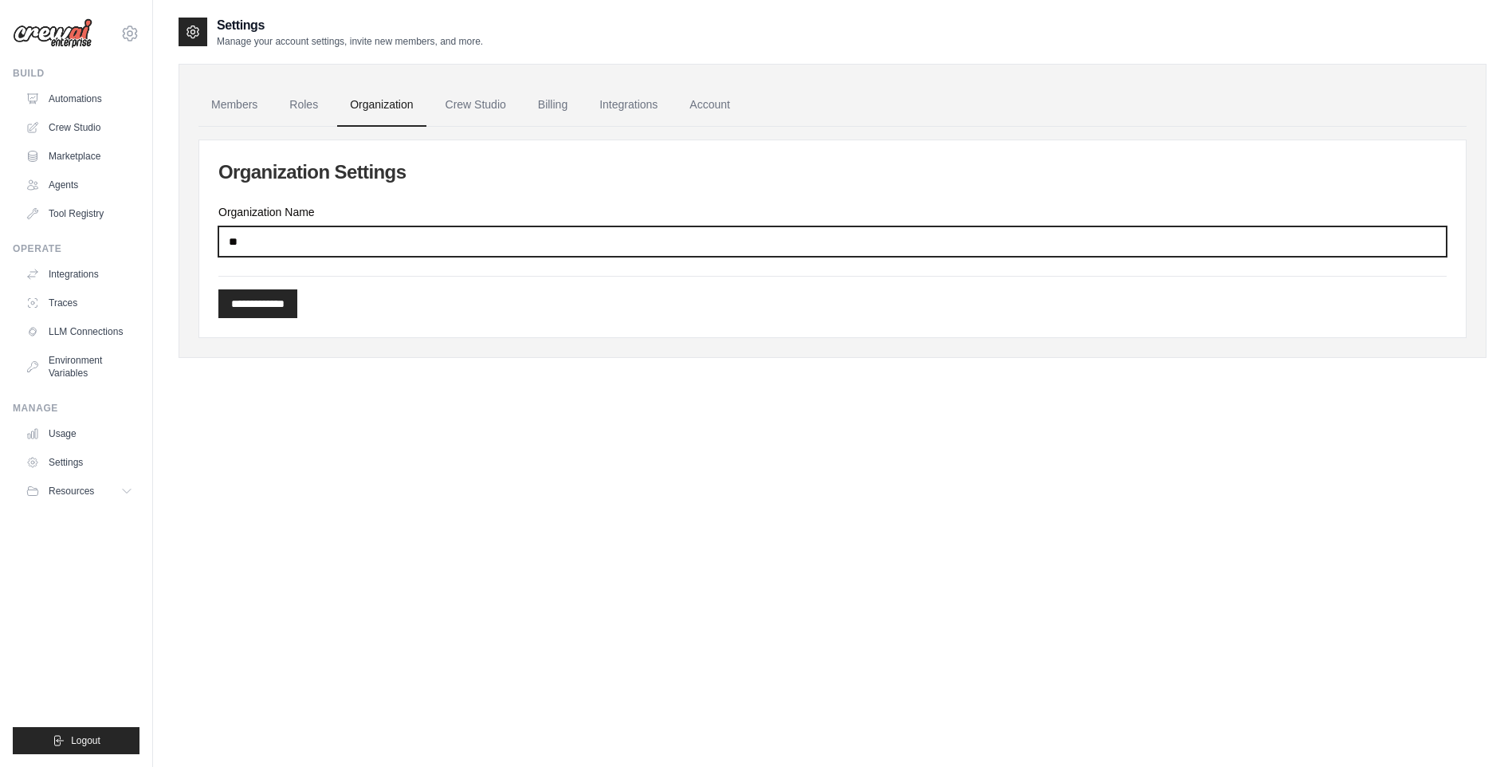
click at [268, 244] on input "**" at bounding box center [832, 241] width 1228 height 30
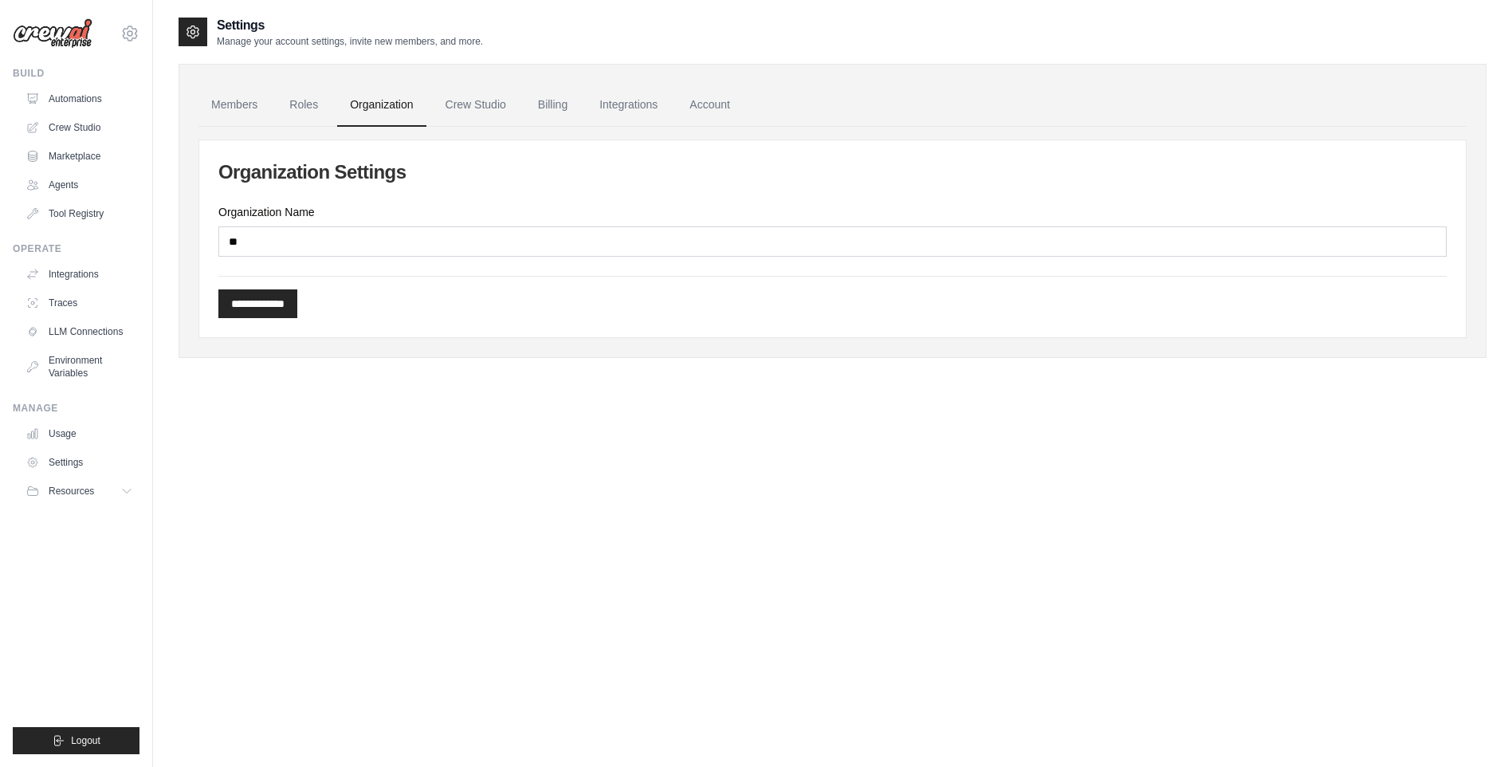
click at [340, 371] on div "**********" at bounding box center [833, 199] width 1308 height 367
click at [301, 112] on link "Roles" at bounding box center [304, 105] width 54 height 43
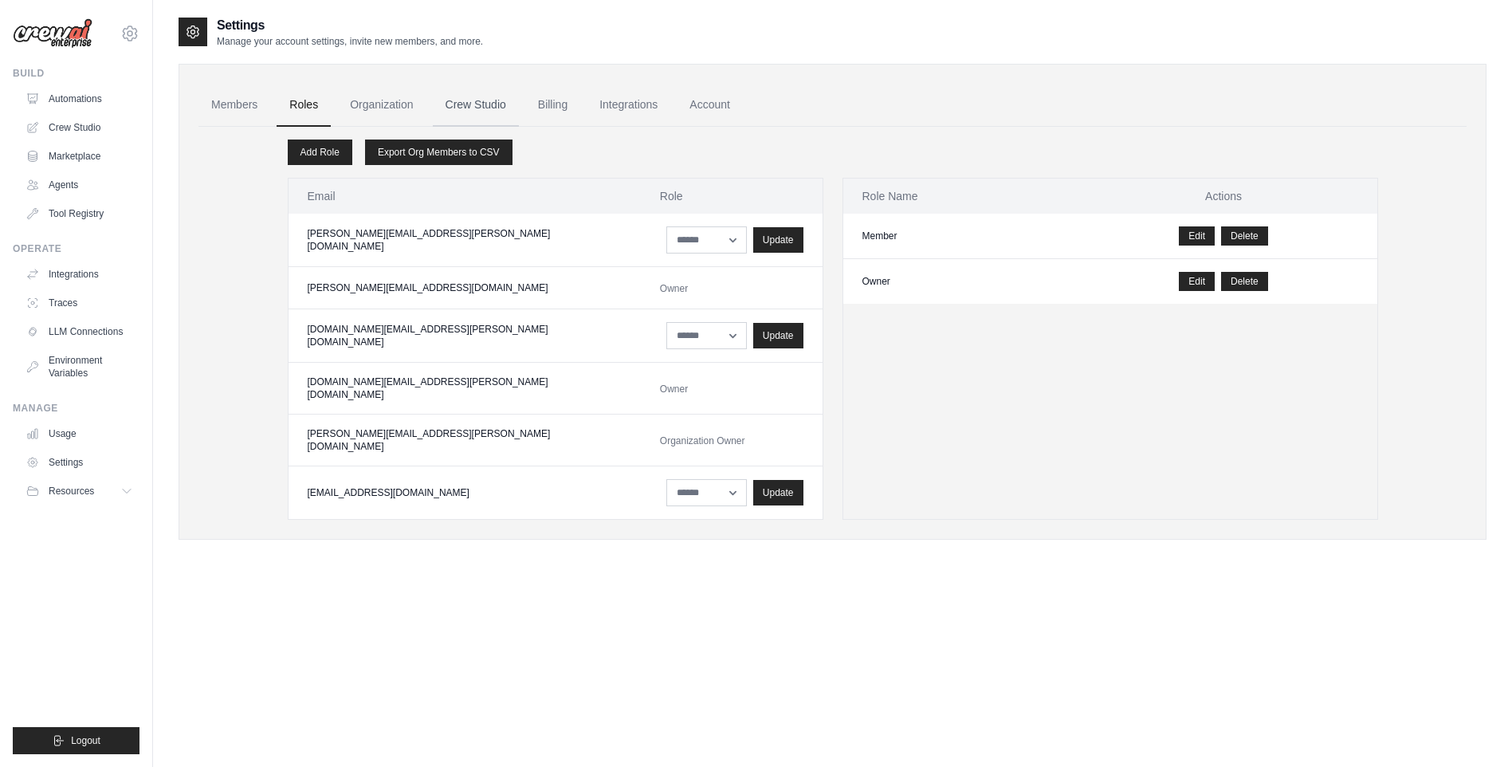
click at [485, 109] on link "Crew Studio" at bounding box center [476, 105] width 86 height 43
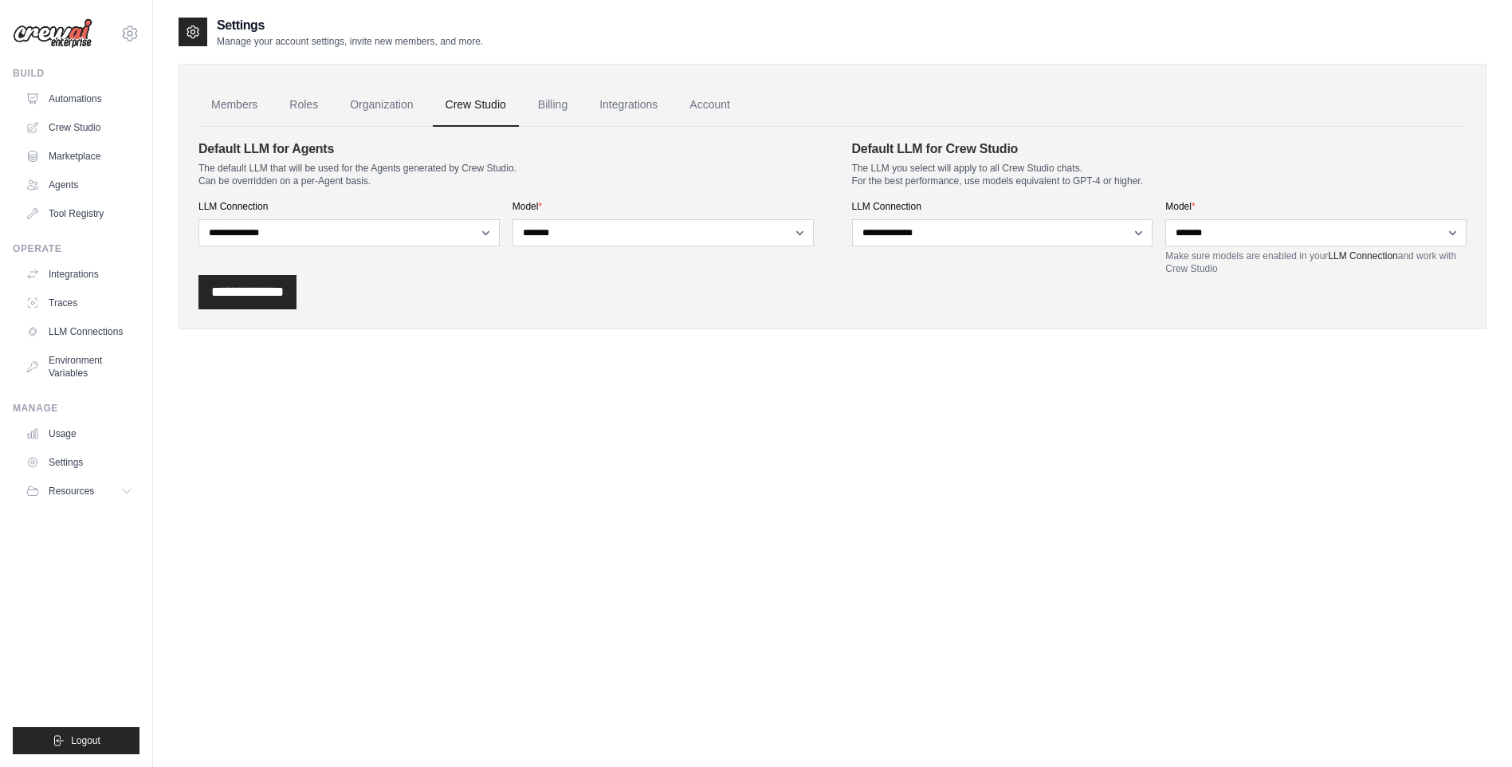
click at [379, 106] on link "Organization" at bounding box center [381, 105] width 88 height 43
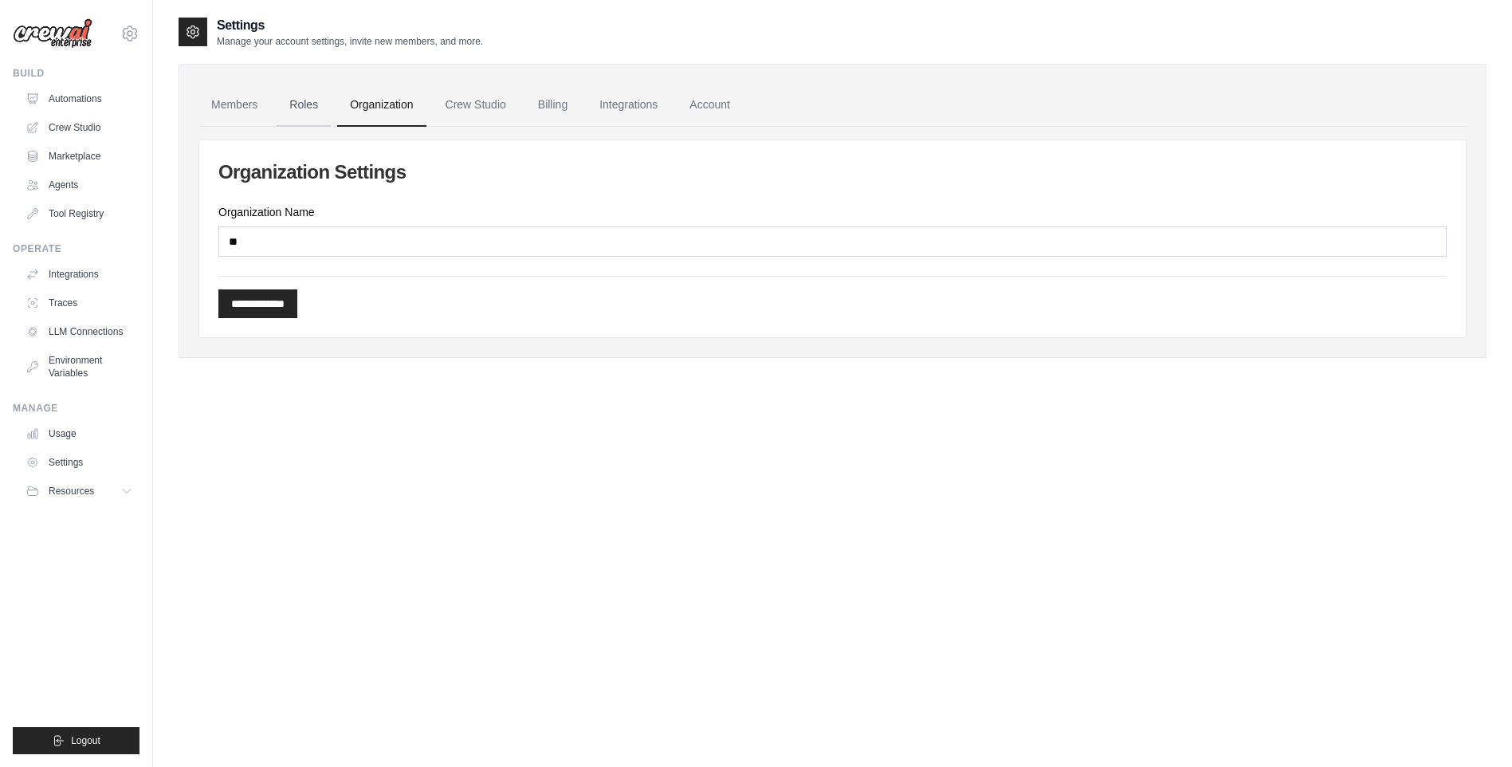
click at [315, 105] on link "Roles" at bounding box center [304, 105] width 54 height 43
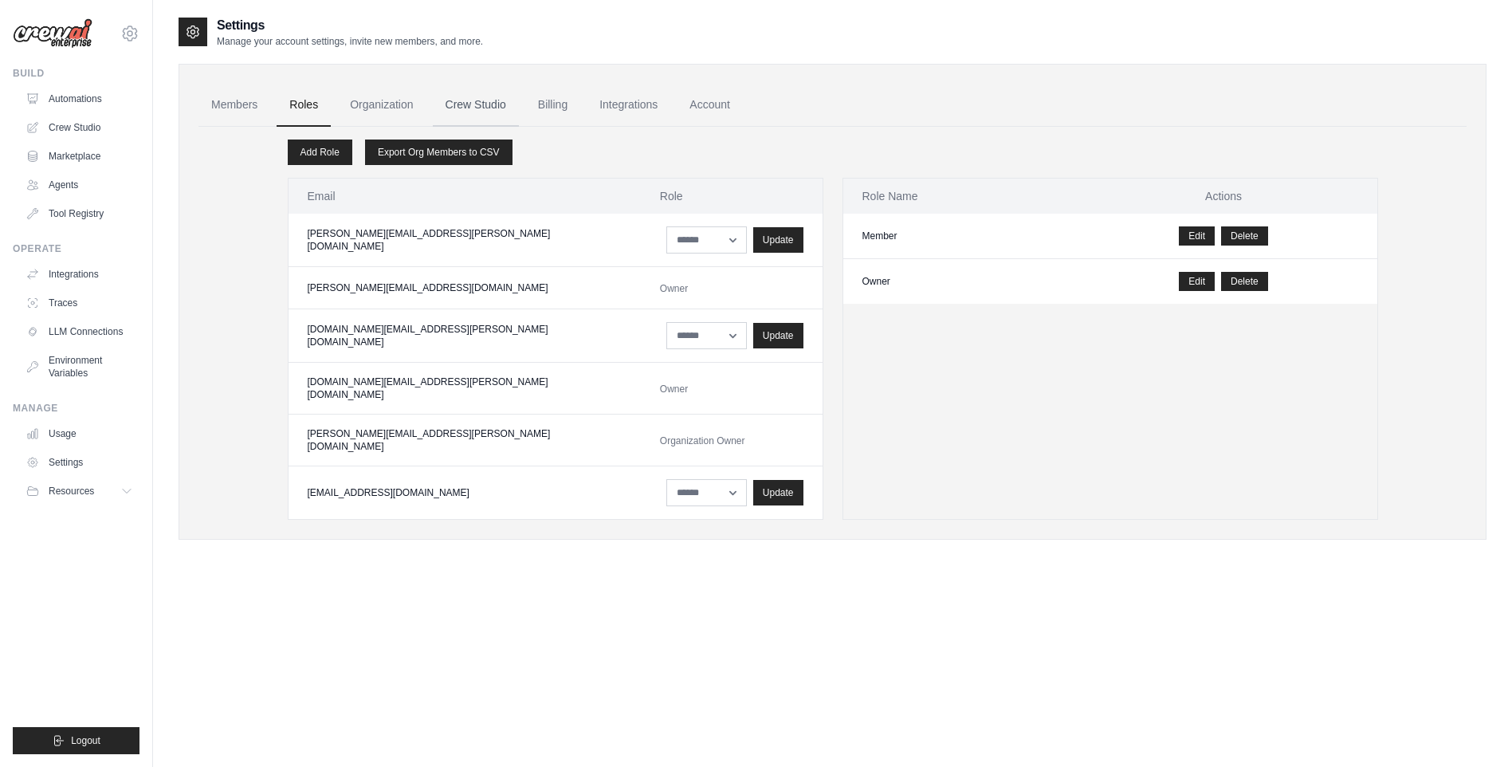
click at [516, 105] on link "Crew Studio" at bounding box center [476, 105] width 86 height 43
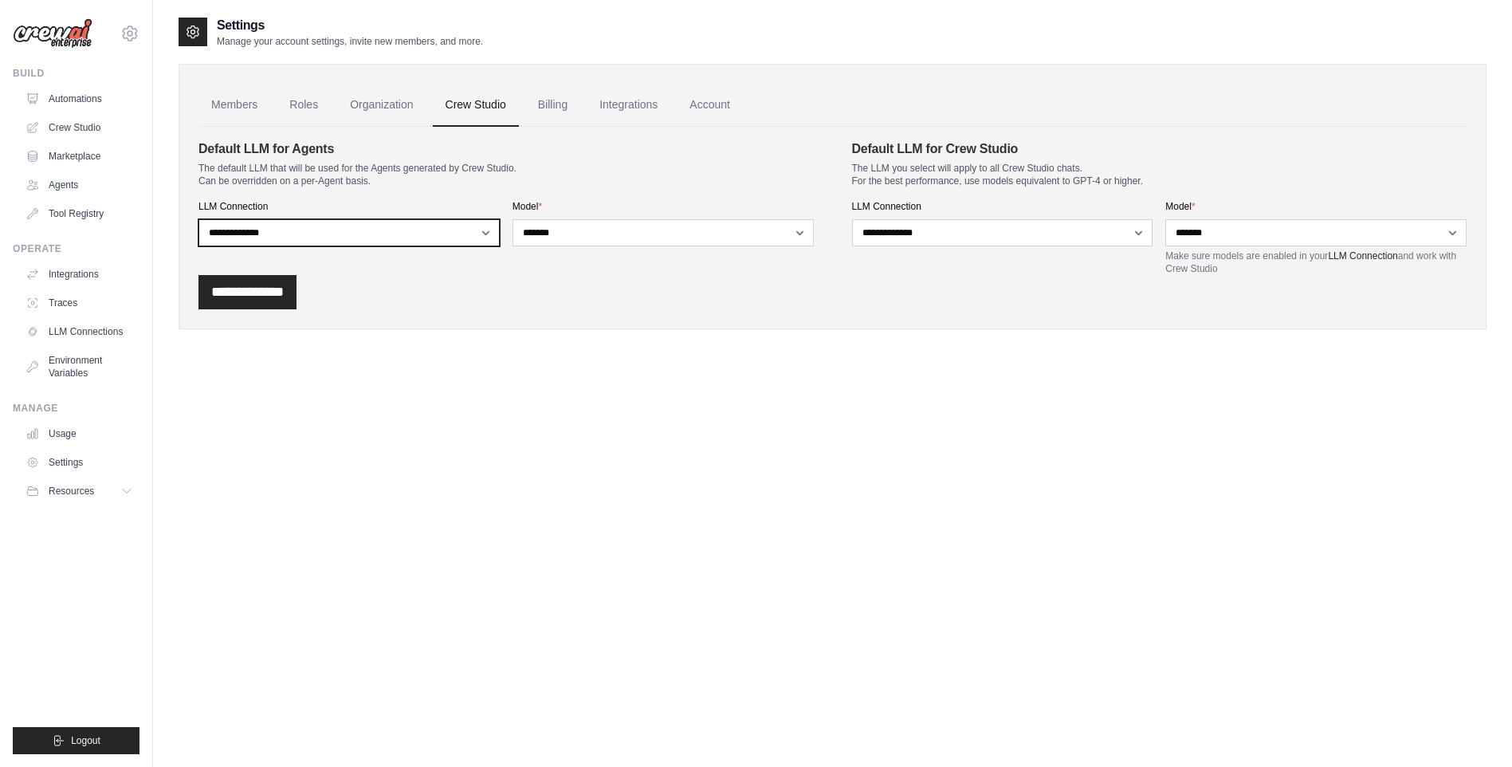
click at [483, 226] on select "**********" at bounding box center [348, 232] width 301 height 27
click at [575, 174] on p "The default LLM that will be used for the Agents generated by Crew Studio. Can …" at bounding box center [505, 175] width 615 height 26
click at [578, 104] on link "Billing" at bounding box center [552, 105] width 55 height 43
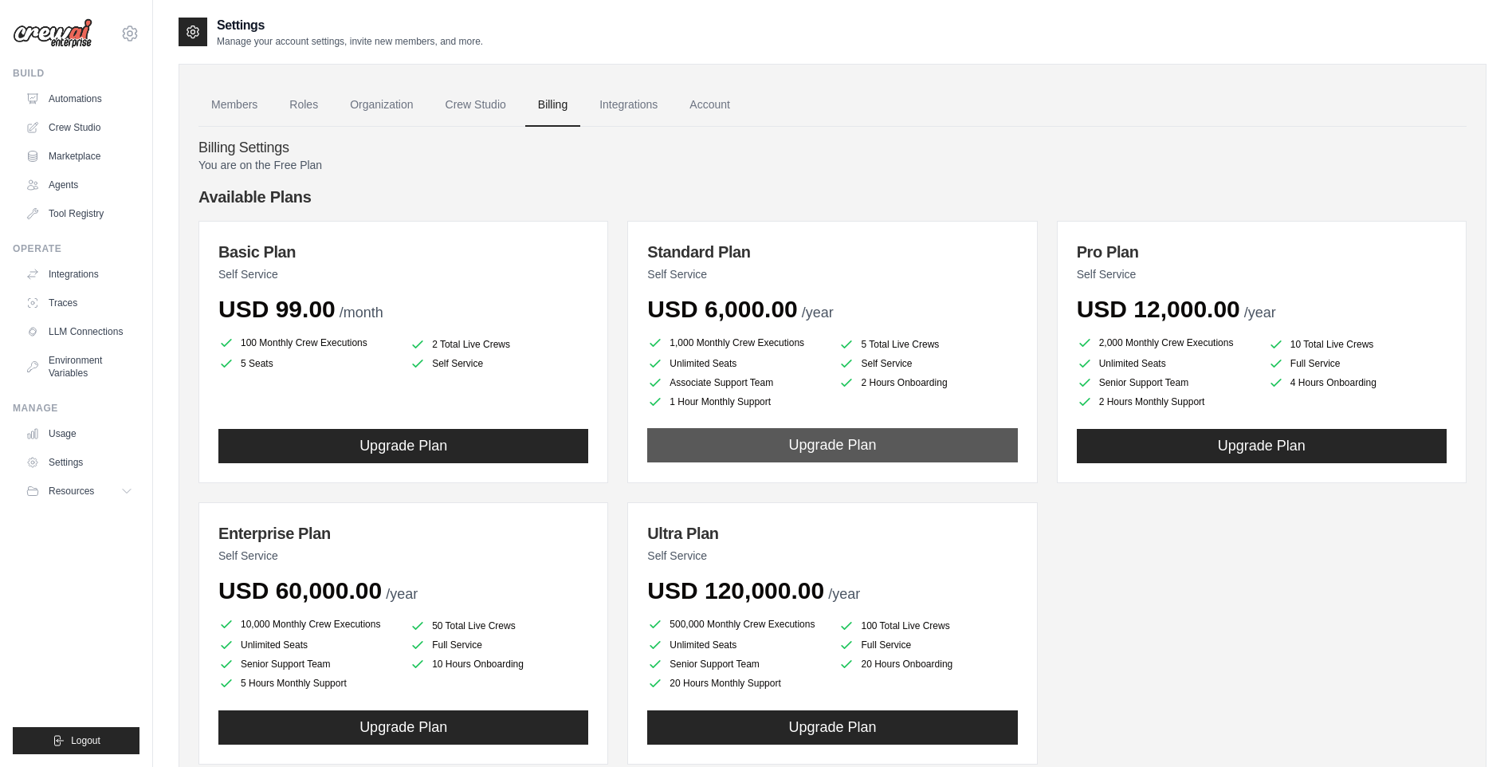
scroll to position [95, 0]
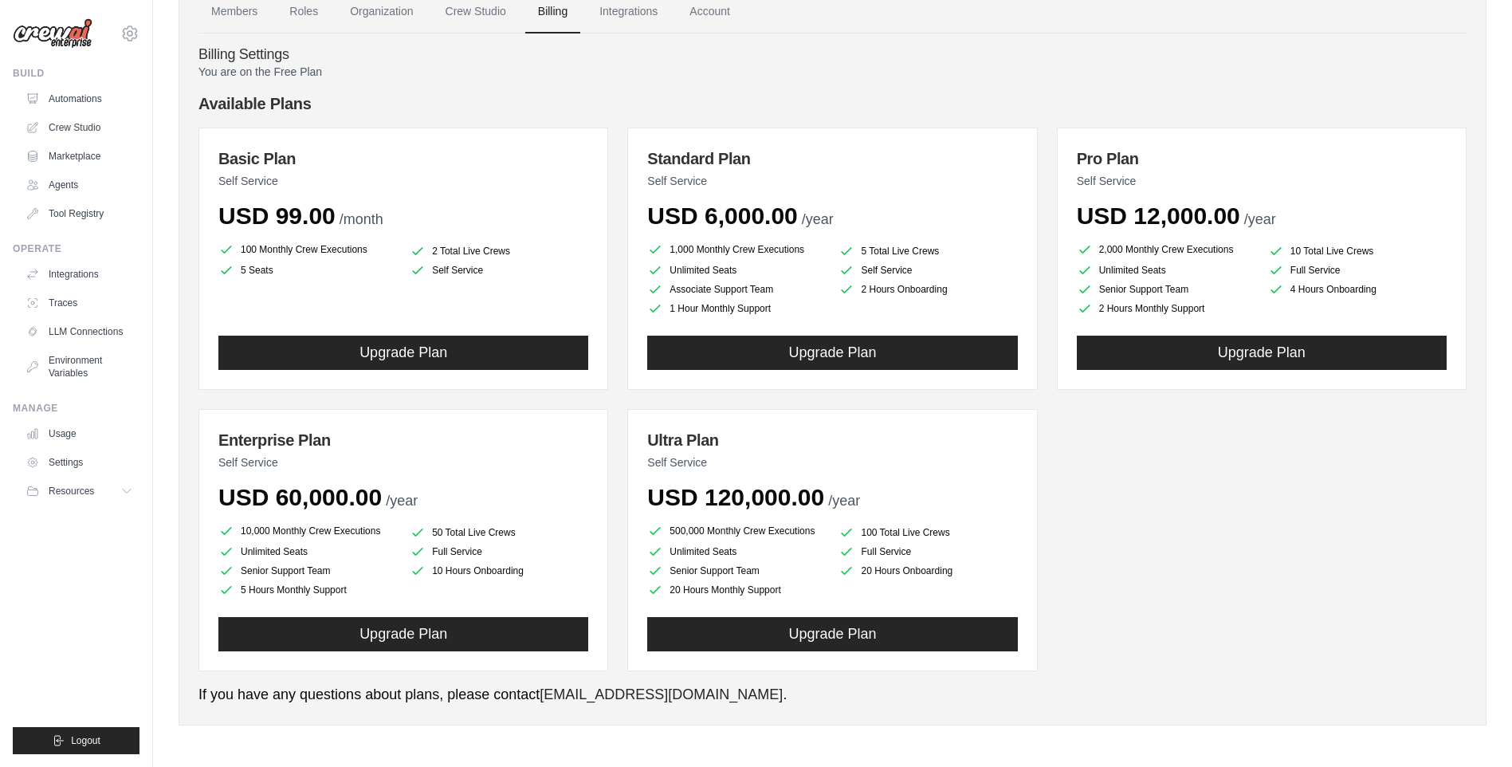
click at [615, 395] on div "Basic Plan Self Service USD 99.00 /month 100 Monthly Crew Executions 2 Total Li…" at bounding box center [832, 400] width 1268 height 544
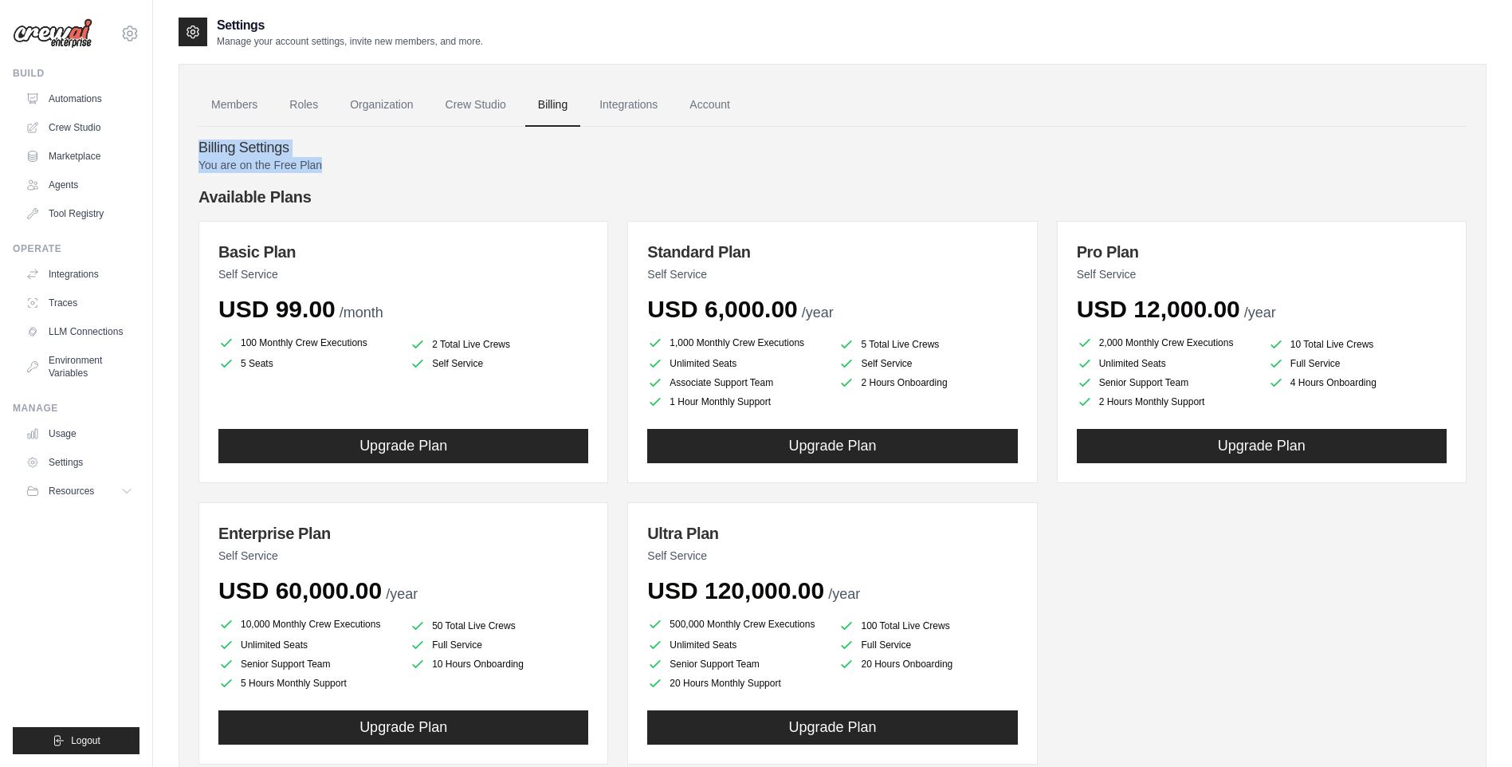
drag, startPoint x: 199, startPoint y: 146, endPoint x: 397, endPoint y: 167, distance: 198.8
click at [397, 167] on div "Billing Settings You are on the Free Plan Available Plans Basic Plan Self Servi…" at bounding box center [832, 463] width 1268 height 672
drag, startPoint x: 397, startPoint y: 167, endPoint x: 312, endPoint y: 183, distance: 86.9
click at [312, 183] on div "You are on the Free Plan Available Plans Basic Plan Self Service USD 99.00 /mon…" at bounding box center [832, 478] width 1268 height 642
drag, startPoint x: 200, startPoint y: 146, endPoint x: 368, endPoint y: 198, distance: 176.0
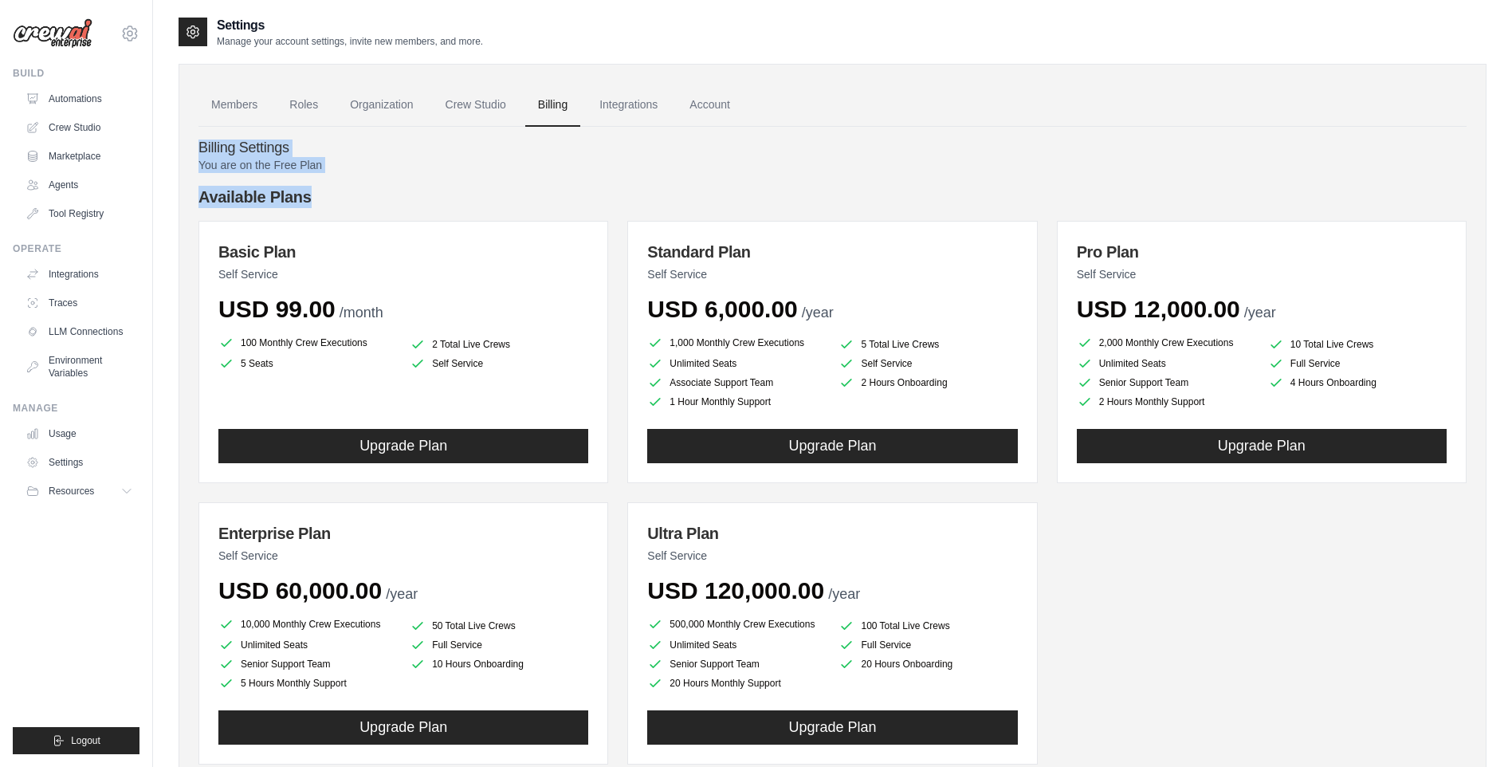
click at [368, 198] on div "Billing Settings You are on the Free Plan Available Plans Basic Plan Self Servi…" at bounding box center [832, 463] width 1268 height 672
drag, startPoint x: 368, startPoint y: 198, endPoint x: 342, endPoint y: 201, distance: 26.5
click at [342, 201] on h4 "Available Plans" at bounding box center [832, 197] width 1268 height 22
click at [1108, 591] on div "Basic Plan Self Service USD 99.00 /month 100 Monthly Crew Executions 2 Total Li…" at bounding box center [832, 493] width 1268 height 544
click at [643, 109] on link "Integrations" at bounding box center [629, 105] width 84 height 43
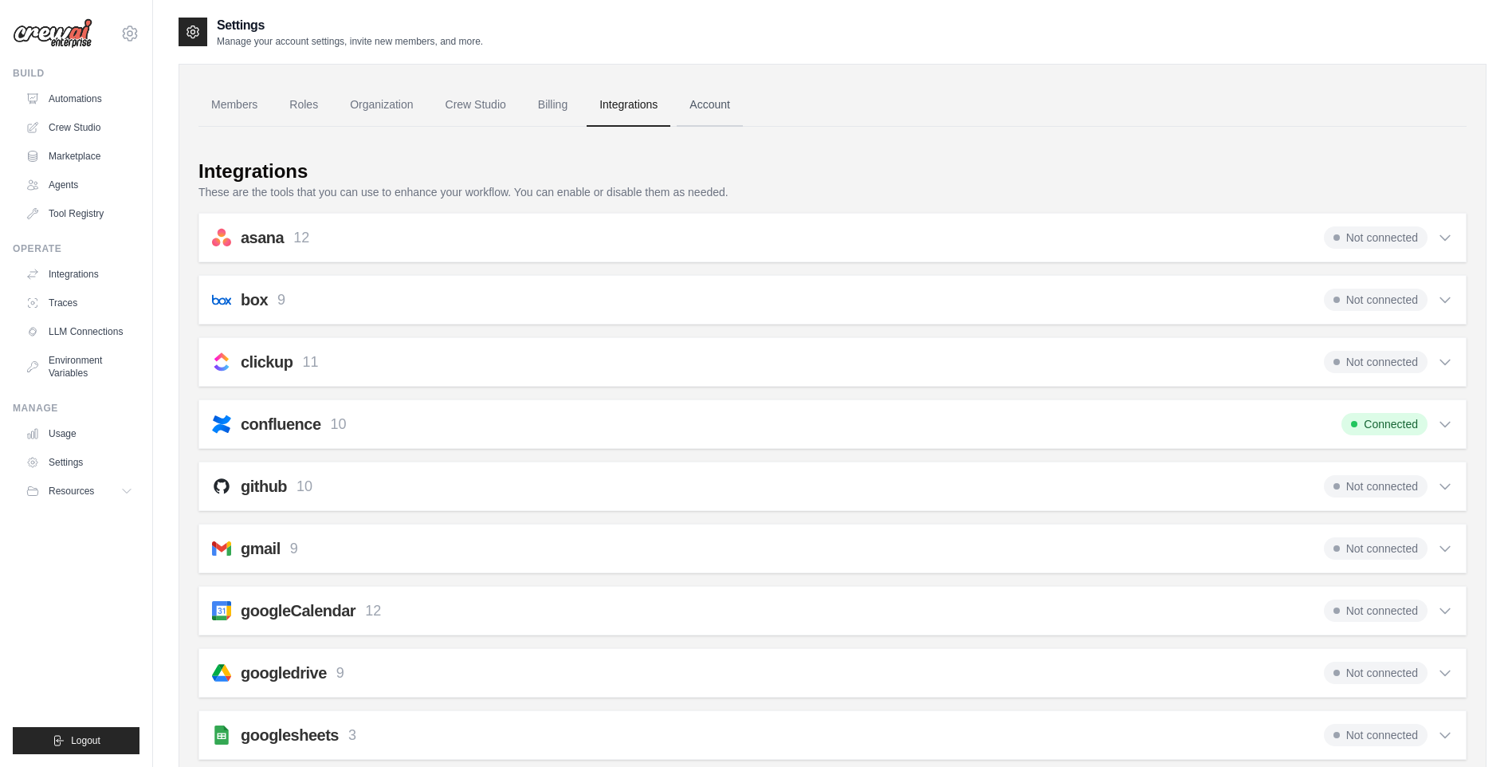
click at [743, 104] on link "Account" at bounding box center [710, 105] width 66 height 43
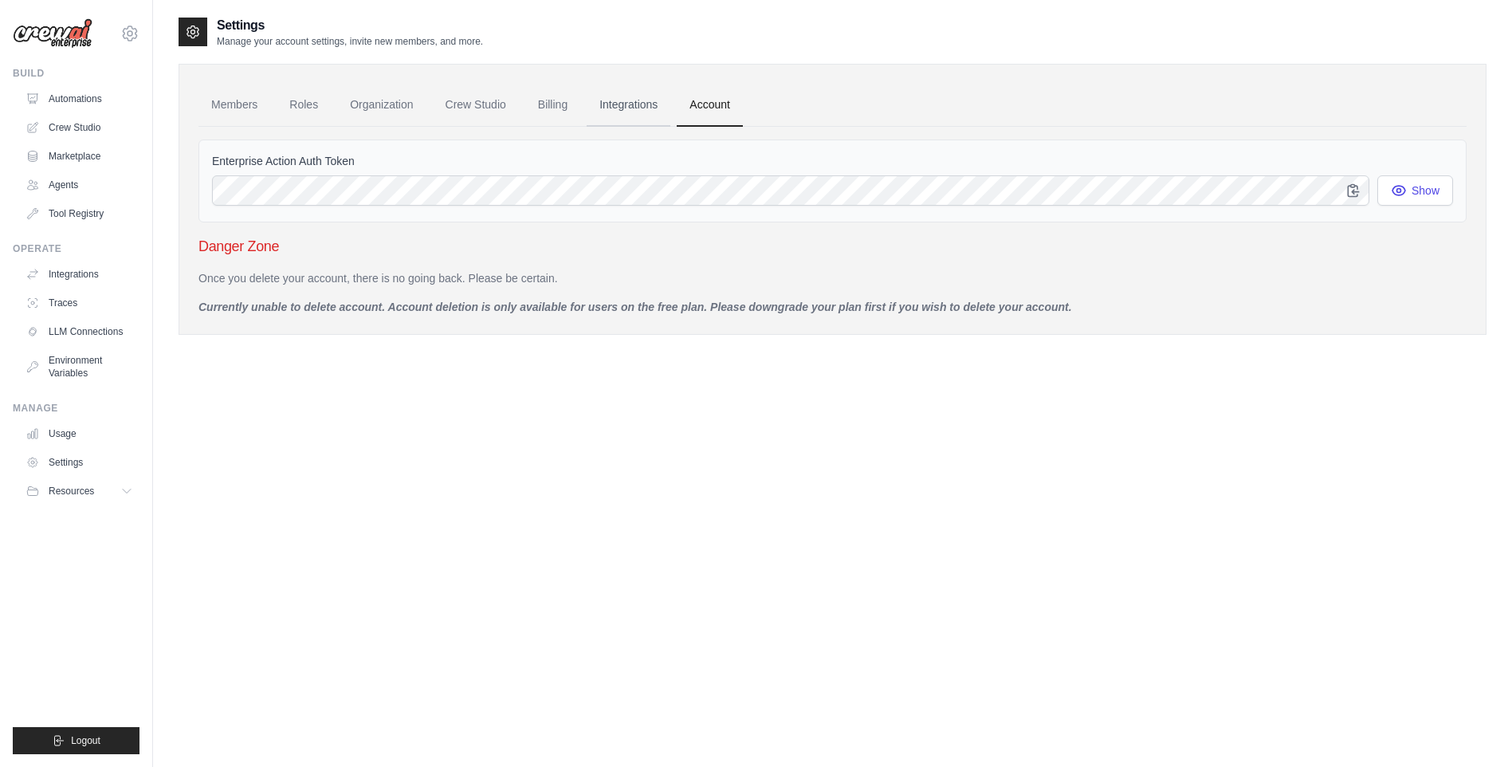
click at [654, 101] on link "Integrations" at bounding box center [629, 105] width 84 height 43
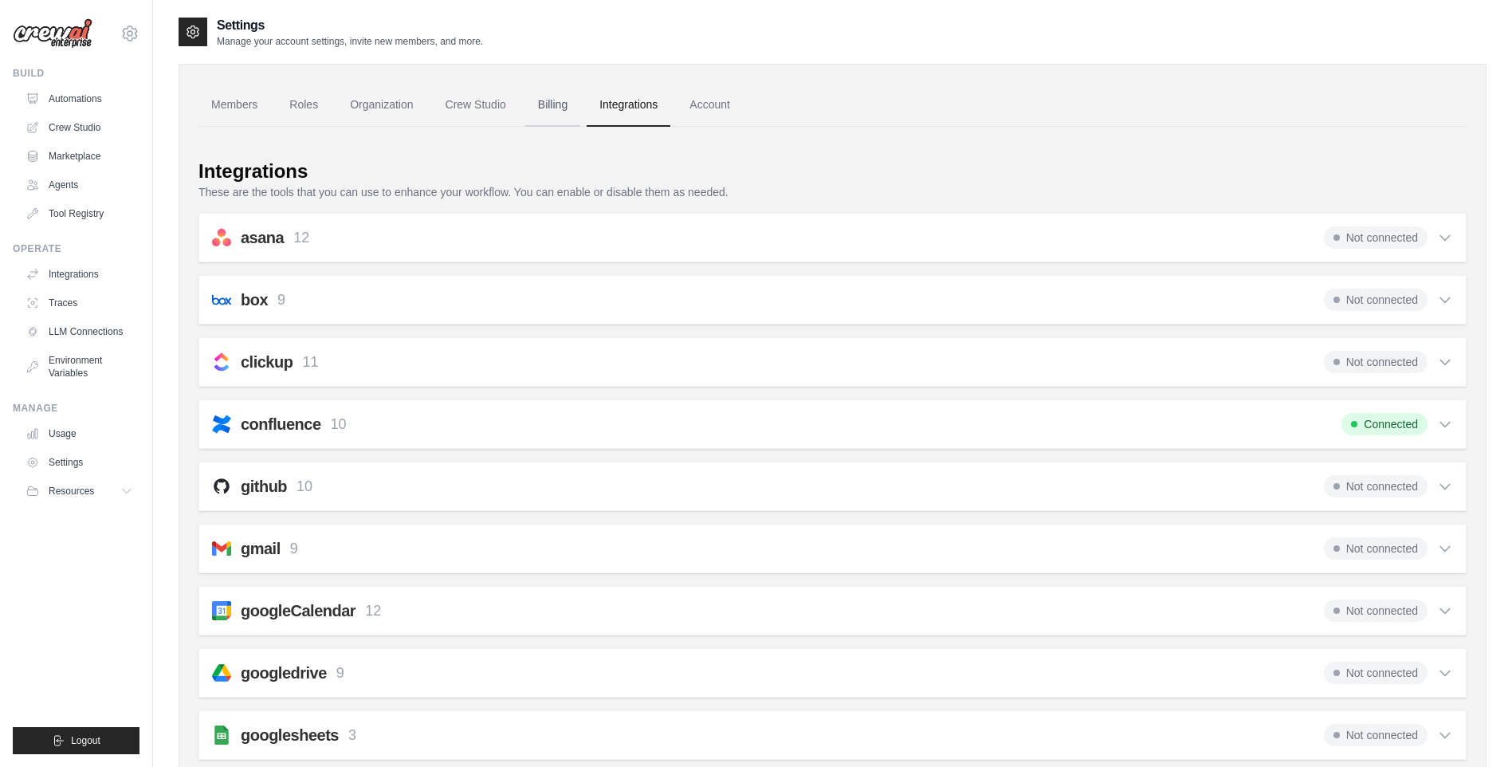
click at [580, 105] on link "Billing" at bounding box center [552, 105] width 55 height 43
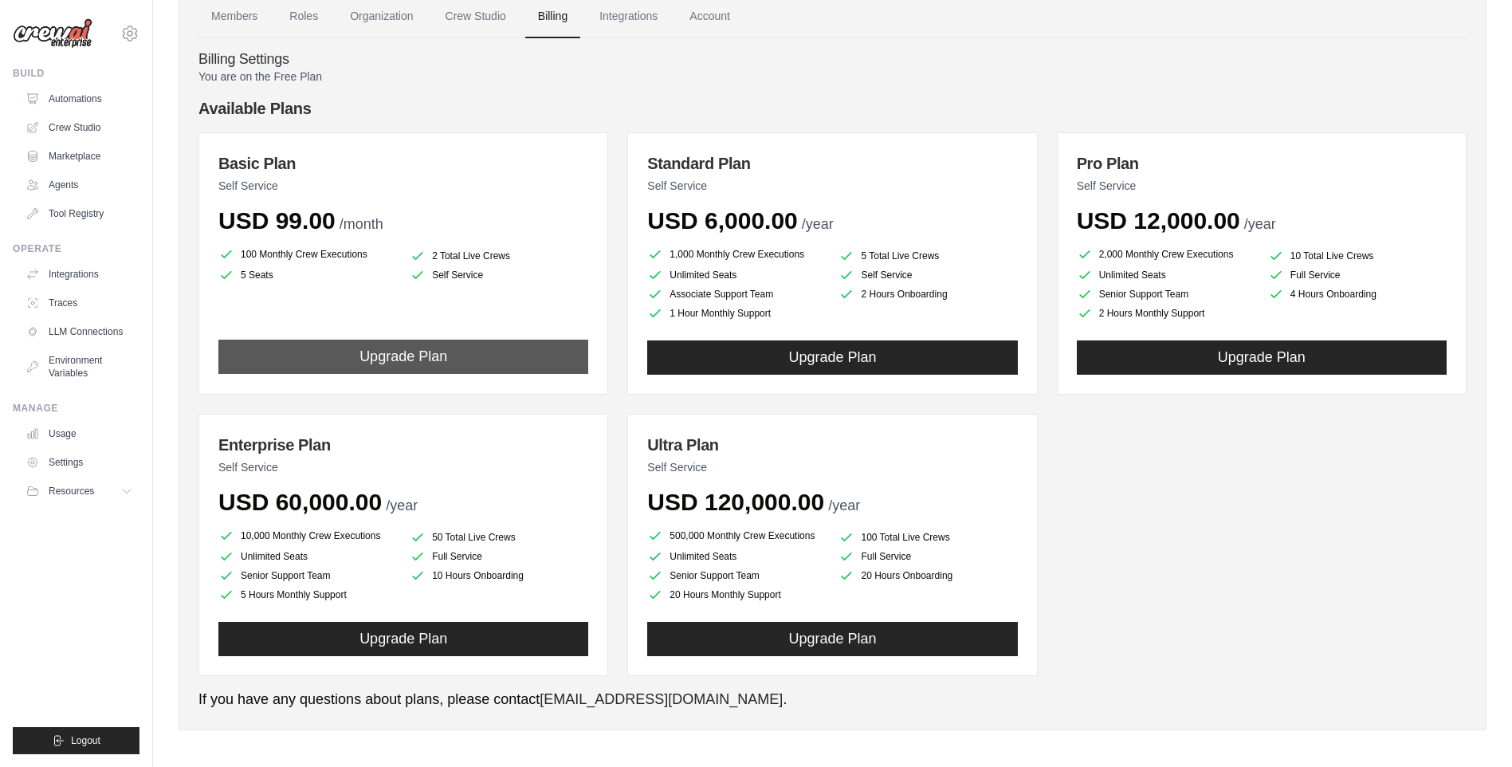
scroll to position [95, 0]
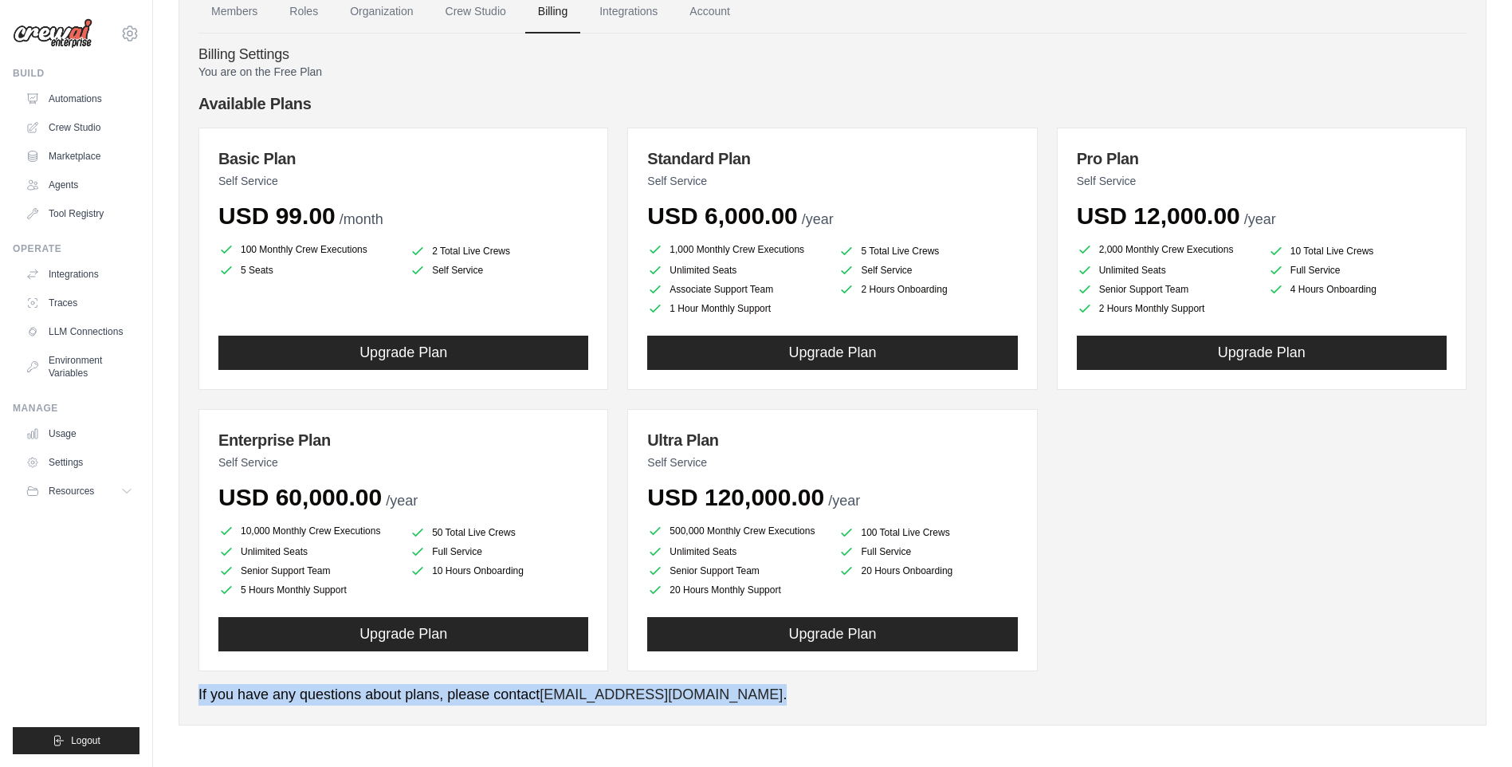
drag, startPoint x: 230, startPoint y: 699, endPoint x: 732, endPoint y: 696, distance: 501.4
click at [732, 696] on div "Members Roles Organization Crew Studio Billing Integrations Account Billing Set…" at bounding box center [833, 348] width 1308 height 755
drag, startPoint x: 732, startPoint y: 696, endPoint x: 1039, endPoint y: 693, distance: 307.7
click at [1039, 693] on p "If you have any questions about plans, please contact [EMAIL_ADDRESS][DOMAIN_NA…" at bounding box center [832, 695] width 1268 height 22
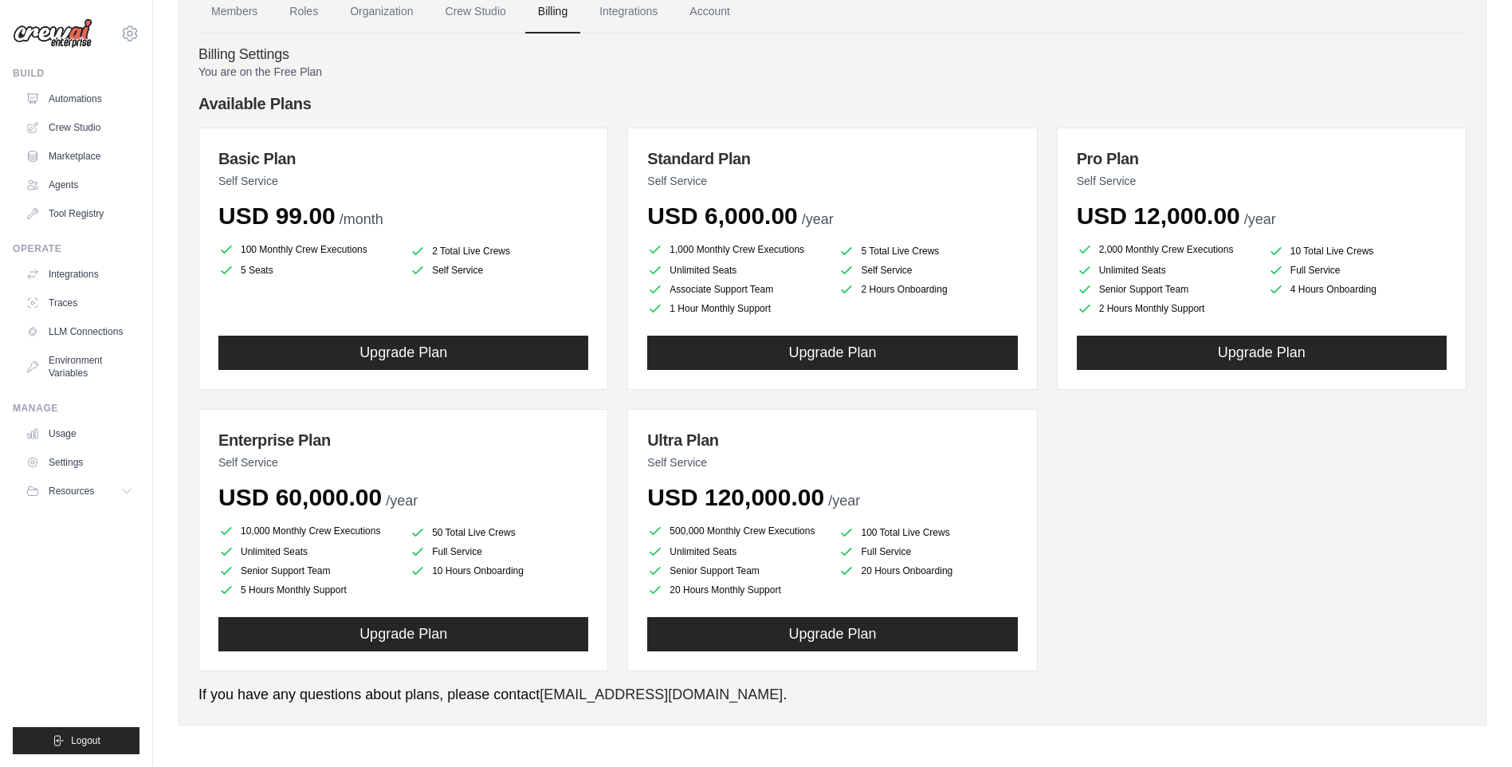
scroll to position [0, 0]
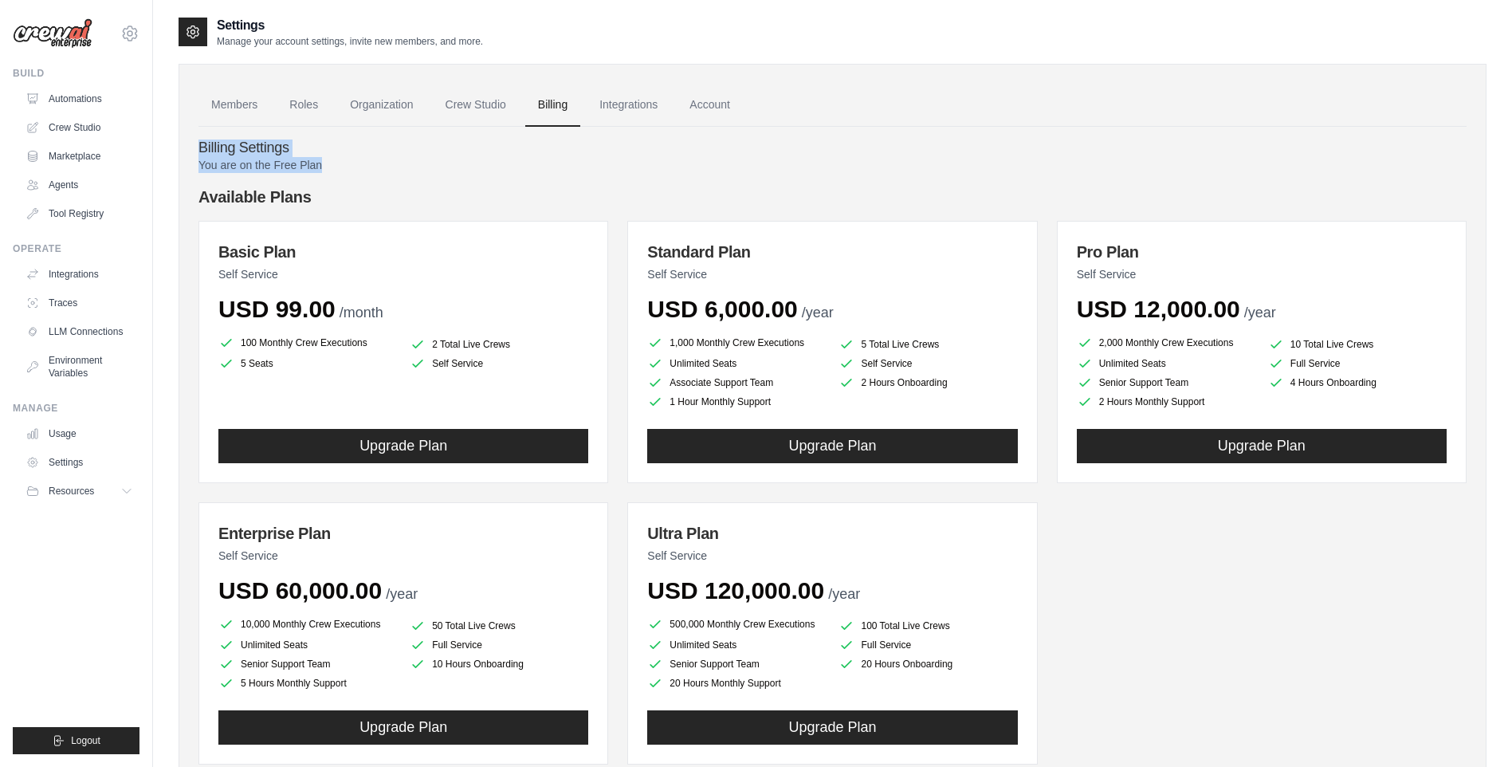
drag, startPoint x: 366, startPoint y: 164, endPoint x: 191, endPoint y: 132, distance: 178.4
click at [191, 132] on div "Members Roles Organization Crew Studio Billing Integrations Account Billing Set…" at bounding box center [833, 441] width 1308 height 755
drag, startPoint x: 191, startPoint y: 132, endPoint x: 558, endPoint y: 182, distance: 370.9
click at [558, 182] on div "You are on the Free Plan Available Plans Basic Plan Self Service USD 99.00 /mon…" at bounding box center [832, 478] width 1268 height 642
click at [558, 187] on h4 "Available Plans" at bounding box center [832, 197] width 1268 height 22
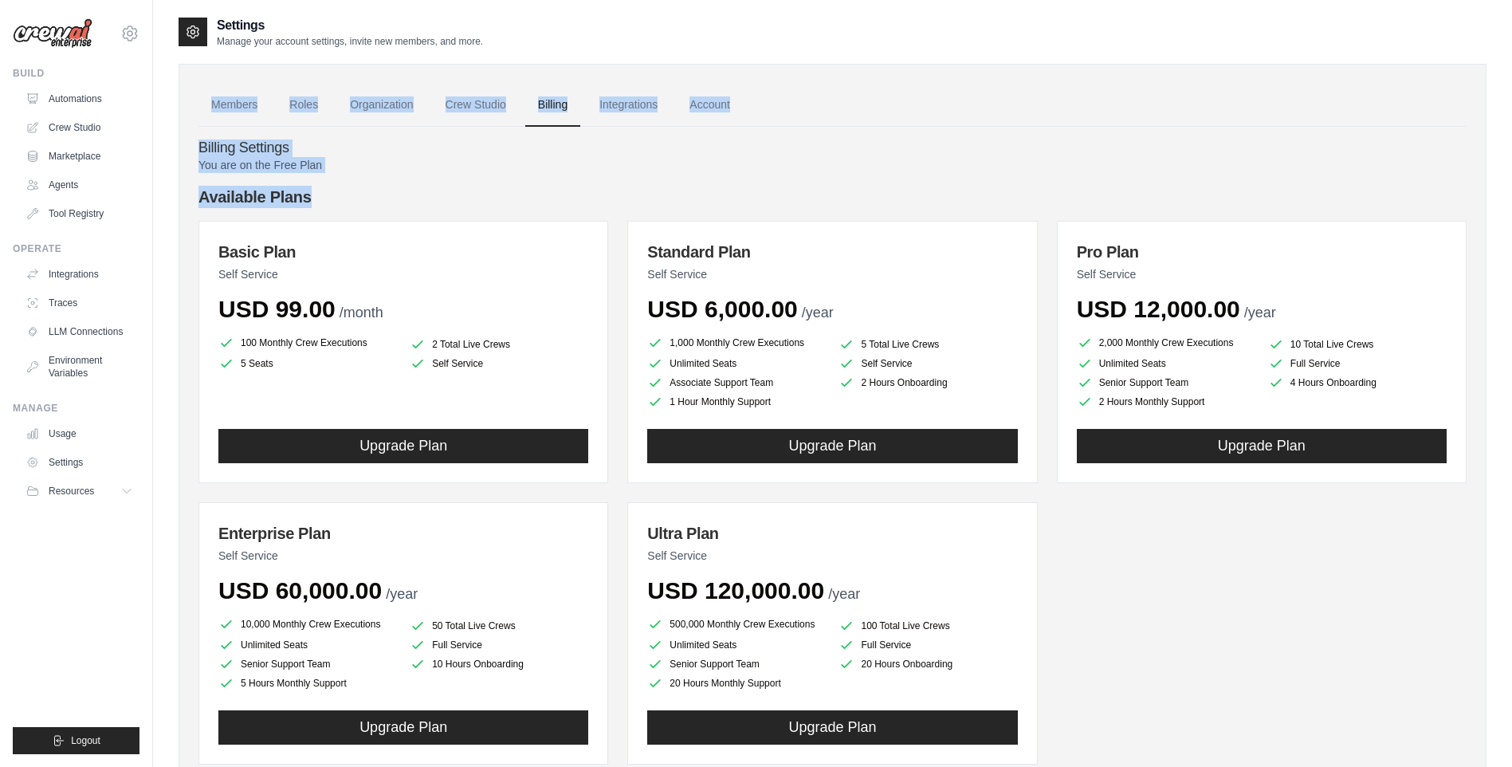
drag, startPoint x: 348, startPoint y: 191, endPoint x: 190, endPoint y: 119, distance: 174.4
click at [190, 119] on div "Members Roles Organization Crew Studio Billing Integrations Account Billing Set…" at bounding box center [833, 441] width 1308 height 755
drag, startPoint x: 190, startPoint y: 119, endPoint x: 513, endPoint y: 184, distance: 330.2
click at [513, 181] on div "You are on the Free Plan Available Plans Basic Plan Self Service USD 99.00 /mon…" at bounding box center [832, 478] width 1268 height 642
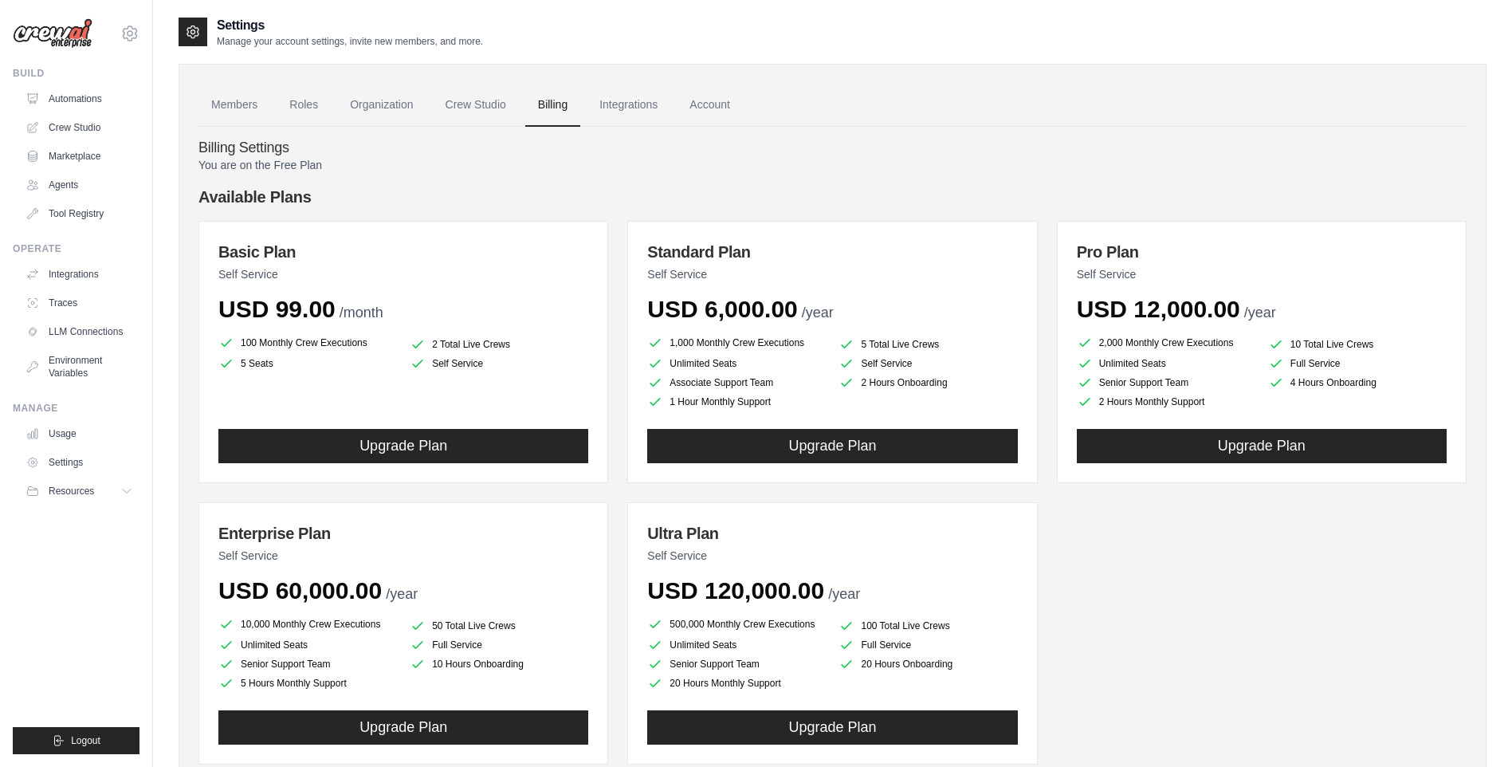
click at [509, 198] on h4 "Available Plans" at bounding box center [832, 197] width 1268 height 22
click at [1210, 627] on div "Basic Plan Self Service USD 99.00 /month 100 Monthly Crew Executions 2 Total Li…" at bounding box center [832, 493] width 1268 height 544
click at [1169, 529] on div "Basic Plan Self Service USD 99.00 /month 100 Monthly Crew Executions 2 Total Li…" at bounding box center [832, 493] width 1268 height 544
click at [1169, 551] on div "Basic Plan Self Service USD 99.00 /month 100 Monthly Crew Executions 2 Total Li…" at bounding box center [832, 493] width 1268 height 544
click at [150, 485] on div "[DOMAIN_NAME][EMAIL_ADDRESS][PERSON_NAME][DOMAIN_NAME] Settings Build Automatio…" at bounding box center [76, 383] width 153 height 767
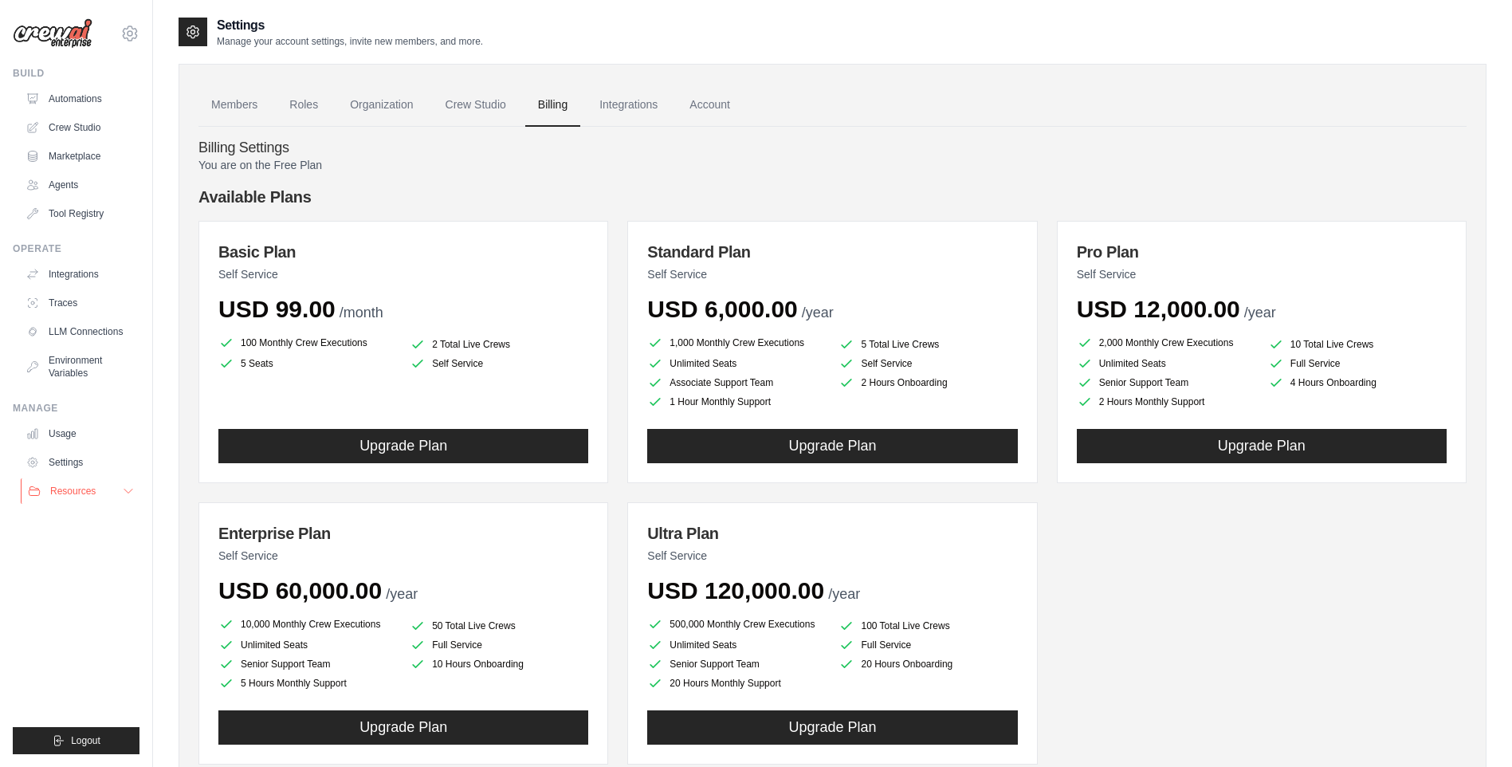
click at [128, 488] on icon at bounding box center [128, 491] width 13 height 13
click at [121, 519] on span "Documentation" at bounding box center [89, 518] width 65 height 13
click at [57, 540] on span "GitHub" at bounding box center [71, 543] width 29 height 13
click at [65, 567] on span "Blog" at bounding box center [66, 569] width 19 height 13
click at [77, 600] on span "Video Tutorials" at bounding box center [88, 594] width 63 height 13
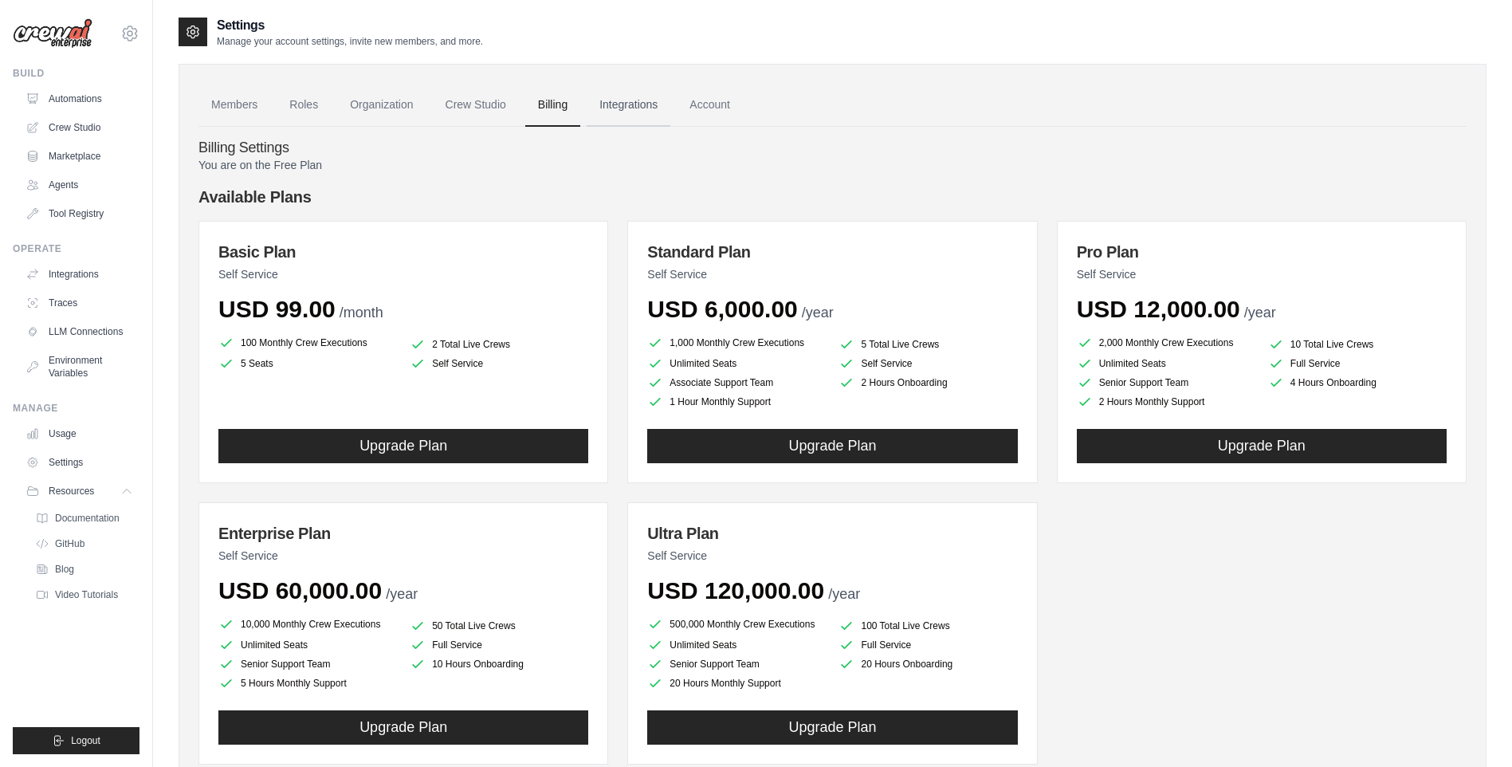
click at [659, 107] on link "Integrations" at bounding box center [629, 105] width 84 height 43
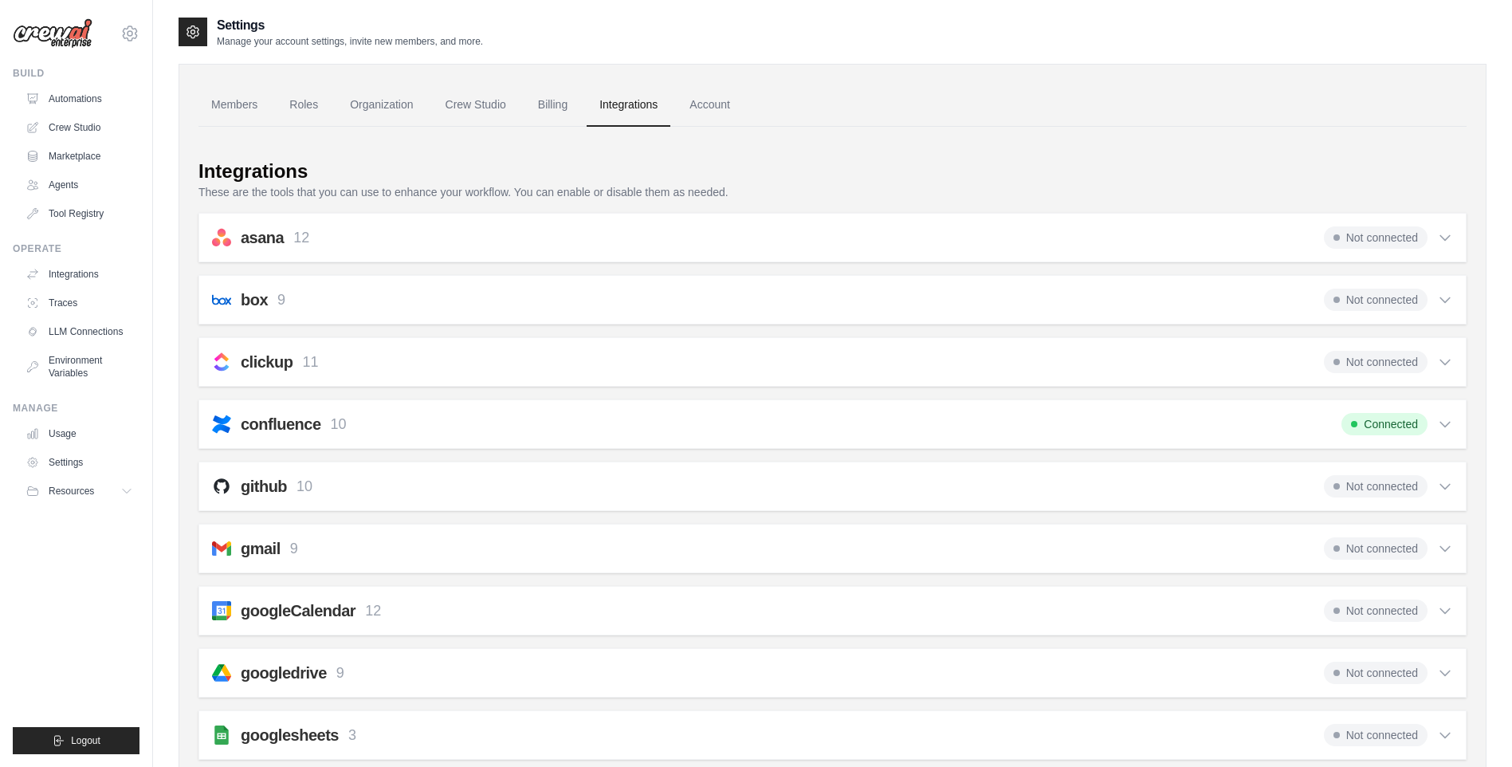
click at [741, 108] on link "Account" at bounding box center [710, 105] width 66 height 43
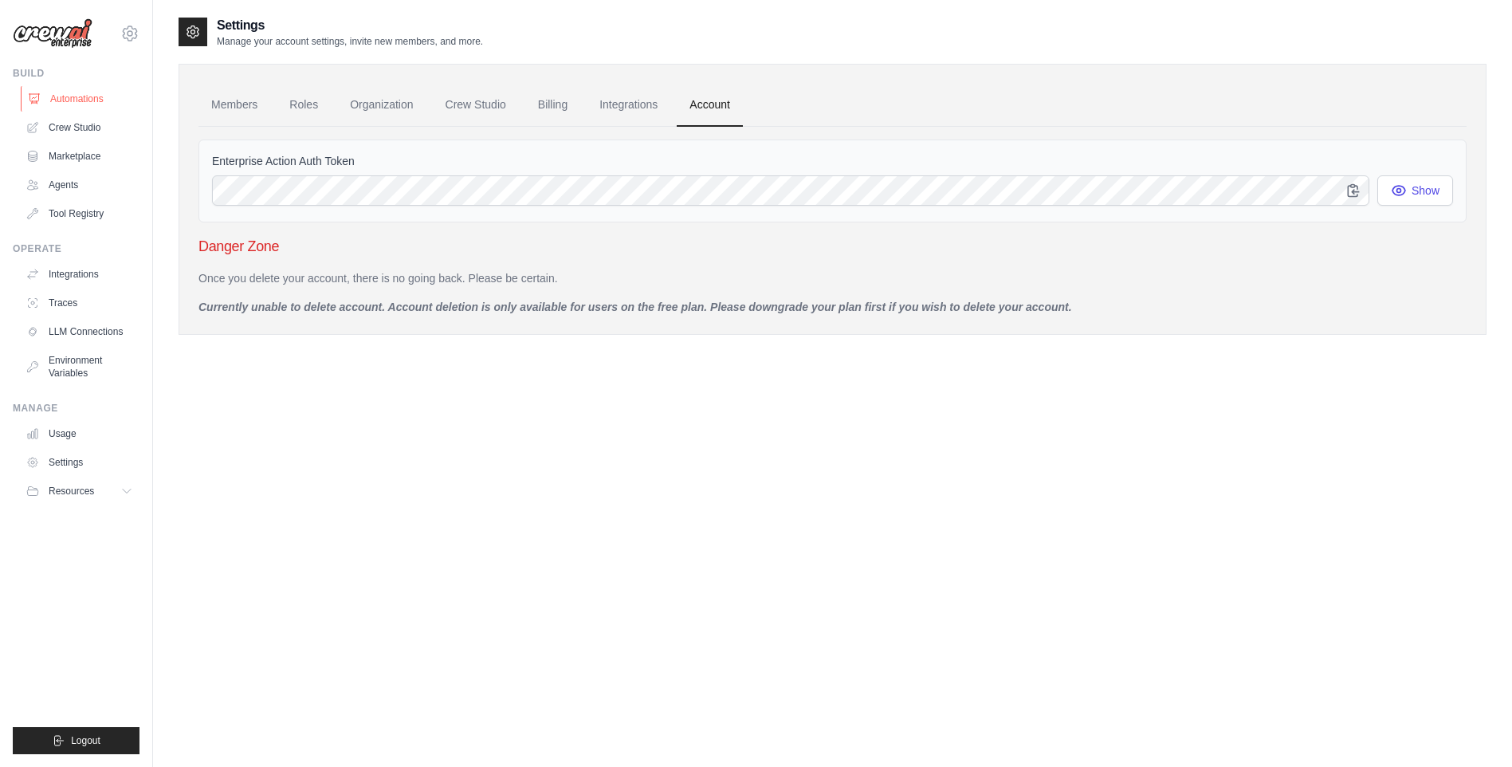
click at [75, 101] on link "Automations" at bounding box center [81, 99] width 120 height 26
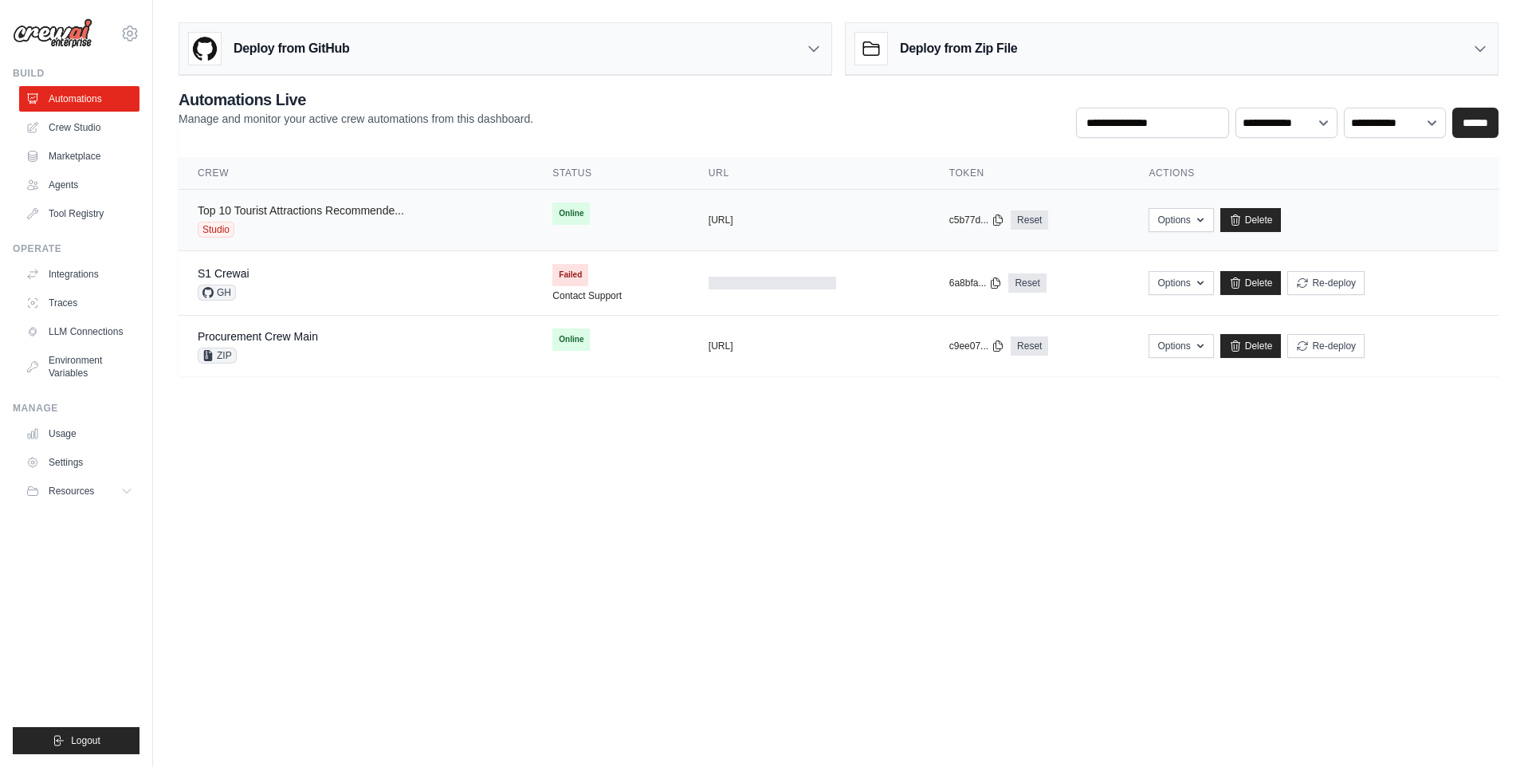
click at [320, 214] on link "Top 10 Tourist Attractions Recommende..." at bounding box center [301, 210] width 206 height 13
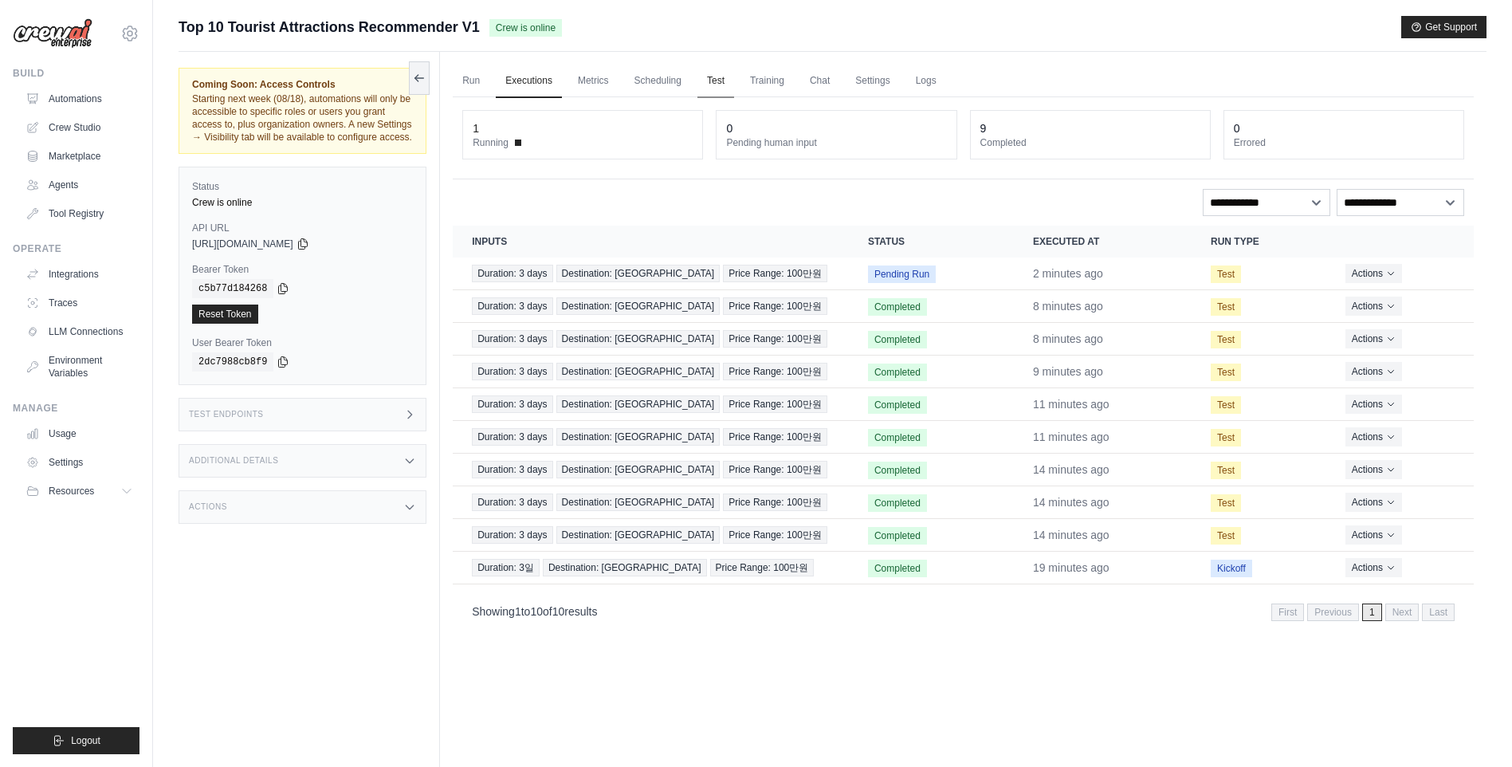
click at [721, 84] on link "Test" at bounding box center [715, 81] width 37 height 33
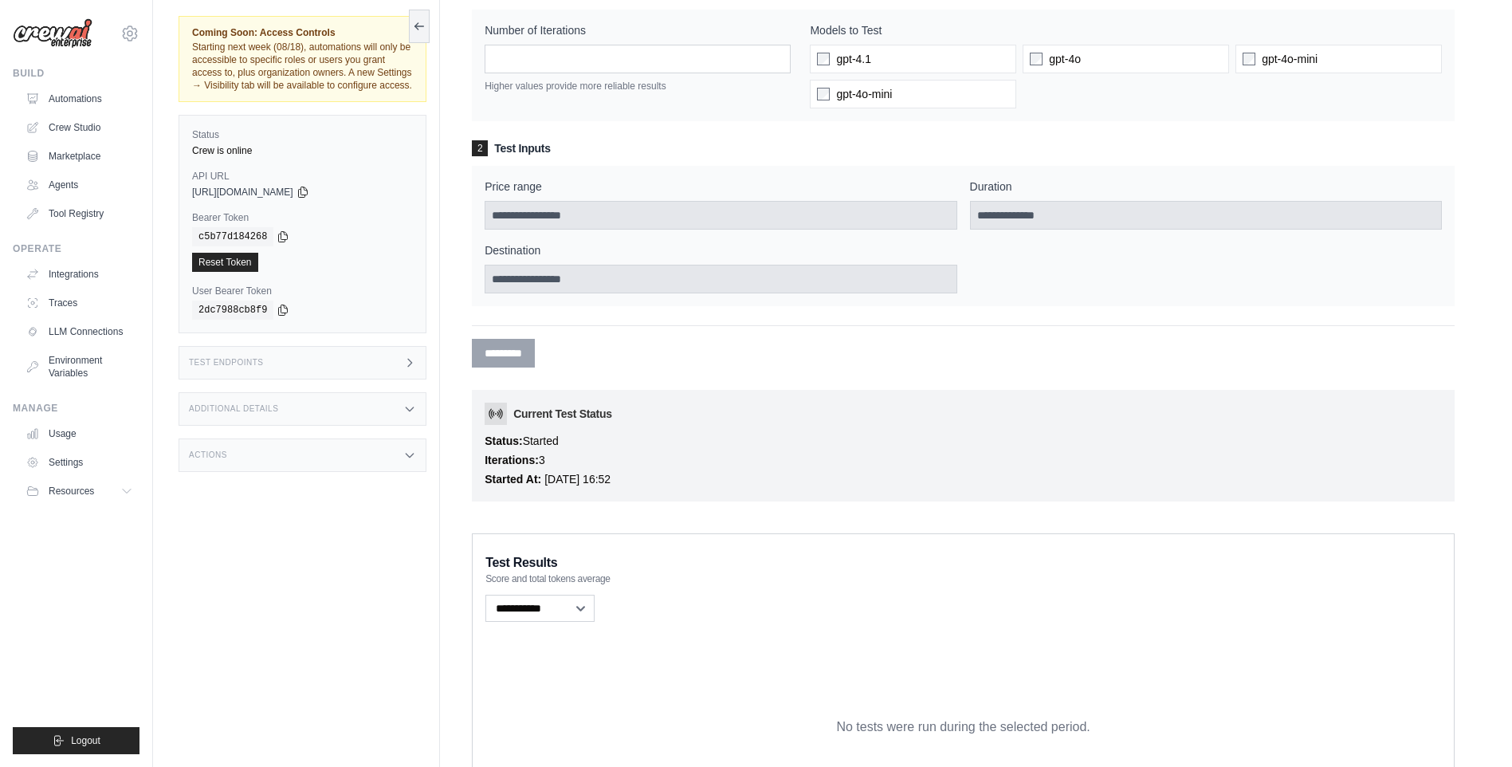
scroll to position [159, 0]
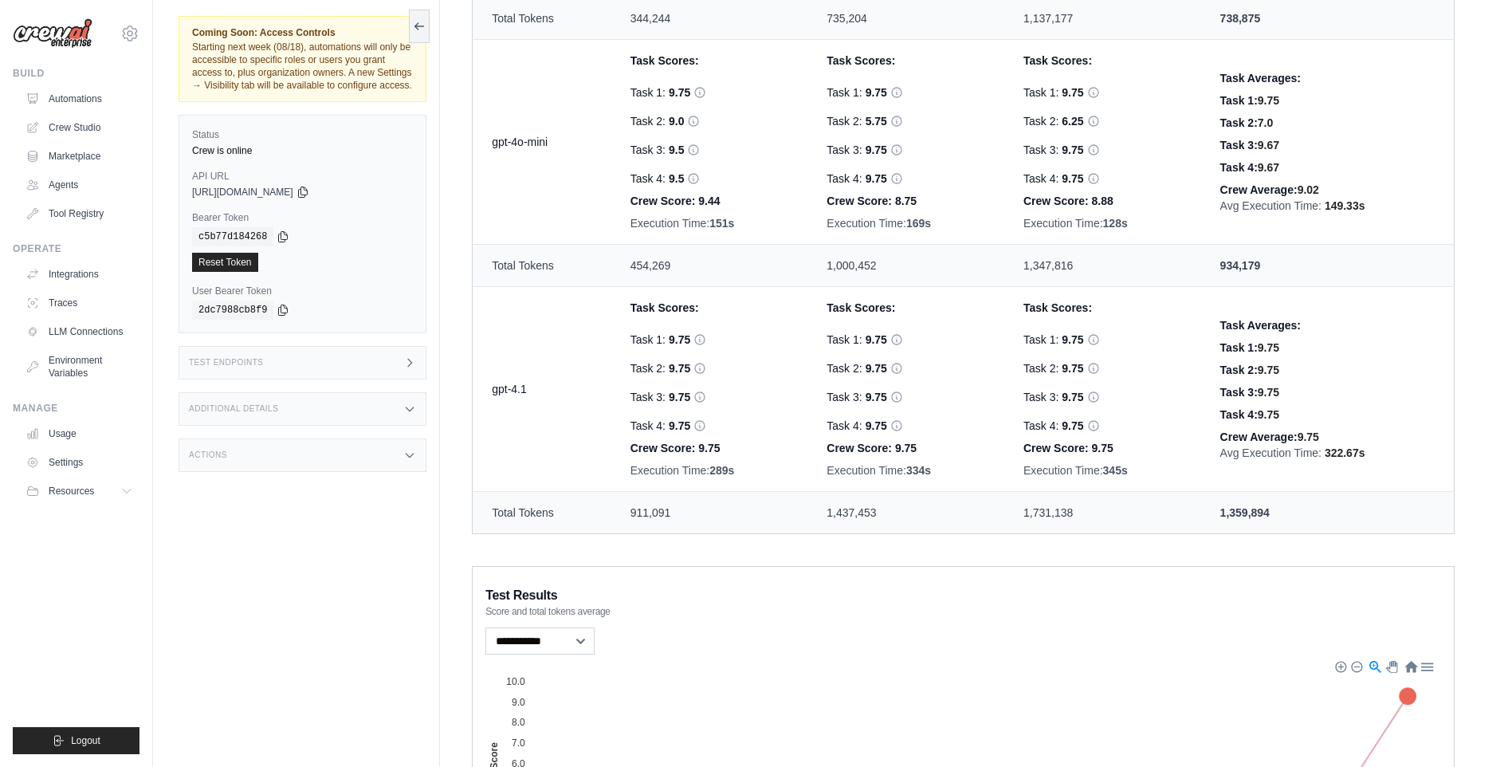
scroll to position [1036, 0]
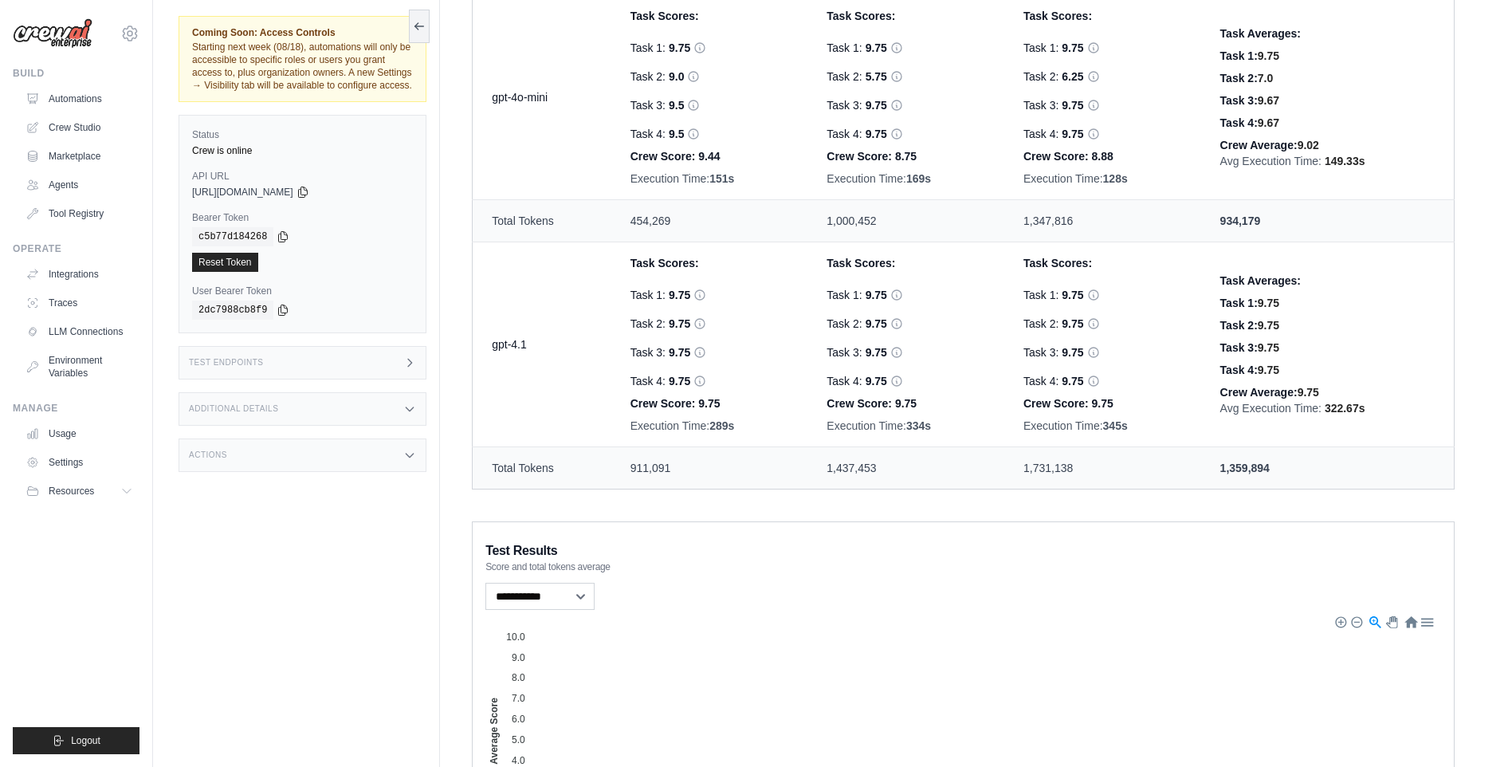
scroll to position [877, 0]
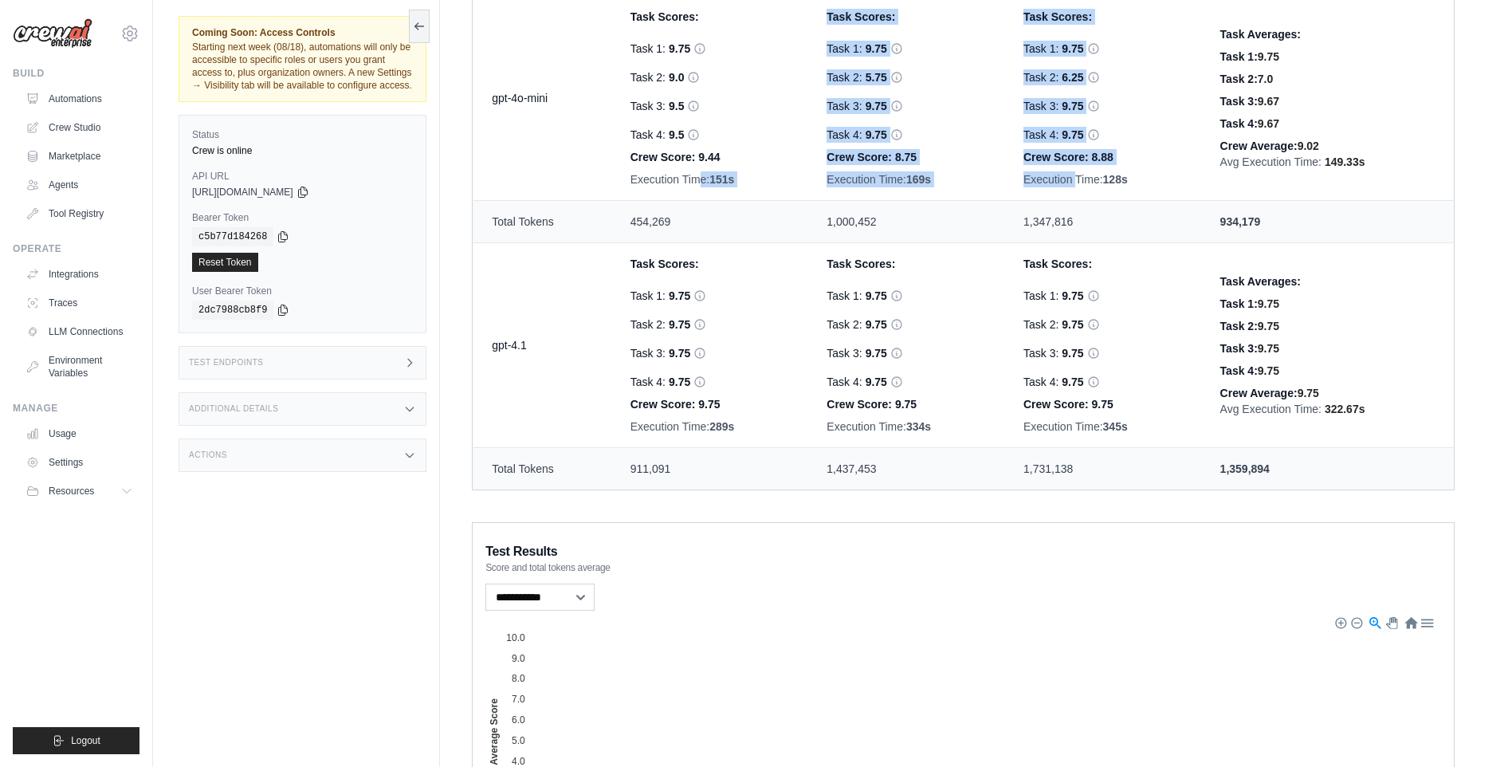
drag, startPoint x: 701, startPoint y: 177, endPoint x: 1083, endPoint y: 175, distance: 381.0
click at [1083, 175] on tr "gpt-4o-mini Task Scores: Task 1: 9.75 Task 2: 9.0 Task 3: 9.5 9.5 9.44 7.0" at bounding box center [964, 98] width 982 height 205
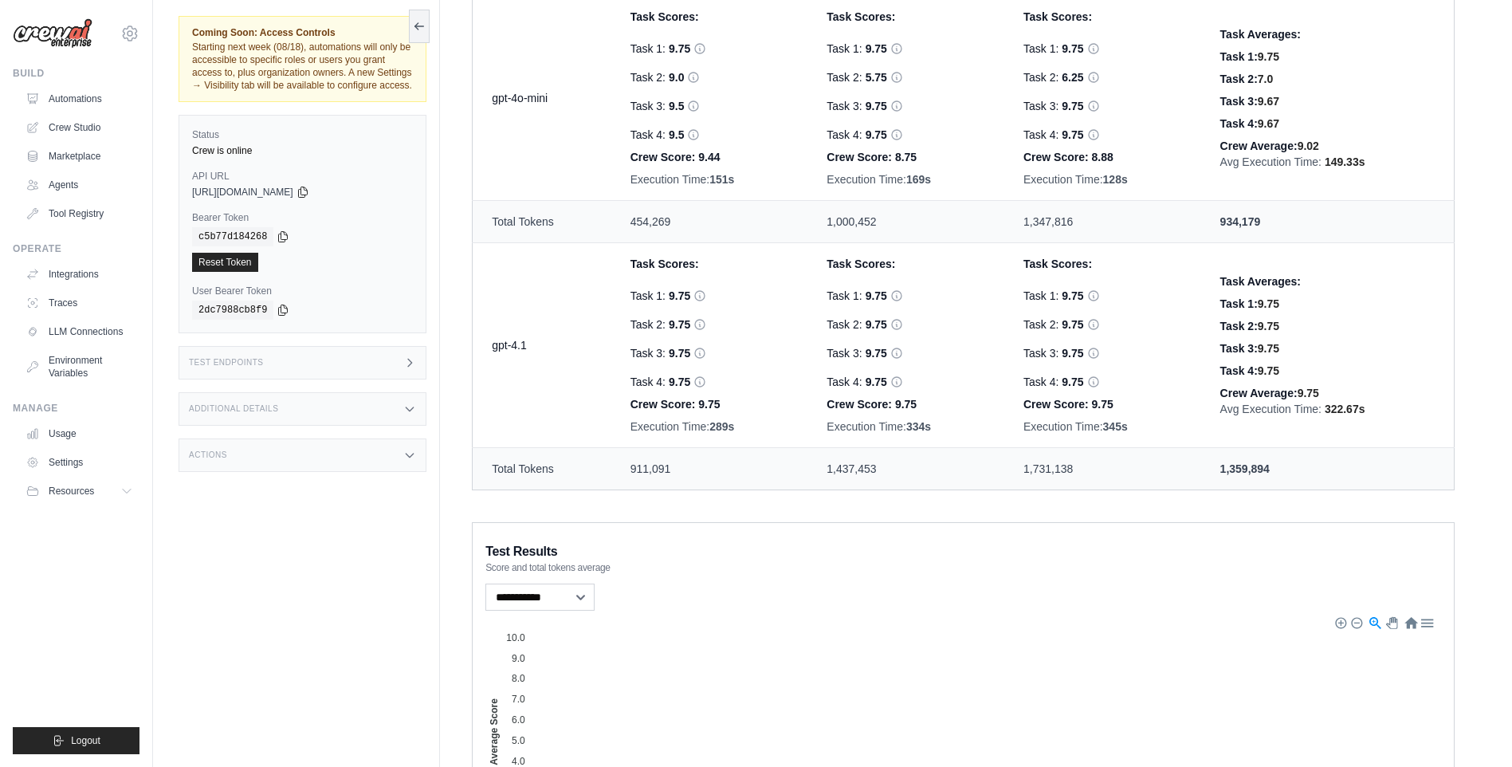
click at [952, 461] on td "1,437,453" at bounding box center [905, 469] width 197 height 42
drag, startPoint x: 737, startPoint y: 403, endPoint x: 660, endPoint y: 398, distance: 77.5
click at [660, 398] on div "Crew Score: 9.75" at bounding box center [710, 404] width 159 height 16
drag, startPoint x: 660, startPoint y: 398, endPoint x: 682, endPoint y: 424, distance: 34.5
click at [681, 425] on div "Execution Time: 289s" at bounding box center [710, 426] width 159 height 16
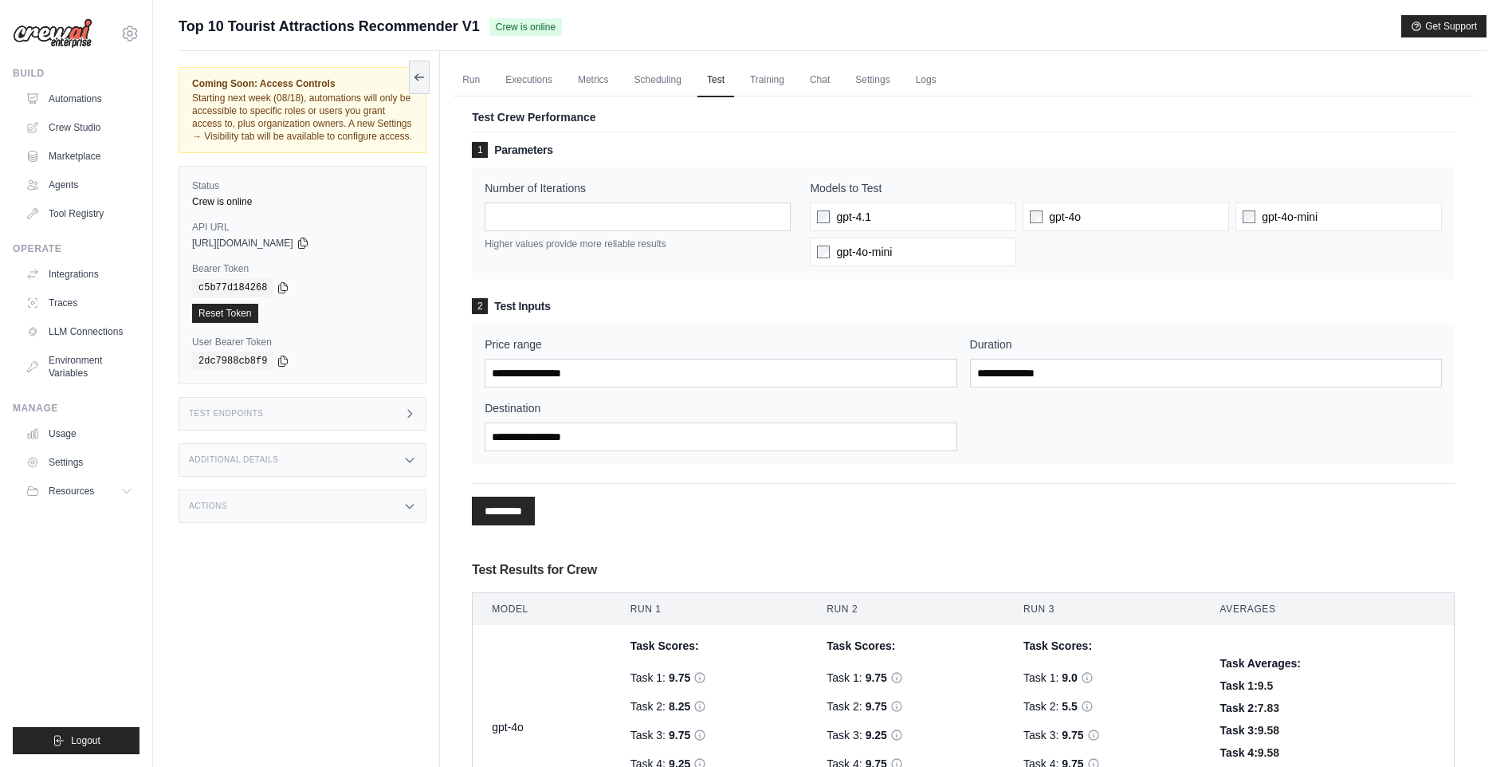
scroll to position [0, 0]
click at [780, 77] on link "Training" at bounding box center [767, 81] width 53 height 33
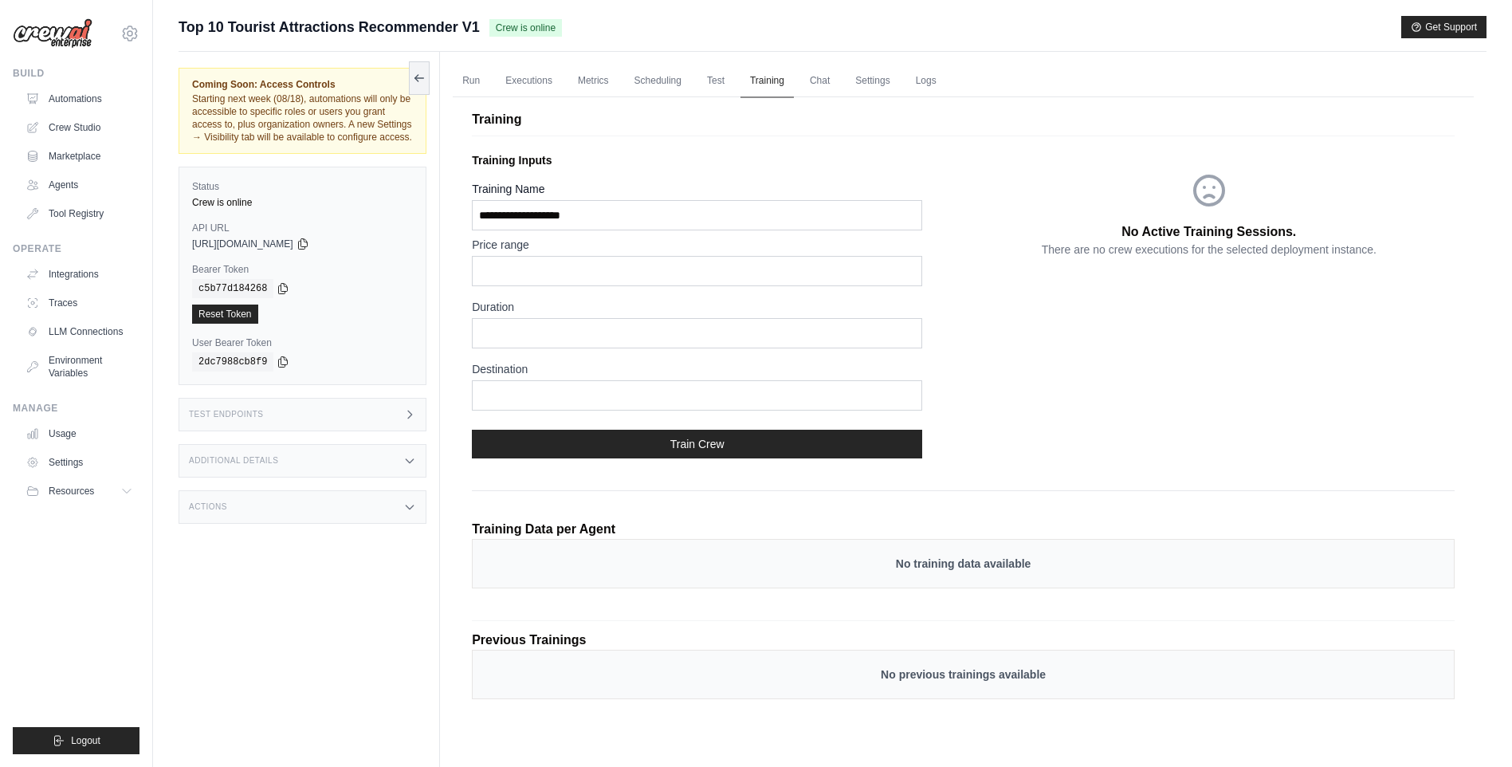
click at [780, 77] on link "Training" at bounding box center [767, 81] width 53 height 33
click at [702, 215] on input "Training Name" at bounding box center [697, 215] width 450 height 30
click at [637, 274] on input "text" at bounding box center [697, 271] width 450 height 30
click at [623, 206] on input "Training Name" at bounding box center [697, 215] width 450 height 30
drag, startPoint x: 611, startPoint y: 216, endPoint x: 377, endPoint y: 218, distance: 234.4
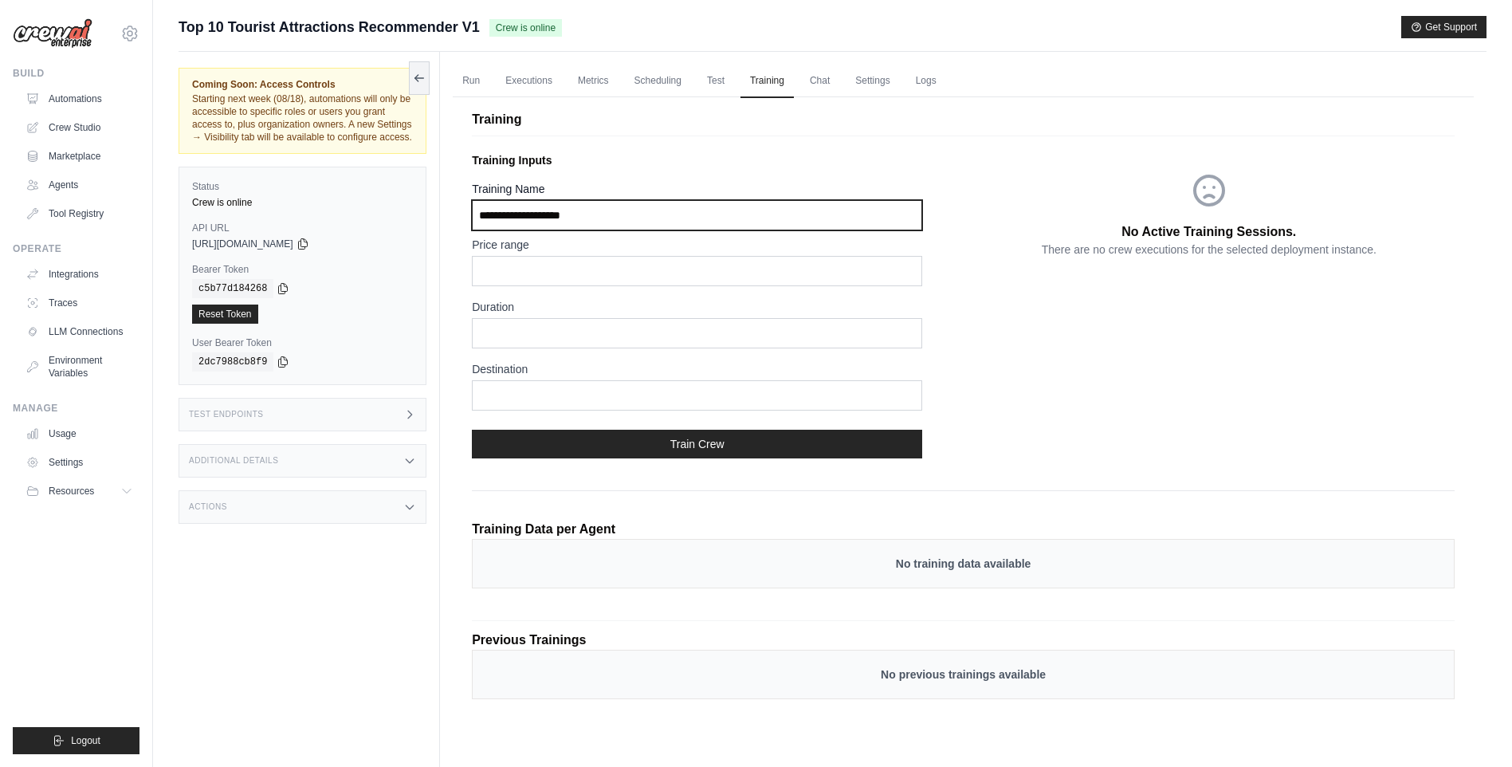
click at [377, 218] on div "Coming Soon: Access Controls Starting next week (08/18), automations will only …" at bounding box center [833, 435] width 1308 height 767
type input "*"
type input "**********"
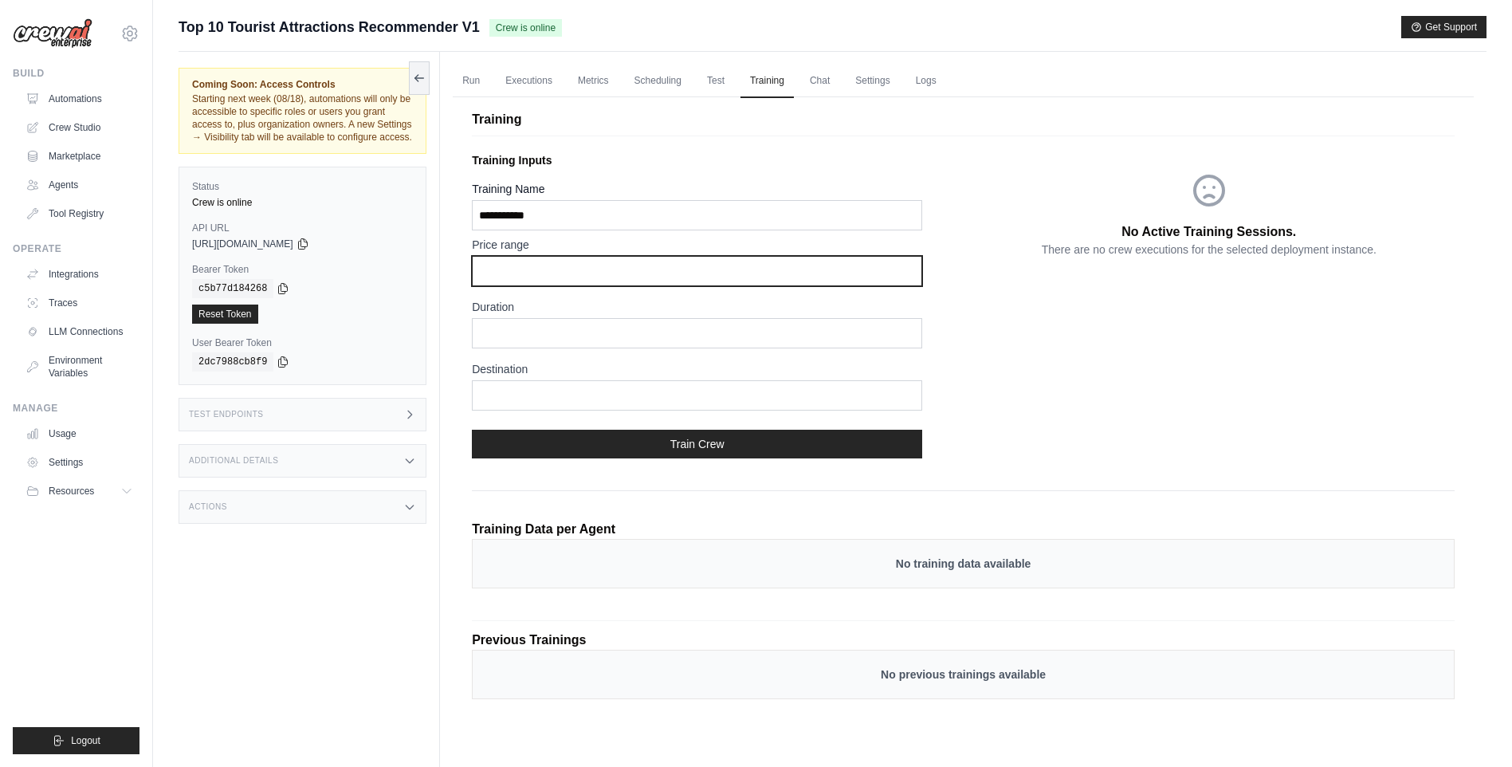
click at [491, 272] on input "text" at bounding box center [697, 271] width 450 height 30
type input "*****"
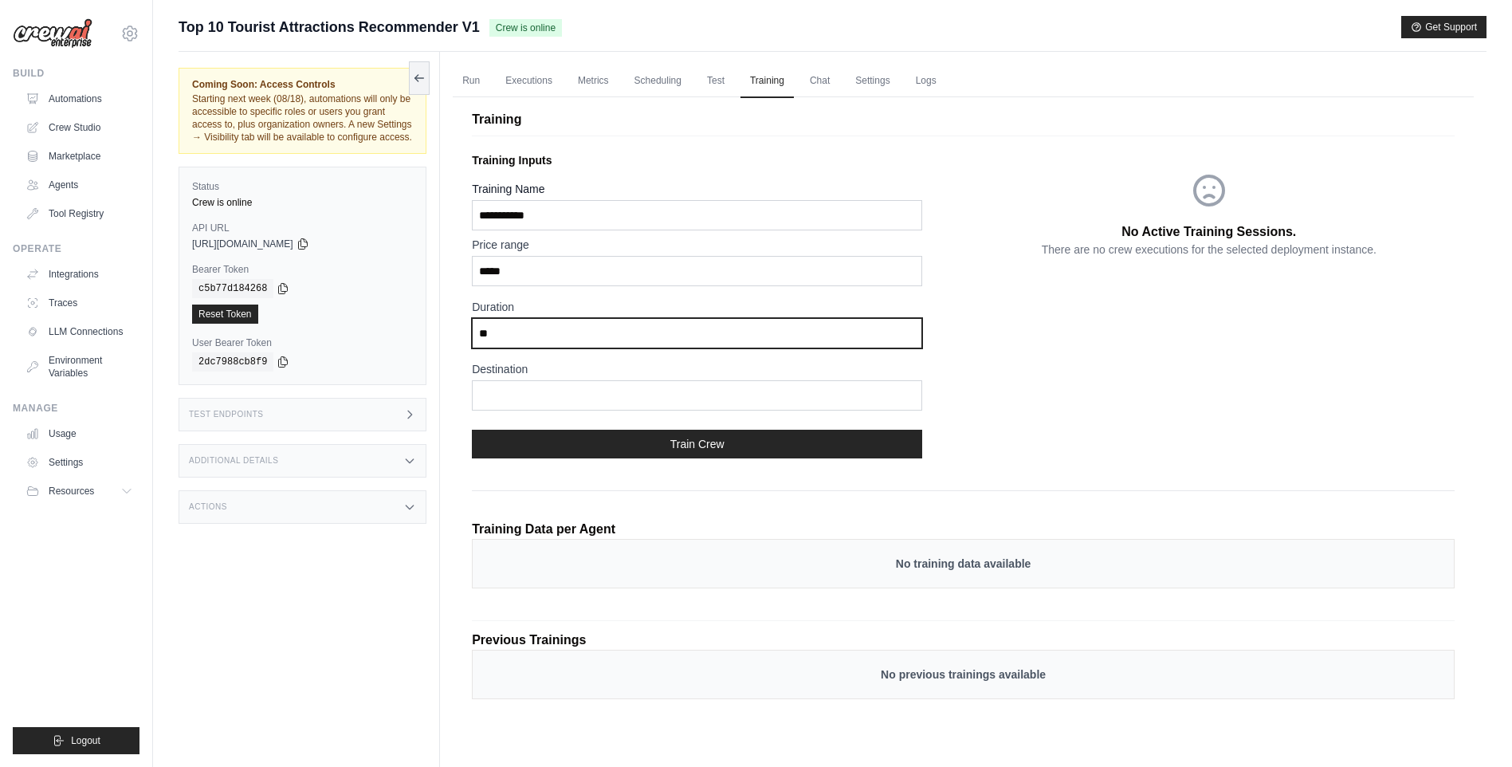
type input "**"
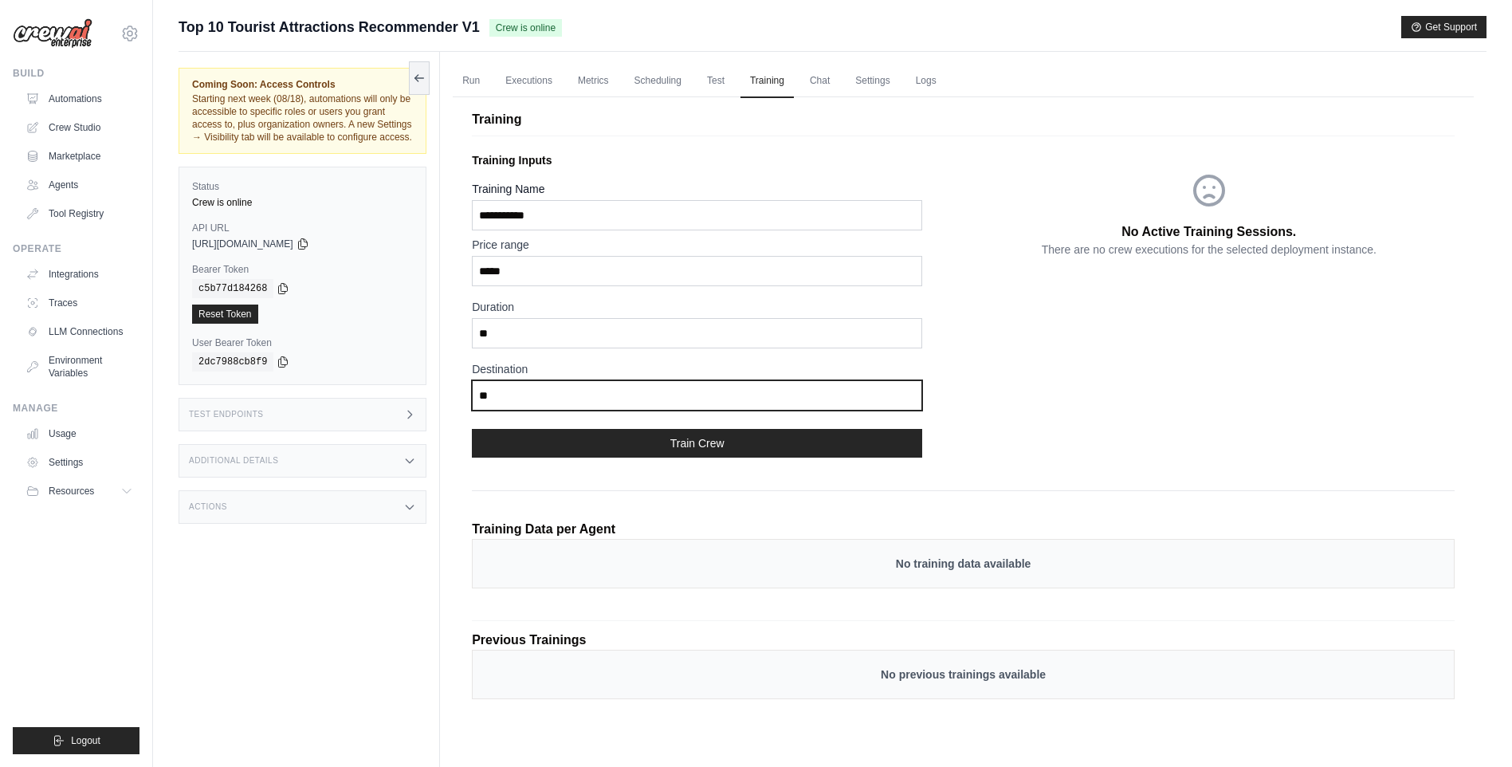
type input "**"
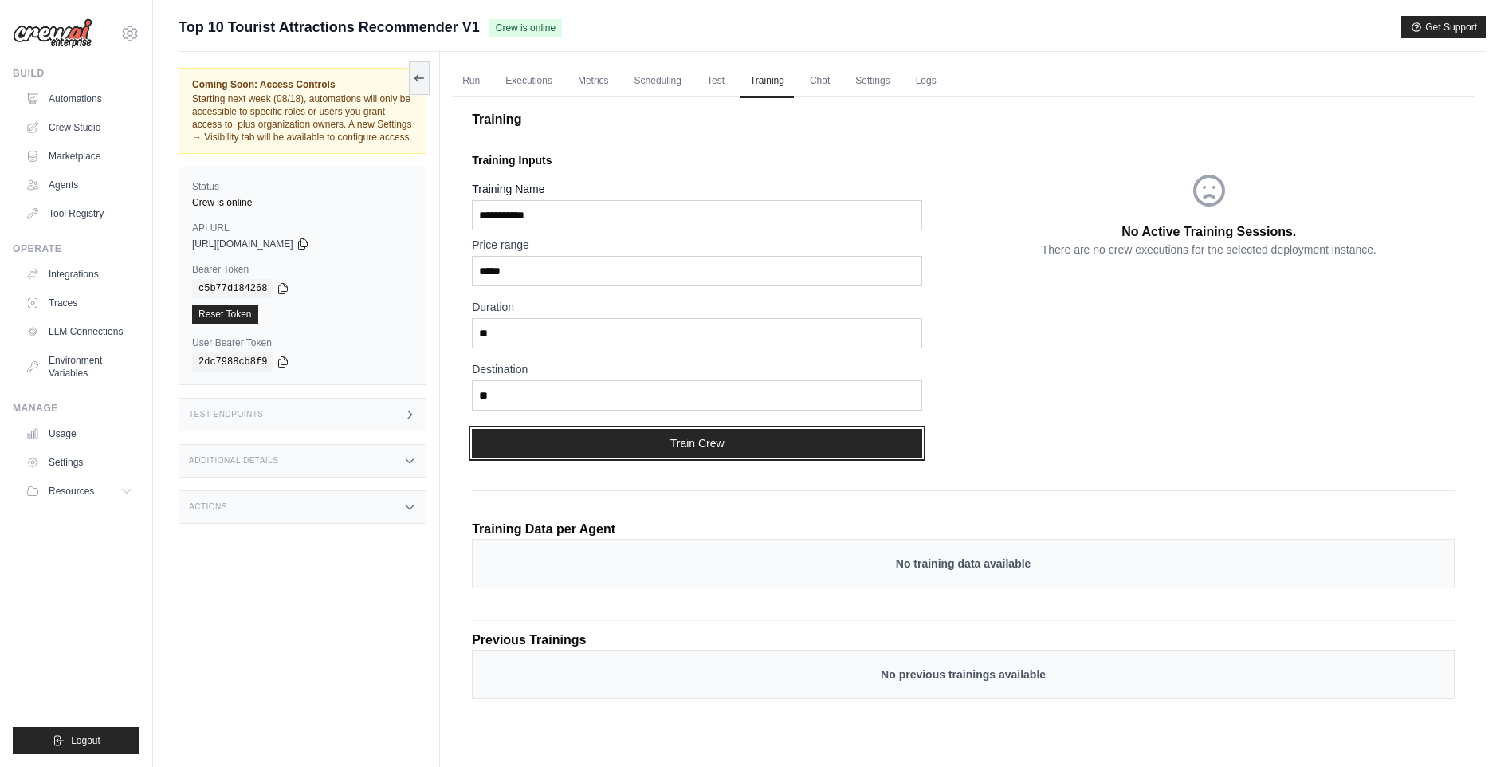
click at [587, 438] on button "Train Crew" at bounding box center [697, 443] width 450 height 29
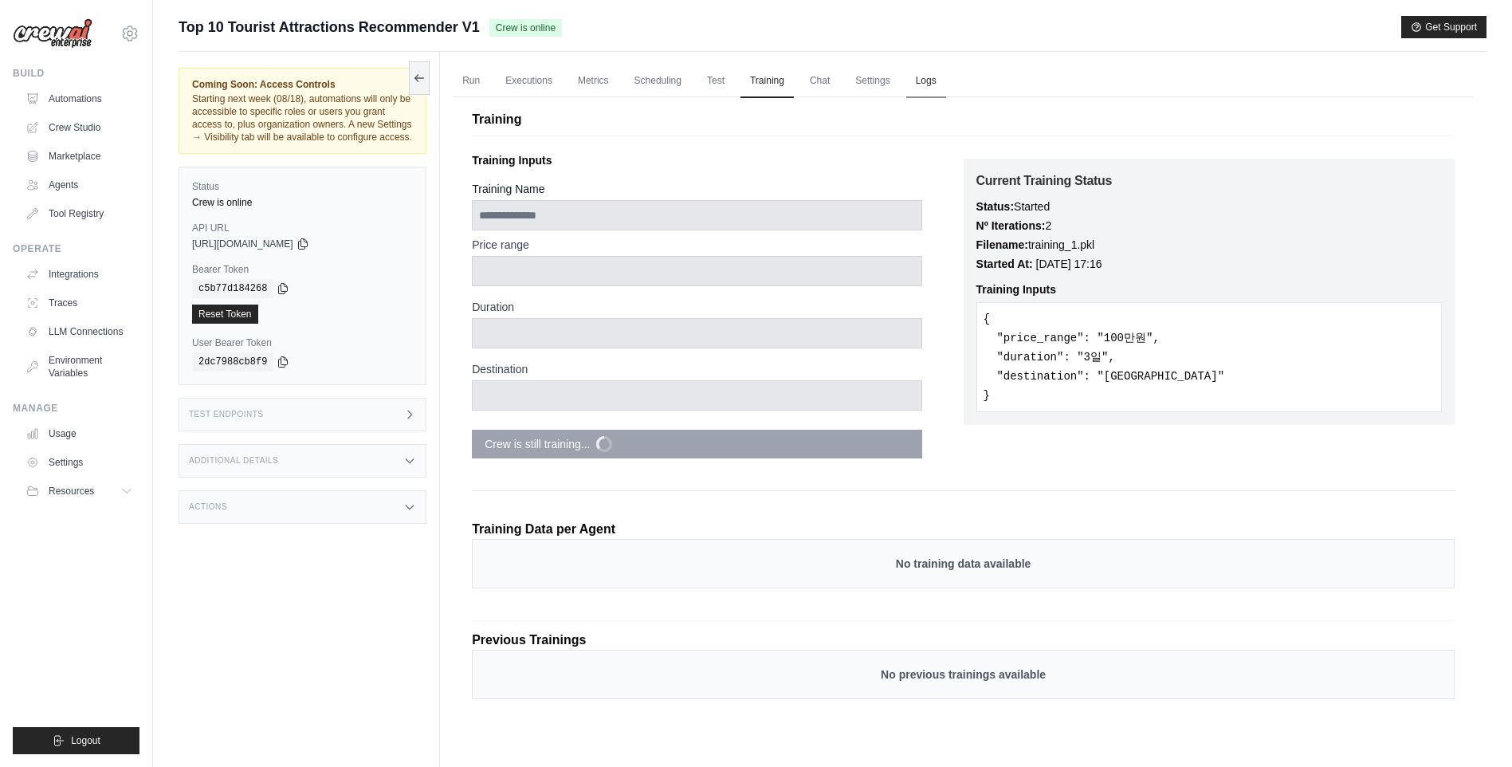
click at [945, 87] on link "Logs" at bounding box center [926, 81] width 40 height 33
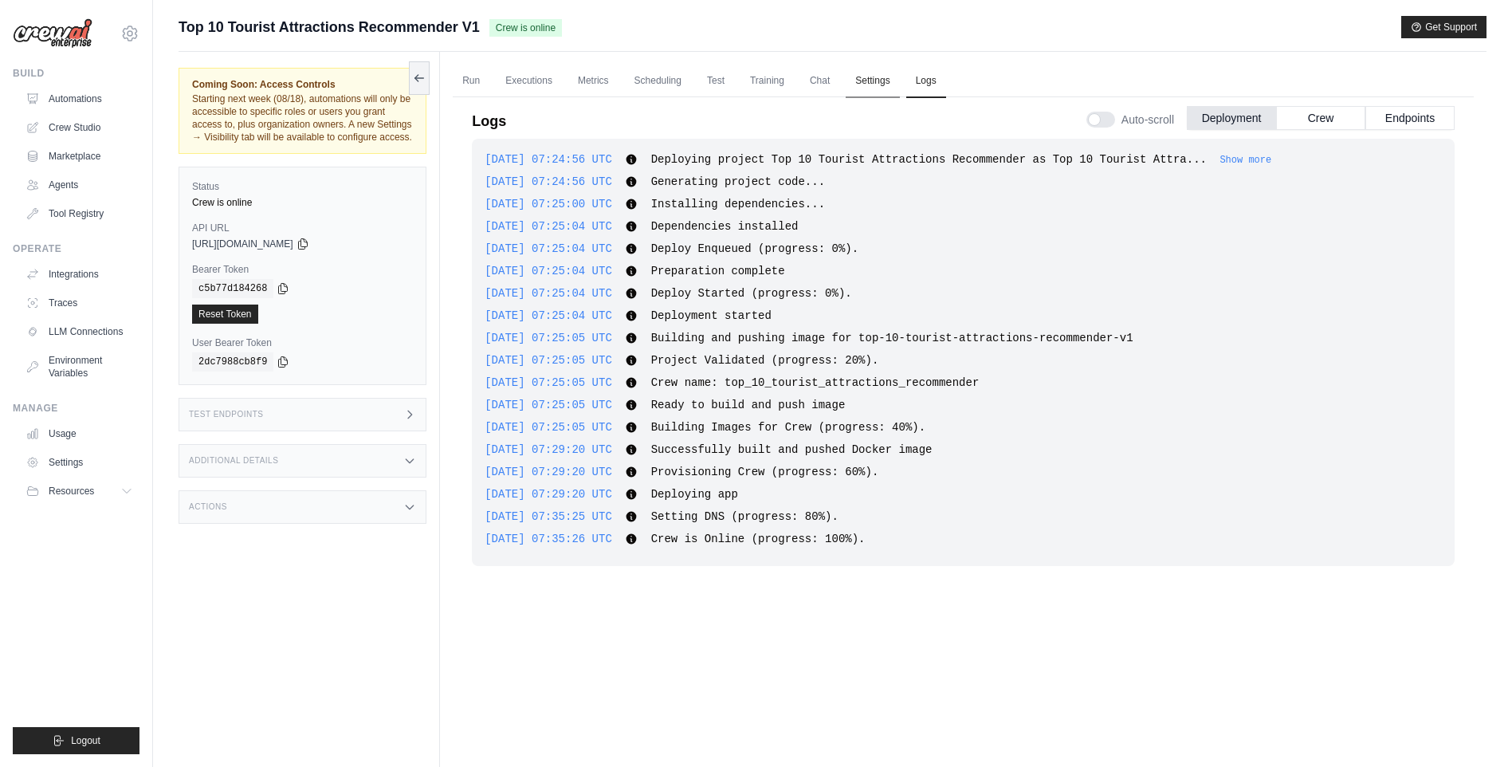
click at [894, 81] on link "Settings" at bounding box center [872, 81] width 53 height 33
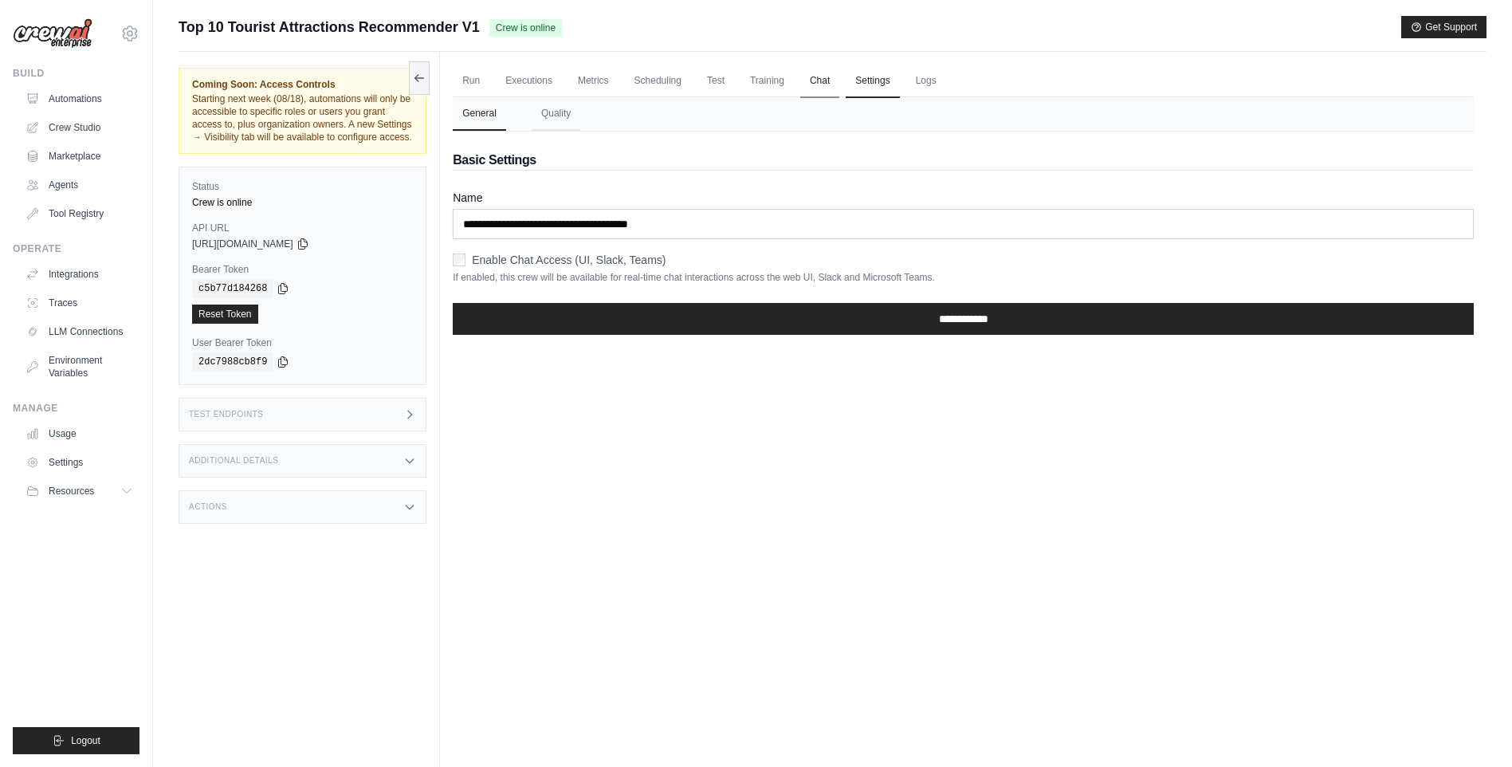
click at [828, 79] on link "Chat" at bounding box center [819, 81] width 39 height 33
click at [811, 80] on ul "Run Executions Metrics Scheduling Test Training Chat Settings Logs" at bounding box center [963, 81] width 1021 height 33
click at [792, 83] on link "Training" at bounding box center [767, 81] width 53 height 33
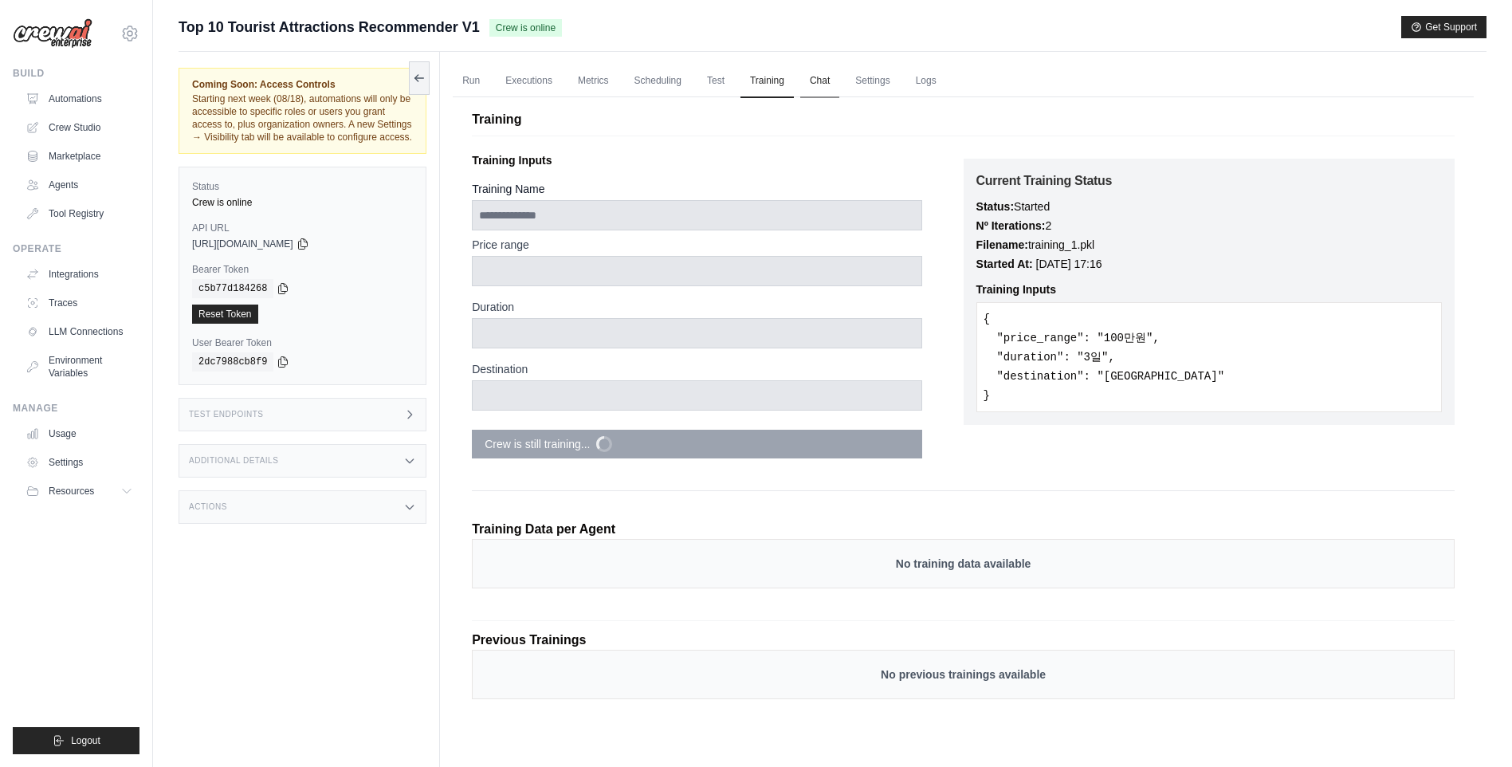
click at [828, 84] on link "Chat" at bounding box center [819, 81] width 39 height 33
click at [835, 147] on div "**********" at bounding box center [717, 308] width 491 height 325
click at [99, 98] on link "Automations" at bounding box center [81, 99] width 120 height 26
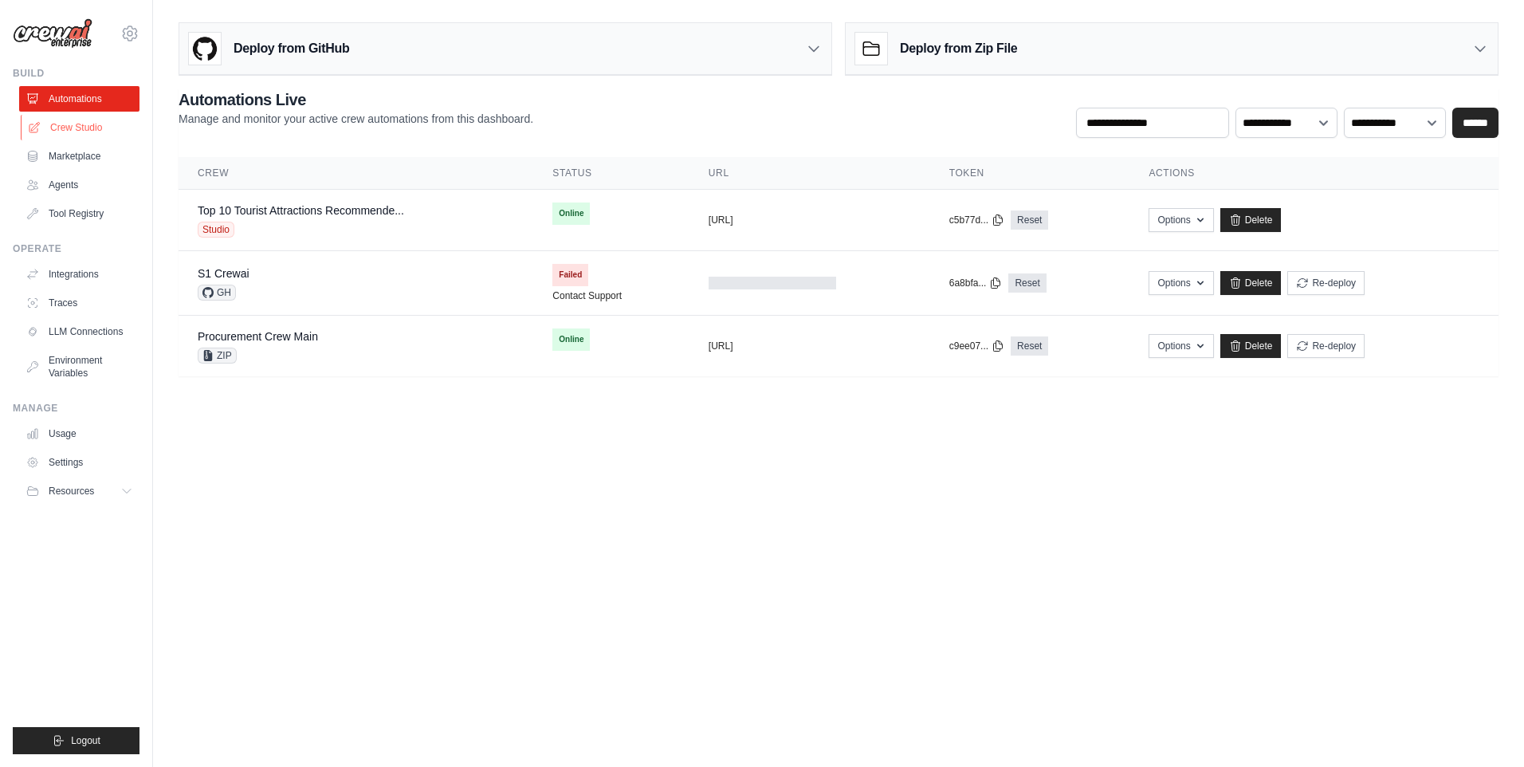
click at [97, 128] on link "Crew Studio" at bounding box center [81, 128] width 120 height 26
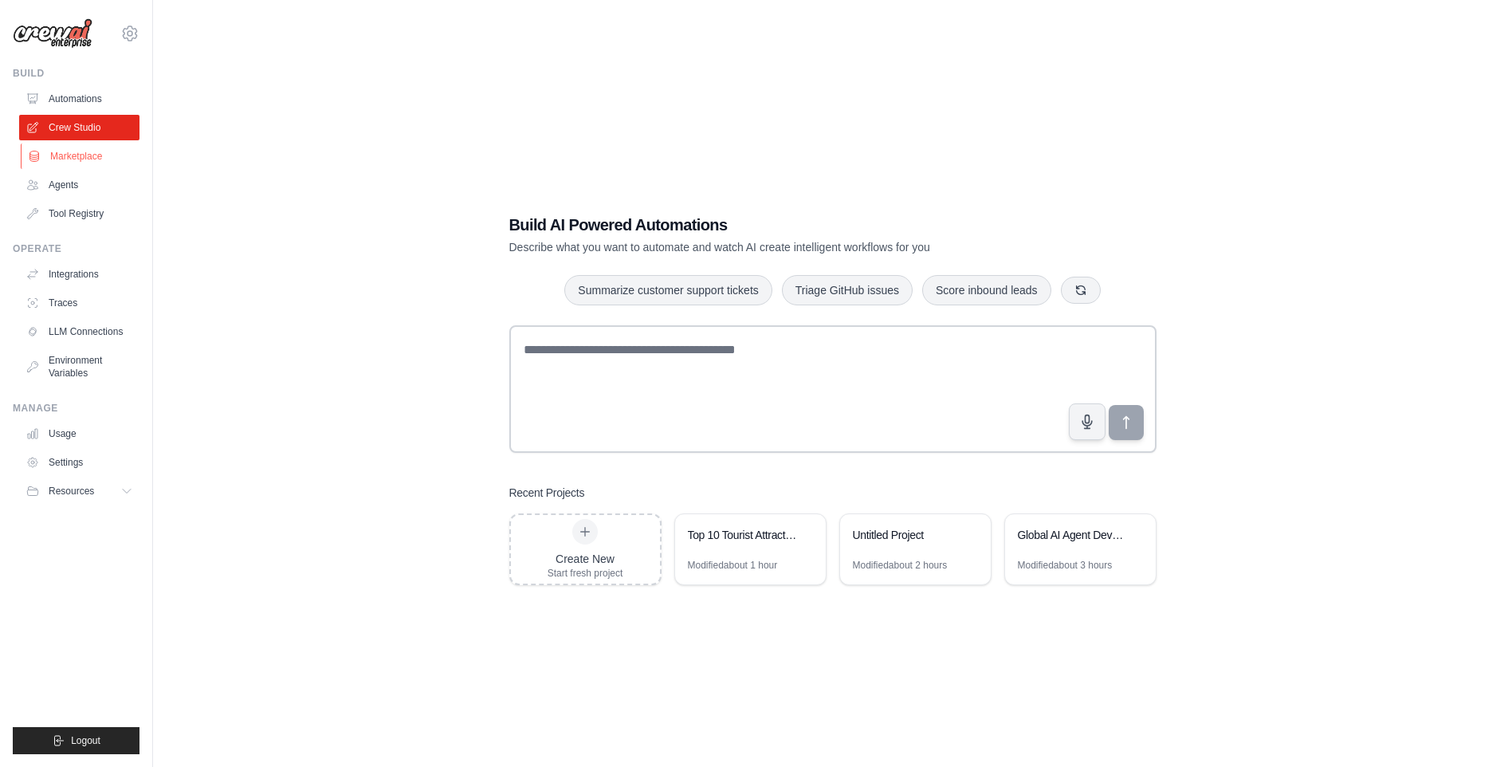
click at [88, 159] on link "Marketplace" at bounding box center [81, 156] width 120 height 26
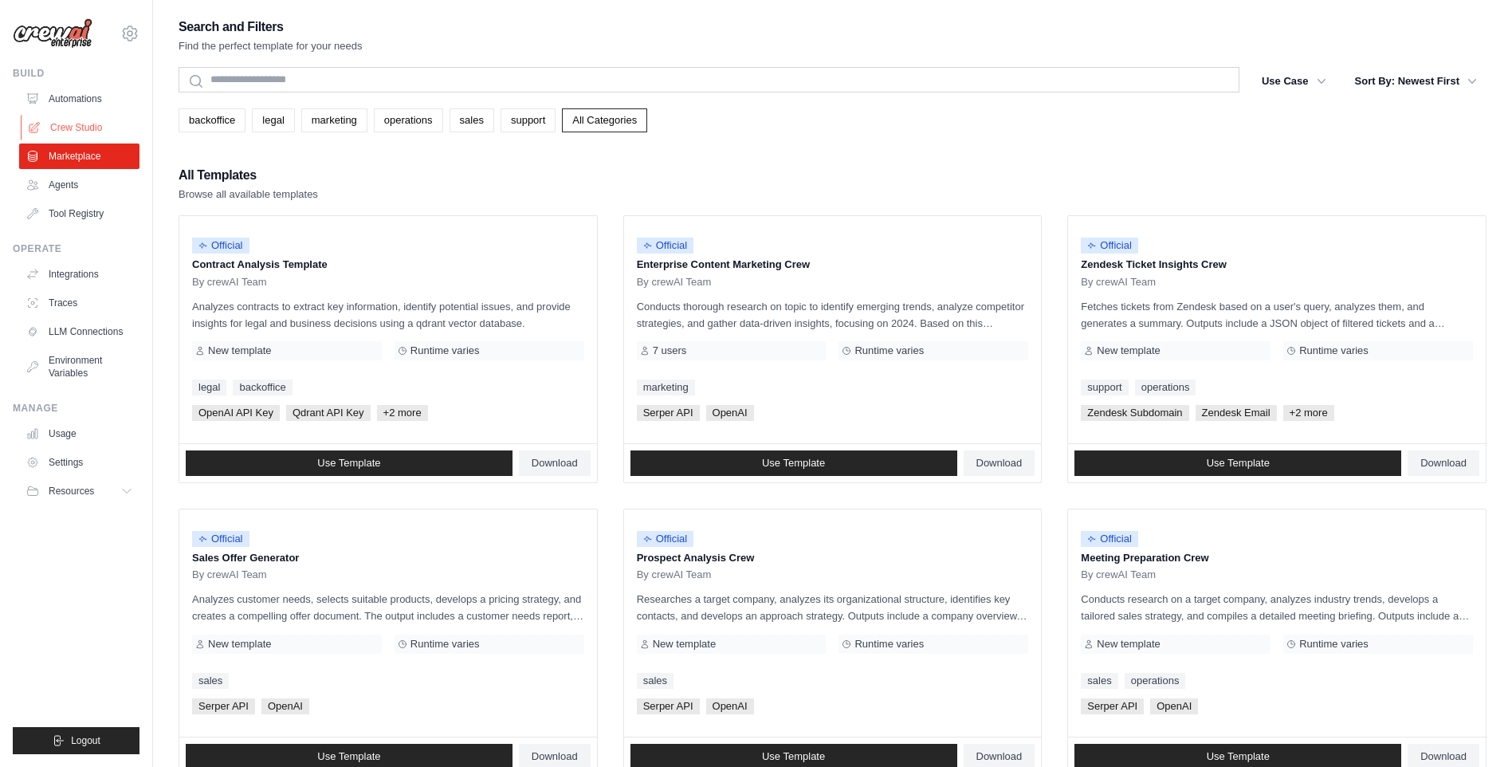
click at [88, 134] on link "Crew Studio" at bounding box center [81, 128] width 120 height 26
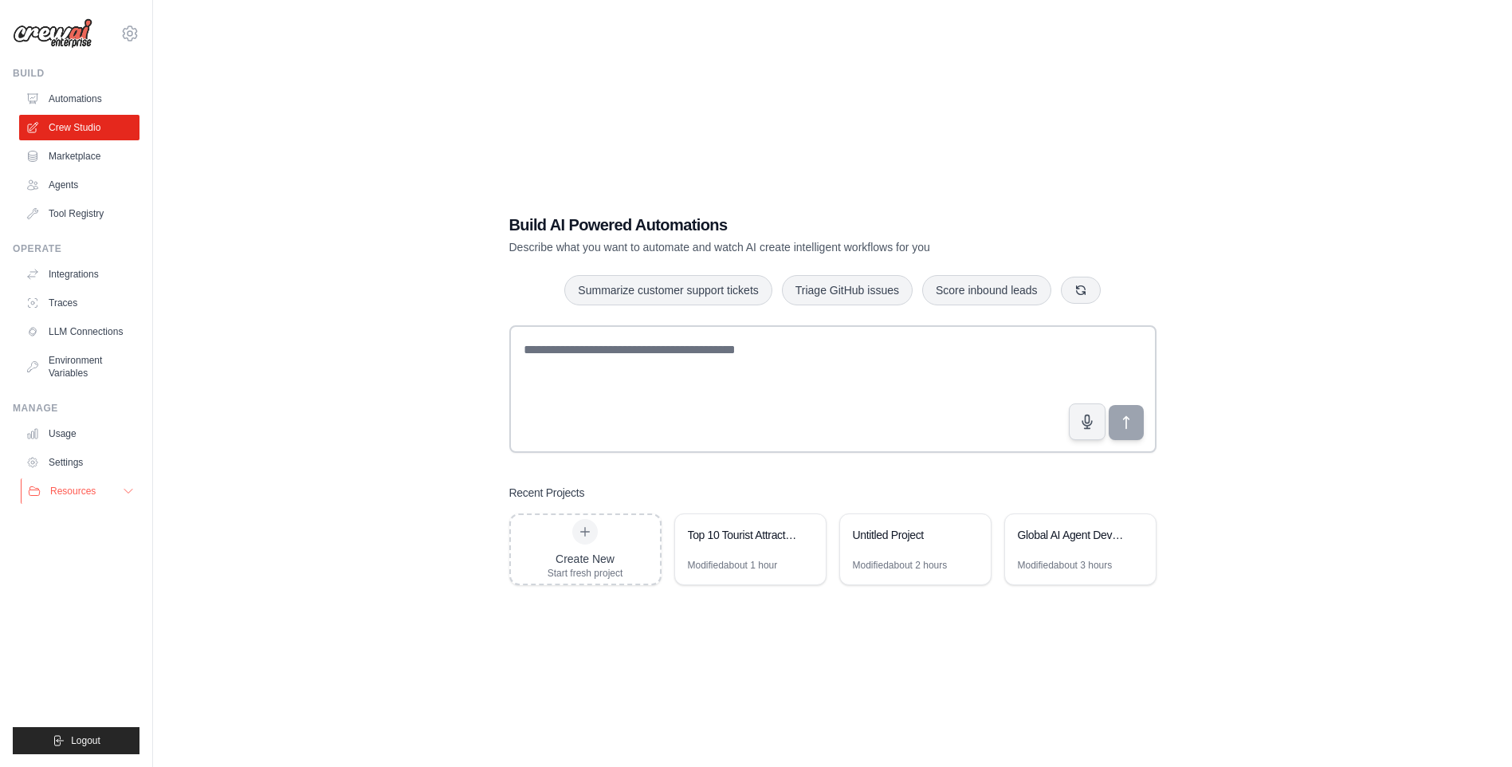
click at [124, 492] on icon at bounding box center [128, 491] width 13 height 13
click at [105, 588] on span "Video Tutorials" at bounding box center [88, 594] width 63 height 13
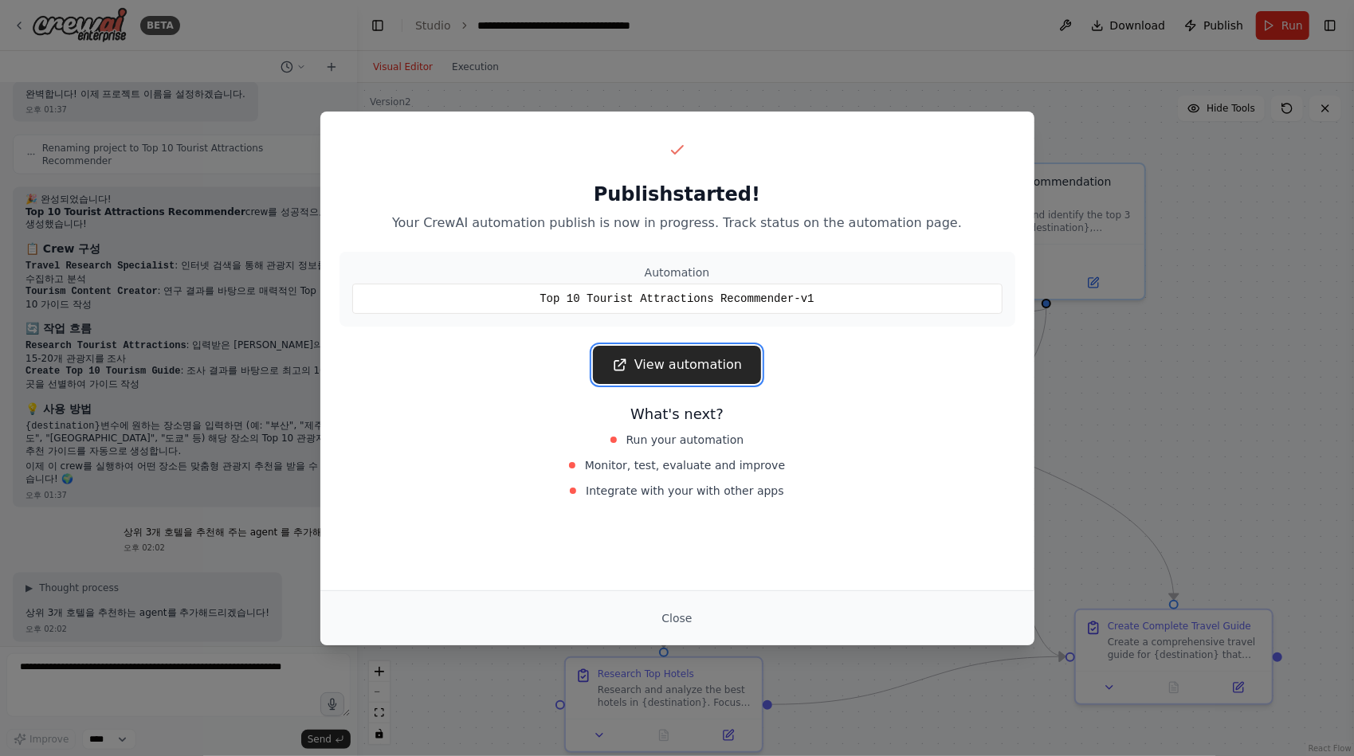
scroll to position [1900, 0]
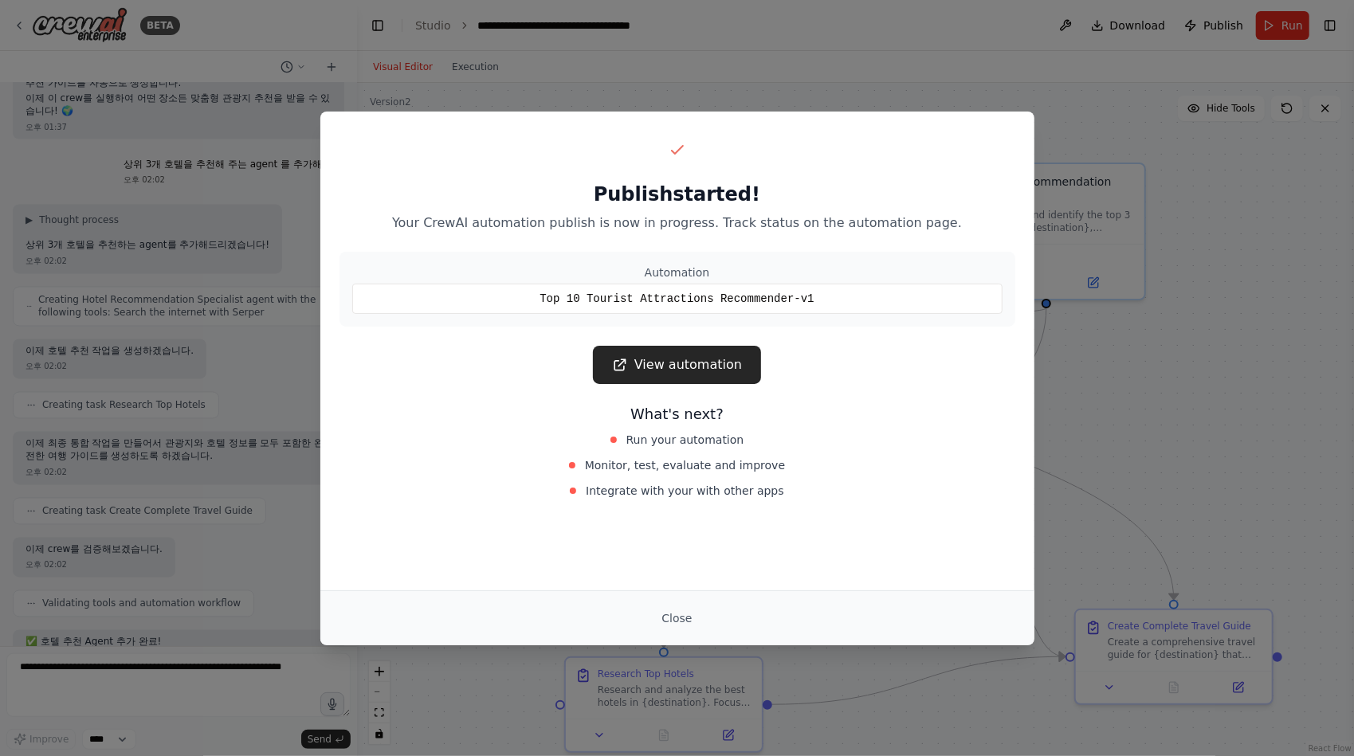
click at [692, 620] on button "Close" at bounding box center [677, 618] width 56 height 29
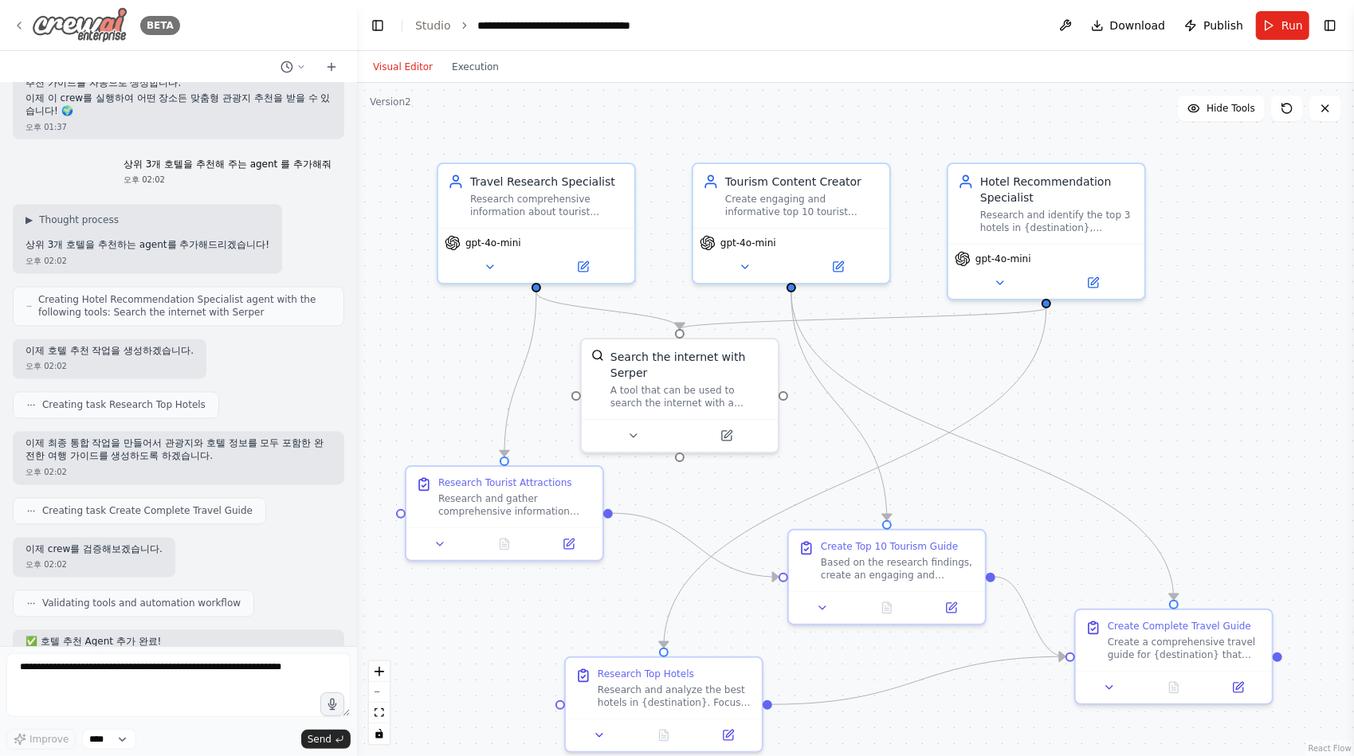
click at [101, 29] on img at bounding box center [80, 25] width 96 height 36
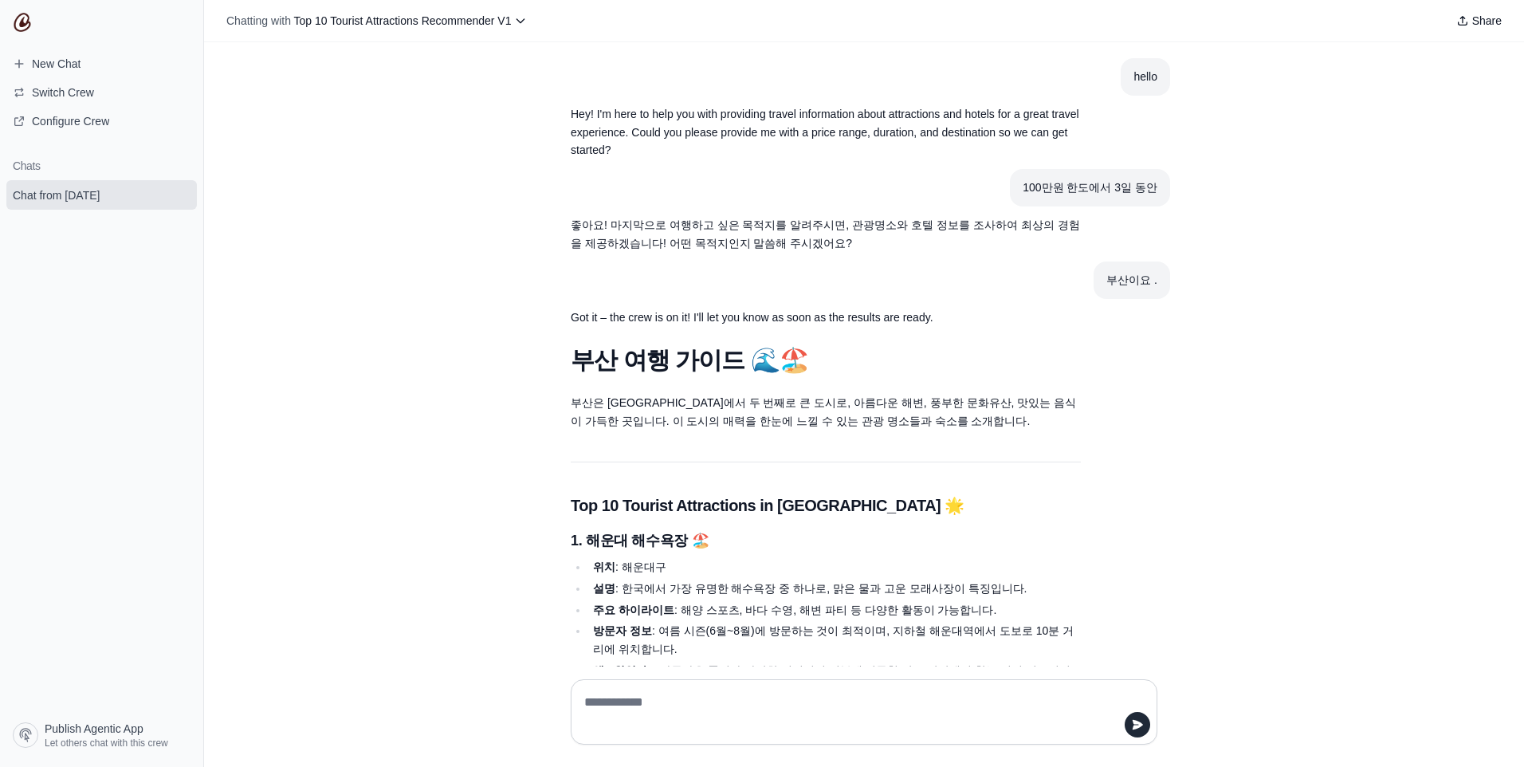
scroll to position [2551, 0]
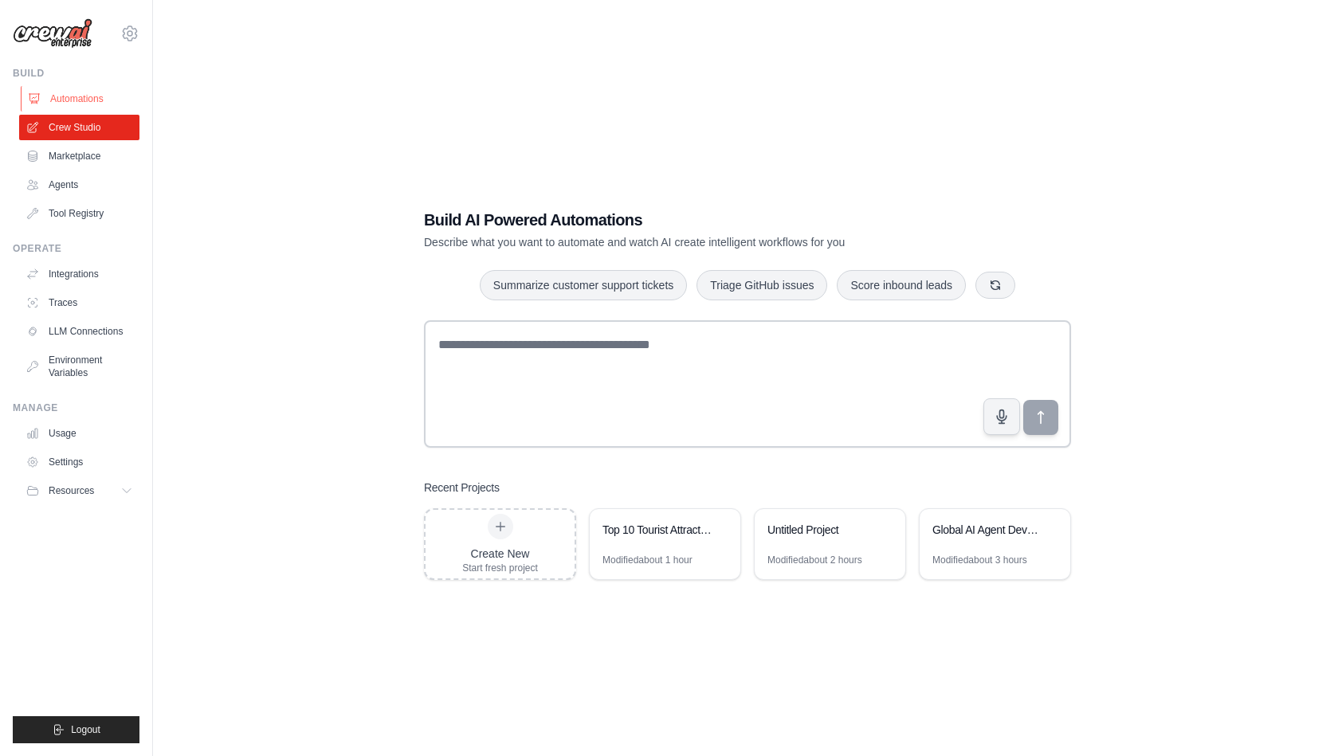
click at [69, 97] on link "Automations" at bounding box center [81, 99] width 120 height 26
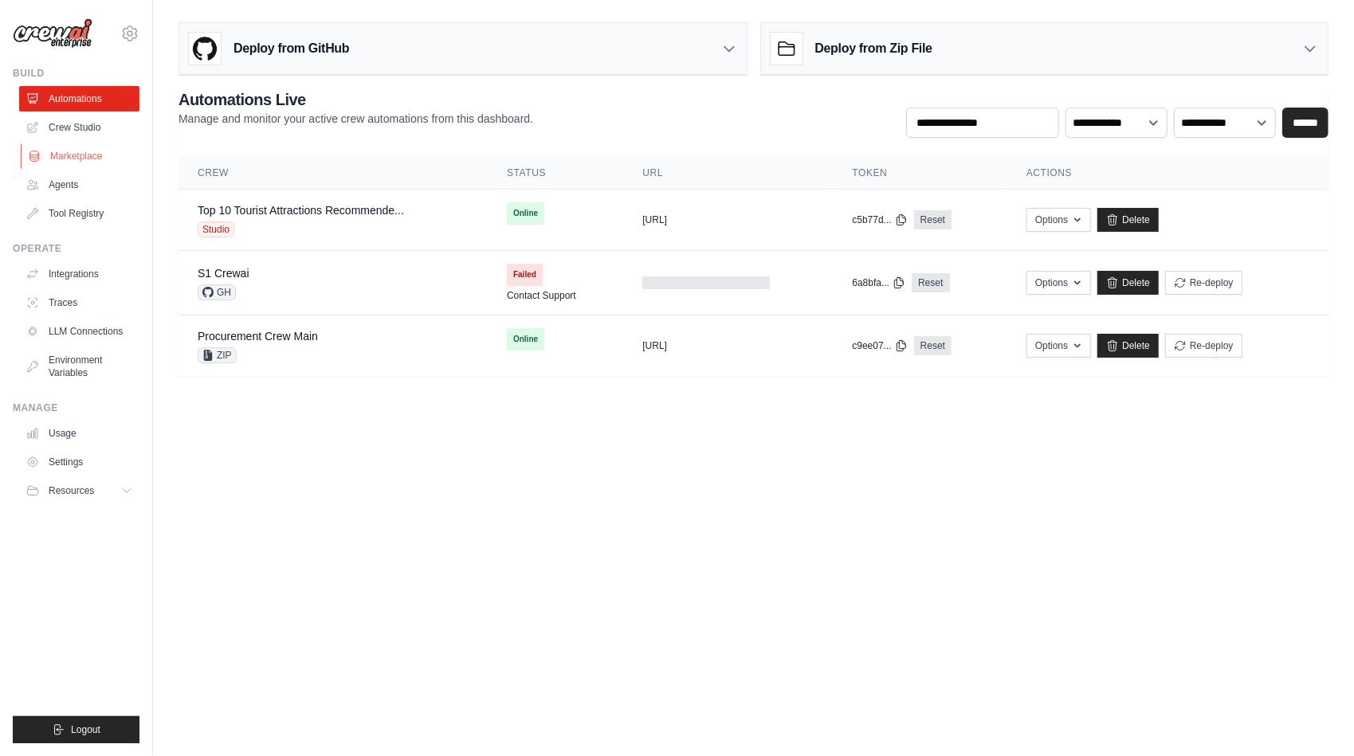
click at [78, 155] on link "Marketplace" at bounding box center [81, 156] width 120 height 26
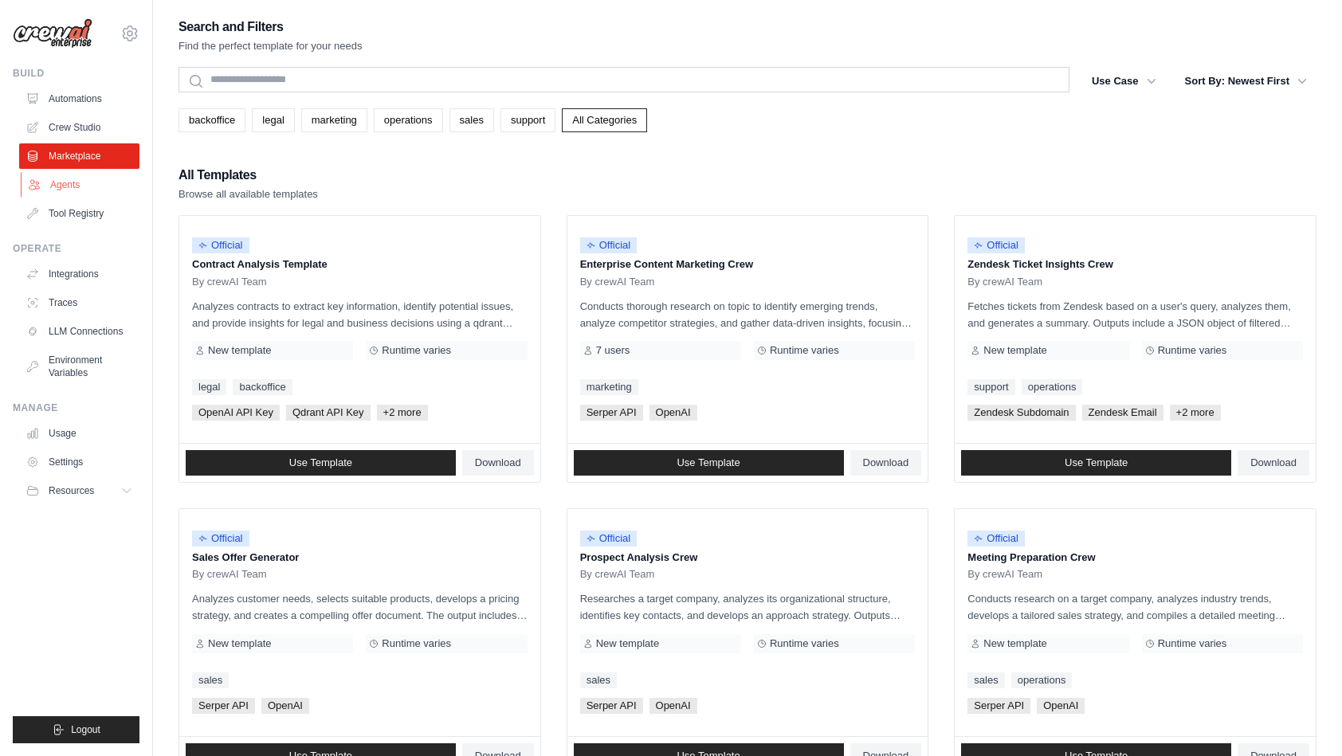
click at [79, 186] on link "Agents" at bounding box center [81, 185] width 120 height 26
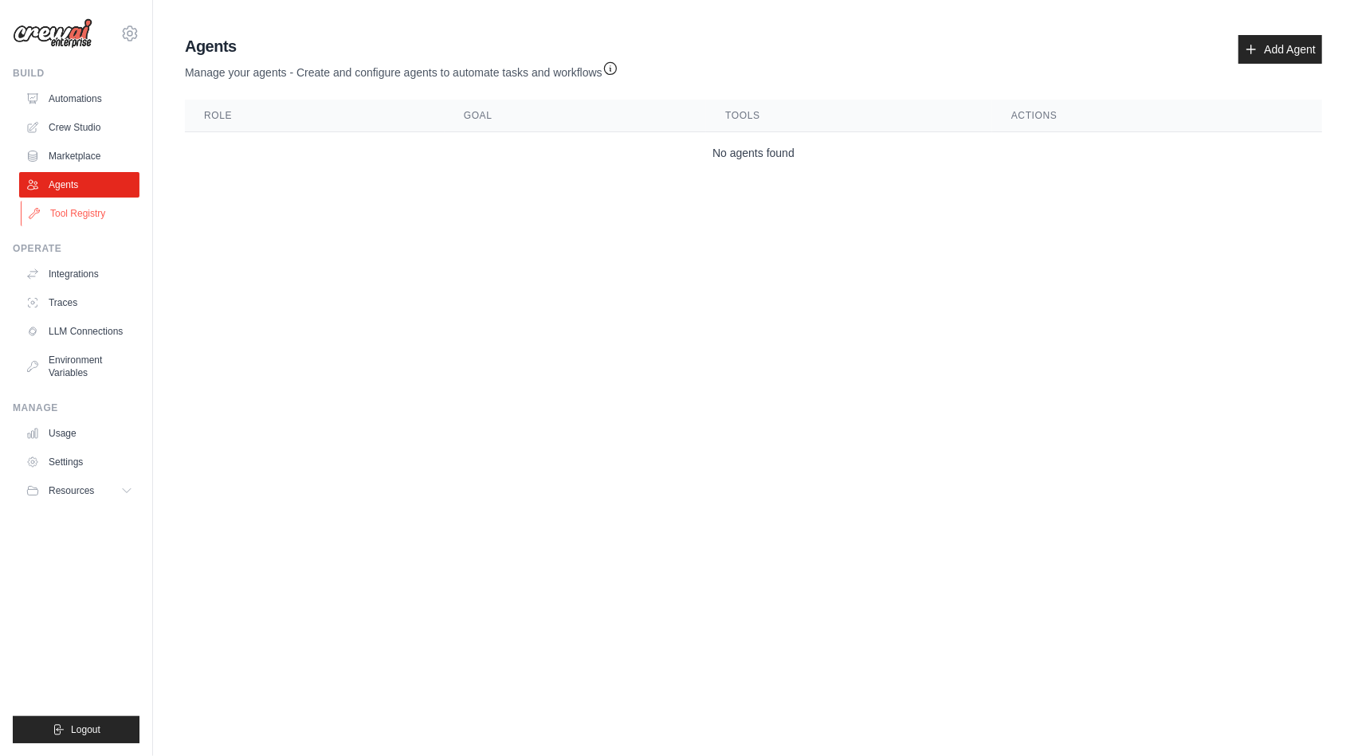
click at [84, 217] on link "Tool Registry" at bounding box center [81, 214] width 120 height 26
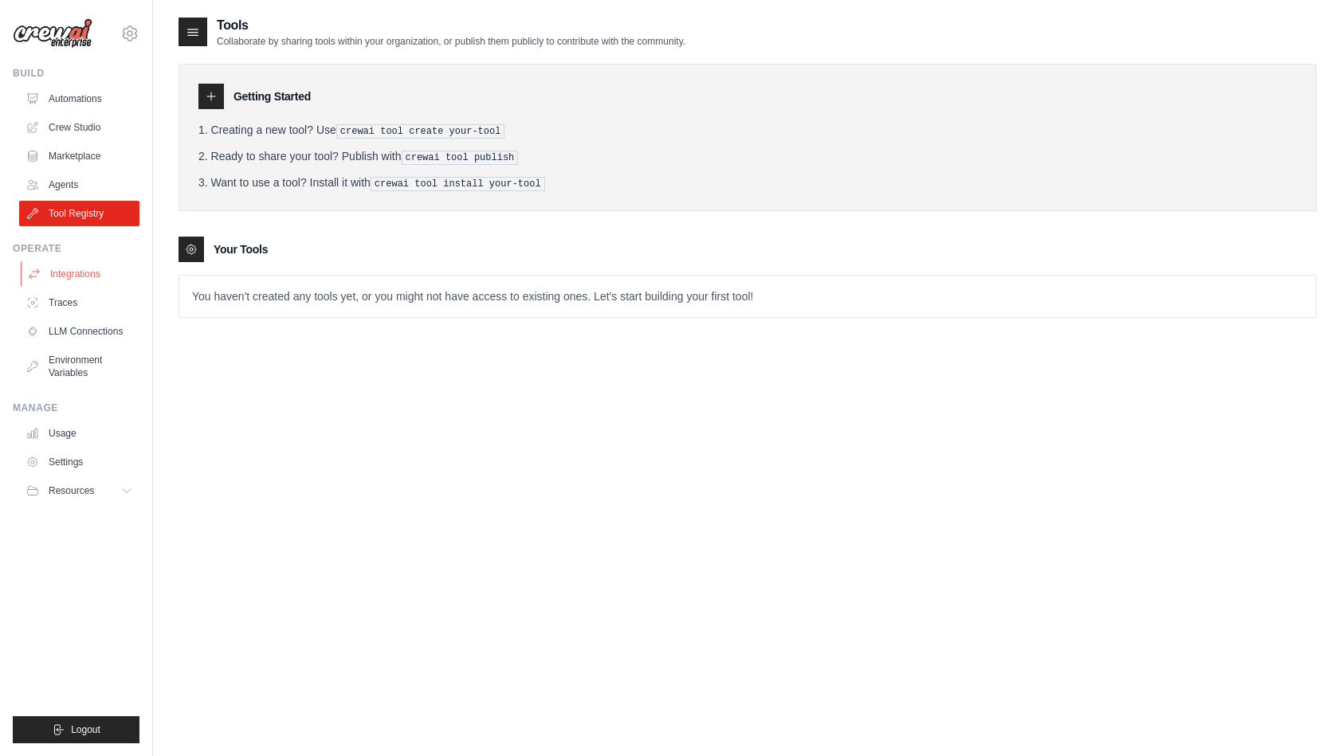
click at [86, 277] on link "Integrations" at bounding box center [81, 274] width 120 height 26
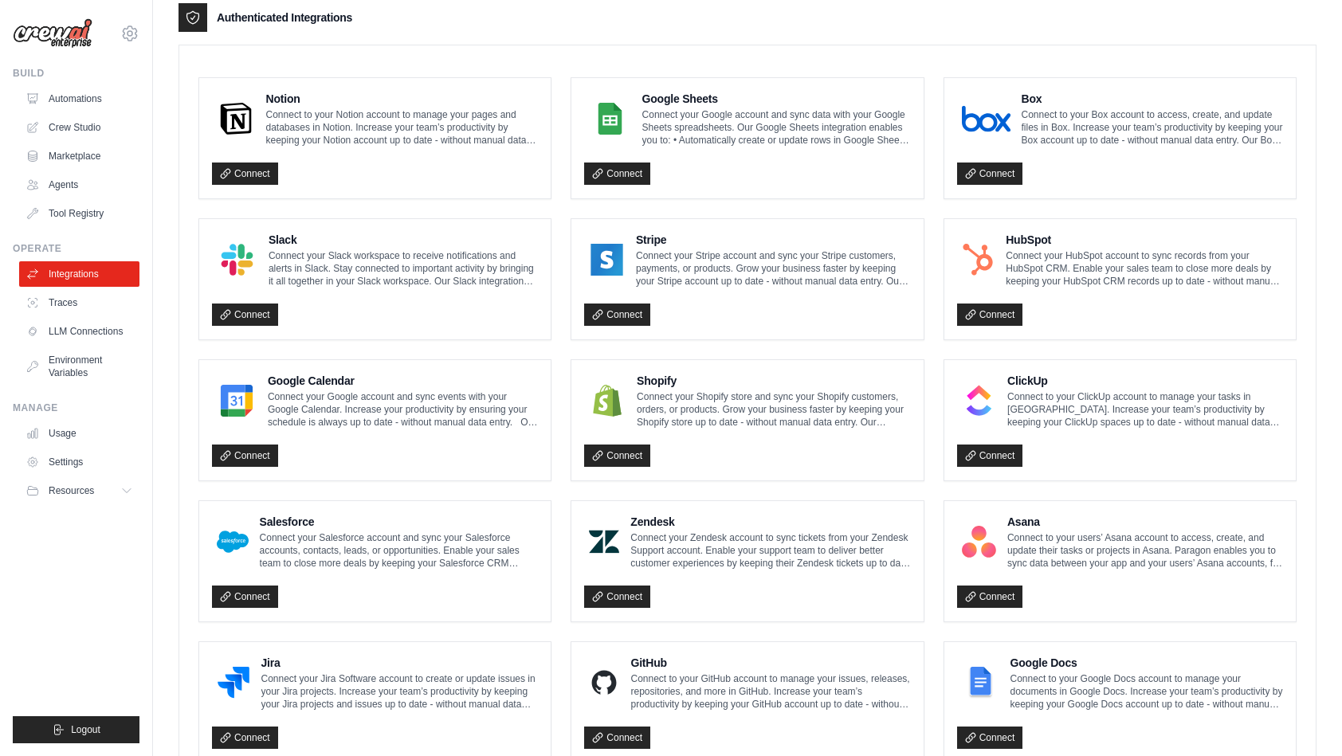
scroll to position [13, 0]
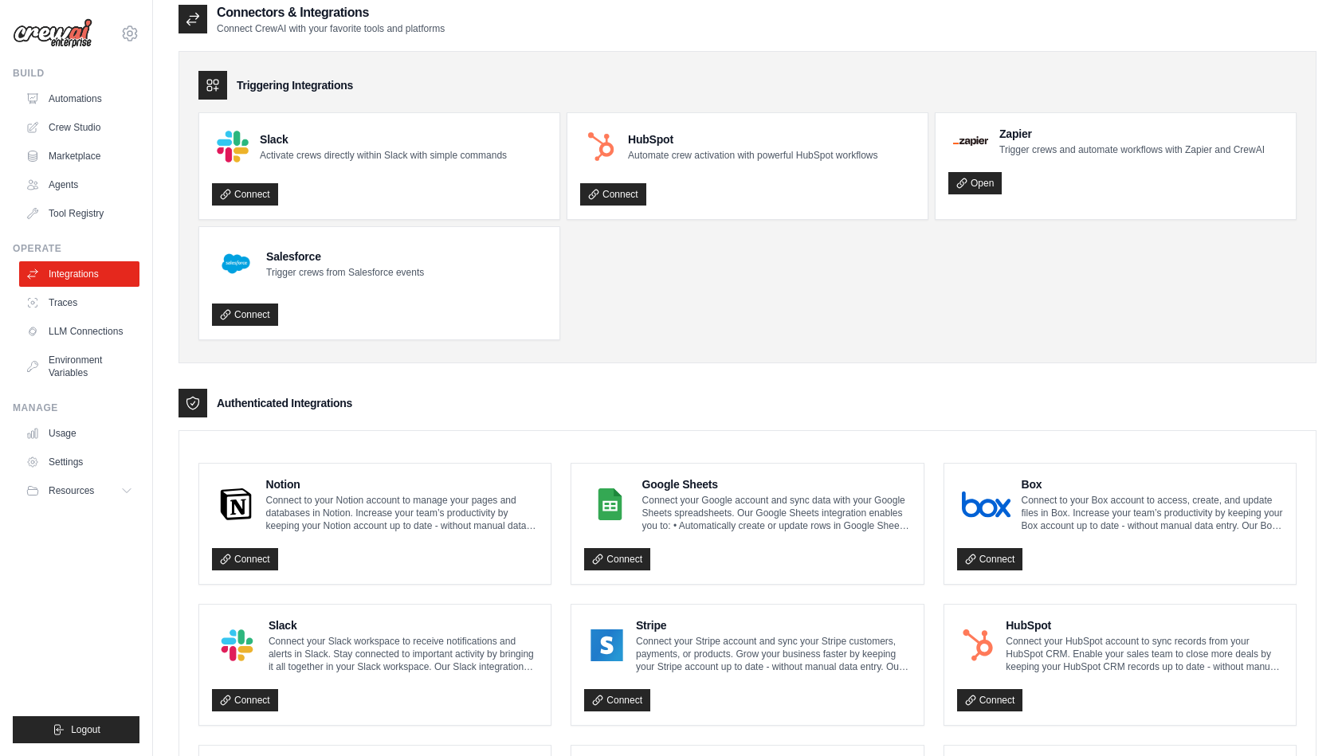
drag, startPoint x: 745, startPoint y: 418, endPoint x: 745, endPoint y: 435, distance: 17.6
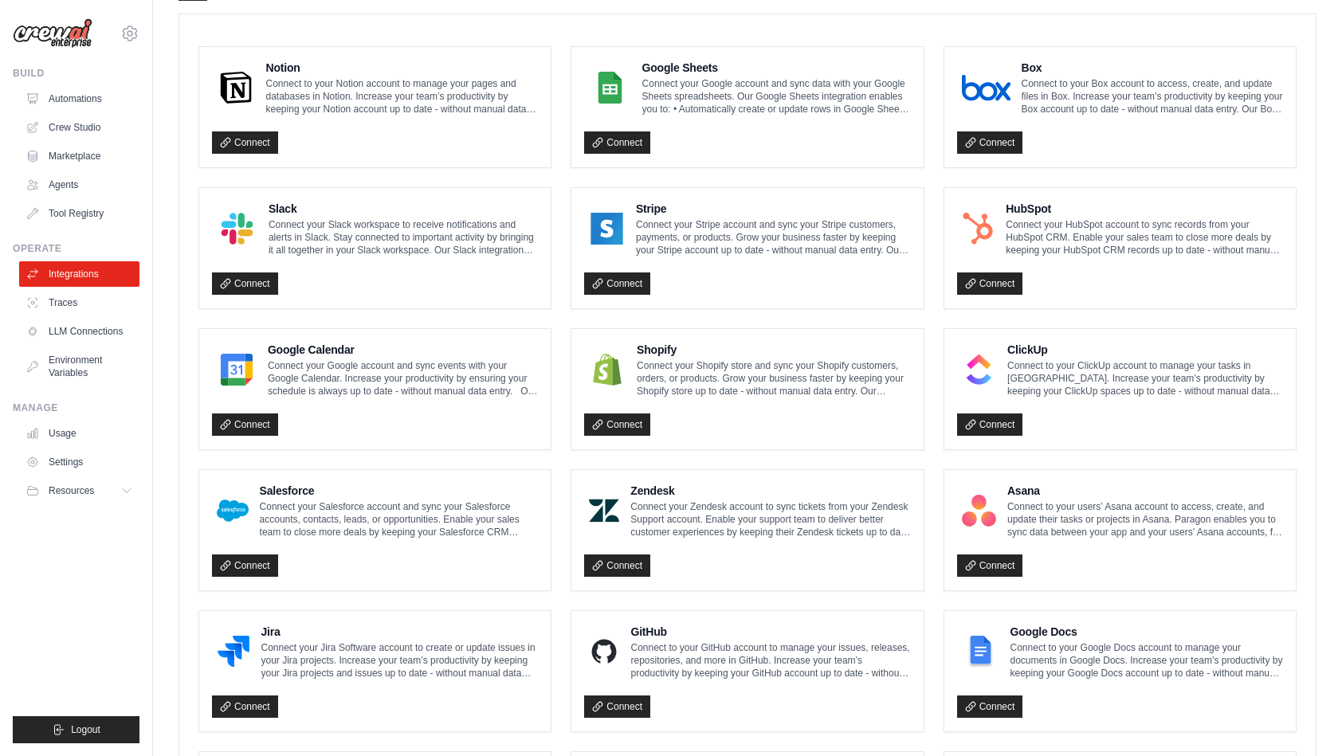
scroll to position [650, 0]
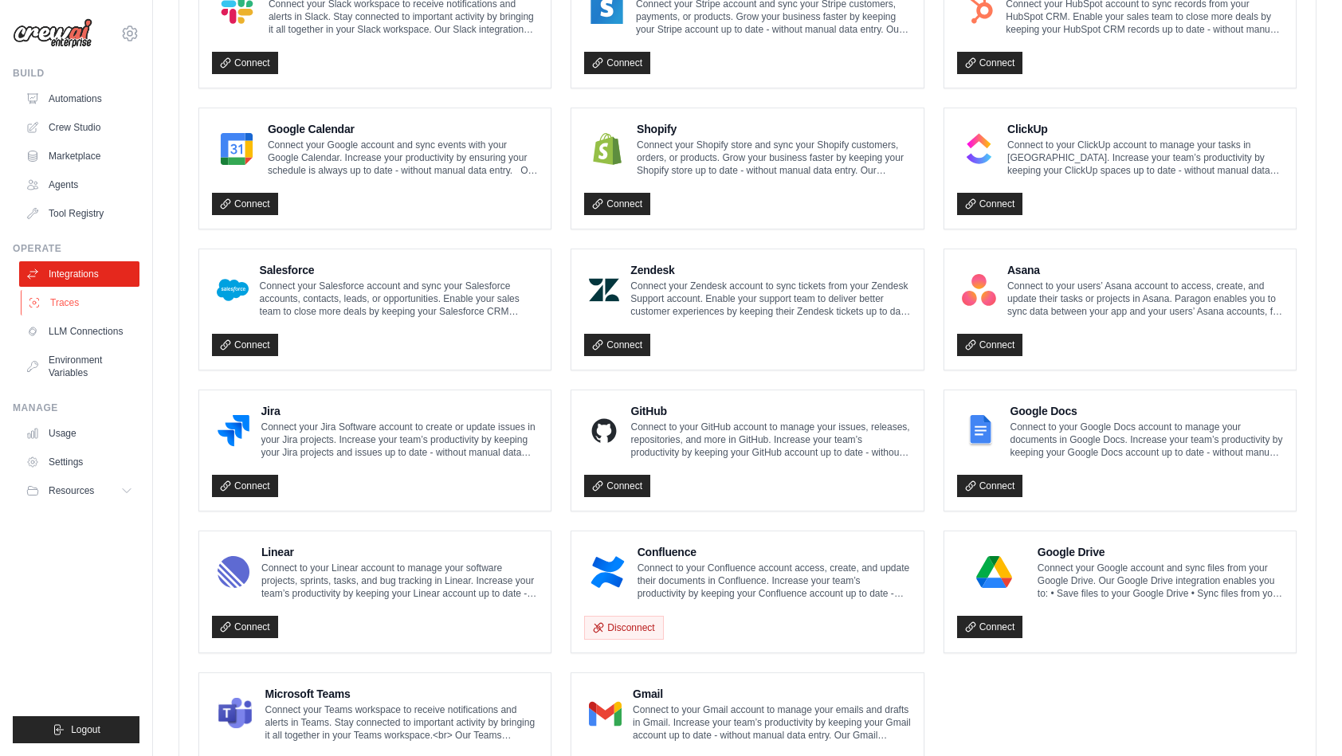
click at [65, 312] on link "Traces" at bounding box center [81, 303] width 120 height 26
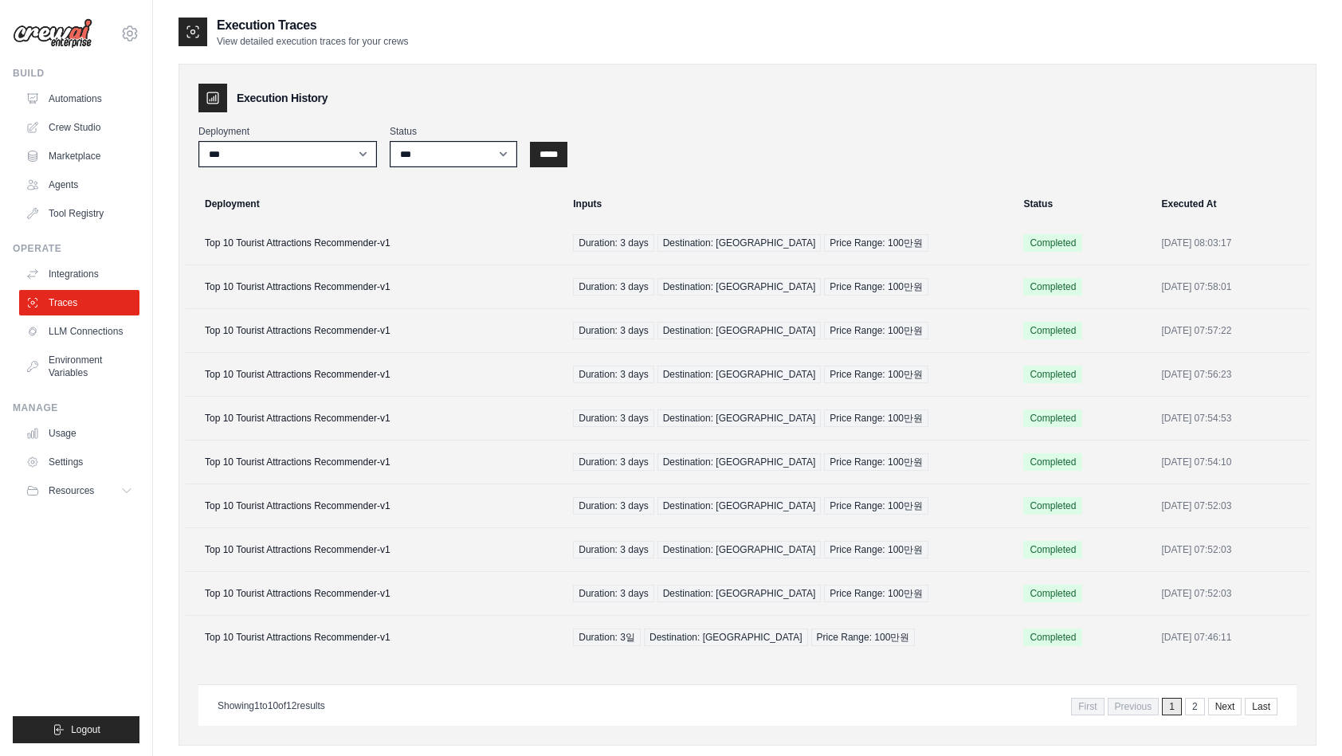
click at [407, 727] on div "**********" at bounding box center [748, 405] width 1138 height 682
click at [1058, 50] on div "**********" at bounding box center [748, 397] width 1138 height 698
